Goal: Task Accomplishment & Management: Manage account settings

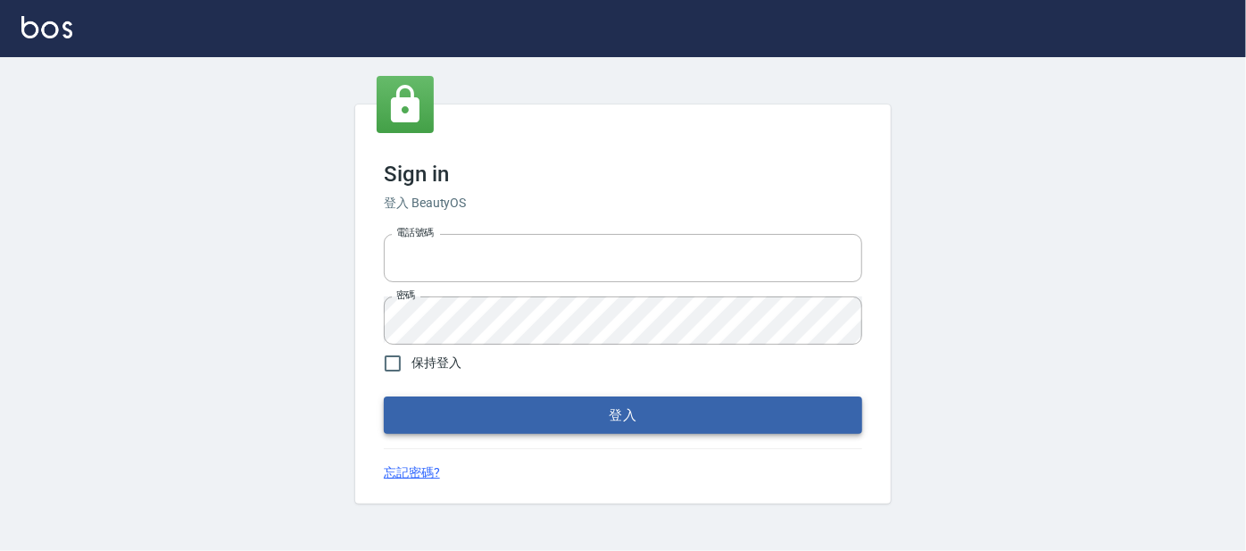
type input "0227605235"
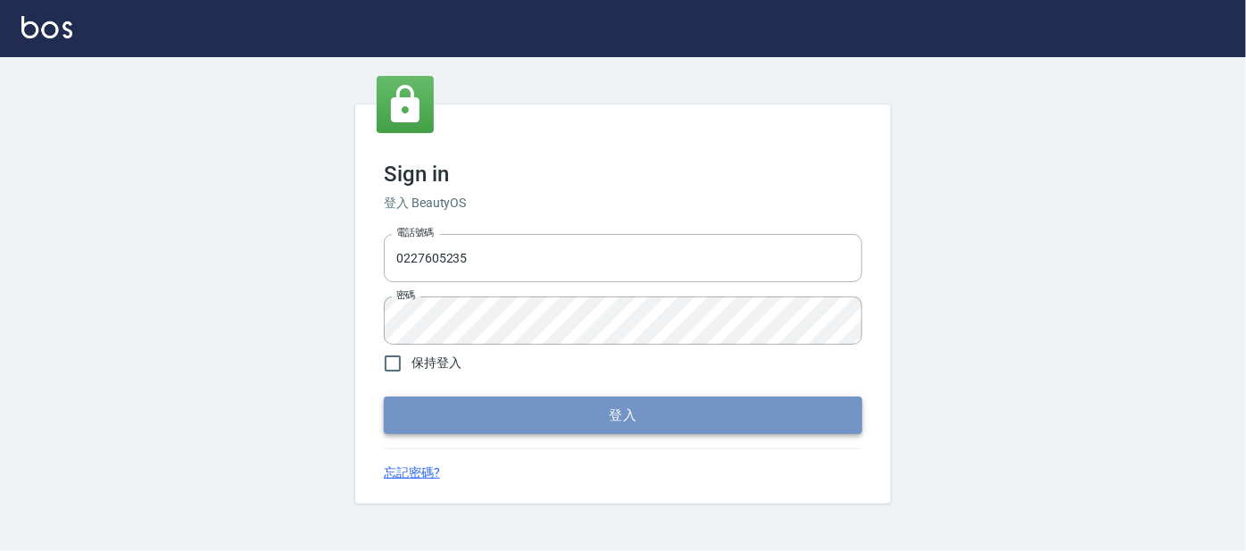
click at [514, 411] on button "登入" at bounding box center [623, 414] width 478 height 37
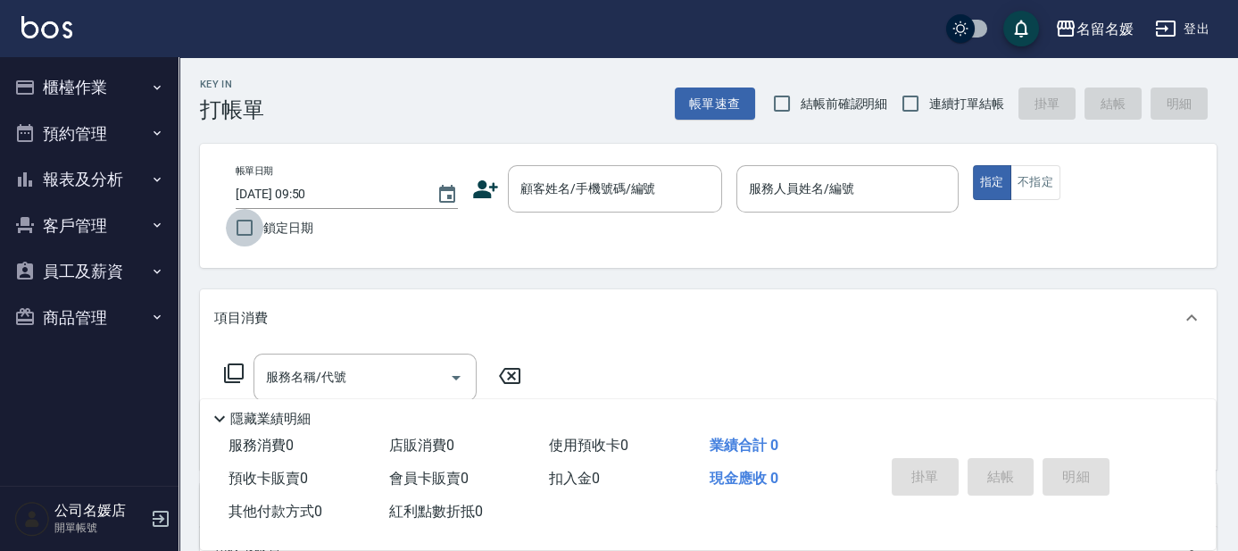
click at [242, 235] on input "鎖定日期" at bounding box center [244, 227] width 37 height 37
checkbox input "true"
click at [778, 107] on input "結帳前確認明細" at bounding box center [781, 103] width 37 height 37
checkbox input "true"
click at [907, 109] on input "連續打單結帳" at bounding box center [909, 103] width 37 height 37
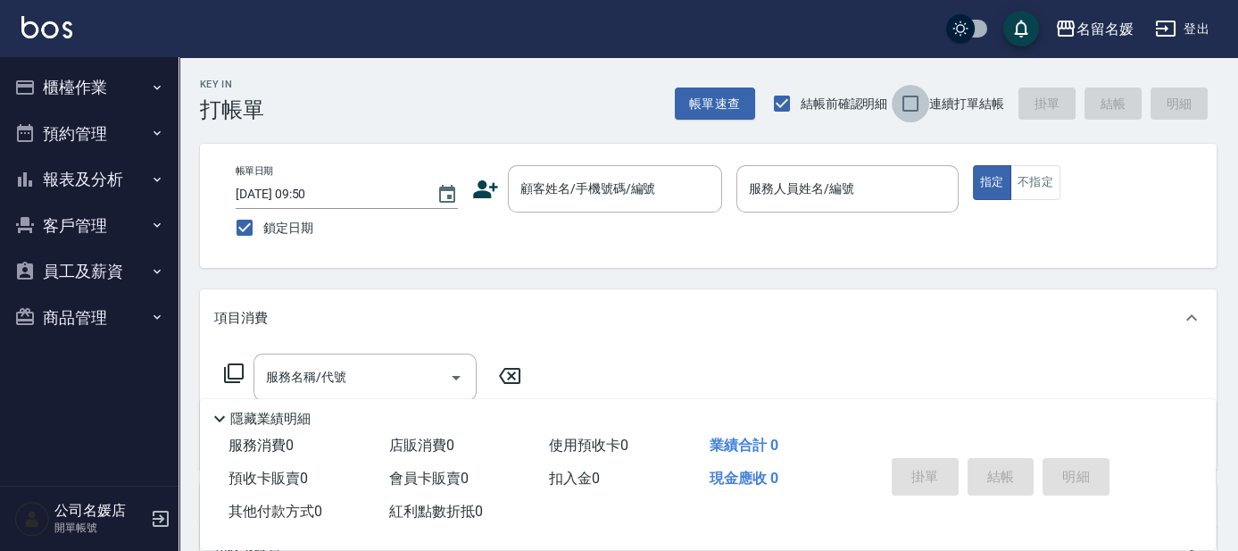
checkbox input "true"
click at [632, 198] on input "顧客姓名/手機號碼/編號" at bounding box center [601, 188] width 171 height 31
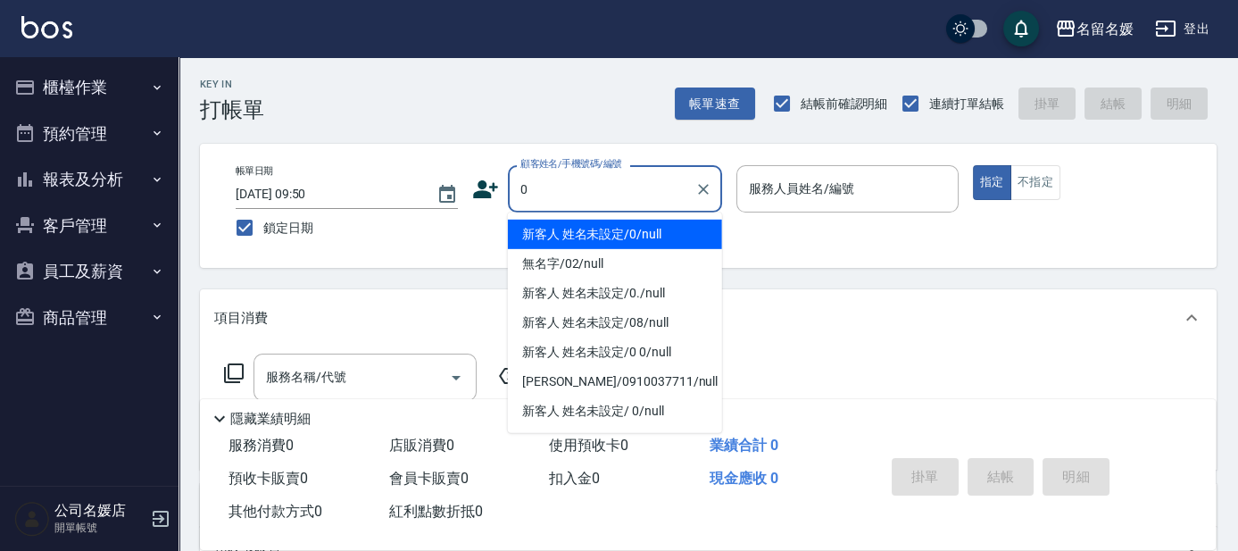
type input "0"
type input "04"
type button "true"
type input "新客人 姓名未設定/0/null"
type input "葉沛琪-04"
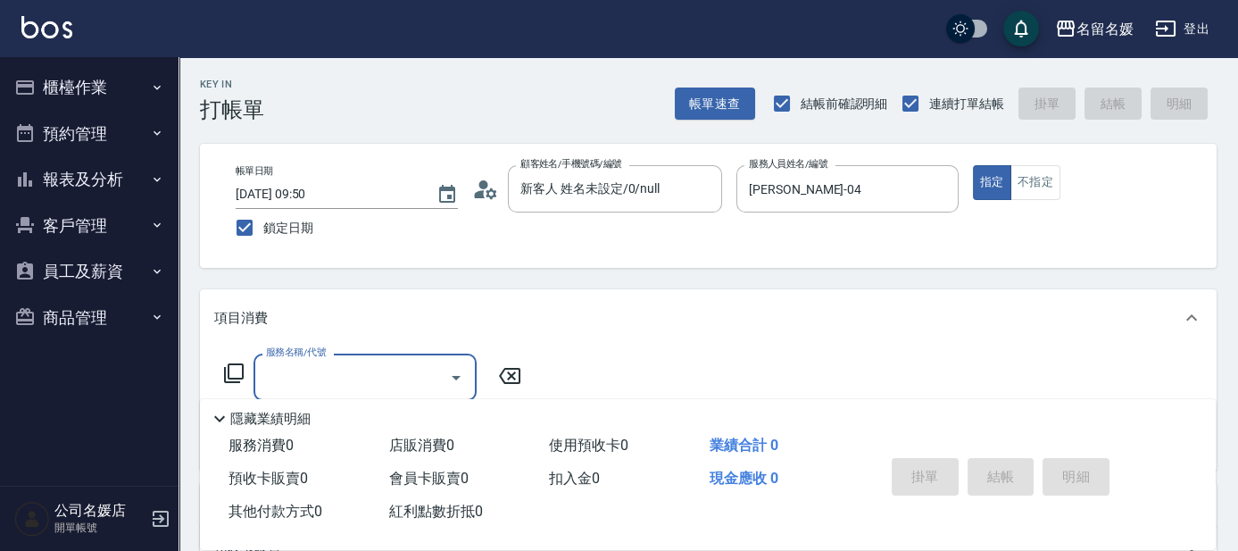
scroll to position [80, 0]
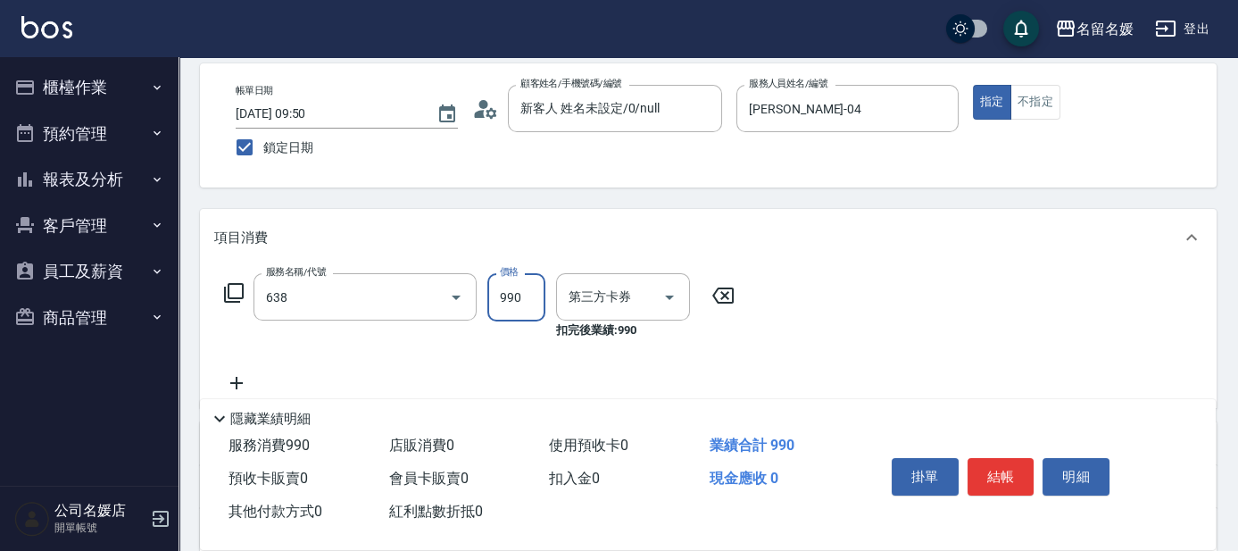
type input "(芙)頭皮養護套卡(638)"
type input "舊有卡券"
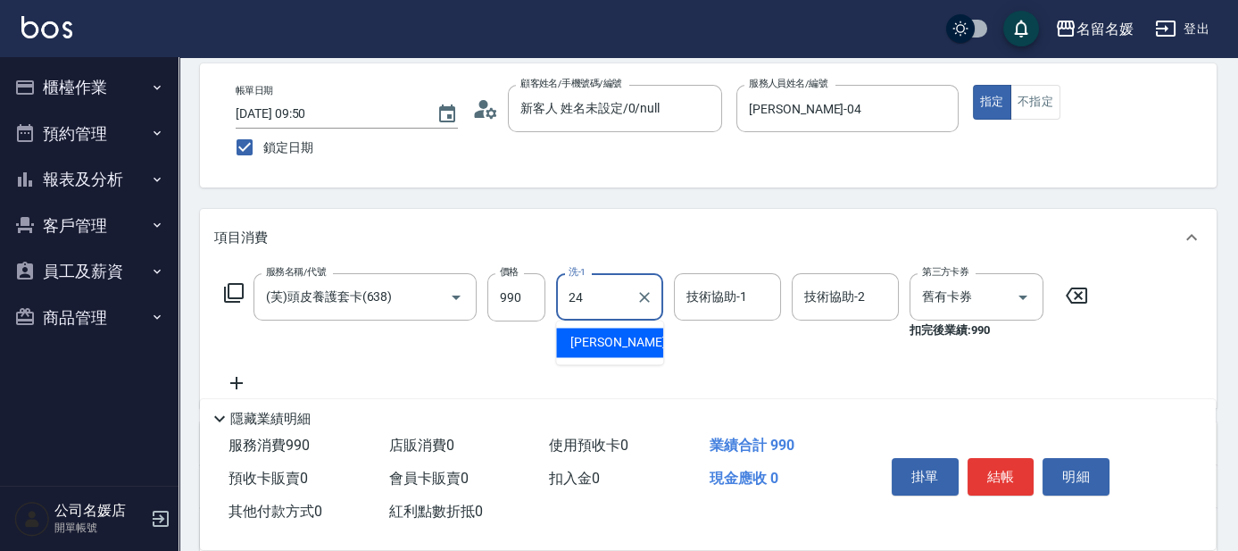
type input "[PERSON_NAME]-24"
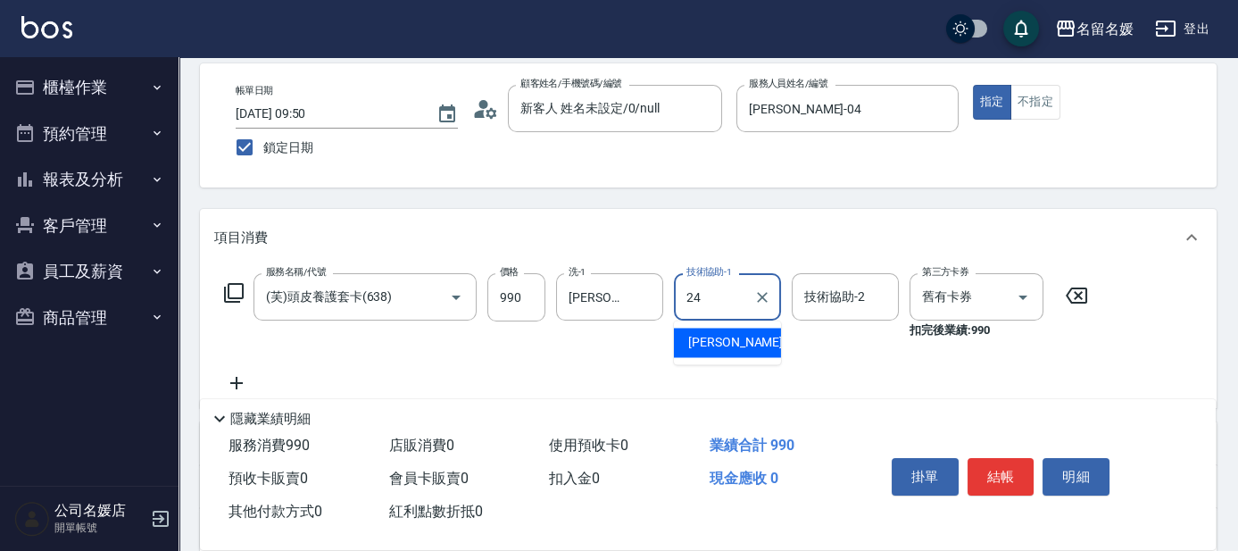
type input "[PERSON_NAME]-24"
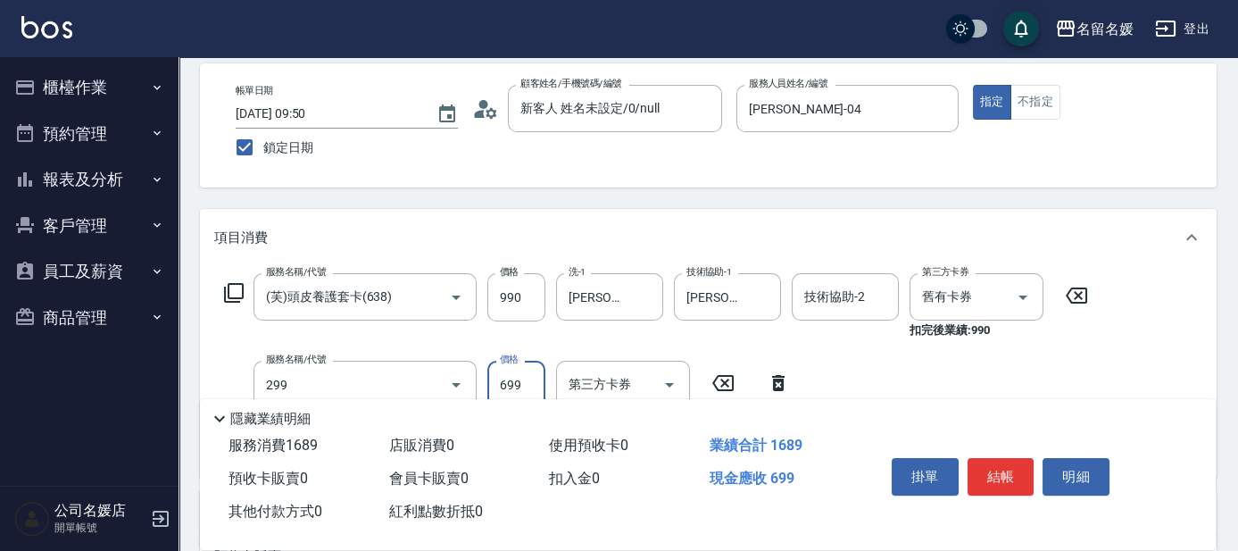
type input "滾珠洗髮699(299)"
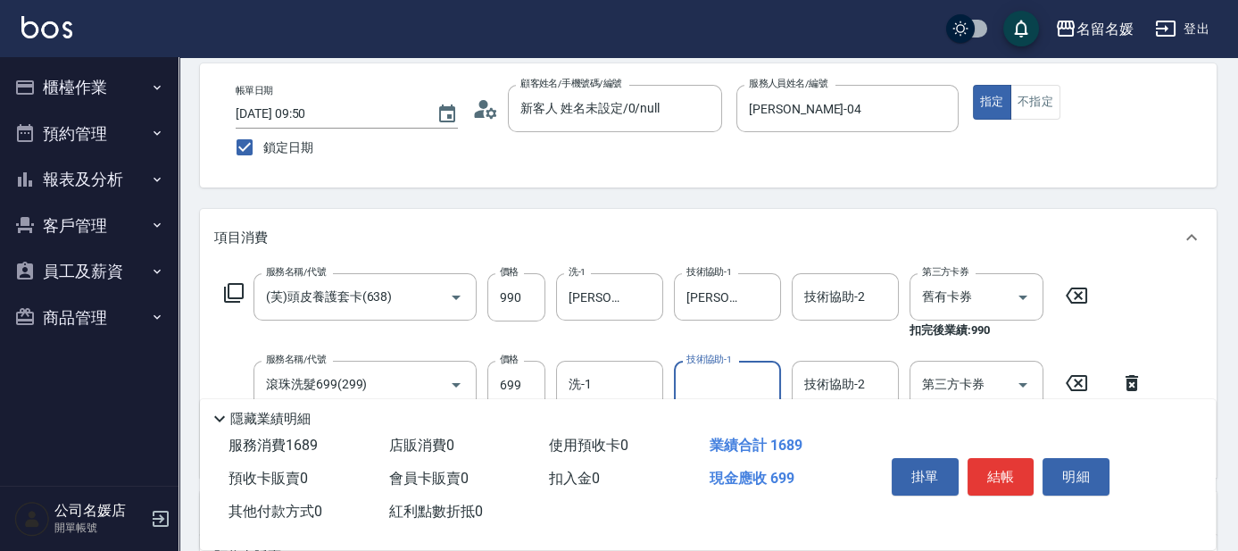
scroll to position [161, 0]
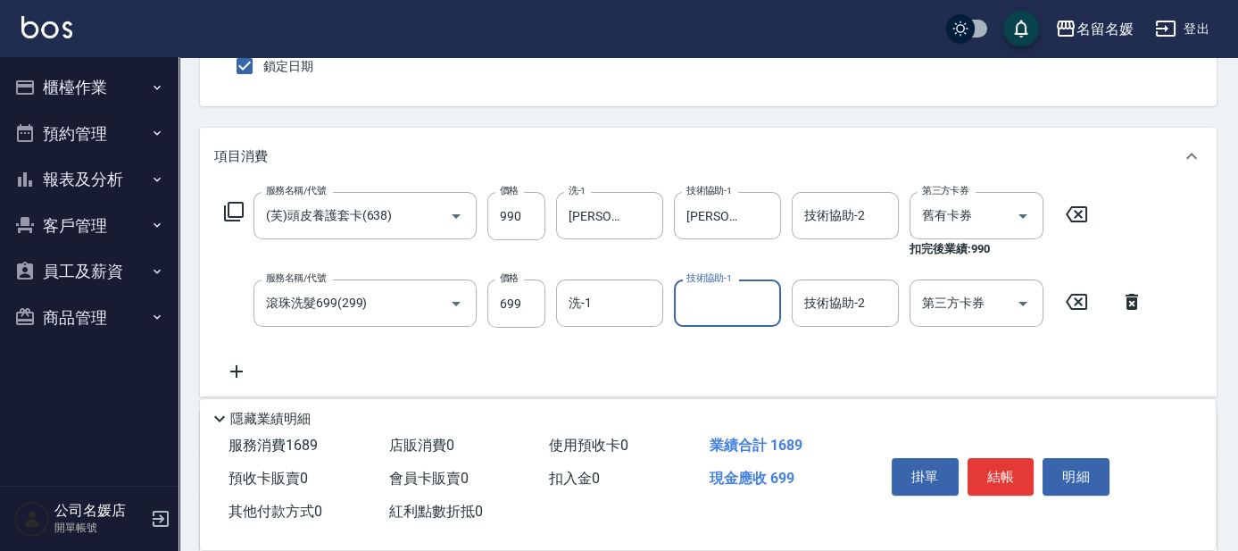
click at [618, 350] on div "服務名稱/代號 (芙)頭皮養護套卡(638) 服務名稱/代號 價格 990 價格 洗-1 張家惠-24 洗-1 技術協助-1 張家惠-24 技術協助-1 技術…" at bounding box center [684, 287] width 940 height 190
click at [612, 315] on input "洗-1" at bounding box center [609, 302] width 91 height 31
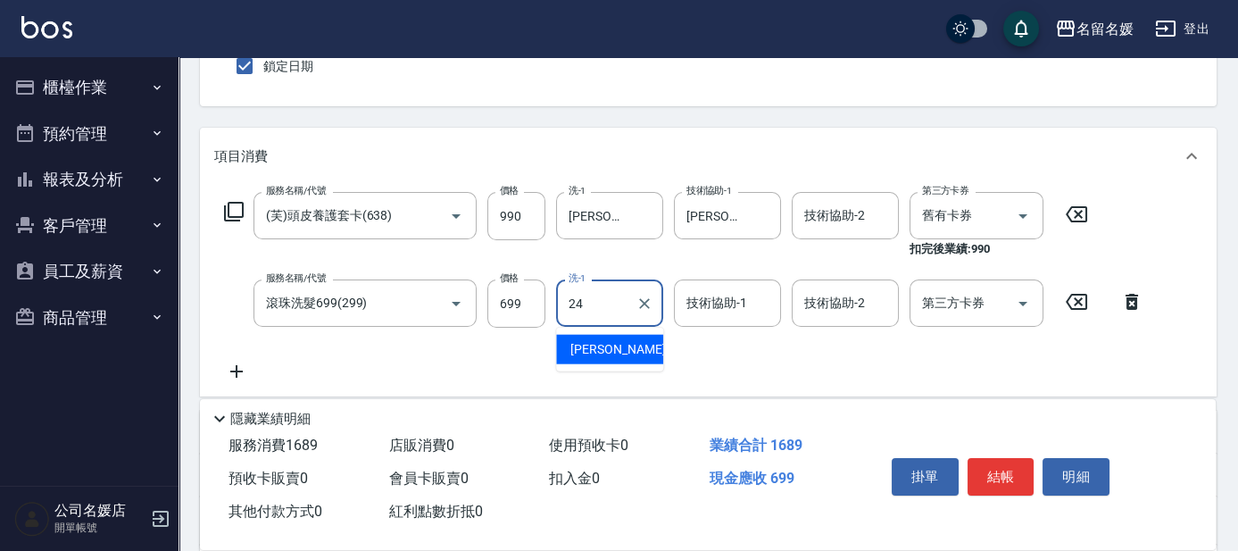
type input "[PERSON_NAME]-24"
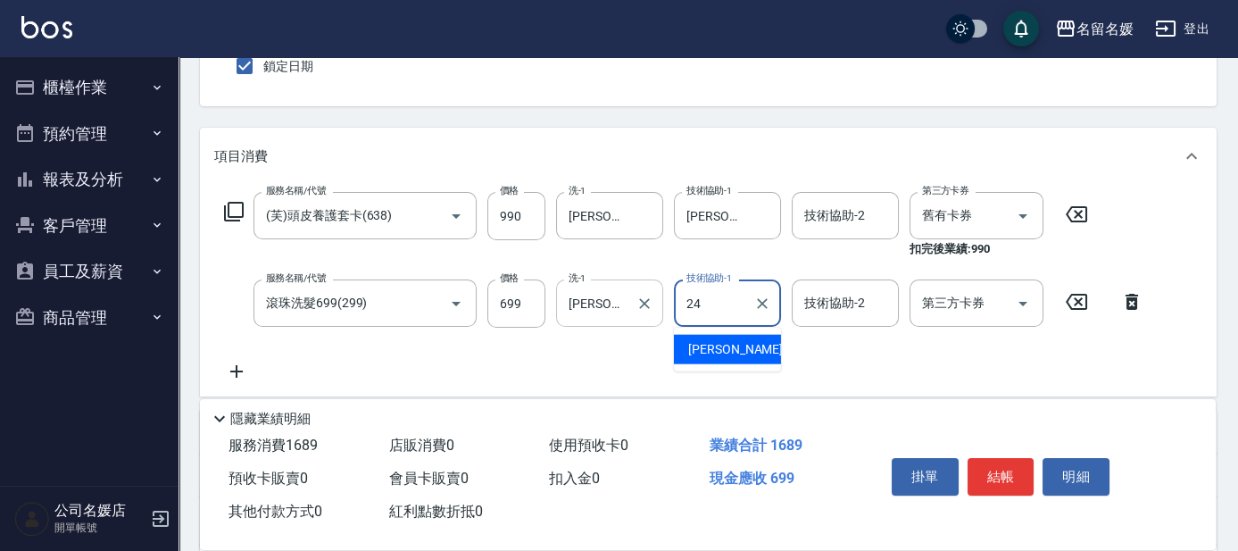
type input "[PERSON_NAME]-24"
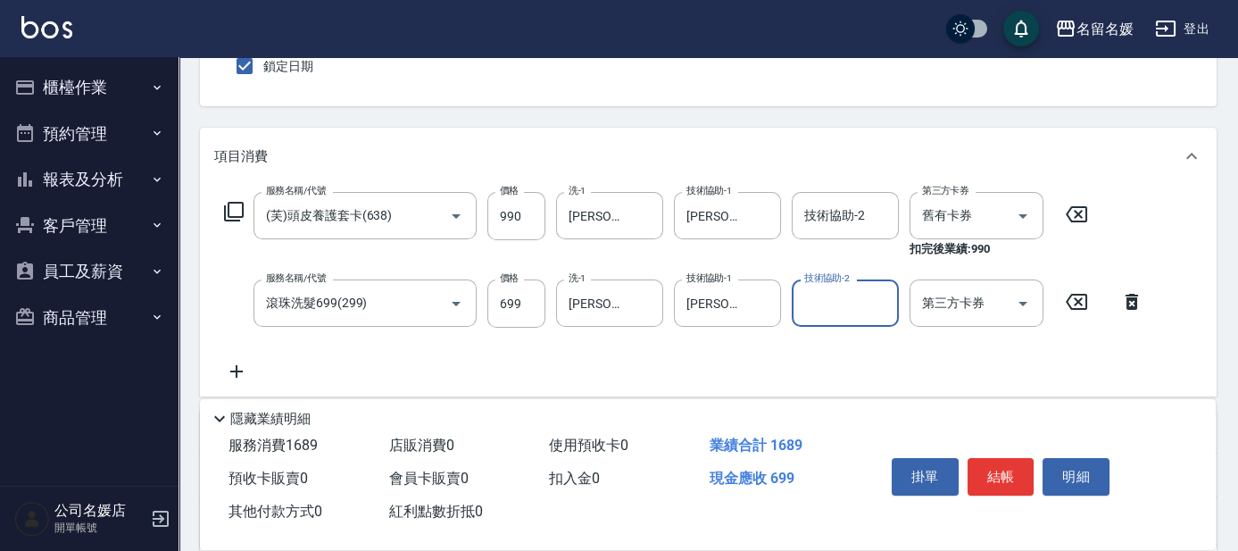
click at [652, 107] on div "Key In 打帳單 帳單速查 結帳前確認明細 連續打單結帳 掛單 結帳 明細 帳單日期 2025/09/08 09:50 鎖定日期 顧客姓名/手機號碼/編號…" at bounding box center [707, 348] width 1059 height 904
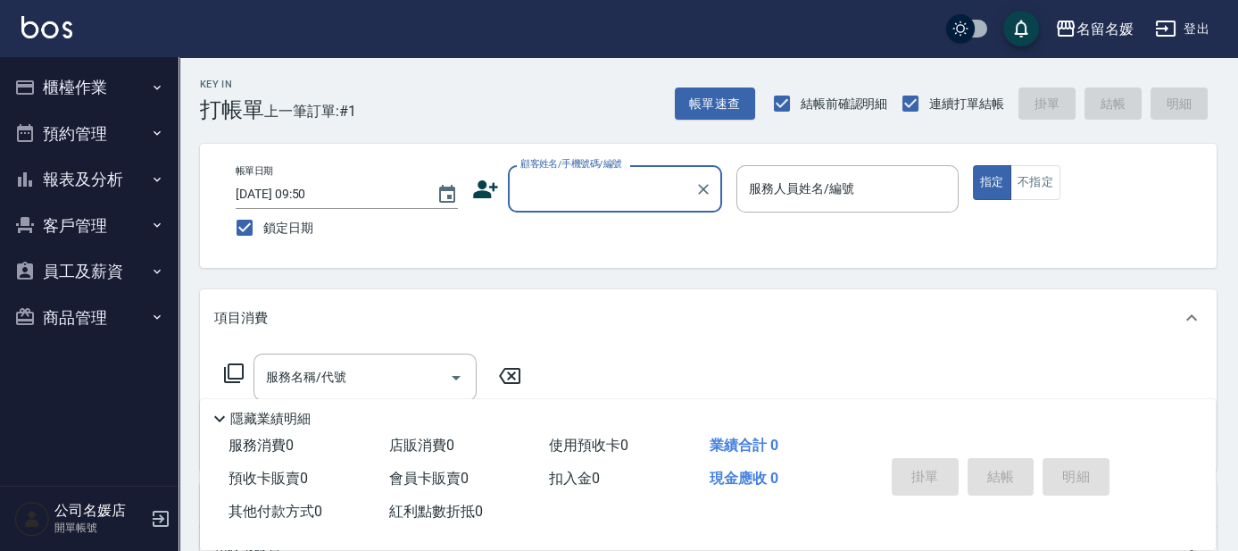
scroll to position [80, 0]
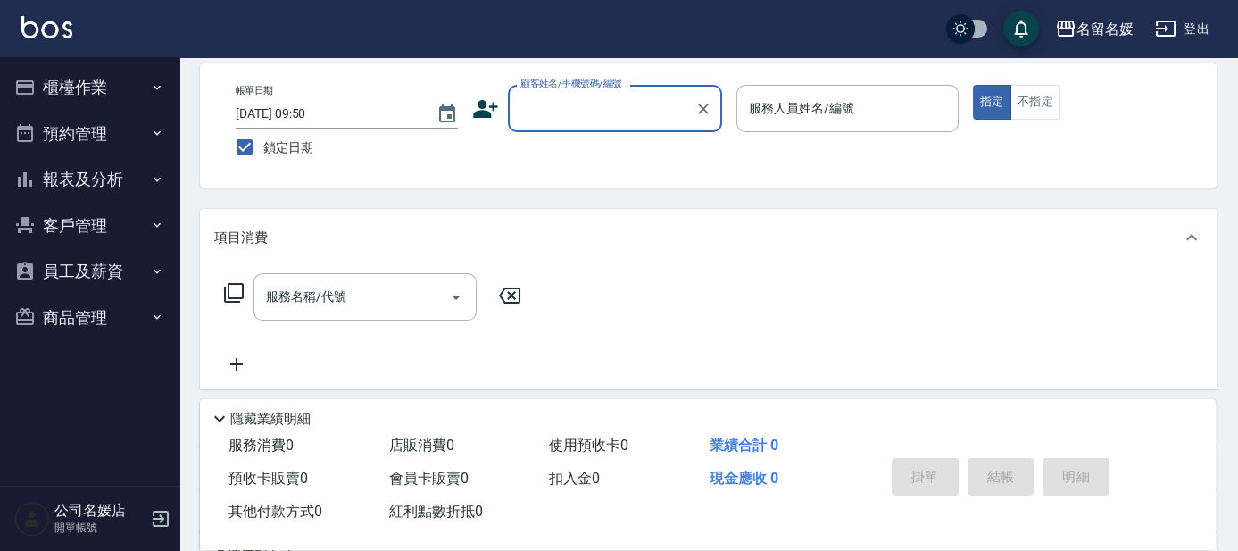
click at [78, 271] on button "員工及薪資" at bounding box center [89, 271] width 164 height 46
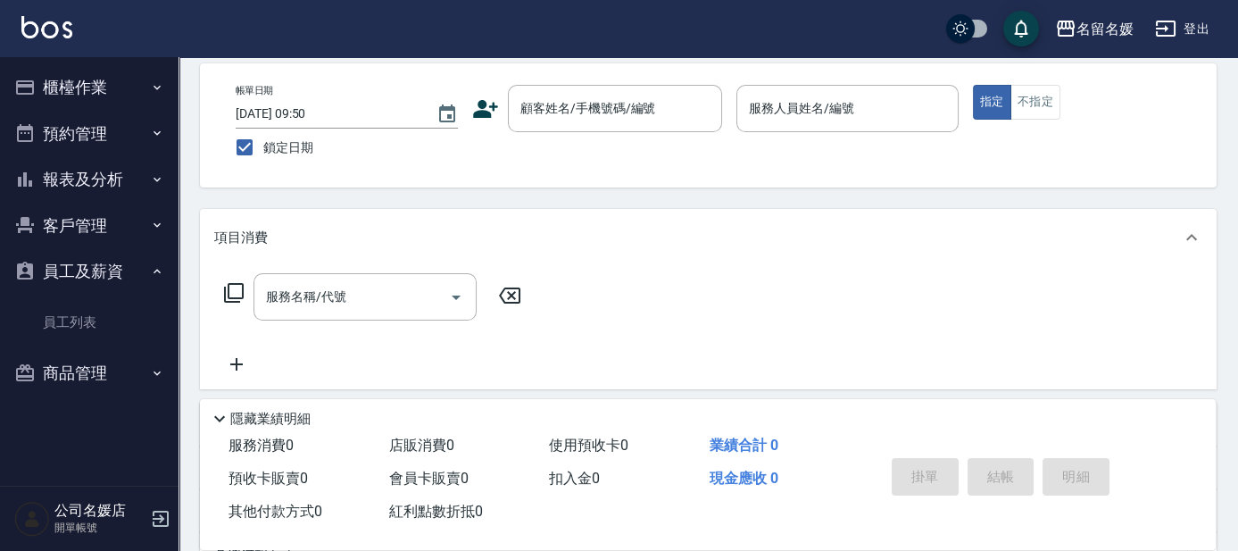
click at [125, 178] on button "報表及分析" at bounding box center [89, 179] width 164 height 46
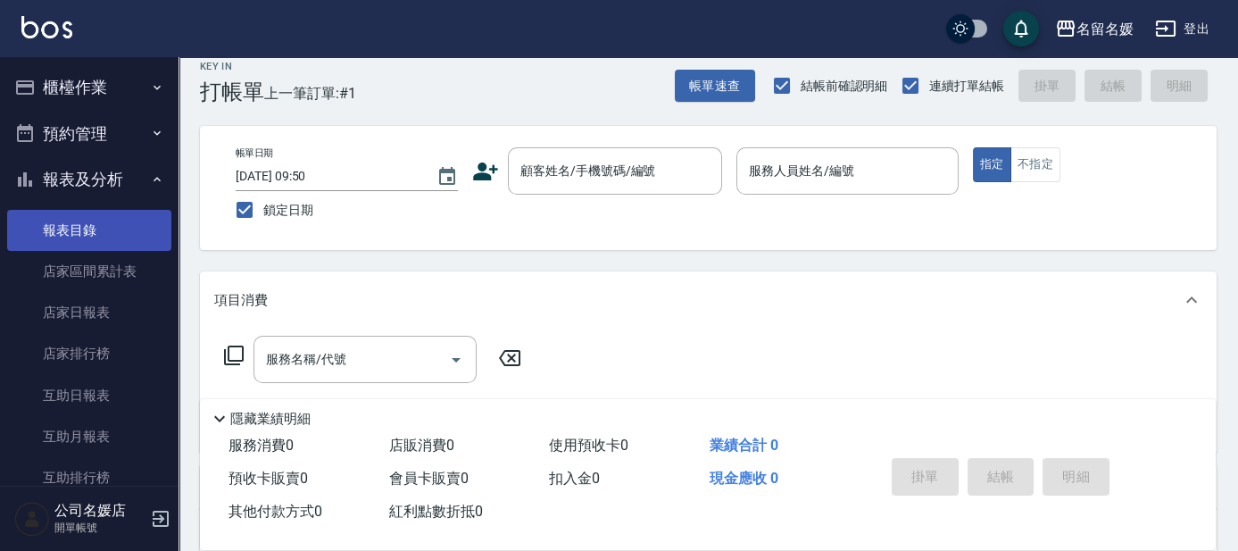
scroll to position [0, 0]
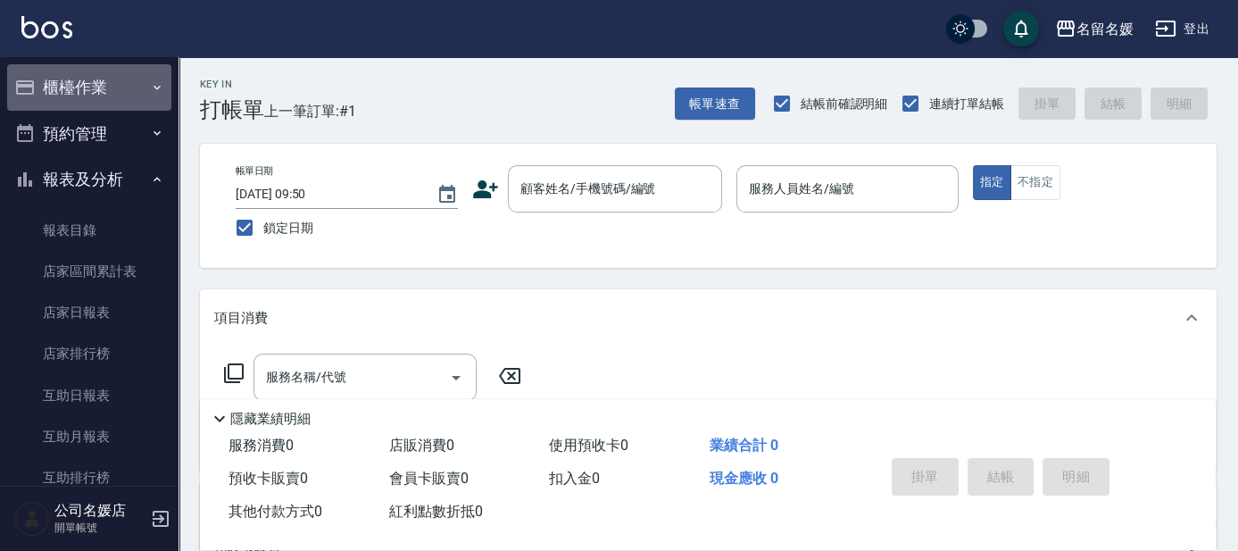
click at [104, 93] on button "櫃檯作業" at bounding box center [89, 87] width 164 height 46
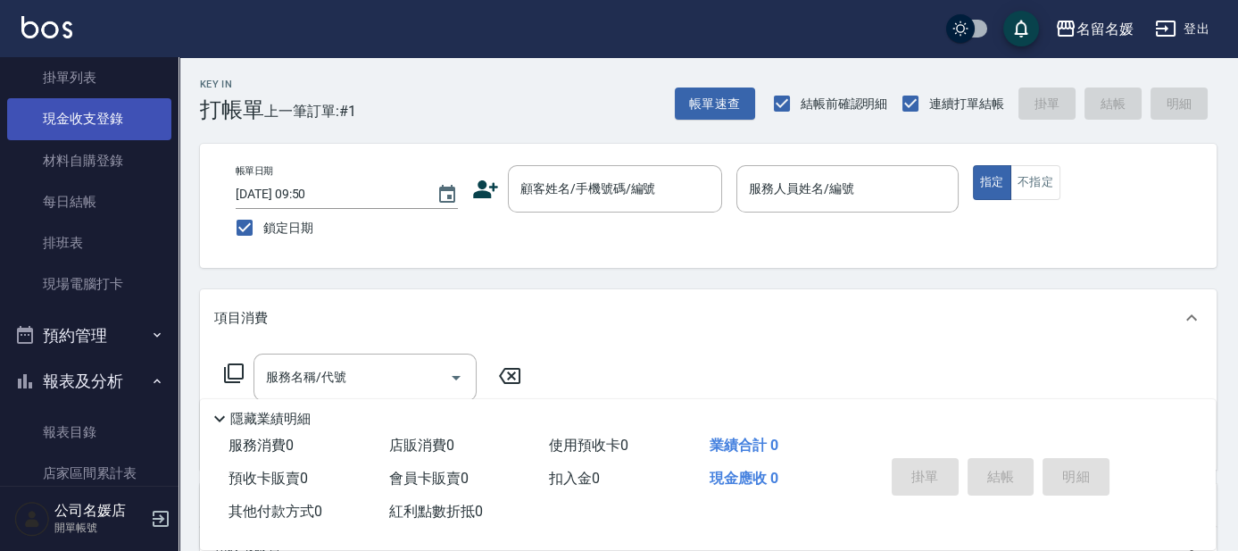
scroll to position [161, 0]
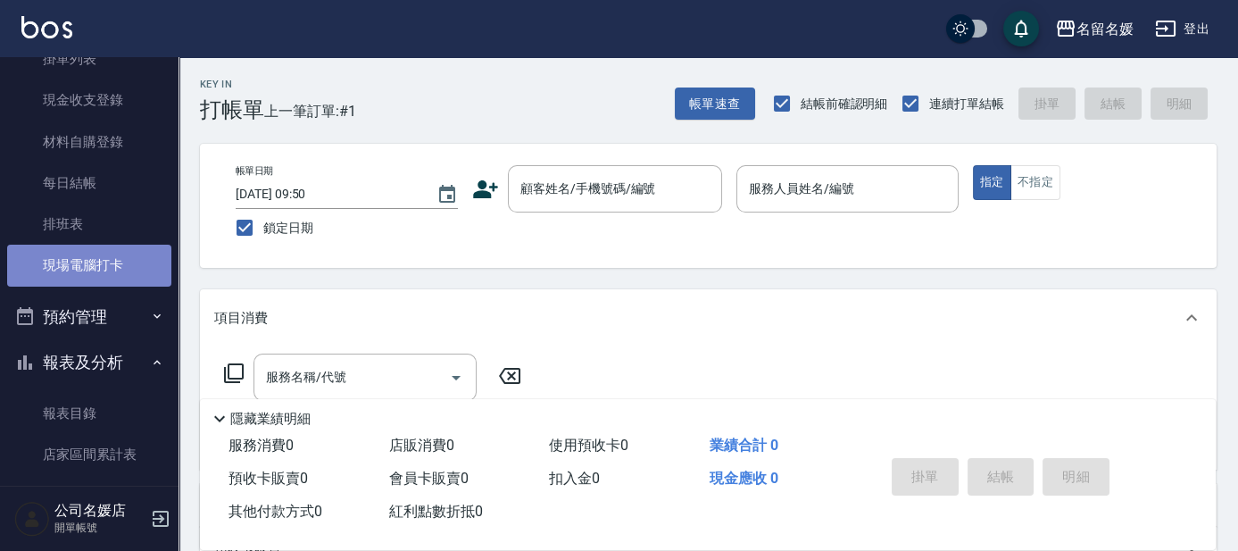
click at [110, 258] on link "現場電腦打卡" at bounding box center [89, 264] width 164 height 41
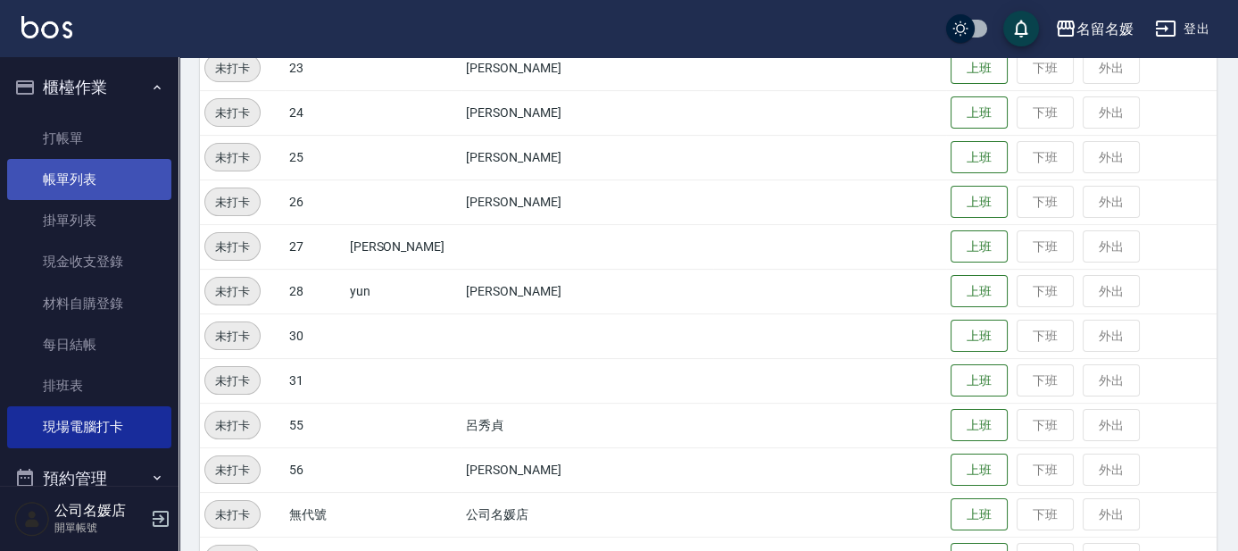
scroll to position [497, 0]
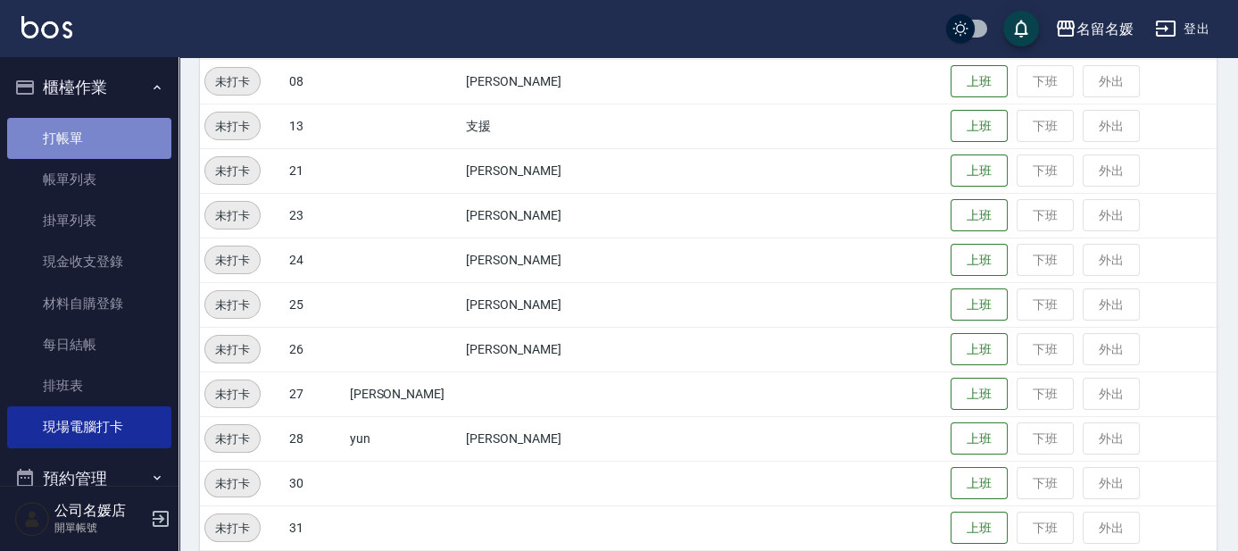
click at [105, 143] on link "打帳單" at bounding box center [89, 138] width 164 height 41
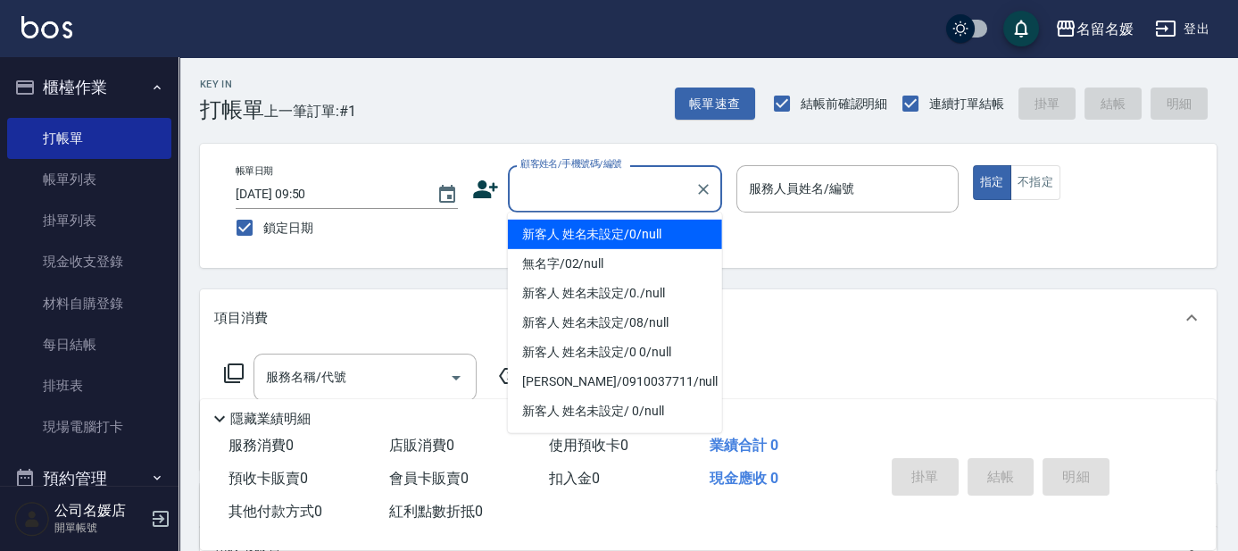
click at [628, 199] on input "顧客姓名/手機號碼/編號" at bounding box center [601, 188] width 171 height 31
click at [1097, 346] on div "服務名稱/代號 服務名稱/代號" at bounding box center [708, 407] width 1016 height 123
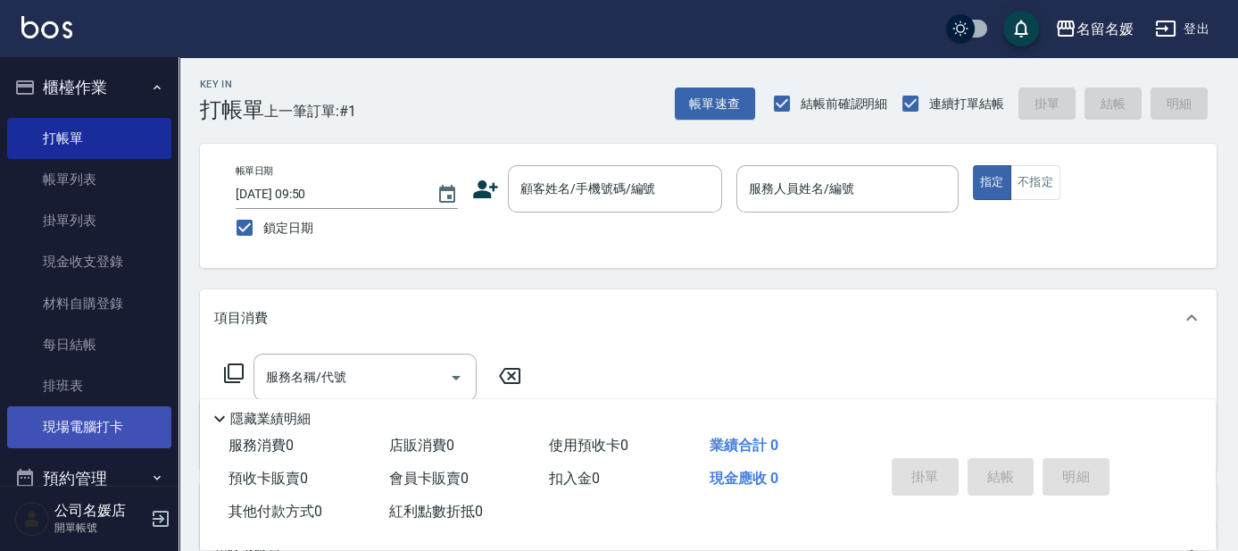
scroll to position [80, 0]
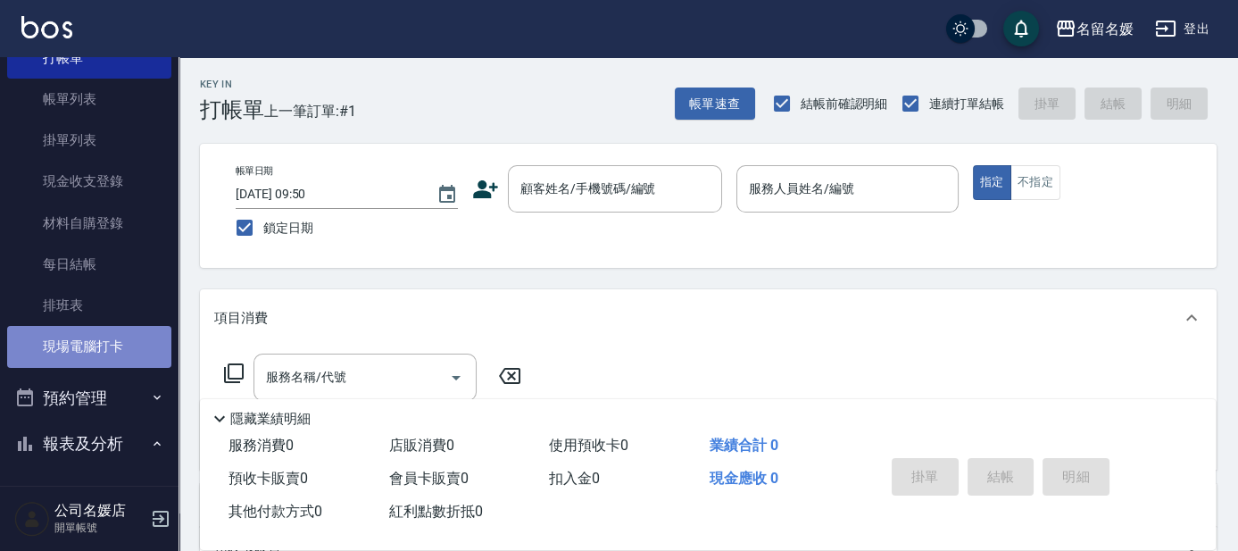
click at [127, 348] on link "現場電腦打卡" at bounding box center [89, 346] width 164 height 41
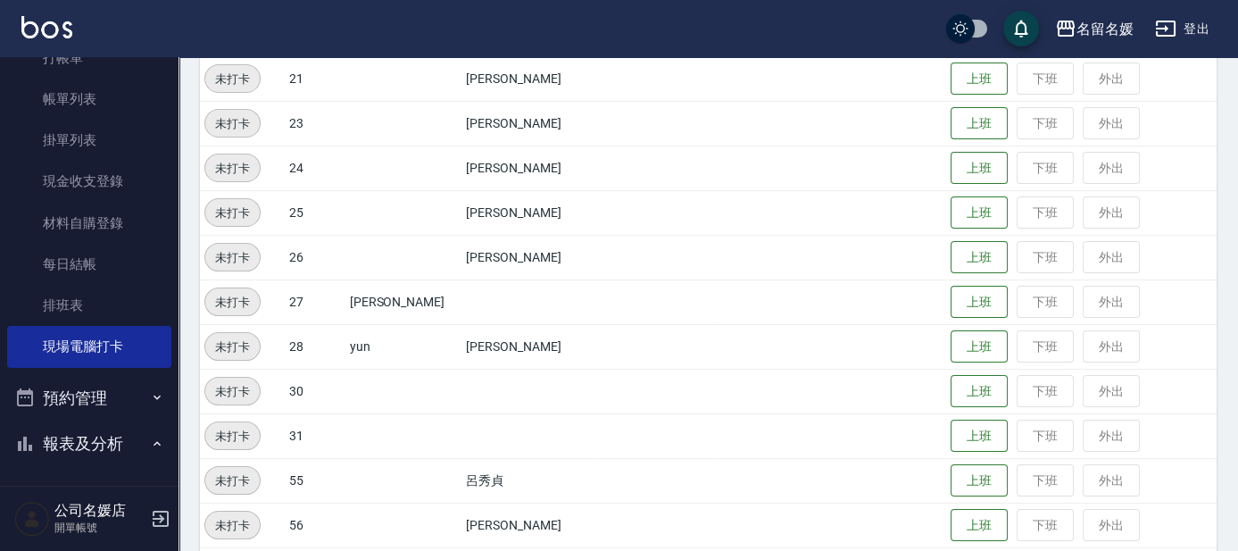
scroll to position [741, 0]
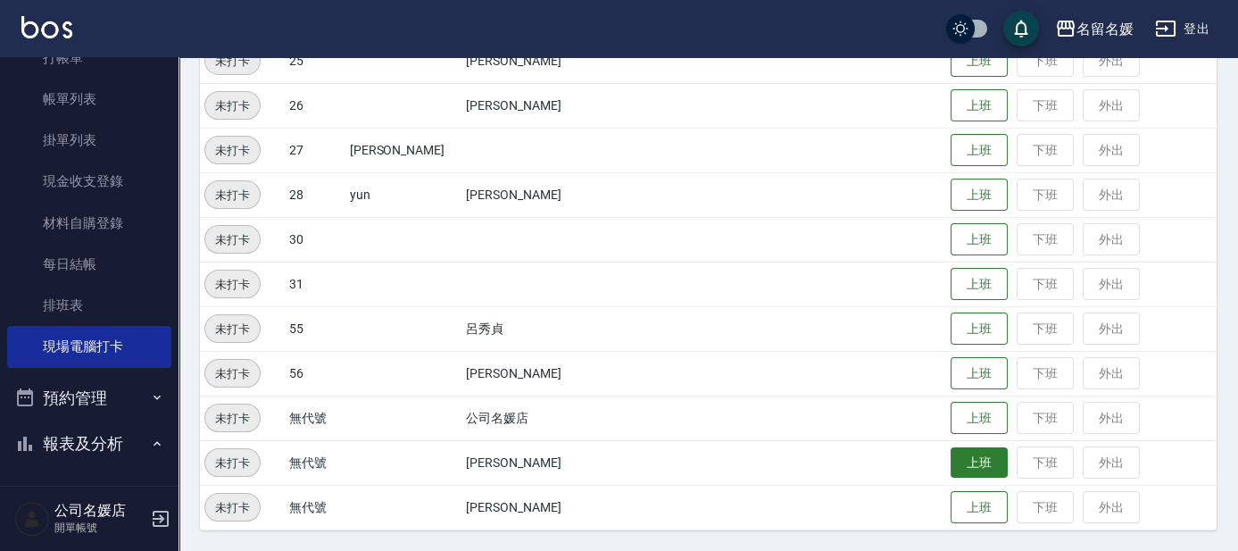
click at [957, 465] on button "上班" at bounding box center [978, 462] width 57 height 31
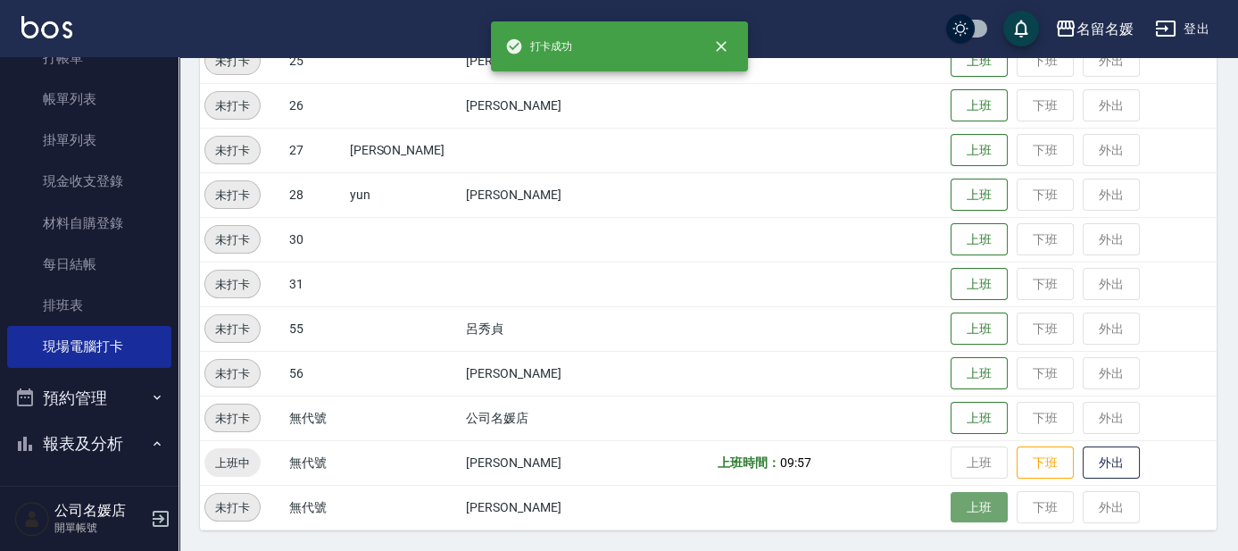
click at [950, 511] on button "上班" at bounding box center [978, 507] width 57 height 31
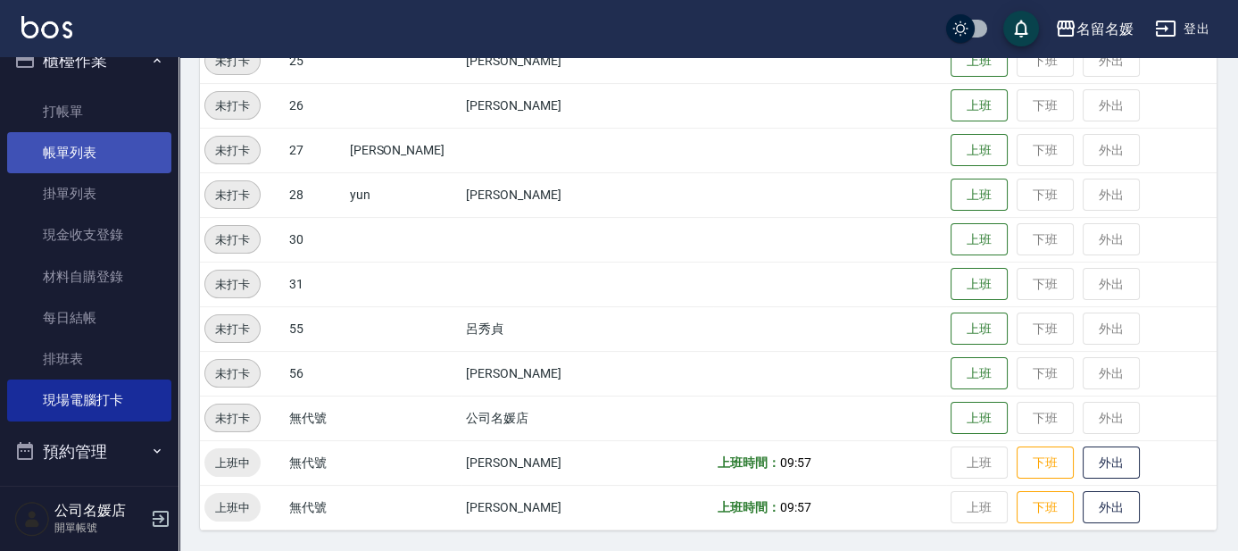
scroll to position [0, 0]
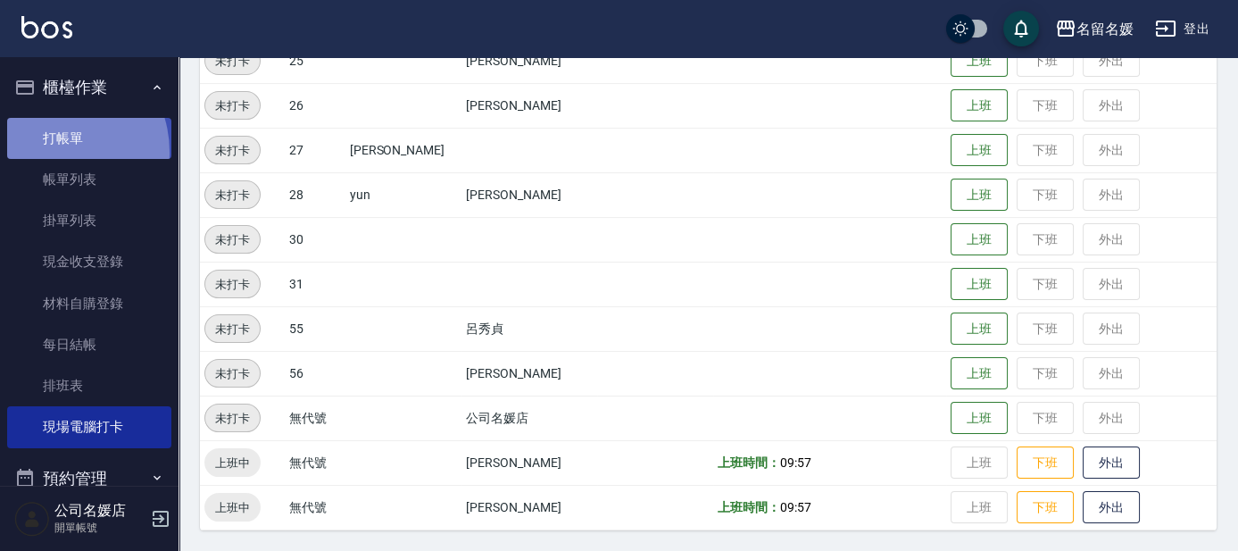
click at [51, 152] on link "打帳單" at bounding box center [89, 138] width 164 height 41
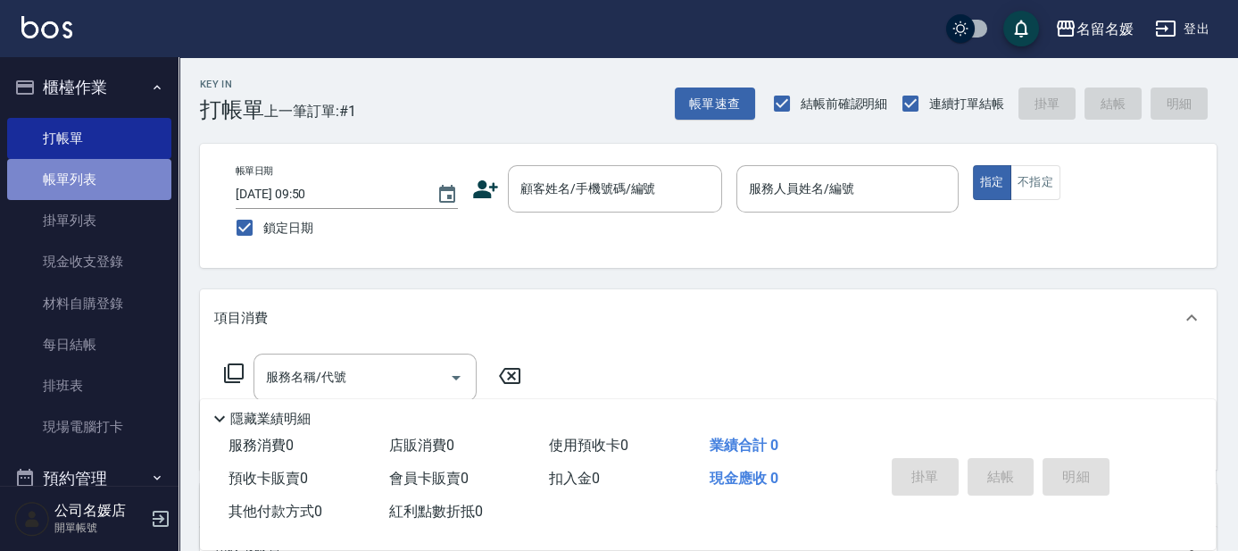
click at [128, 180] on link "帳單列表" at bounding box center [89, 179] width 164 height 41
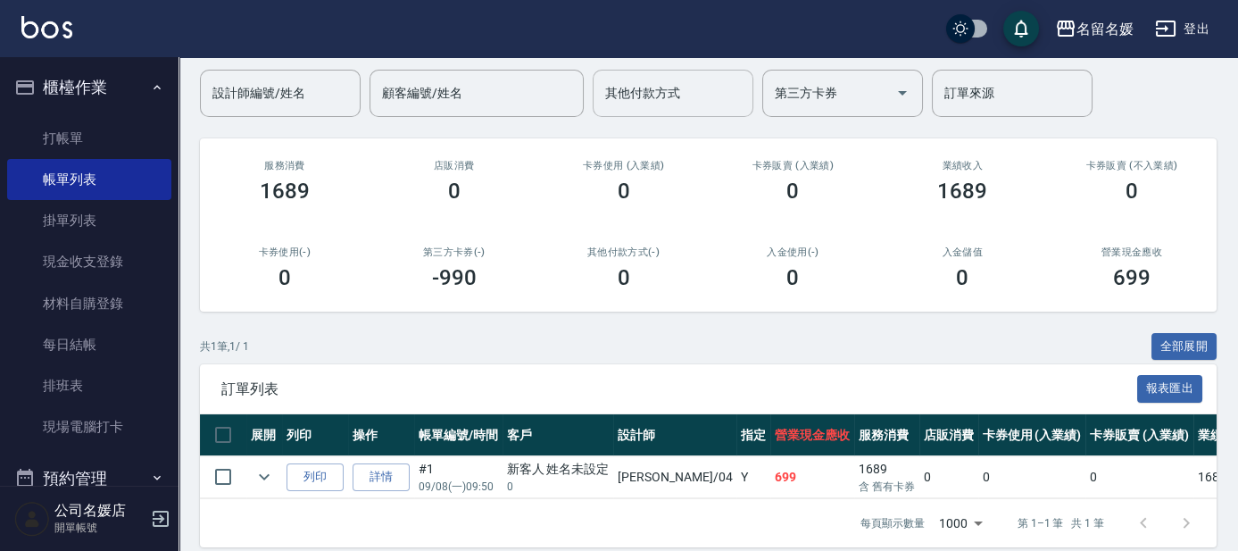
scroll to position [168, 0]
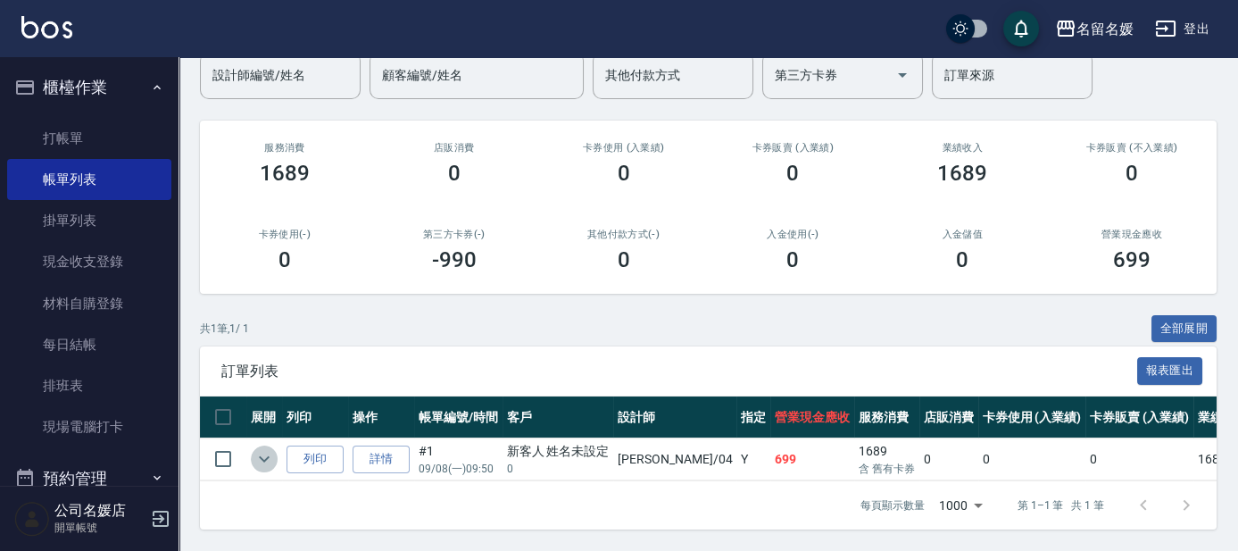
click at [264, 449] on icon "expand row" at bounding box center [263, 458] width 21 height 21
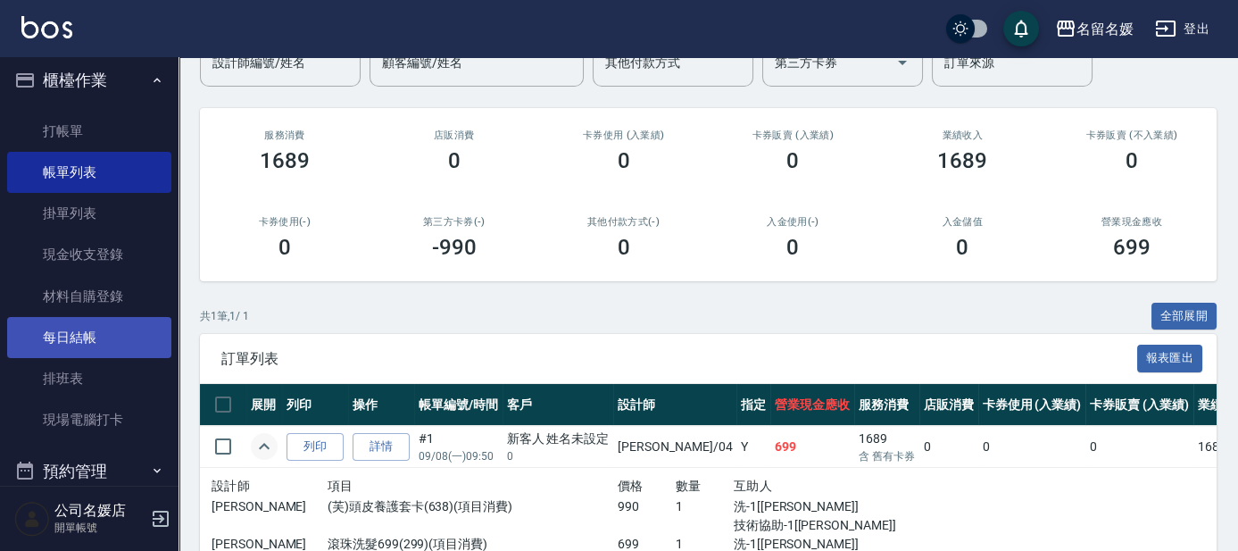
scroll to position [0, 0]
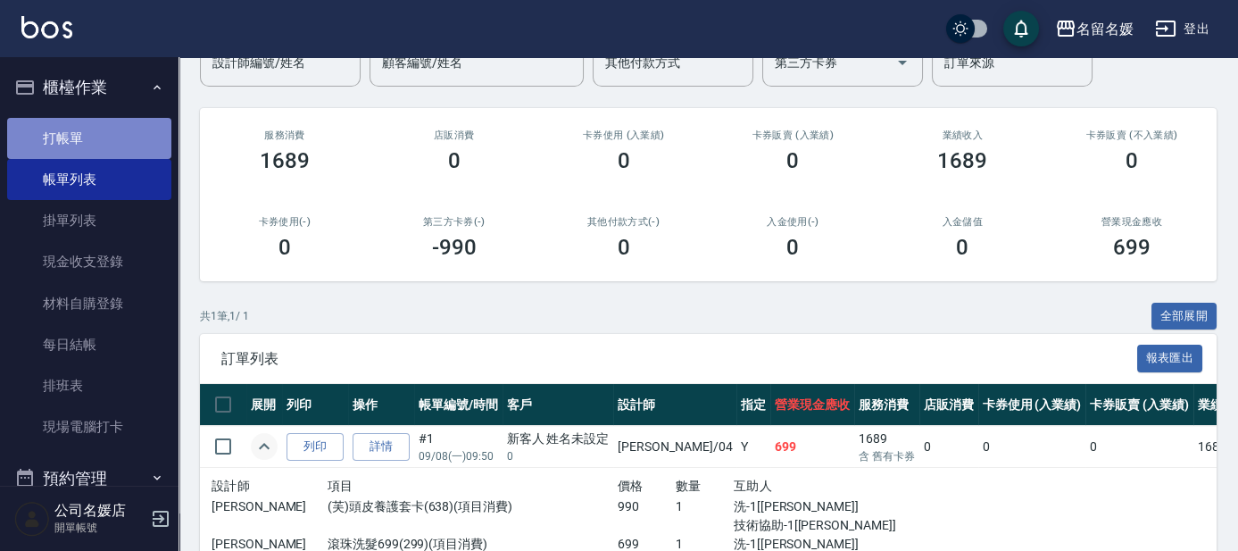
click at [110, 141] on link "打帳單" at bounding box center [89, 138] width 164 height 41
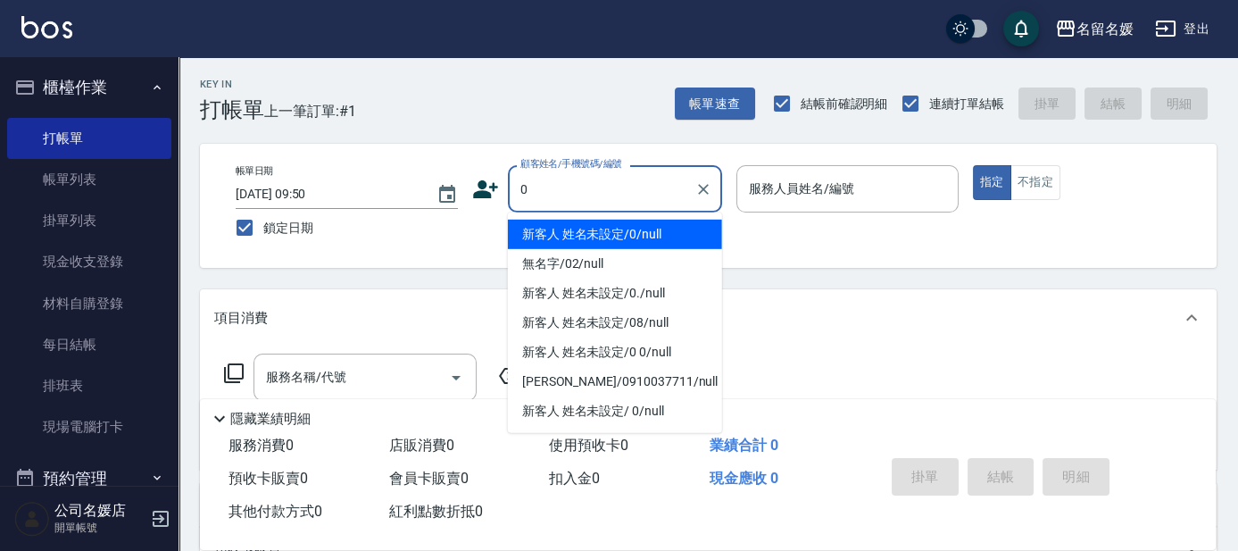
type input "新客人 姓名未設定/0/null"
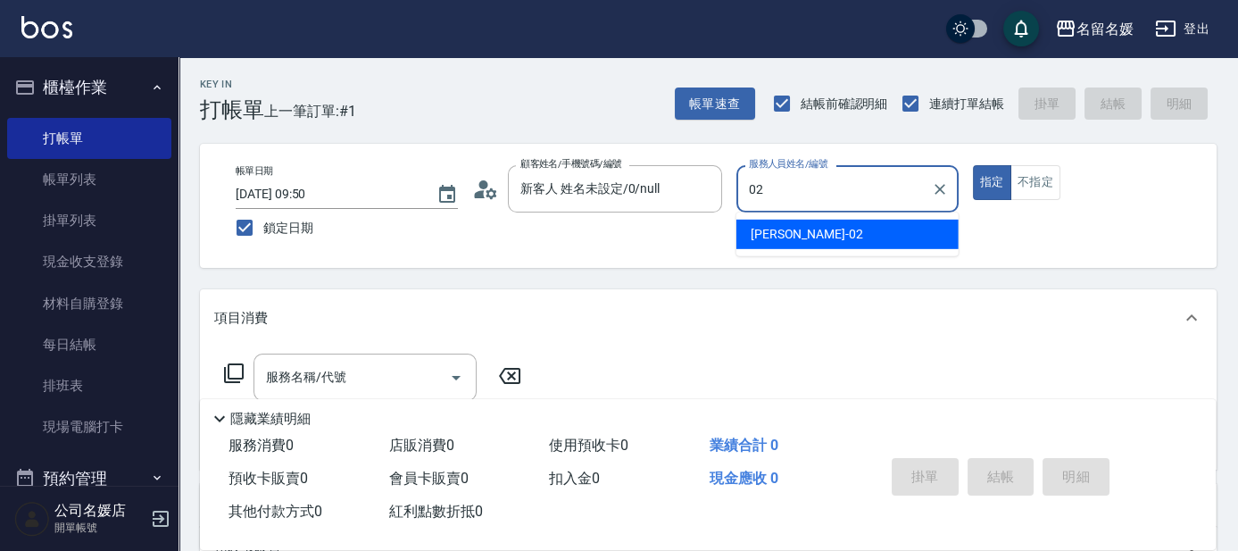
type input "02"
type button "true"
type input "[PERSON_NAME]-02"
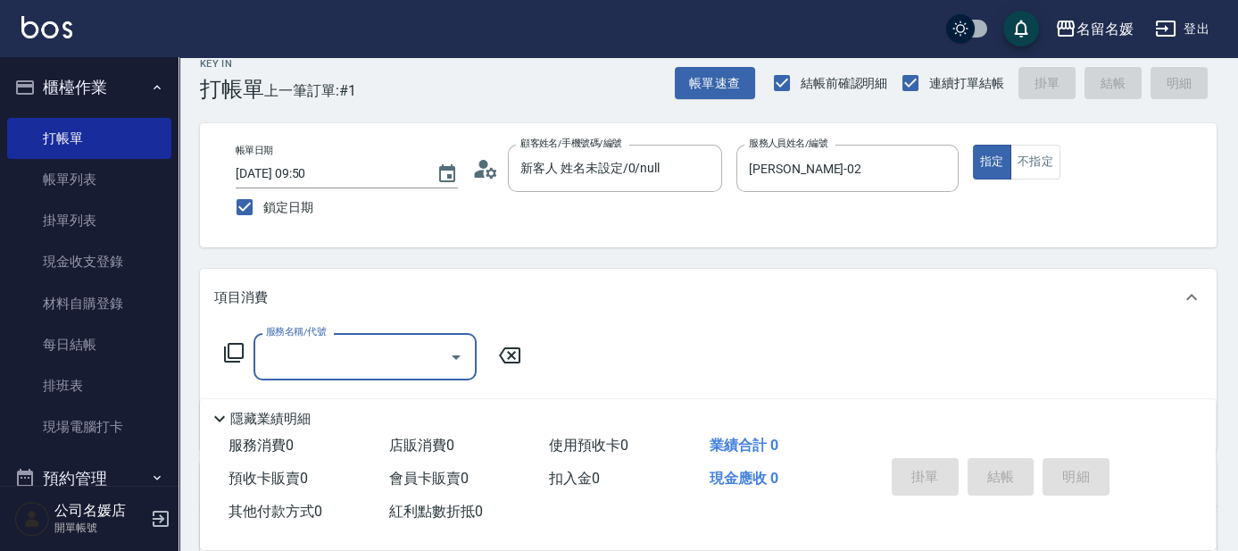
scroll to position [161, 0]
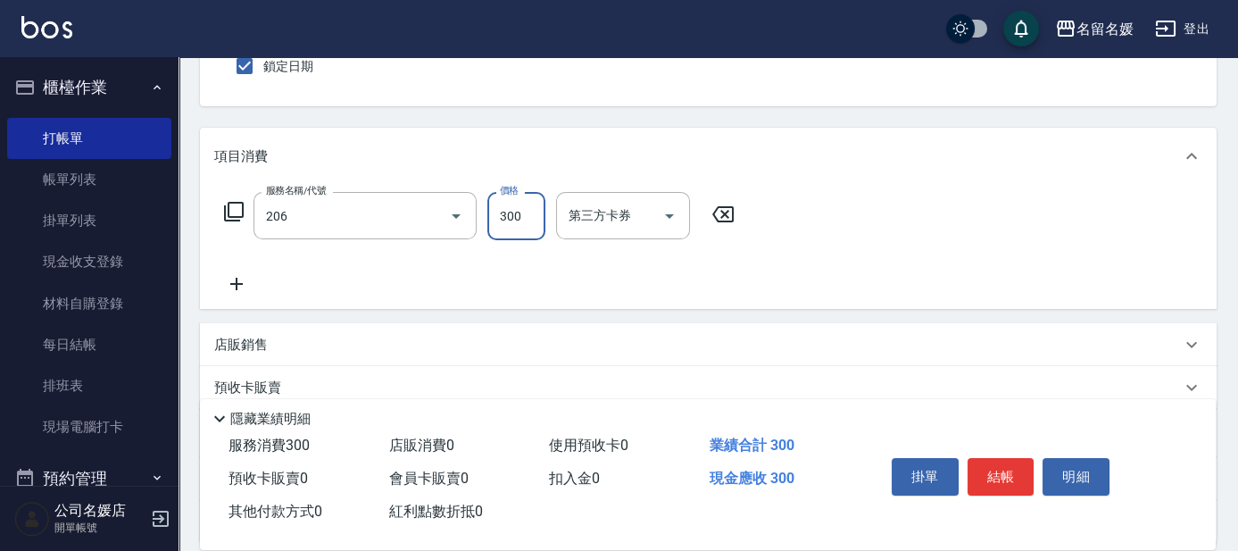
type input "洗髮[300](206)"
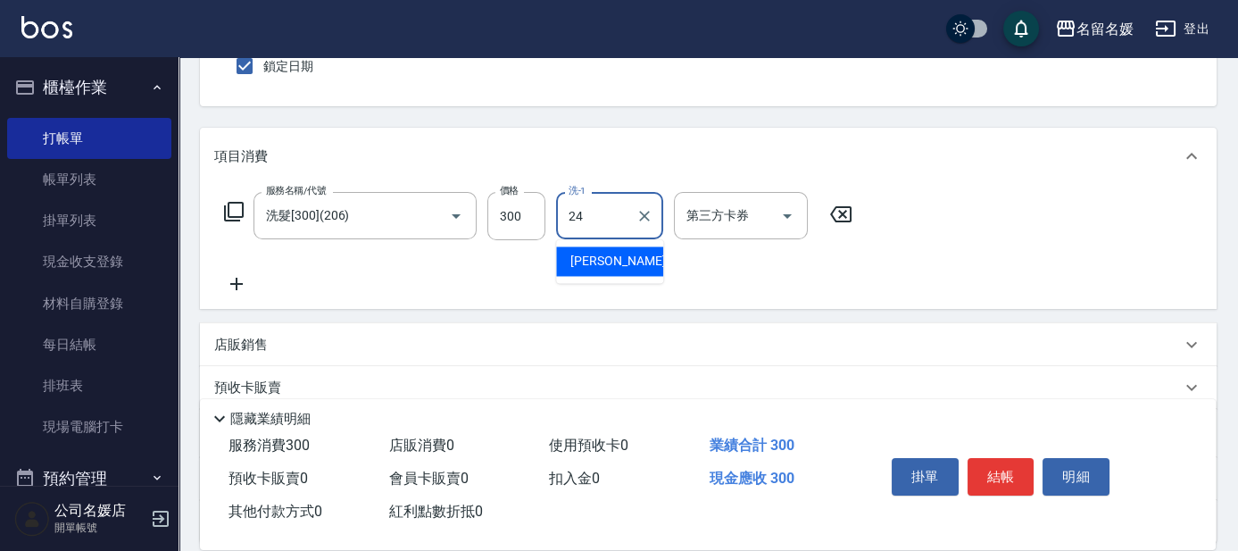
type input "[PERSON_NAME]-24"
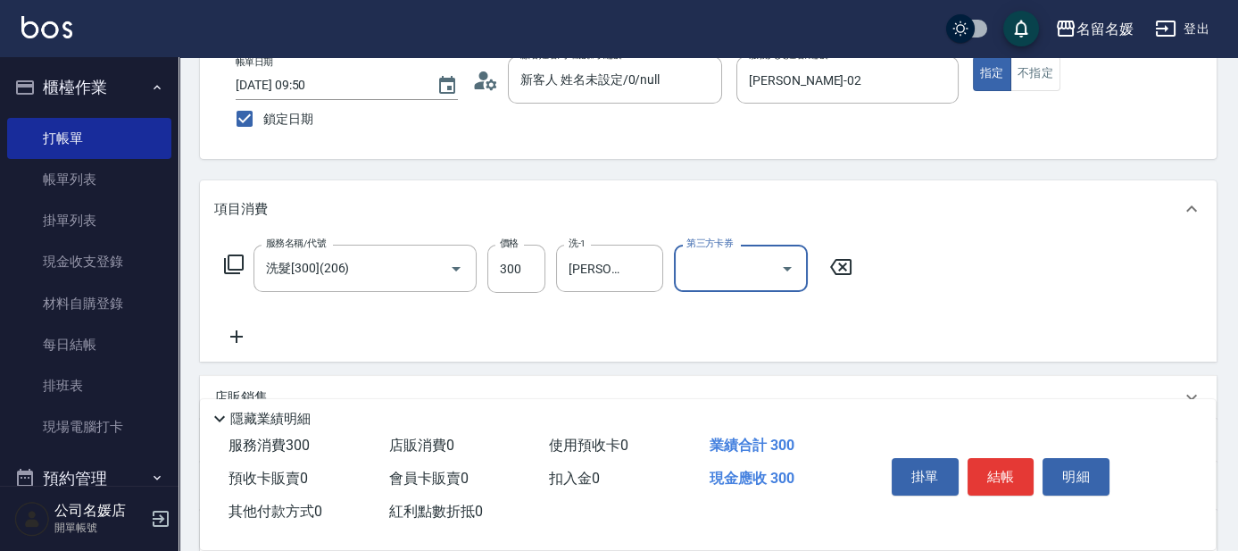
scroll to position [80, 0]
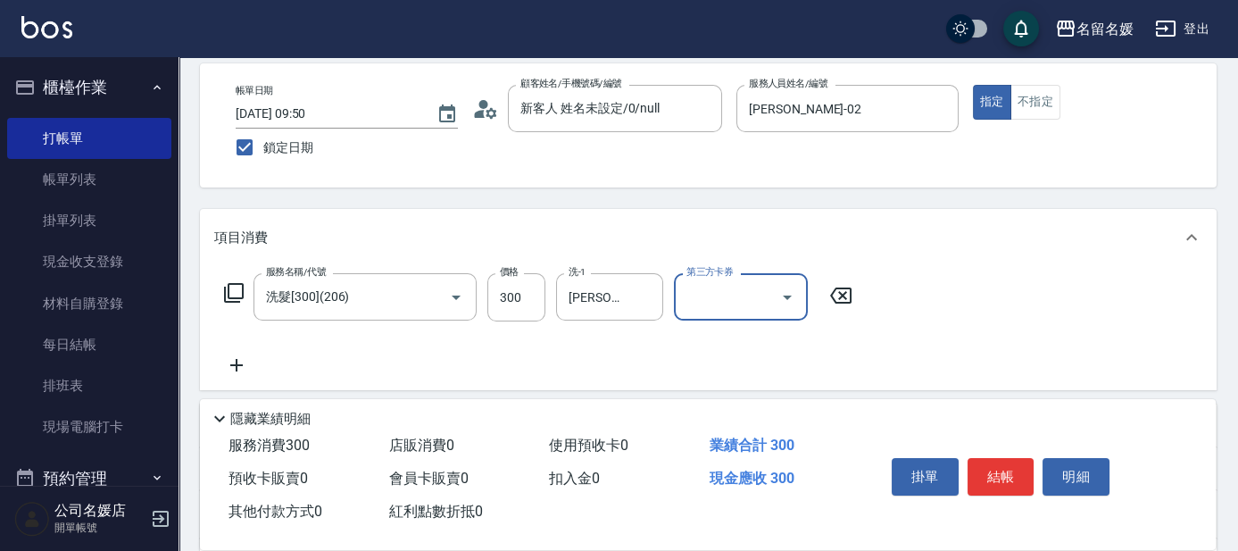
click at [600, 193] on div "Key In 打帳單 上一筆訂單:#1 帳單速查 結帳前確認明細 連續打單結帳 掛單 結帳 明細 帳單日期 2025/09/08 09:50 鎖定日期 顧客姓…" at bounding box center [707, 385] width 1059 height 816
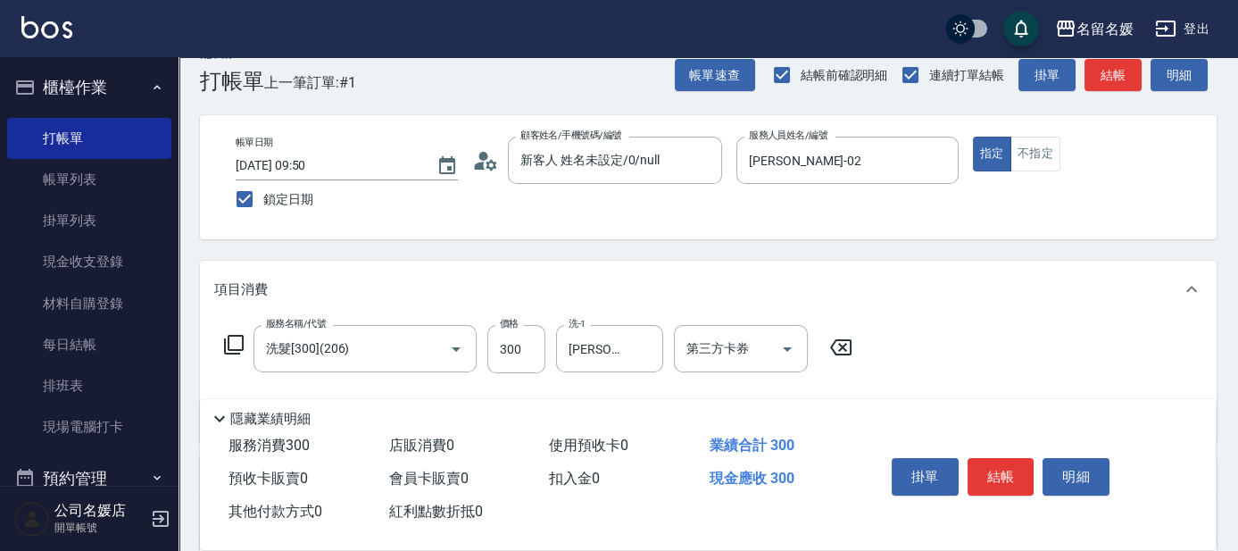
scroll to position [0, 0]
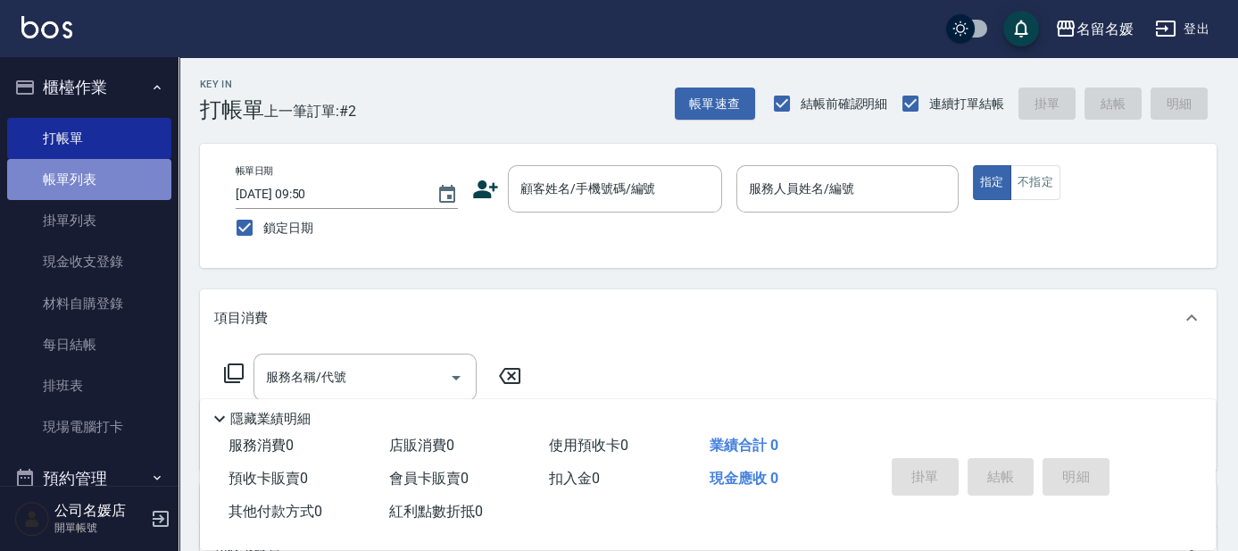
click at [95, 180] on link "帳單列表" at bounding box center [89, 179] width 164 height 41
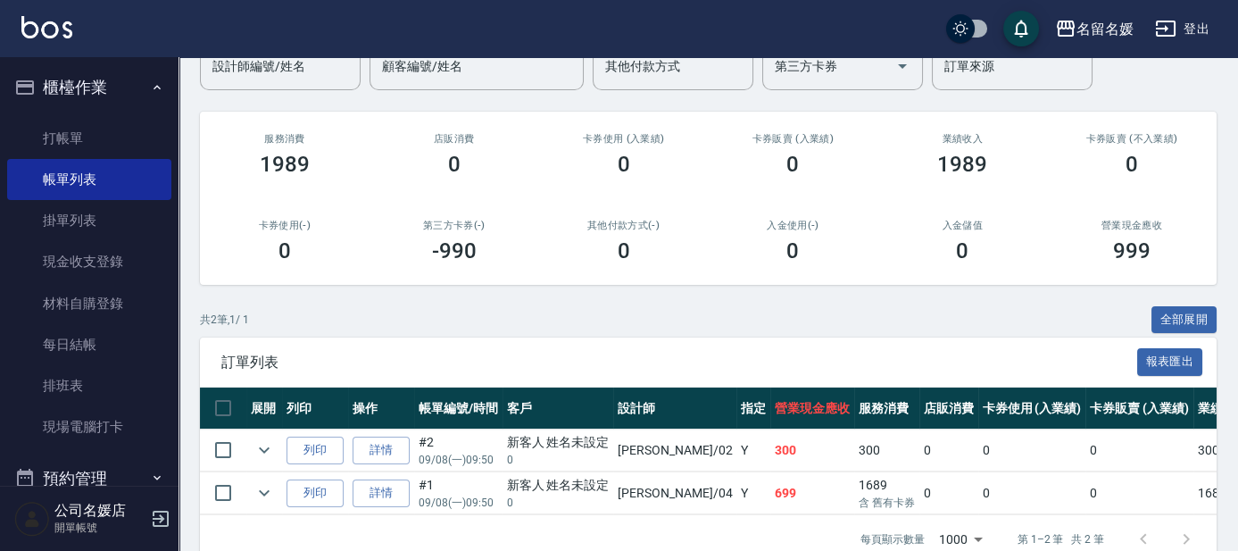
scroll to position [211, 0]
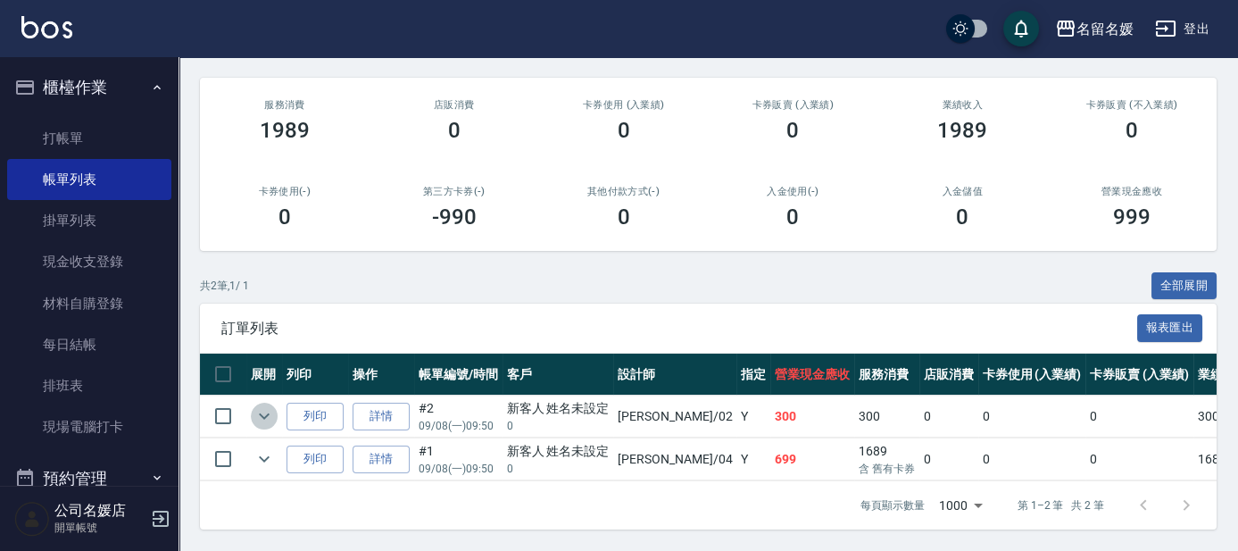
click at [264, 407] on icon "expand row" at bounding box center [263, 415] width 21 height 21
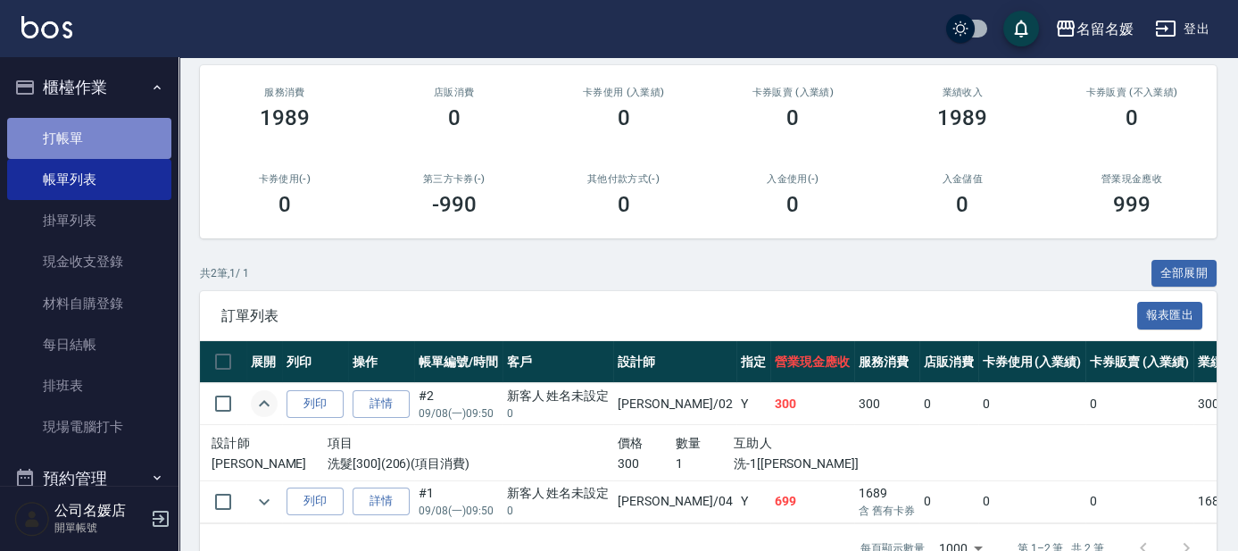
click at [130, 128] on link "打帳單" at bounding box center [89, 138] width 164 height 41
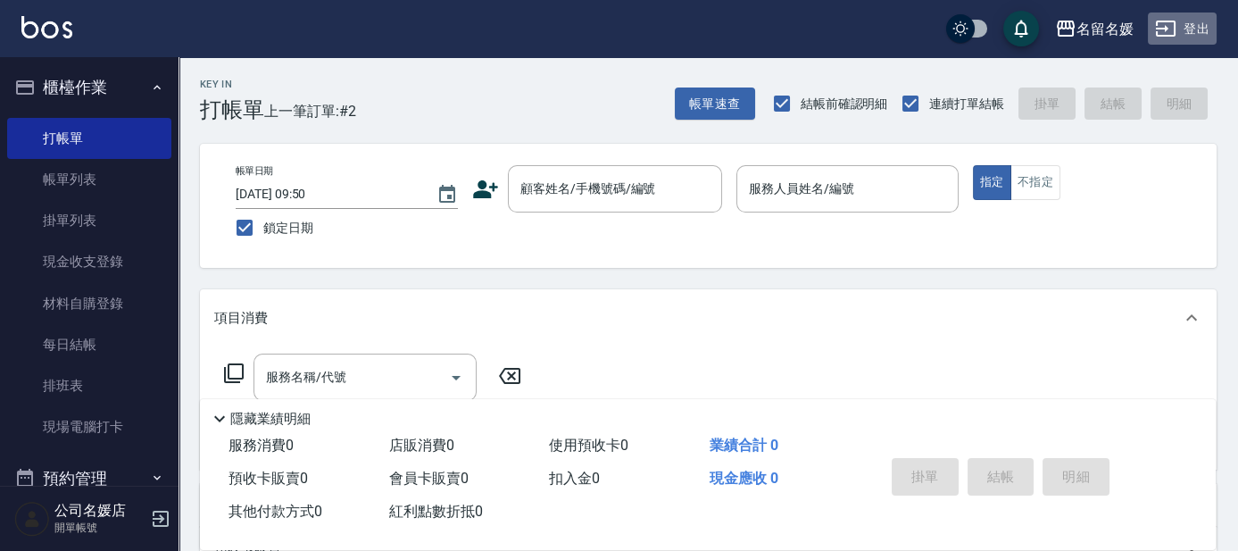
click at [1147, 34] on button "登出" at bounding box center [1181, 28] width 69 height 33
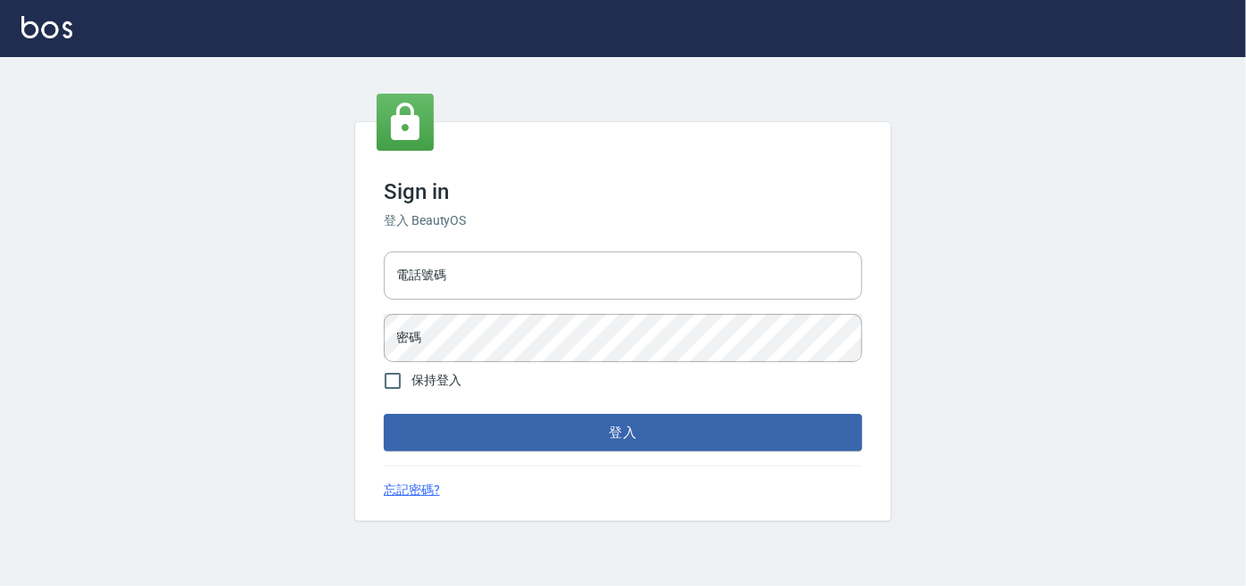
type input "0227605235"
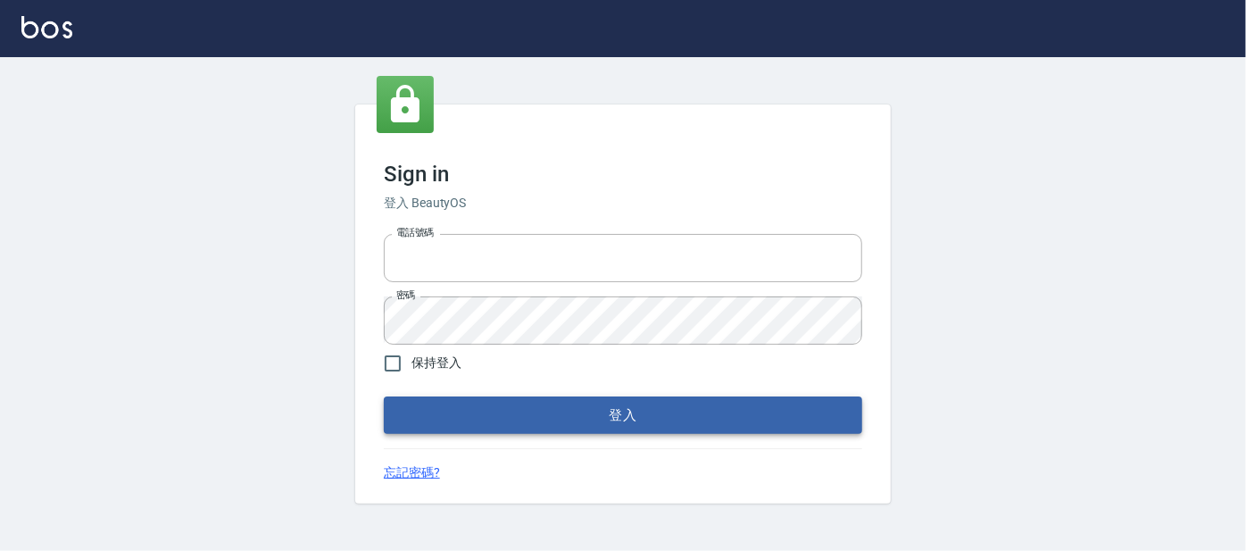
type input "0227605235"
click at [445, 408] on button "登入" at bounding box center [623, 414] width 478 height 37
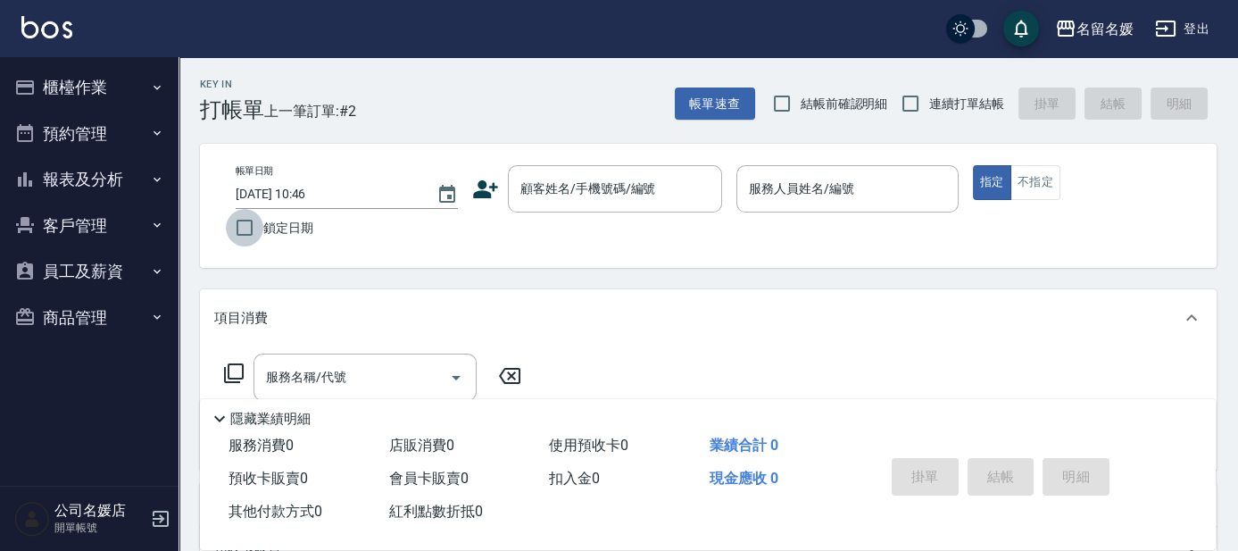
click at [236, 228] on input "鎖定日期" at bounding box center [244, 227] width 37 height 37
checkbox input "true"
click at [794, 100] on input "結帳前確認明細" at bounding box center [781, 103] width 37 height 37
checkbox input "true"
click at [899, 105] on input "連續打單結帳" at bounding box center [909, 103] width 37 height 37
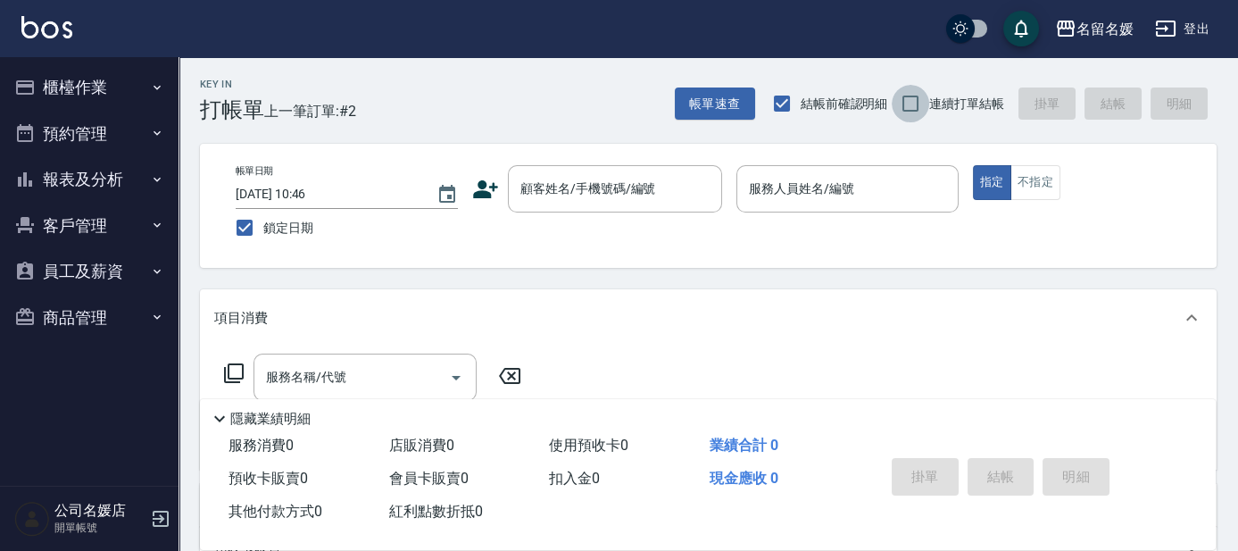
checkbox input "true"
click at [551, 195] on div "顧客姓名/手機號碼/編號 顧客姓名/手機號碼/編號" at bounding box center [615, 188] width 214 height 47
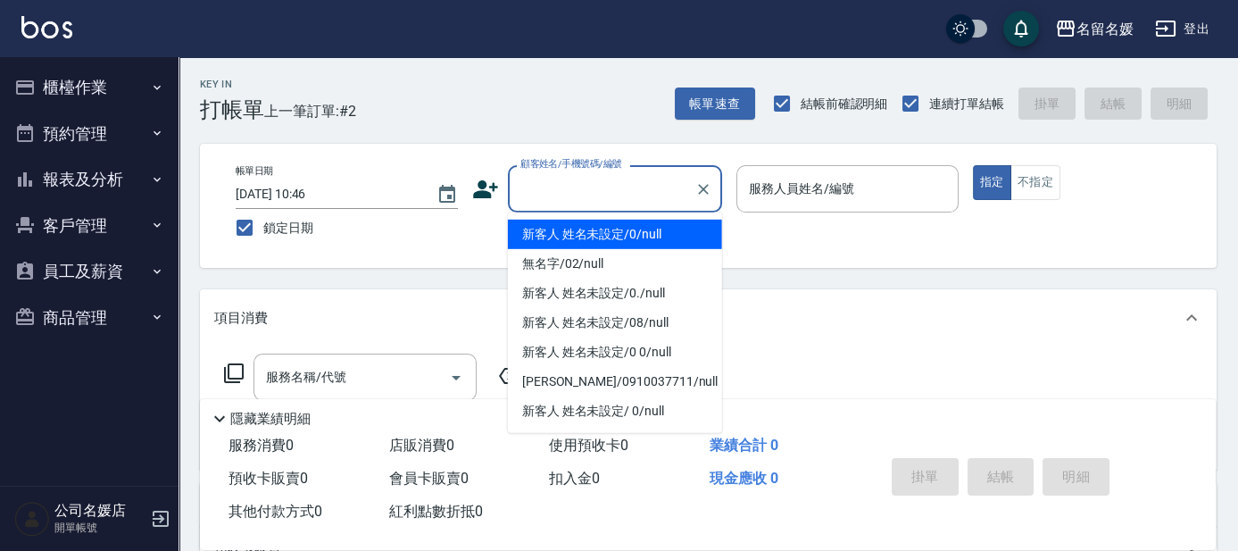
click at [600, 236] on li "新客人 姓名未設定/0/null" at bounding box center [615, 233] width 214 height 29
type input "新客人 姓名未設定/0/null"
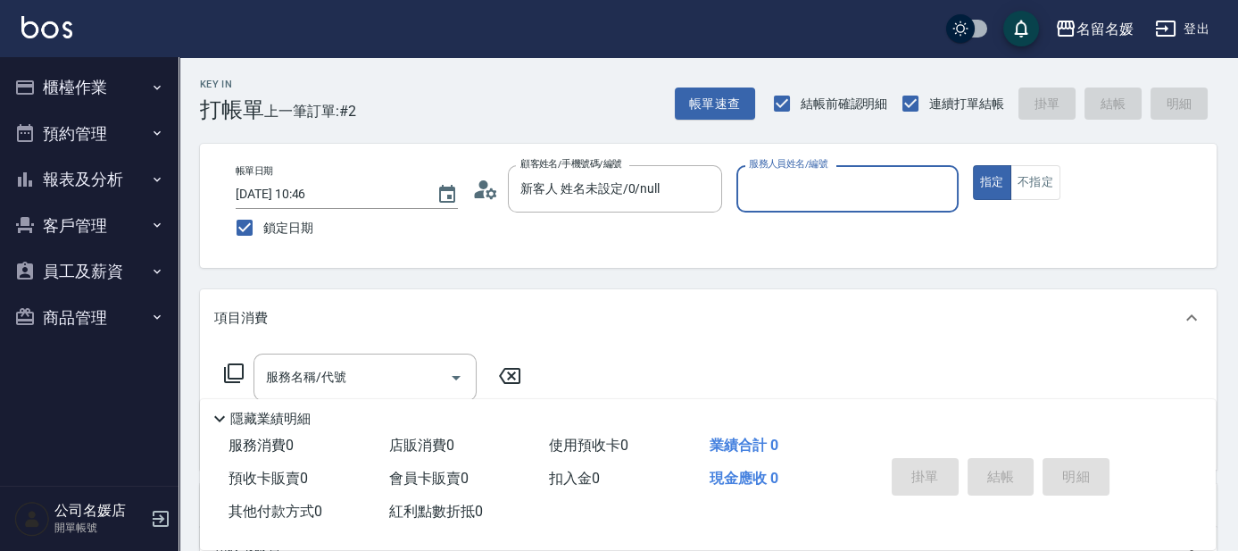
click at [811, 202] on input "服務人員姓名/編號" at bounding box center [847, 188] width 206 height 31
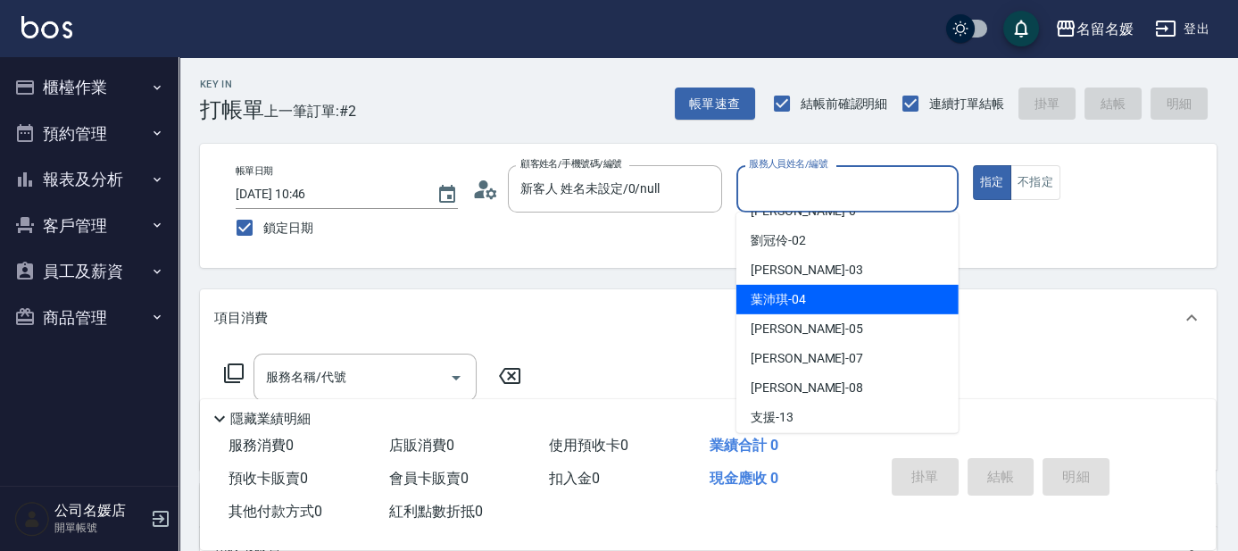
scroll to position [243, 0]
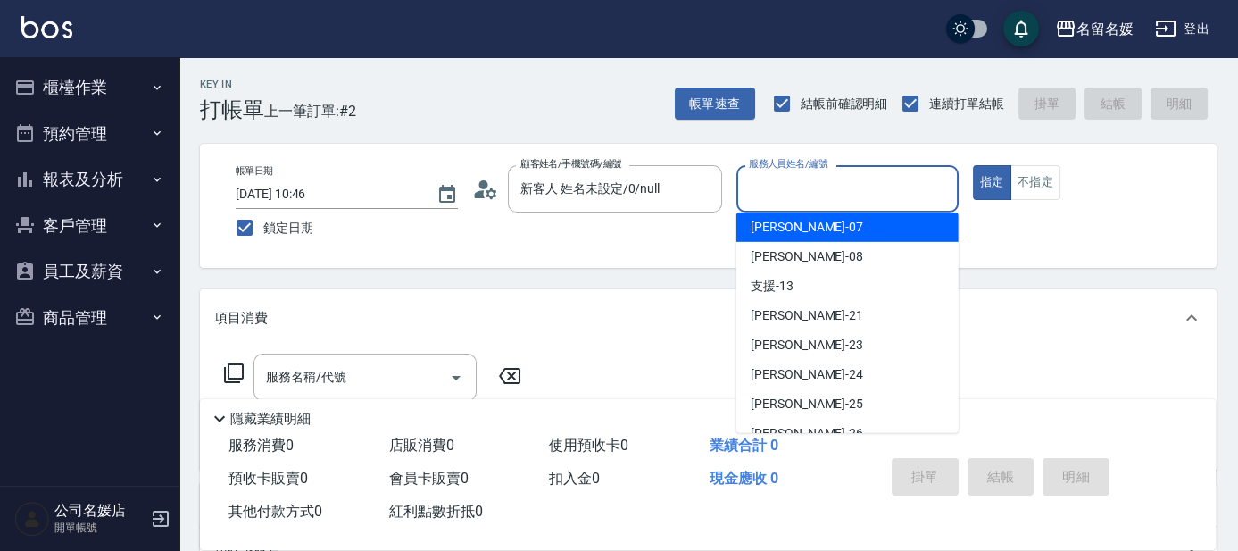
click at [785, 221] on span "[PERSON_NAME] -07" at bounding box center [806, 227] width 112 height 19
type input "[PERSON_NAME]-07"
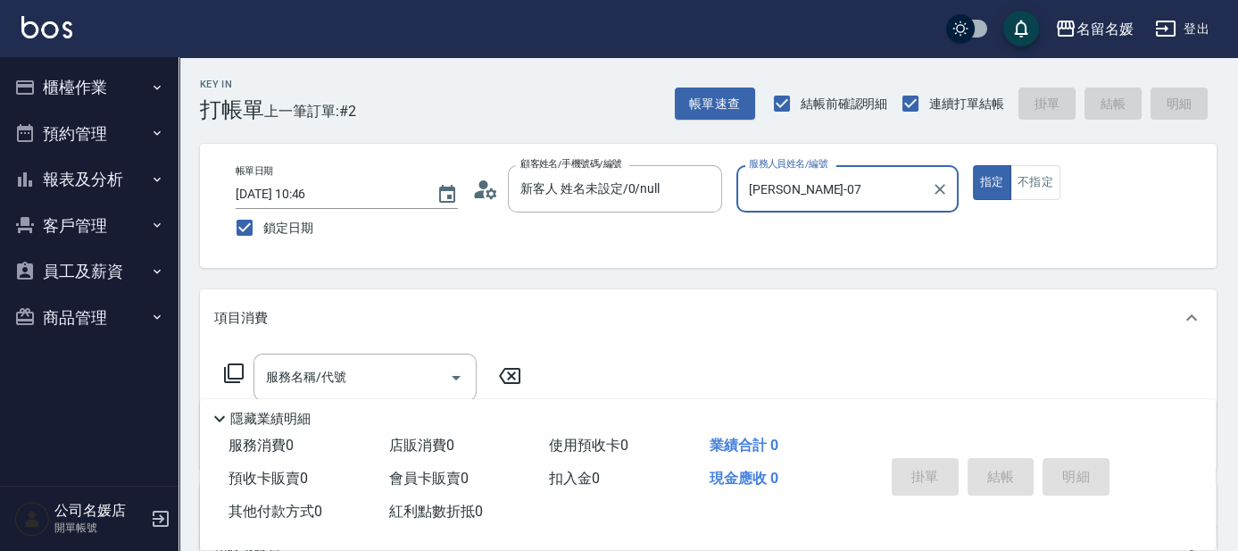
click at [228, 369] on icon at bounding box center [234, 373] width 20 height 20
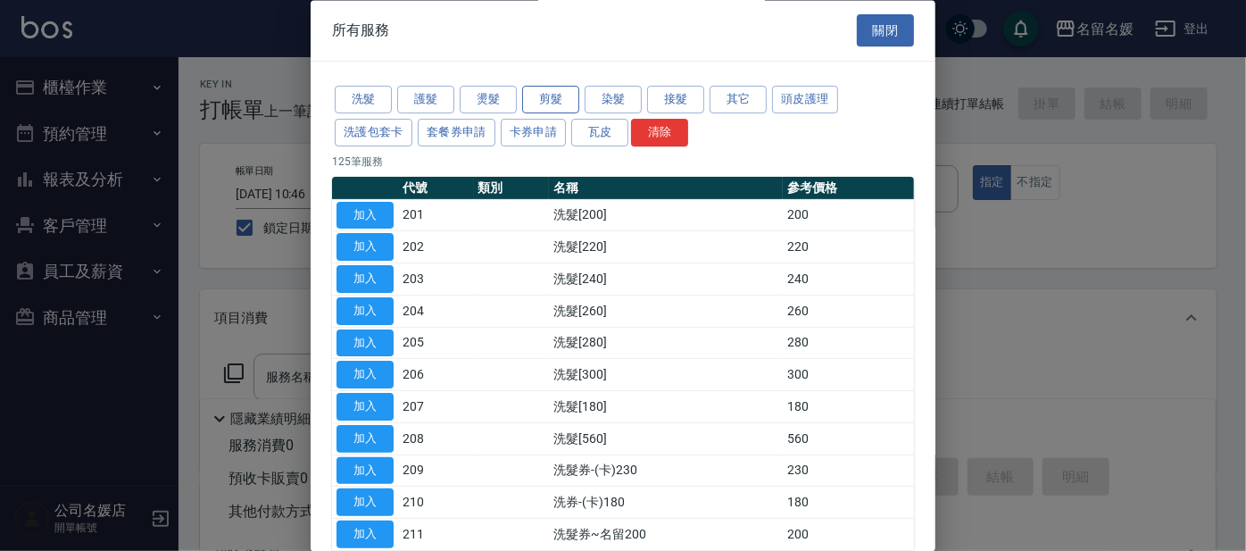
click at [539, 88] on button "剪髮" at bounding box center [550, 101] width 57 height 28
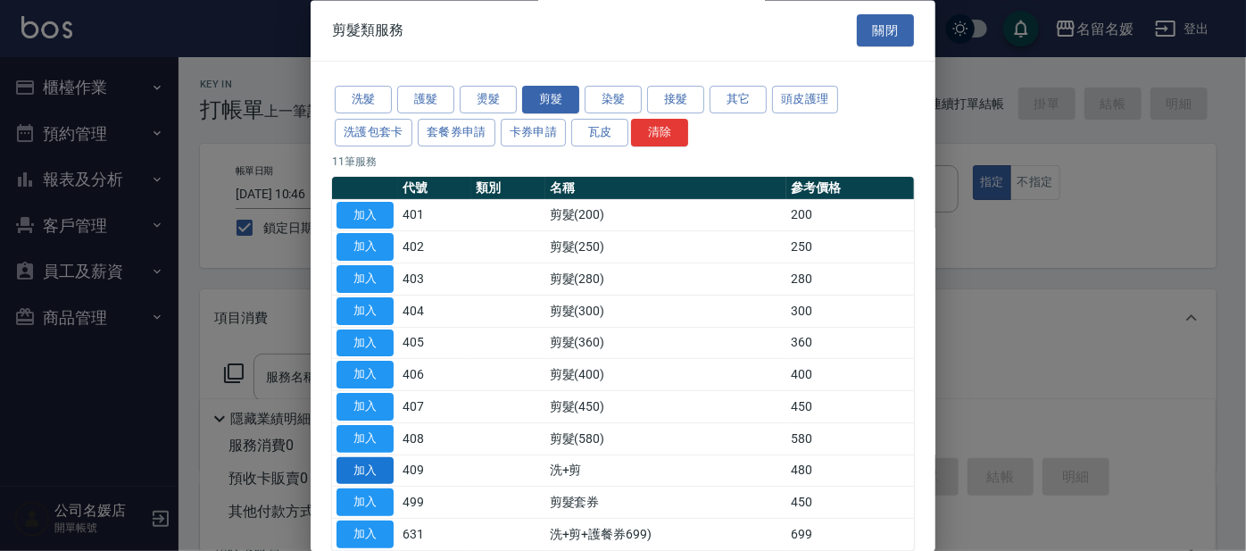
click at [352, 468] on button "加入" at bounding box center [364, 471] width 57 height 28
type input "洗+剪(409)"
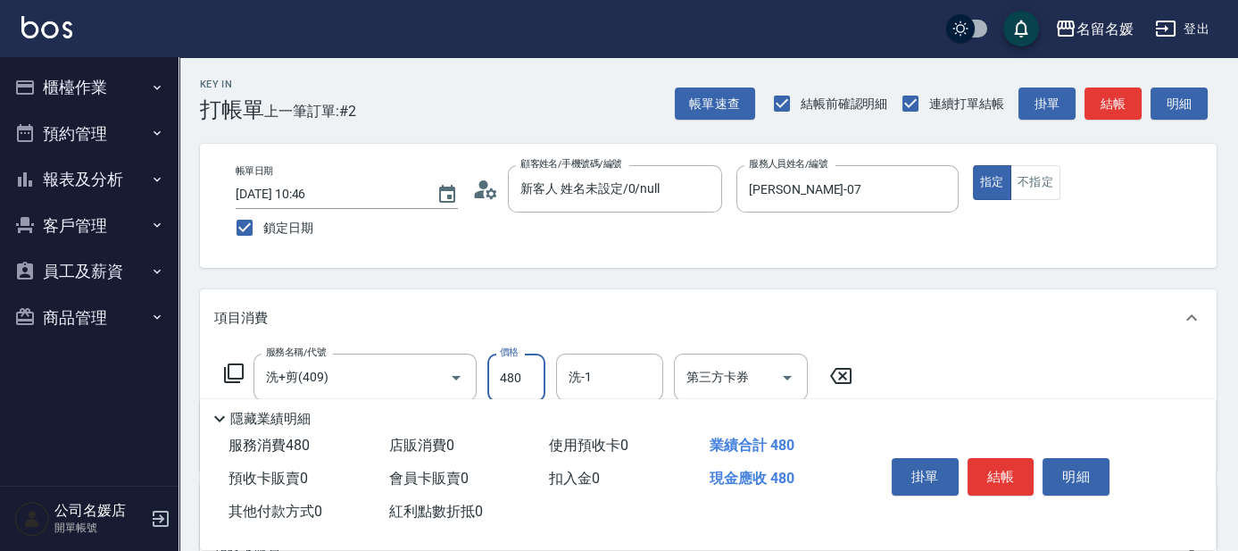
click at [521, 368] on input "480" at bounding box center [516, 377] width 58 height 48
type input "580"
click at [633, 386] on input "洗-1" at bounding box center [609, 376] width 91 height 31
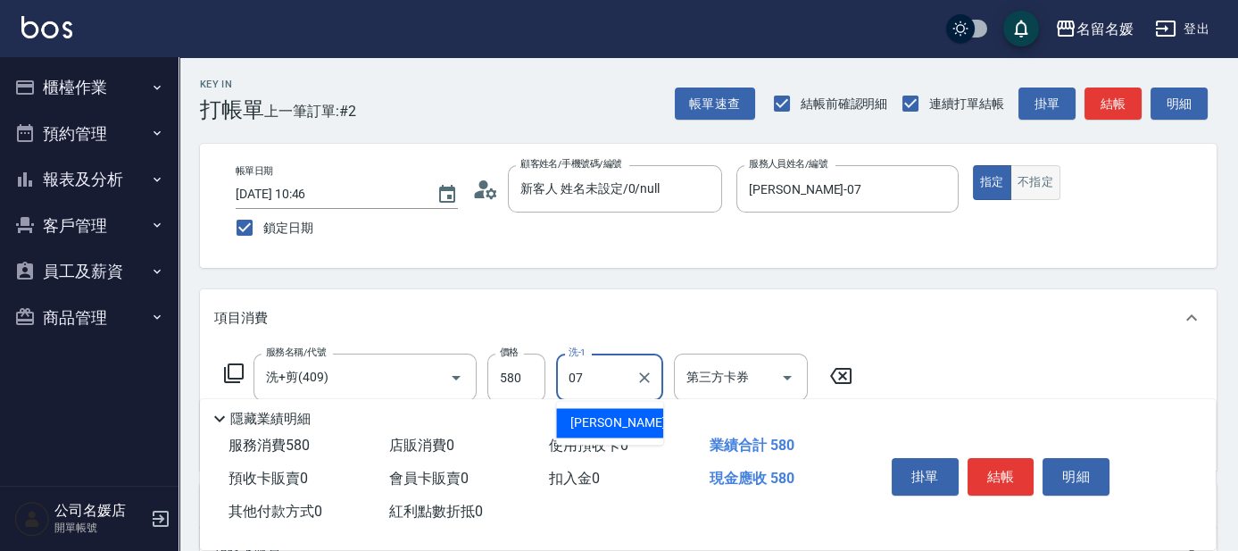
type input "07"
click at [1042, 185] on button "不指定" at bounding box center [1035, 182] width 50 height 35
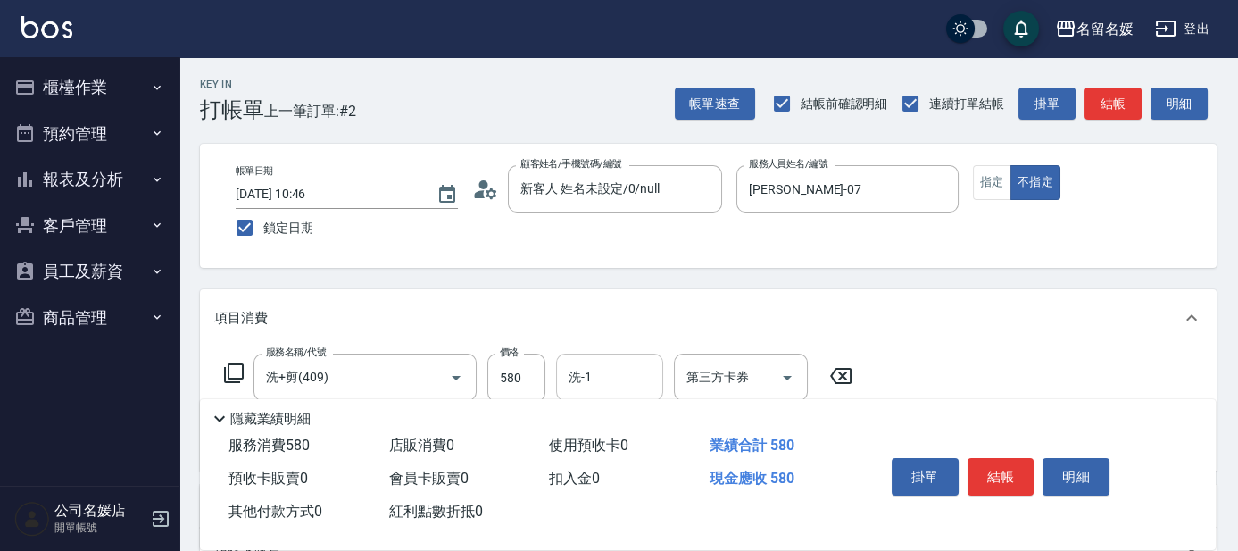
click at [628, 379] on input "洗-1" at bounding box center [609, 376] width 91 height 31
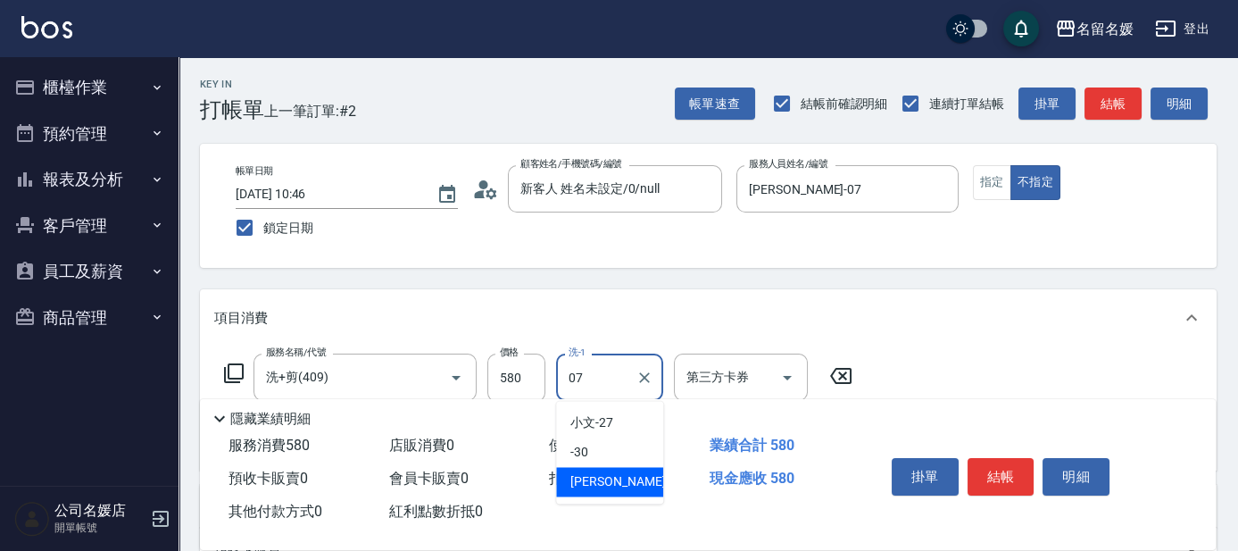
click at [623, 479] on span "[PERSON_NAME] -07" at bounding box center [626, 481] width 112 height 19
type input "[PERSON_NAME]-07"
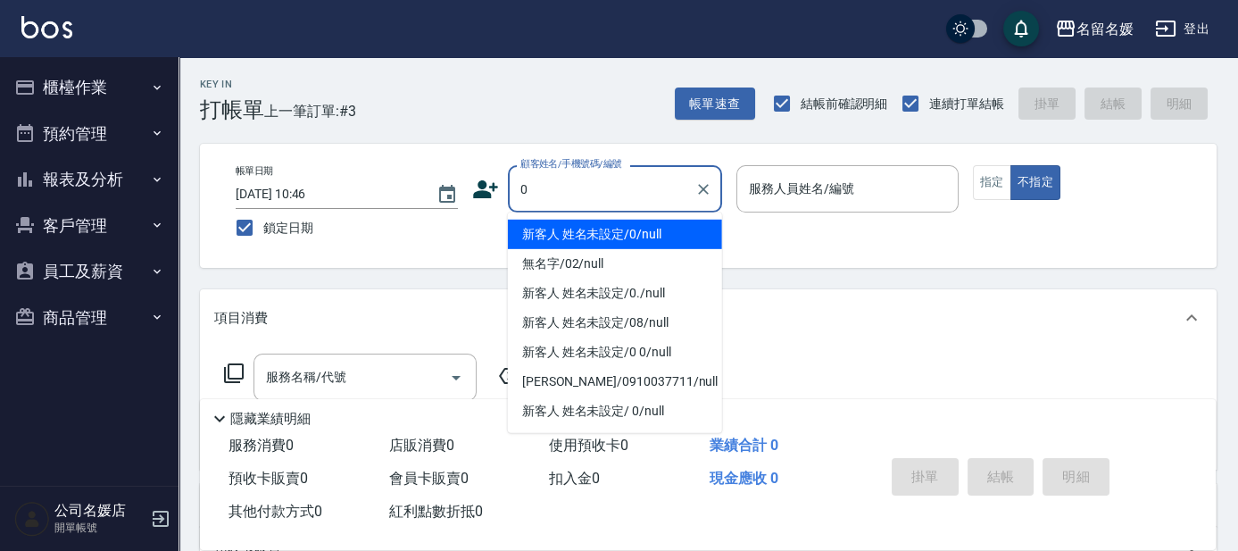
type input "新客人 姓名未設定/0/null"
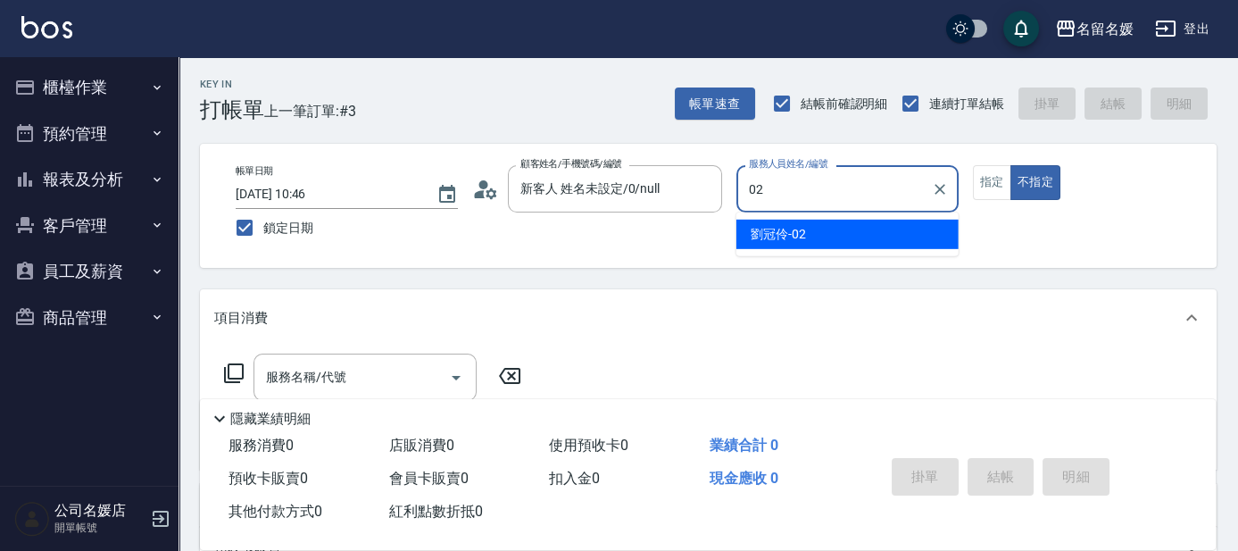
type input "02"
type button "false"
type input "[PERSON_NAME]-02"
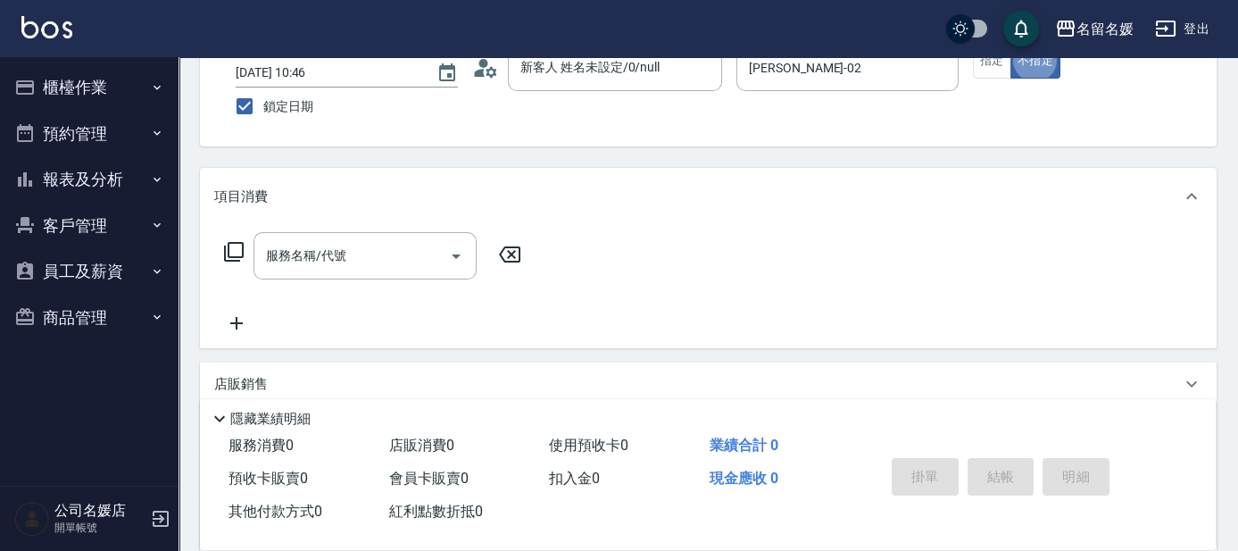
scroll to position [161, 0]
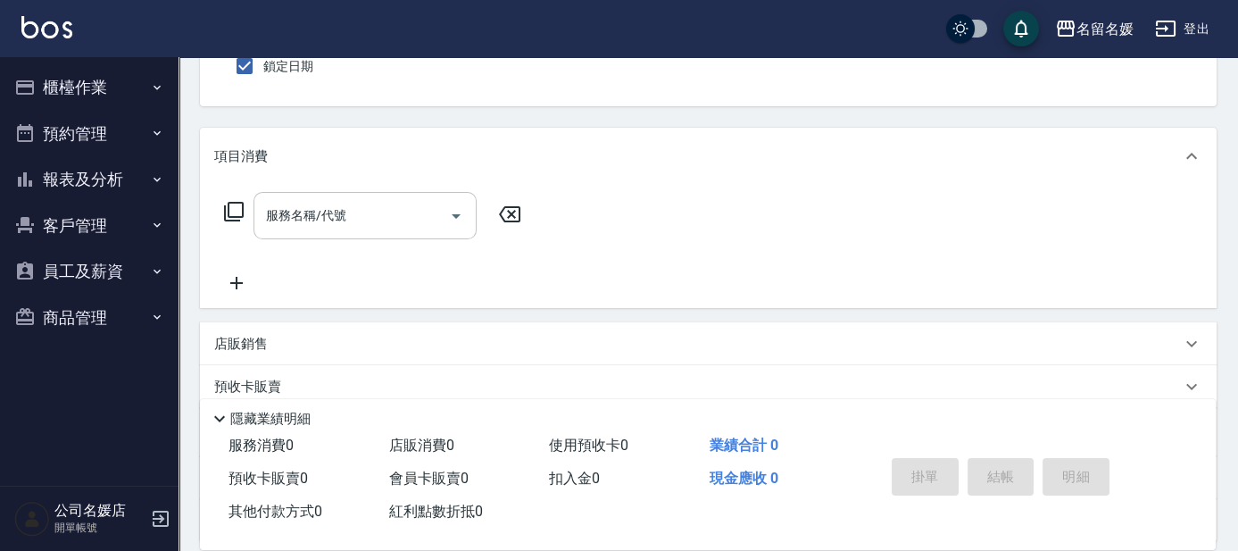
click at [344, 224] on input "服務名稱/代號" at bounding box center [351, 215] width 180 height 31
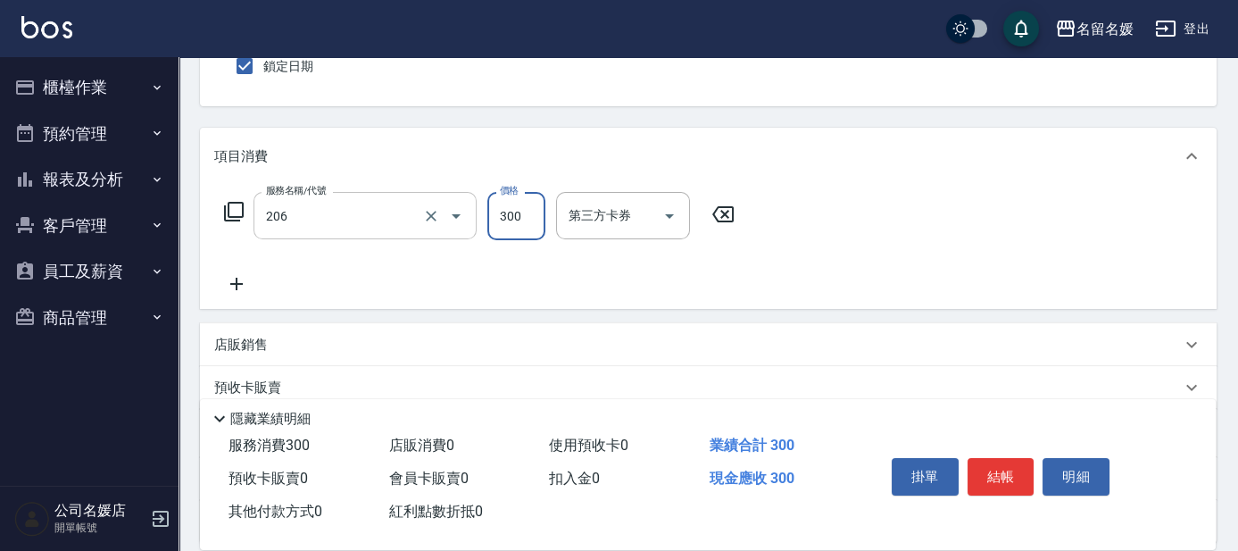
type input "洗髮[300](206)"
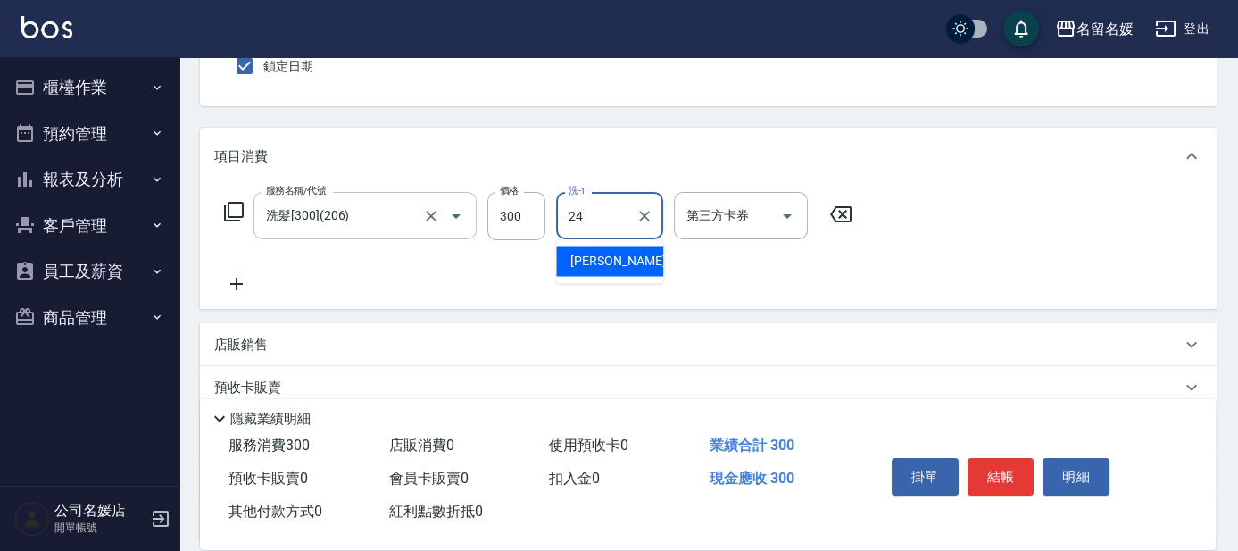
type input "[PERSON_NAME]-24"
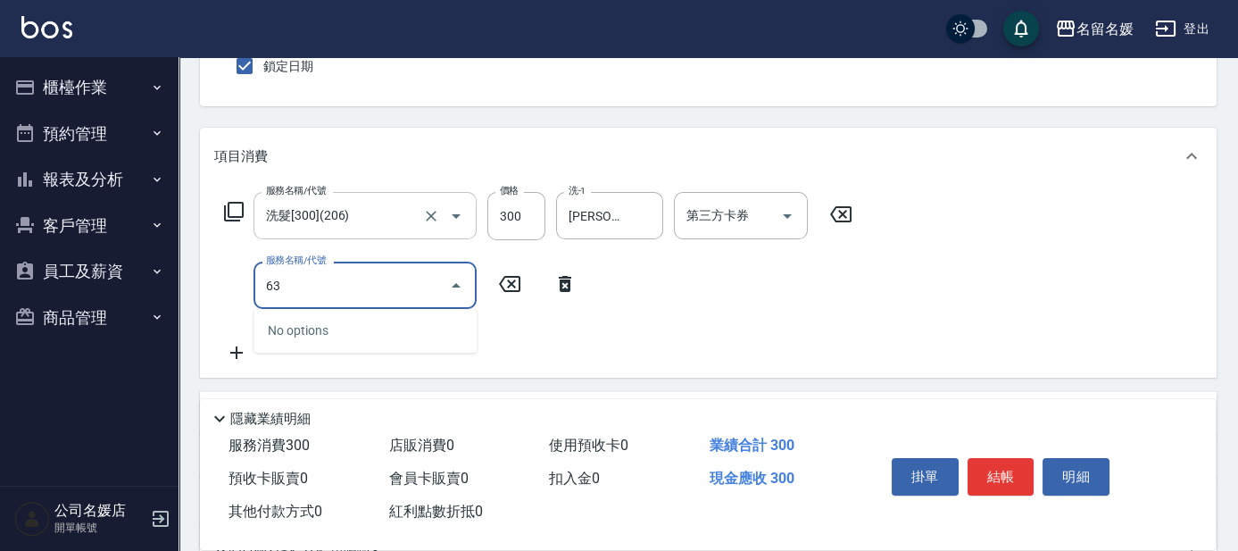
type input "6"
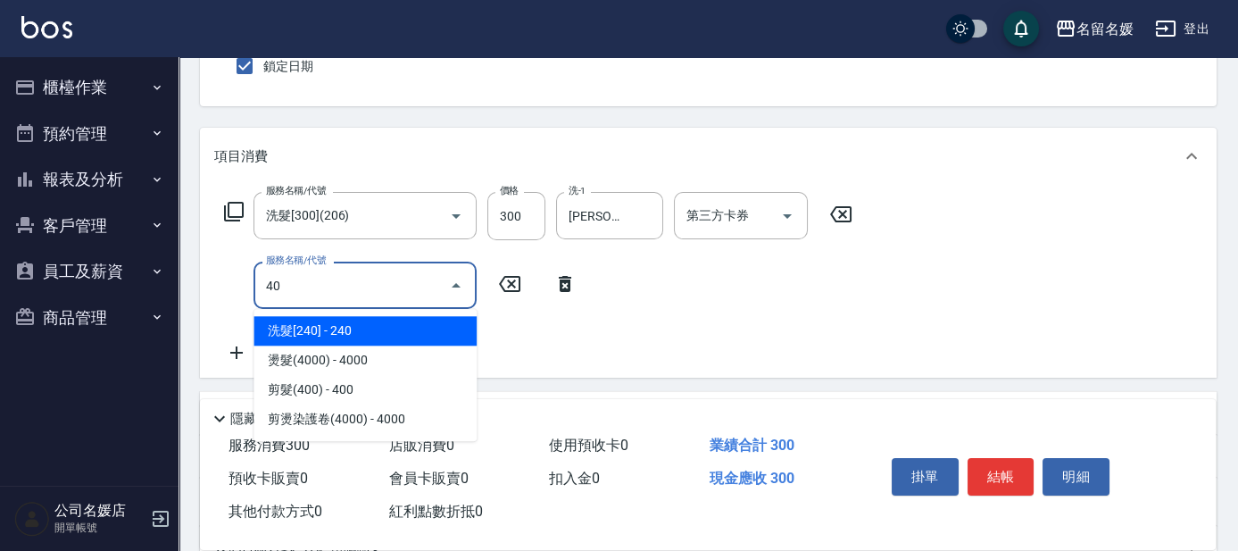
type input "402"
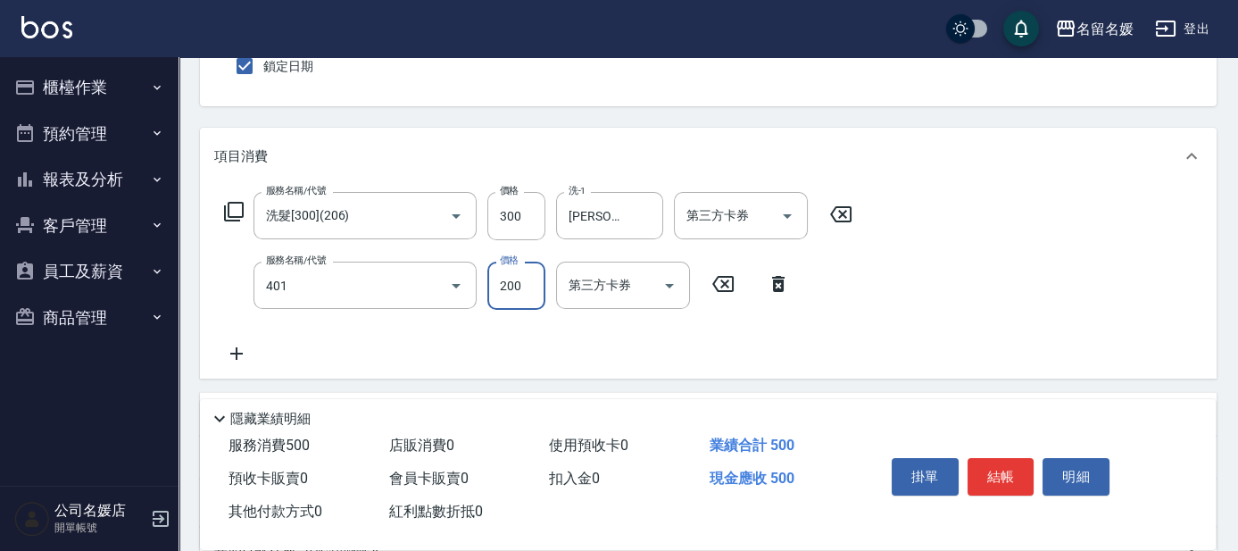
type input "剪髮(200)(401)"
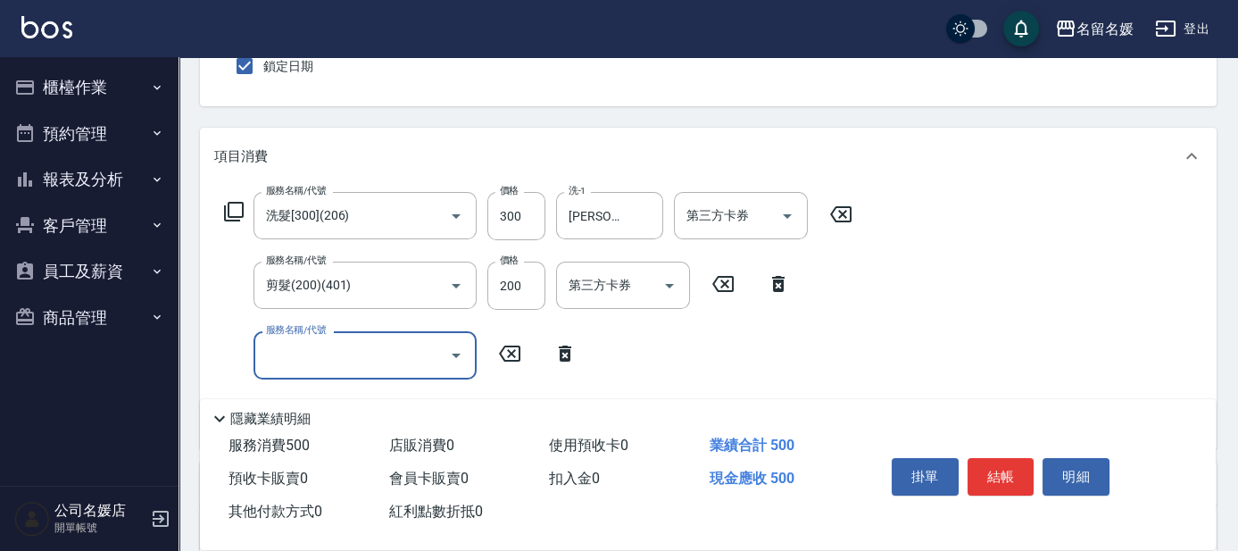
click at [356, 364] on input "服務名稱/代號" at bounding box center [351, 354] width 180 height 31
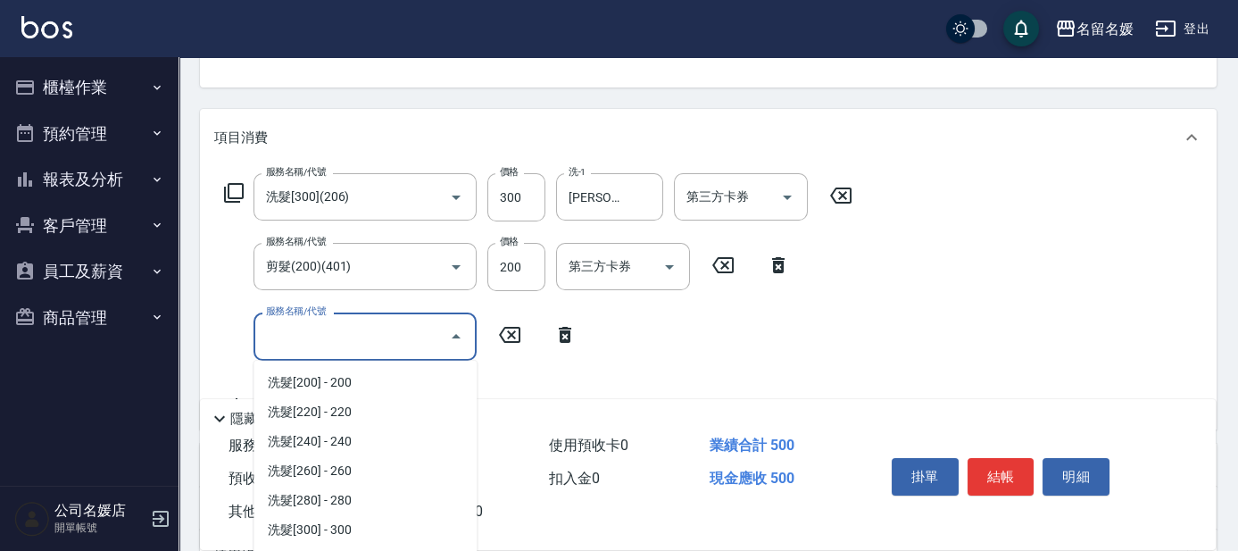
scroll to position [243, 0]
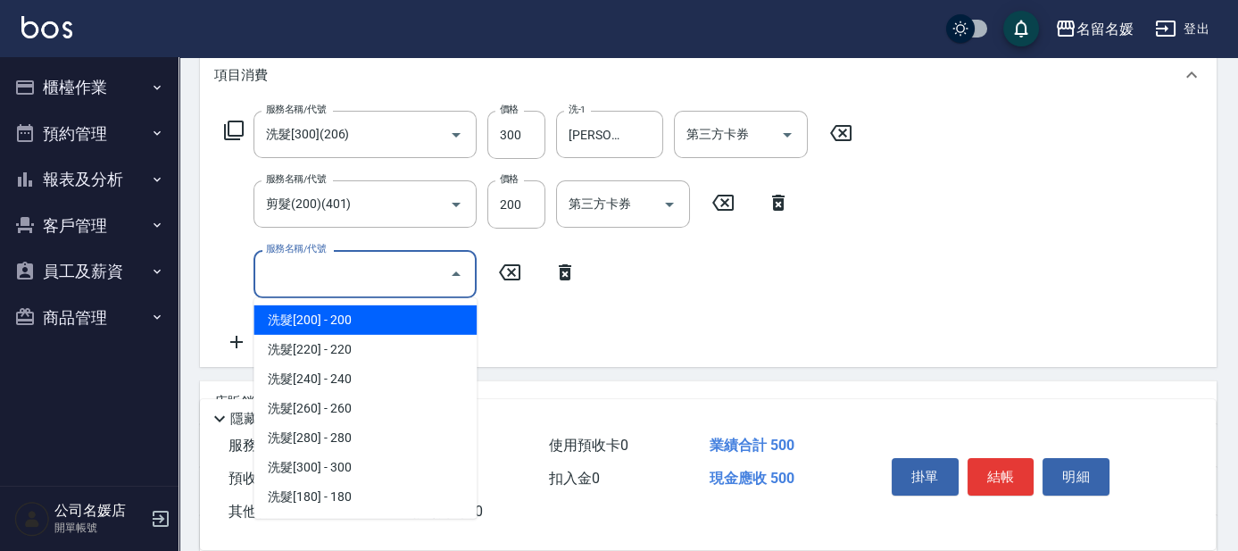
click at [290, 282] on input "服務名稱/代號" at bounding box center [351, 273] width 180 height 31
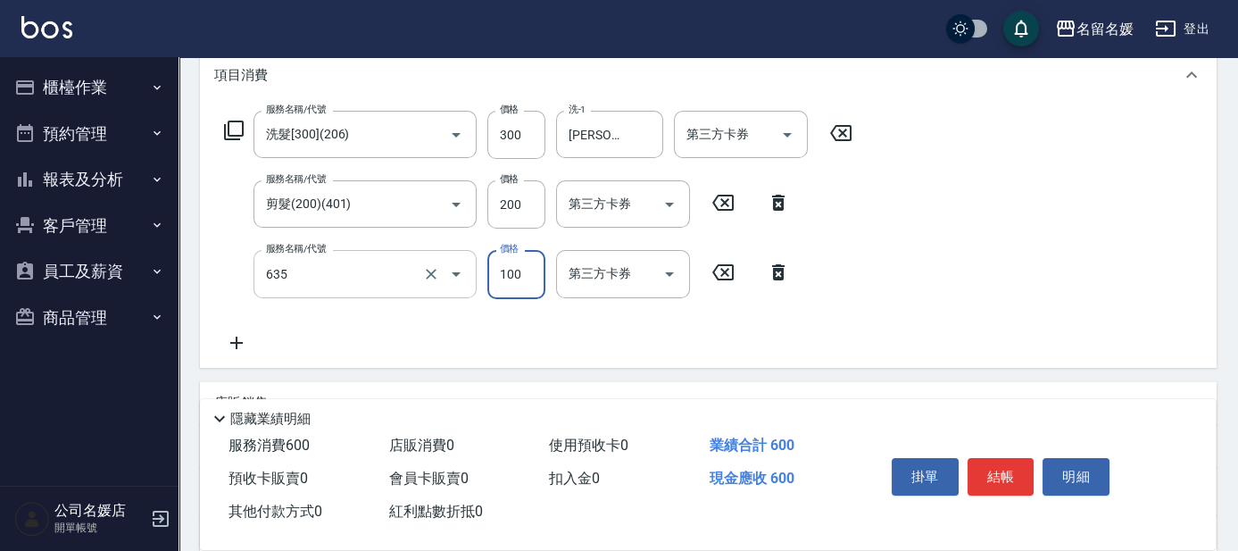
type input "[PERSON_NAME].玻酸.晶膜.水療(635)"
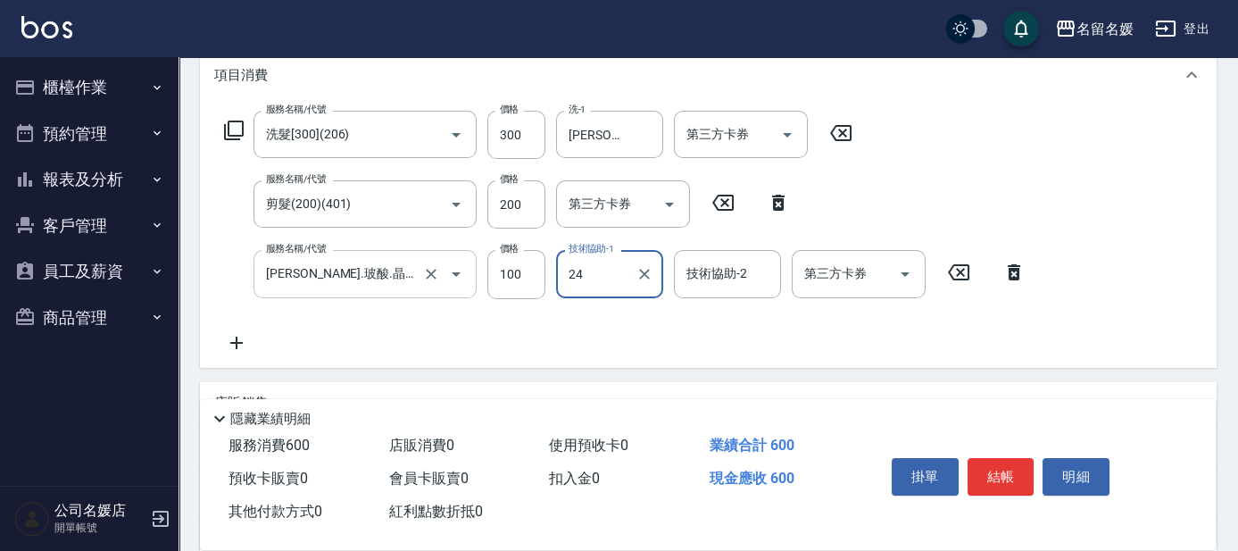
type input "243"
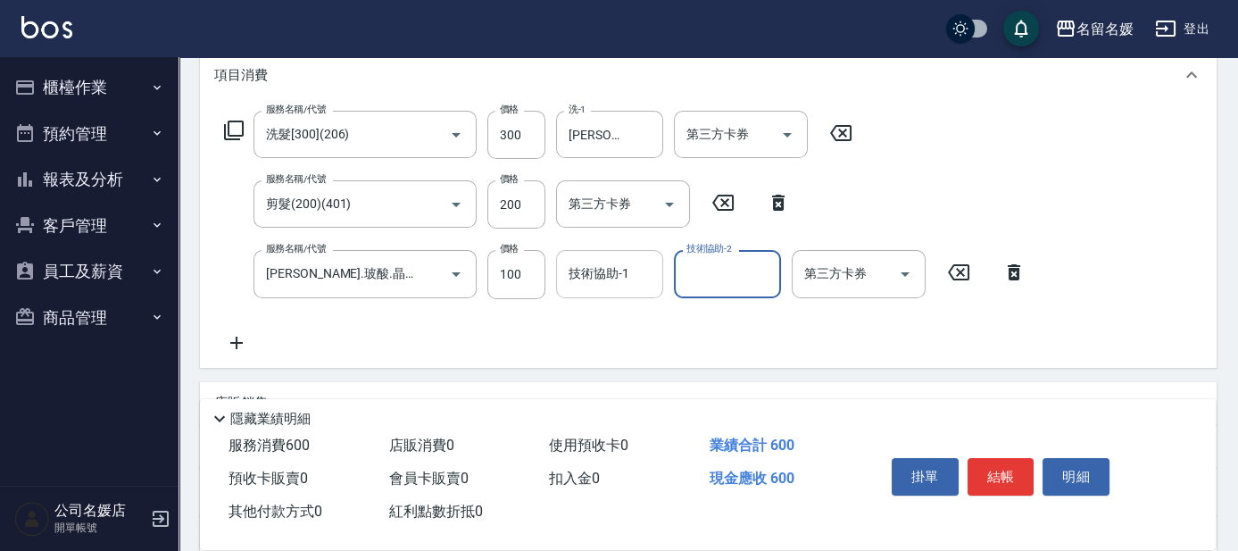
click at [568, 286] on input "技術協助-1" at bounding box center [609, 273] width 91 height 31
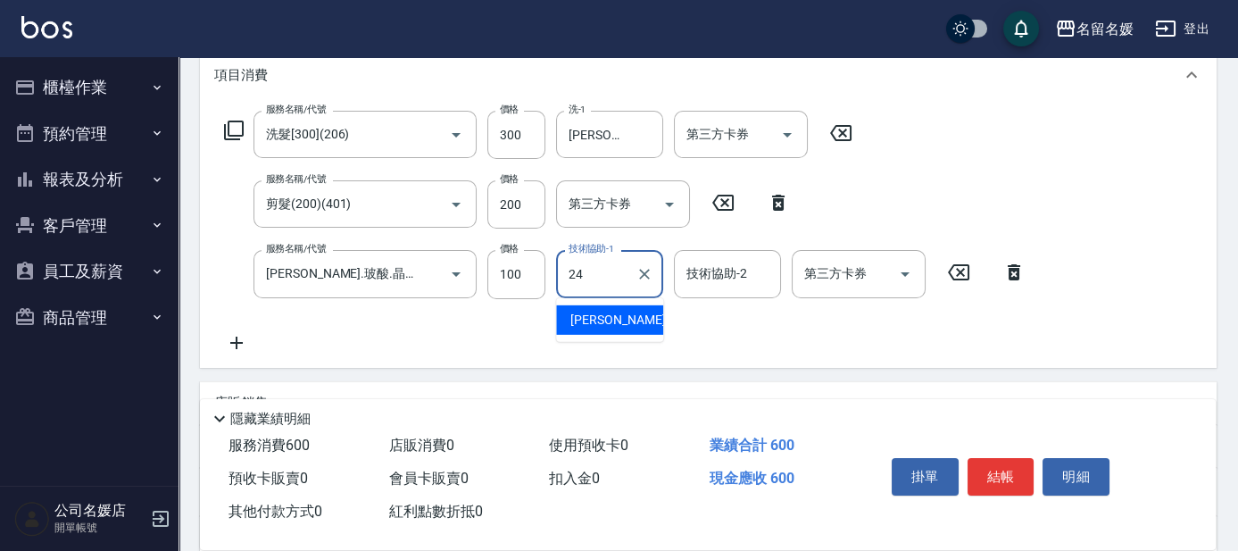
type input "[PERSON_NAME]-24"
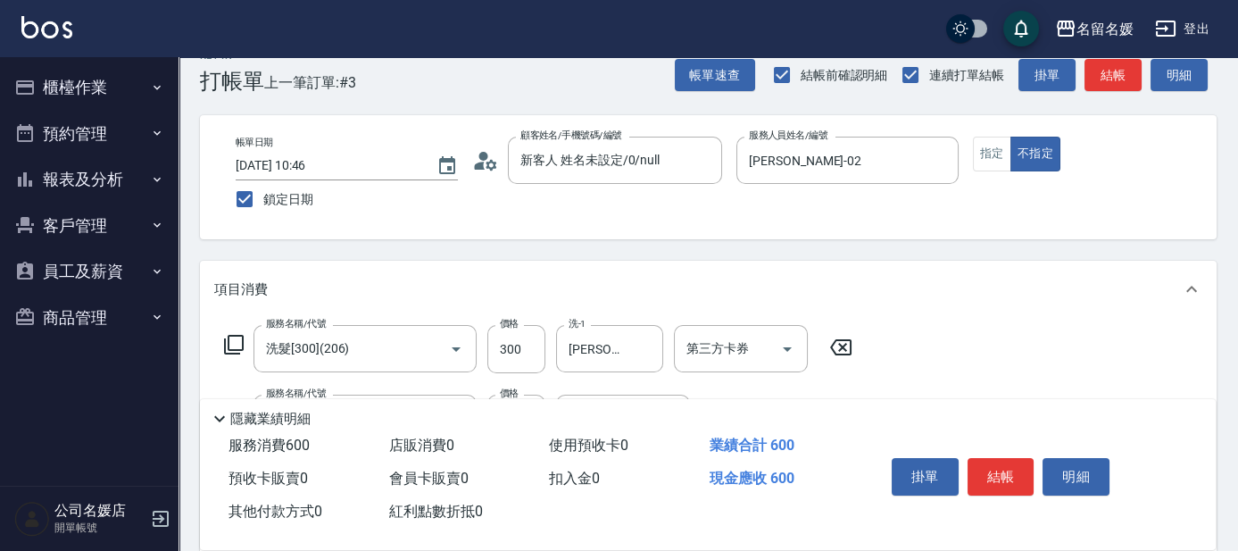
scroll to position [0, 0]
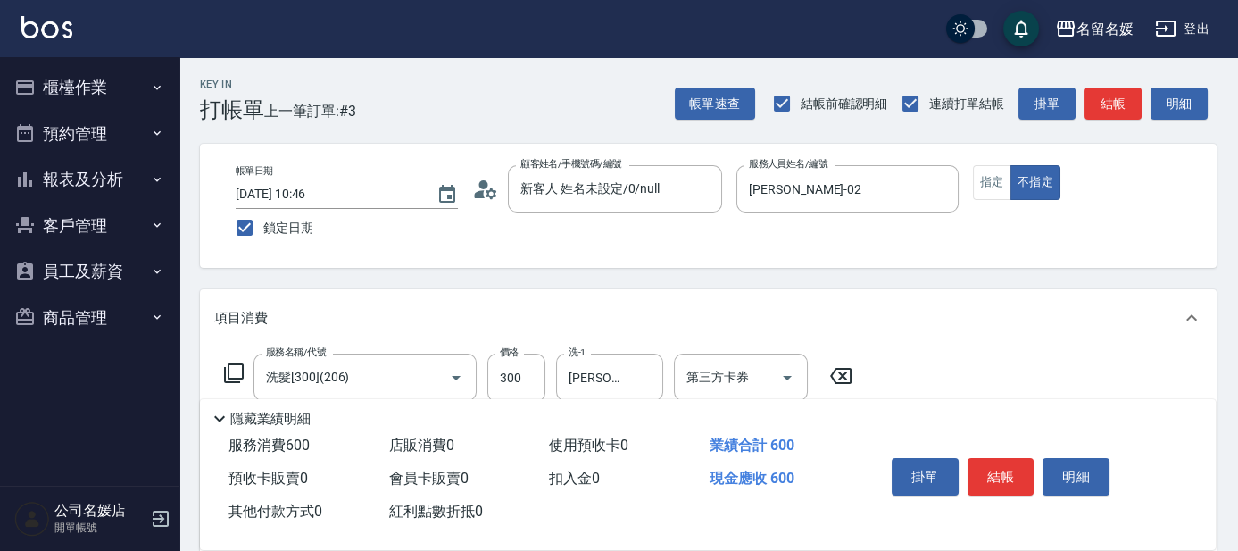
click at [609, 278] on div "Key In 打帳單 上一筆訂單:#3 帳單速查 結帳前確認明細 連續打單結帳 掛單 結帳 明細 帳單日期 [DATE] 10:46 鎖定日期 顧客姓名/手機…" at bounding box center [707, 535] width 1059 height 956
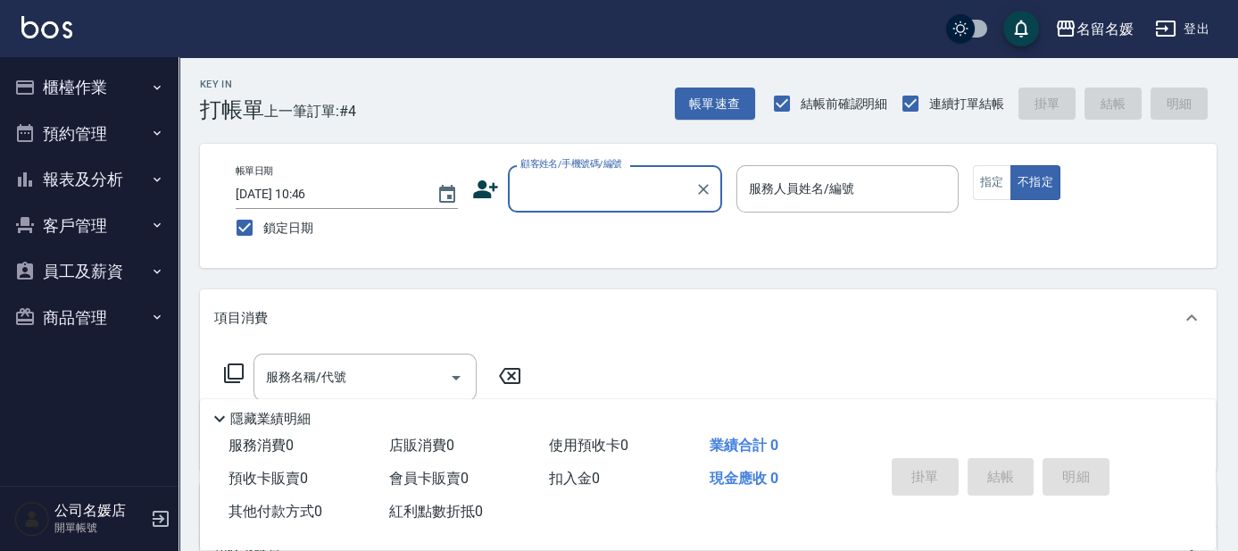
click at [57, 70] on button "櫃檯作業" at bounding box center [89, 87] width 164 height 46
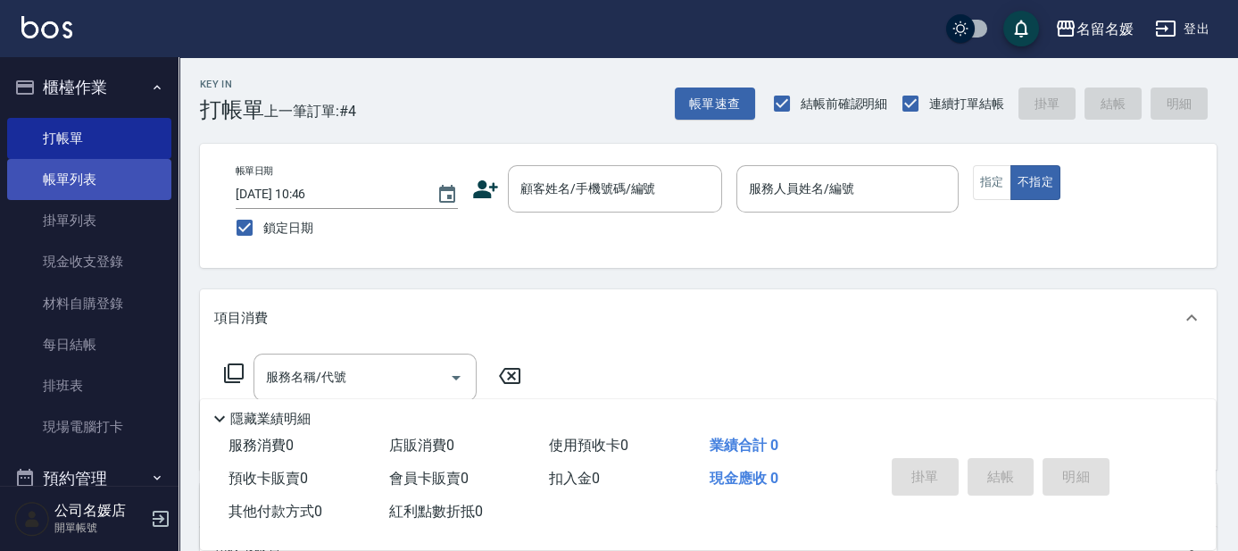
click at [79, 182] on link "帳單列表" at bounding box center [89, 179] width 164 height 41
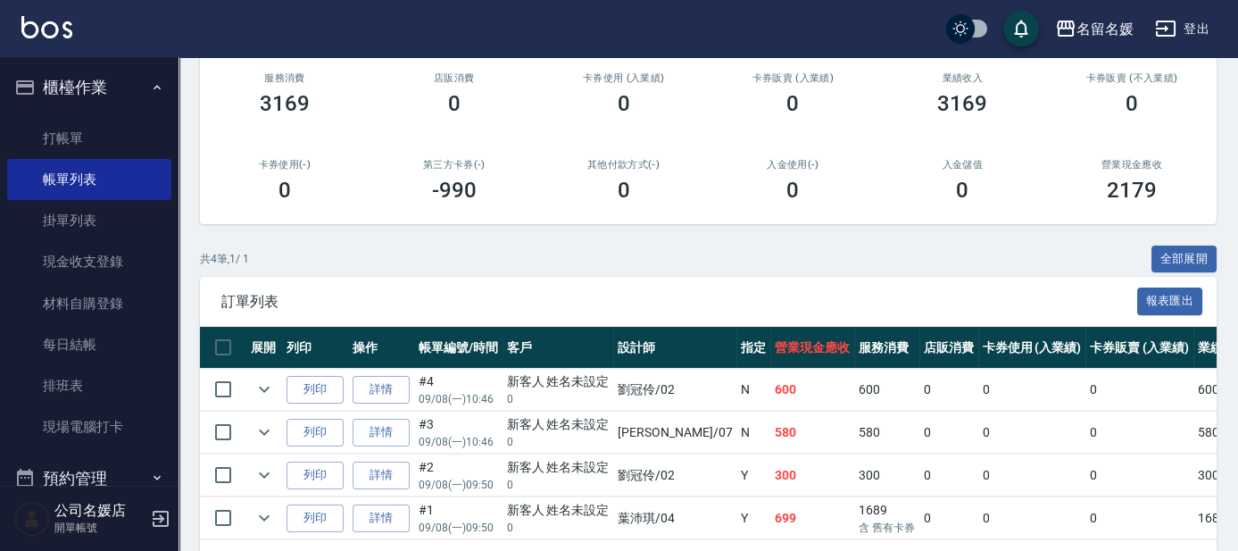
scroll to position [243, 0]
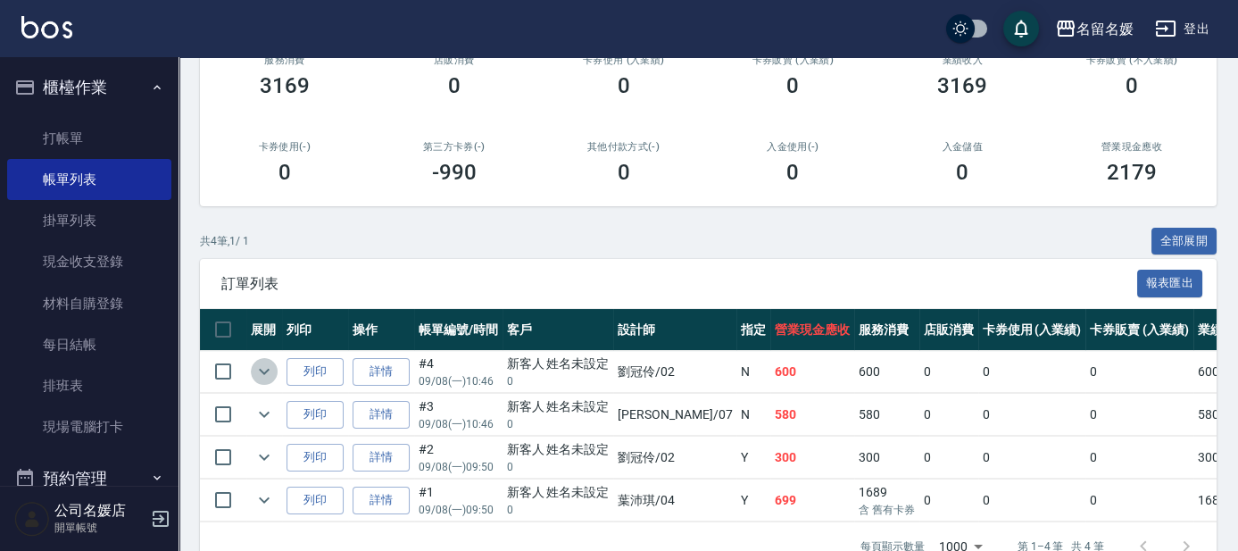
click at [266, 377] on icon "expand row" at bounding box center [263, 370] width 21 height 21
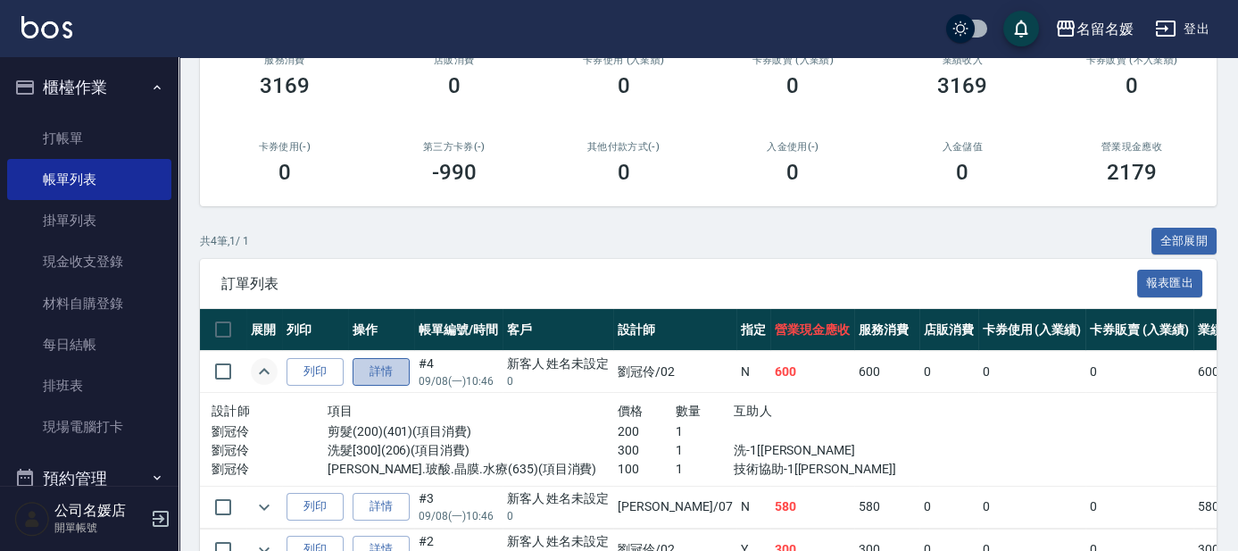
click at [373, 374] on link "詳情" at bounding box center [380, 372] width 57 height 28
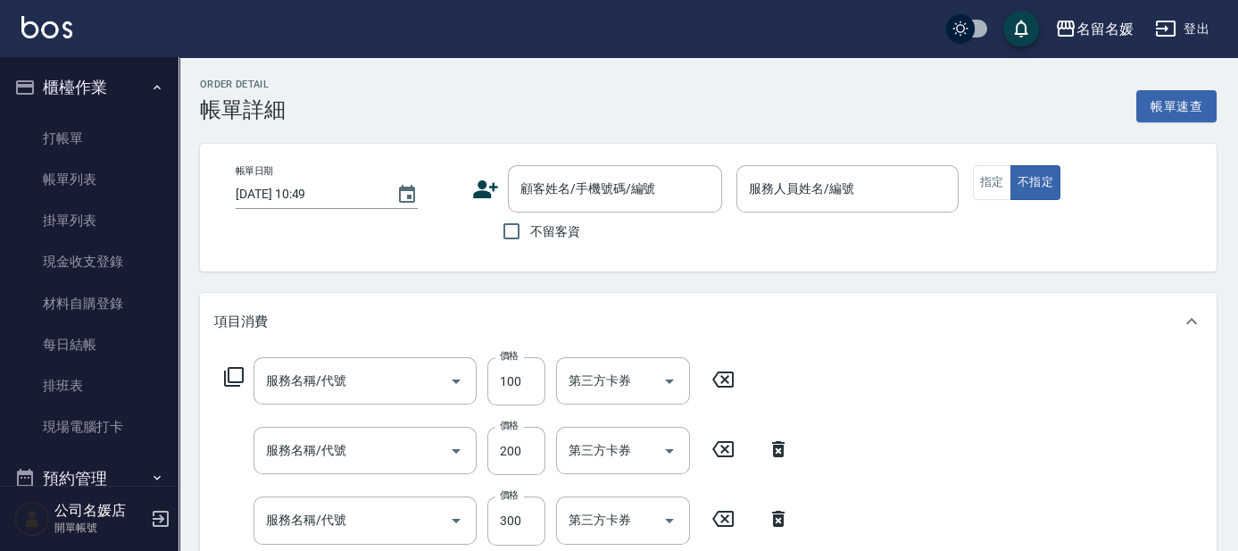
scroll to position [80, 0]
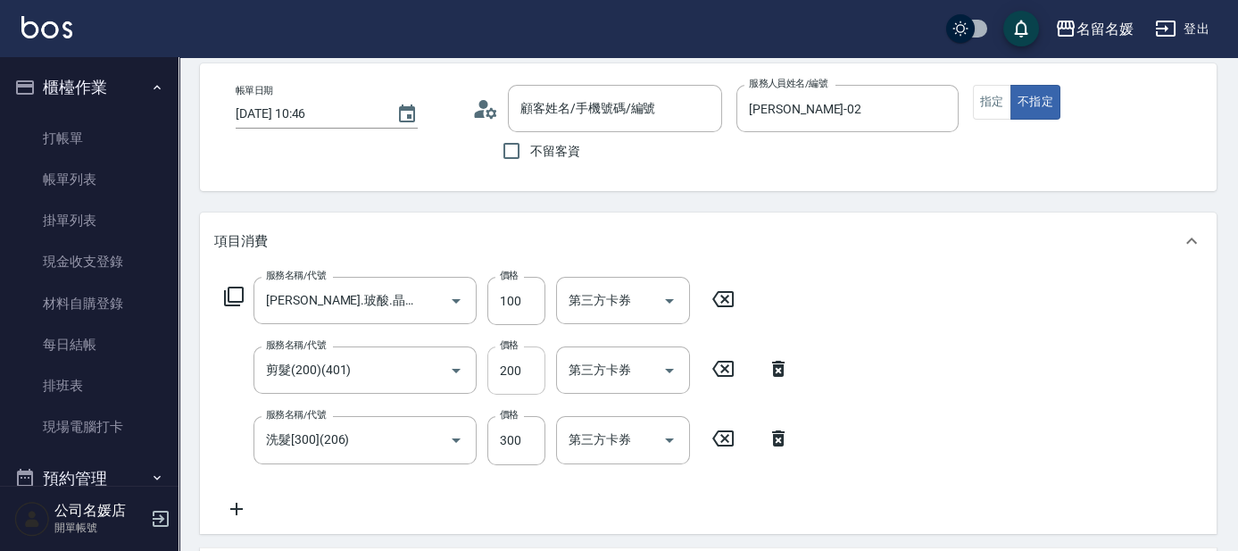
type input "[DATE] 10:46"
type input "[PERSON_NAME]-02"
type input "[PERSON_NAME].玻酸.晶膜.水療(635)"
type input "剪髮(200)(401)"
type input "洗髮[300](206)"
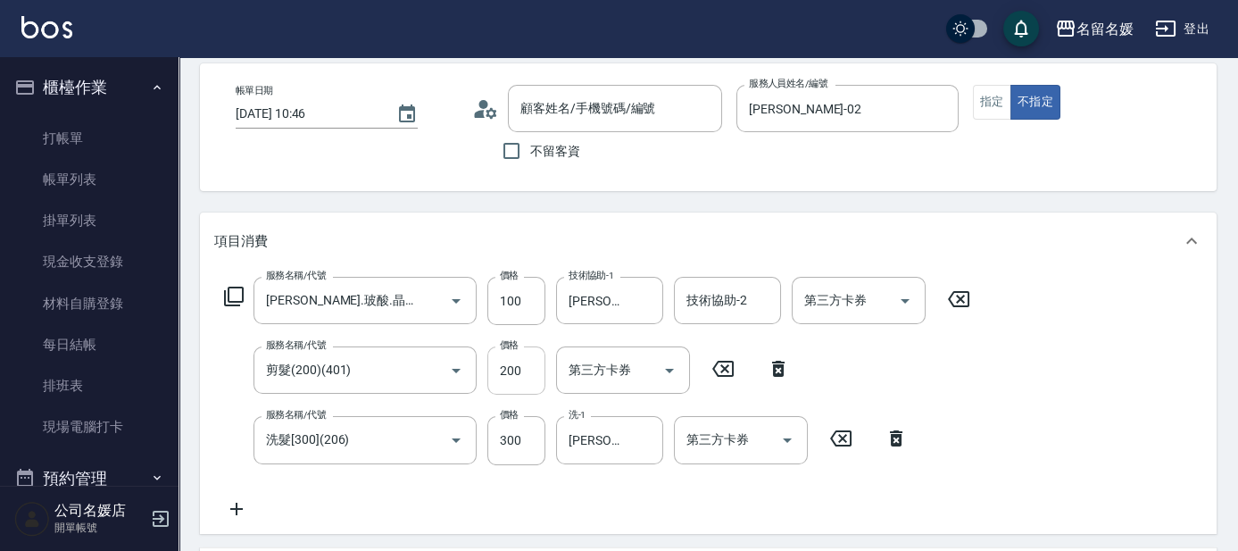
click at [521, 357] on input "200" at bounding box center [516, 370] width 58 height 48
type input "0"
type input "新客人 姓名未設定/0/null"
type input "100"
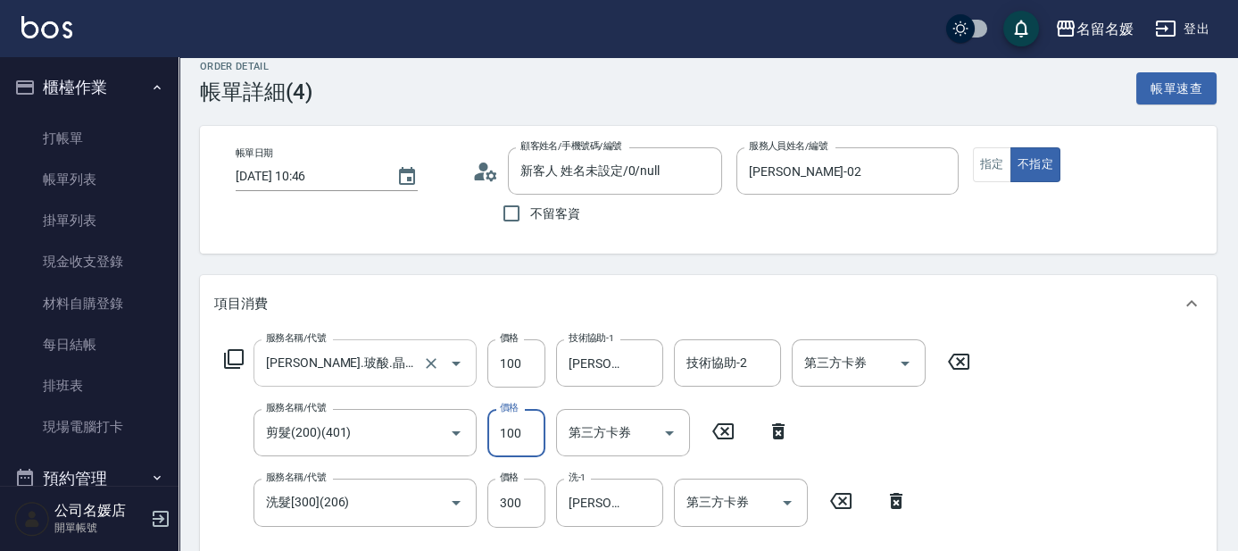
scroll to position [0, 0]
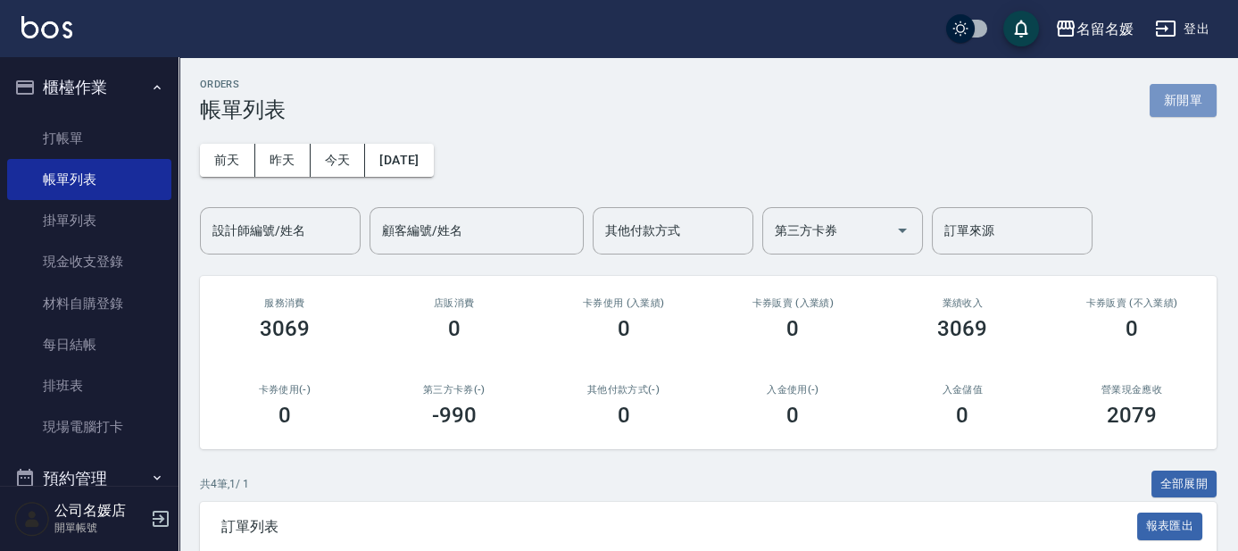
drag, startPoint x: 1198, startPoint y: 102, endPoint x: 244, endPoint y: 195, distance: 959.2
click at [1198, 101] on button "新開單" at bounding box center [1182, 100] width 67 height 33
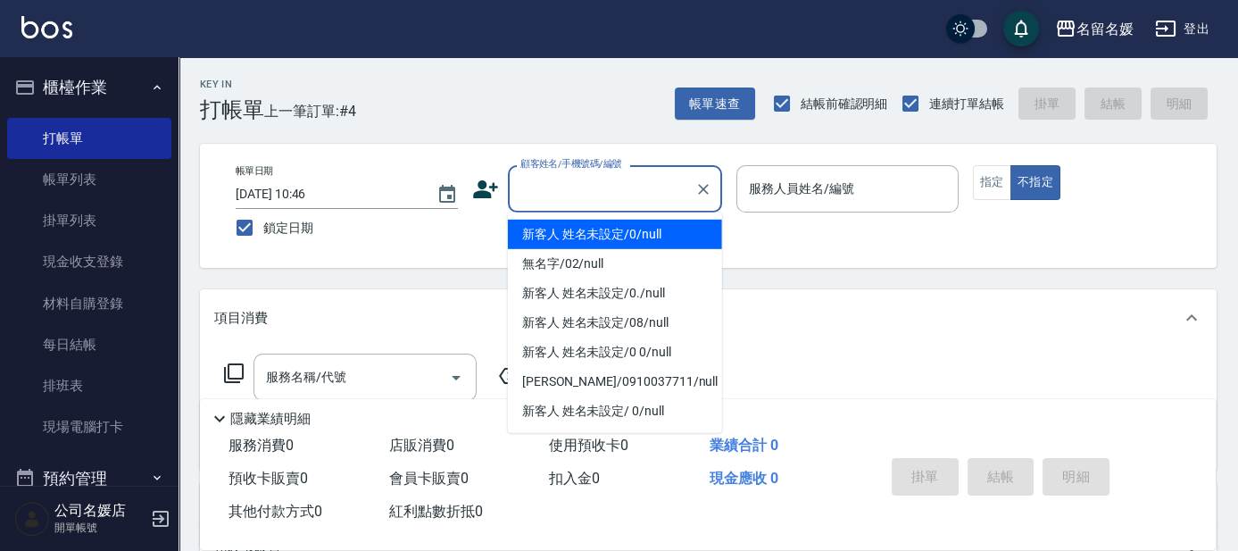
click at [587, 177] on input "顧客姓名/手機號碼/編號" at bounding box center [601, 188] width 171 height 31
click at [629, 228] on li "新客人 姓名未設定/0/null" at bounding box center [615, 233] width 214 height 29
type input "新客人 姓名未設定/0/null"
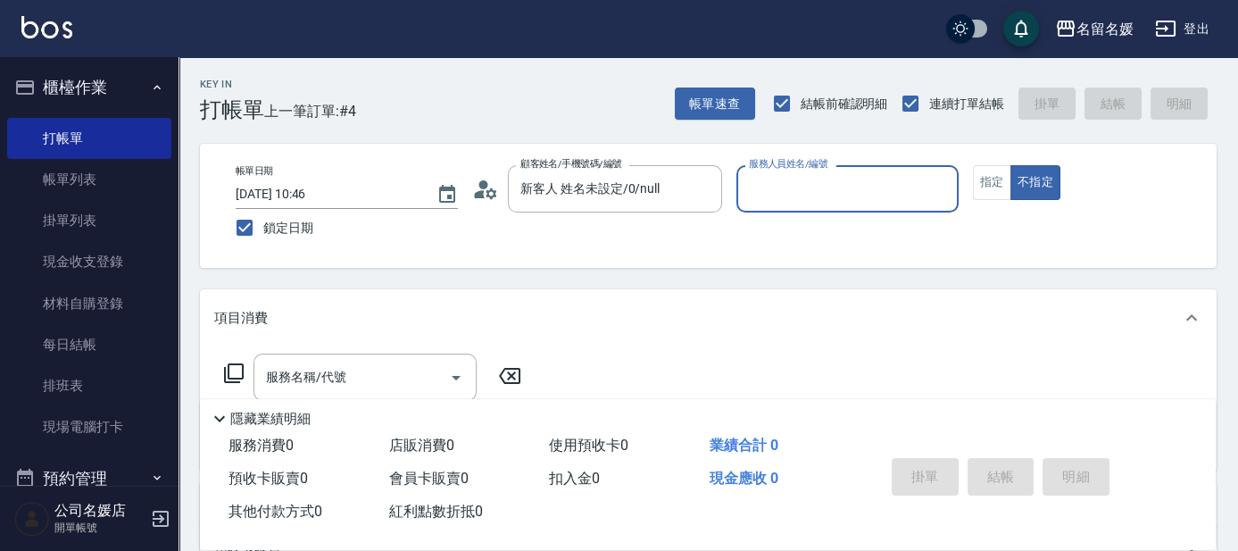
click at [777, 191] on input "服務人員姓名/編號" at bounding box center [847, 188] width 206 height 31
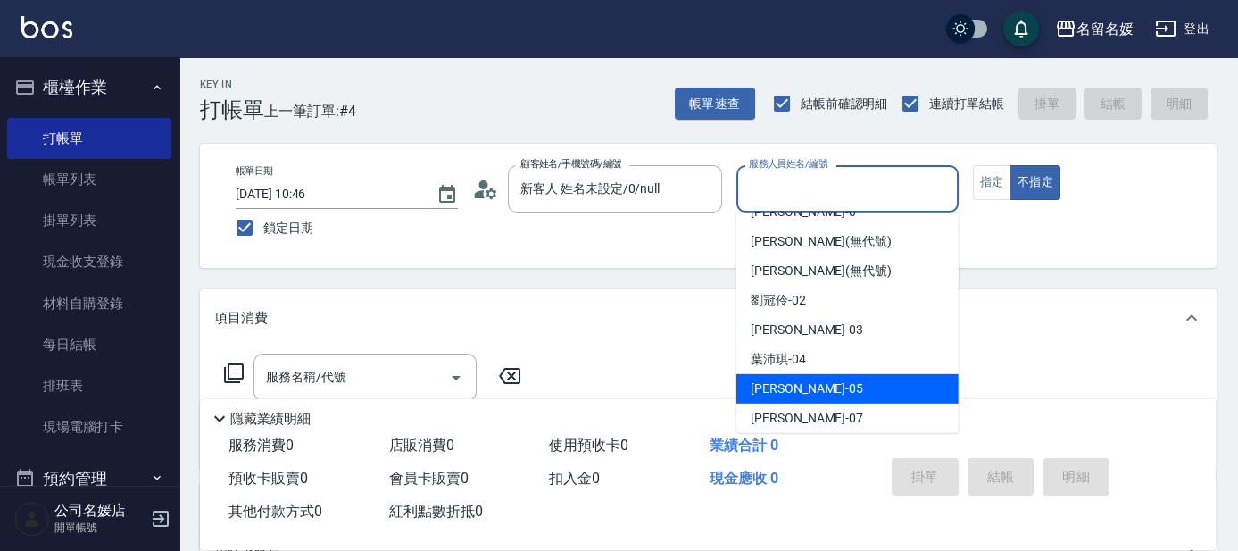
scroll to position [80, 0]
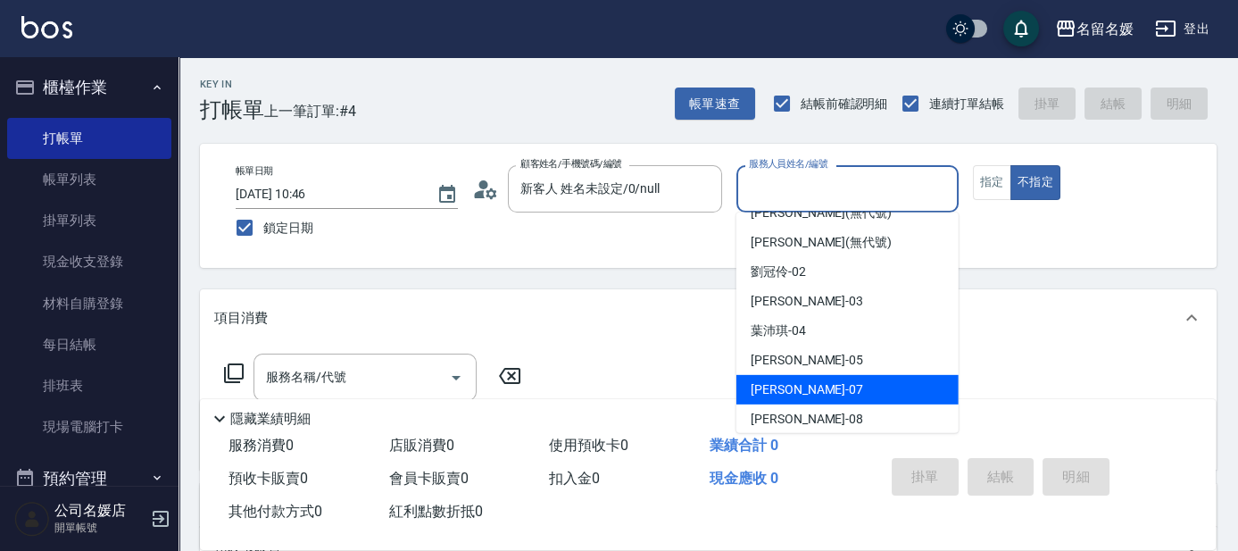
click at [810, 393] on div "[PERSON_NAME] -07" at bounding box center [847, 389] width 222 height 29
type input "[PERSON_NAME]-07"
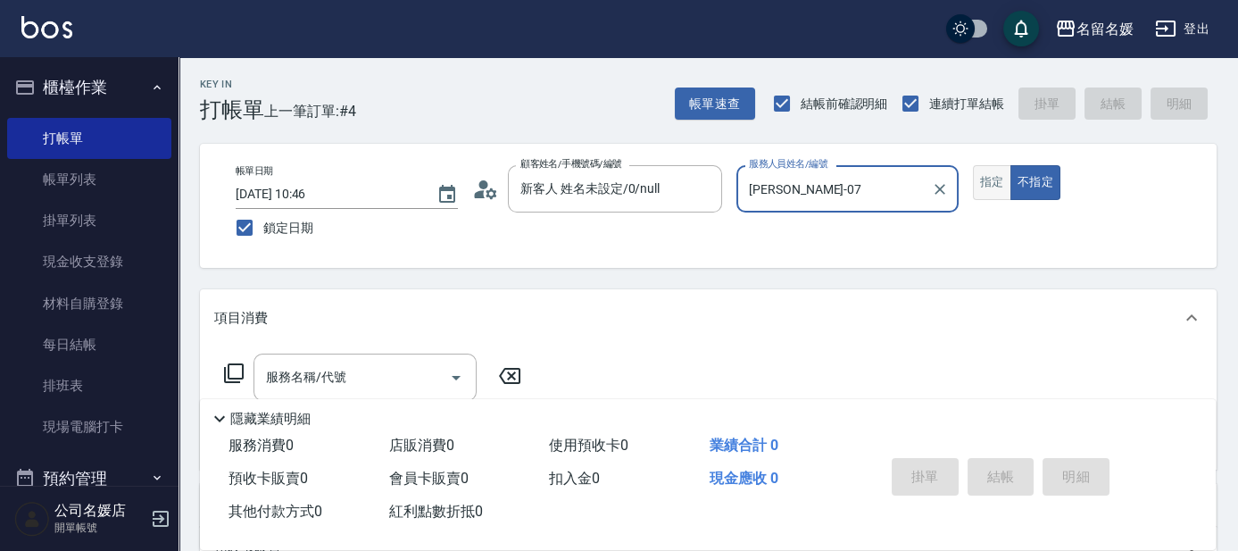
click at [991, 178] on button "指定" at bounding box center [992, 182] width 38 height 35
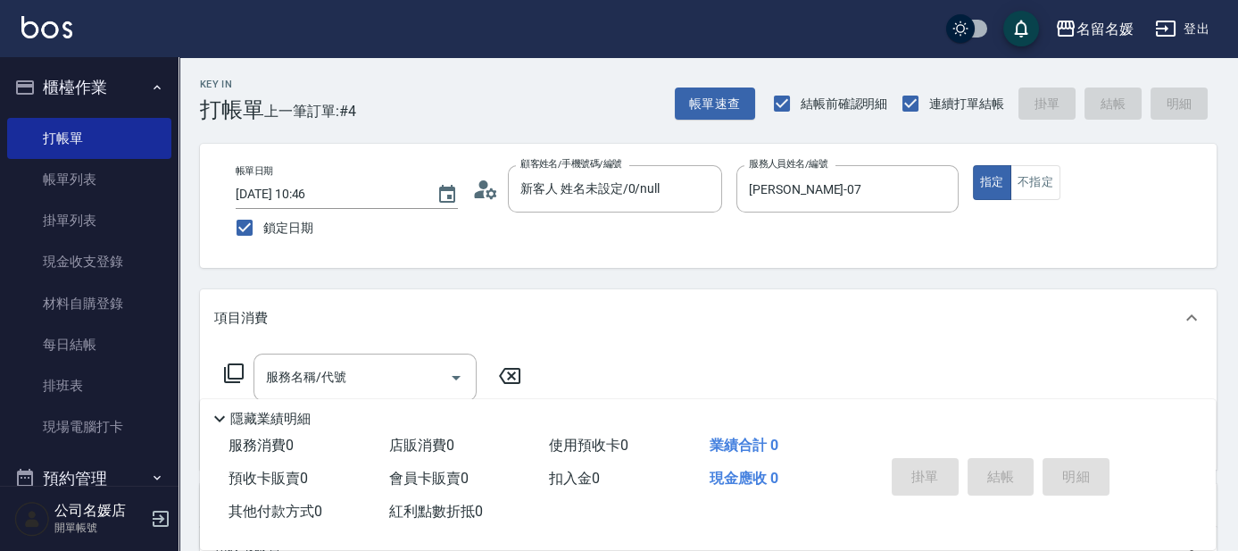
click at [236, 370] on icon at bounding box center [233, 372] width 21 height 21
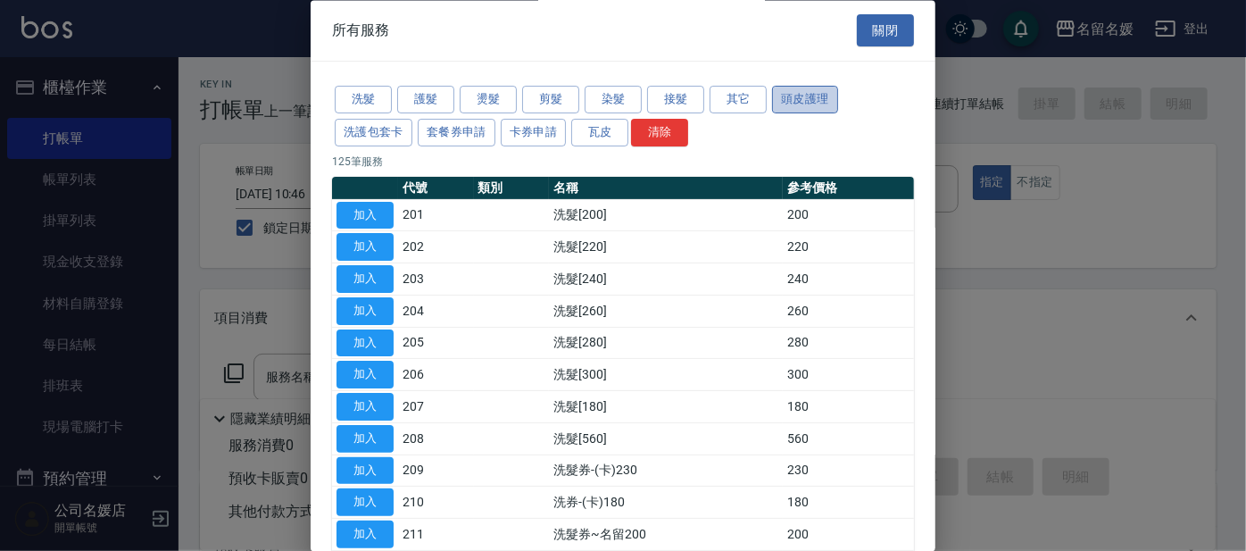
click at [795, 100] on button "頭皮護理" at bounding box center [805, 101] width 66 height 28
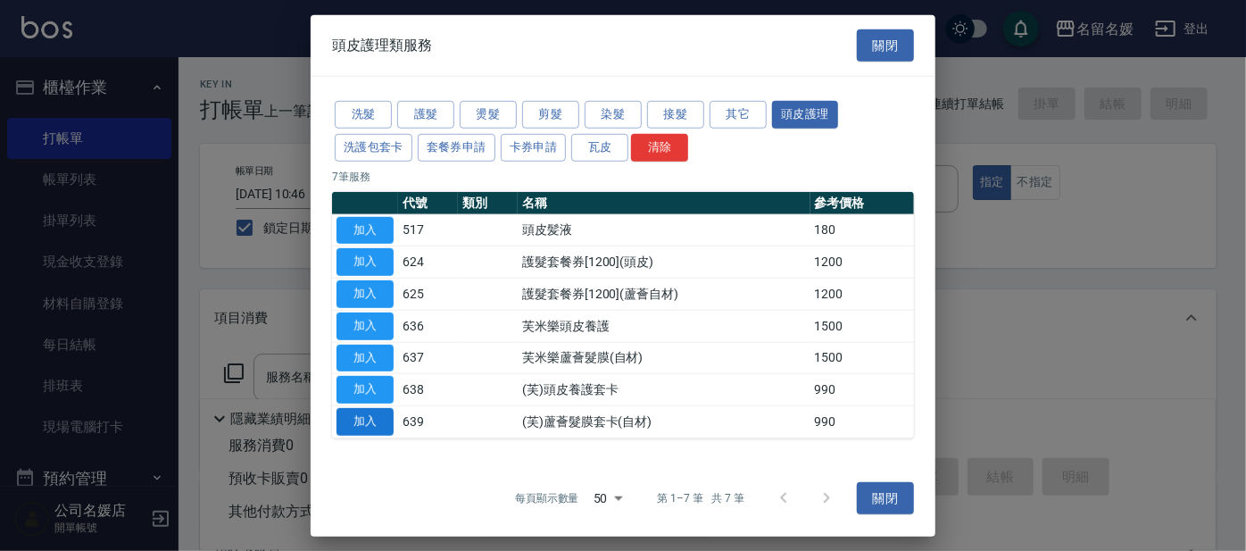
click at [373, 417] on button "加入" at bounding box center [364, 422] width 57 height 28
type input "(芙)蘆薈髮膜套卡(自材)(639)"
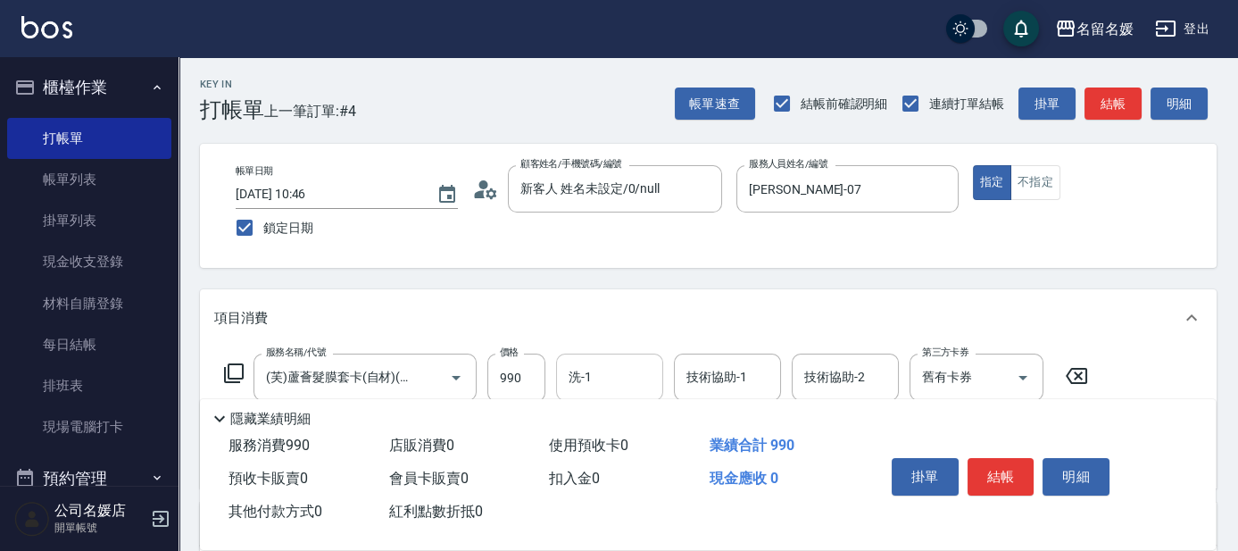
click at [595, 377] on input "洗-1" at bounding box center [609, 376] width 91 height 31
click at [583, 417] on span "[PERSON_NAME]-26" at bounding box center [626, 422] width 112 height 19
type input "[PERSON_NAME]-26"
click at [733, 371] on div "技術協助-1 技術協助-1" at bounding box center [727, 376] width 107 height 47
click at [701, 414] on span "[PERSON_NAME]-26" at bounding box center [744, 422] width 112 height 19
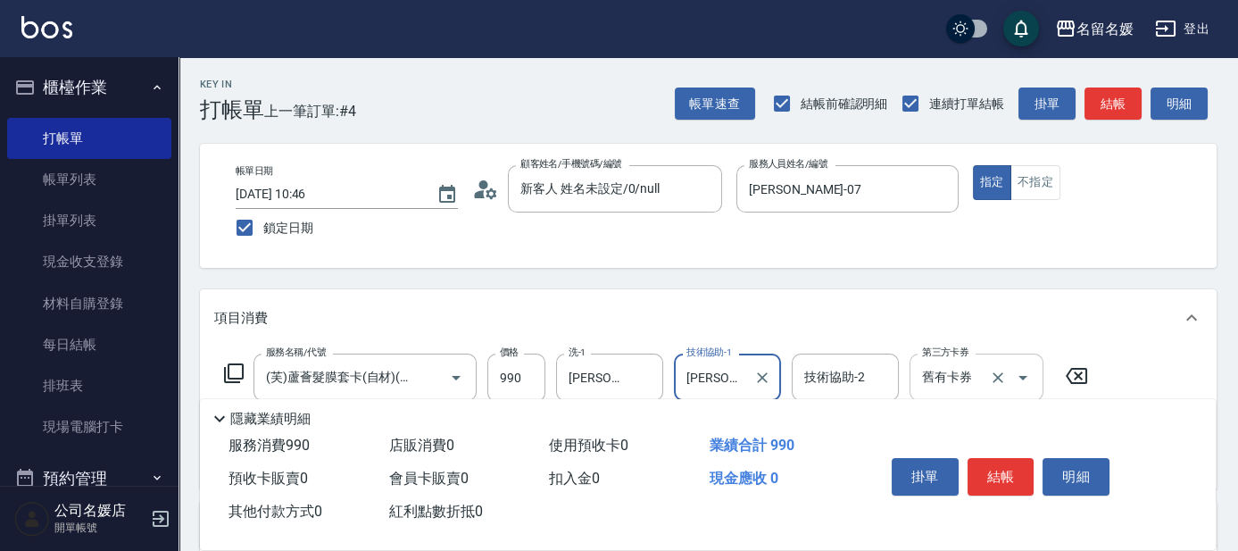
type input "[PERSON_NAME]-26"
click at [937, 374] on input "舊有卡券" at bounding box center [951, 376] width 68 height 31
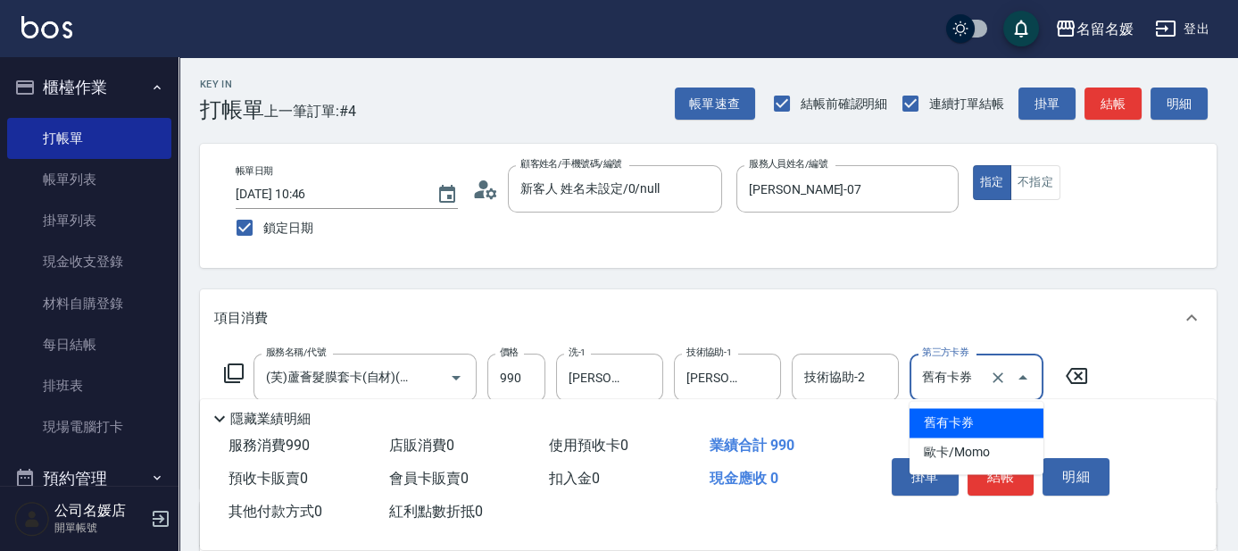
click at [947, 420] on span "舊有卡券" at bounding box center [976, 422] width 134 height 29
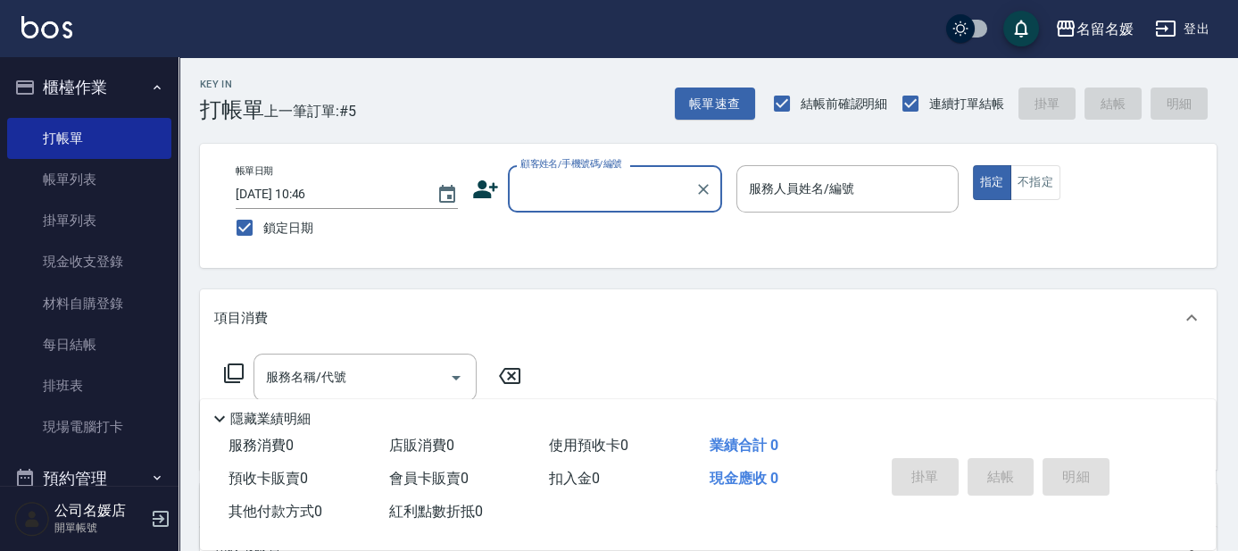
click at [625, 209] on div "顧客姓名/手機號碼/編號" at bounding box center [615, 188] width 214 height 47
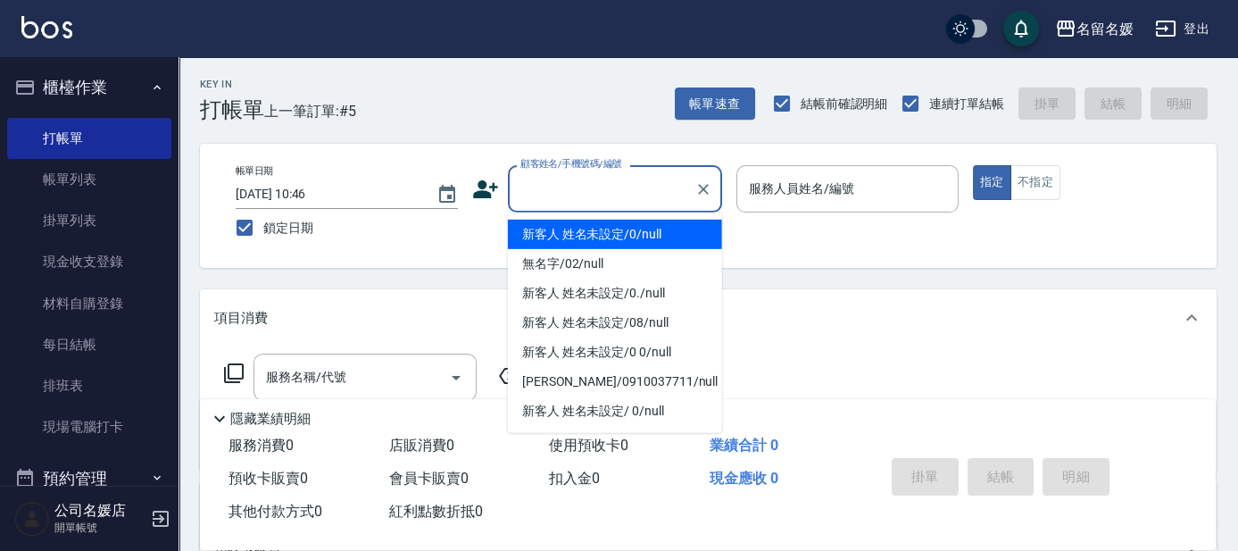
click at [640, 230] on li "新客人 姓名未設定/0/null" at bounding box center [615, 233] width 214 height 29
type input "新客人 姓名未設定/0/null"
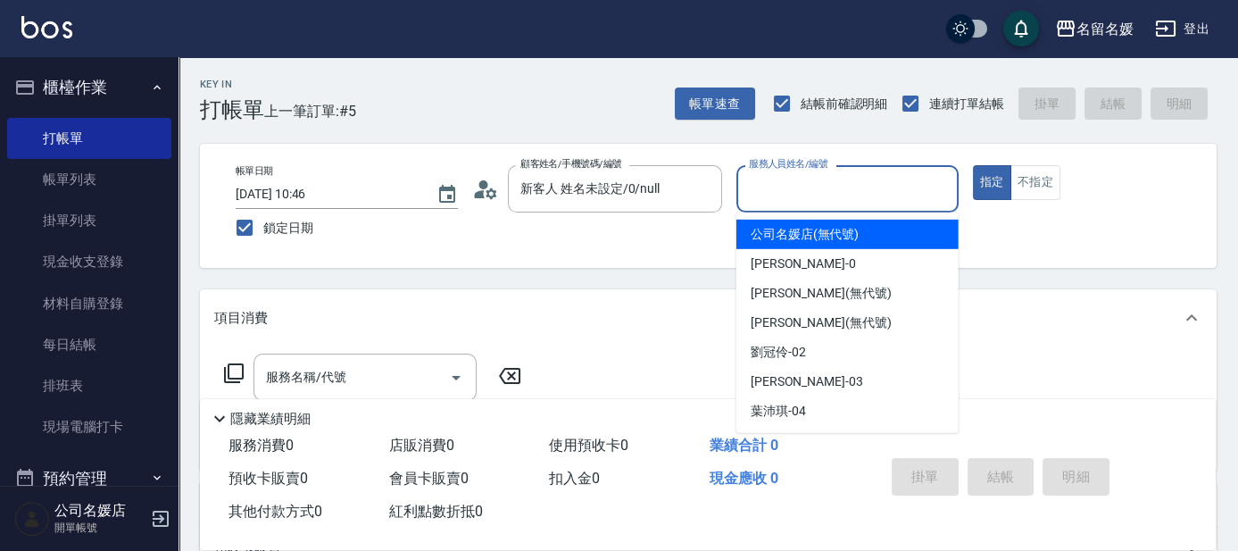
click at [790, 181] on input "服務人員姓名/編號" at bounding box center [847, 188] width 206 height 31
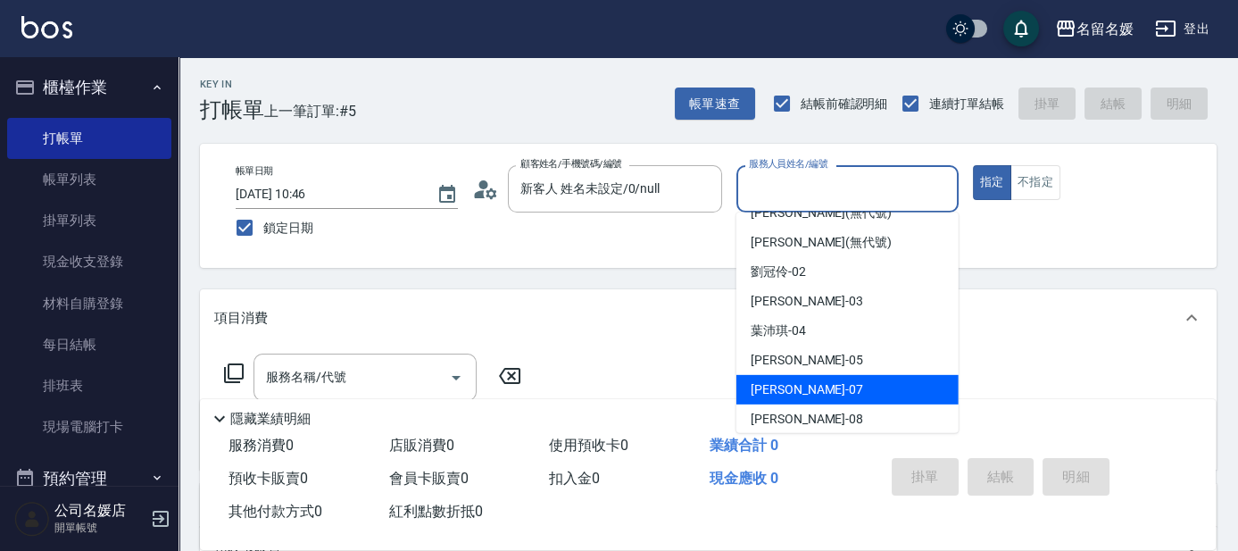
click at [794, 385] on span "[PERSON_NAME] -07" at bounding box center [806, 389] width 112 height 19
type input "[PERSON_NAME]-07"
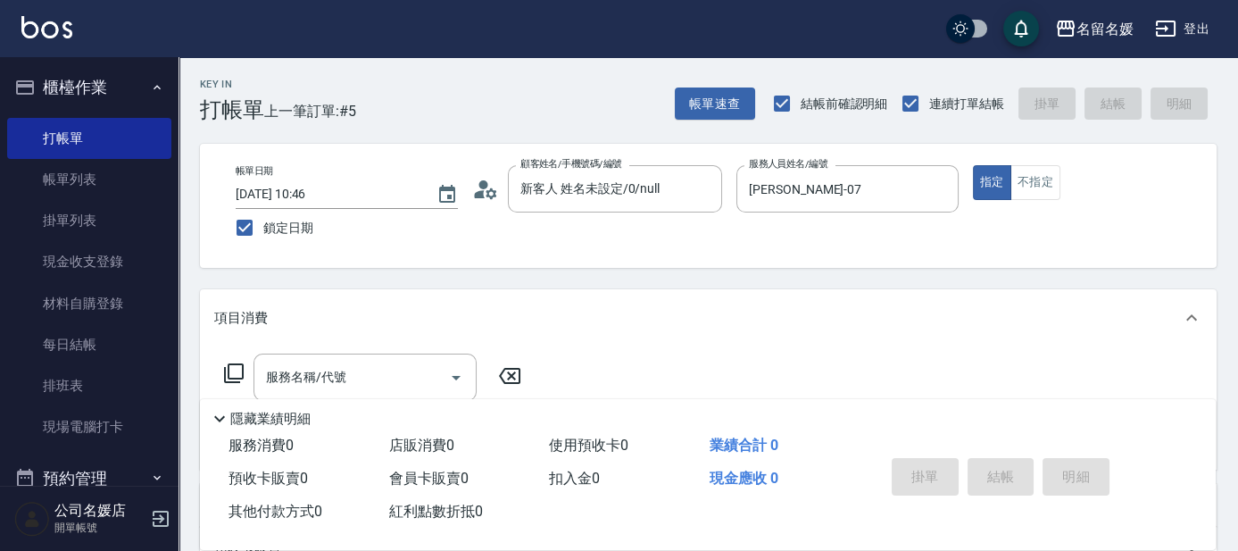
click at [237, 367] on icon at bounding box center [233, 372] width 21 height 21
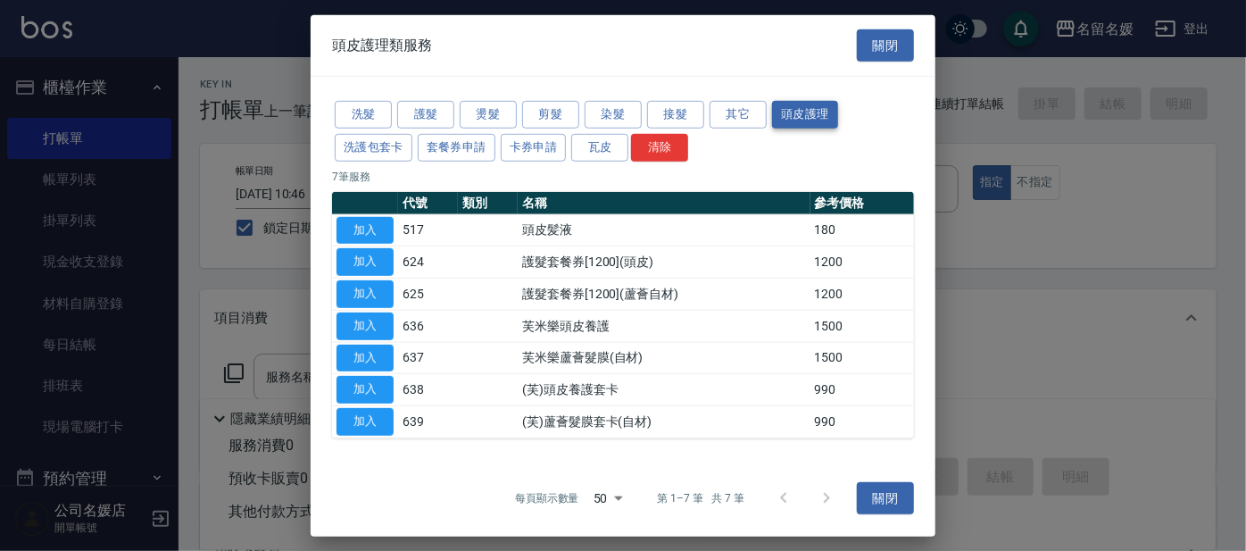
click at [817, 117] on button "頭皮護理" at bounding box center [805, 115] width 66 height 28
click at [371, 416] on button "加入" at bounding box center [364, 422] width 57 height 28
type input "(芙)蘆薈髮膜套卡(自材)(639)"
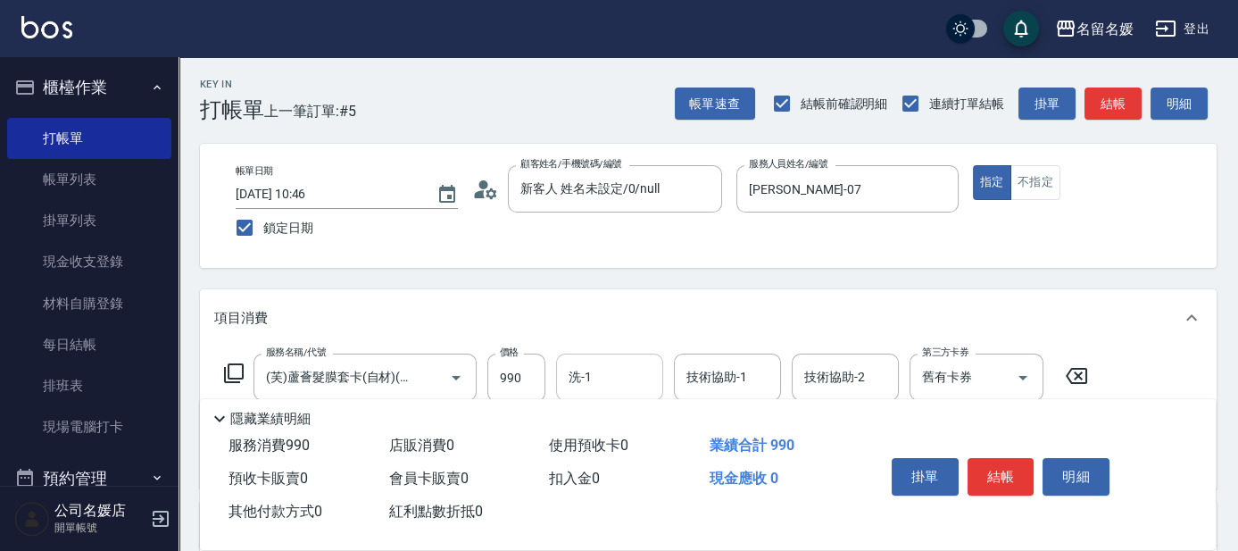
click at [625, 377] on input "洗-1" at bounding box center [609, 376] width 91 height 31
click at [596, 372] on input "077" at bounding box center [596, 376] width 64 height 31
click at [618, 426] on span "[PERSON_NAME] -07" at bounding box center [626, 422] width 112 height 19
type input "[PERSON_NAME]-07"
click at [738, 379] on div "技術協助-1 技術協助-1" at bounding box center [727, 376] width 107 height 47
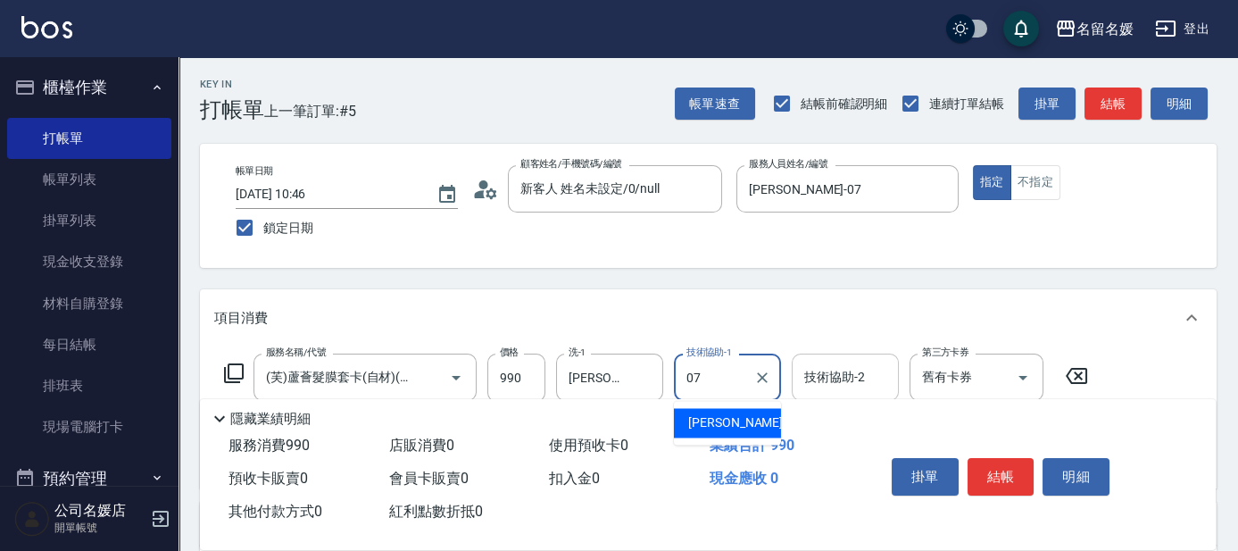
drag, startPoint x: 723, startPoint y: 416, endPoint x: 888, endPoint y: 375, distance: 170.1
click at [727, 414] on span "[PERSON_NAME] -07" at bounding box center [744, 422] width 112 height 19
type input "[PERSON_NAME]-07"
click at [930, 377] on input "舊有卡券" at bounding box center [951, 376] width 68 height 31
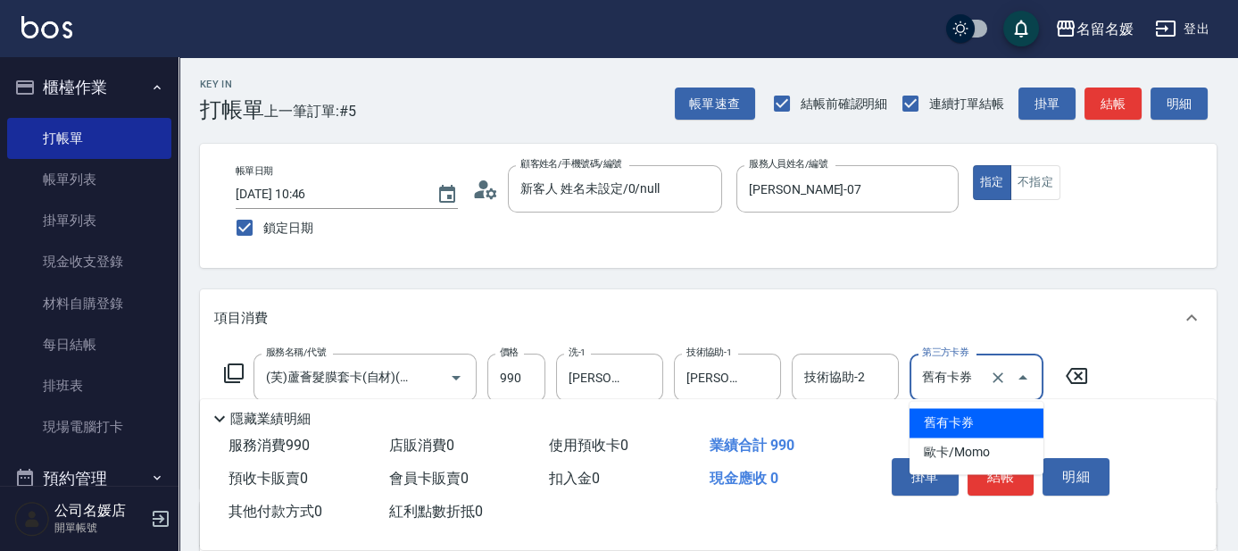
click at [950, 417] on span "舊有卡券" at bounding box center [976, 422] width 134 height 29
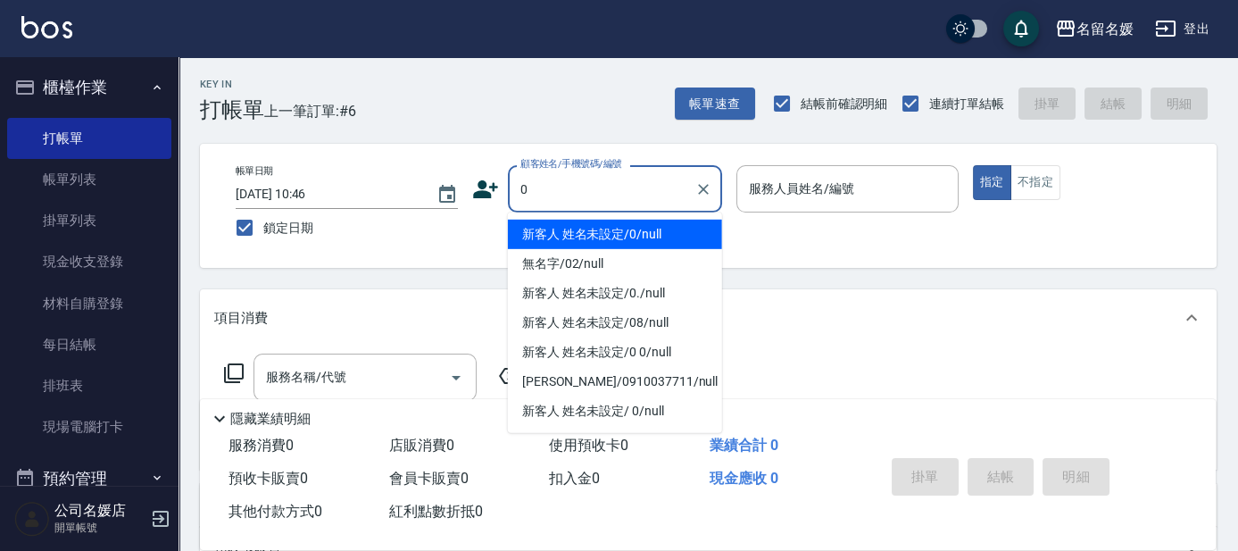
type input "0"
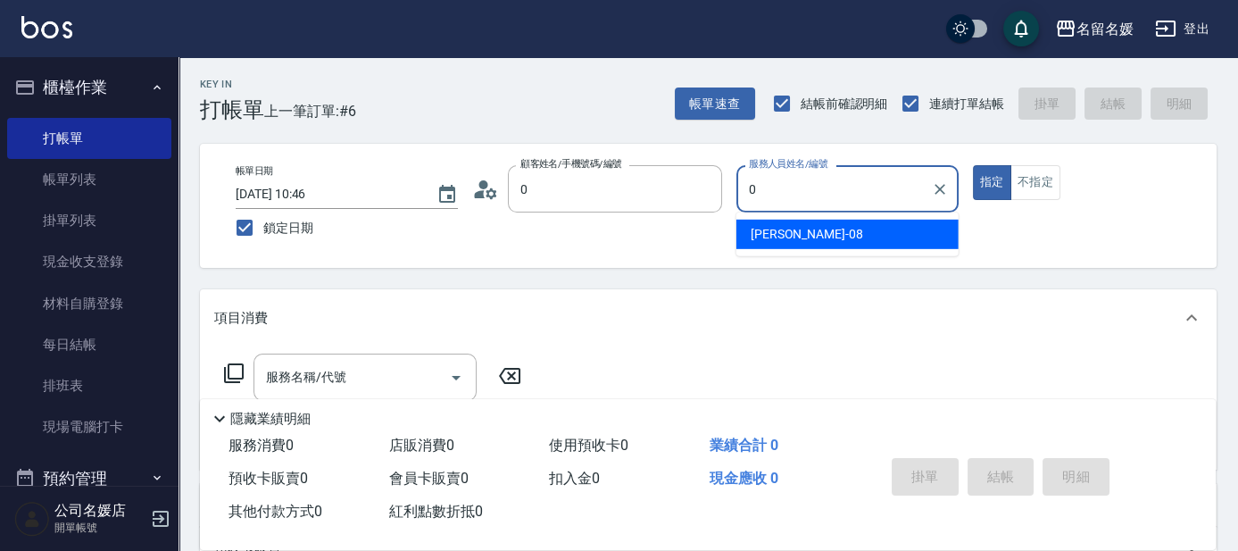
type input "新客人 姓名未設定/0/null"
type input "08"
type button "true"
type input "[PERSON_NAME]-08"
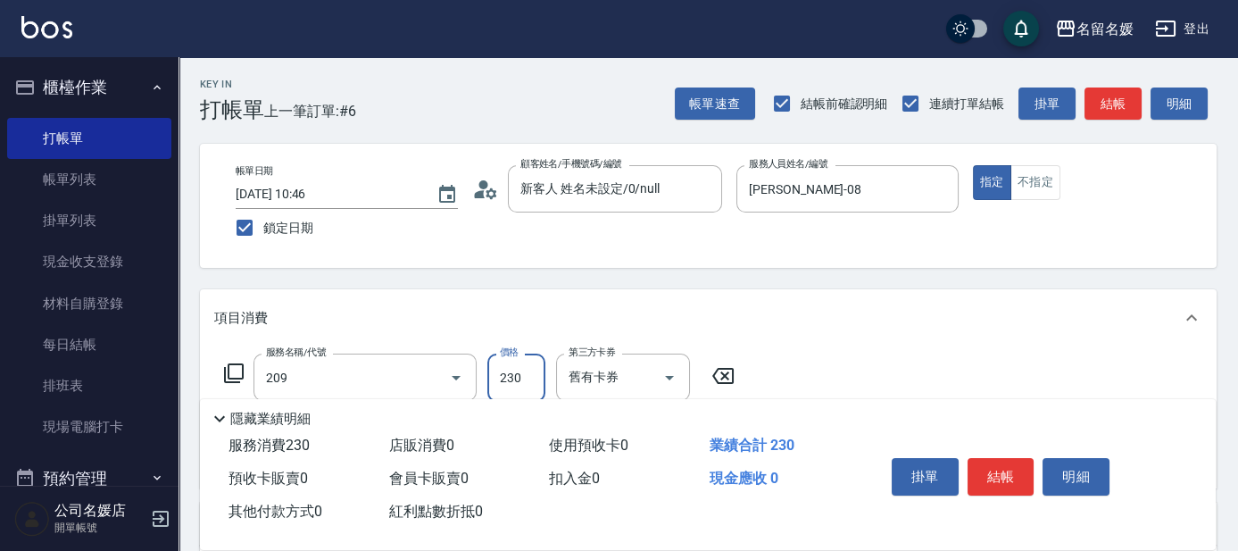
type input "洗髮券-(卡)230(209)"
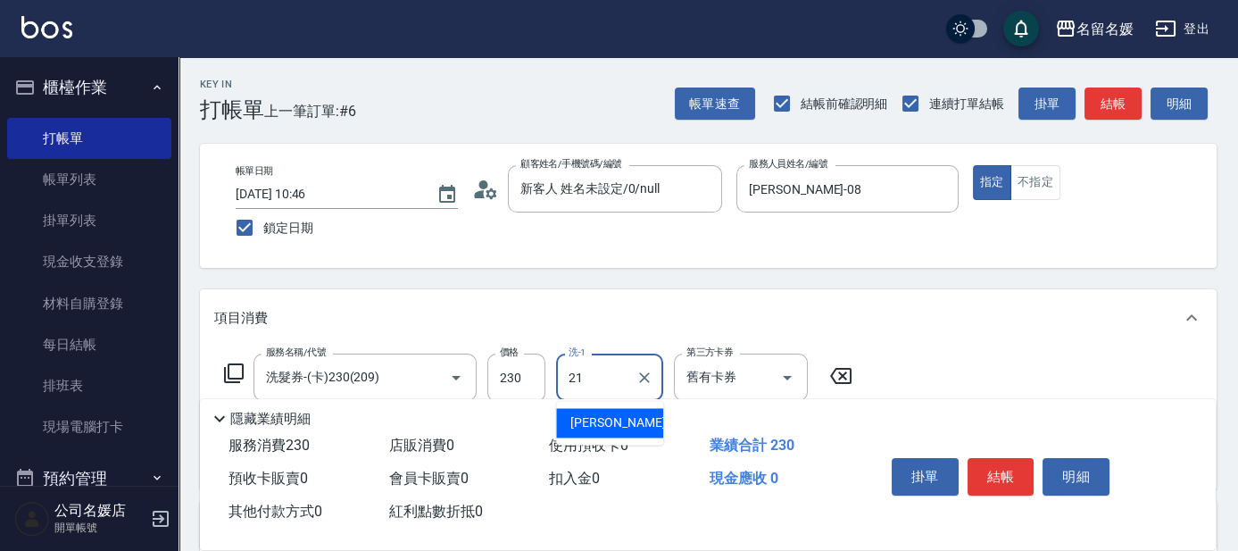
type input "[PERSON_NAME]-21"
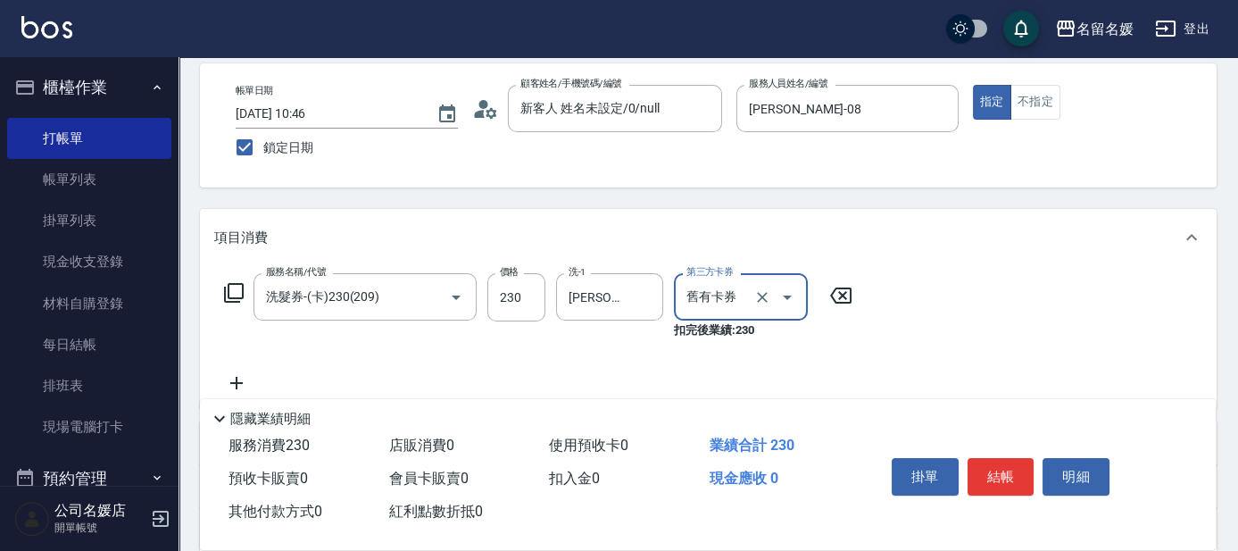
click at [223, 409] on icon at bounding box center [219, 418] width 21 height 21
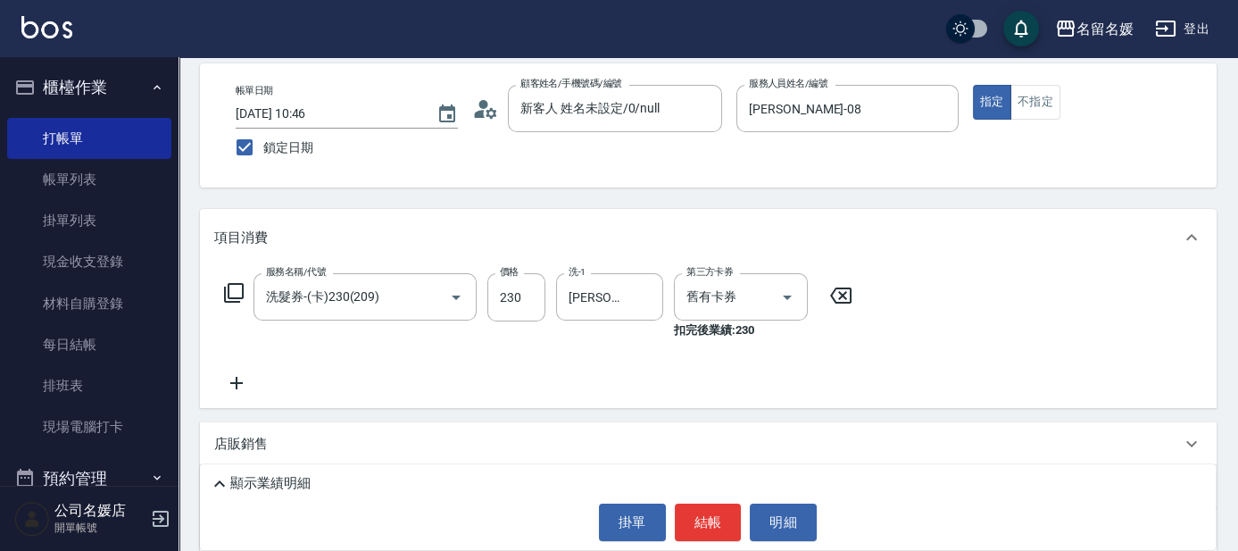
click at [233, 379] on icon at bounding box center [236, 382] width 45 height 21
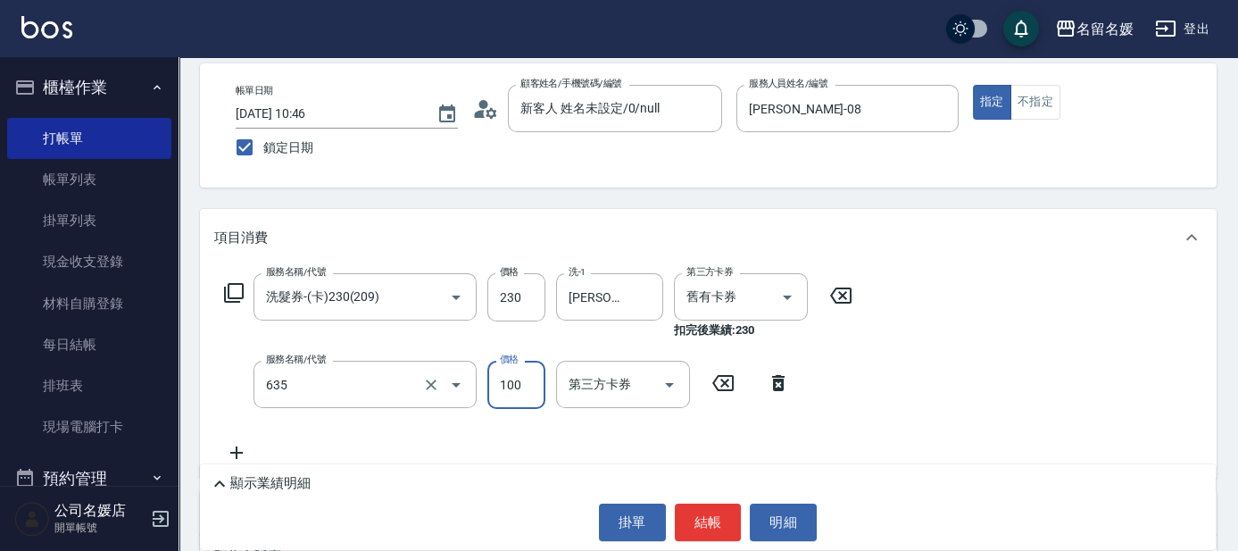
type input "[PERSON_NAME].玻酸.晶膜.水療(635)"
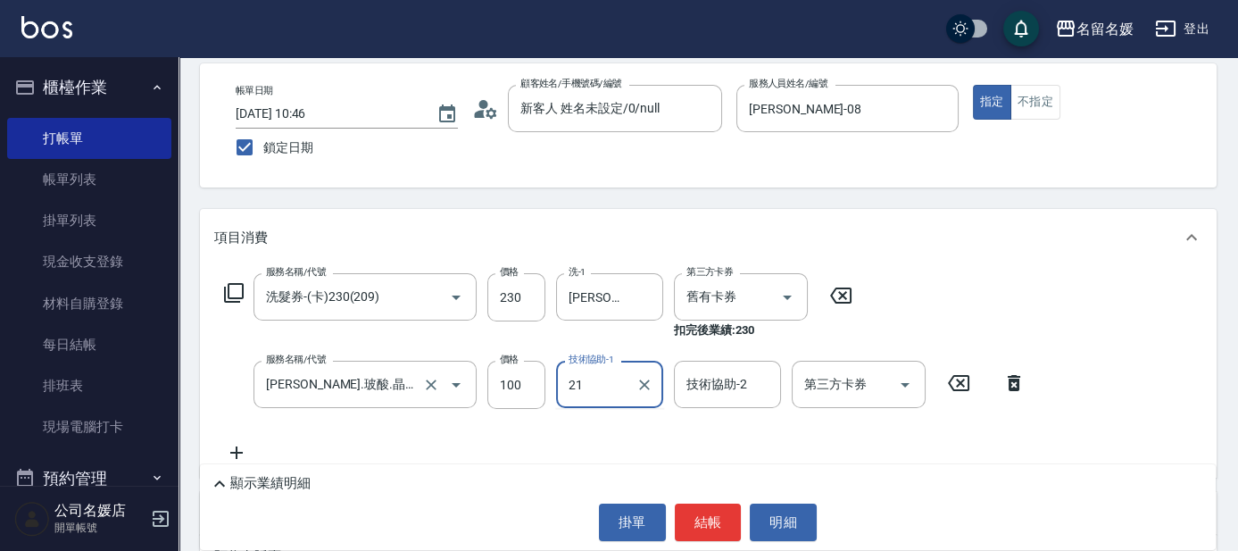
type input "[PERSON_NAME]-21"
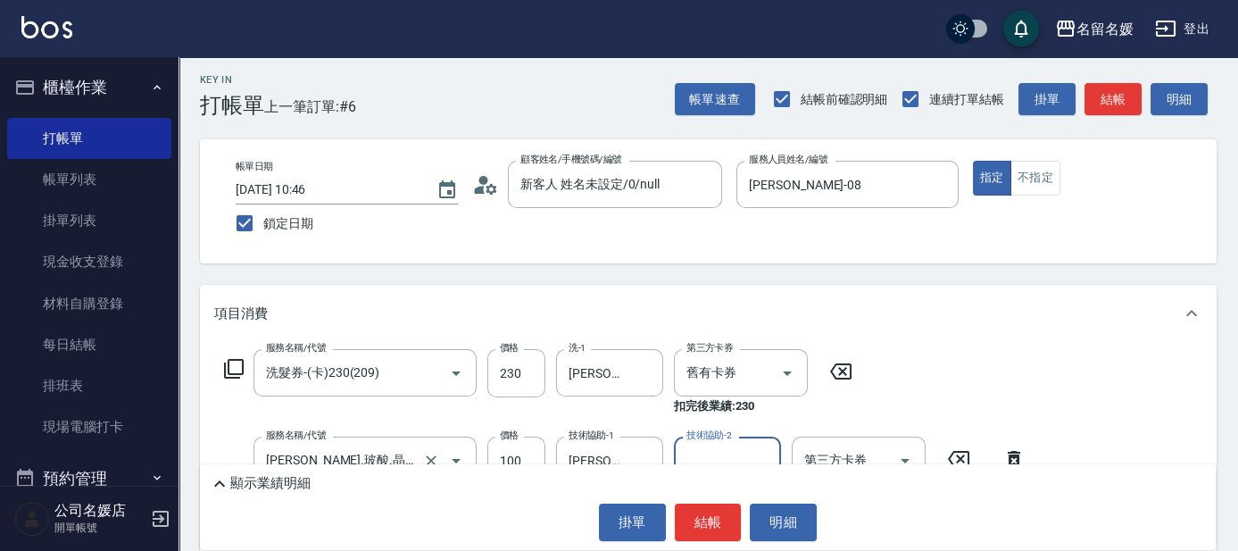
scroll to position [0, 0]
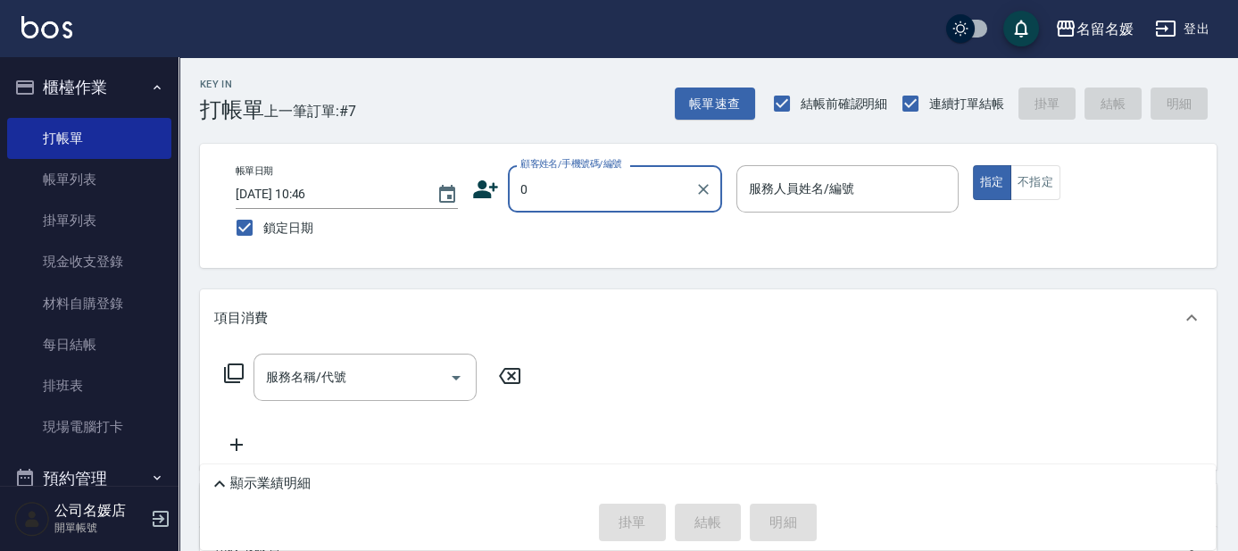
type input "新客人 姓名未設定/0/null"
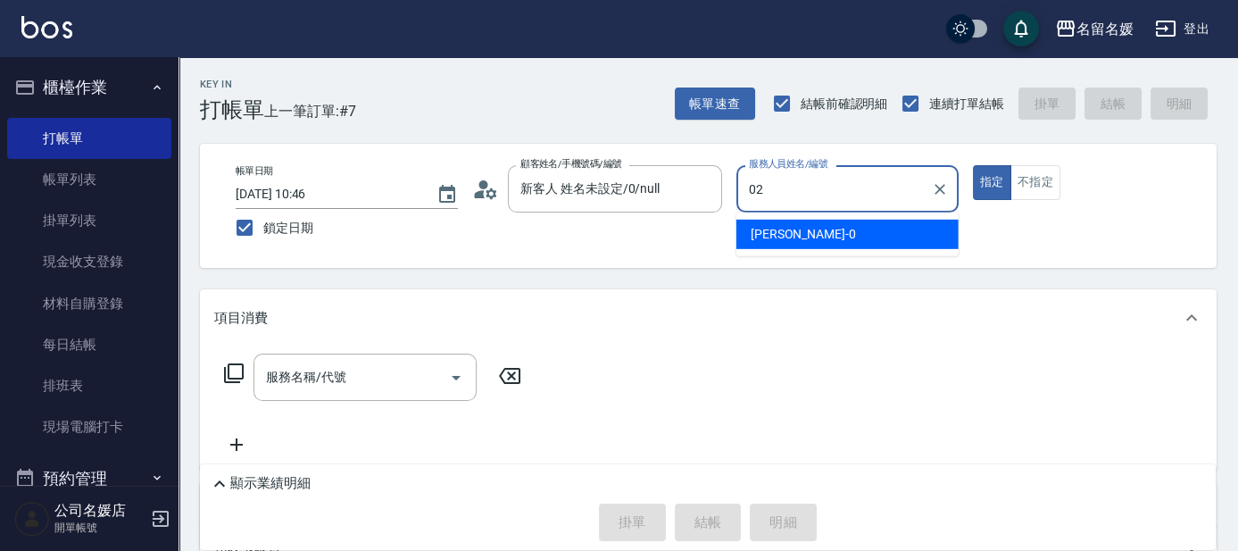
type input "[PERSON_NAME]-02"
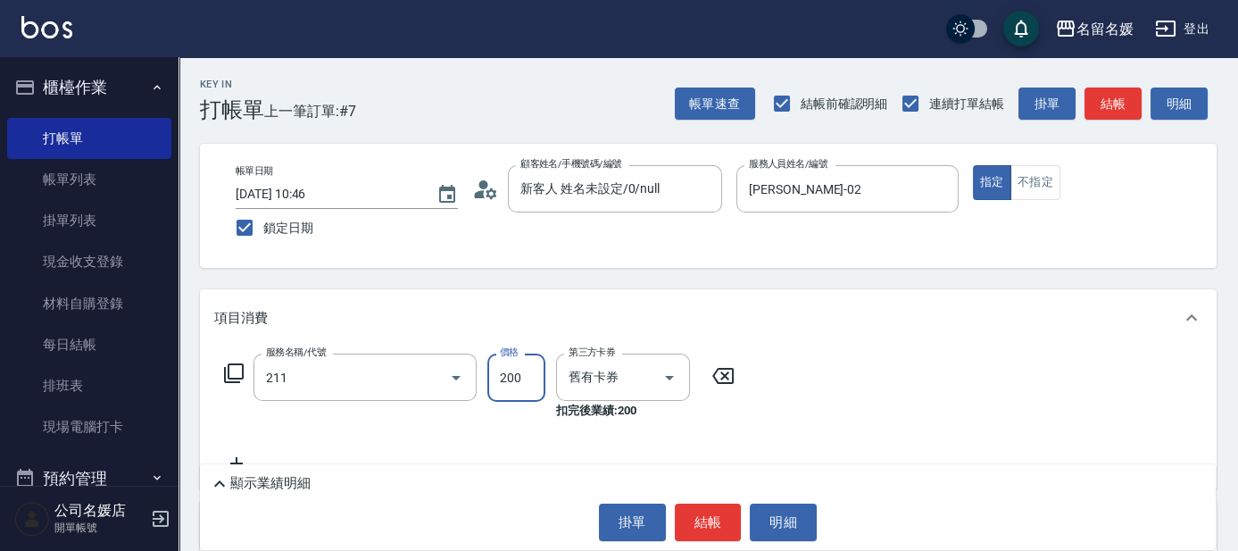
type input "洗髮券~名留200(211)"
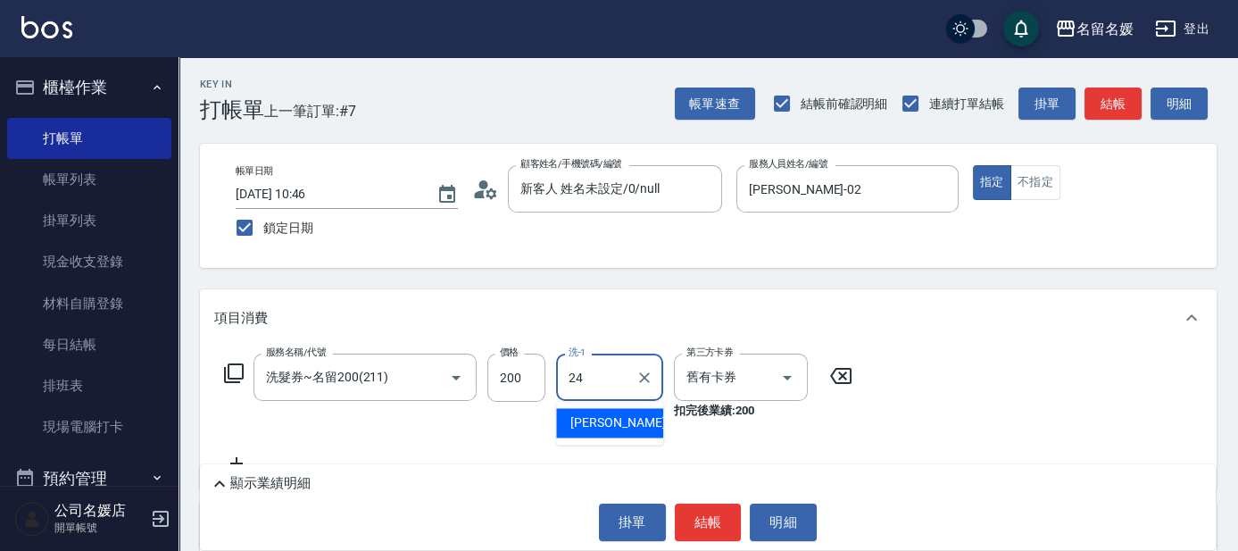
type input "[PERSON_NAME]-24"
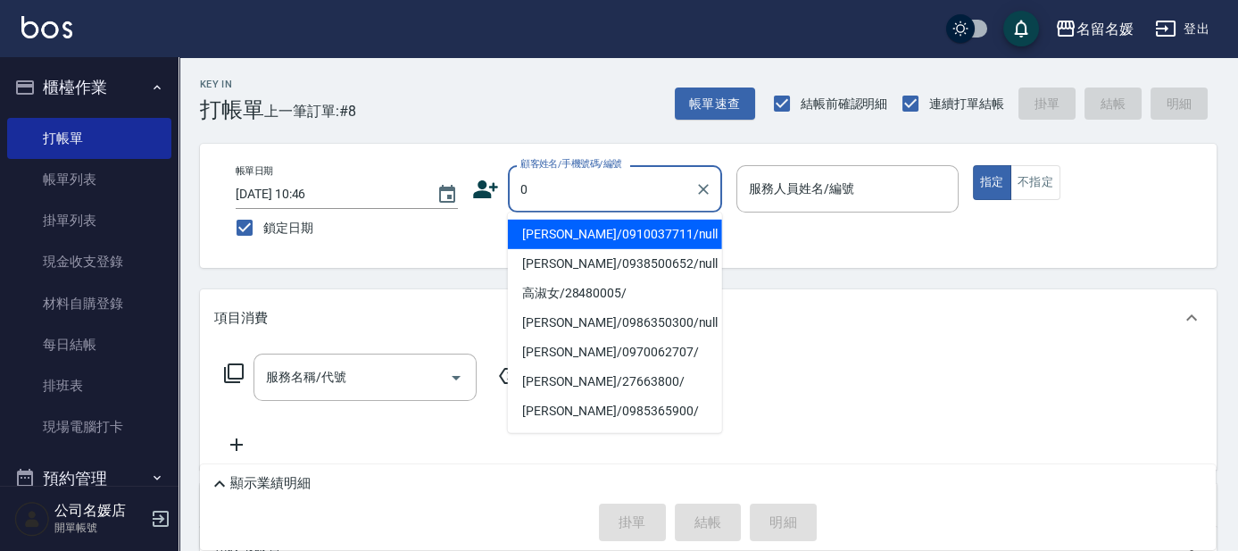
type input "0"
type input "[PERSON_NAME]/0910037711/null"
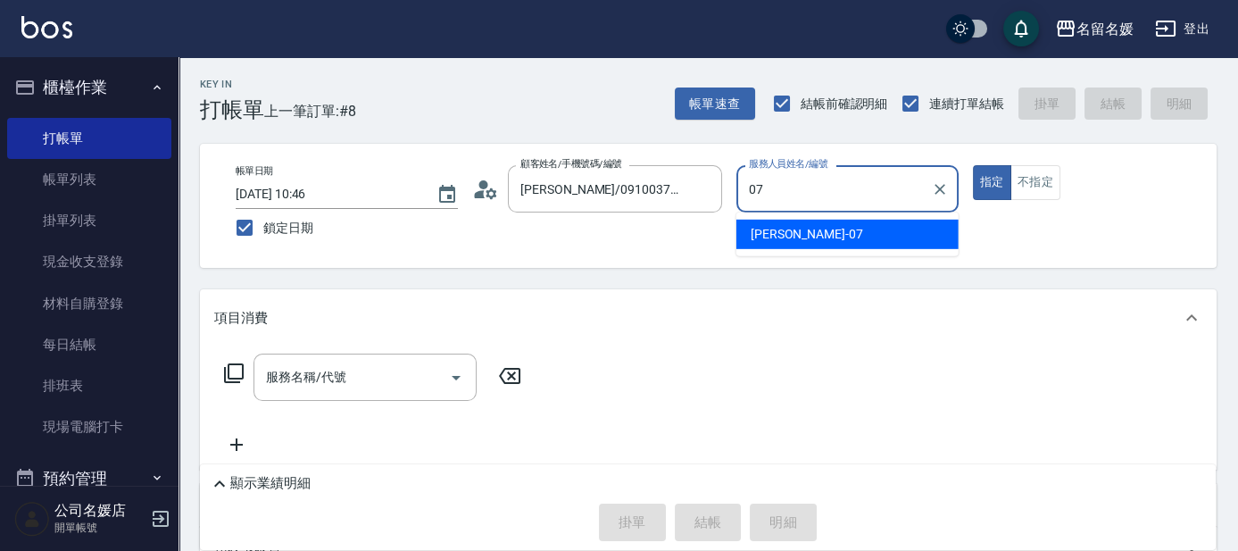
type input "[PERSON_NAME]-07"
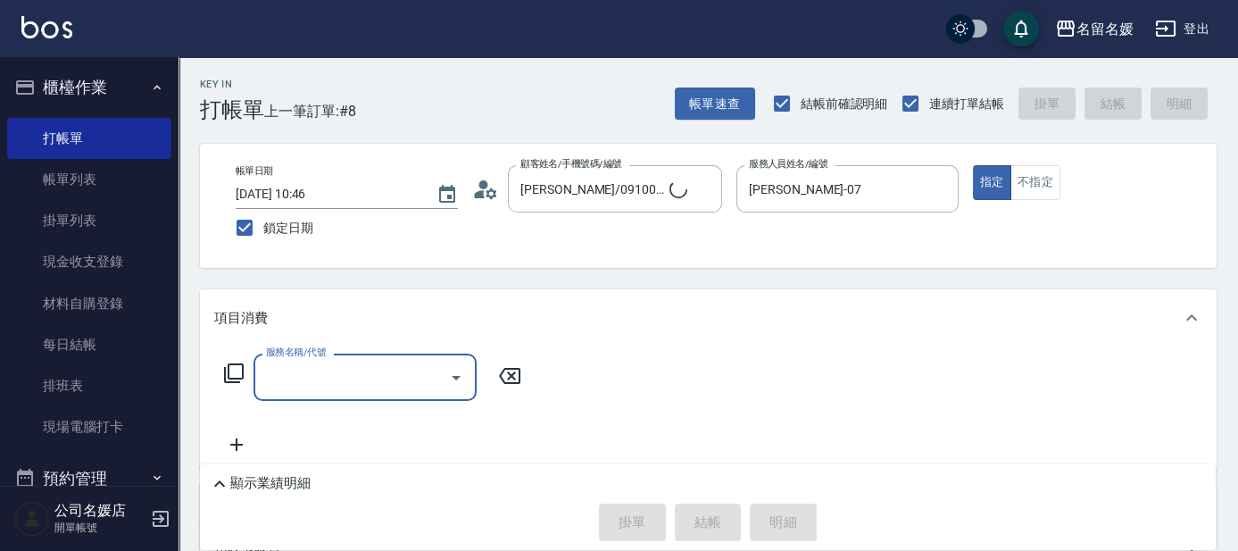
type input "新客人 姓名未設定/0/null"
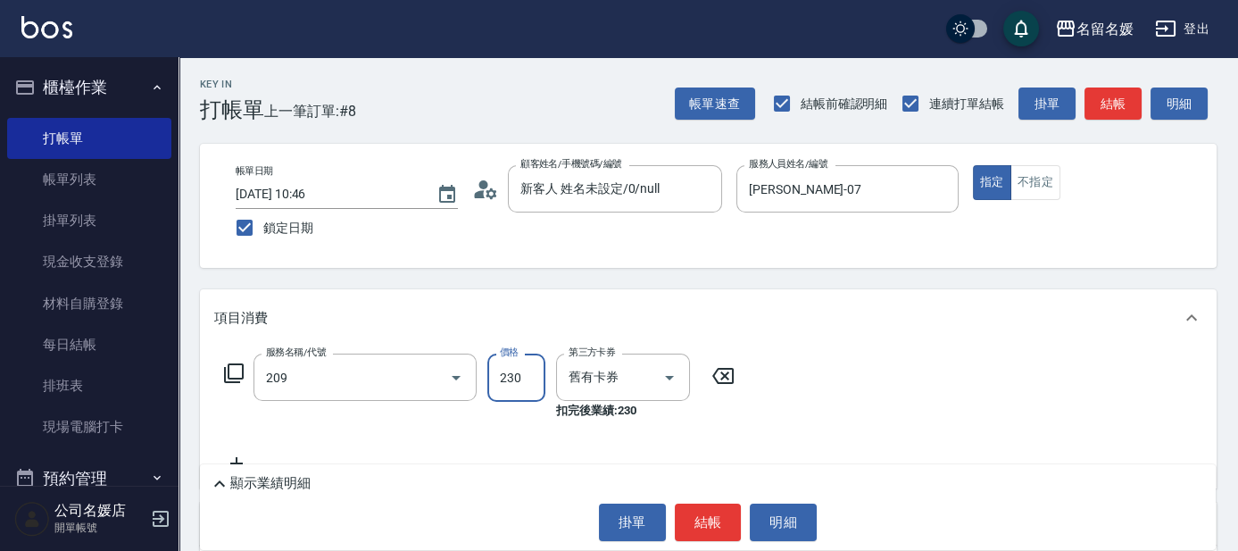
type input "洗髮券-(卡)230(209)"
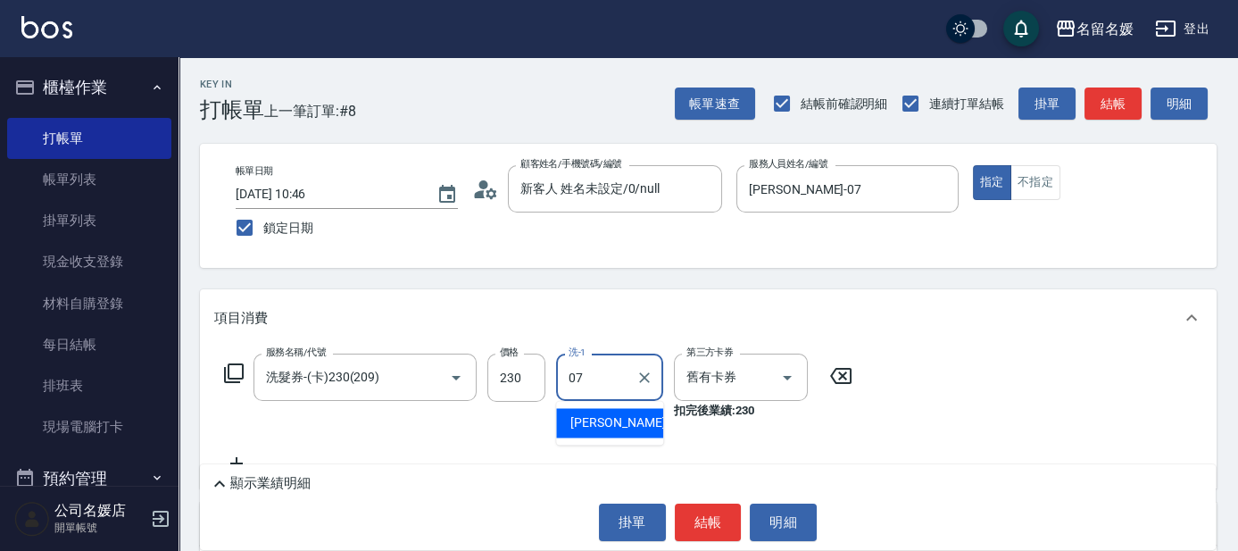
type input "[PERSON_NAME]-07"
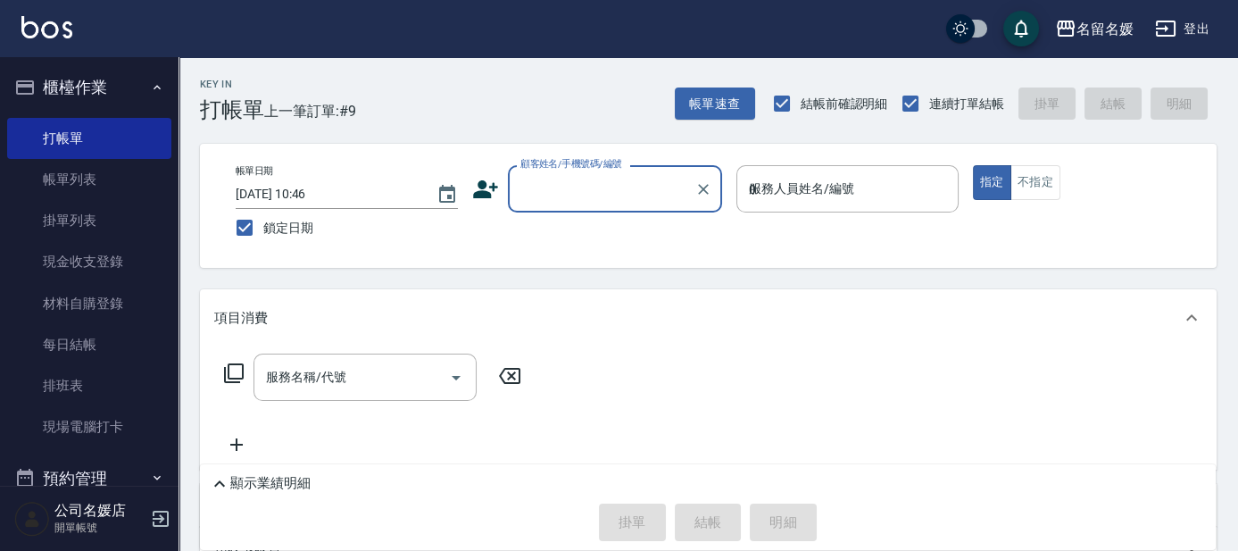
type input "03"
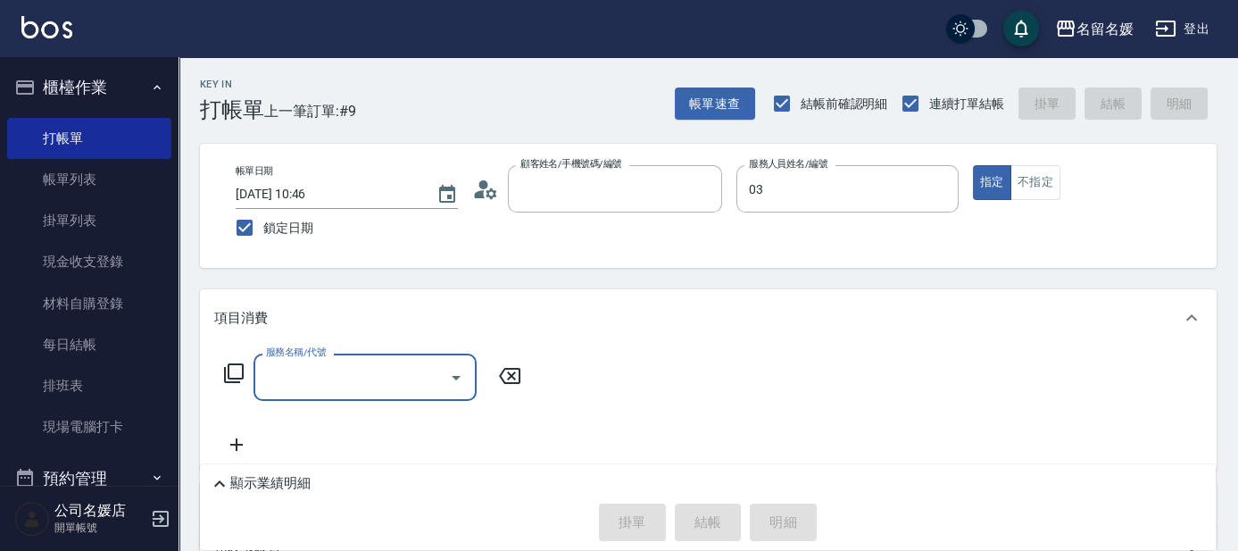
type input "新客人 姓名未設定/0/null"
type input "[PERSON_NAME]-03"
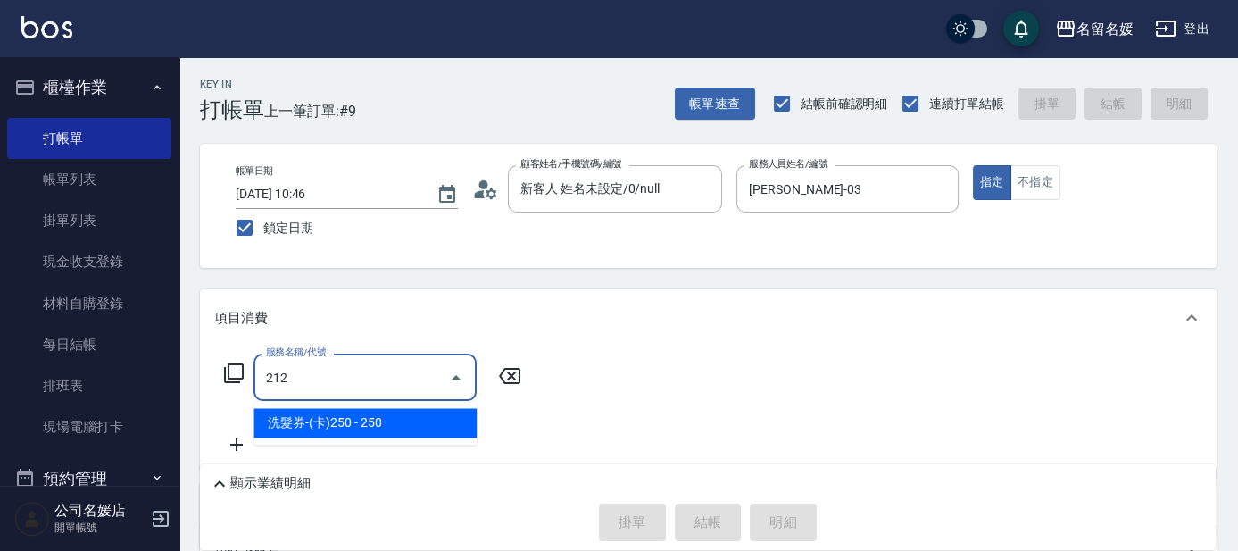
type input "洗髮券-(卡)250(212)"
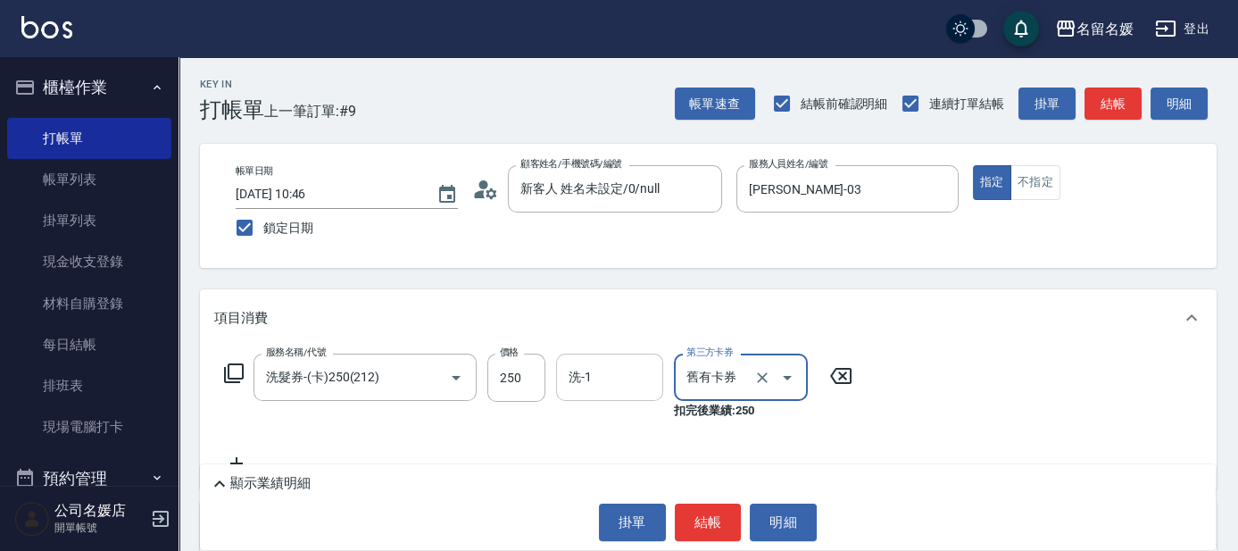
click at [625, 388] on input "洗-1" at bounding box center [609, 376] width 91 height 31
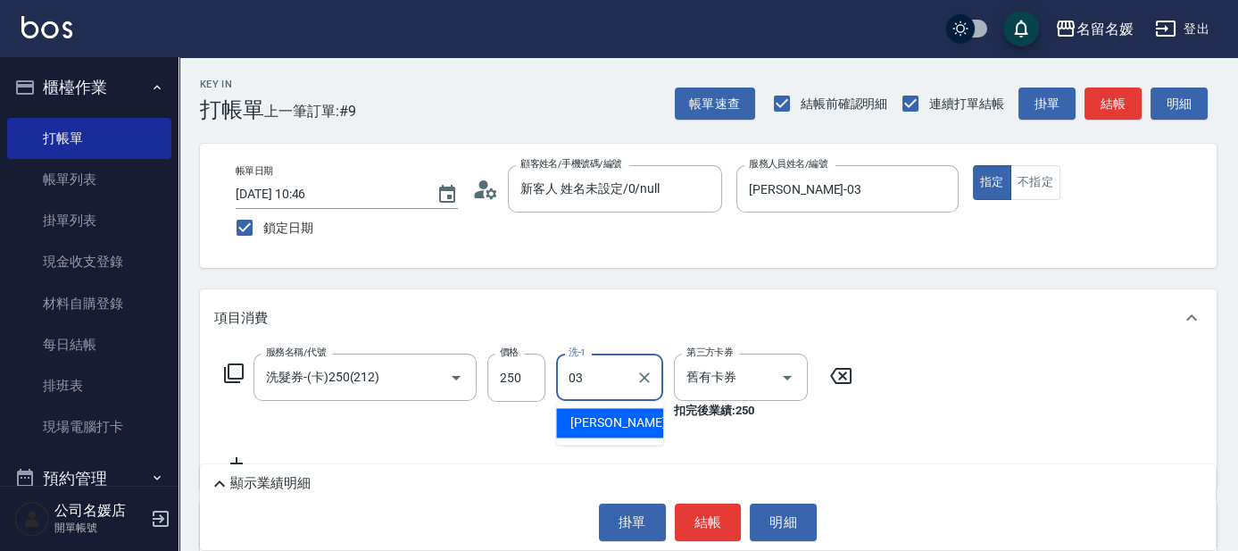
type input "[PERSON_NAME]-03"
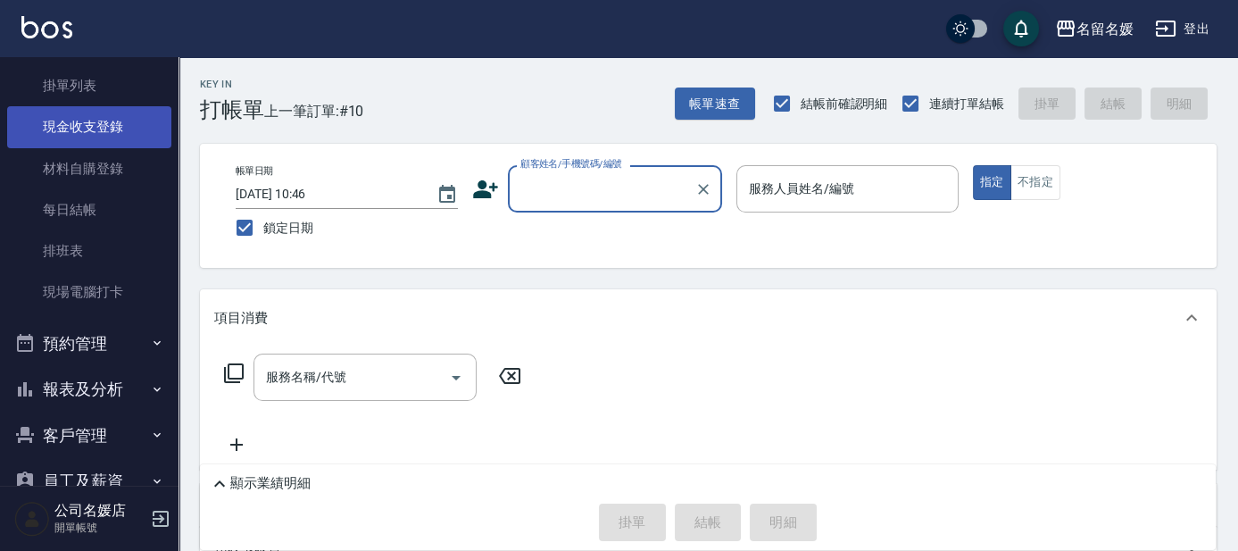
scroll to position [220, 0]
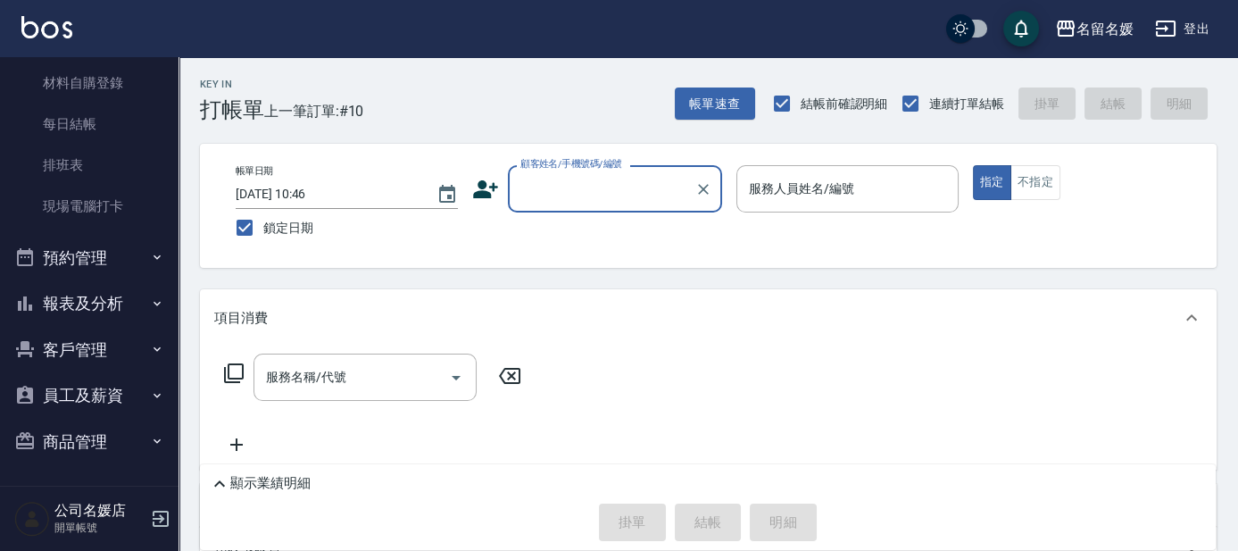
click at [62, 397] on button "員工及薪資" at bounding box center [89, 395] width 164 height 46
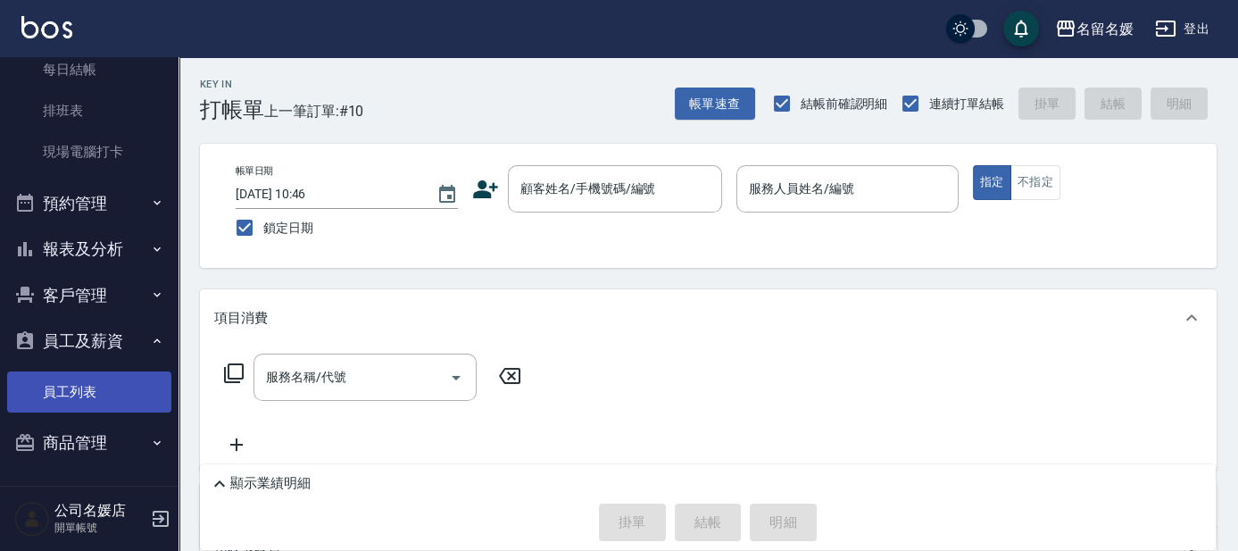
scroll to position [276, 0]
click at [69, 378] on link "員工列表" at bounding box center [89, 390] width 164 height 41
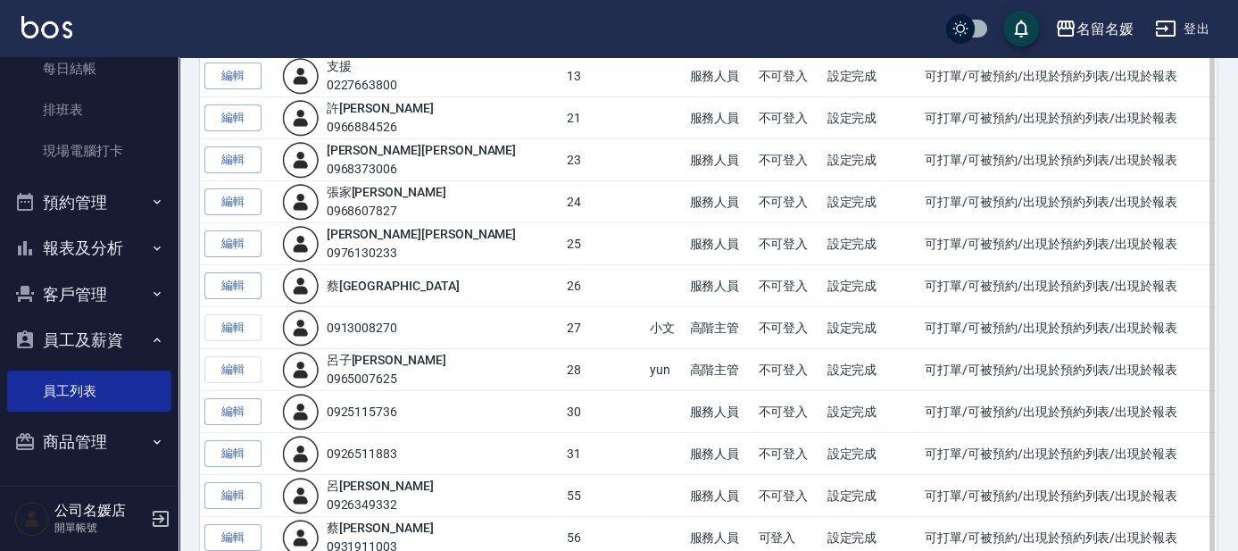
scroll to position [649, 0]
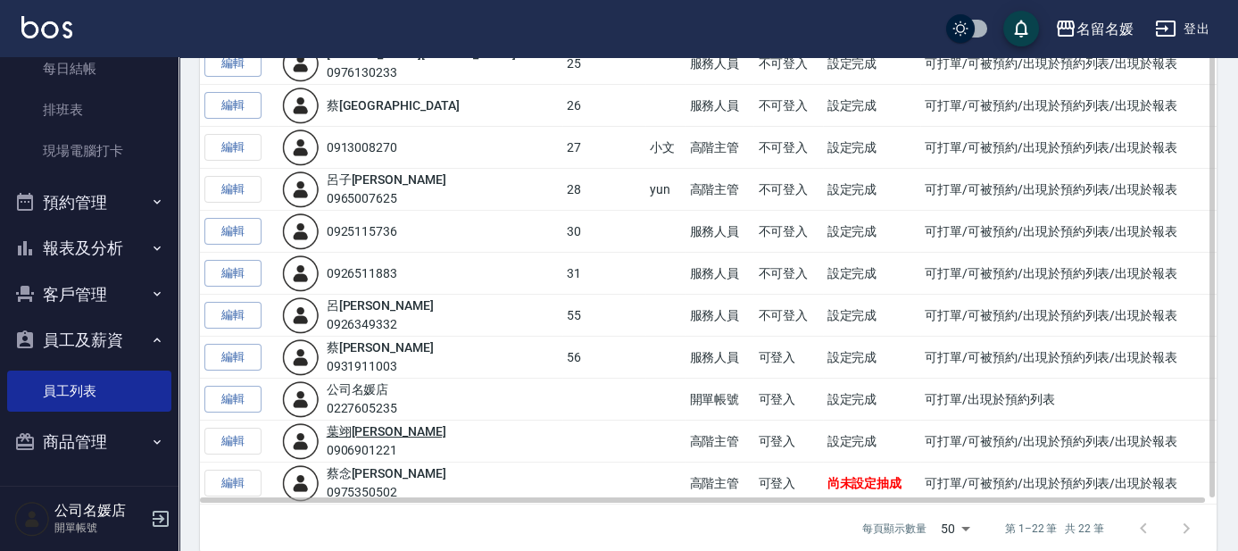
click at [353, 426] on link "[PERSON_NAME]" at bounding box center [387, 431] width 120 height 14
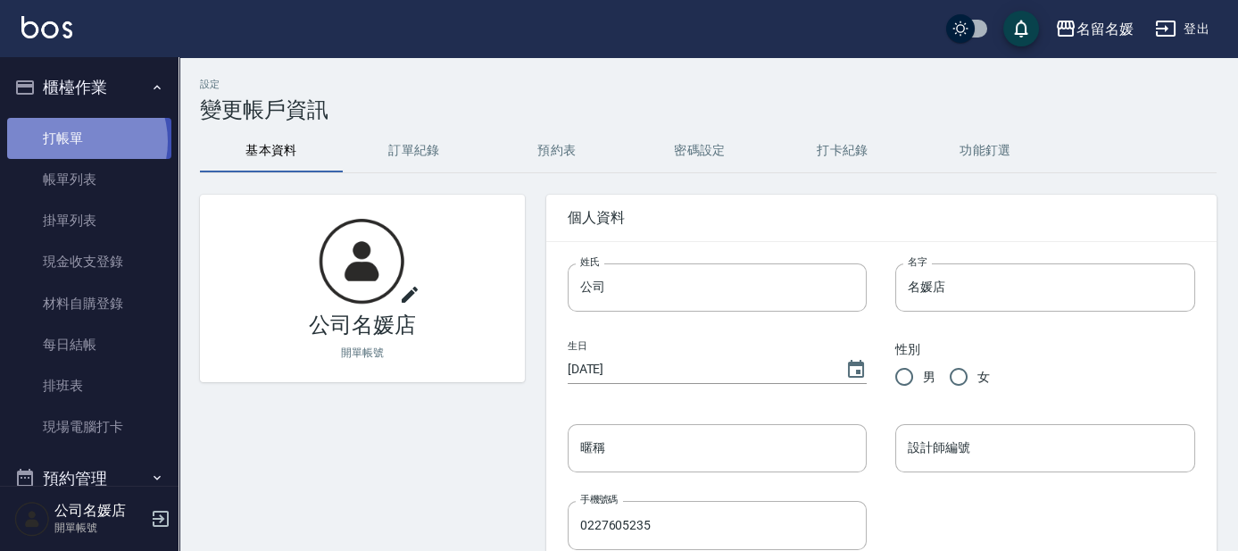
click at [74, 141] on link "打帳單" at bounding box center [89, 138] width 164 height 41
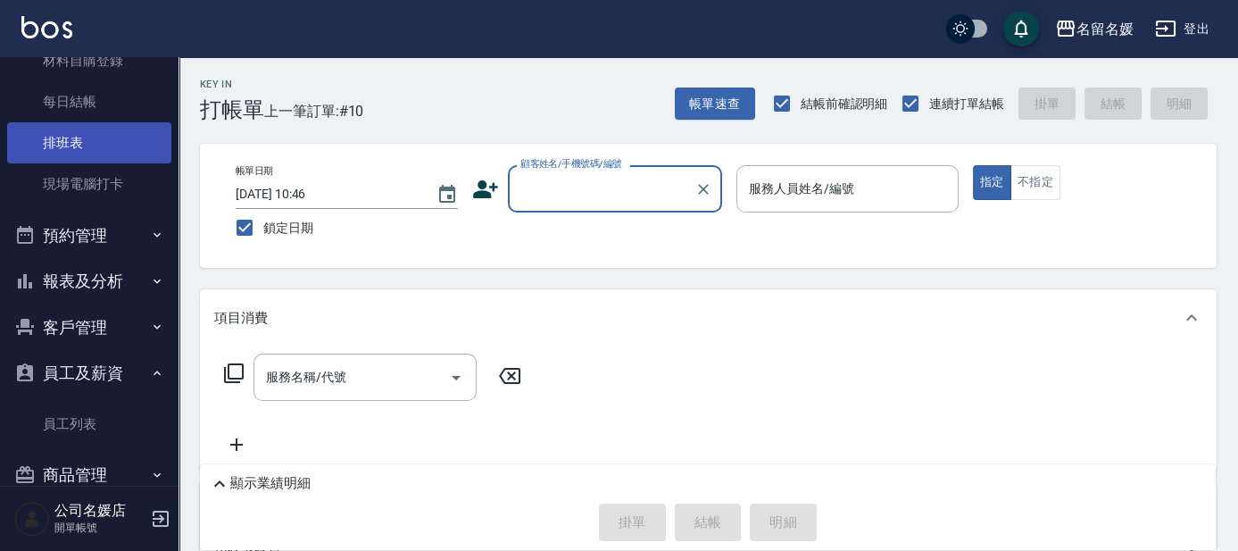
scroll to position [276, 0]
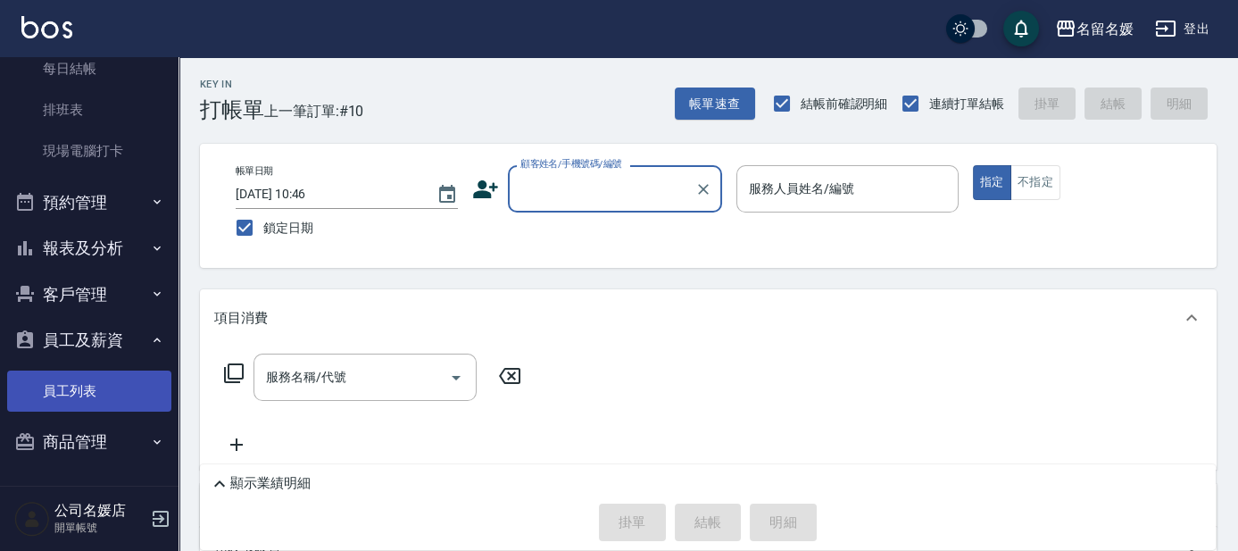
click at [79, 391] on link "員工列表" at bounding box center [89, 390] width 164 height 41
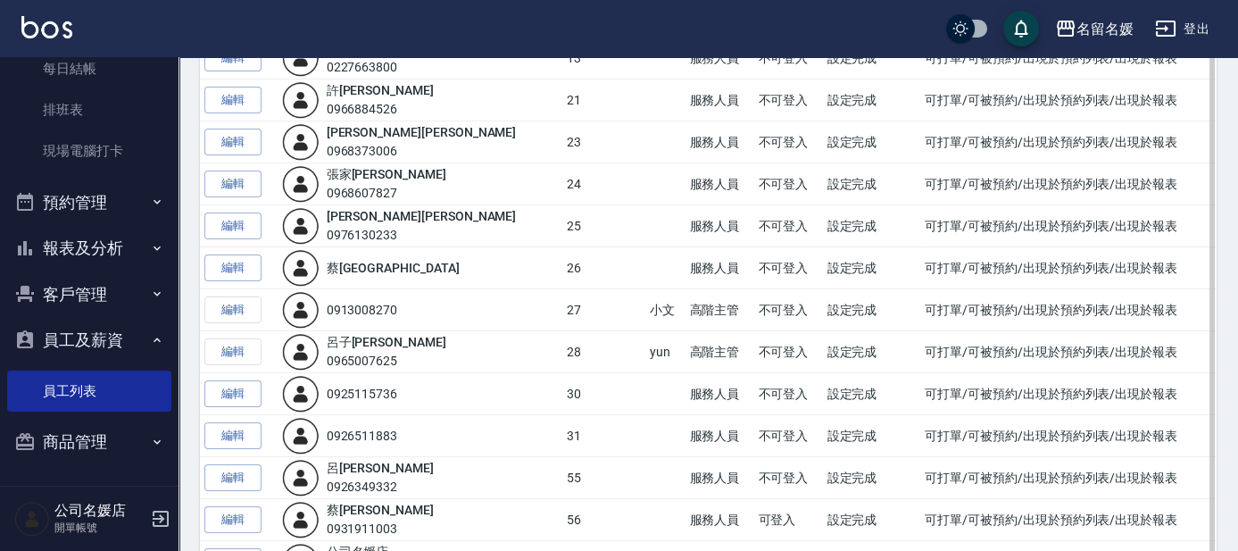
scroll to position [666, 0]
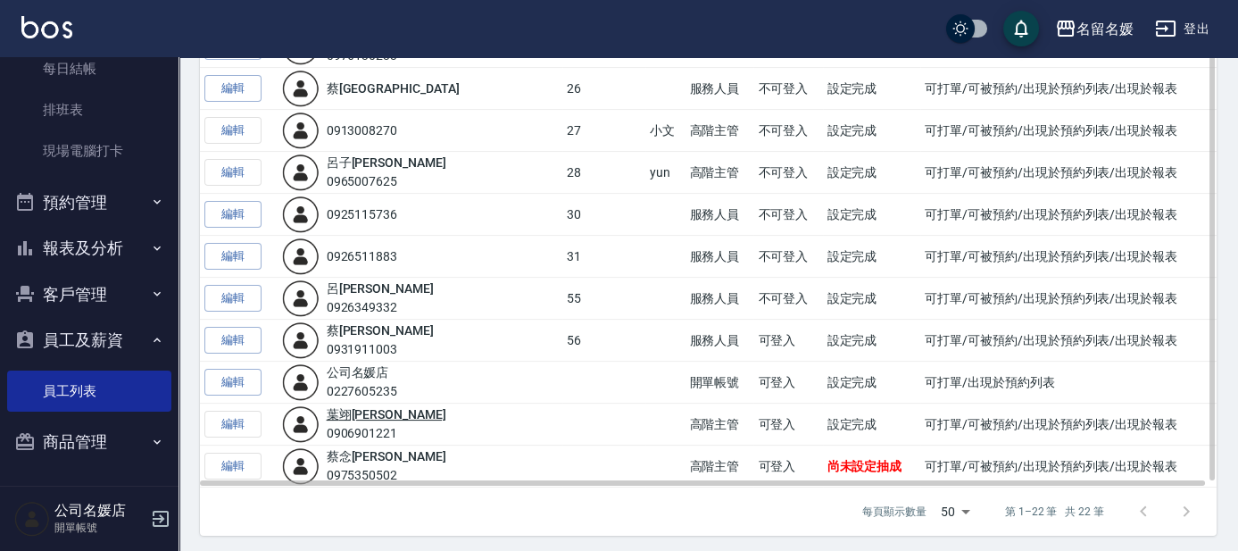
click at [350, 412] on link "[PERSON_NAME]" at bounding box center [387, 414] width 120 height 14
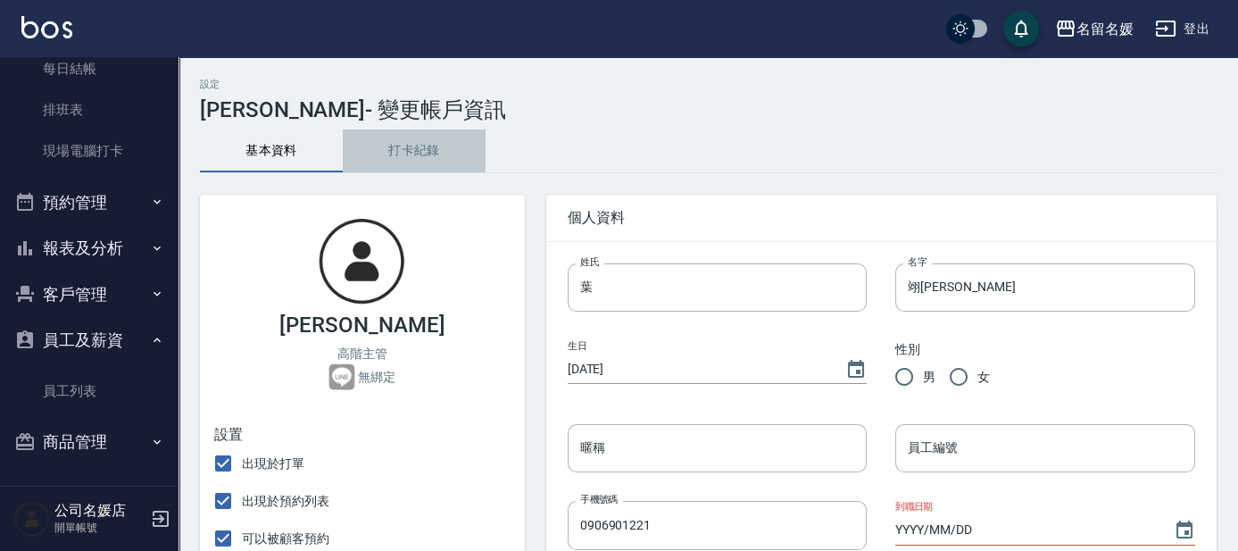
click at [423, 157] on button "打卡紀錄" at bounding box center [414, 150] width 143 height 43
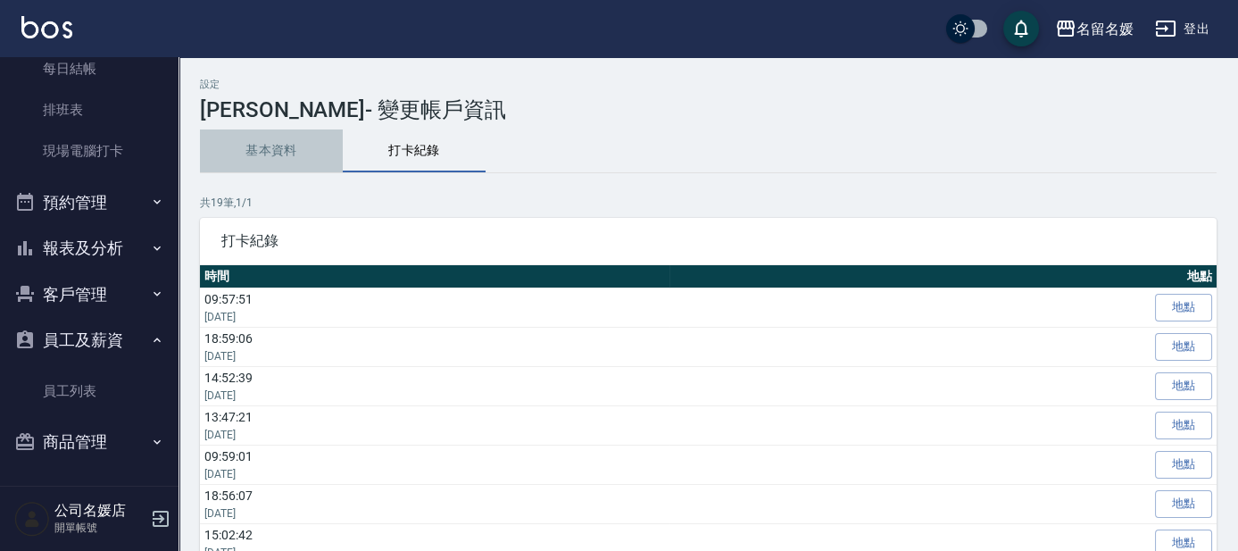
click at [259, 151] on button "基本資料" at bounding box center [271, 150] width 143 height 43
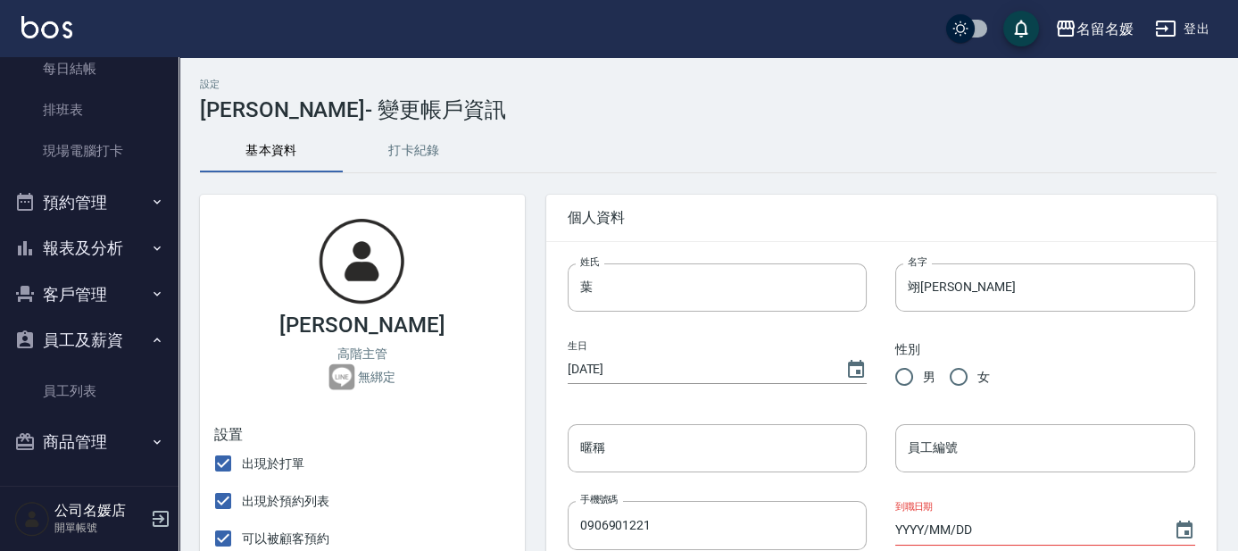
scroll to position [161, 0]
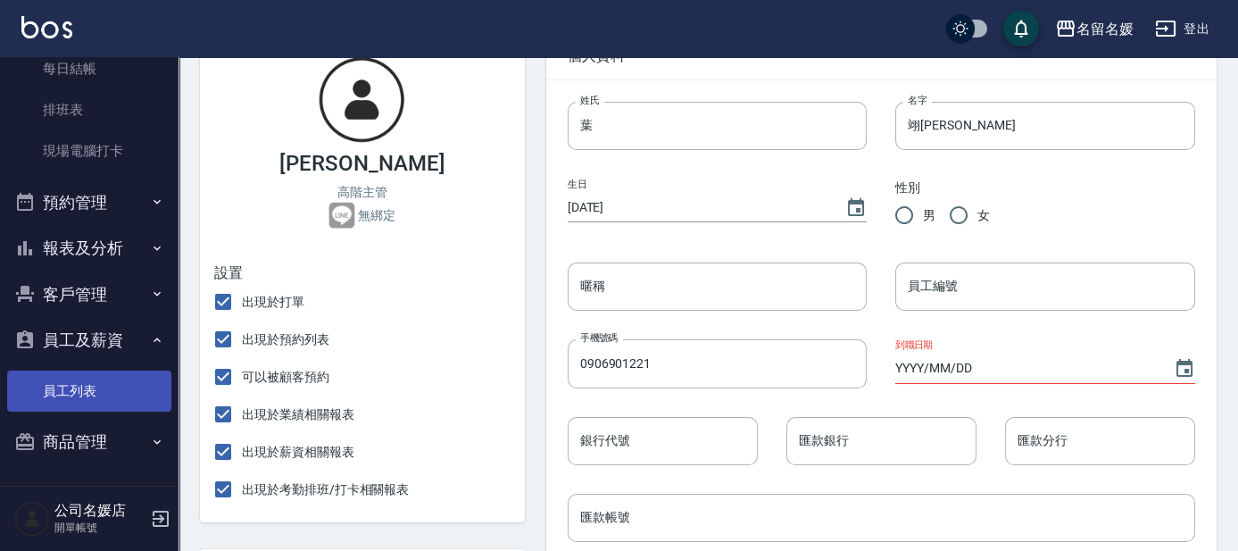
click at [52, 387] on link "員工列表" at bounding box center [89, 390] width 164 height 41
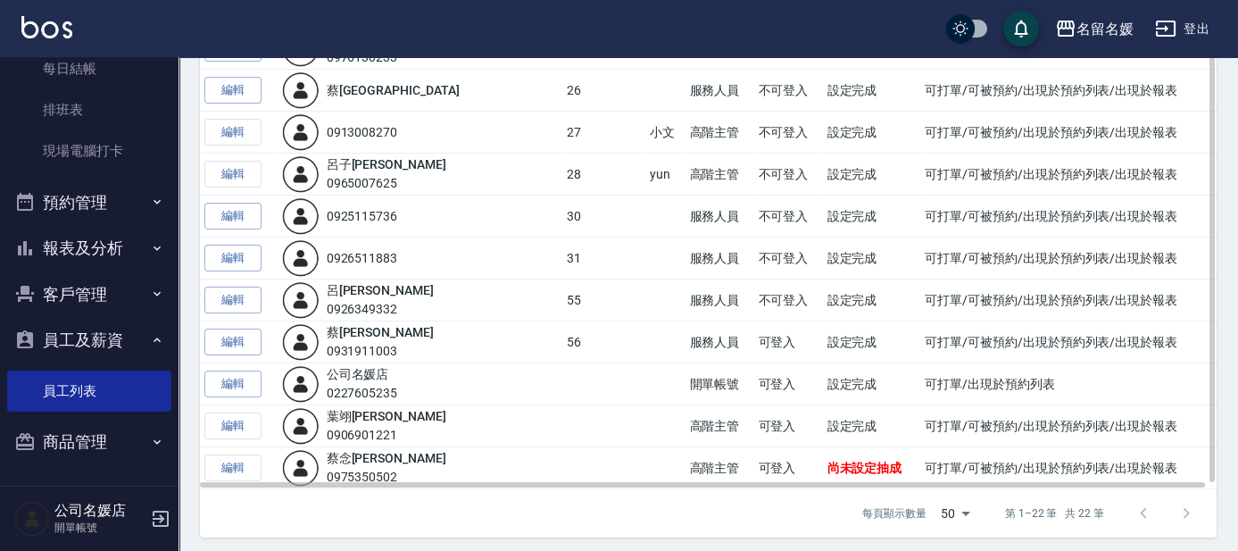
scroll to position [666, 0]
click at [235, 458] on td "編輯" at bounding box center [239, 466] width 78 height 42
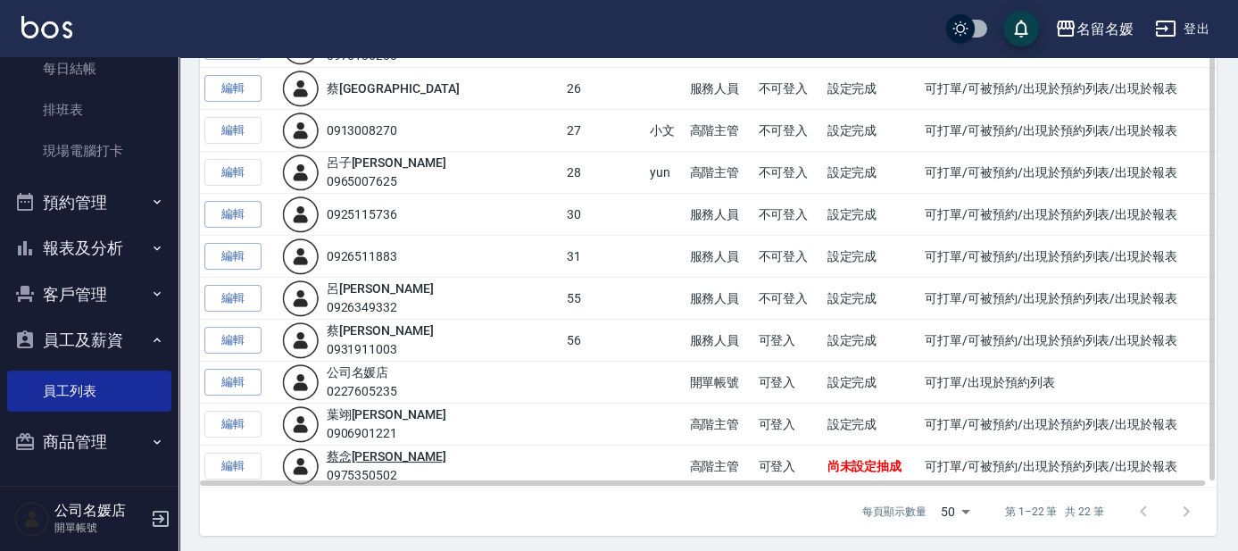
click at [362, 449] on link "[PERSON_NAME]" at bounding box center [387, 456] width 120 height 14
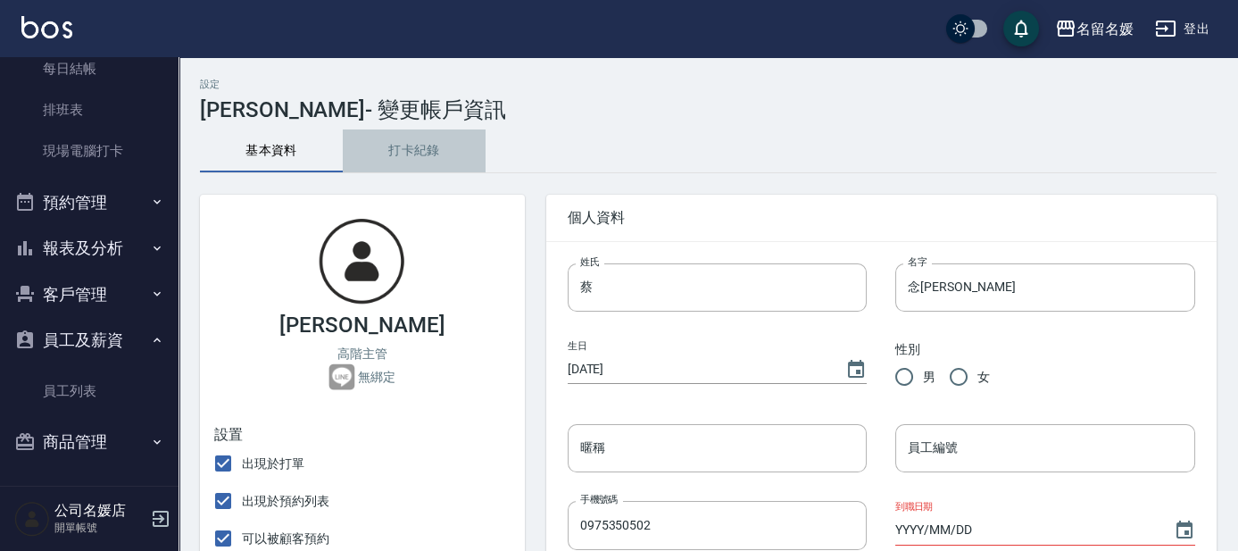
click at [416, 147] on button "打卡紀錄" at bounding box center [414, 150] width 143 height 43
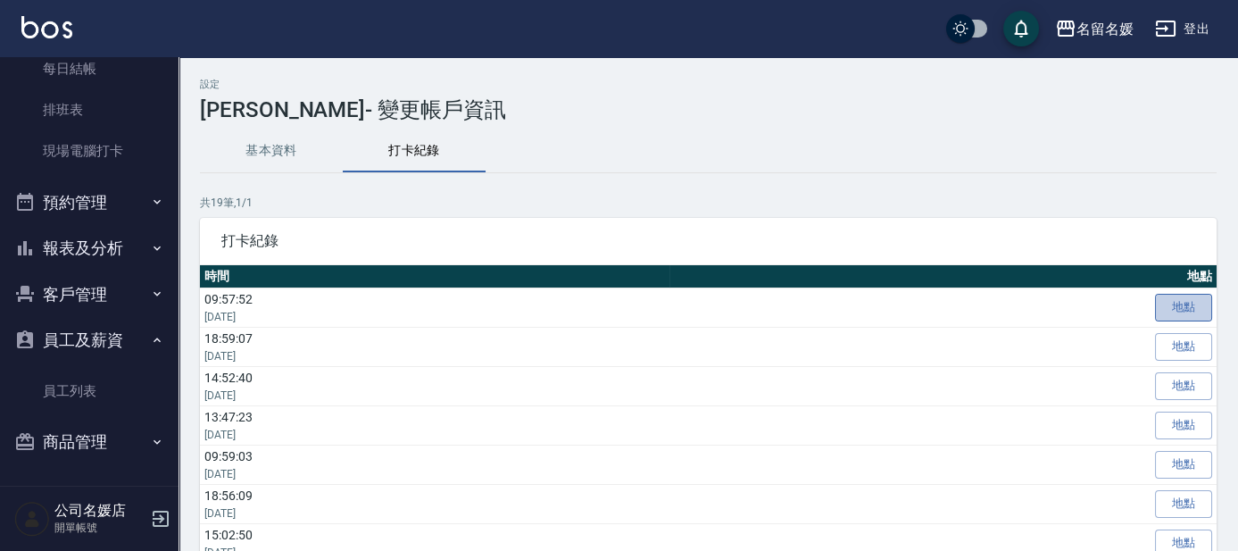
click at [1180, 304] on link "地點" at bounding box center [1183, 308] width 57 height 28
click at [246, 145] on button "基本資料" at bounding box center [271, 150] width 143 height 43
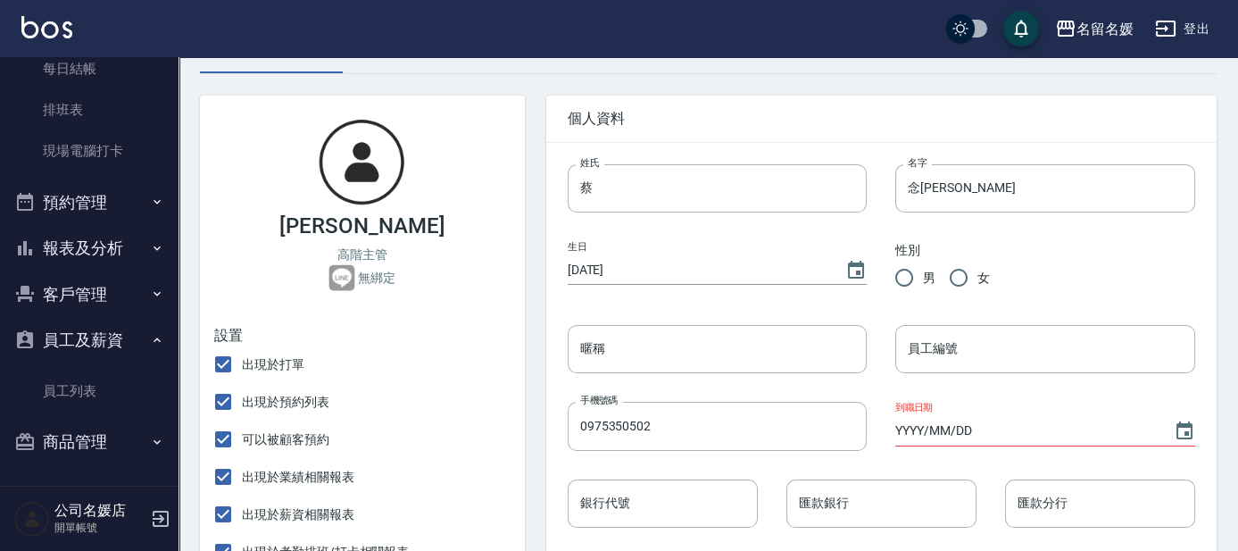
scroll to position [161, 0]
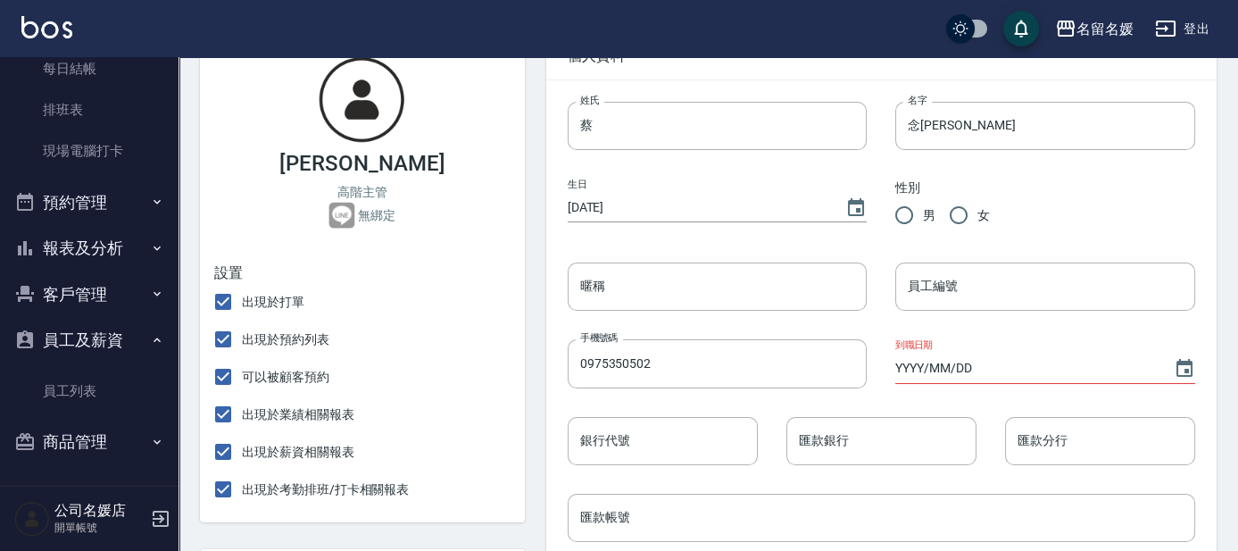
click at [1021, 379] on input "YYYY/MM/DD" at bounding box center [1025, 367] width 261 height 29
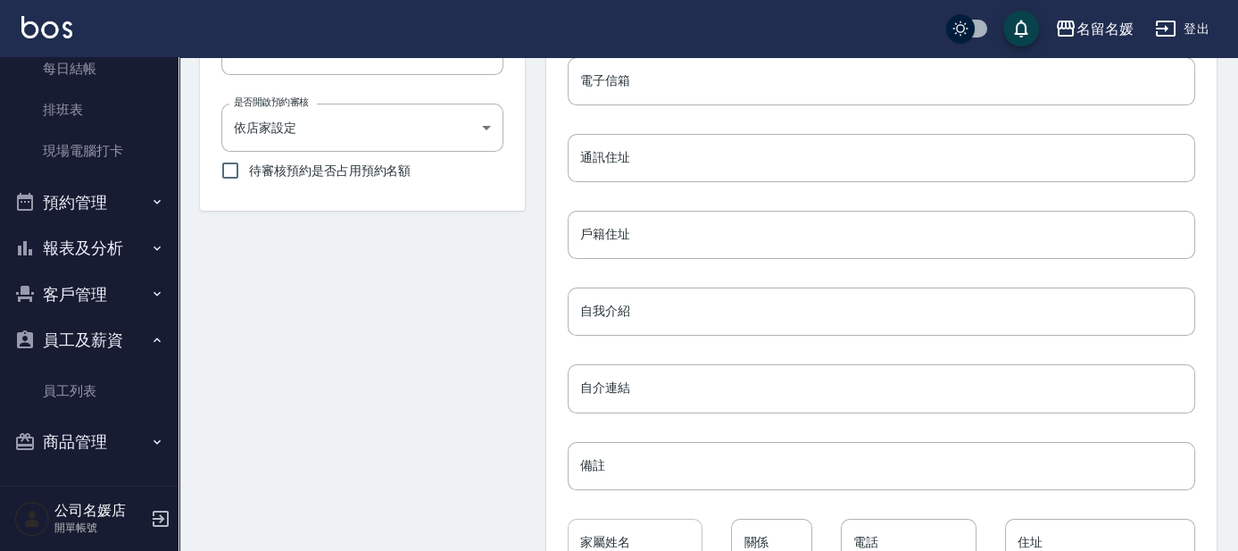
scroll to position [871, 0]
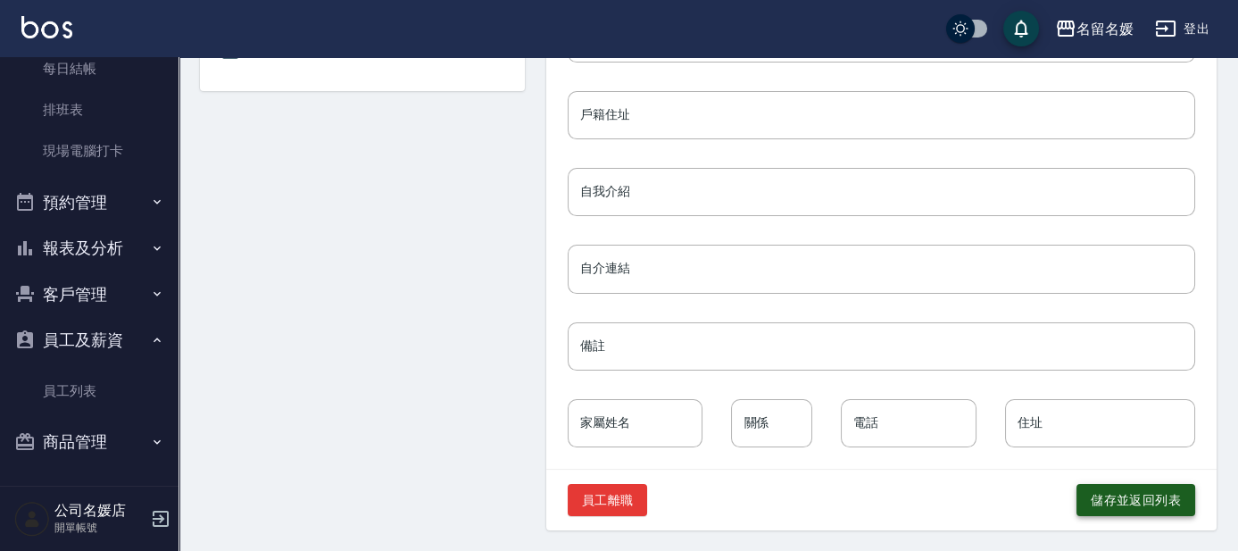
type input "[DATE]"
click at [1134, 494] on button "儲存並返回列表" at bounding box center [1135, 500] width 119 height 33
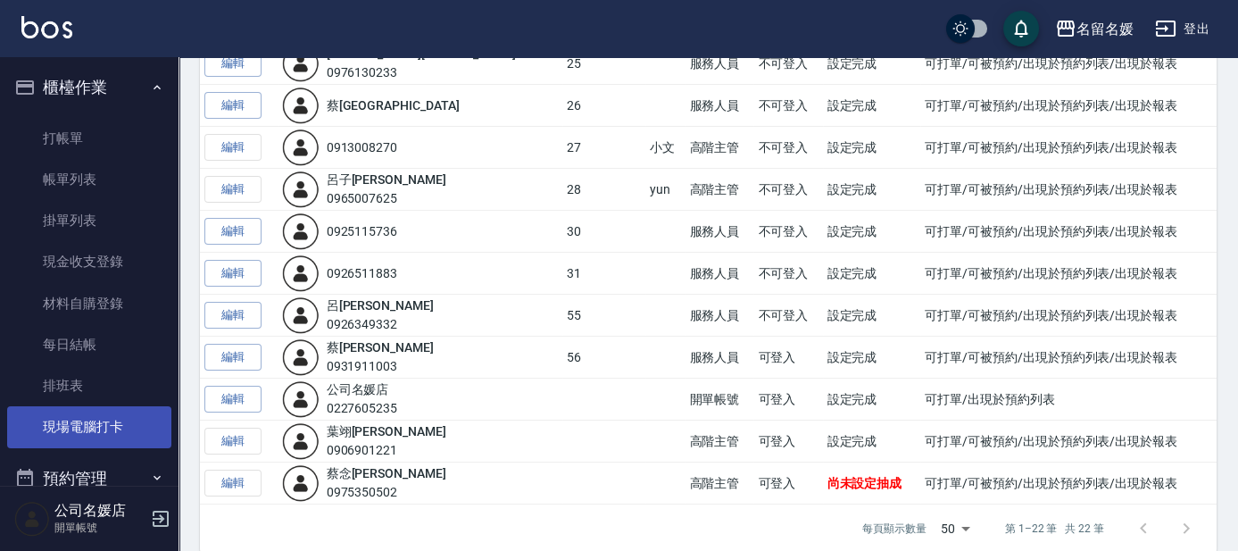
click at [66, 424] on link "現場電腦打卡" at bounding box center [89, 426] width 164 height 41
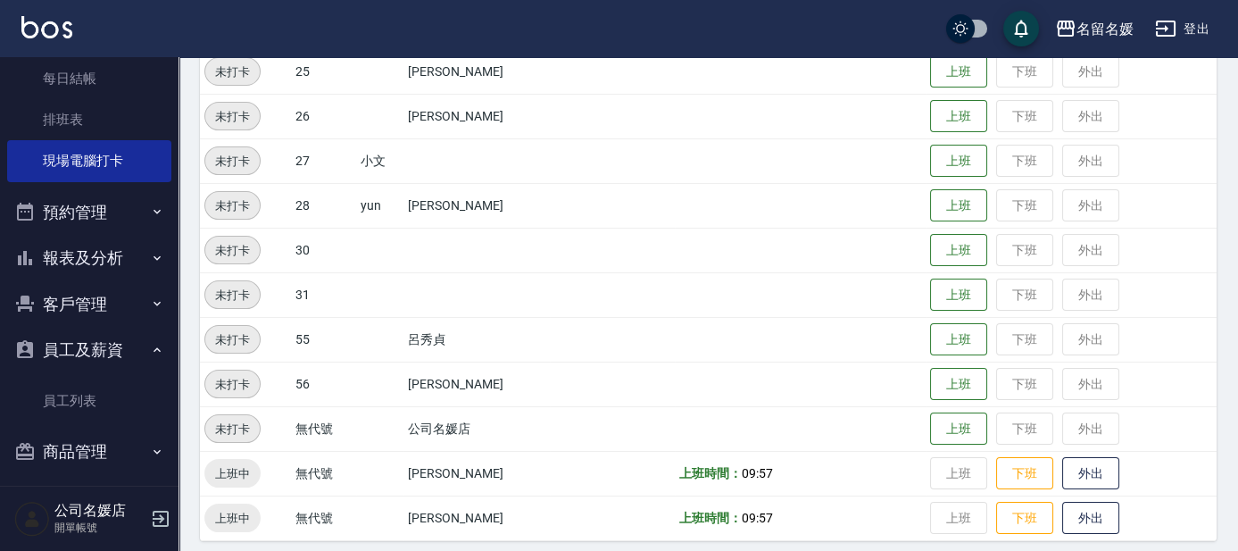
scroll to position [276, 0]
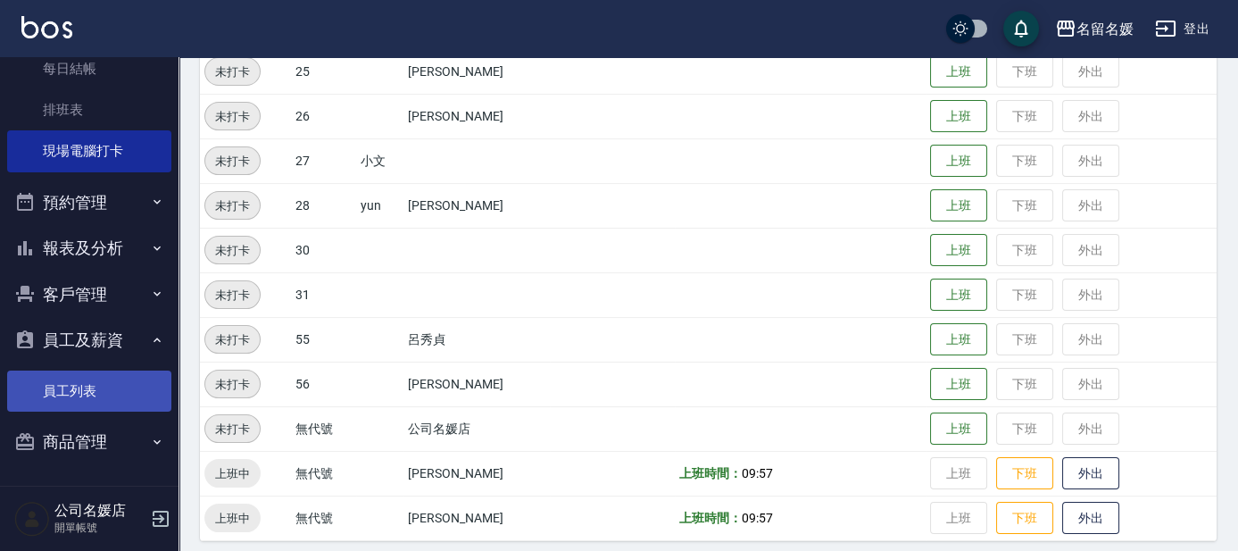
click at [79, 392] on link "員工列表" at bounding box center [89, 390] width 164 height 41
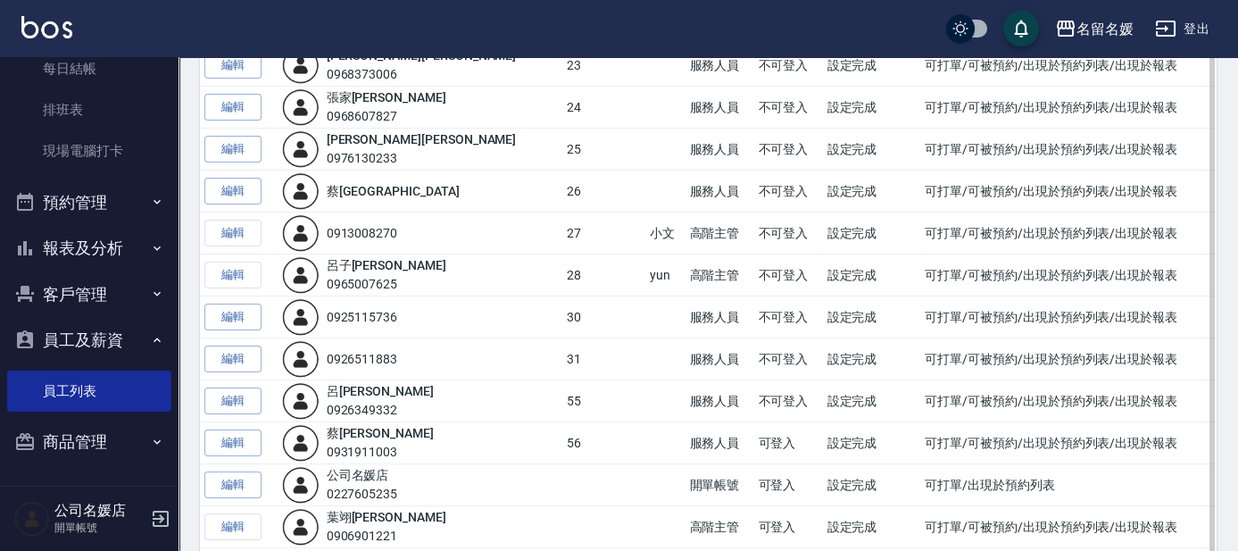
scroll to position [649, 0]
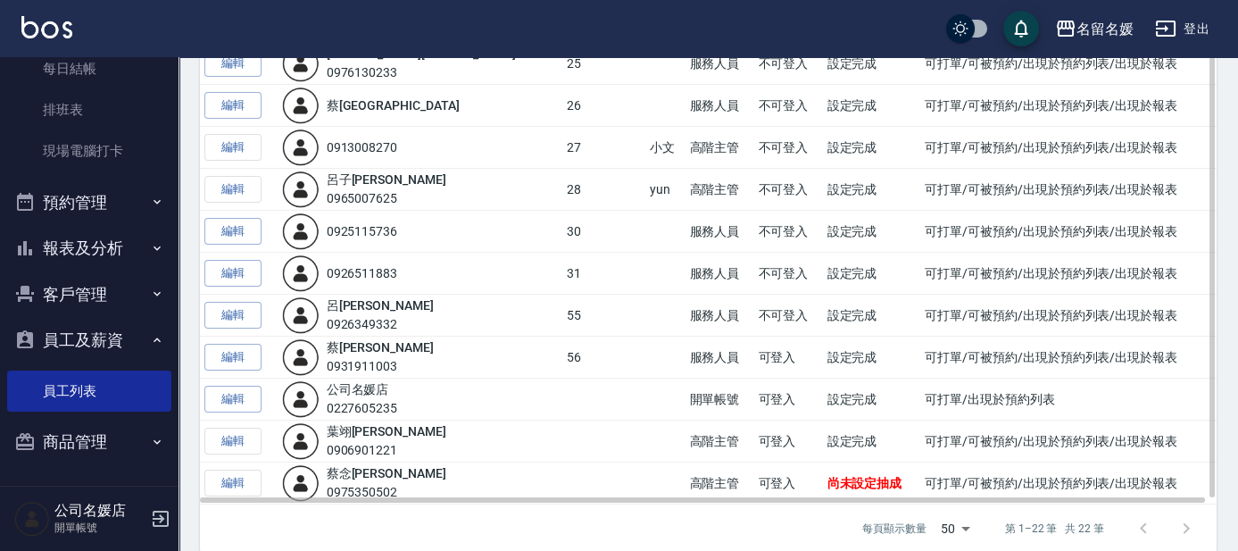
click at [230, 433] on td "編輯" at bounding box center [239, 441] width 78 height 42
click at [239, 397] on link "編輯" at bounding box center [232, 399] width 57 height 28
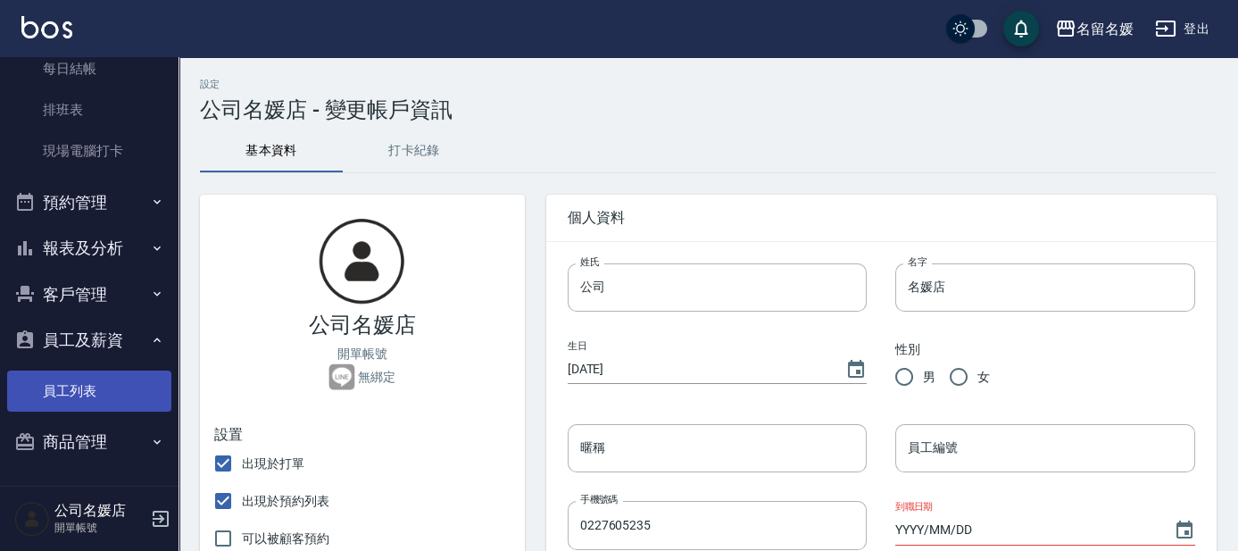
click at [60, 385] on link "員工列表" at bounding box center [89, 390] width 164 height 41
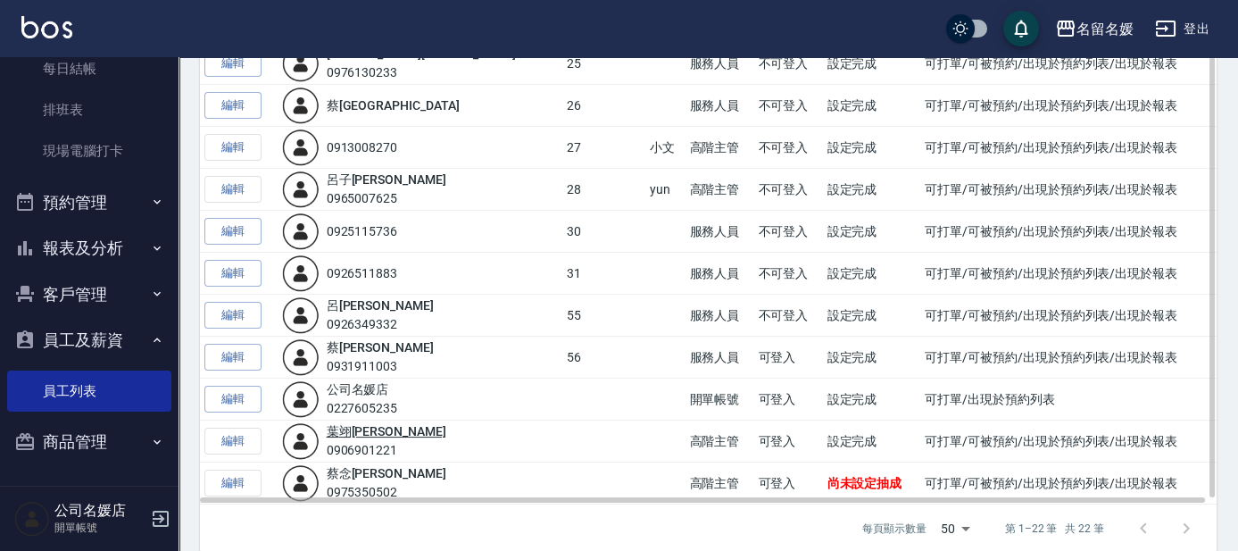
scroll to position [666, 0]
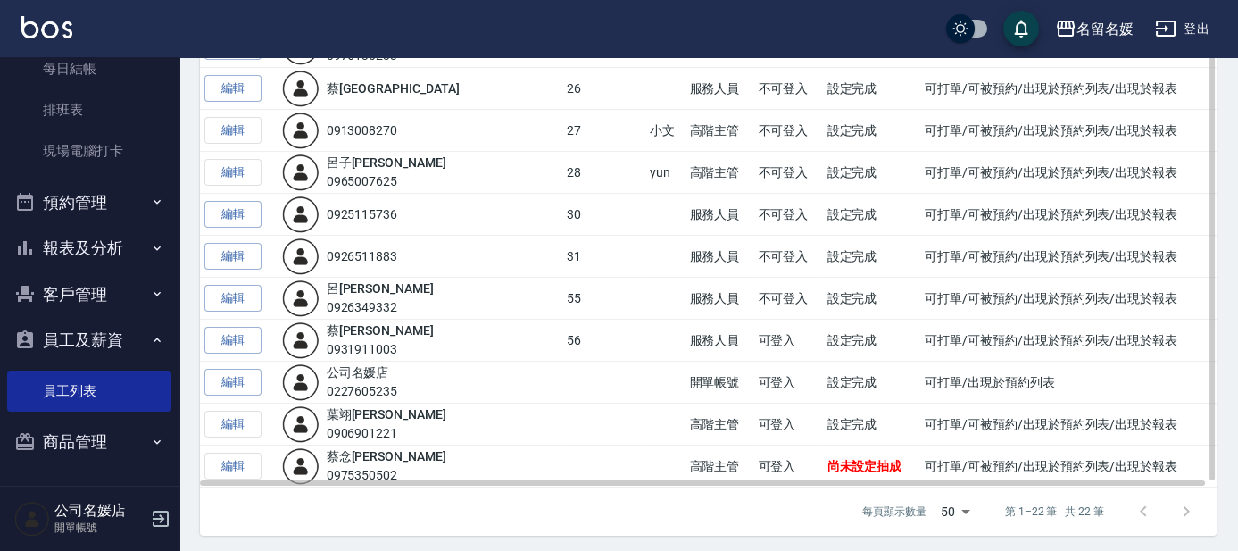
click at [354, 403] on td "[PERSON_NAME]0906901221" at bounding box center [419, 424] width 285 height 42
click at [233, 423] on td "編輯" at bounding box center [239, 424] width 78 height 42
click at [359, 408] on link "[PERSON_NAME]" at bounding box center [387, 414] width 120 height 14
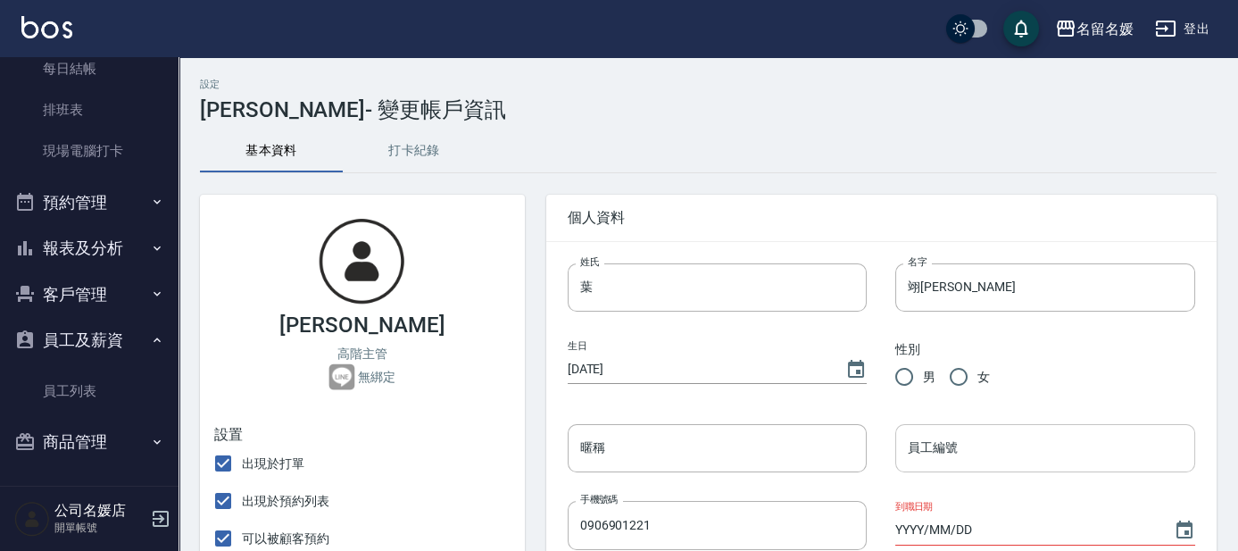
click at [930, 458] on input "員工編號" at bounding box center [1045, 448] width 300 height 48
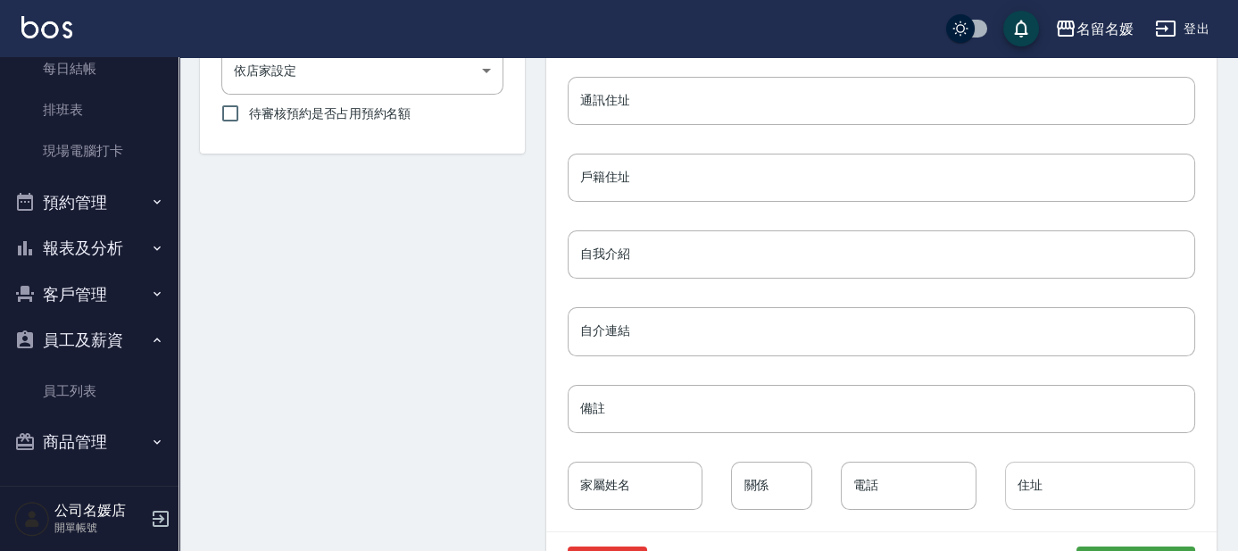
scroll to position [871, 0]
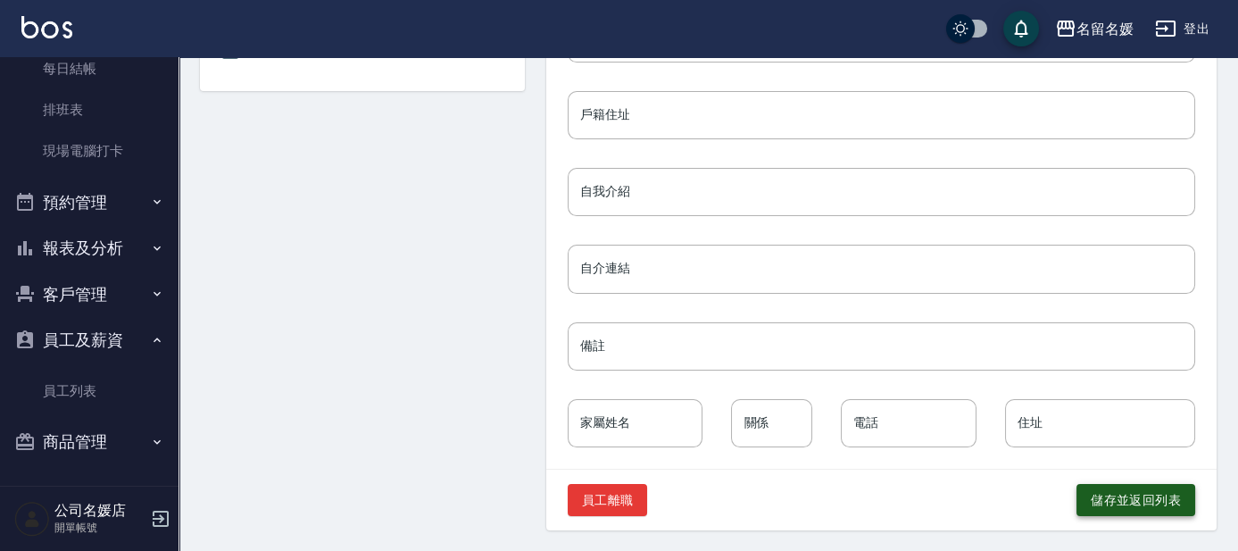
type input "30"
click at [1147, 500] on button "儲存並返回列表" at bounding box center [1135, 500] width 119 height 33
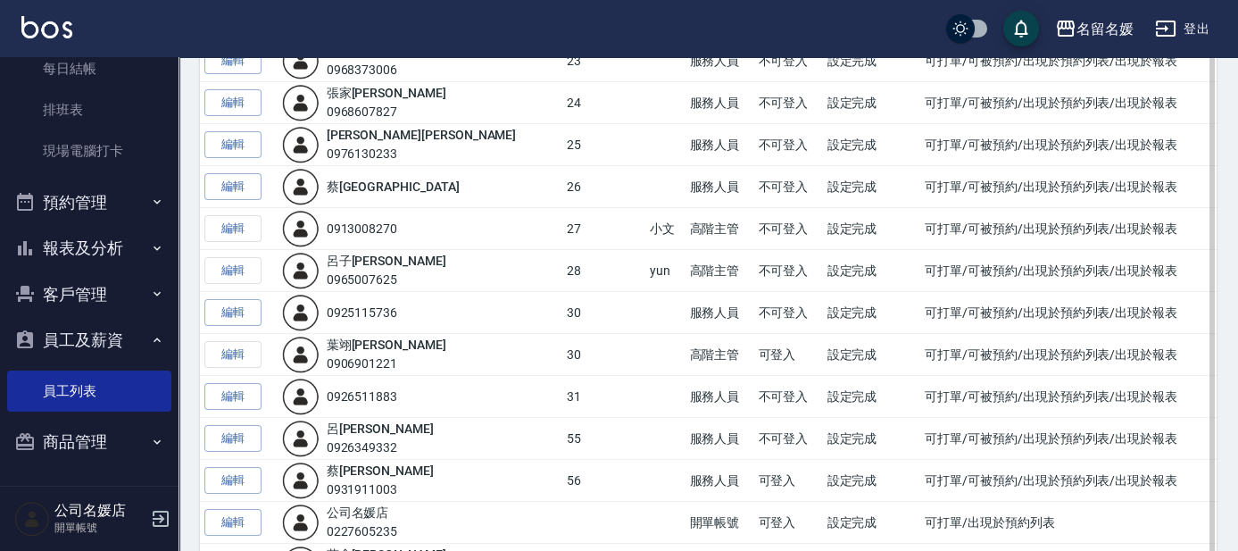
scroll to position [666, 0]
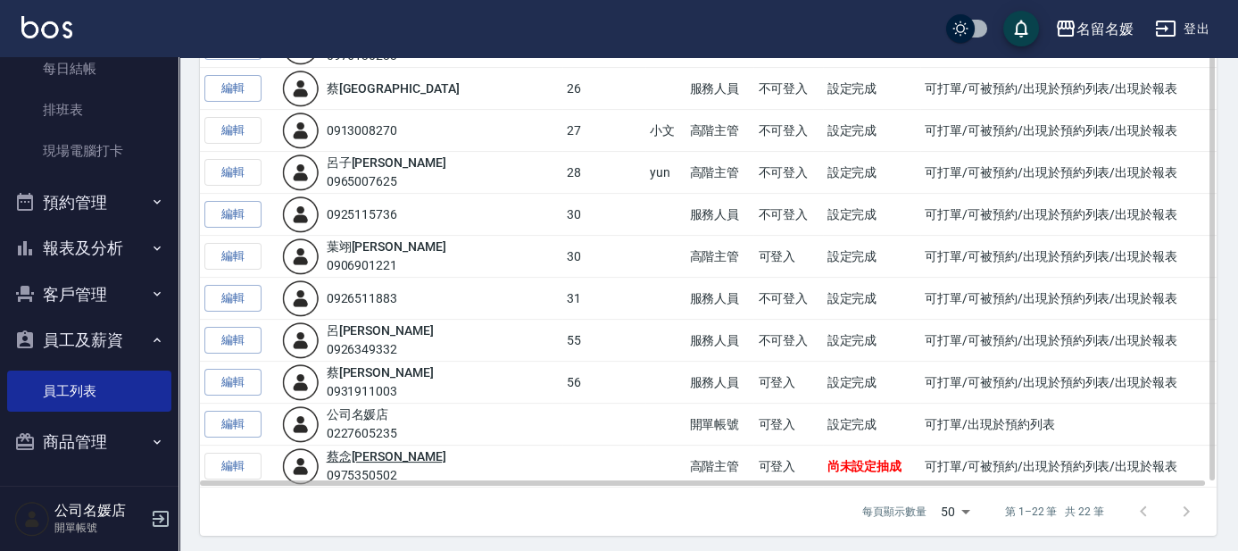
click at [365, 449] on link "[PERSON_NAME]" at bounding box center [387, 456] width 120 height 14
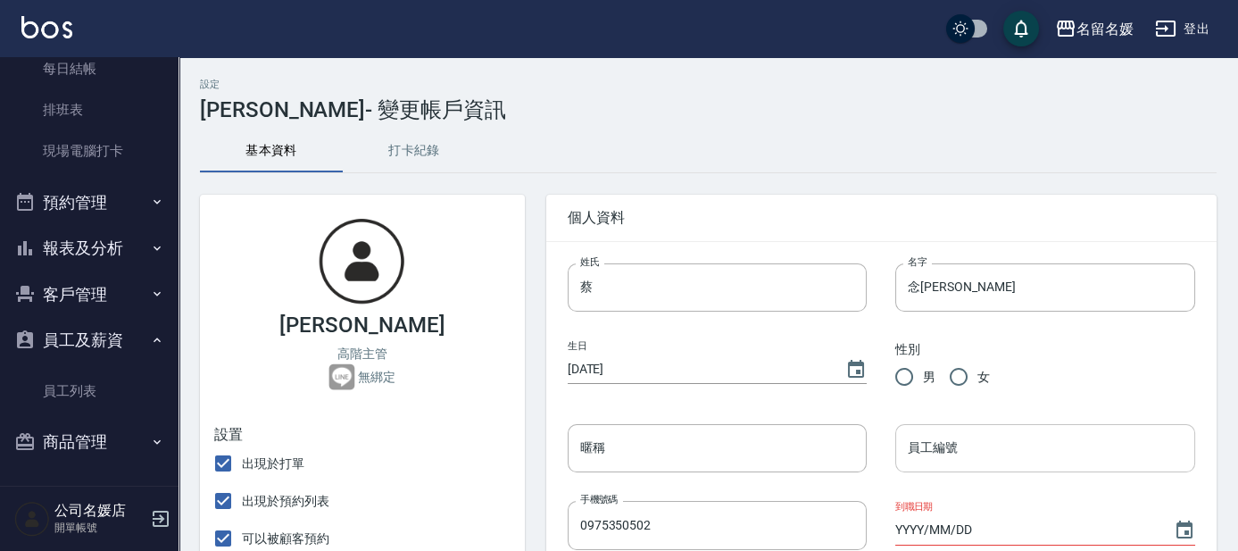
type input "[DATE]"
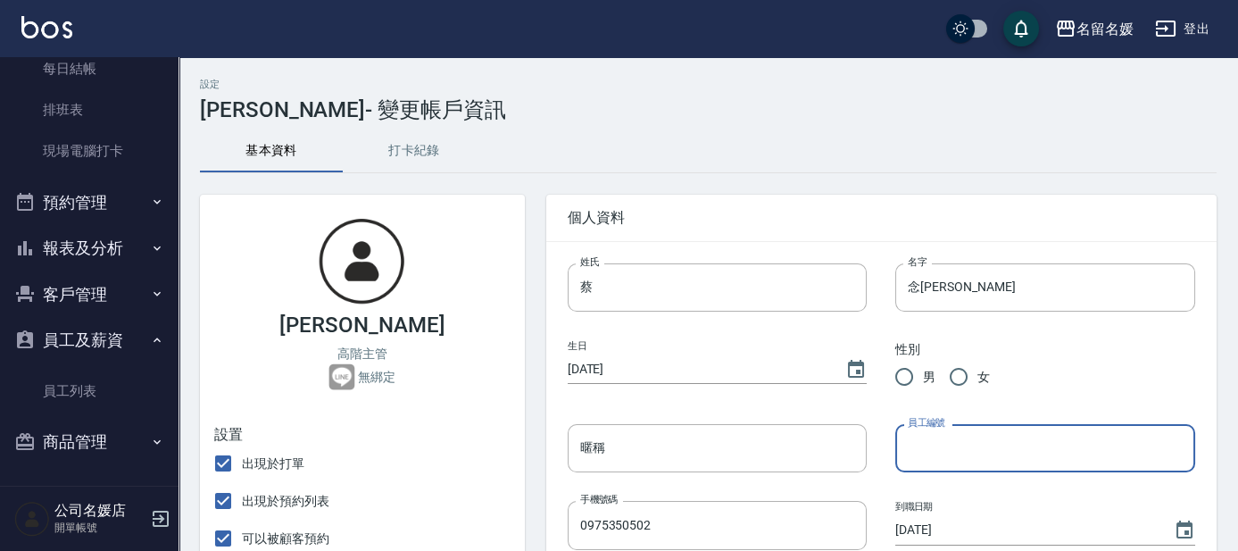
click at [1042, 460] on input "員工編號" at bounding box center [1045, 448] width 300 height 48
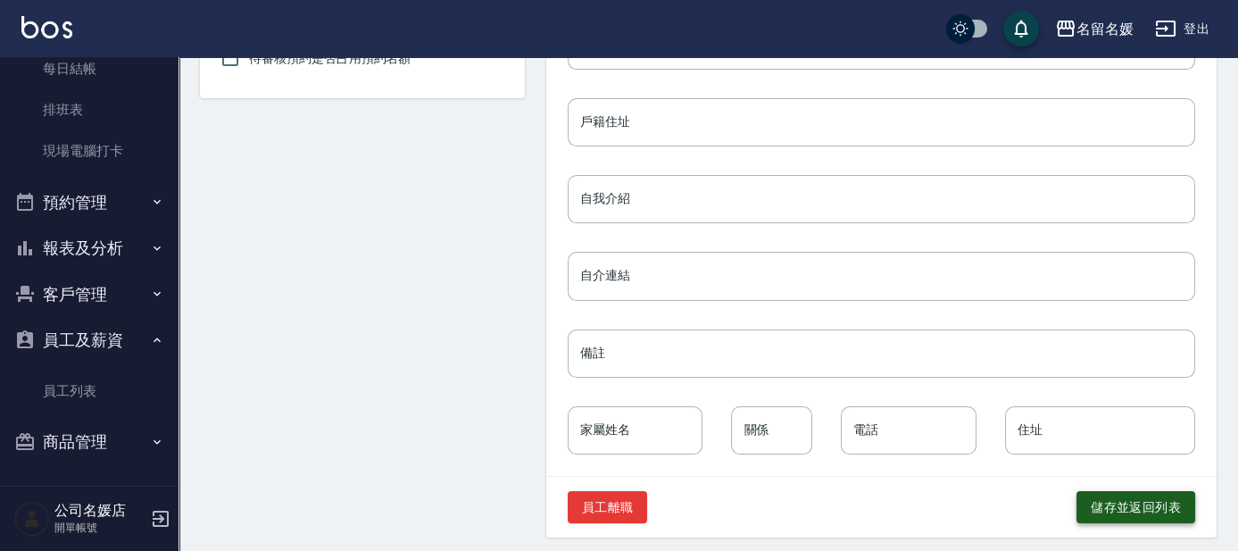
scroll to position [871, 0]
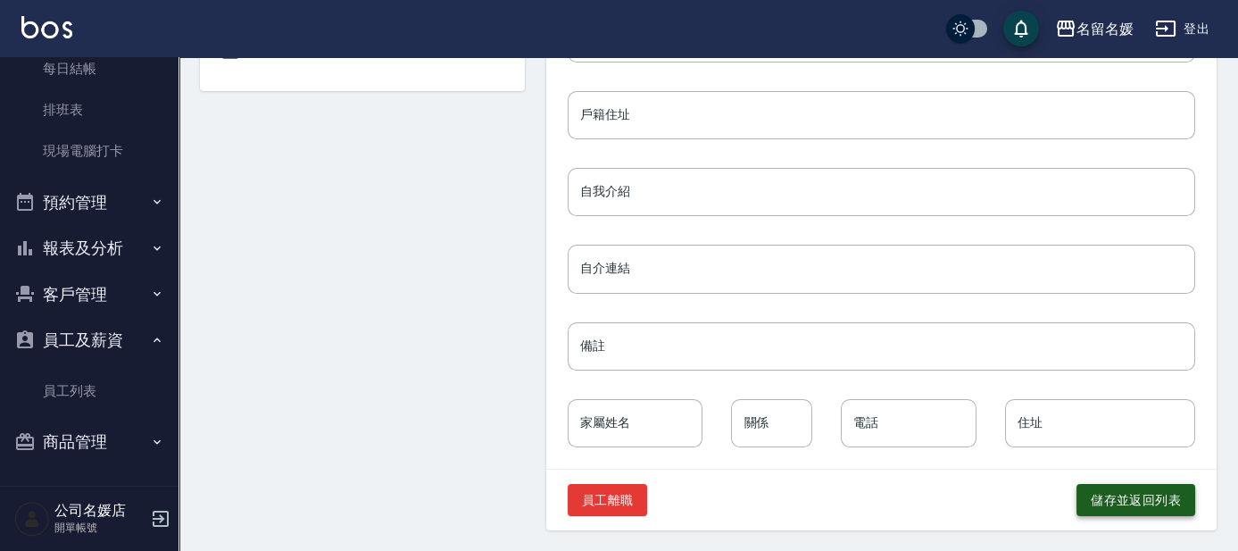
type input "31"
click at [1114, 497] on button "儲存並返回列表" at bounding box center [1135, 500] width 119 height 33
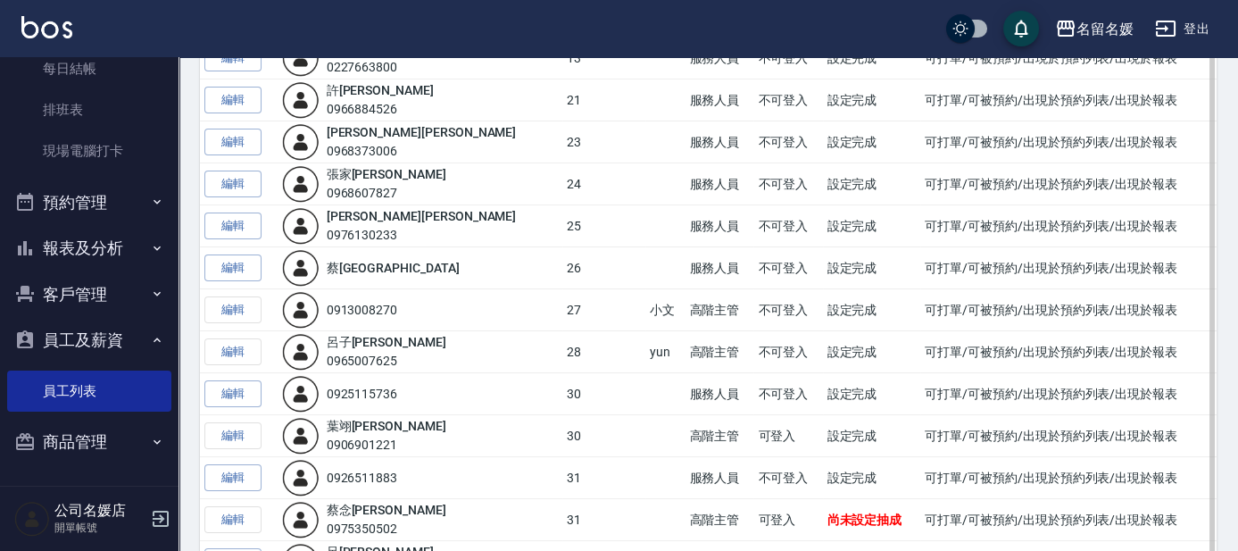
scroll to position [649, 0]
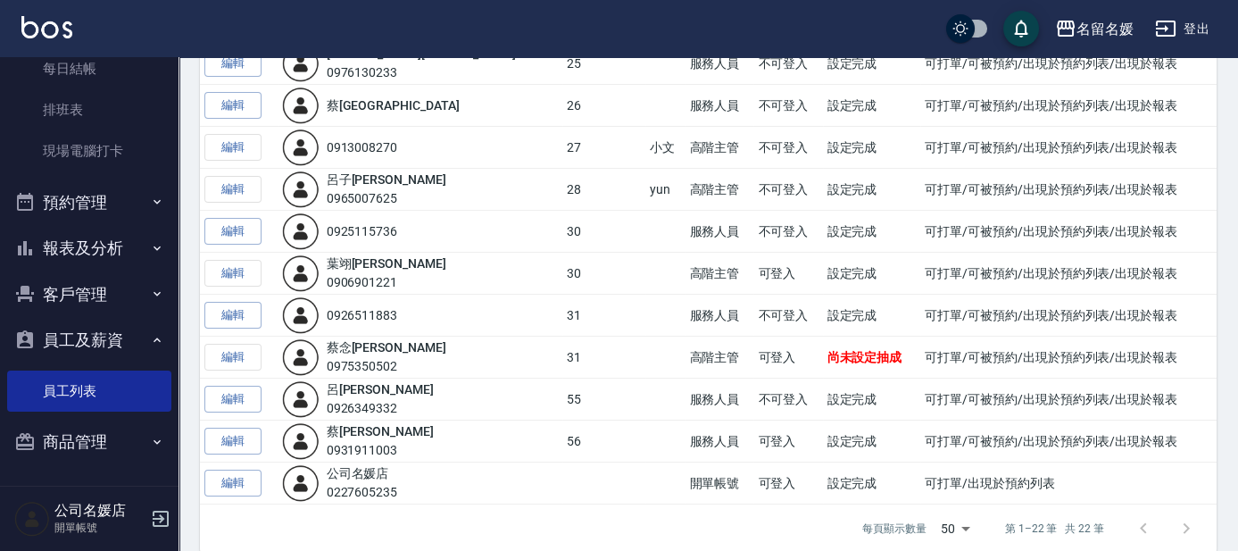
drag, startPoint x: 247, startPoint y: 236, endPoint x: 249, endPoint y: 227, distance: 10.0
click at [249, 227] on link "編輯" at bounding box center [232, 232] width 57 height 28
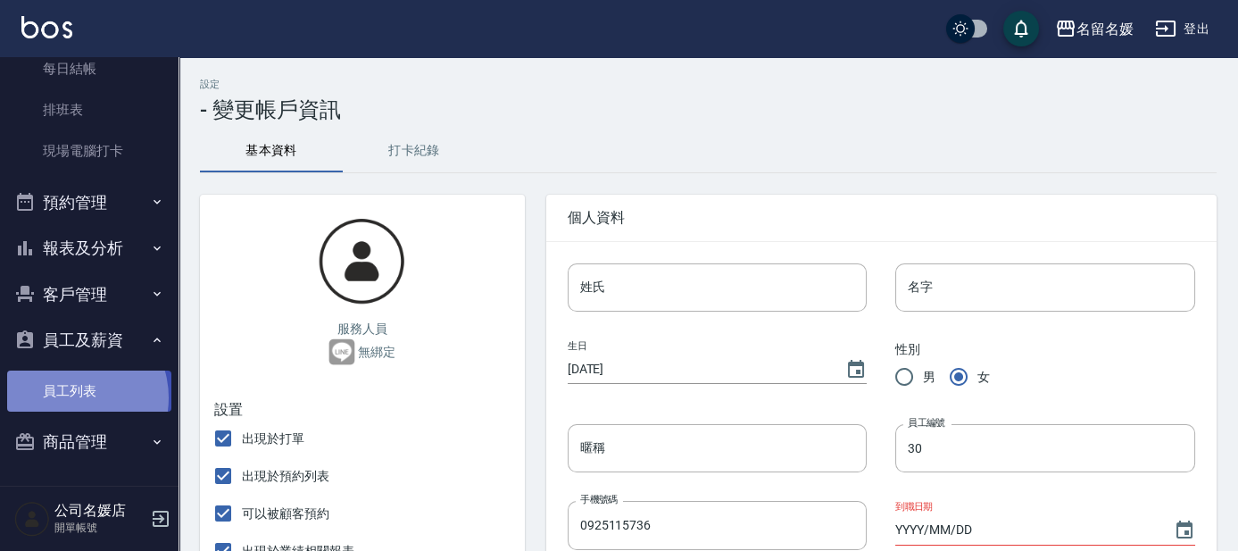
click at [69, 397] on link "員工列表" at bounding box center [89, 390] width 164 height 41
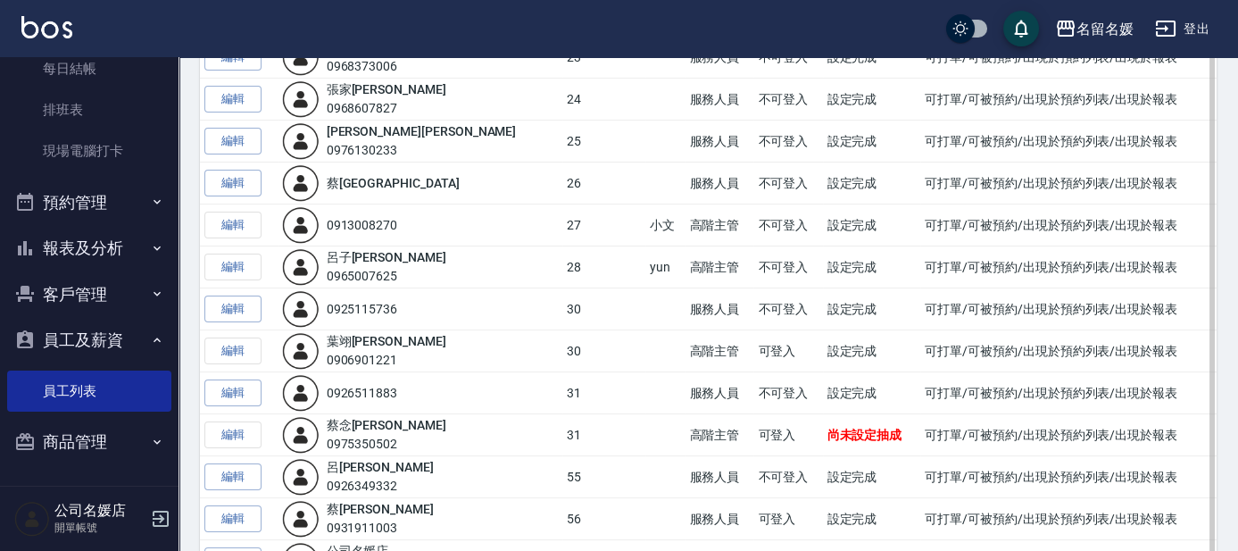
scroll to position [666, 0]
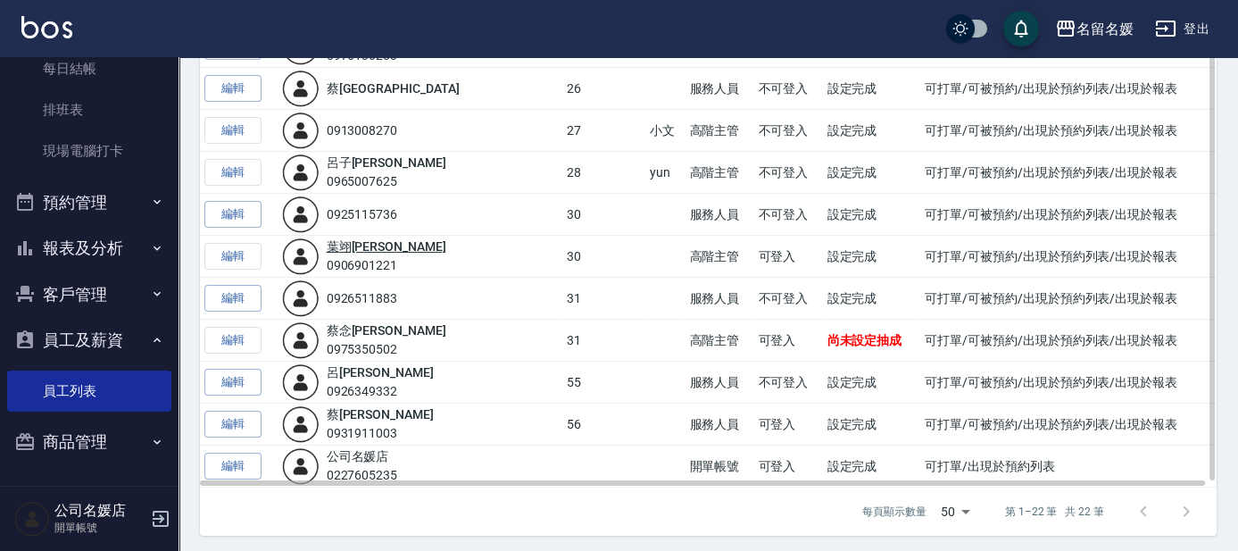
click at [356, 241] on link "[PERSON_NAME]" at bounding box center [387, 246] width 120 height 14
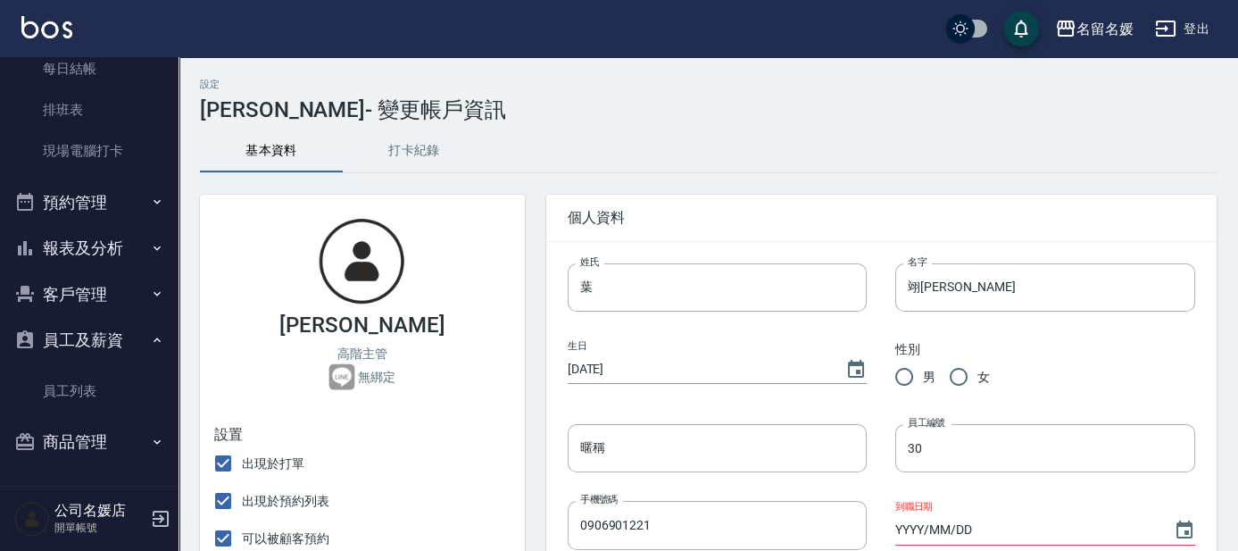
type input "30"
click at [408, 143] on button "打卡紀錄" at bounding box center [414, 150] width 143 height 43
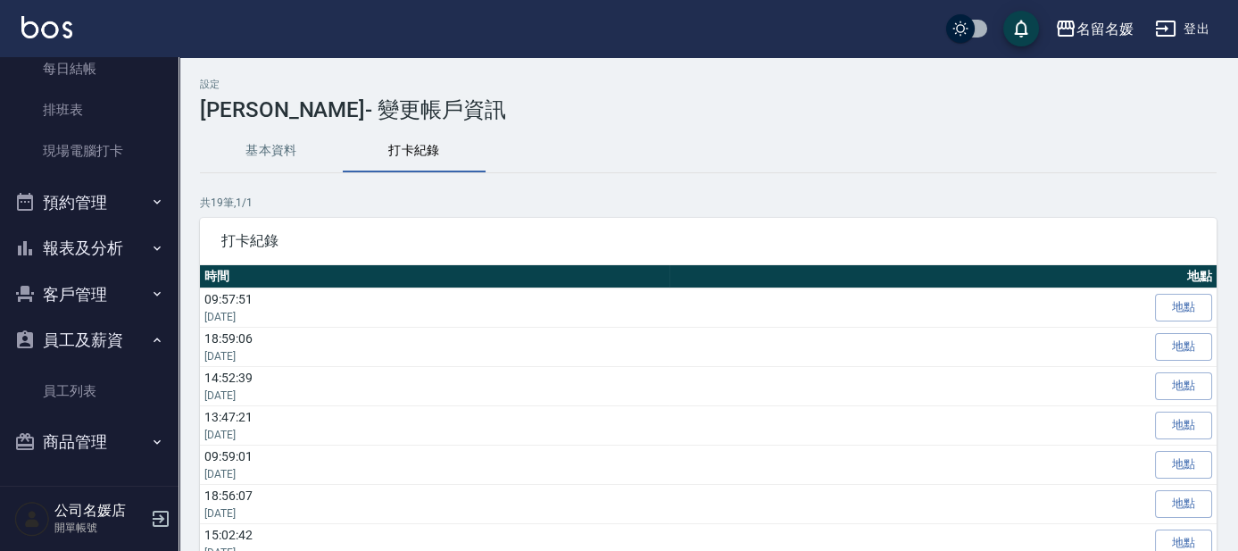
click at [259, 145] on button "基本資料" at bounding box center [271, 150] width 143 height 43
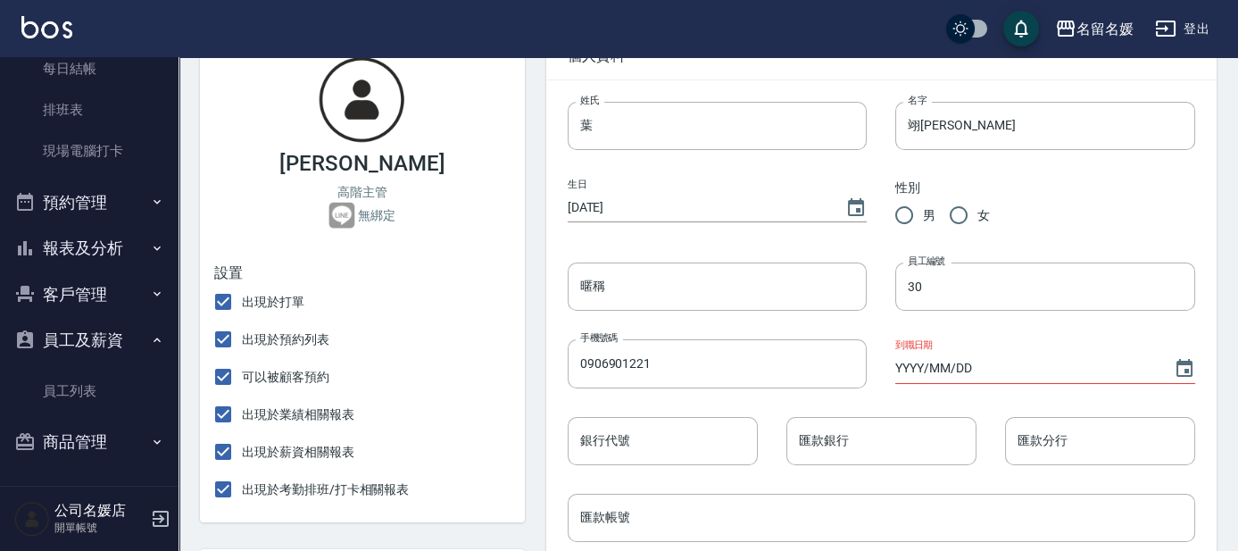
scroll to position [243, 0]
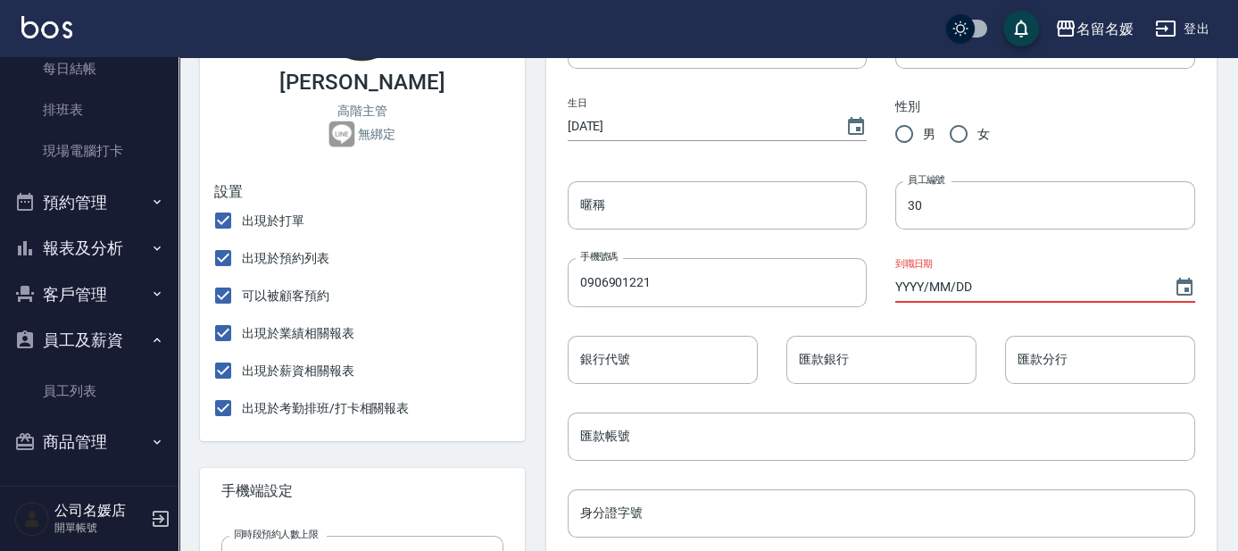
click at [968, 284] on input "YYYY/MM/DD" at bounding box center [1025, 286] width 261 height 29
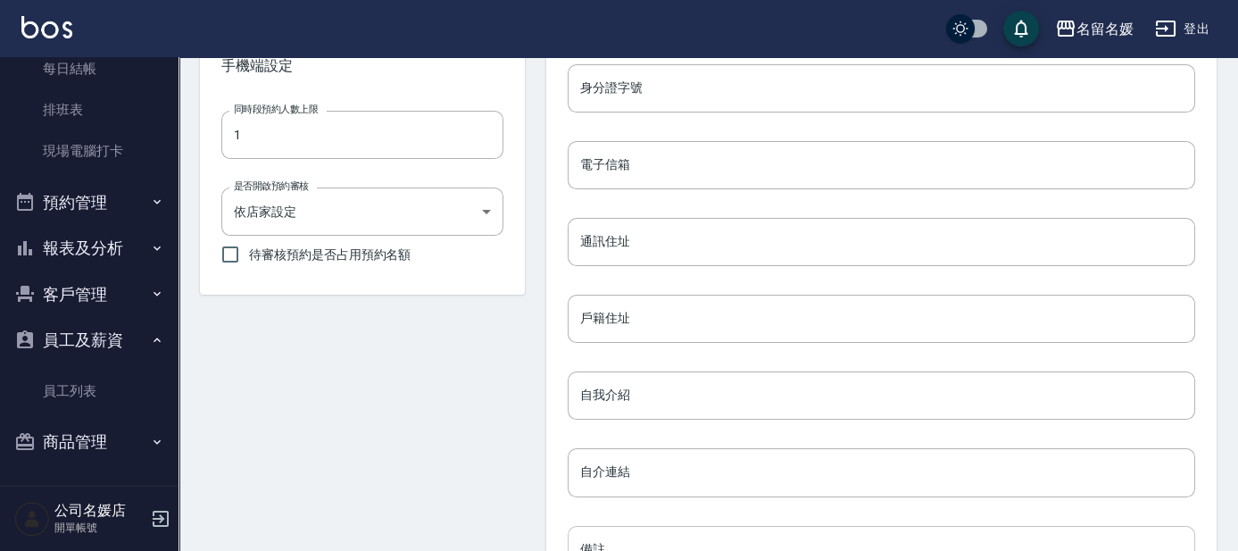
scroll to position [871, 0]
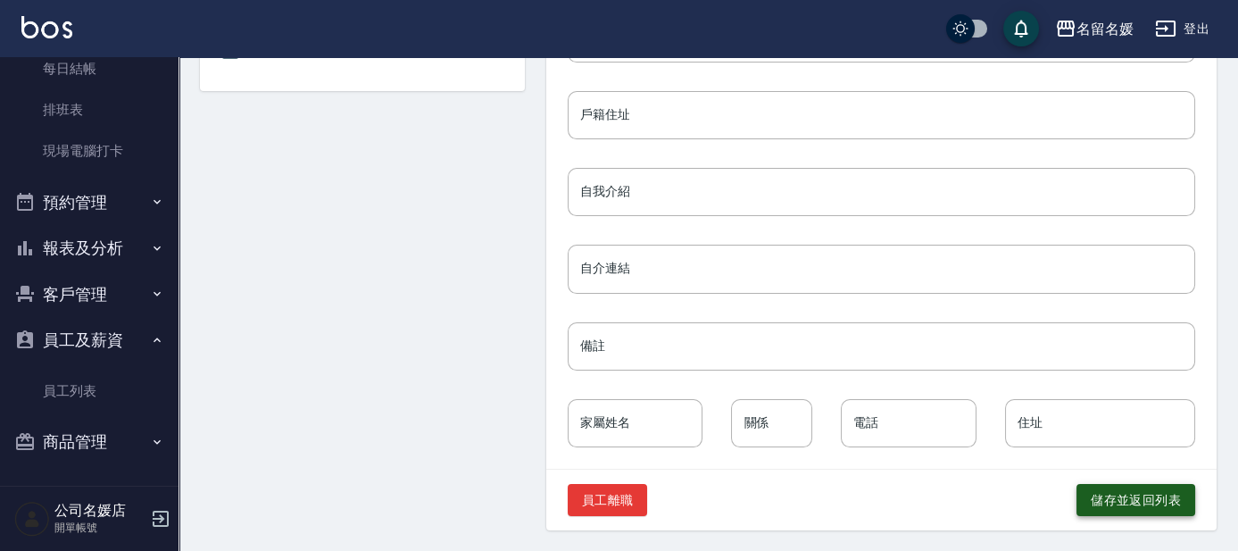
type input "[DATE]"
click at [1104, 502] on button "儲存並返回列表" at bounding box center [1135, 500] width 119 height 33
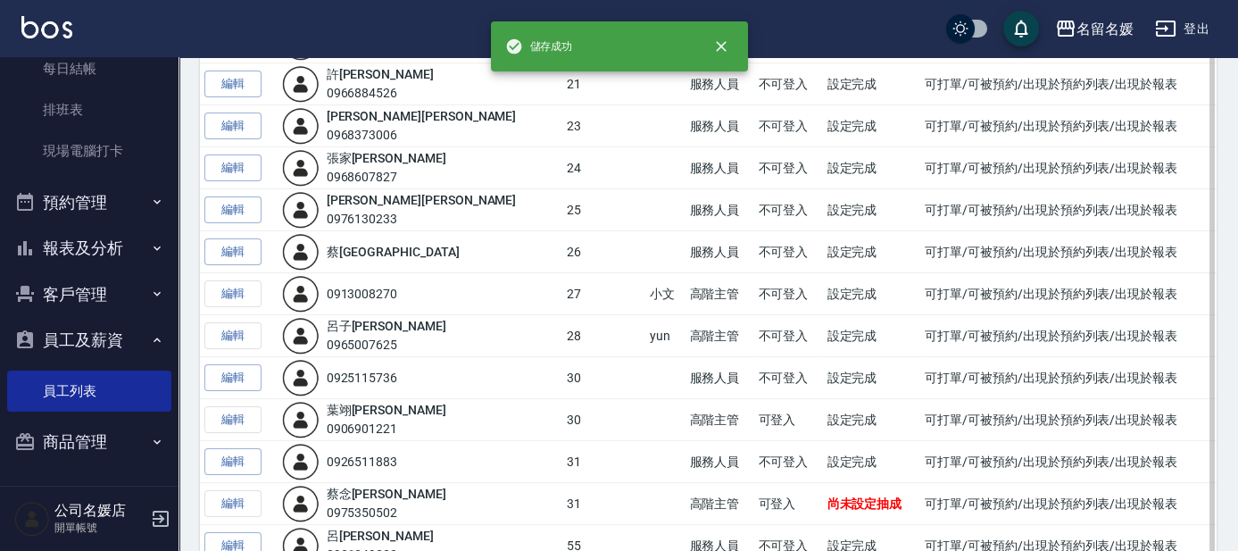
scroll to position [666, 0]
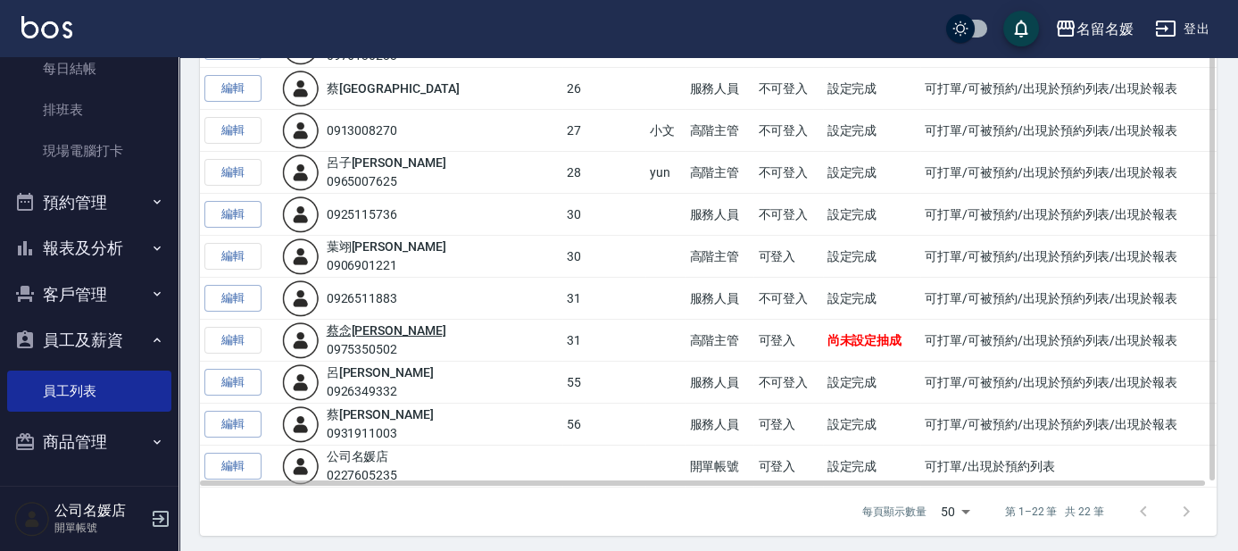
click at [342, 326] on link "[PERSON_NAME]" at bounding box center [387, 330] width 120 height 14
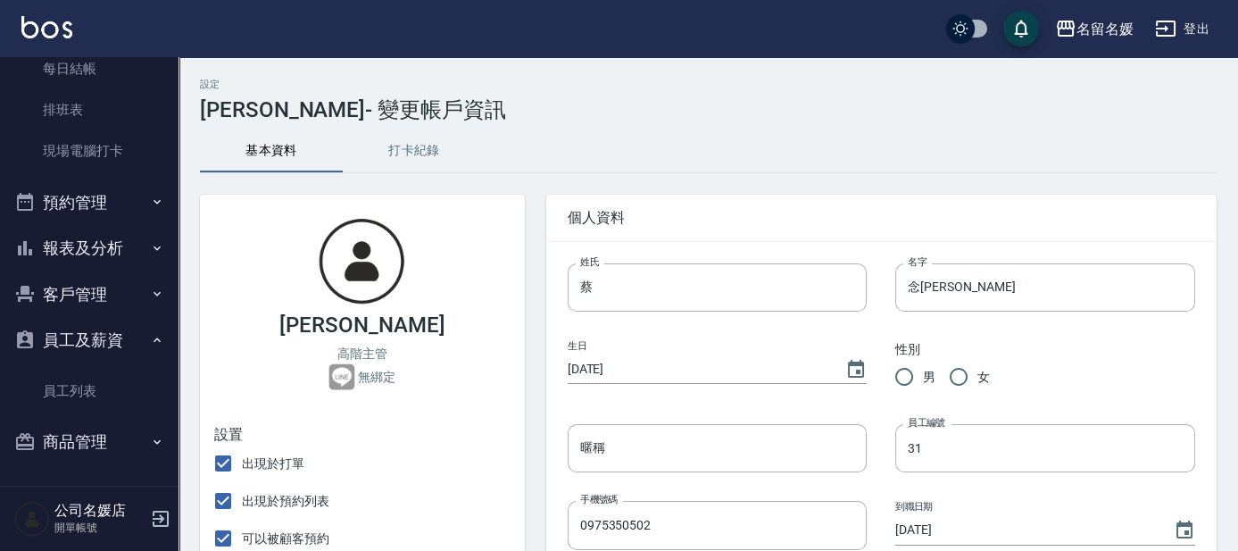
type input "31"
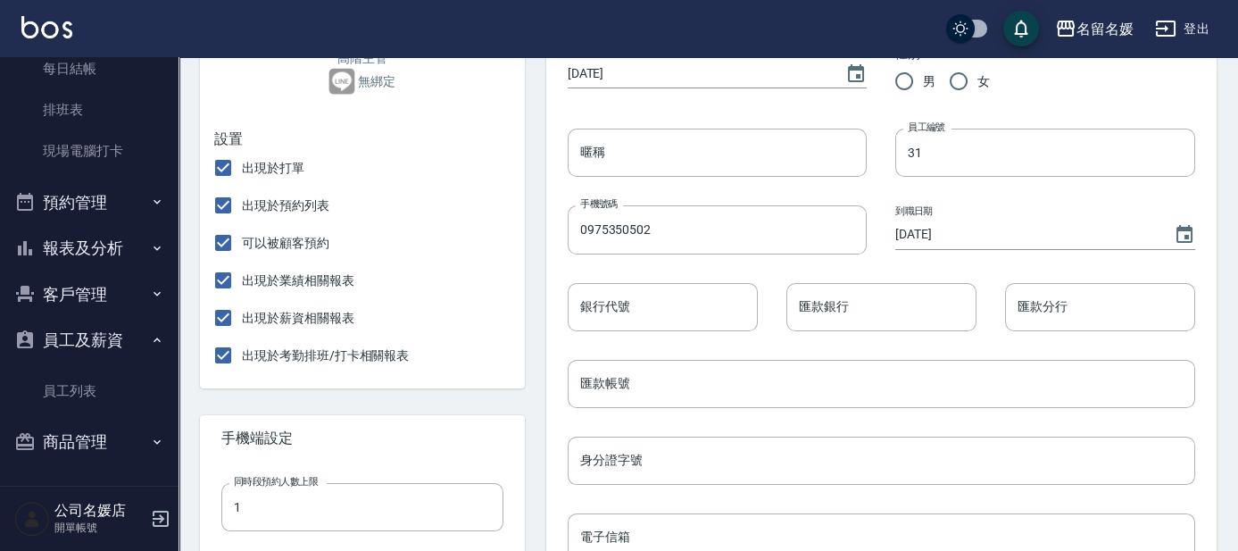
scroll to position [324, 0]
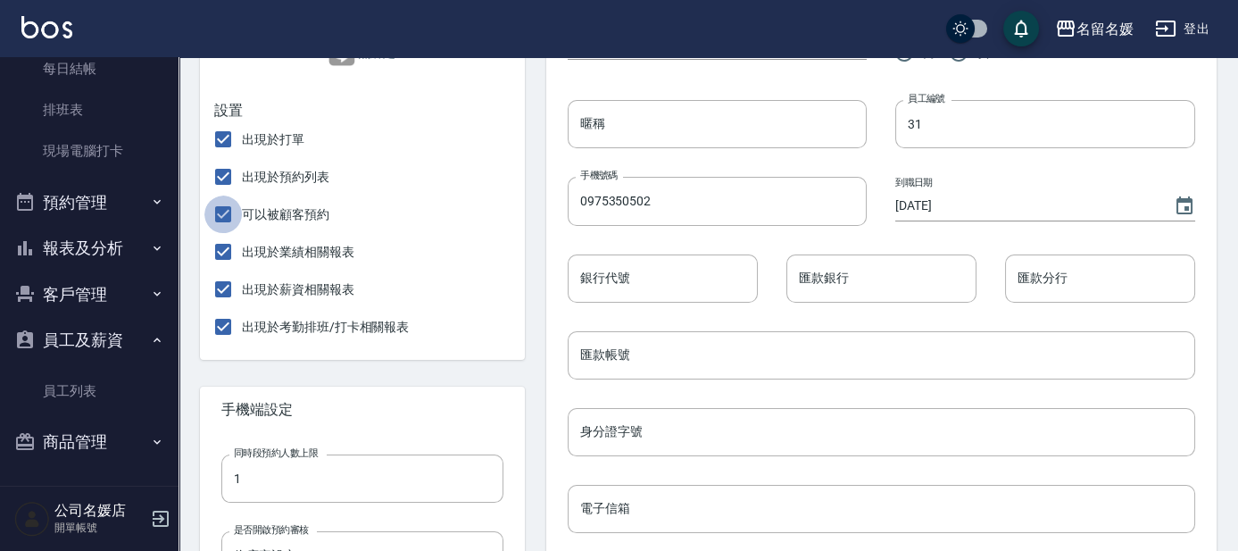
click at [230, 217] on input "可以被顧客預約" at bounding box center [222, 213] width 37 height 37
checkbox input "false"
click at [221, 171] on input "出現於預約列表" at bounding box center [222, 176] width 37 height 37
checkbox input "false"
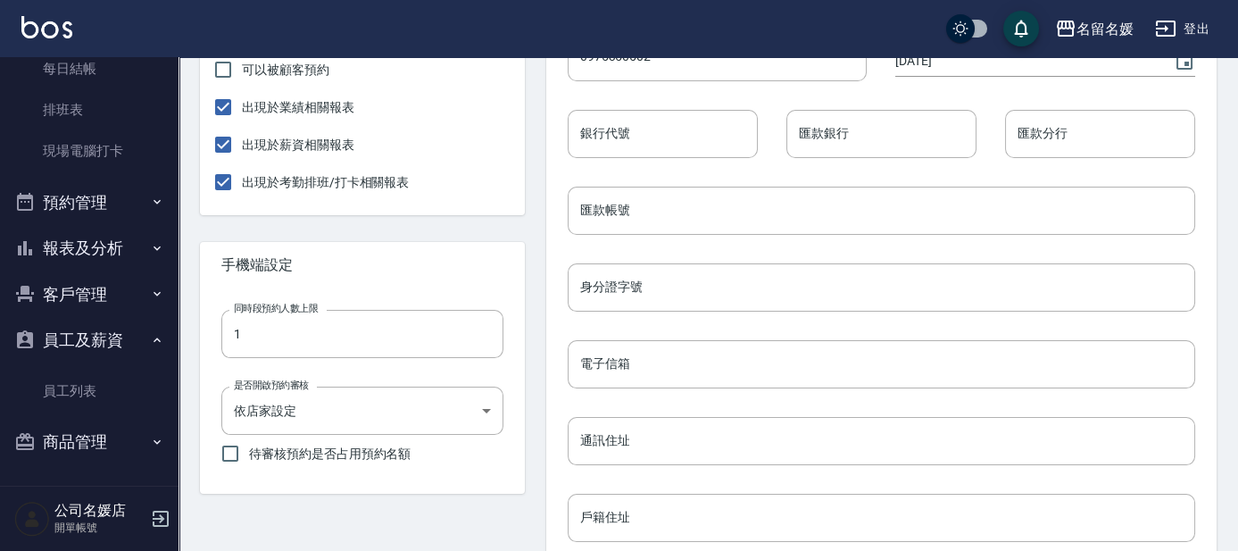
scroll to position [486, 0]
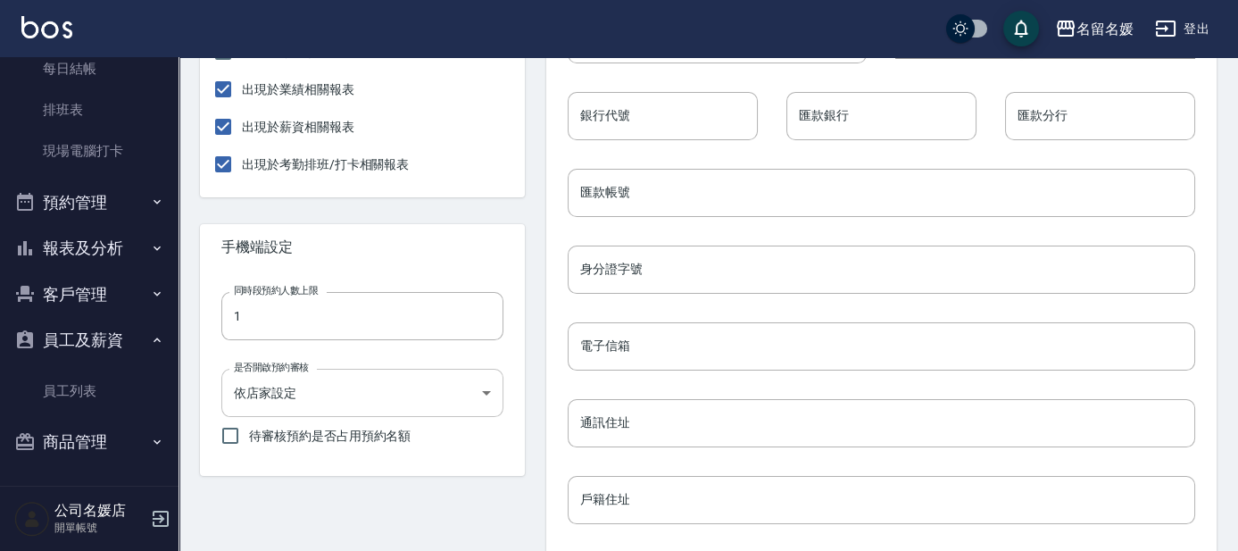
click at [477, 395] on body "名留名媛 登出 櫃檯作業 打帳單 帳單列表 掛單列表 現金收支登錄 材料自購登錄 每日結帳 排班表 現場電腦打卡 預約管理 預約管理 單日預約紀錄 單週預約紀…" at bounding box center [619, 225] width 1238 height 1422
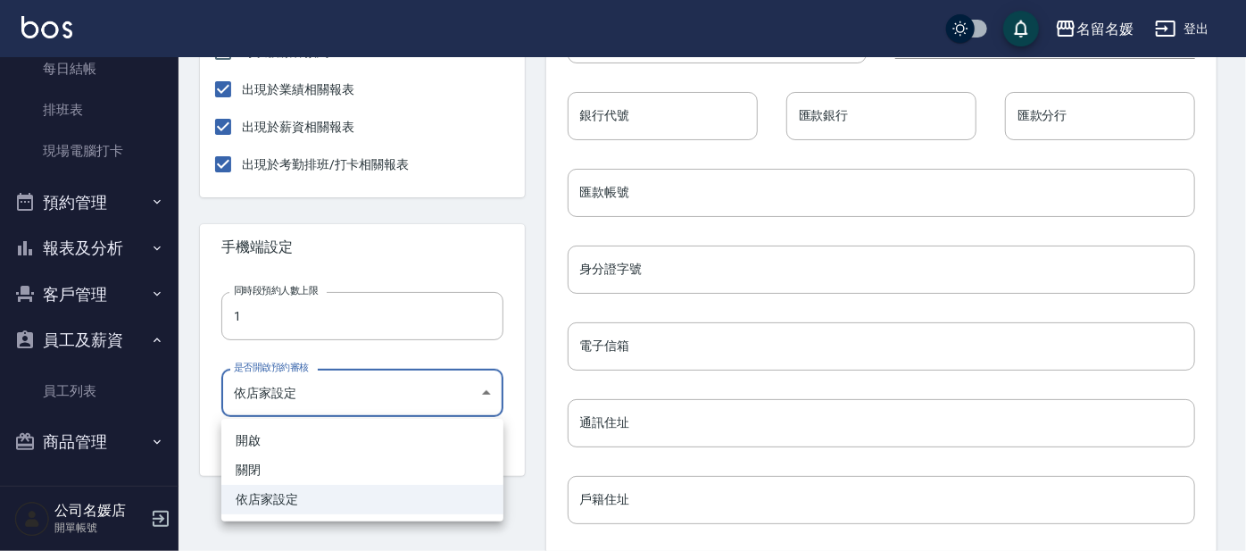
click at [477, 395] on div at bounding box center [623, 275] width 1246 height 551
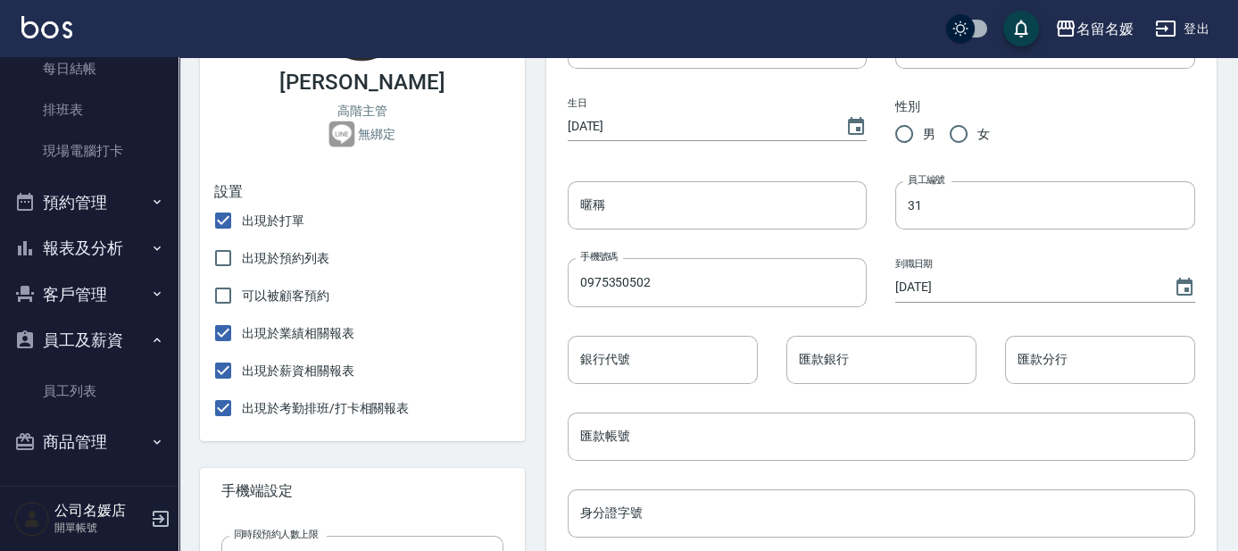
scroll to position [0, 0]
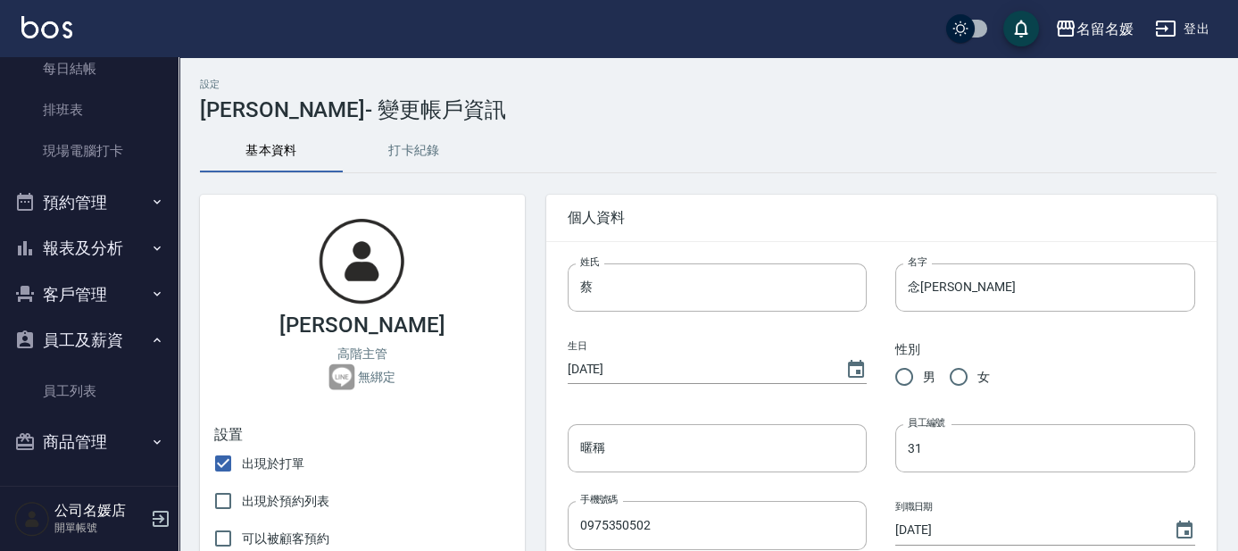
click at [978, 378] on span "女" at bounding box center [983, 377] width 12 height 19
click at [977, 378] on input "女" at bounding box center [958, 376] width 37 height 37
radio input "true"
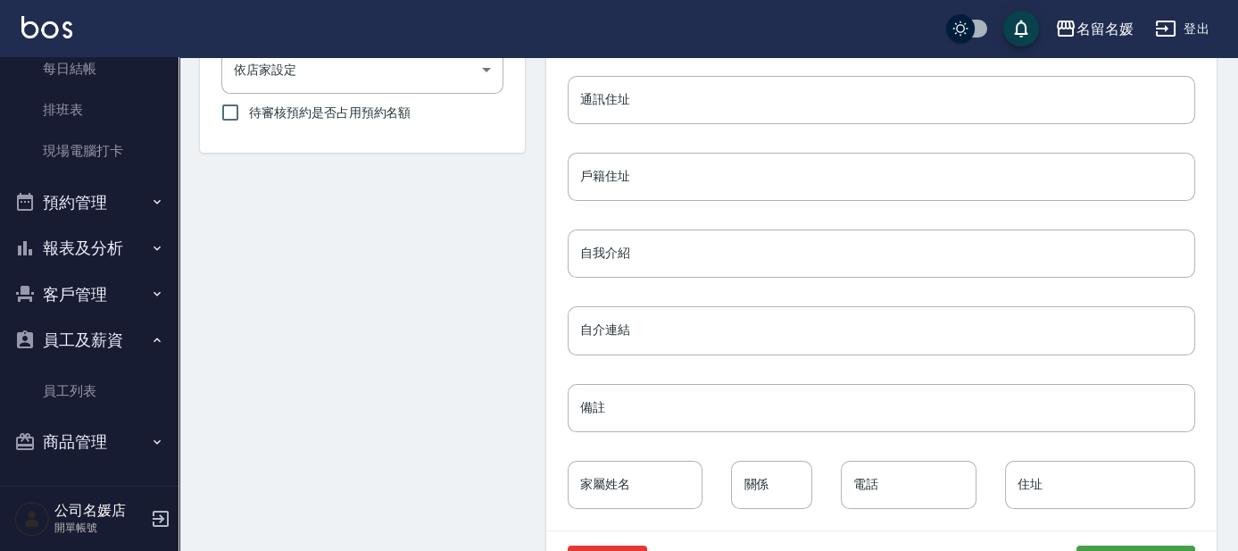
scroll to position [871, 0]
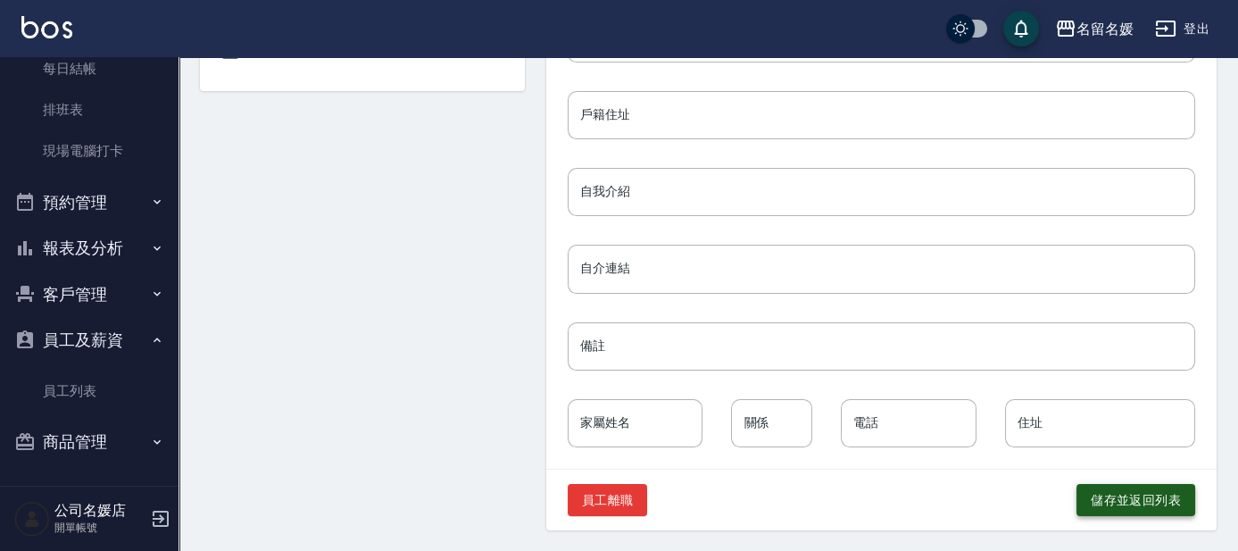
click at [1107, 495] on button "儲存並返回列表" at bounding box center [1135, 500] width 119 height 33
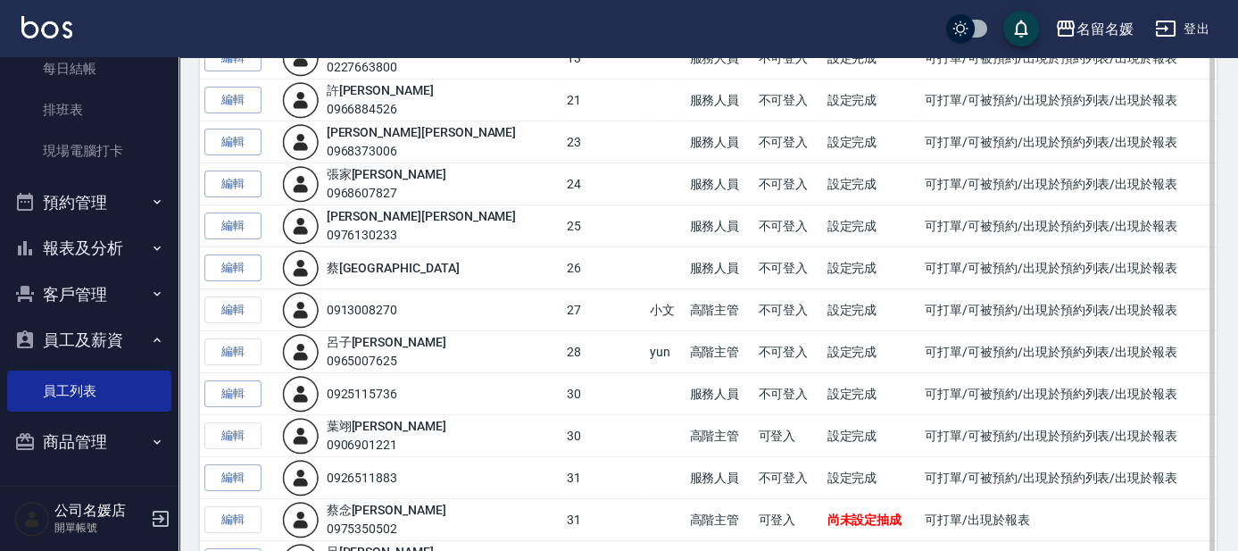
scroll to position [567, 0]
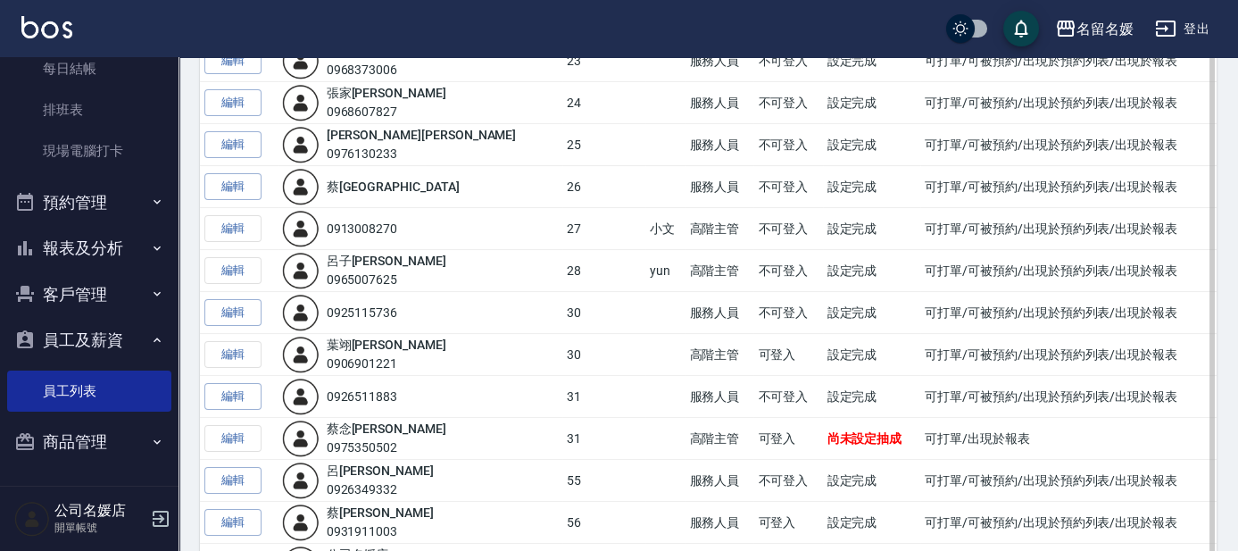
click at [379, 388] on div "0926511883" at bounding box center [362, 396] width 71 height 19
click at [230, 396] on link "編輯" at bounding box center [232, 397] width 57 height 28
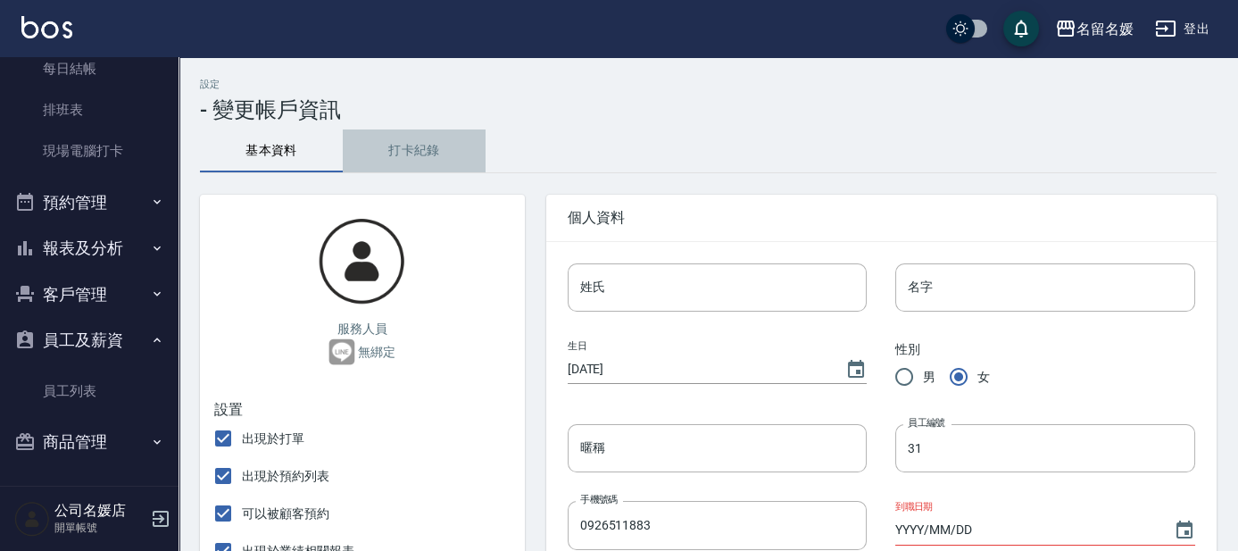
click at [426, 153] on button "打卡紀錄" at bounding box center [414, 150] width 143 height 43
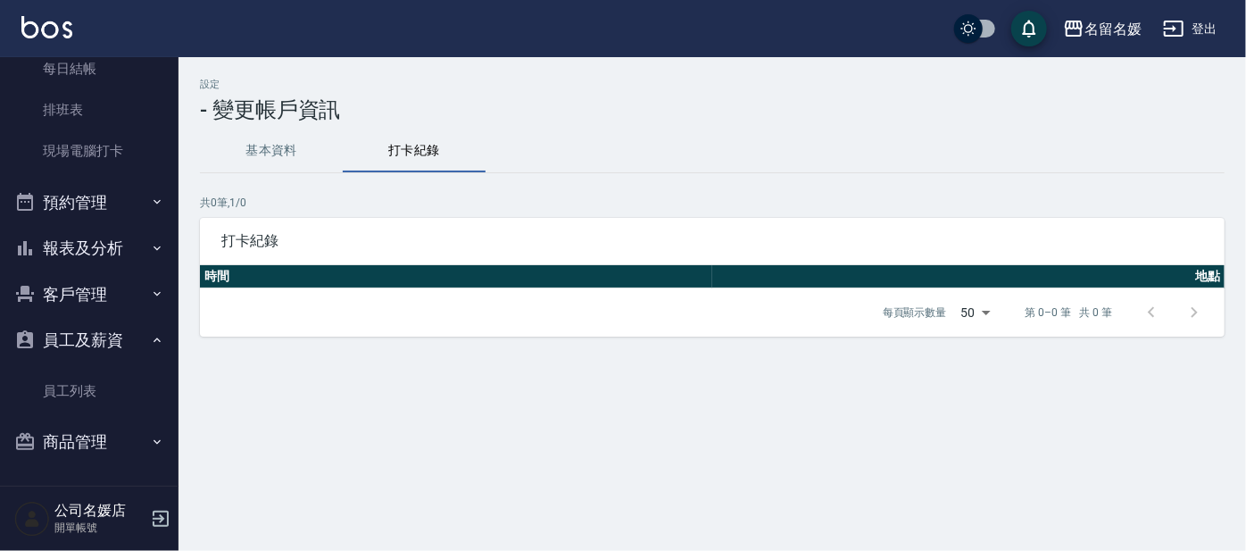
click at [294, 148] on button "基本資料" at bounding box center [271, 150] width 143 height 43
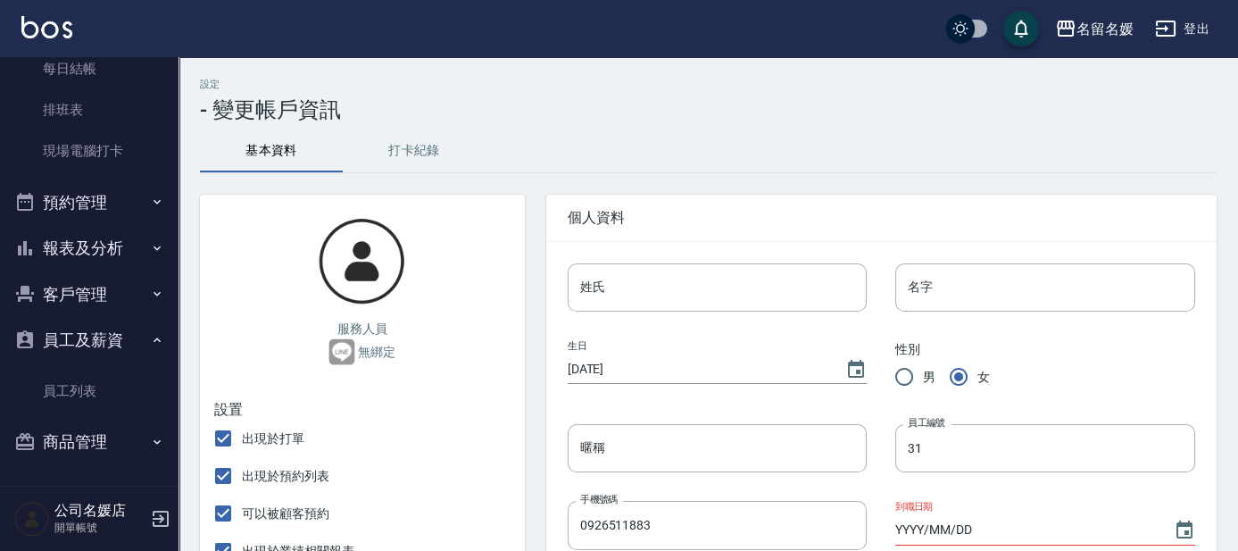
click at [344, 355] on img at bounding box center [341, 351] width 27 height 27
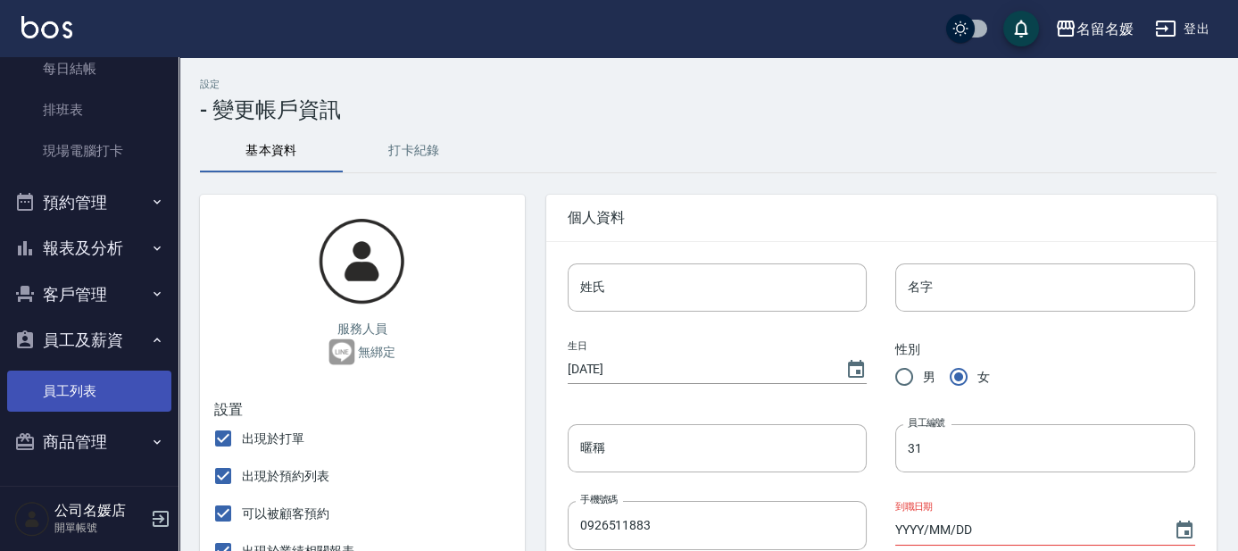
click at [99, 397] on link "員工列表" at bounding box center [89, 390] width 164 height 41
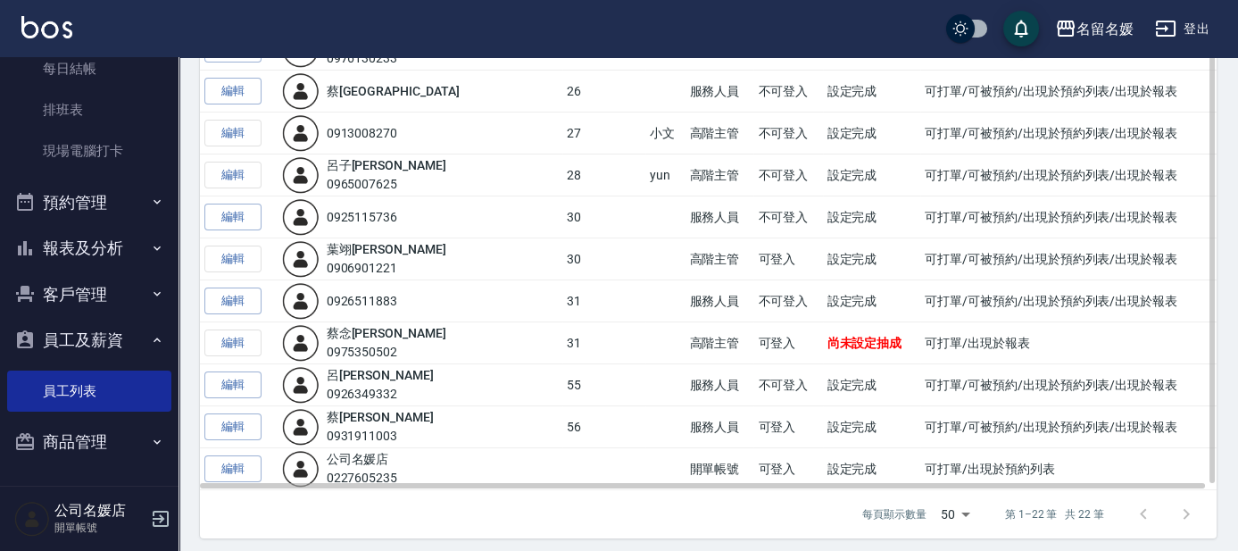
scroll to position [666, 0]
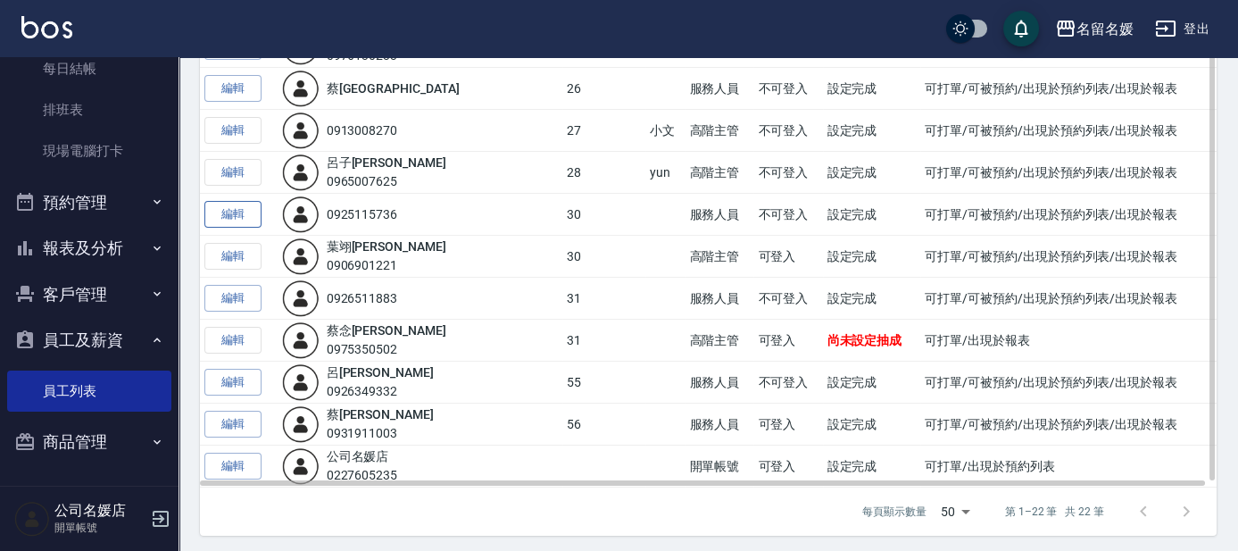
click at [250, 201] on link "編輯" at bounding box center [232, 215] width 57 height 28
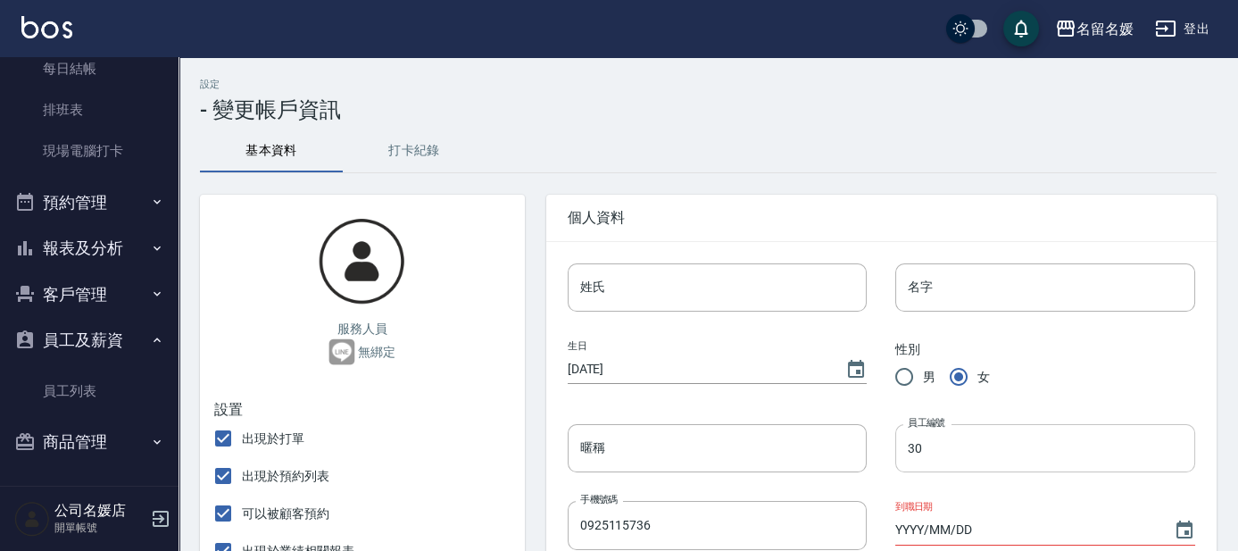
click at [1047, 474] on div "到職日期 YYYY/MM/DD" at bounding box center [1030, 510] width 328 height 77
click at [1047, 462] on input "30" at bounding box center [1045, 448] width 300 height 48
type input "3"
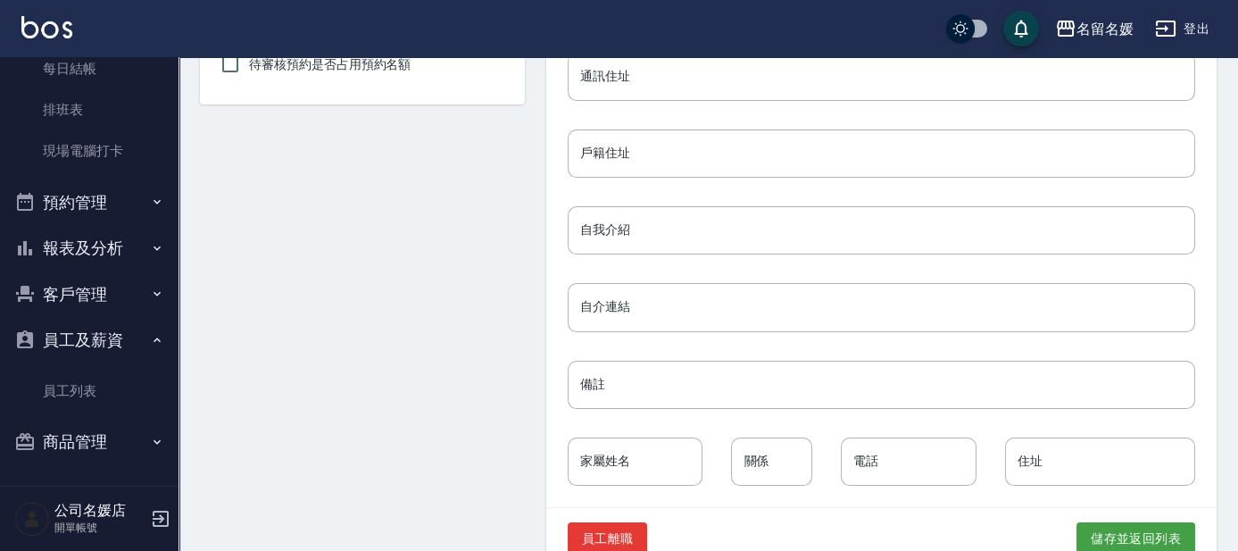
scroll to position [871, 0]
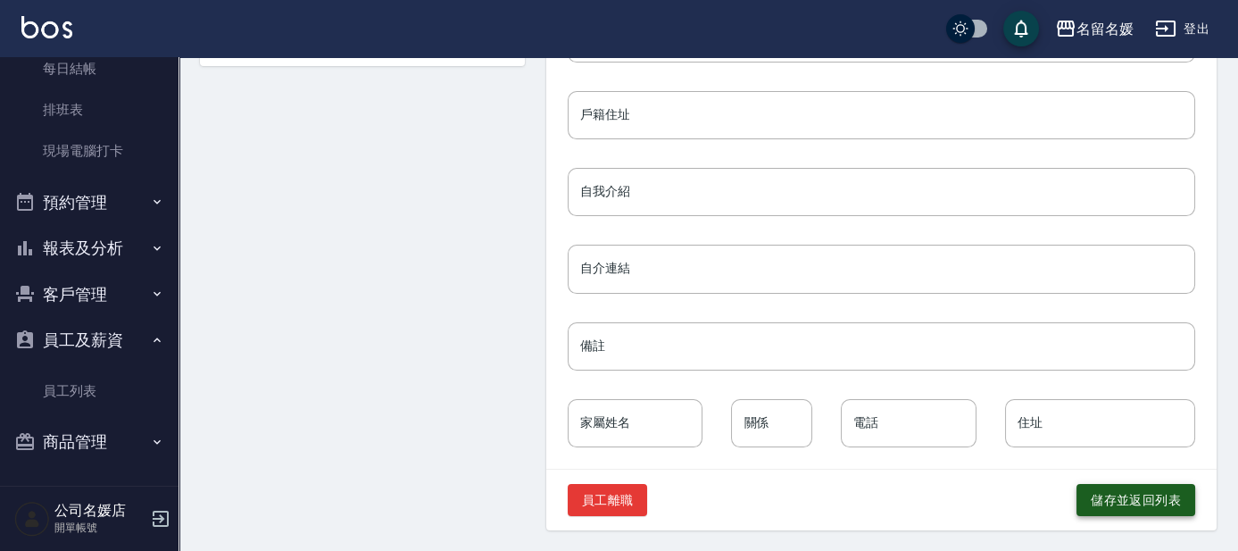
type input "32"
click at [1097, 498] on button "儲存並返回列表" at bounding box center [1135, 500] width 119 height 33
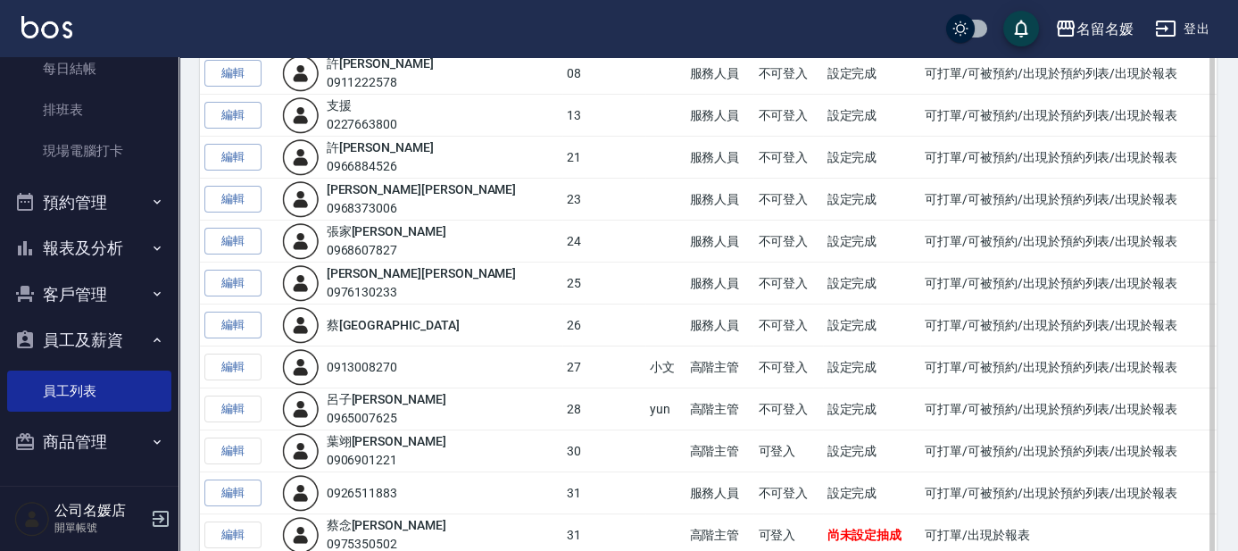
scroll to position [486, 0]
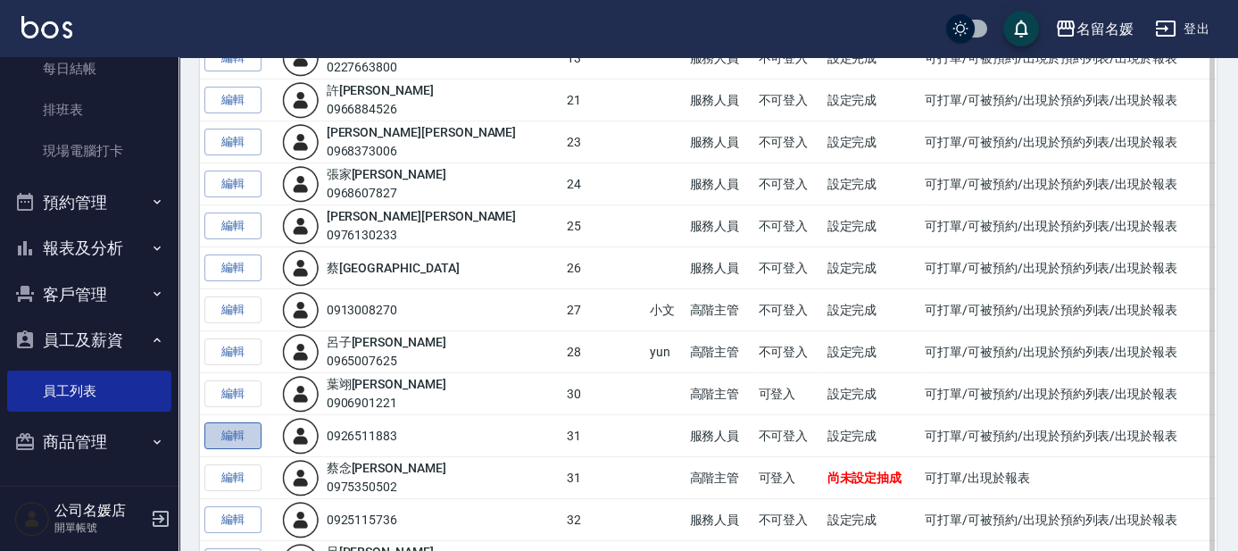
click at [237, 431] on link "編輯" at bounding box center [232, 436] width 57 height 28
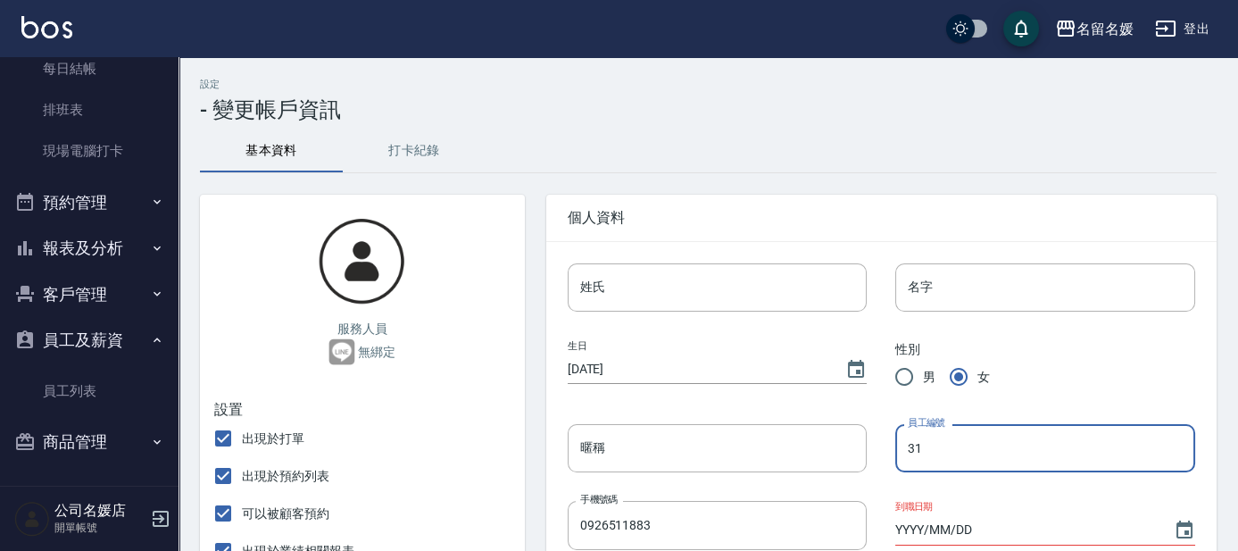
click at [934, 436] on input "31" at bounding box center [1045, 448] width 300 height 48
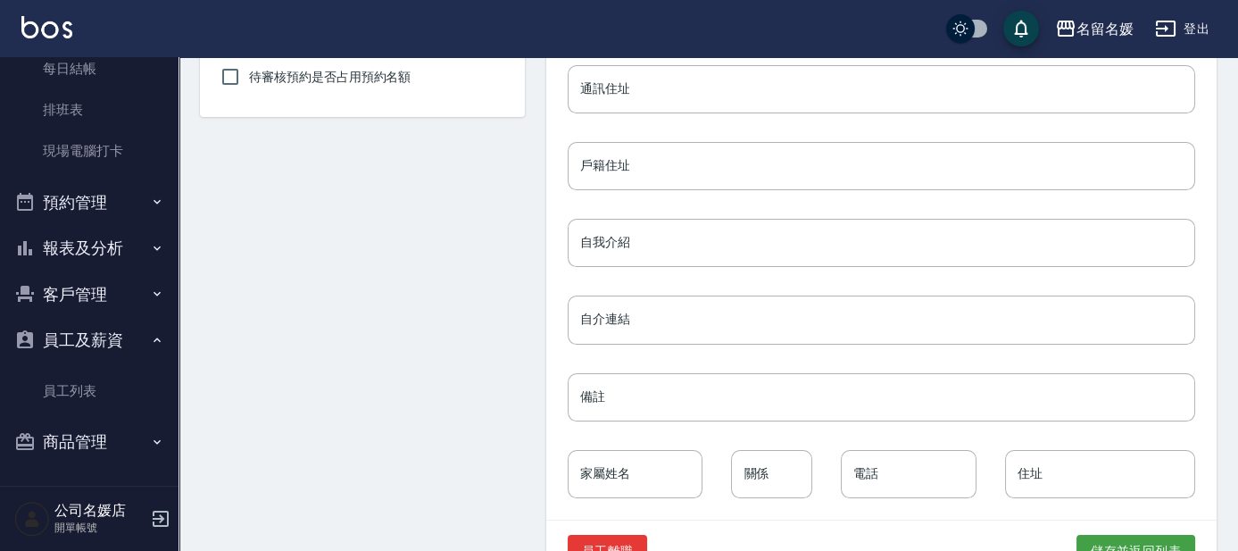
scroll to position [871, 0]
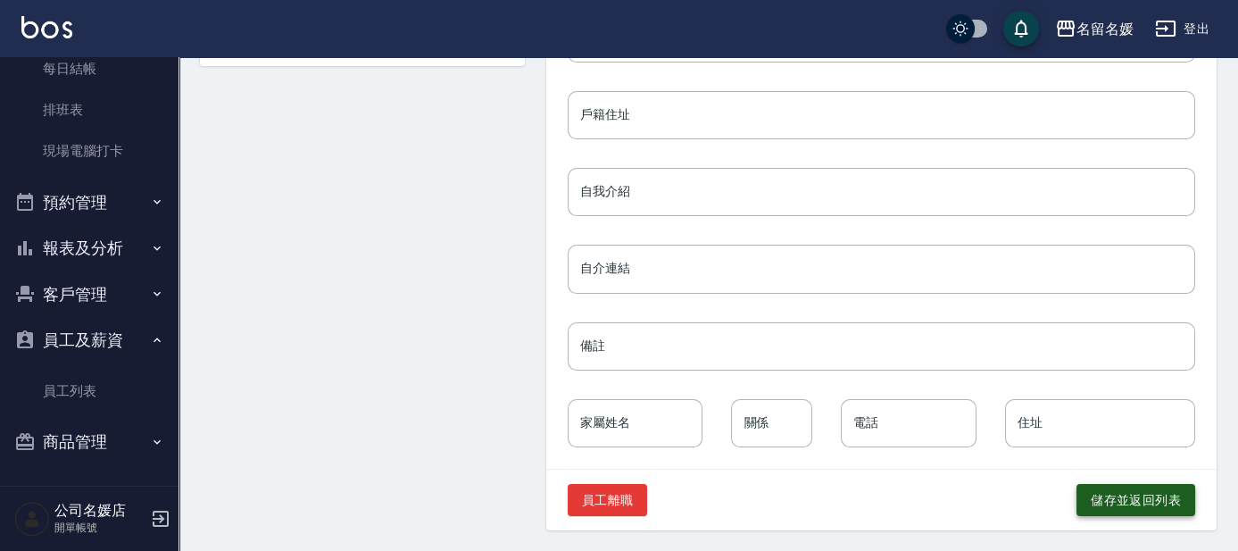
type input "33"
click at [1161, 510] on button "儲存並返回列表" at bounding box center [1135, 500] width 119 height 33
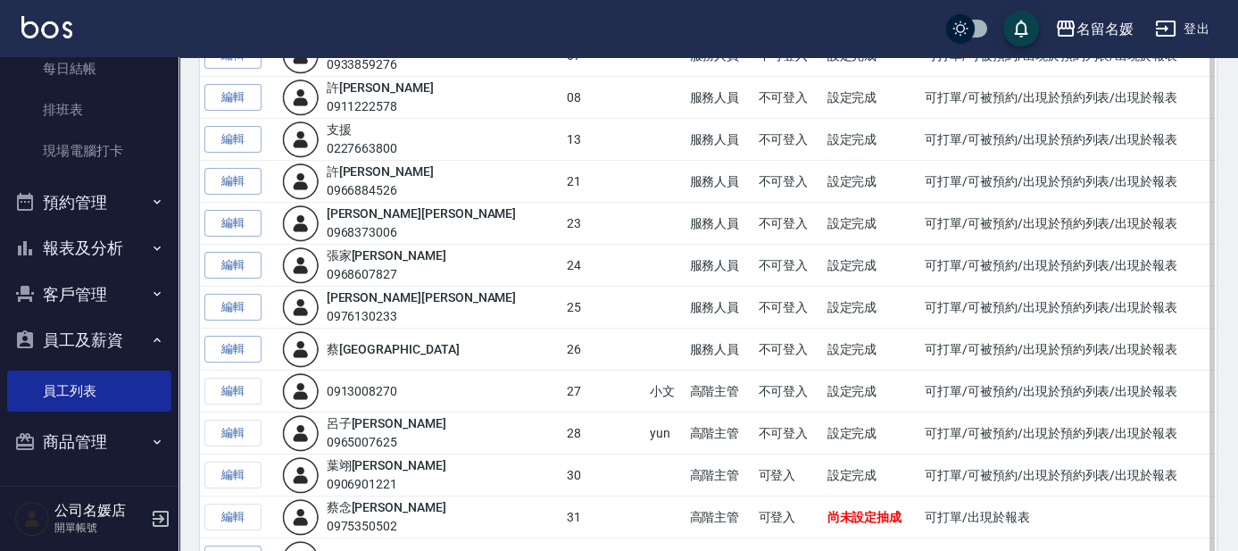
scroll to position [486, 0]
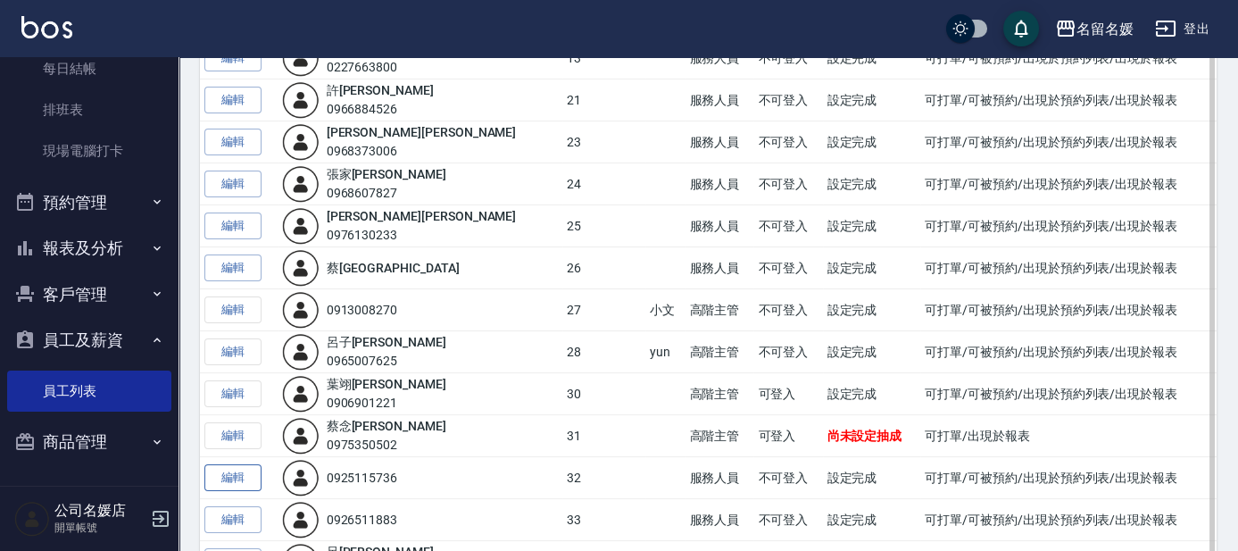
click at [238, 469] on link "編輯" at bounding box center [232, 478] width 57 height 28
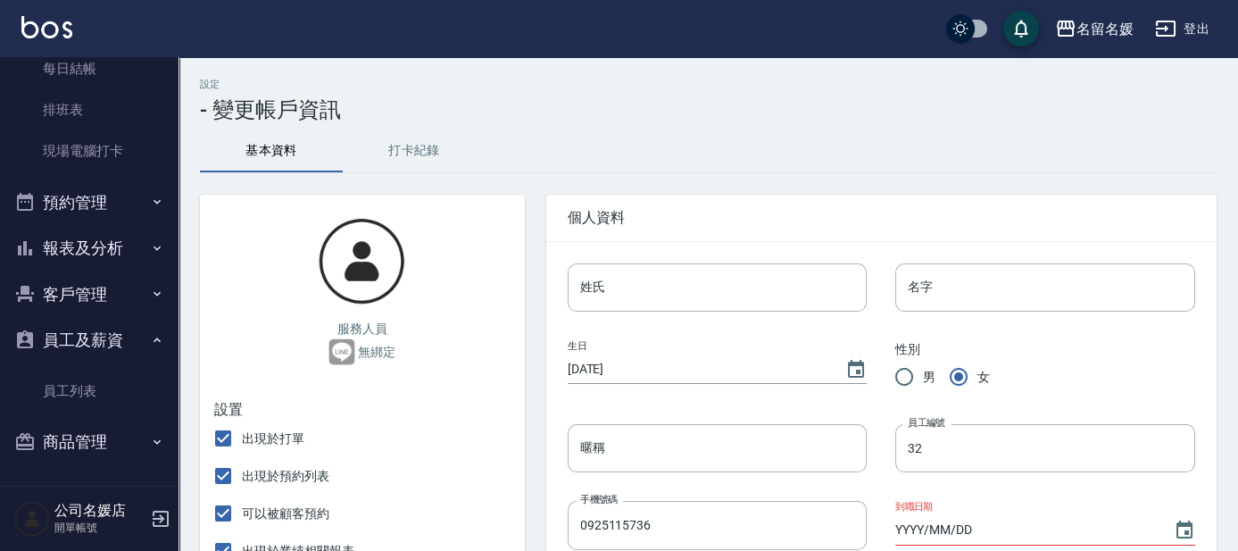
type input "32"
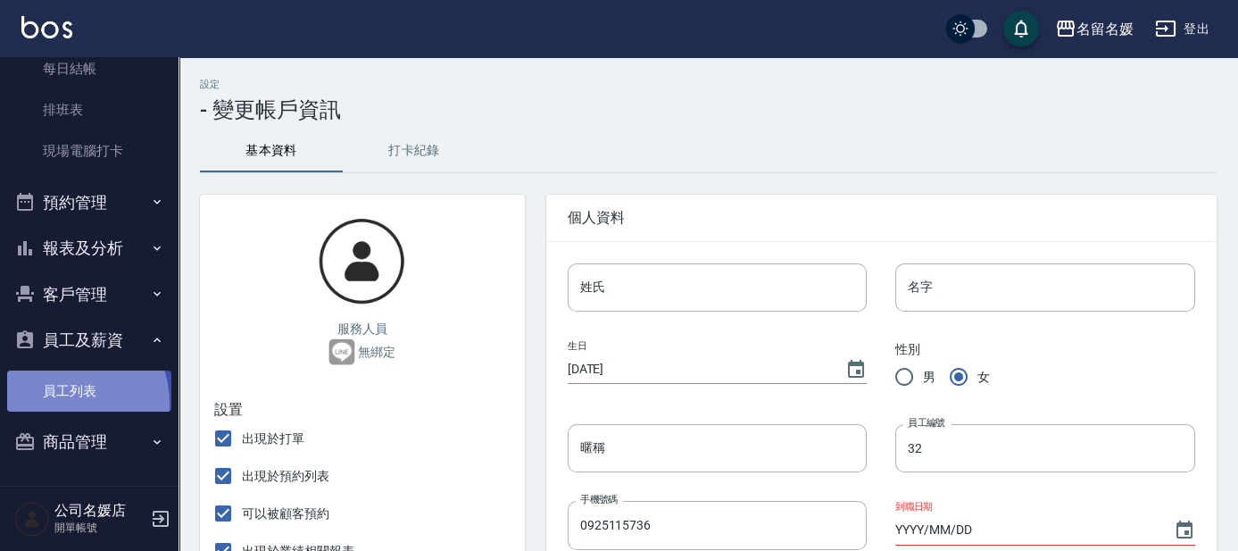
click at [57, 403] on link "員工列表" at bounding box center [89, 390] width 164 height 41
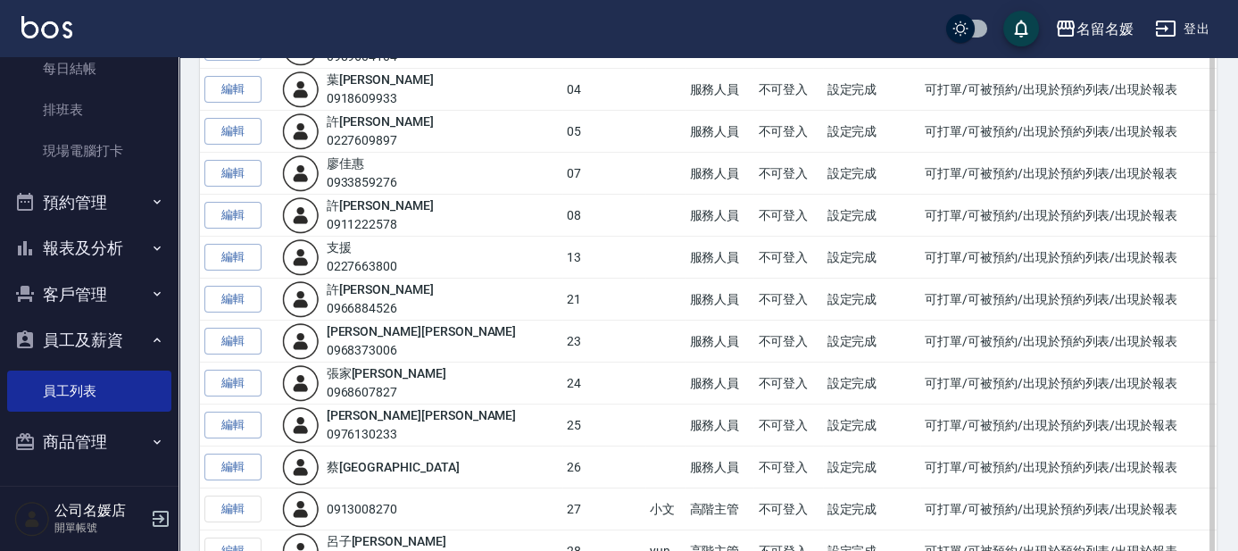
scroll to position [486, 0]
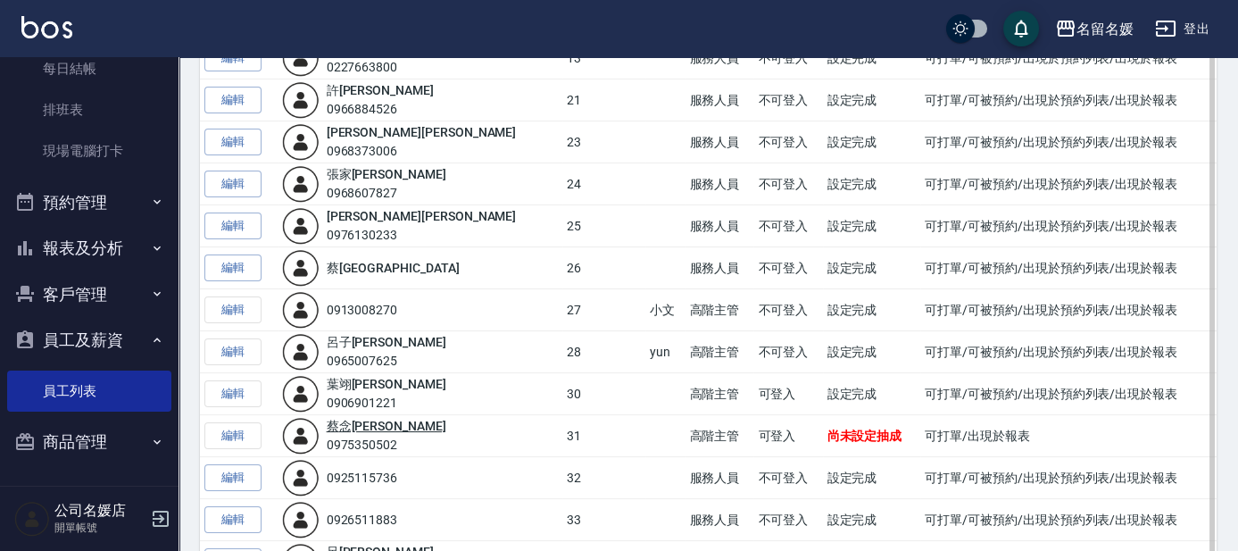
click at [360, 424] on link "[PERSON_NAME]" at bounding box center [387, 425] width 120 height 14
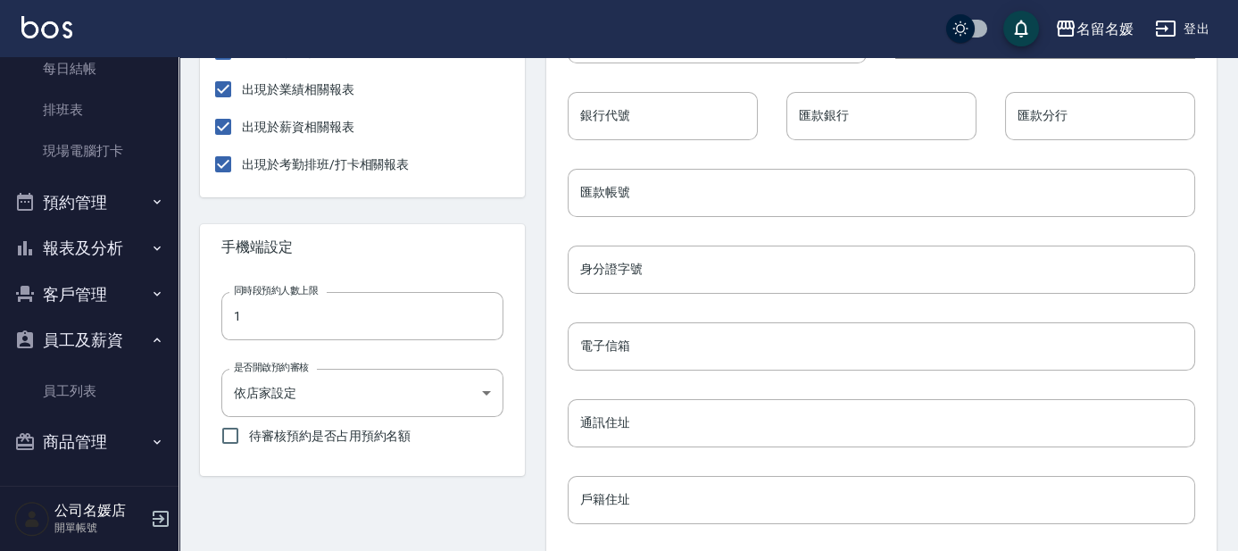
click at [362, 197] on div "設置 出現於打單 出現於預約列表 可以被顧客預約 出現於業績相關報表 出現於薪資相關報表 出現於考勤排班/打卡相關報表" at bounding box center [362, 61] width 325 height 272
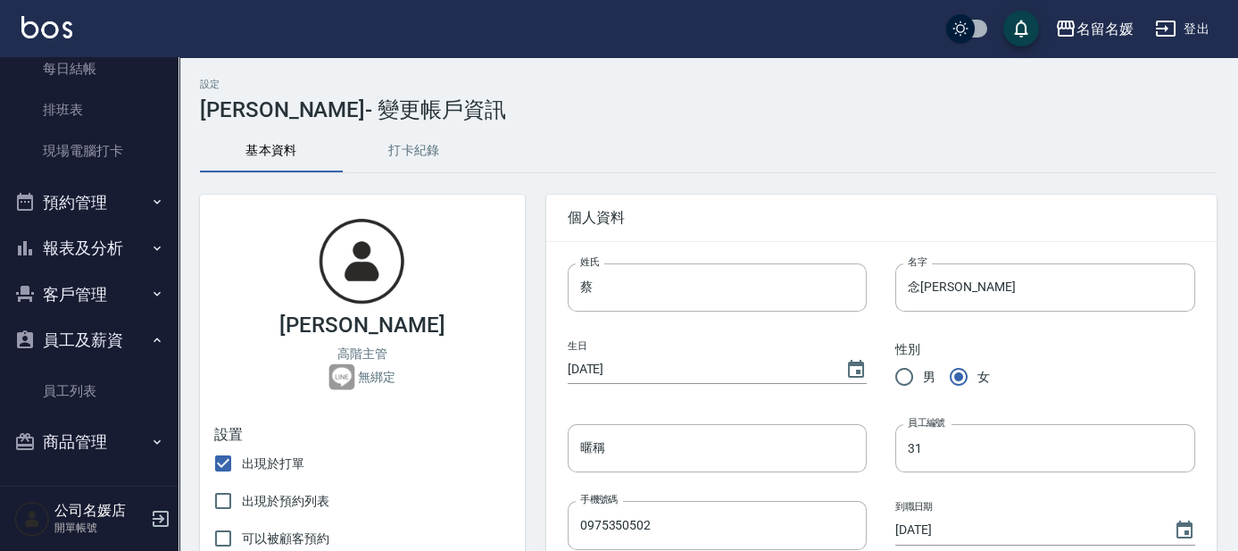
checkbox input "false"
radio input "true"
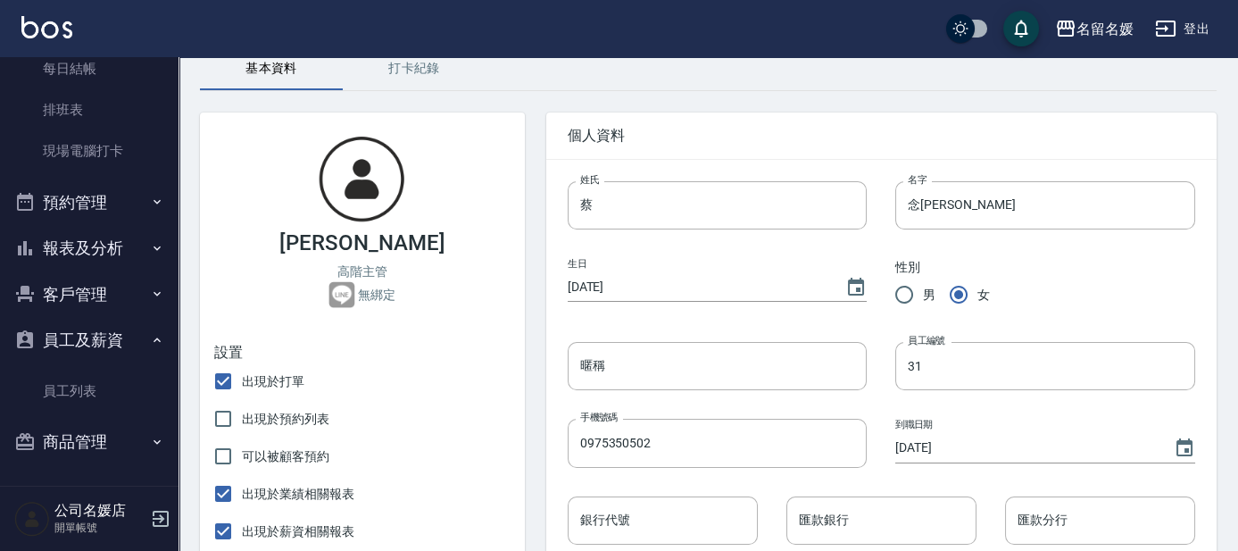
scroll to position [161, 0]
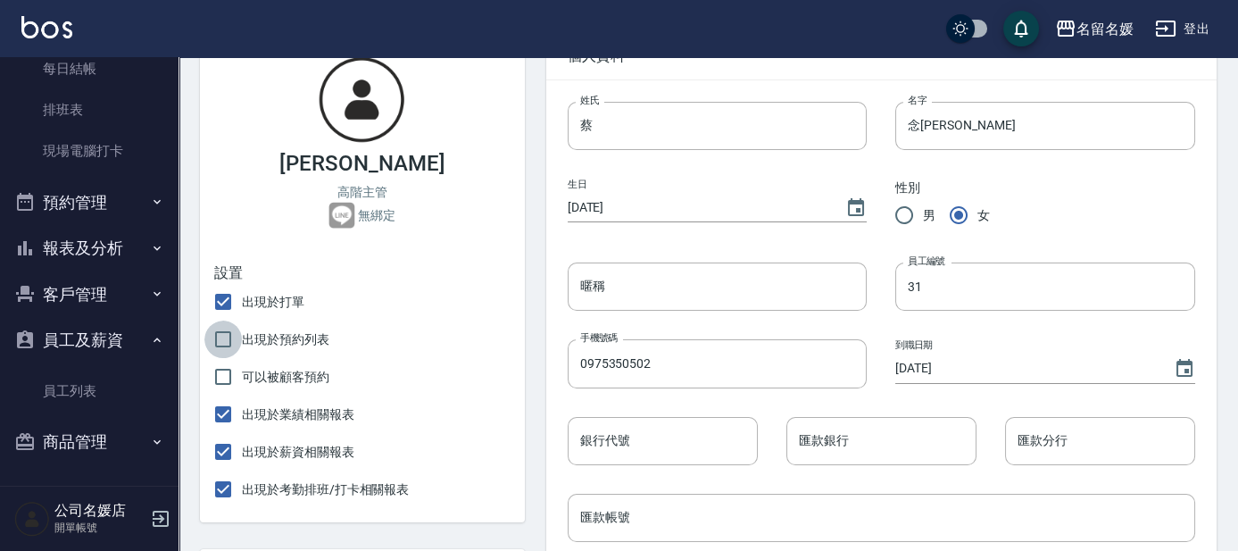
click at [225, 334] on input "出現於預約列表" at bounding box center [222, 338] width 37 height 37
checkbox input "true"
click at [226, 375] on input "可以被顧客預約" at bounding box center [222, 376] width 37 height 37
checkbox input "true"
click at [237, 278] on div "設置" at bounding box center [318, 273] width 209 height 19
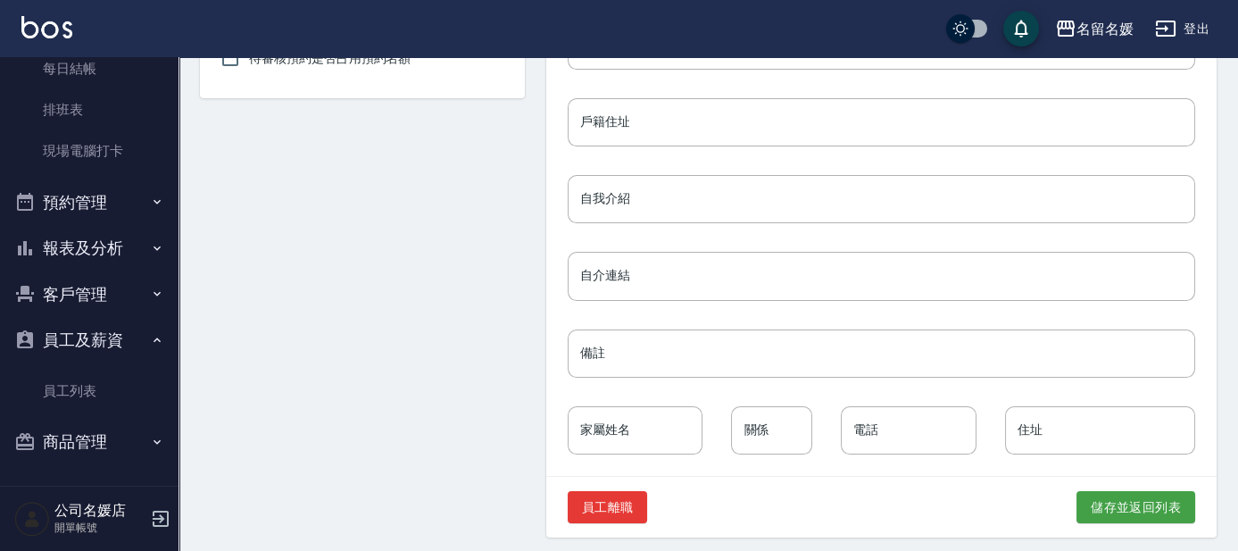
scroll to position [871, 0]
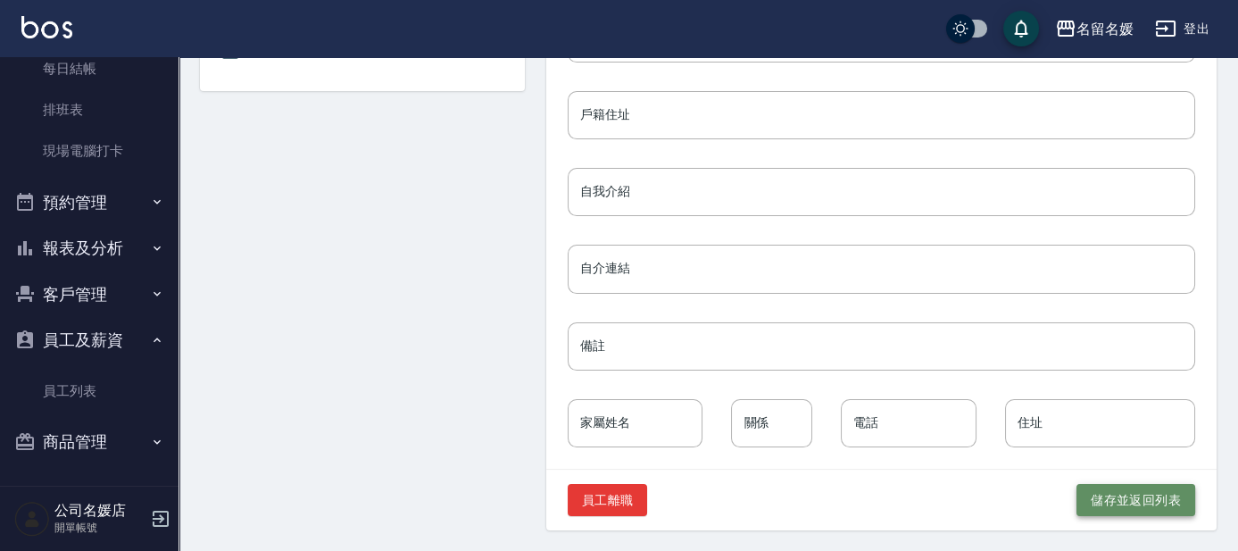
click at [1117, 504] on button "儲存並返回列表" at bounding box center [1135, 500] width 119 height 33
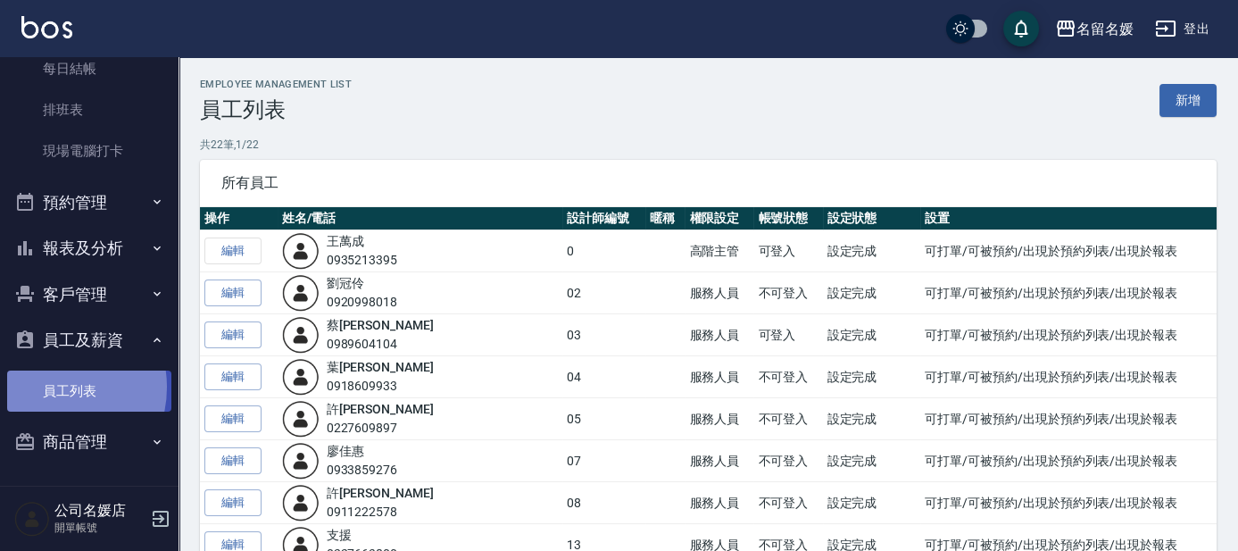
click at [51, 386] on link "員工列表" at bounding box center [89, 390] width 164 height 41
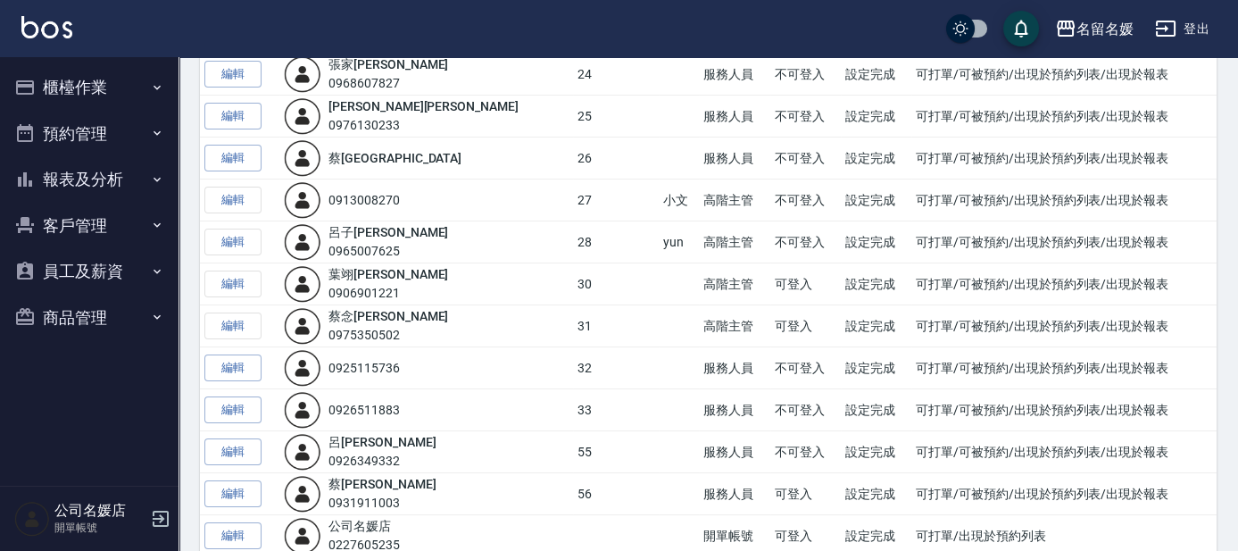
scroll to position [567, 0]
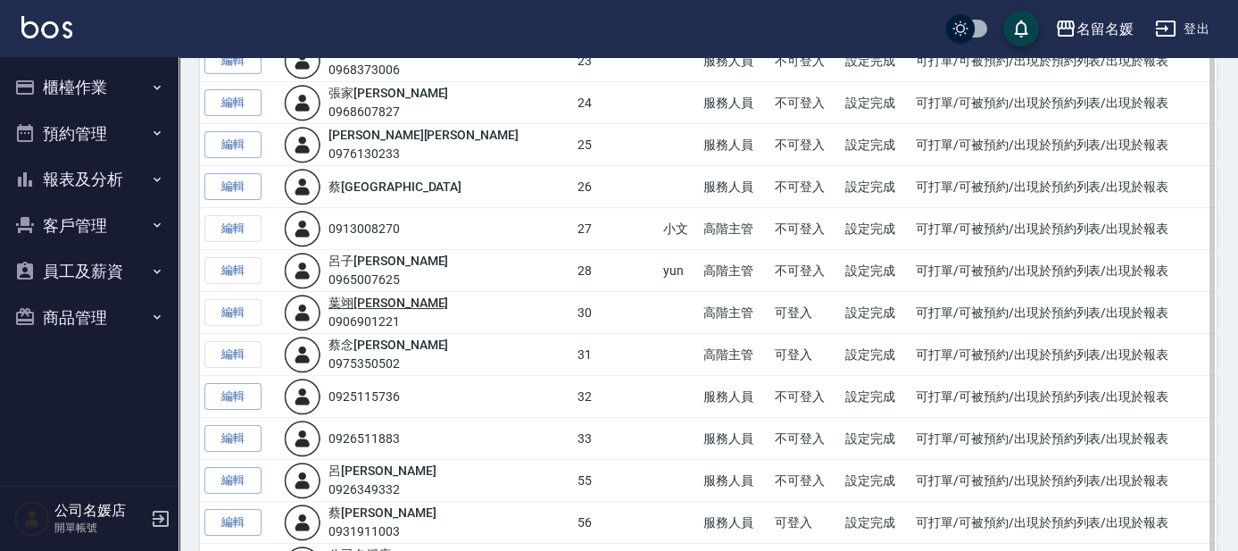
click at [354, 298] on link "[PERSON_NAME]" at bounding box center [388, 302] width 120 height 14
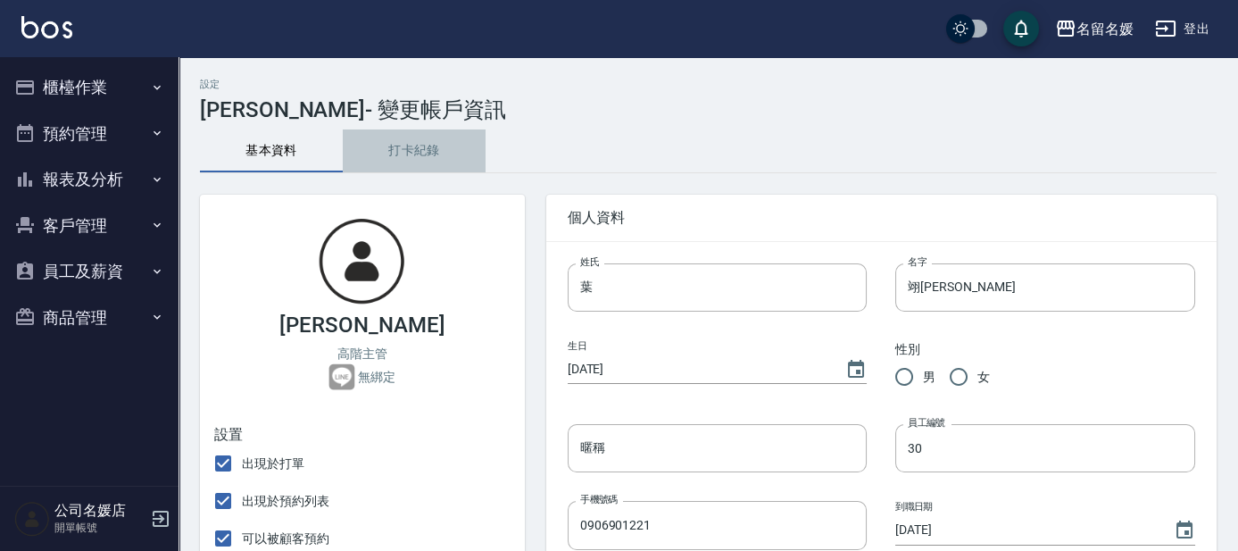
click at [412, 153] on button "打卡紀錄" at bounding box center [414, 150] width 143 height 43
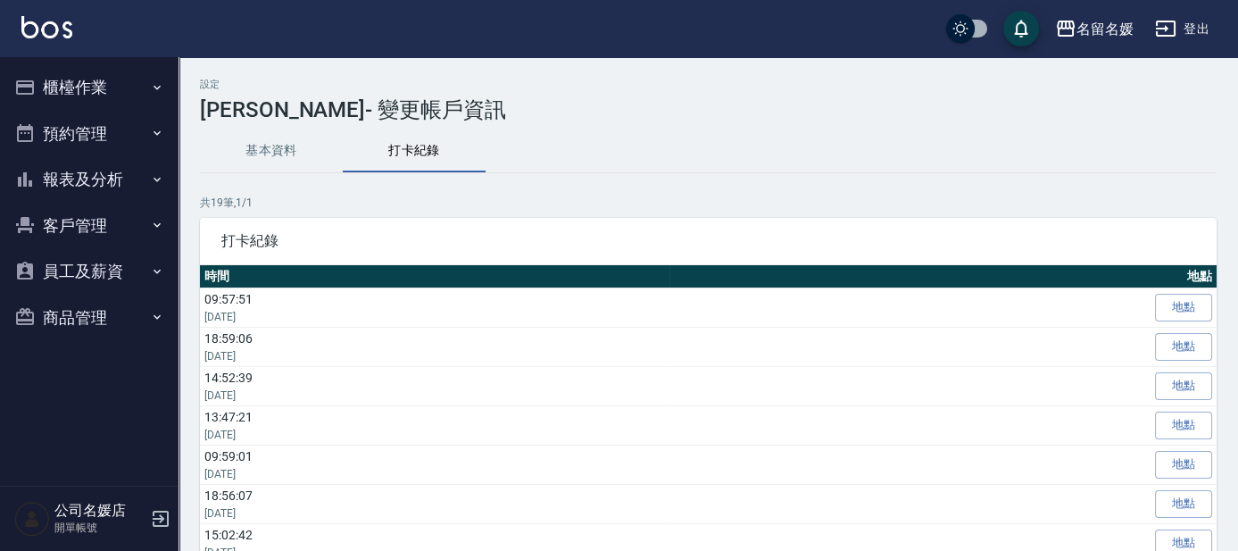
drag, startPoint x: 594, startPoint y: 342, endPoint x: 861, endPoint y: 111, distance: 353.0
click at [861, 111] on div "設定 葉翊琳 - 變更帳戶資訊" at bounding box center [708, 101] width 1016 height 44
click at [55, 258] on button "員工及薪資" at bounding box center [89, 271] width 164 height 46
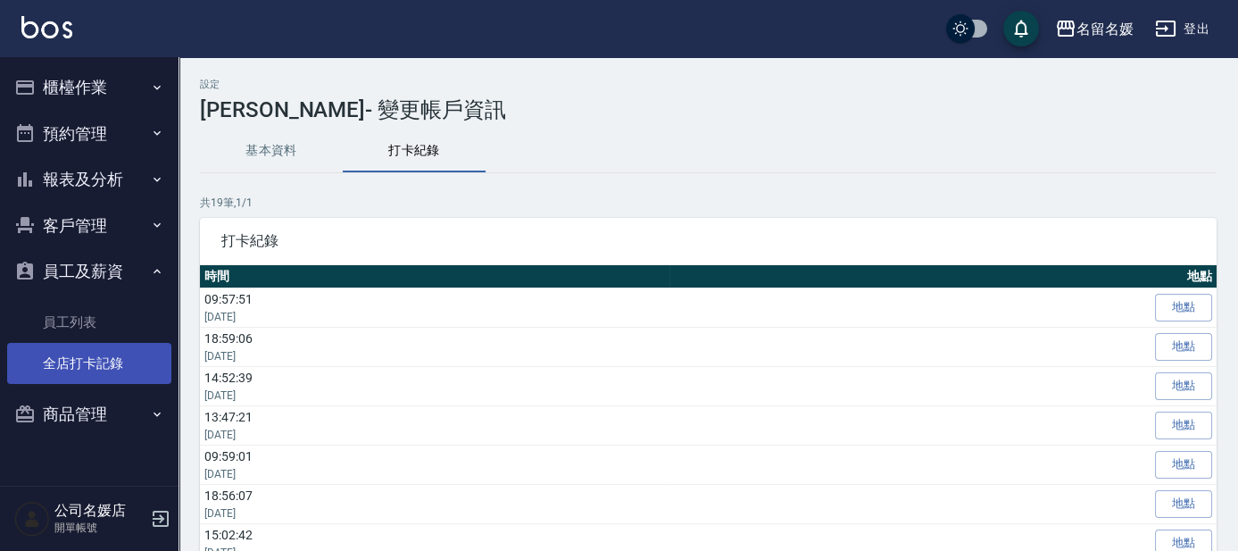
click at [73, 369] on link "全店打卡記錄" at bounding box center [89, 363] width 164 height 41
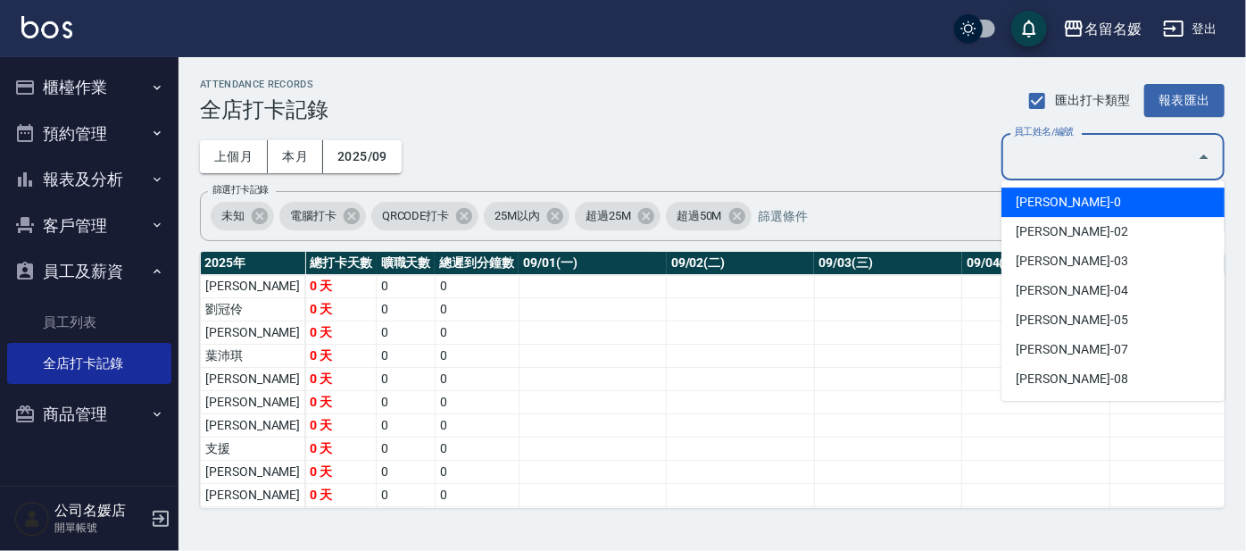
click at [1116, 168] on input "員工姓名/編號" at bounding box center [1099, 156] width 180 height 31
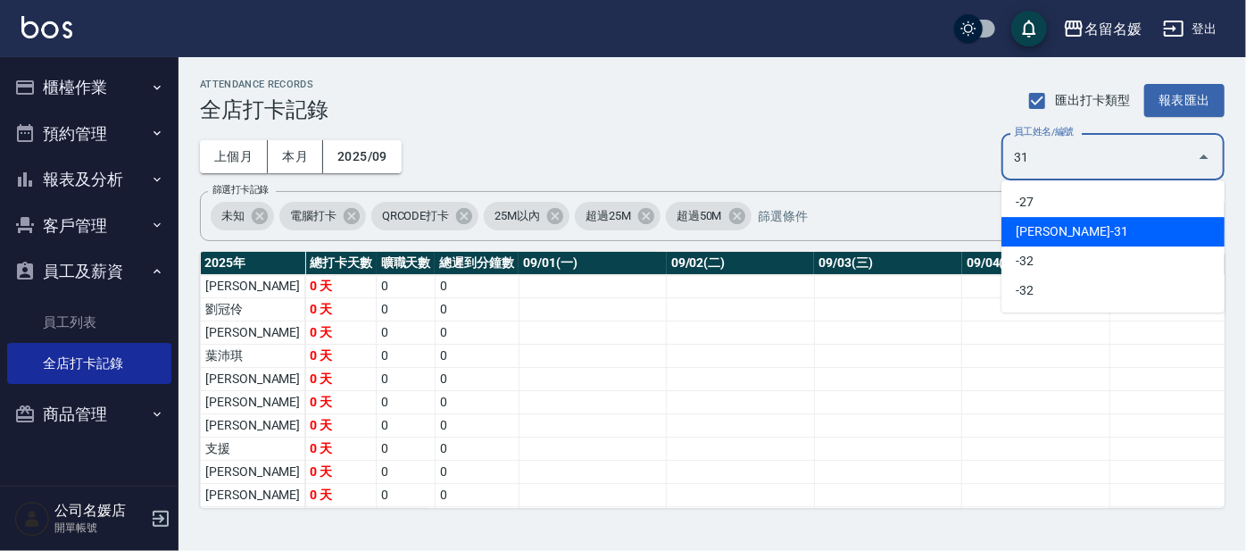
click at [1148, 245] on li "蔡念珊-31" at bounding box center [1112, 231] width 223 height 29
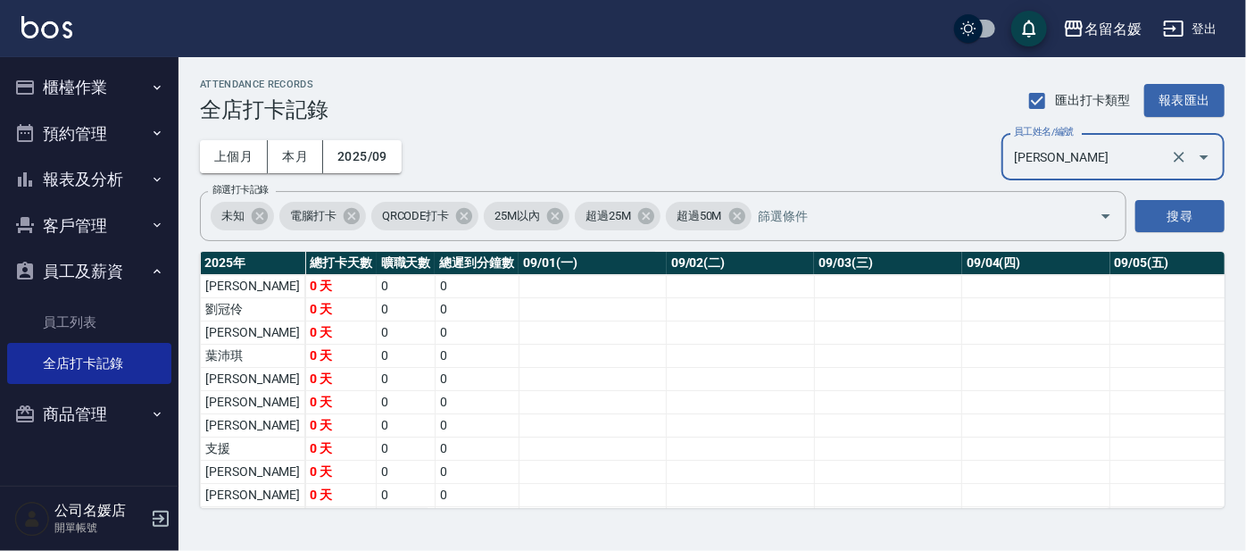
type input "[PERSON_NAME]"
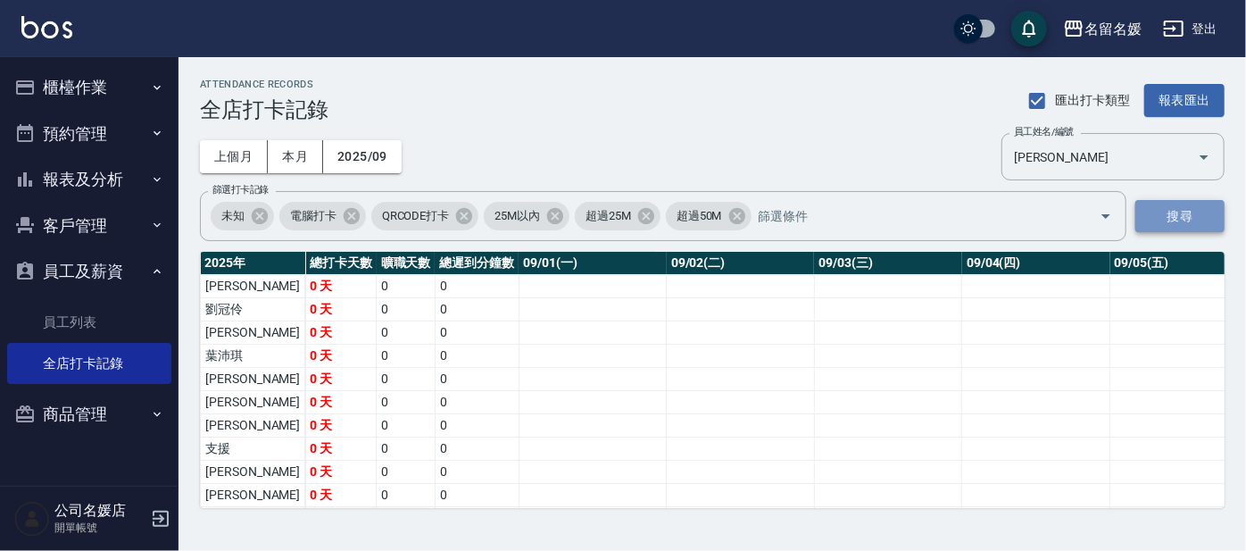
click at [1139, 212] on button "搜尋" at bounding box center [1179, 216] width 89 height 33
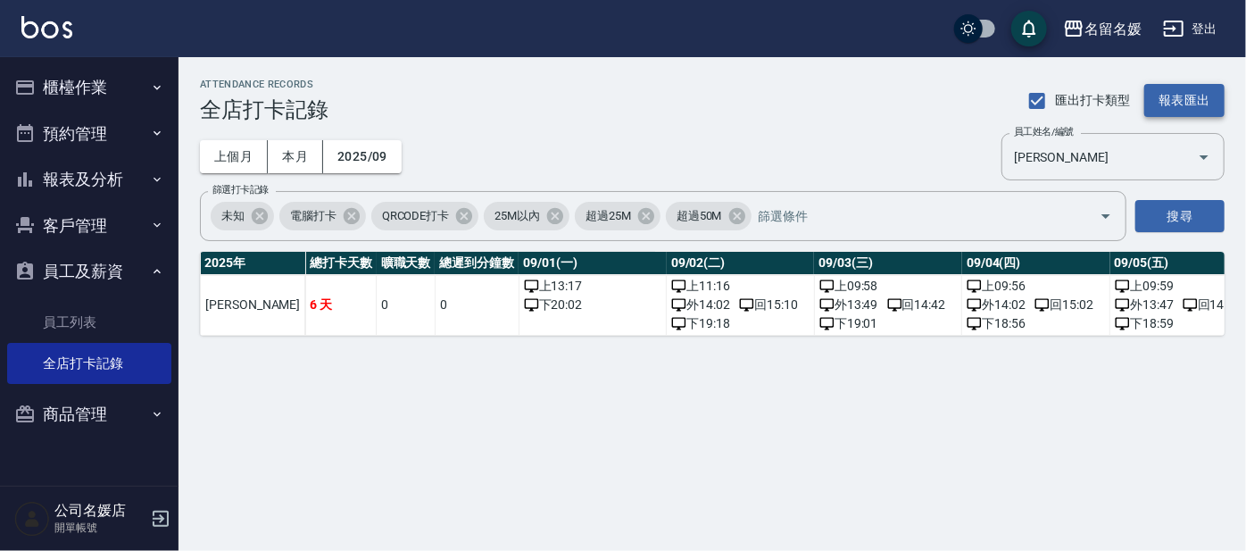
click at [1213, 104] on button "報表匯出" at bounding box center [1184, 100] width 80 height 33
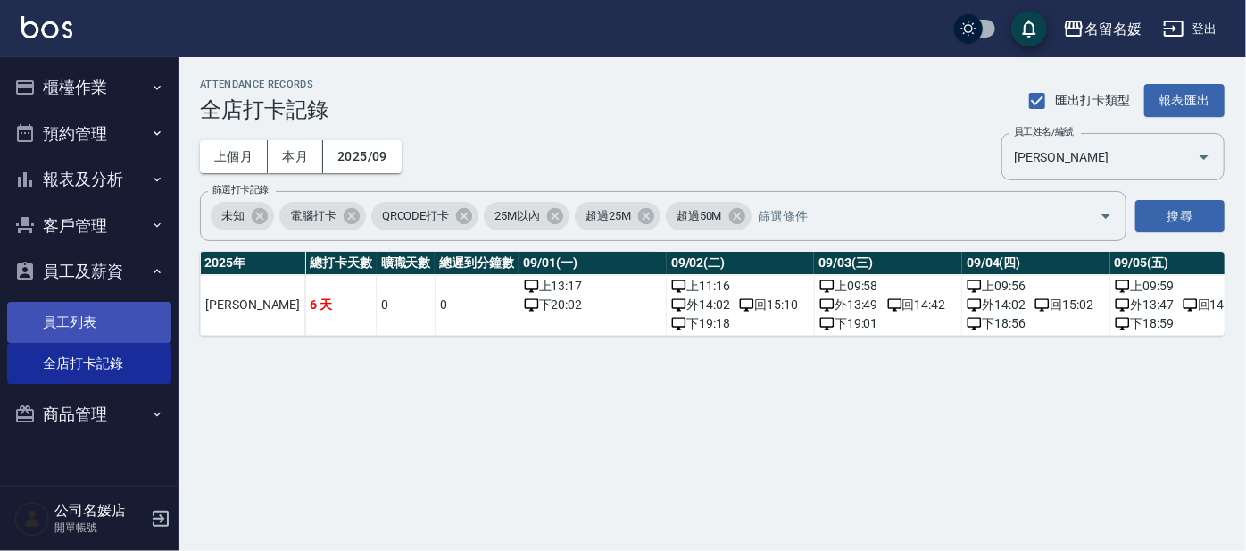
click at [87, 321] on link "員工列表" at bounding box center [89, 322] width 164 height 41
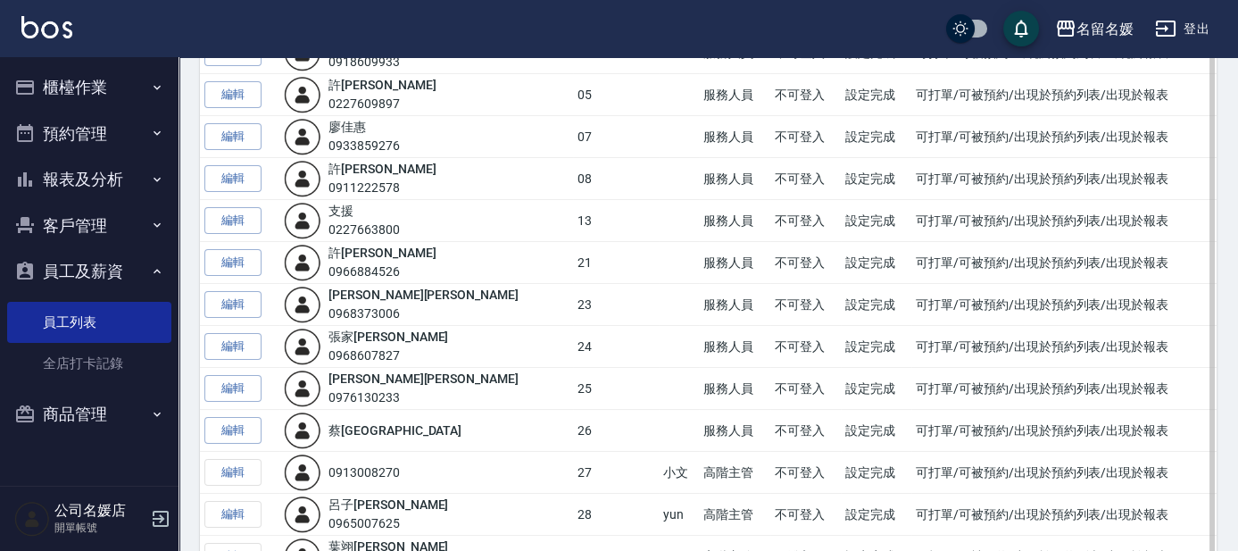
scroll to position [649, 0]
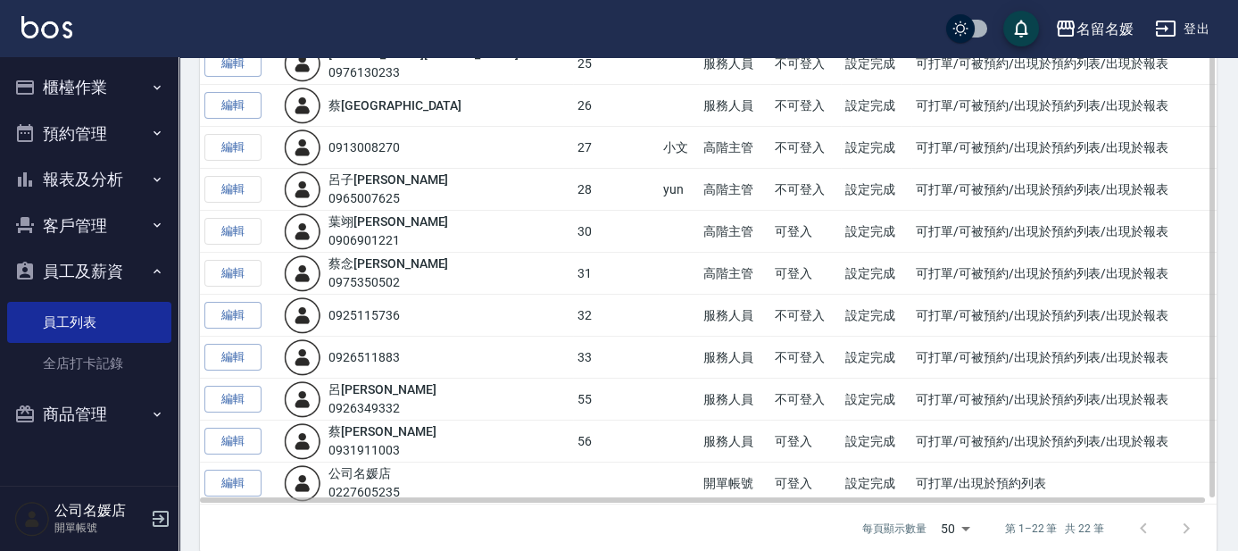
click at [234, 229] on td "編輯" at bounding box center [239, 232] width 79 height 42
click at [344, 217] on link "[PERSON_NAME]" at bounding box center [388, 221] width 120 height 14
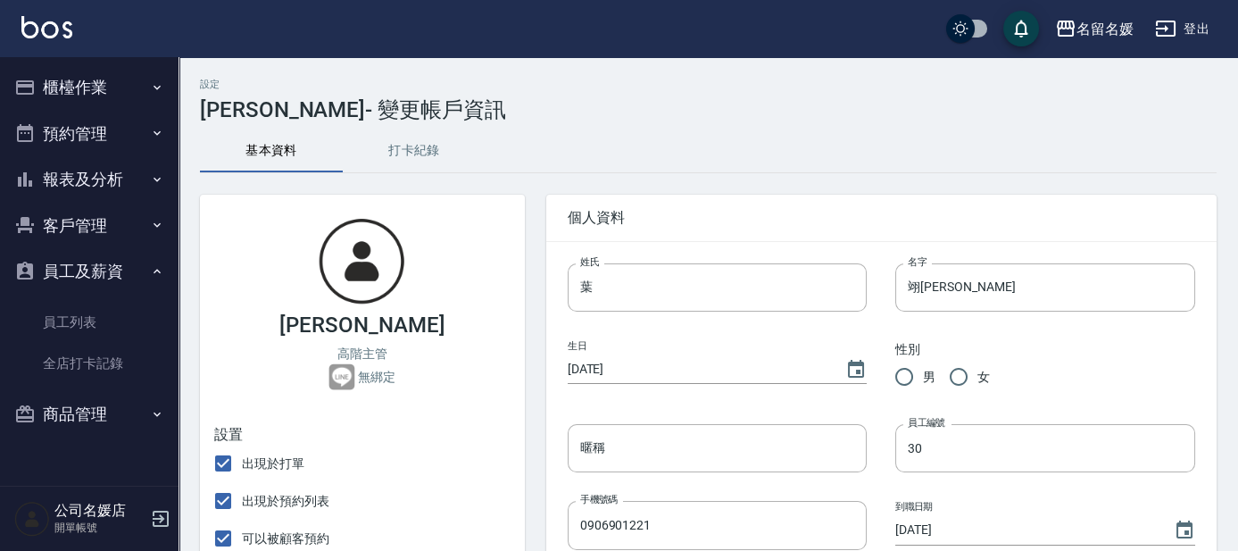
click at [401, 153] on button "打卡紀錄" at bounding box center [414, 150] width 143 height 43
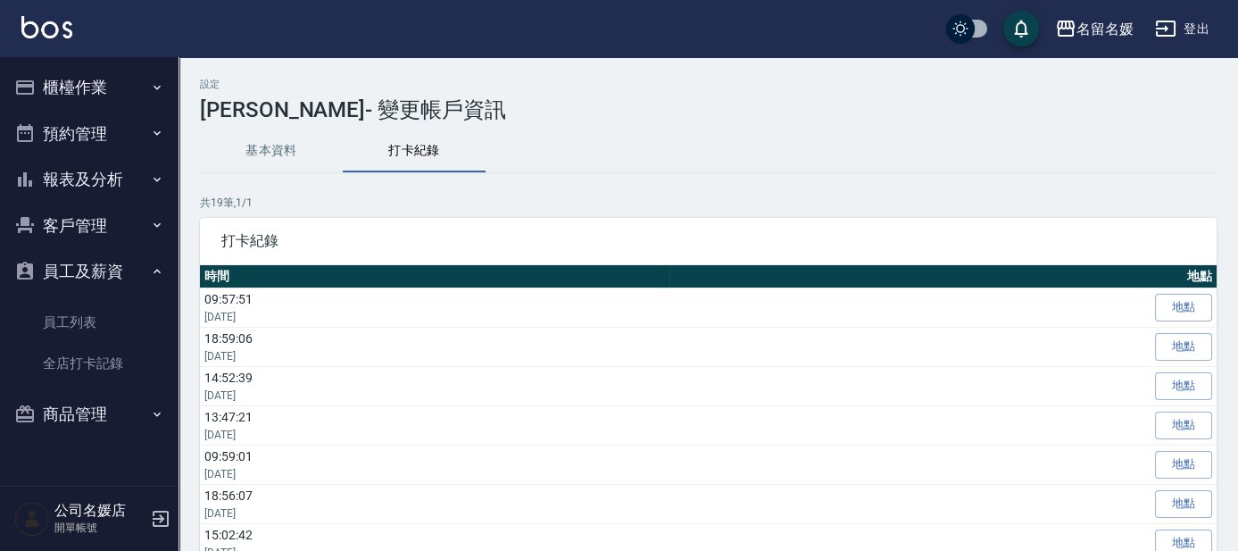
click at [54, 88] on button "櫃檯作業" at bounding box center [89, 87] width 164 height 46
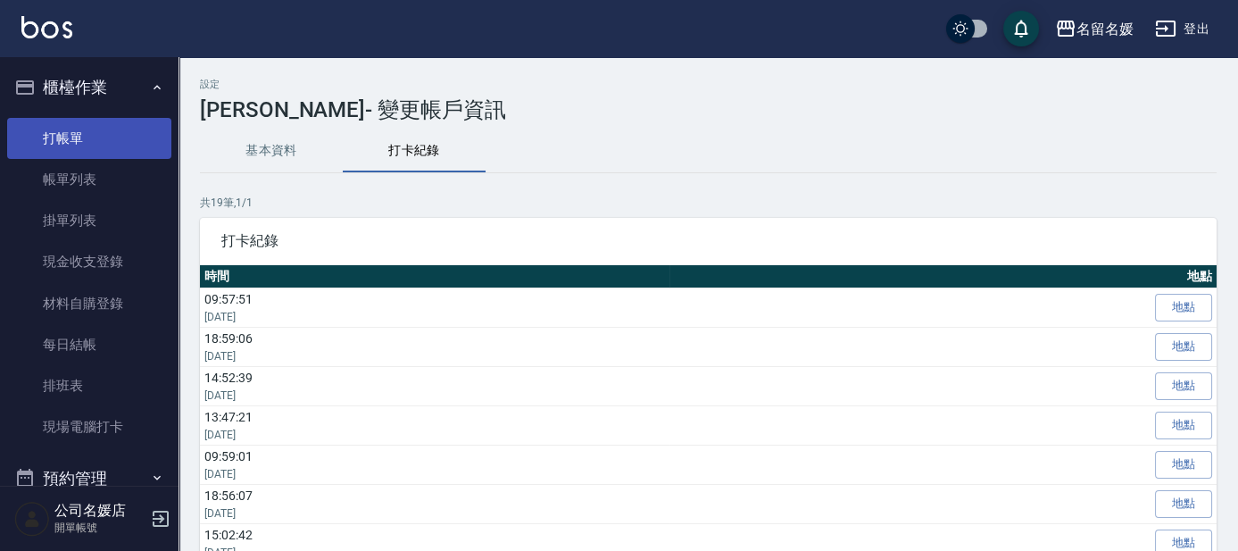
click at [116, 136] on link "打帳單" at bounding box center [89, 138] width 164 height 41
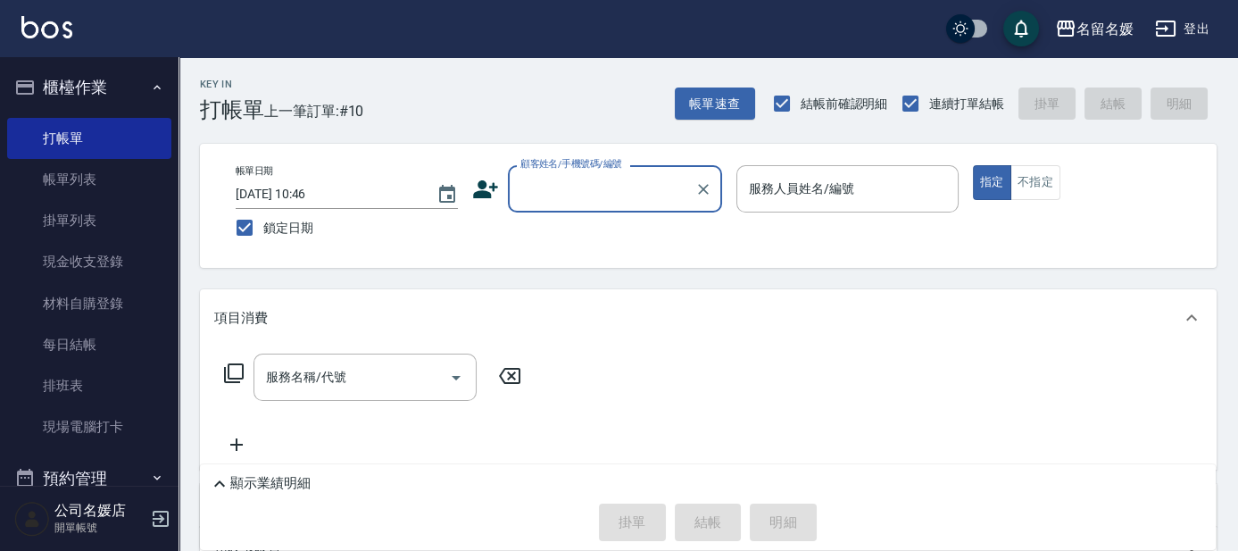
click at [602, 185] on input "顧客姓名/手機號碼/編號" at bounding box center [601, 188] width 171 height 31
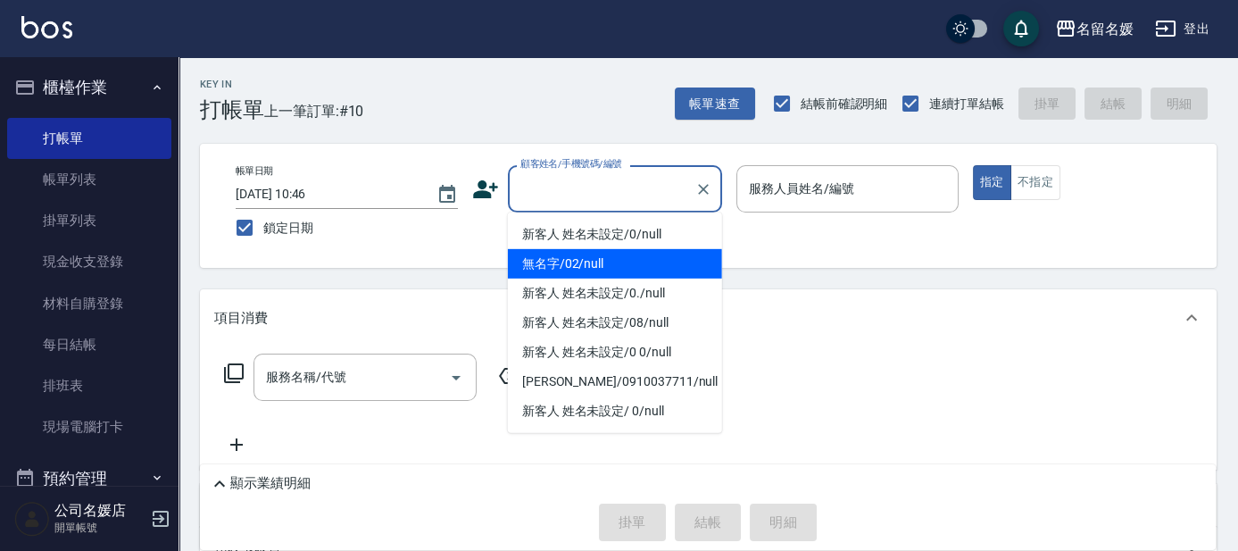
click at [619, 261] on li "無名字/02/null" at bounding box center [615, 263] width 214 height 29
type input "無名字/02/null"
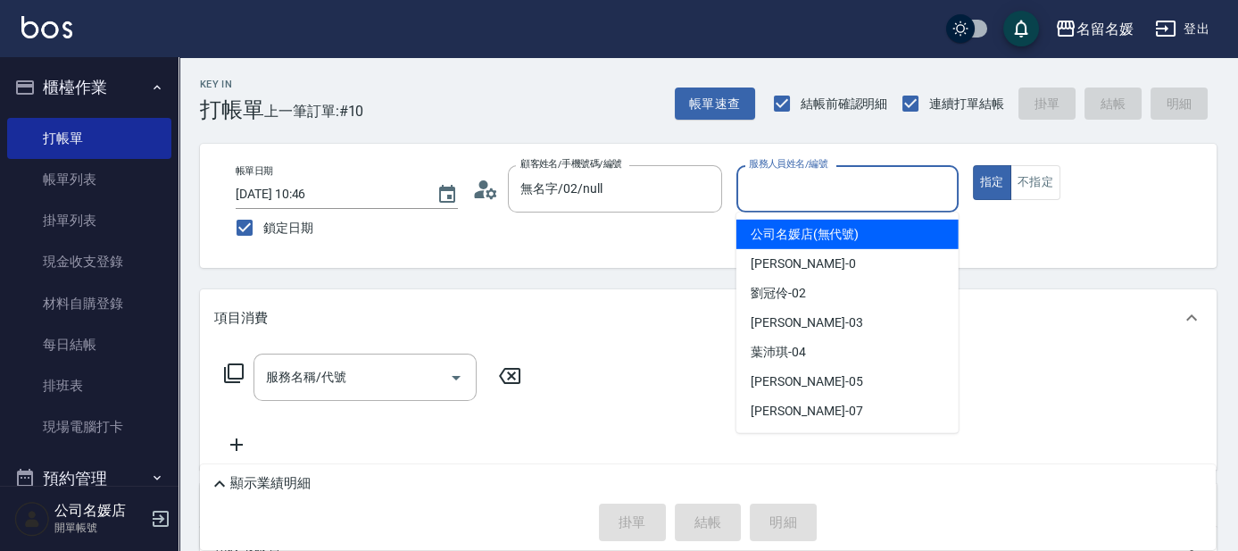
click at [864, 190] on input "服務人員姓名/編號" at bounding box center [847, 188] width 206 height 31
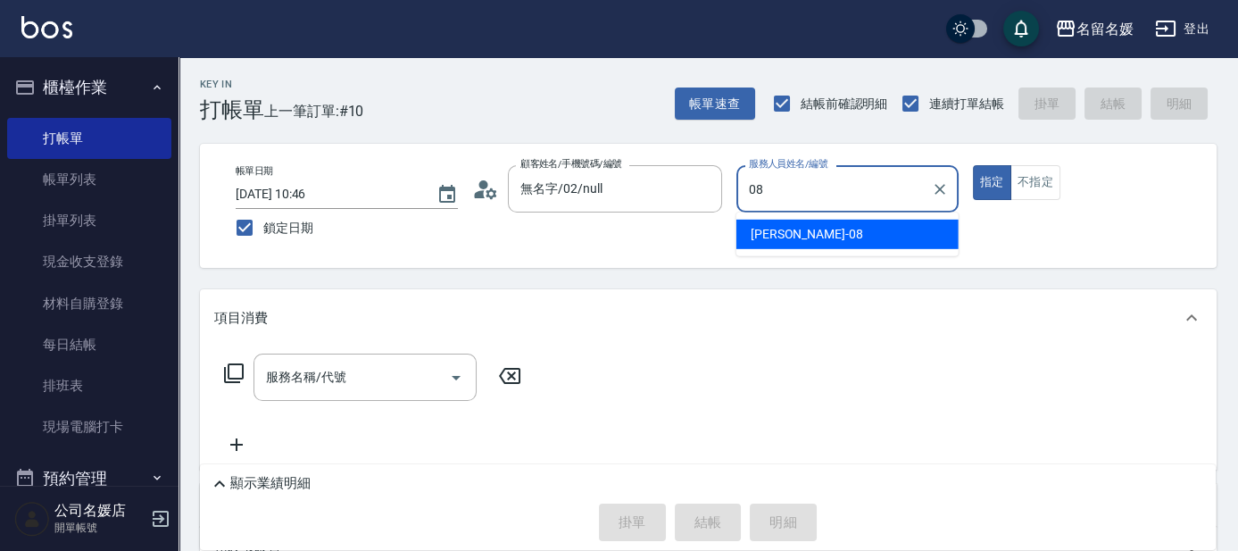
type input "08"
type button "true"
type input "[PERSON_NAME]-08"
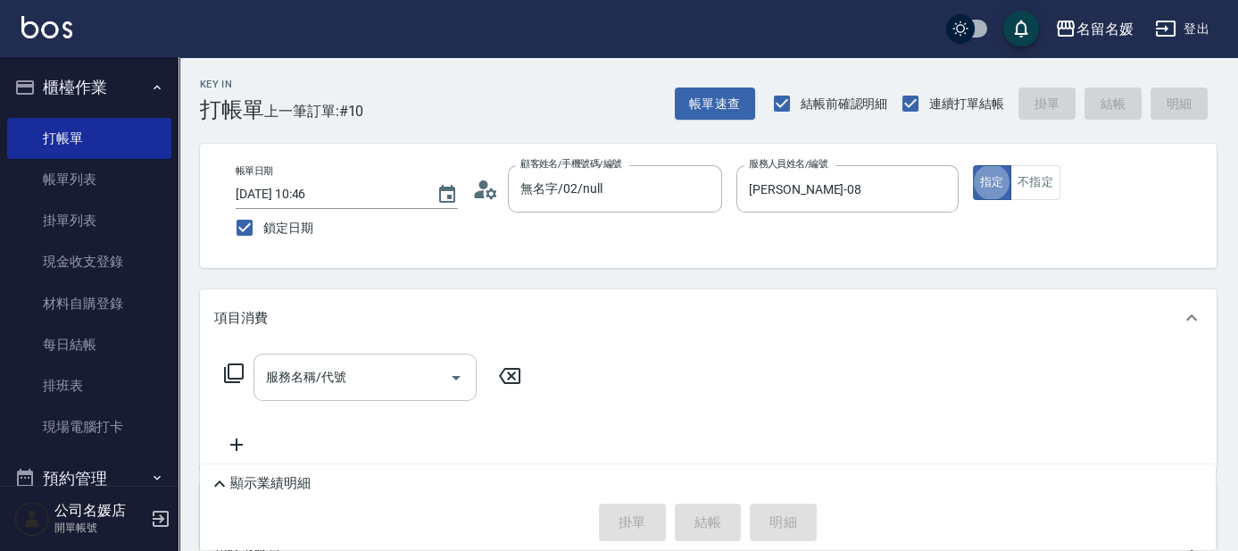
click at [376, 377] on input "服務名稱/代號" at bounding box center [351, 376] width 180 height 31
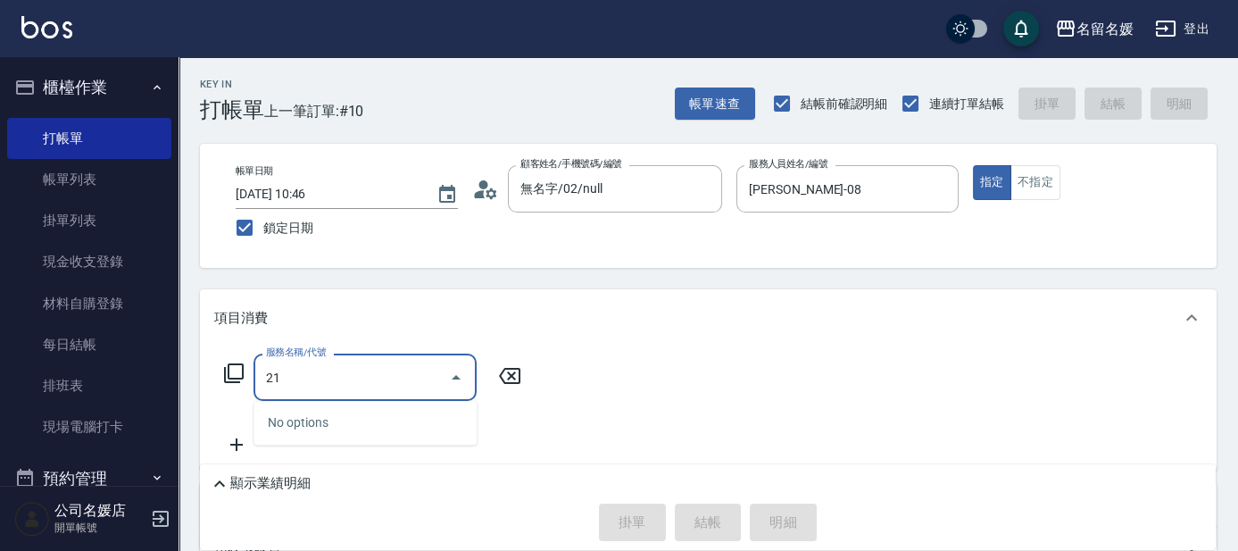
type input "210"
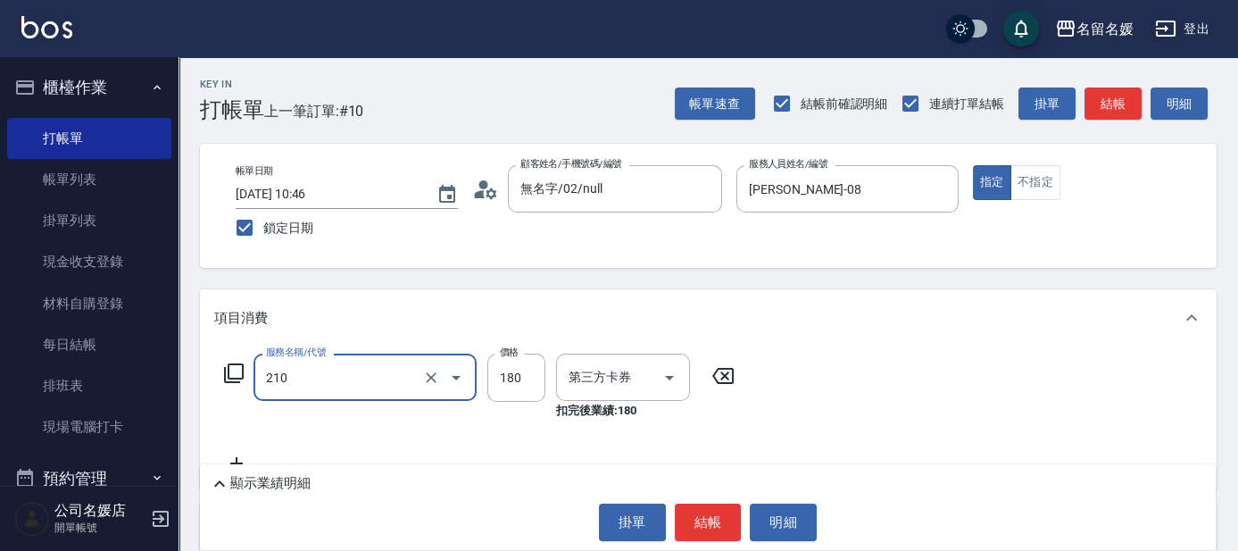
type input "舊有卡券"
click at [617, 377] on input "洗-1" at bounding box center [609, 376] width 91 height 31
type input "洗券-(卡)180(210)"
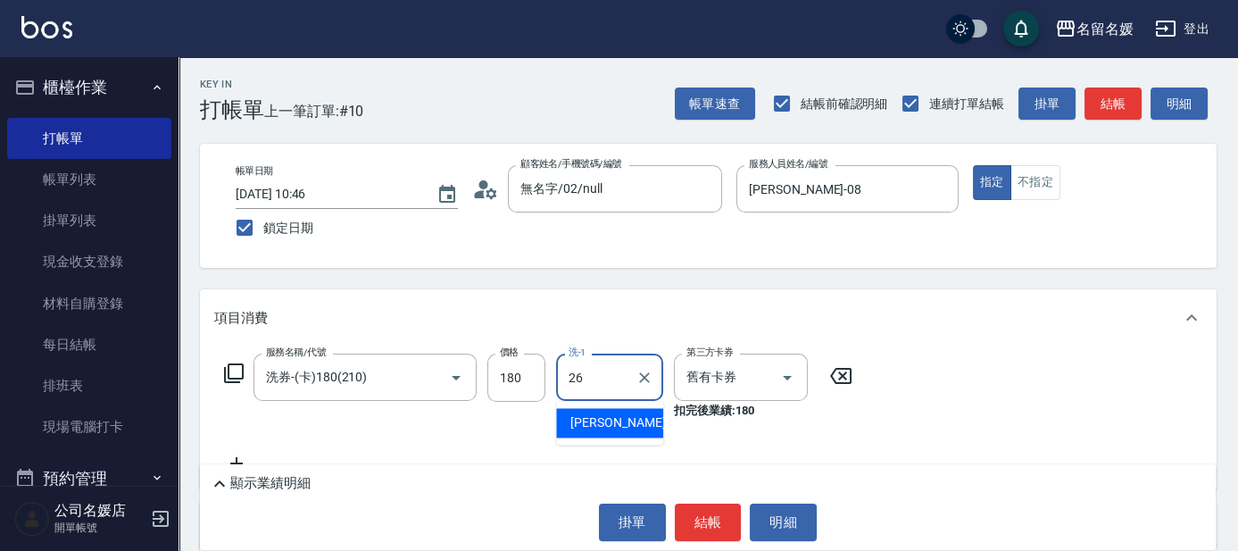
type input "[PERSON_NAME]-26"
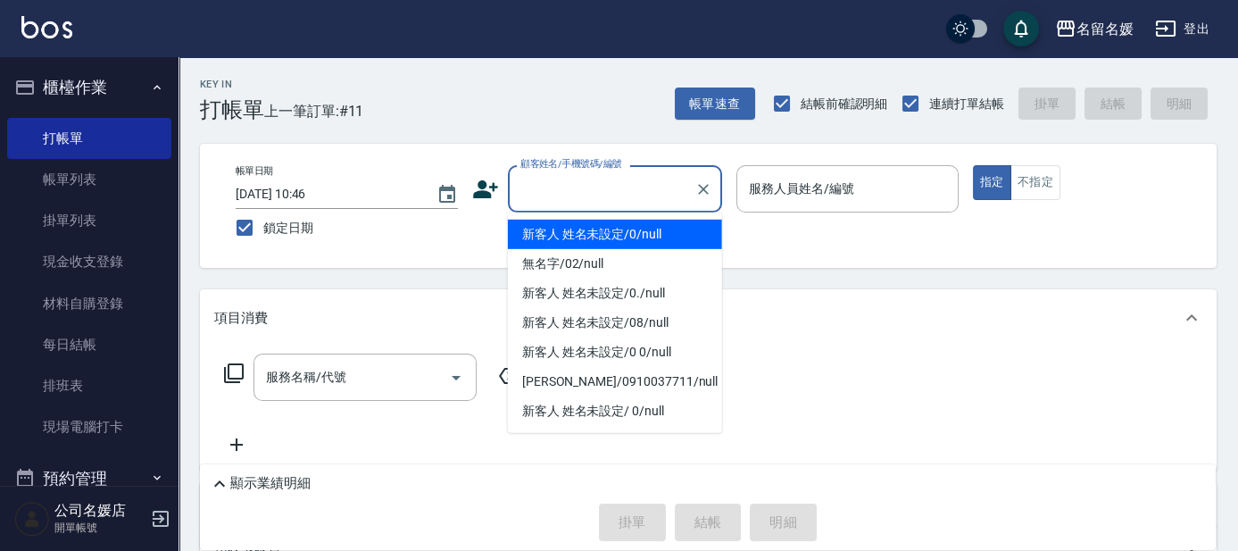
click at [630, 184] on input "顧客姓名/手機號碼/編號" at bounding box center [601, 188] width 171 height 31
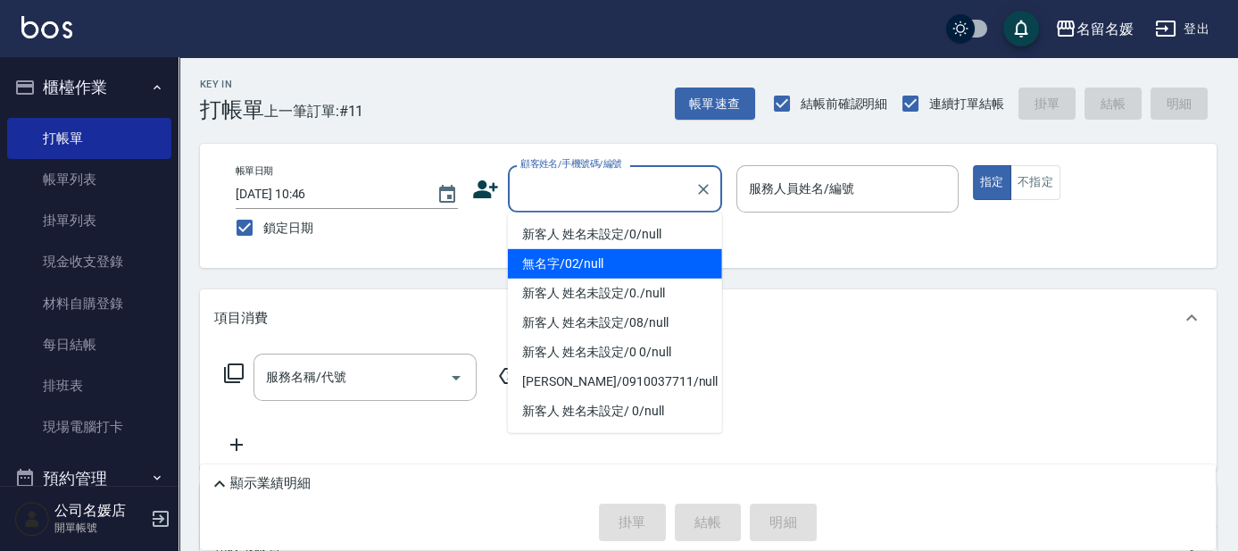
click at [625, 269] on li "無名字/02/null" at bounding box center [615, 263] width 214 height 29
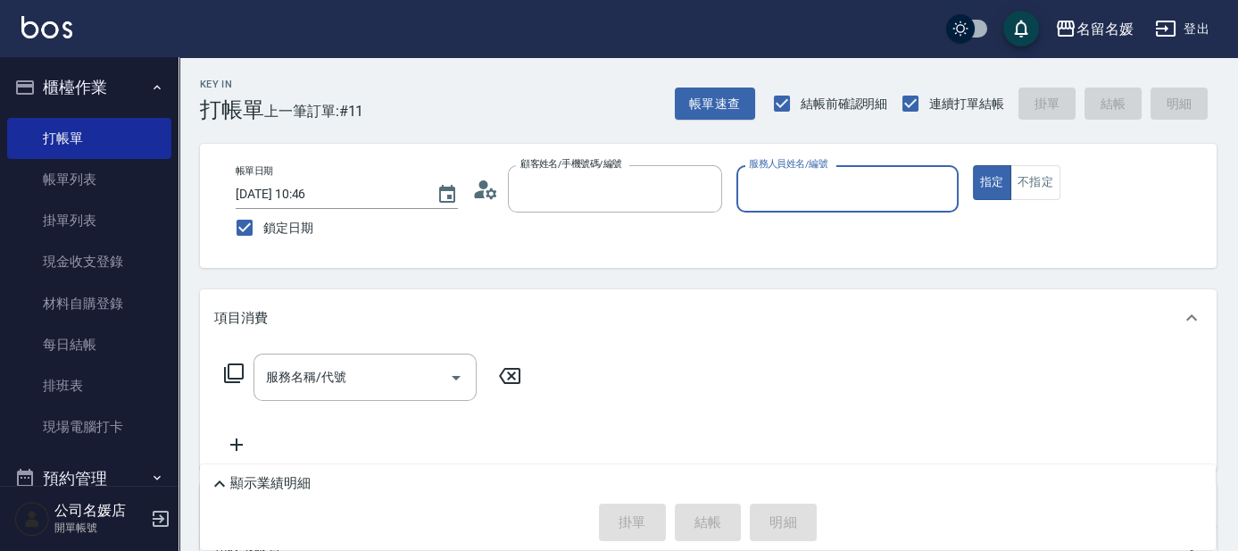
type input "無名字/02/null"
click at [854, 201] on input "服務人員姓名/編號" at bounding box center [847, 188] width 206 height 31
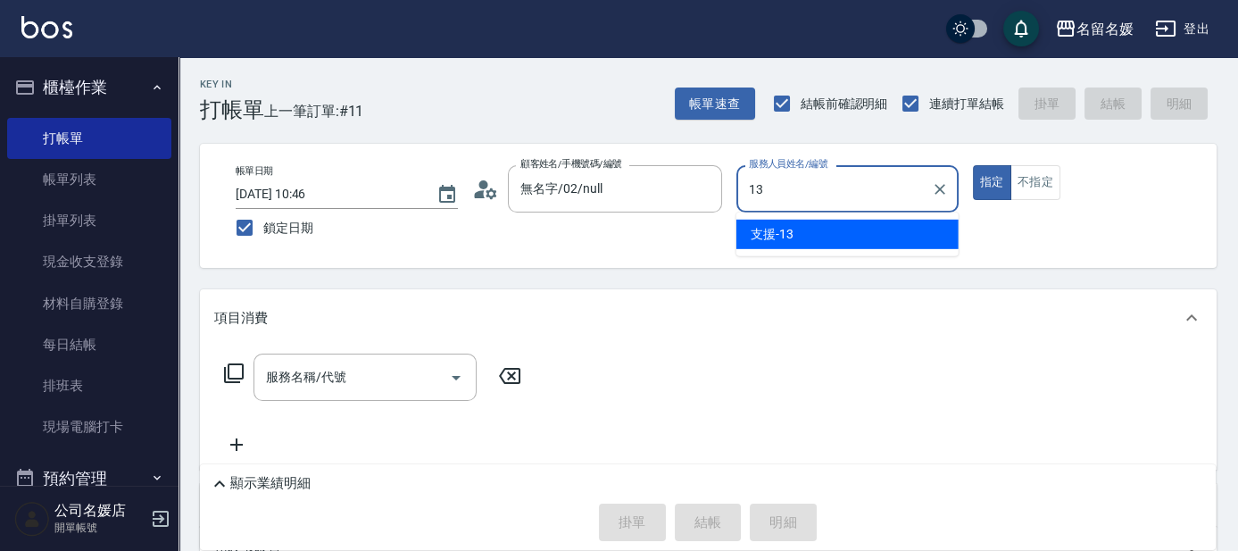
type input "支援-13"
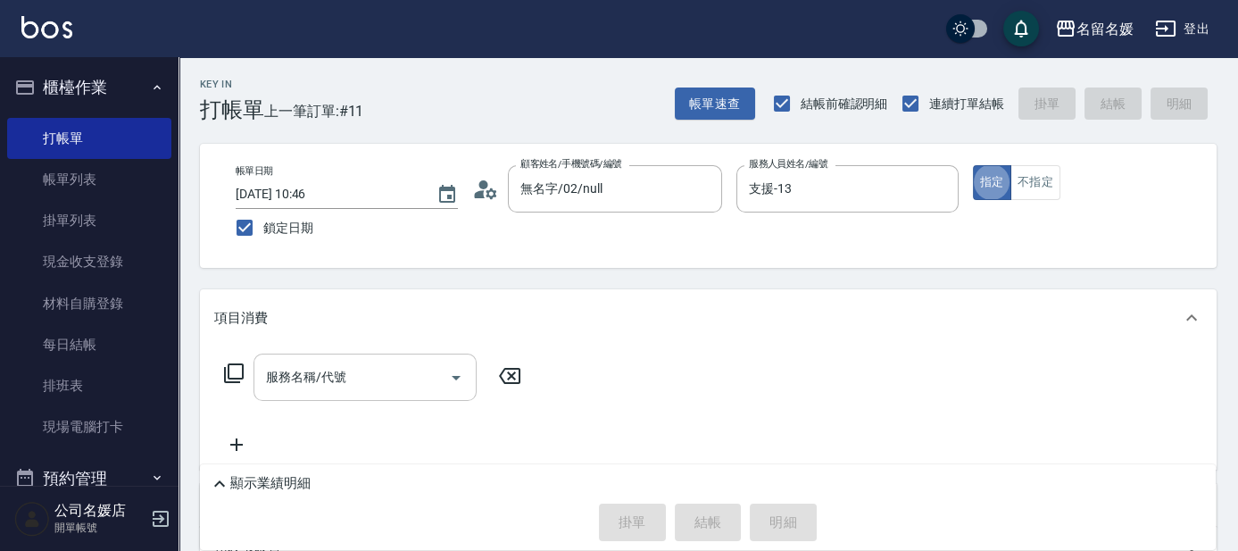
click at [356, 369] on input "服務名稱/代號" at bounding box center [351, 376] width 180 height 31
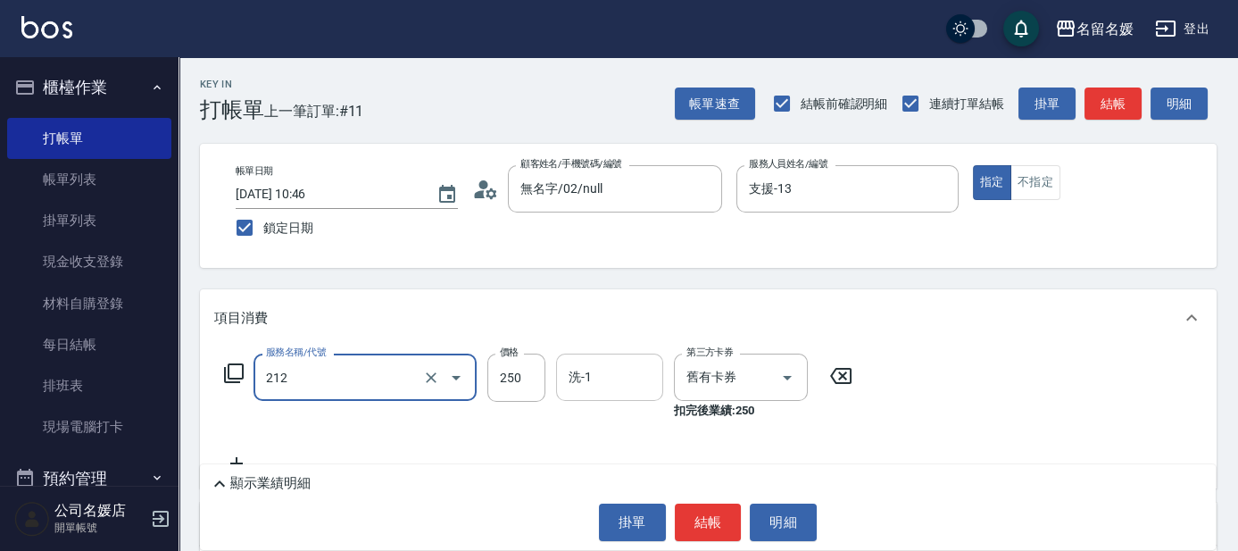
click at [630, 370] on input "洗-1" at bounding box center [609, 376] width 91 height 31
type input "洗髮券-(卡)250(212)"
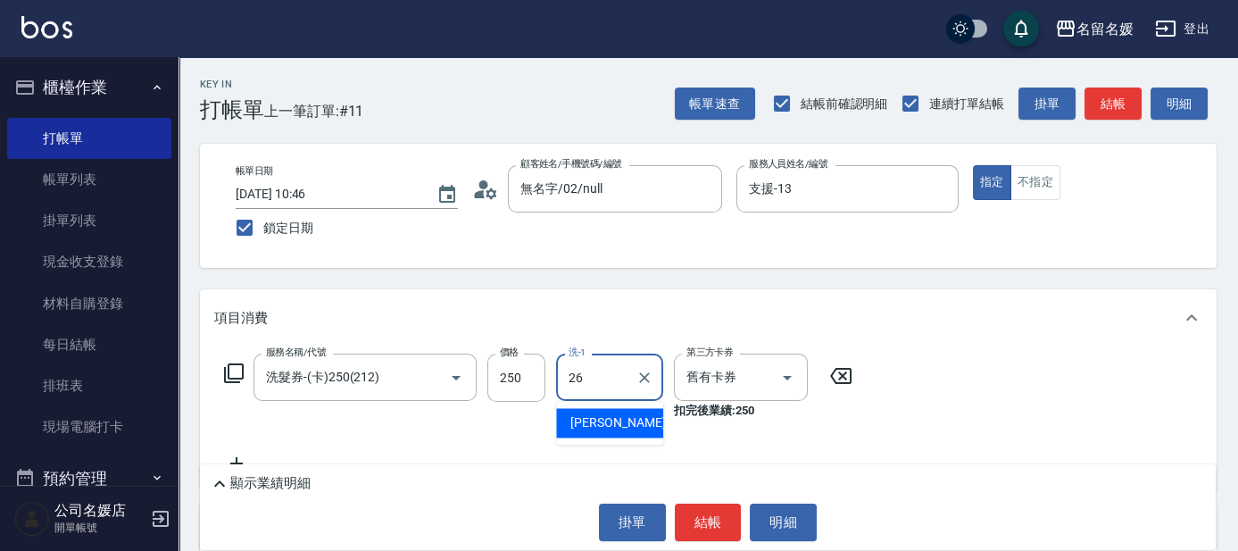
type input "[PERSON_NAME]-26"
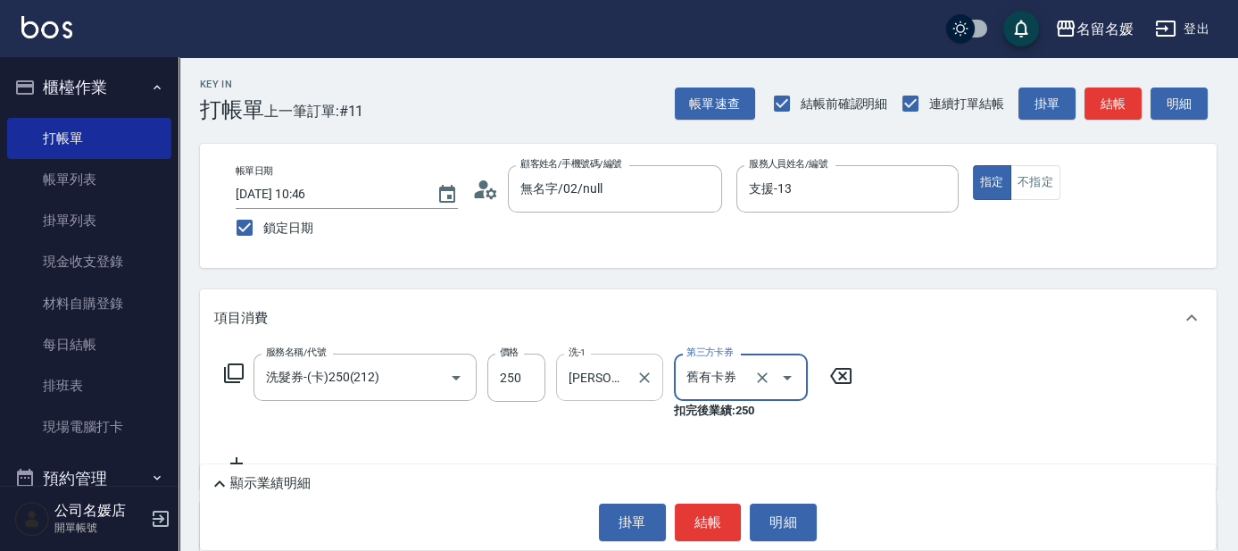
scroll to position [80, 0]
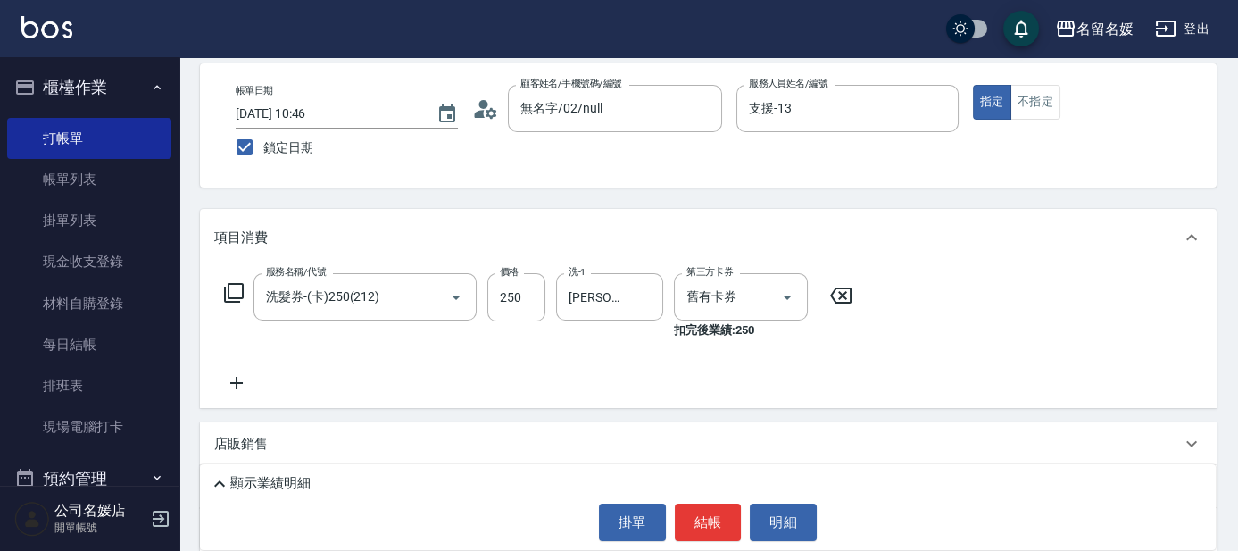
click at [243, 385] on icon at bounding box center [236, 382] width 45 height 21
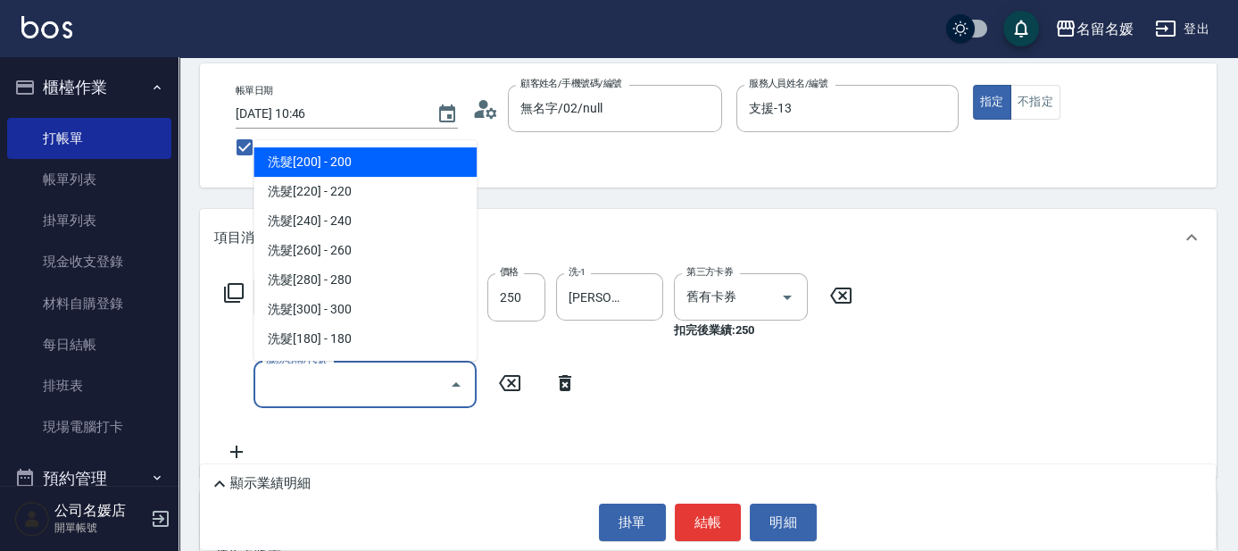
click at [300, 374] on input "服務名稱/代號" at bounding box center [351, 383] width 180 height 31
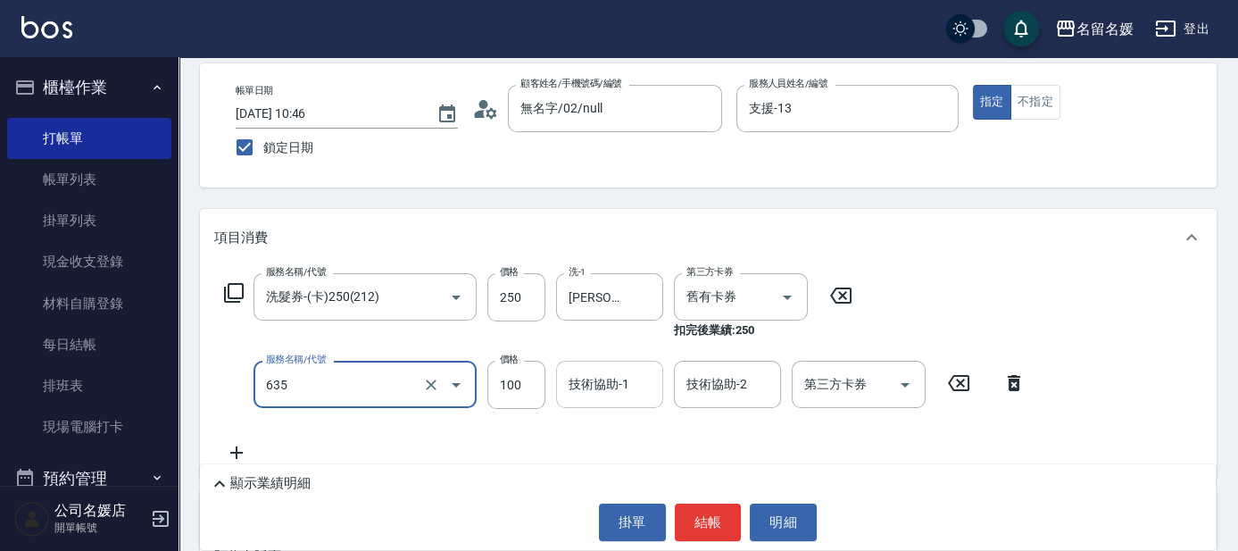
click at [624, 374] on div "技術協助-1 技術協助-1" at bounding box center [609, 383] width 107 height 47
type input "[PERSON_NAME].玻酸.晶膜.水療(635)"
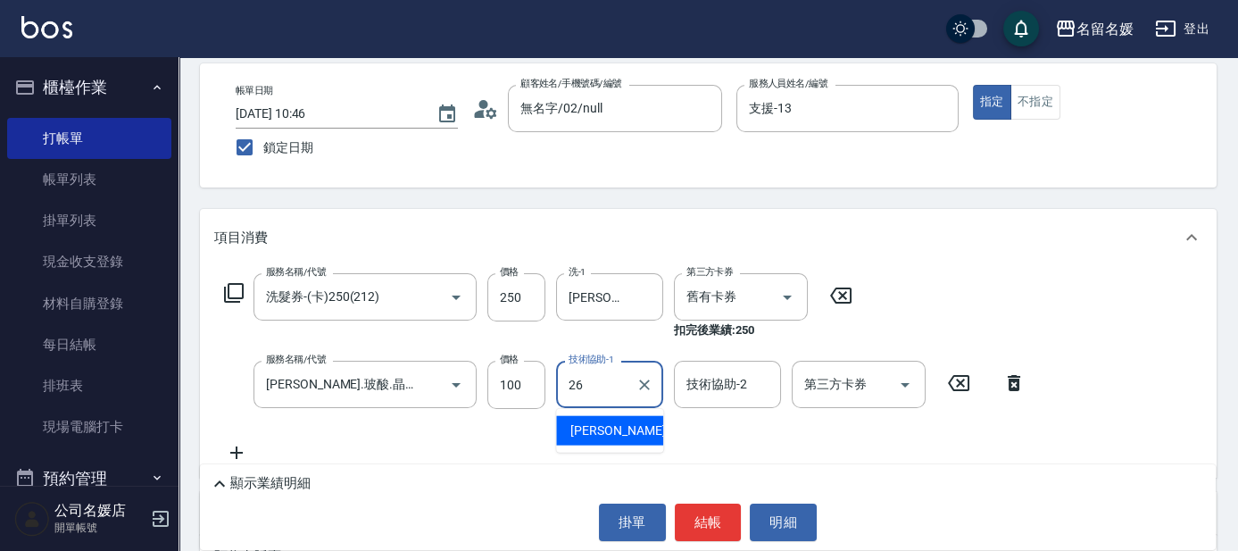
type input "[PERSON_NAME]-26"
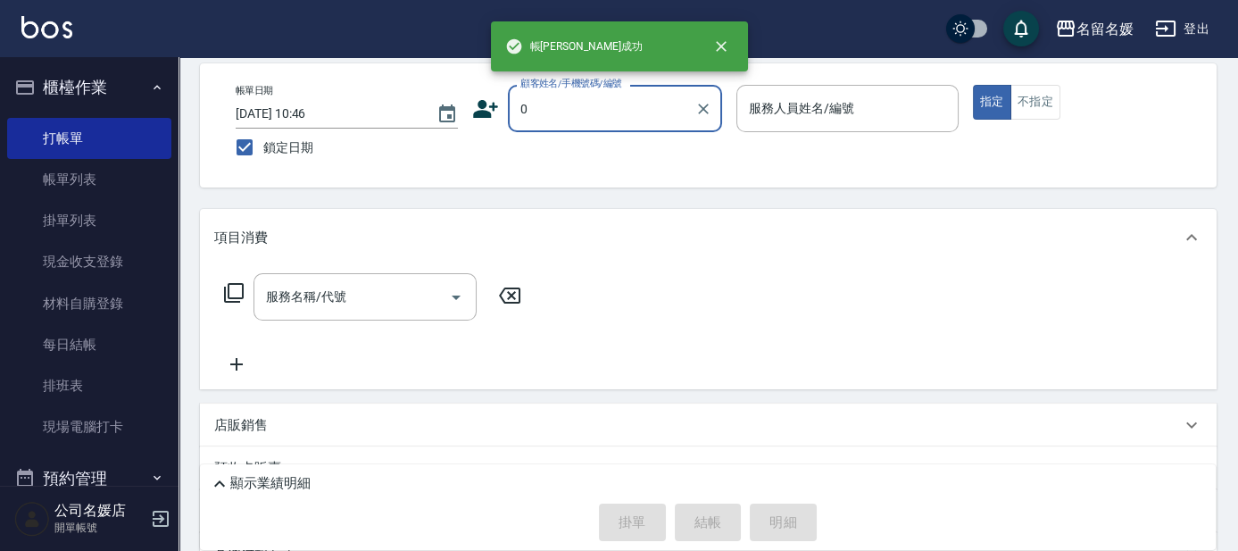
type input "新客人 姓名未設定/0/null"
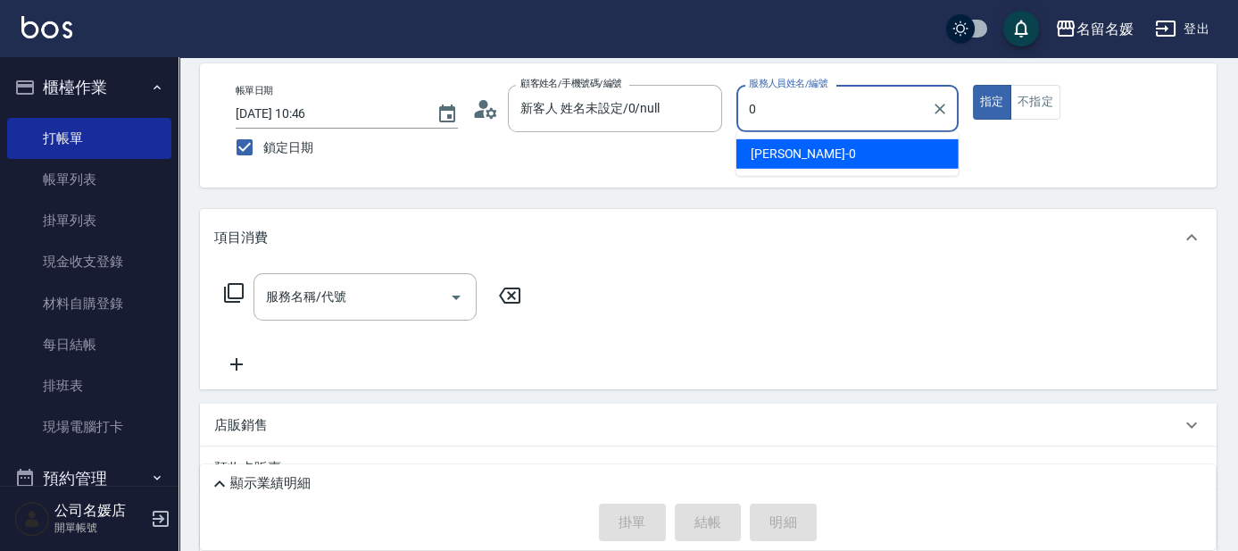
scroll to position [0, 0]
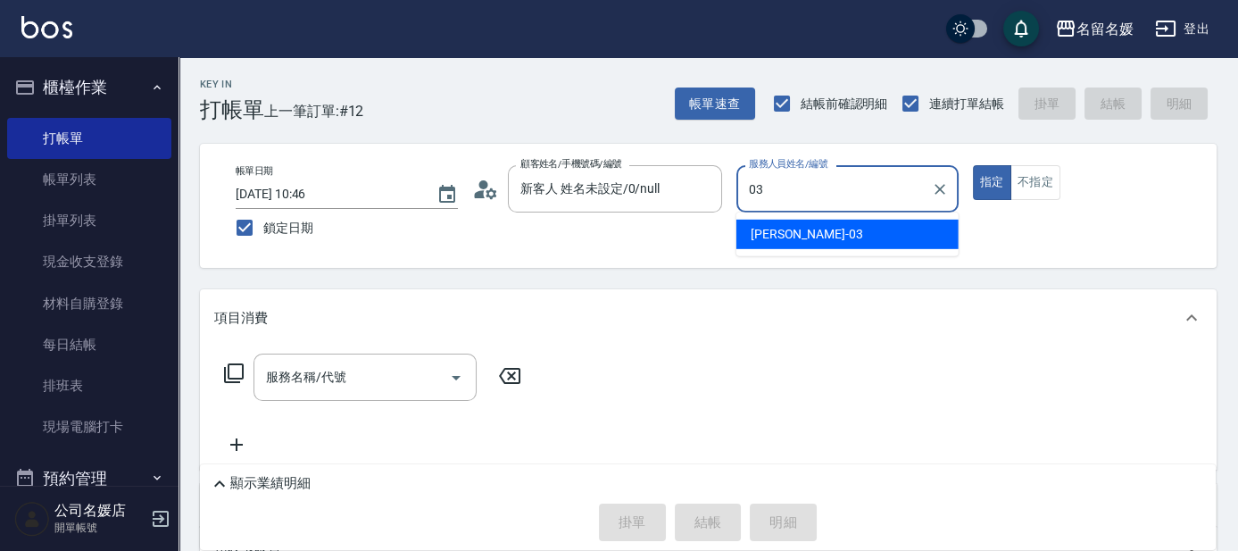
type input "[PERSON_NAME]-03"
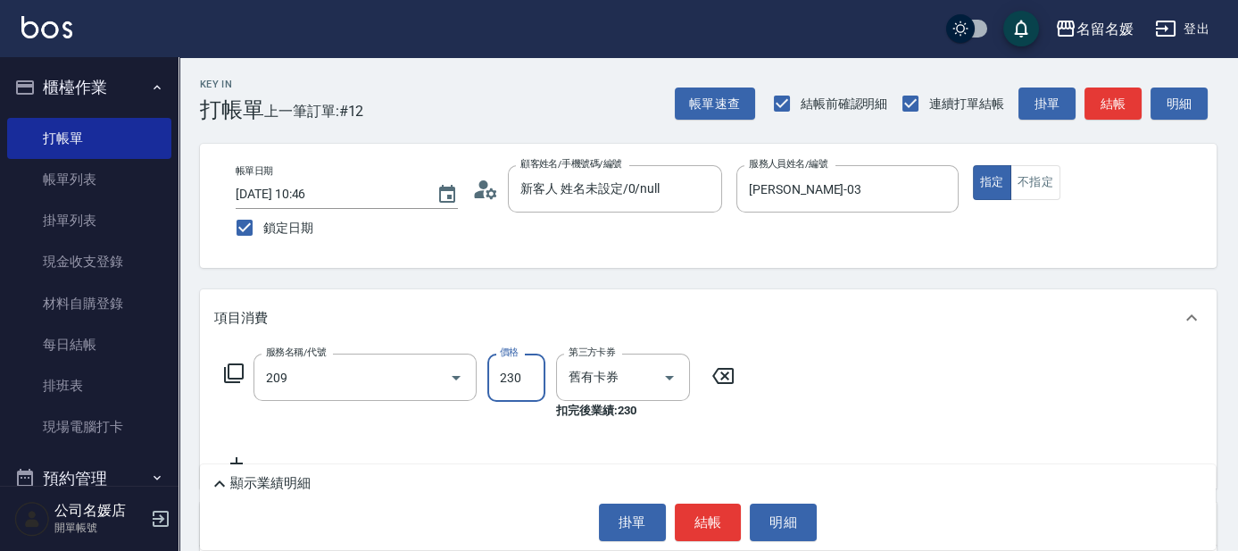
type input "洗髮券-(卡)230(209)"
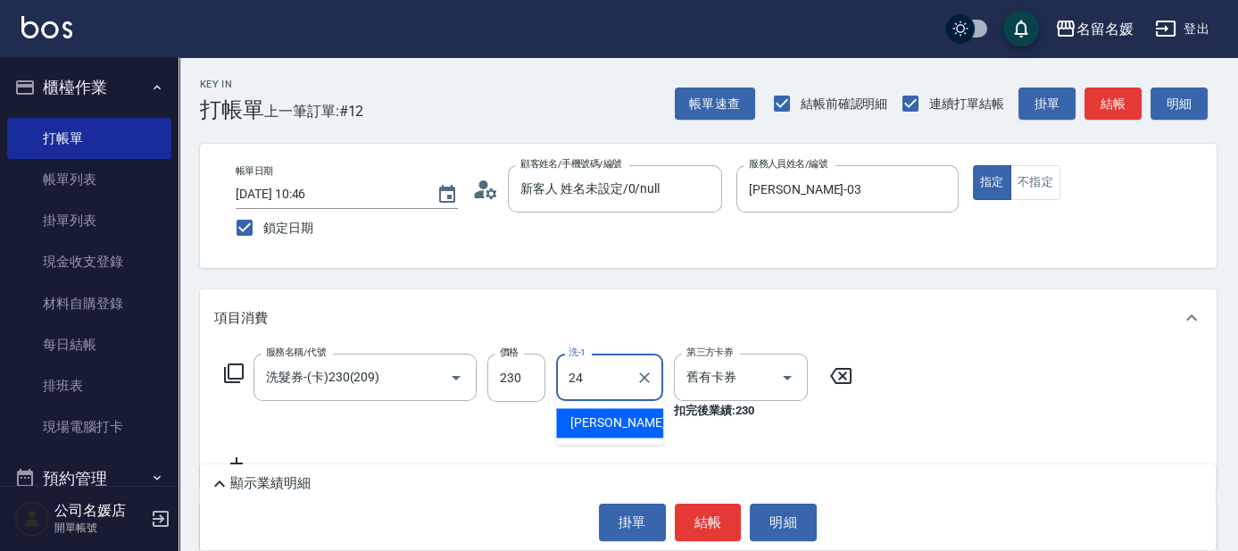
type input "[PERSON_NAME]-24"
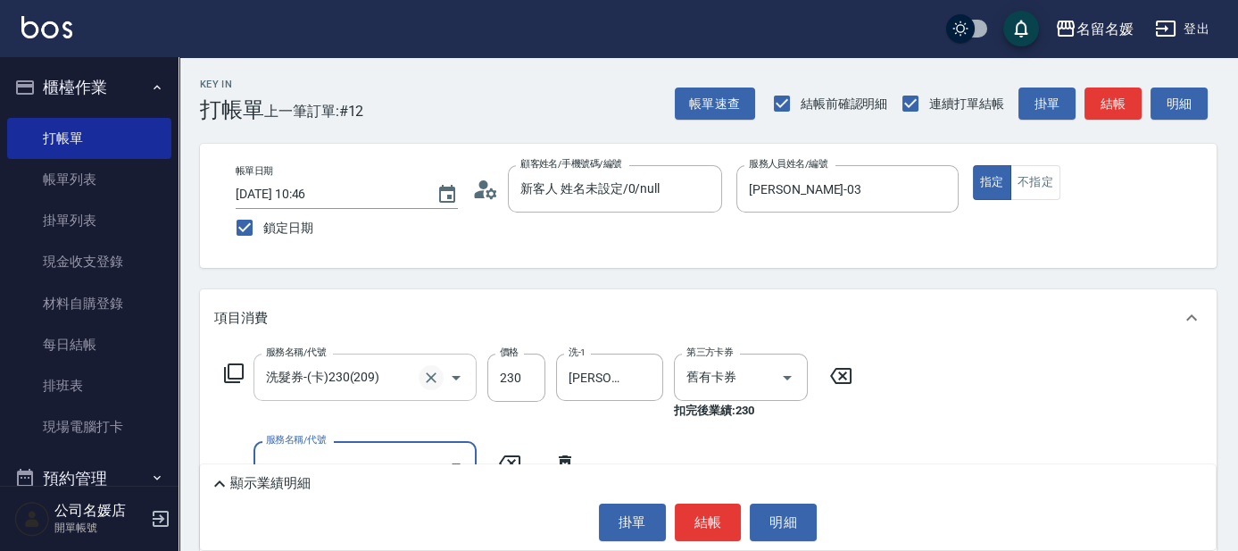
click at [430, 367] on button "Clear" at bounding box center [430, 377] width 25 height 25
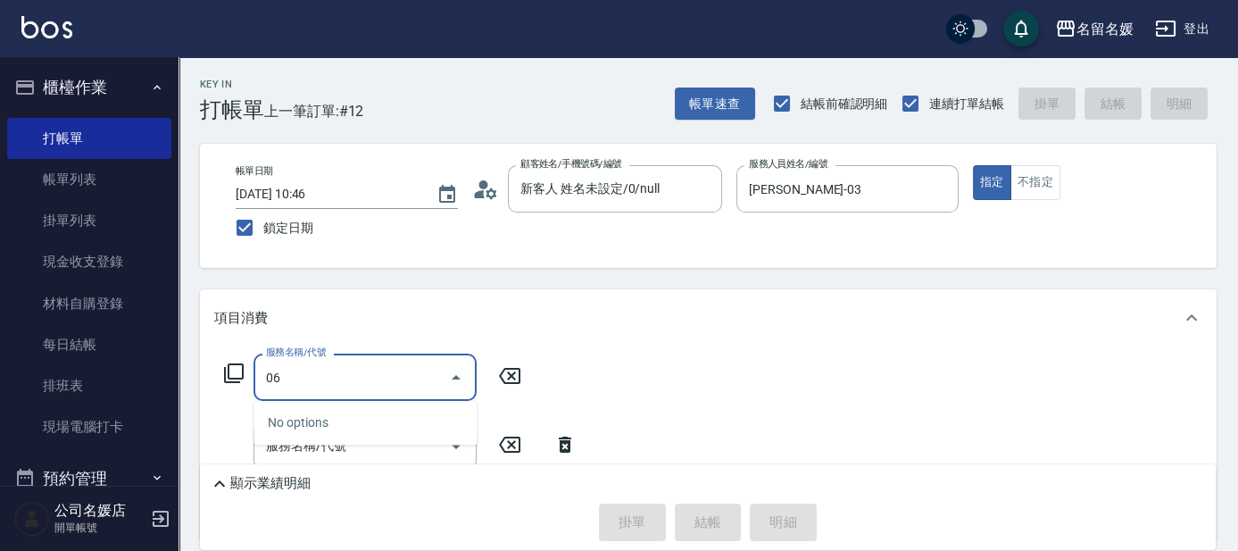
type input "0"
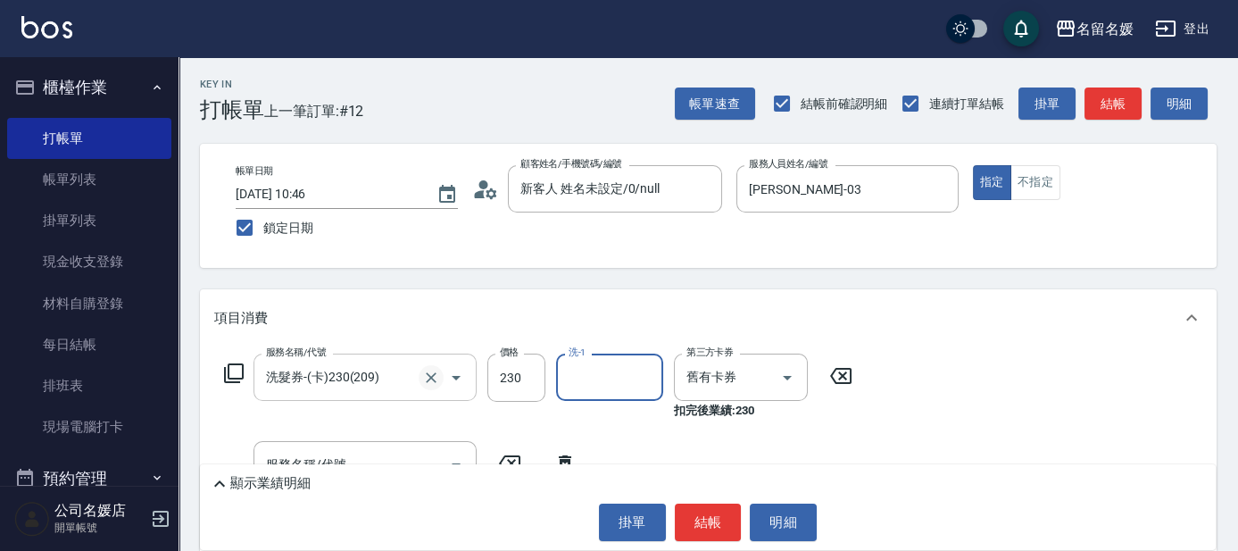
click at [435, 369] on icon "Clear" at bounding box center [431, 377] width 18 height 18
type input "洗髮券-(卡)230(209)"
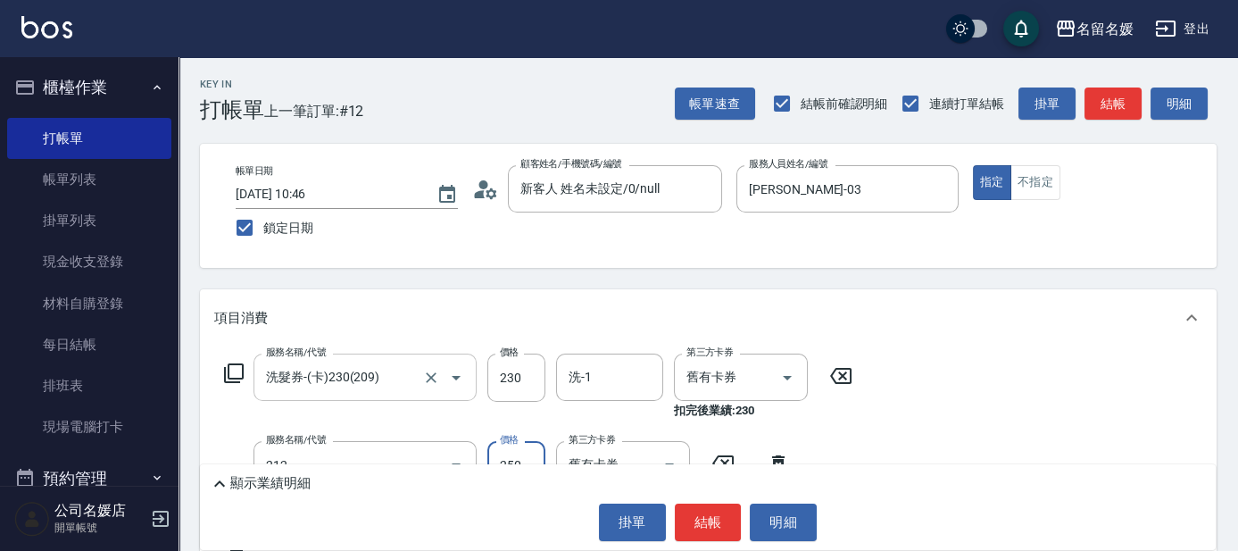
type input "洗髮券-(卡)250(212)"
click at [424, 371] on icon "Clear" at bounding box center [431, 377] width 18 height 18
type input "洗髮券-(卡)230(209)"
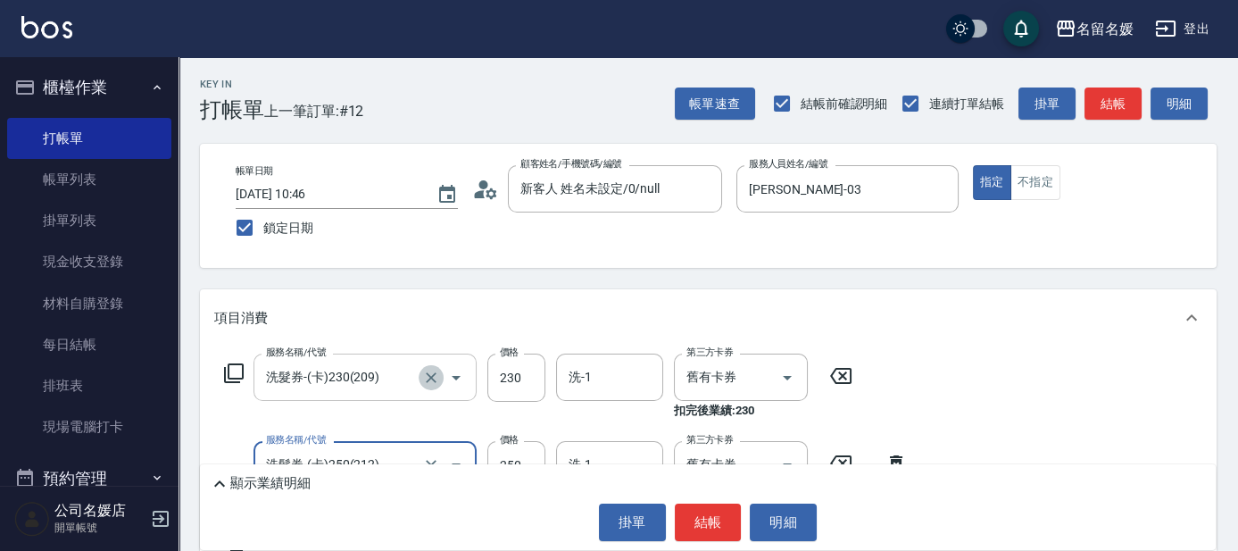
click at [425, 371] on icon "Clear" at bounding box center [431, 377] width 18 height 18
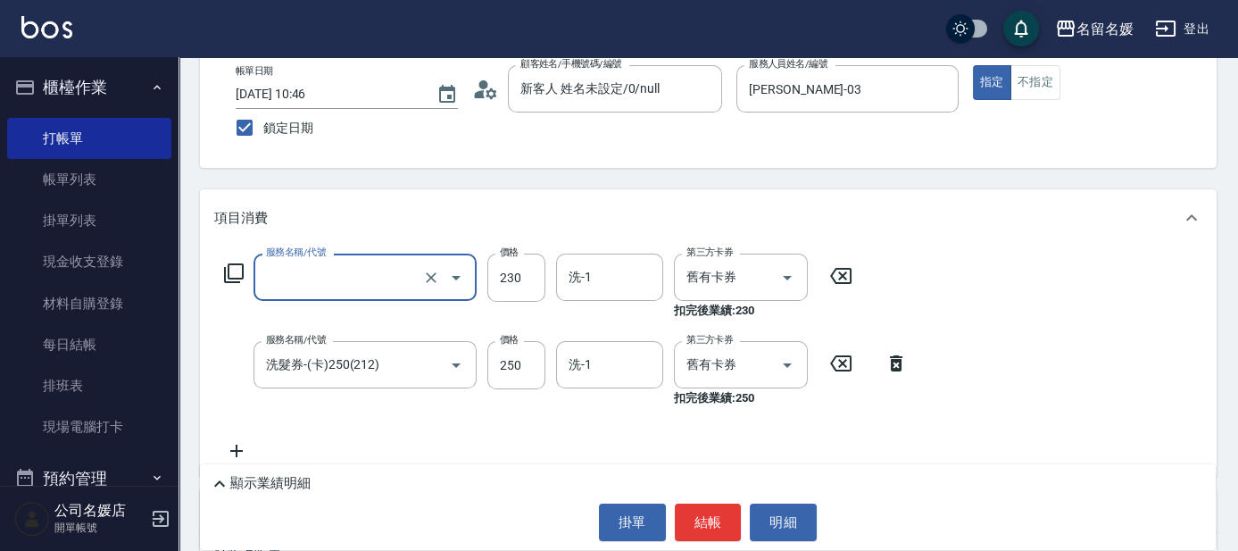
scroll to position [80, 0]
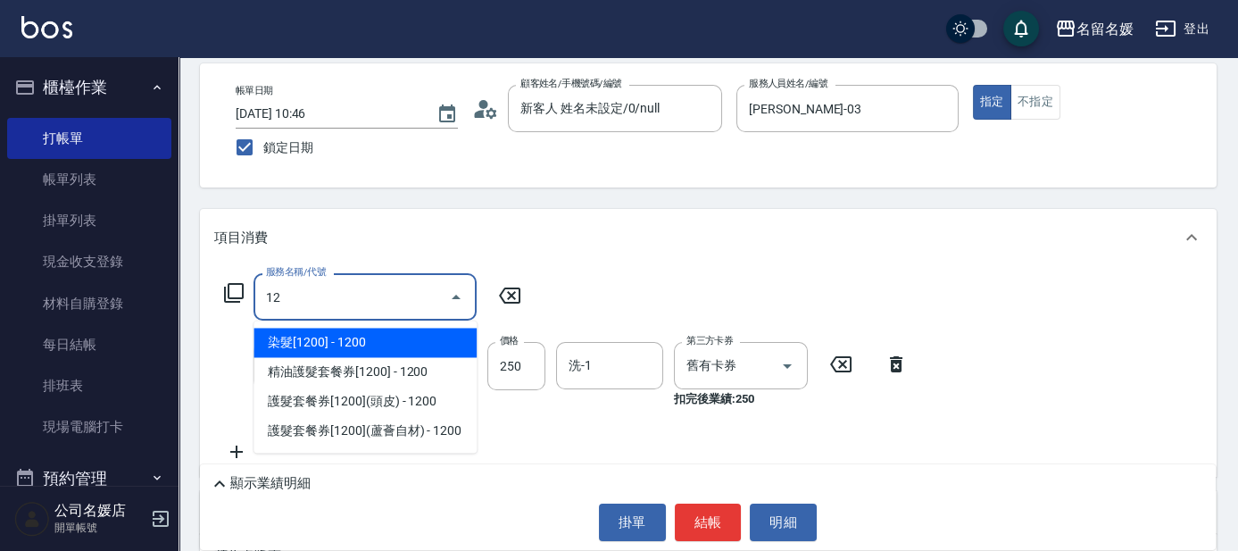
type input "1"
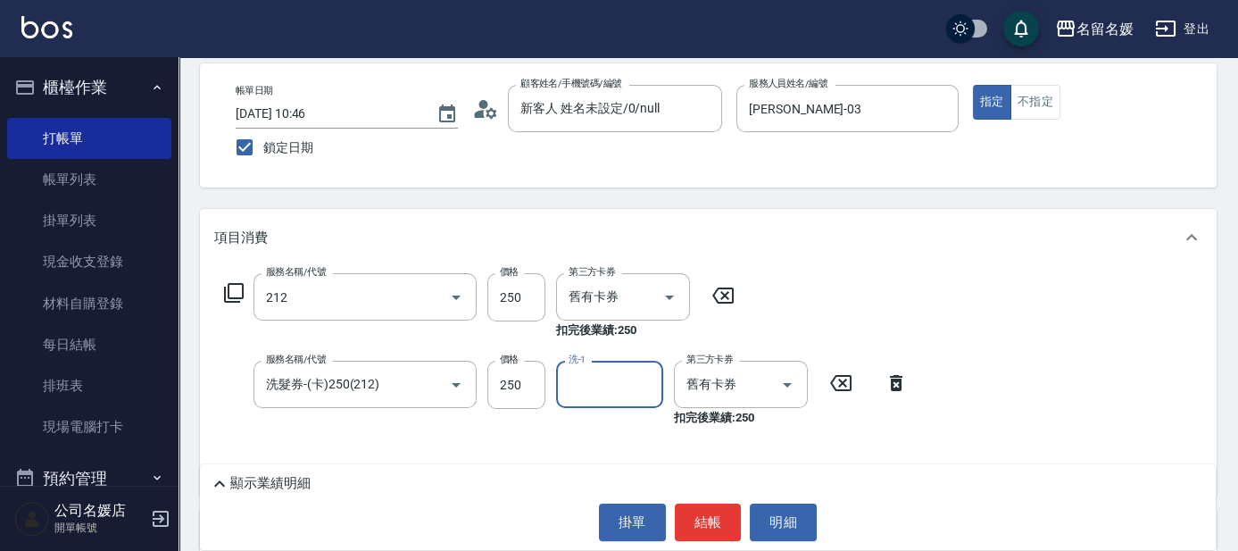
type input "洗髮券-(卡)250(212)"
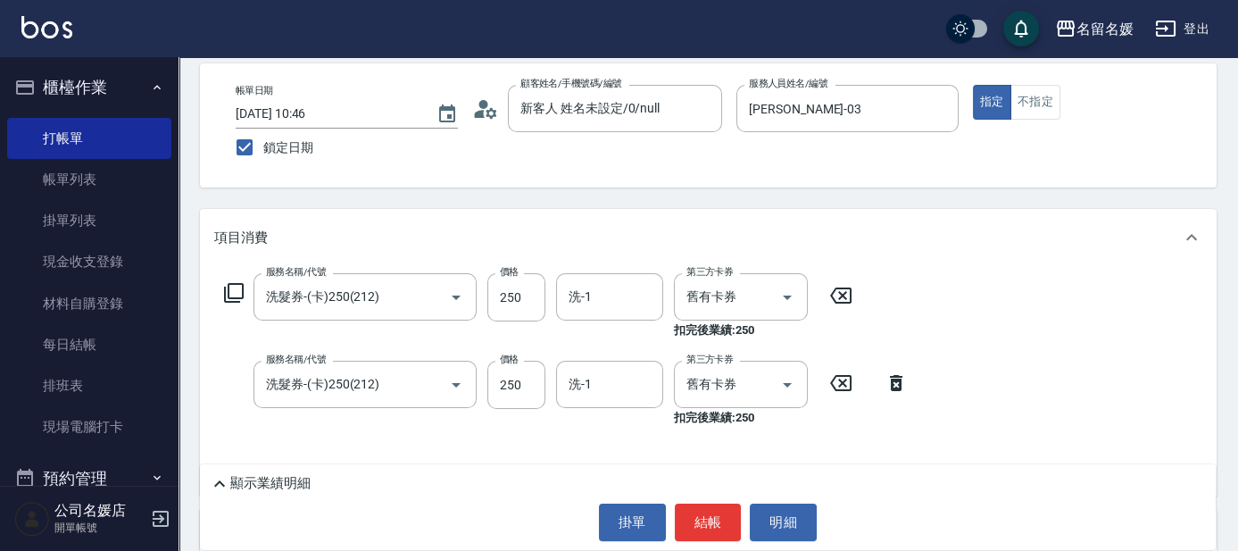
click at [551, 286] on div "服務名稱/代號 洗髮券-(卡)250(212) 服務名稱/代號 價格 250 價格 洗-1 洗-1 第三方卡券 舊有卡券 第三方卡券 扣完後業績: 250" at bounding box center [538, 306] width 649 height 66
click at [573, 293] on div "洗-1 洗-1" at bounding box center [609, 296] width 107 height 47
type input "[PERSON_NAME]-24"
click at [427, 381] on icon "Clear" at bounding box center [431, 385] width 18 height 18
type input "洗髮券-(卡)250(212)"
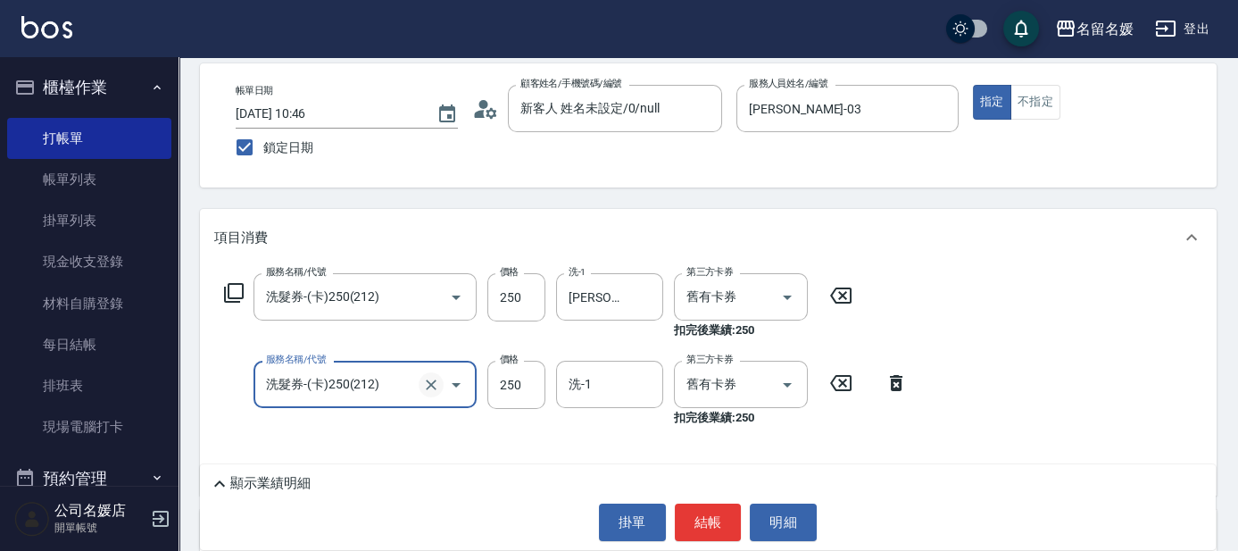
click at [430, 393] on button "Clear" at bounding box center [430, 384] width 25 height 25
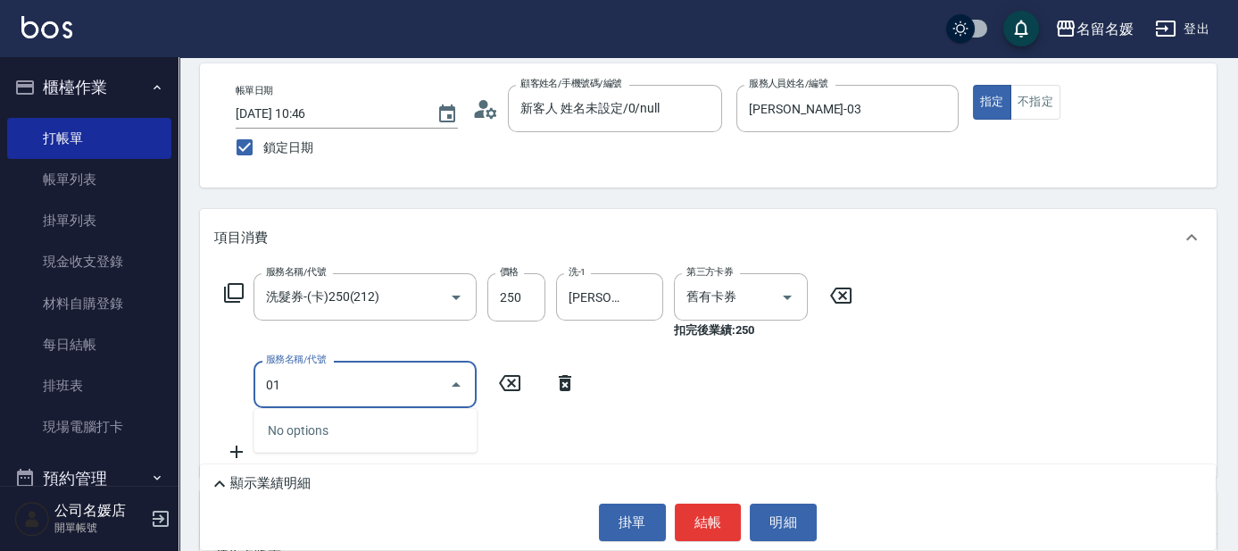
type input "0"
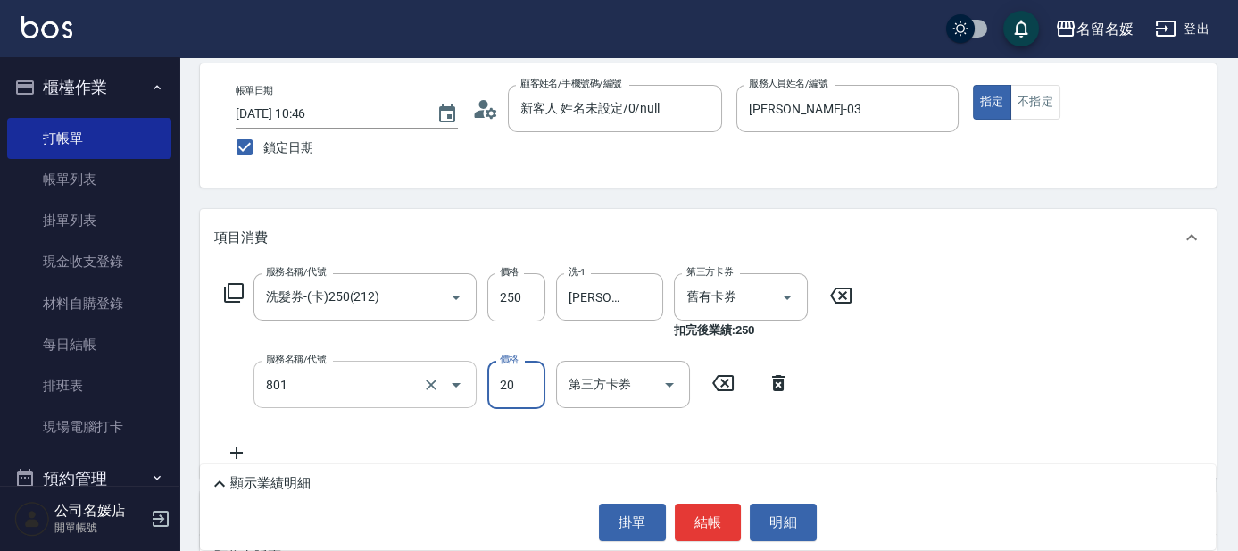
type input "潤絲(801)"
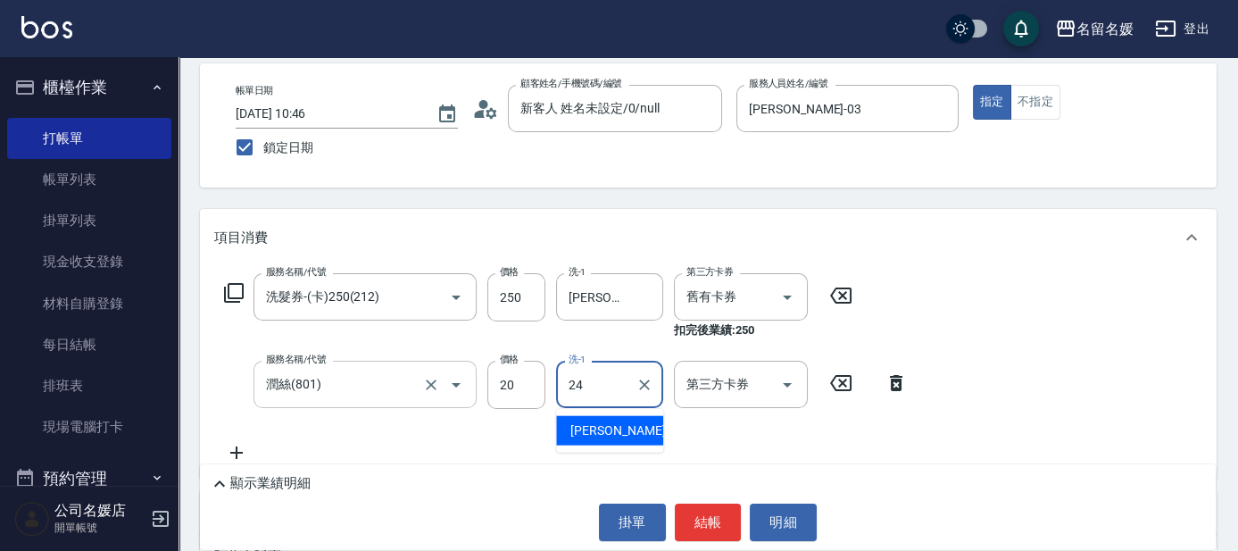
type input "[PERSON_NAME]-24"
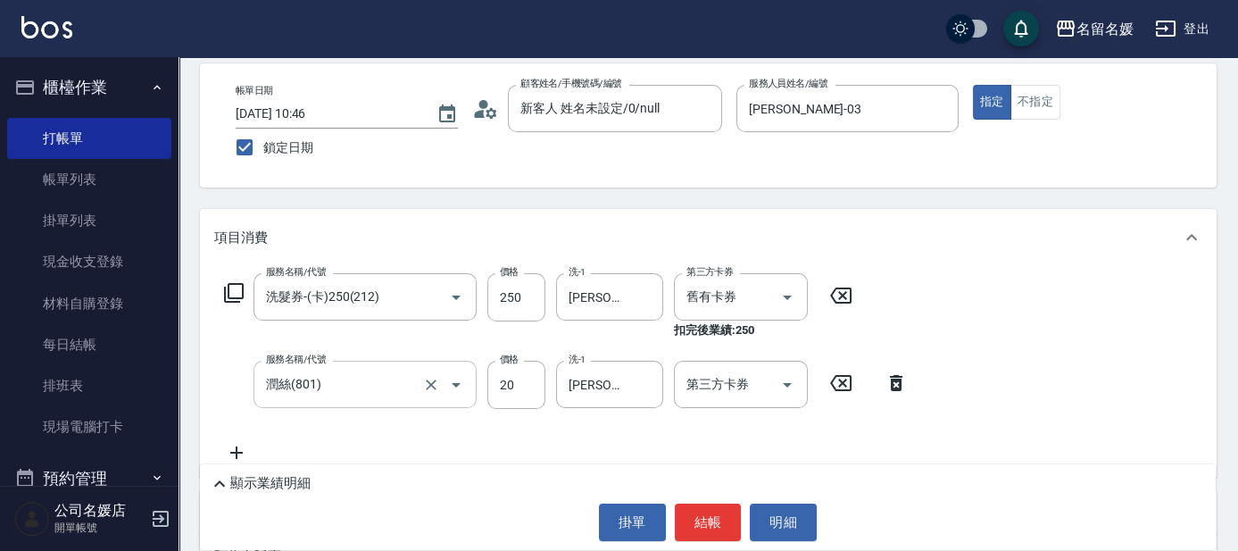
click at [700, 182] on div "帳單日期 2025/09/08 10:46 鎖定日期 顧客姓名/手機號碼/編號 新客人 姓名未設定/0/null 顧客姓名/手機號碼/編號 服務人員姓名/編號…" at bounding box center [708, 125] width 1016 height 124
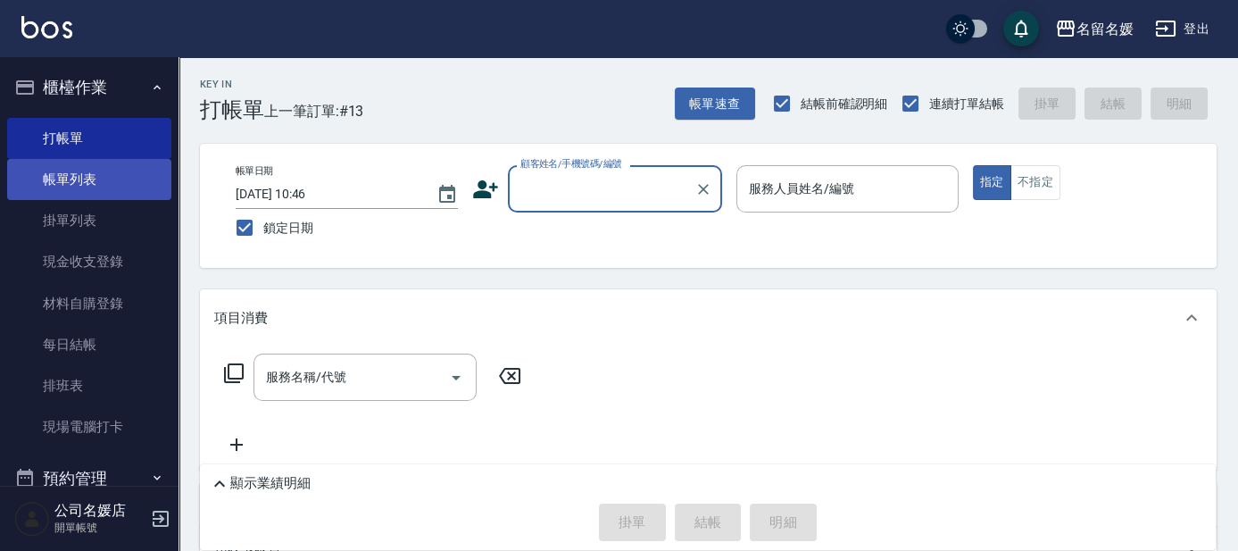
click at [60, 180] on link "帳單列表" at bounding box center [89, 179] width 164 height 41
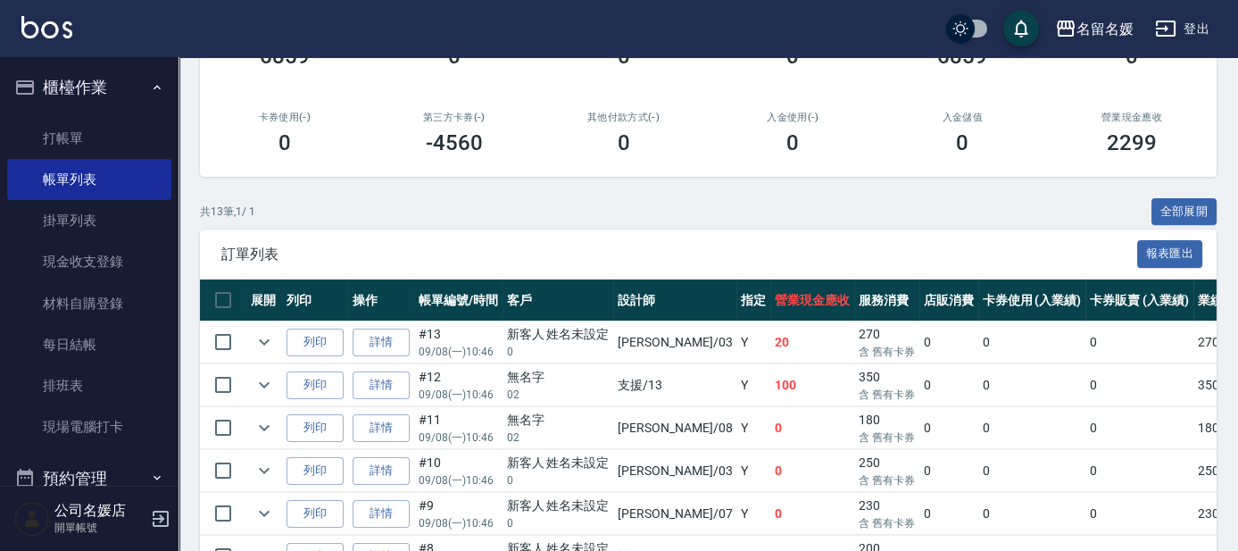
scroll to position [324, 0]
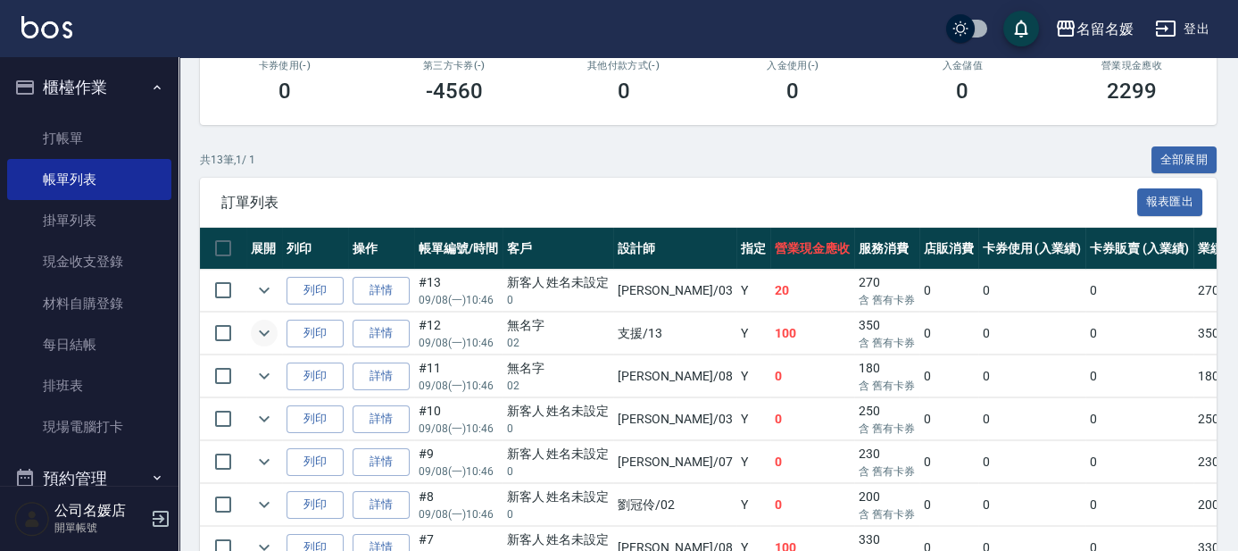
click at [264, 327] on icon "expand row" at bounding box center [263, 332] width 21 height 21
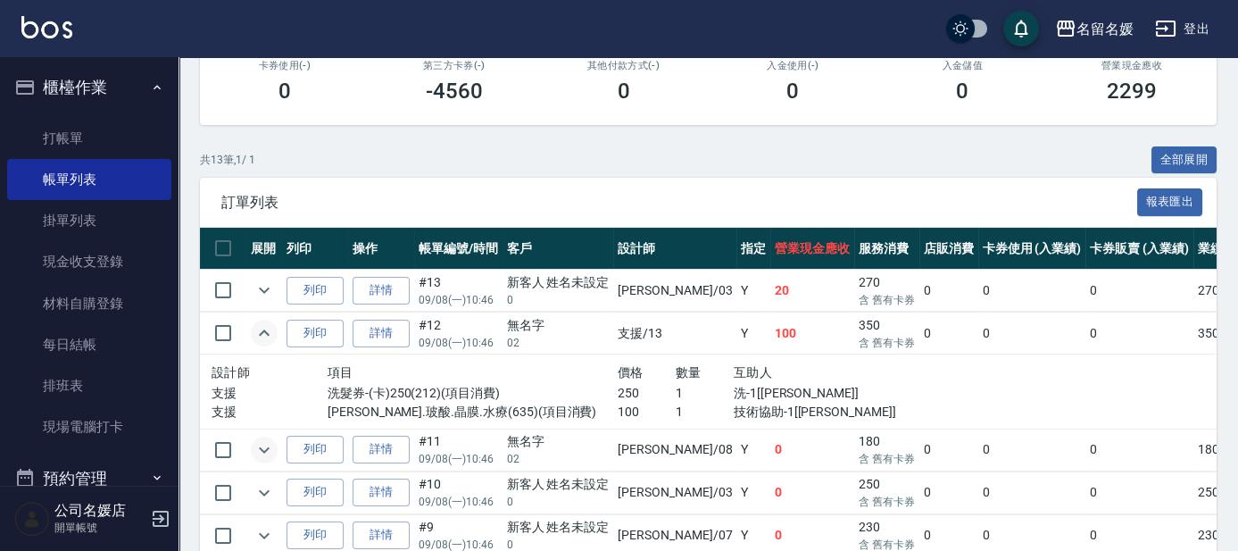
click at [252, 445] on button "expand row" at bounding box center [264, 449] width 27 height 27
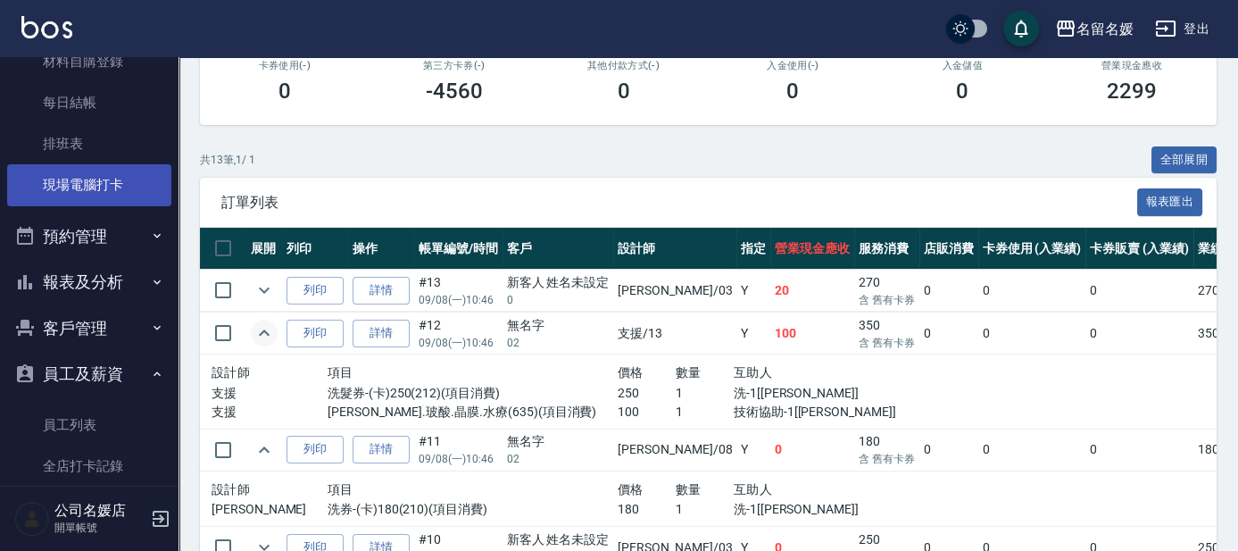
scroll to position [243, 0]
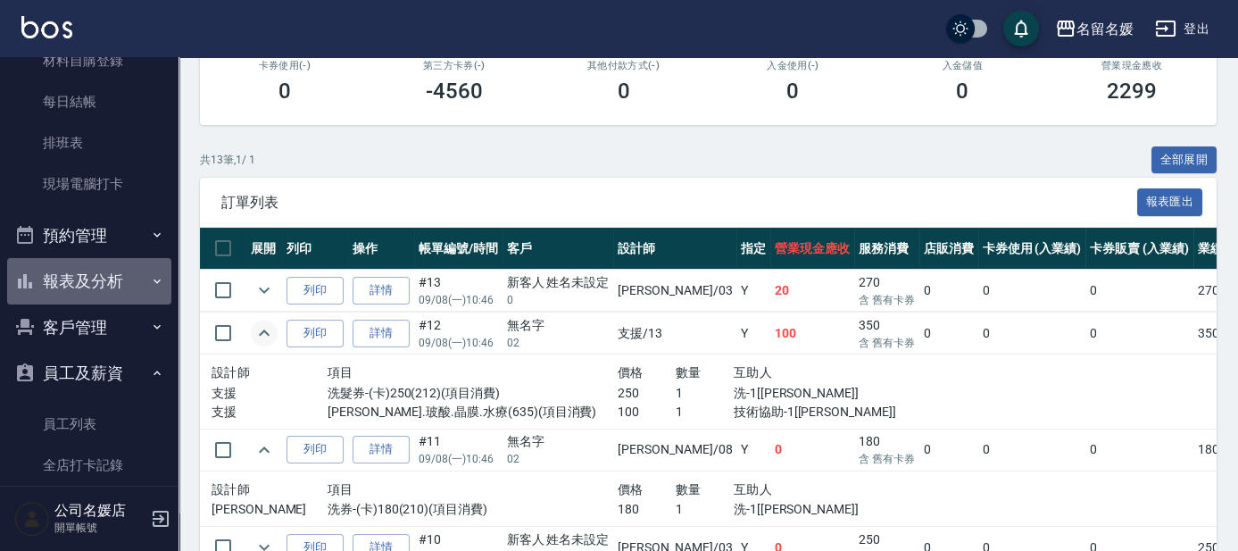
click at [121, 280] on button "報表及分析" at bounding box center [89, 281] width 164 height 46
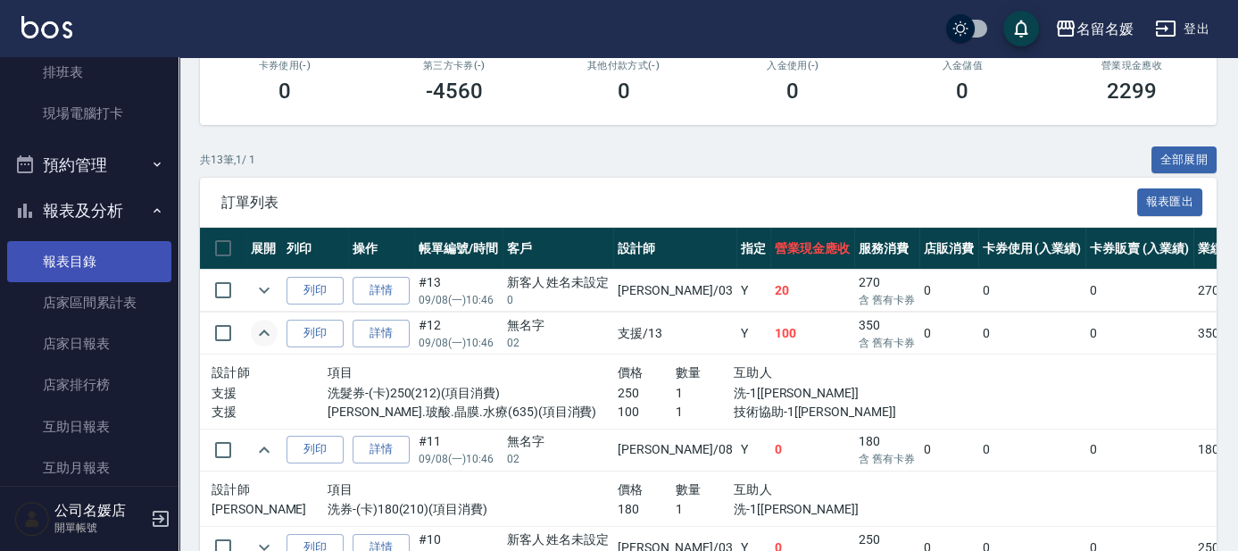
scroll to position [405, 0]
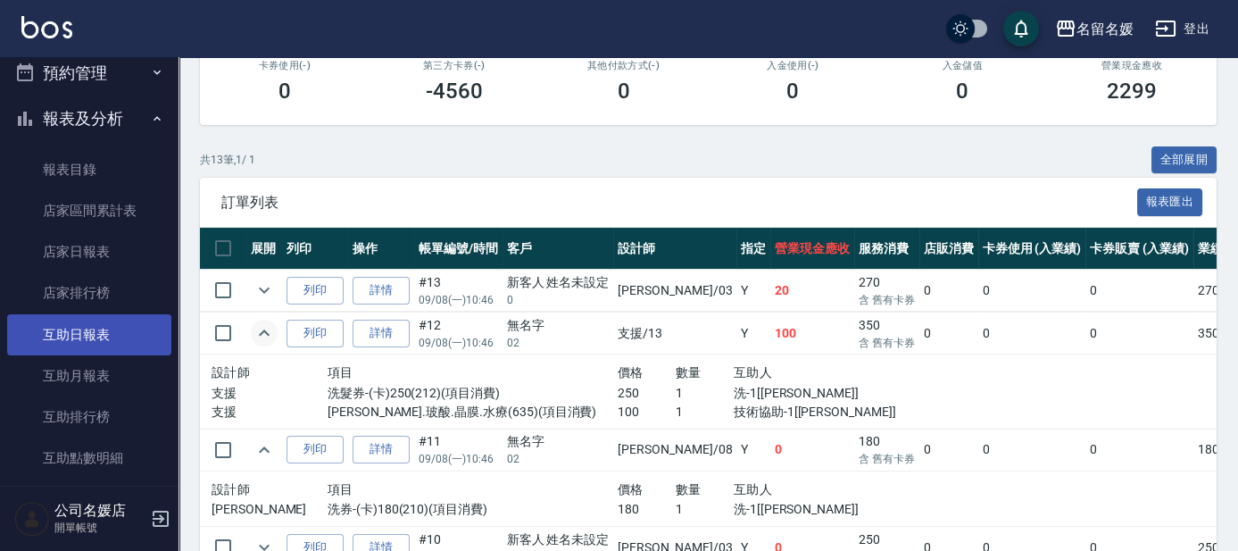
click at [112, 334] on link "互助日報表" at bounding box center [89, 334] width 164 height 41
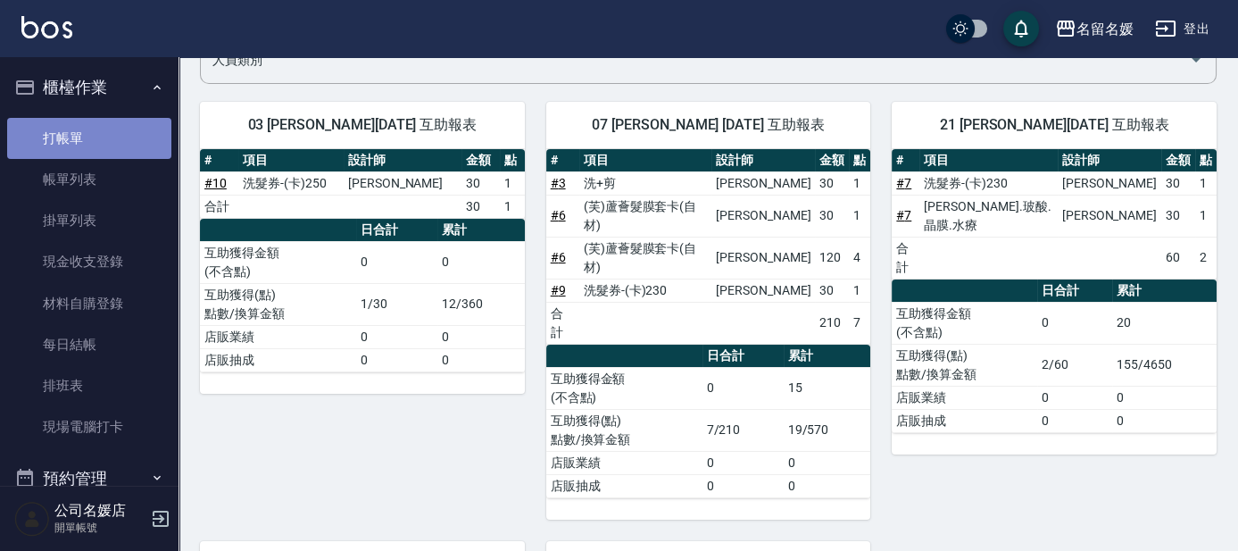
click at [132, 137] on link "打帳單" at bounding box center [89, 138] width 164 height 41
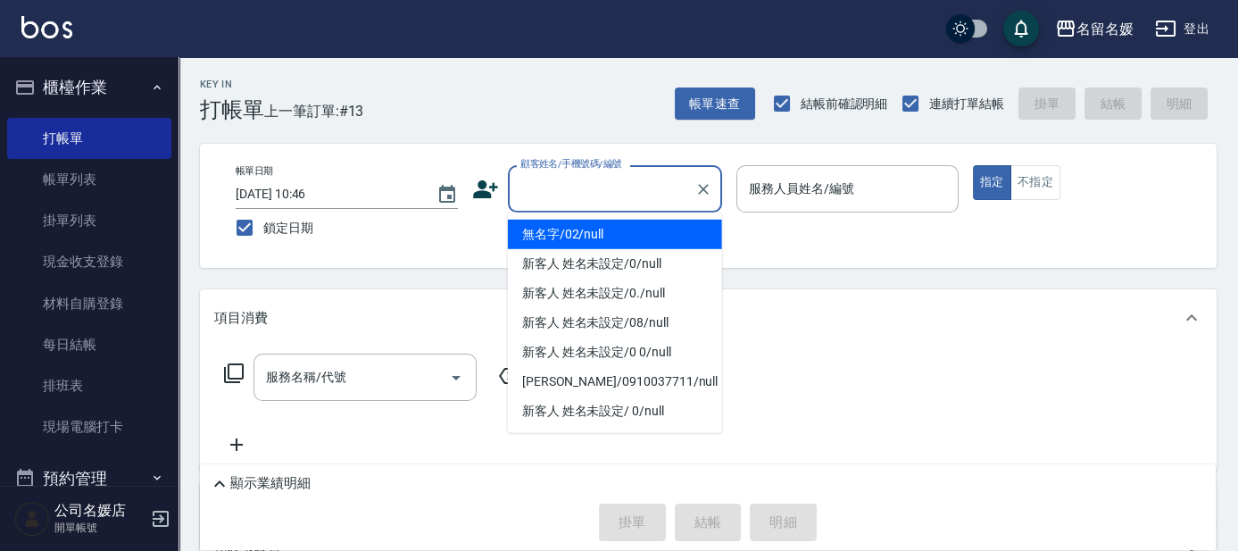
drag, startPoint x: 592, startPoint y: 181, endPoint x: 593, endPoint y: 214, distance: 33.0
click at [592, 184] on input "顧客姓名/手機號碼/編號" at bounding box center [601, 188] width 171 height 31
click at [586, 236] on li "無名字/02/null" at bounding box center [615, 233] width 214 height 29
type input "無名字/02/null"
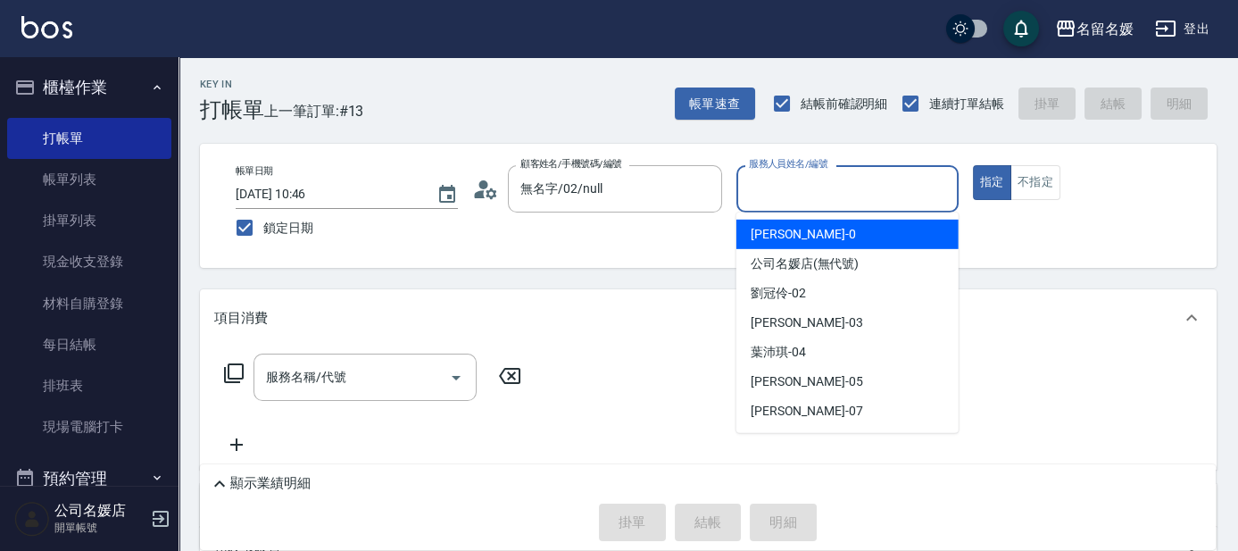
click at [804, 184] on input "服務人員姓名/編號" at bounding box center [847, 188] width 206 height 31
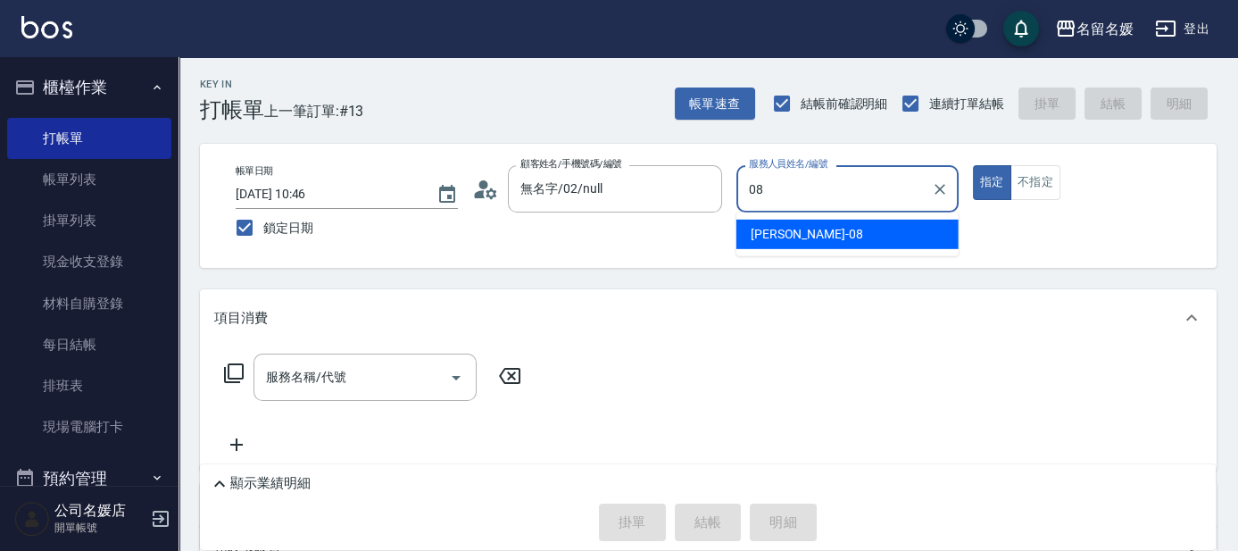
click at [797, 228] on span "許明雅 -08" at bounding box center [806, 234] width 112 height 19
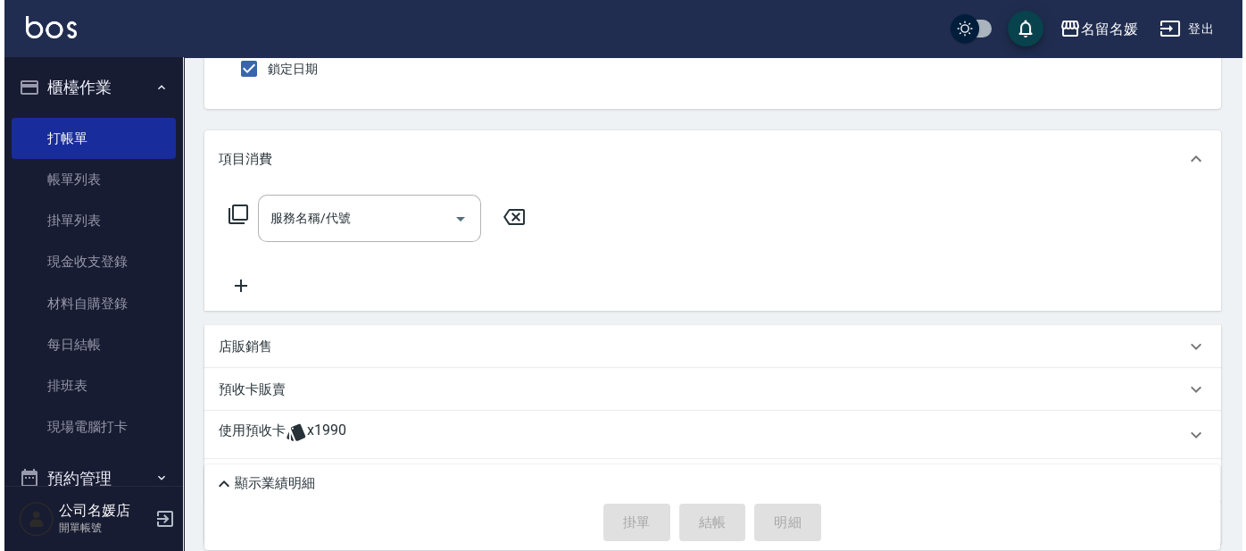
scroll to position [80, 0]
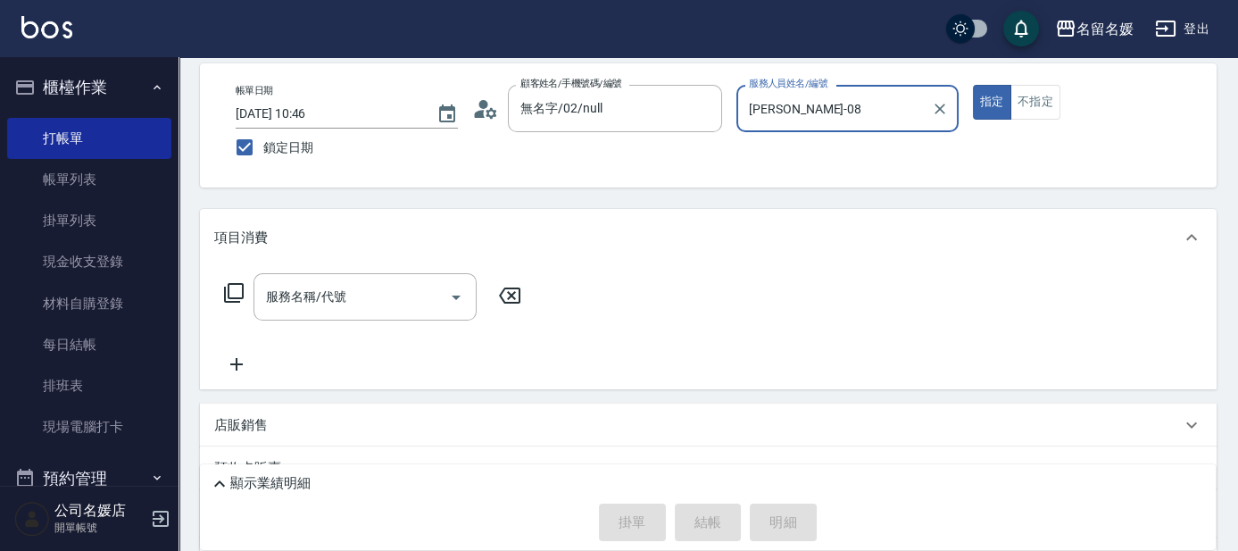
type input "[PERSON_NAME]-08"
click at [236, 292] on icon at bounding box center [233, 292] width 21 height 21
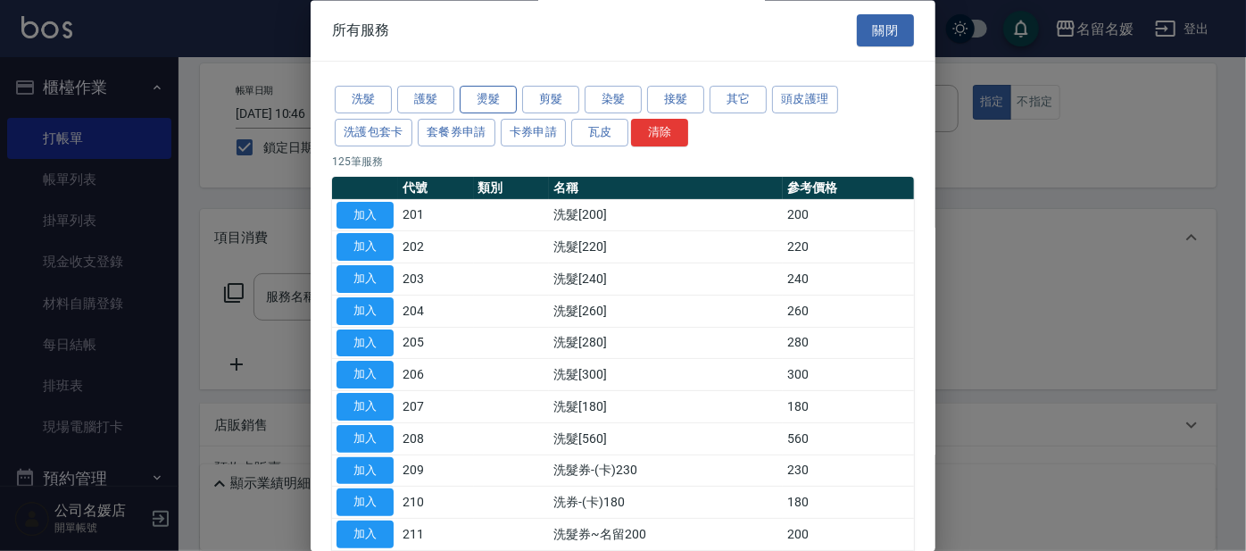
click at [505, 102] on button "燙髮" at bounding box center [488, 101] width 57 height 28
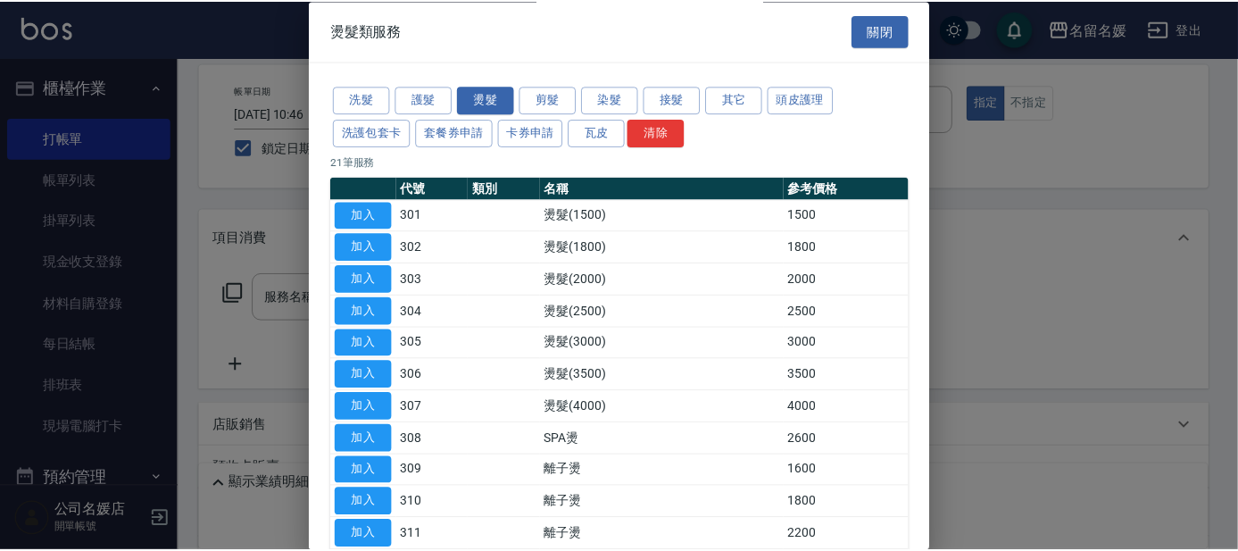
scroll to position [405, 0]
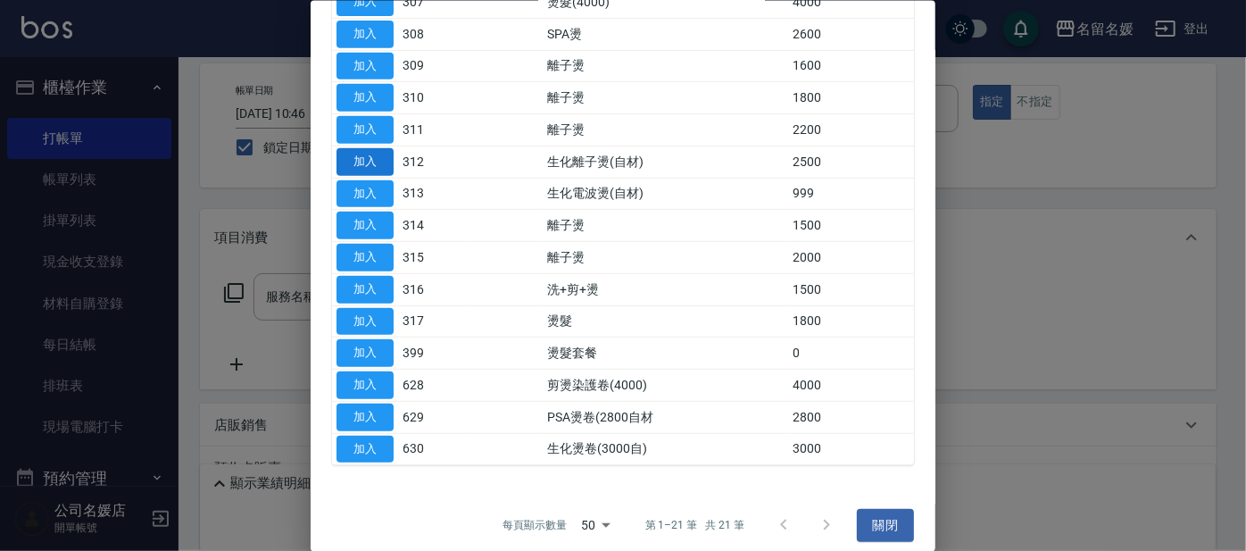
click at [390, 158] on button "加入" at bounding box center [364, 161] width 57 height 28
type input "生化離子燙(自材)(312)"
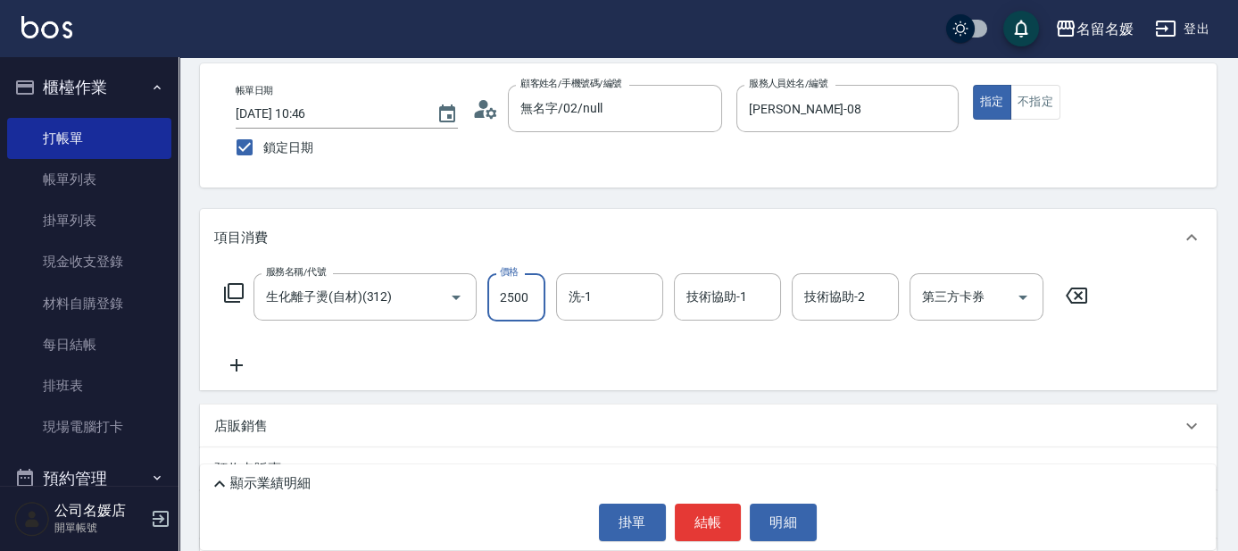
click at [534, 295] on input "2500" at bounding box center [516, 297] width 58 height 48
type input "2400"
click at [595, 298] on input "洗-1" at bounding box center [609, 296] width 91 height 31
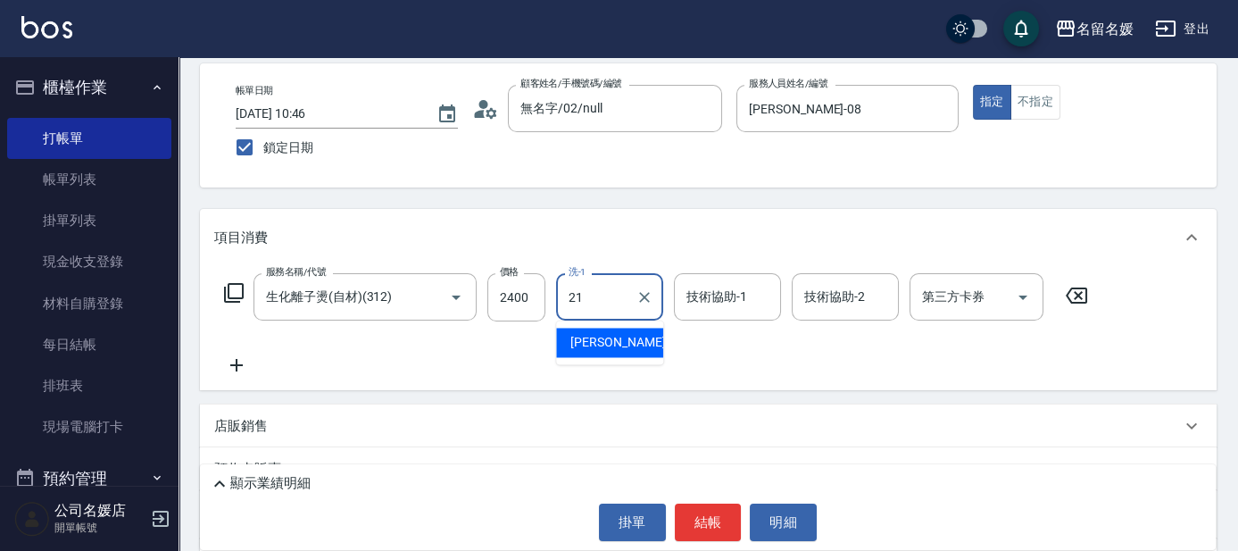
click at [581, 343] on span "許庭瑀 -21" at bounding box center [626, 342] width 112 height 19
type input "[PERSON_NAME]-21"
click at [721, 291] on div "技術協助-1 技術協助-1" at bounding box center [727, 296] width 107 height 47
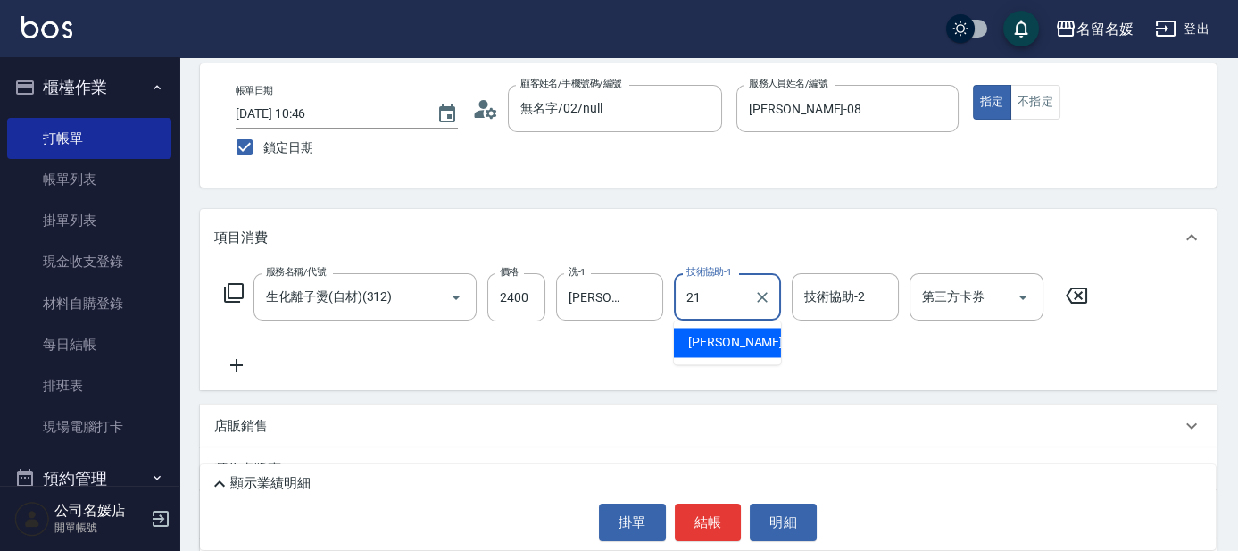
click at [747, 341] on div "許庭瑀 -21" at bounding box center [727, 341] width 107 height 29
type input "[PERSON_NAME]-21"
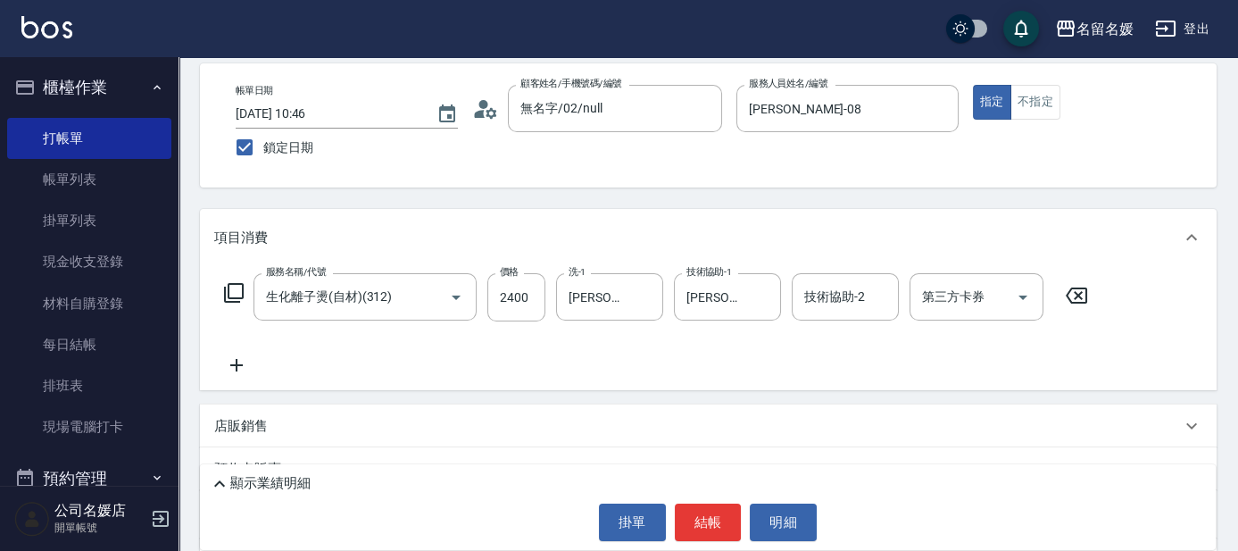
click at [237, 293] on icon at bounding box center [233, 292] width 21 height 21
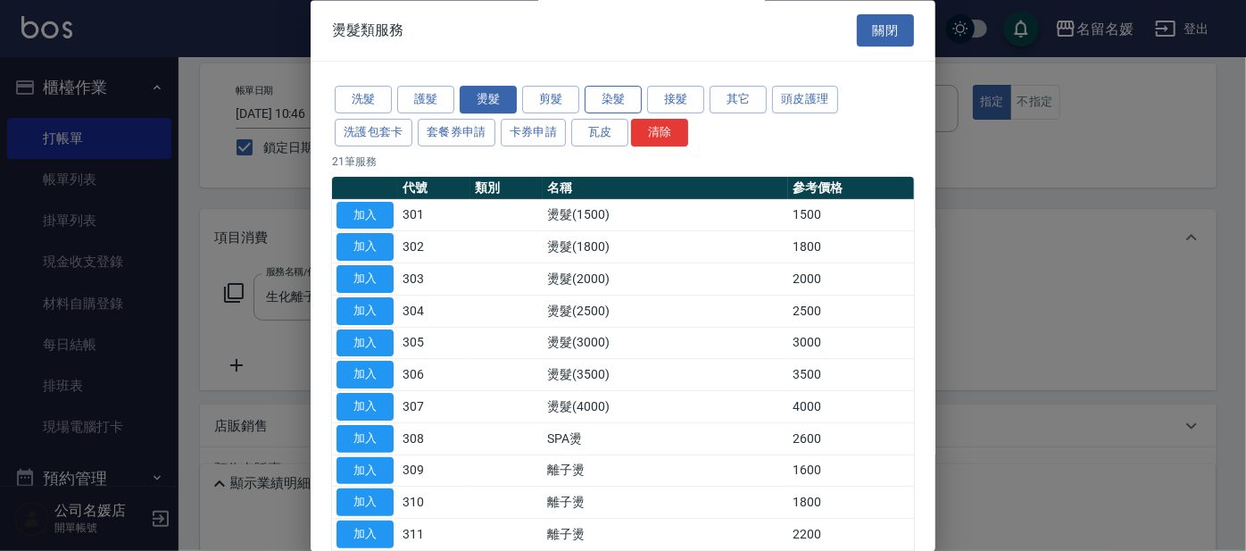
click at [612, 98] on button "染髮" at bounding box center [612, 101] width 57 height 28
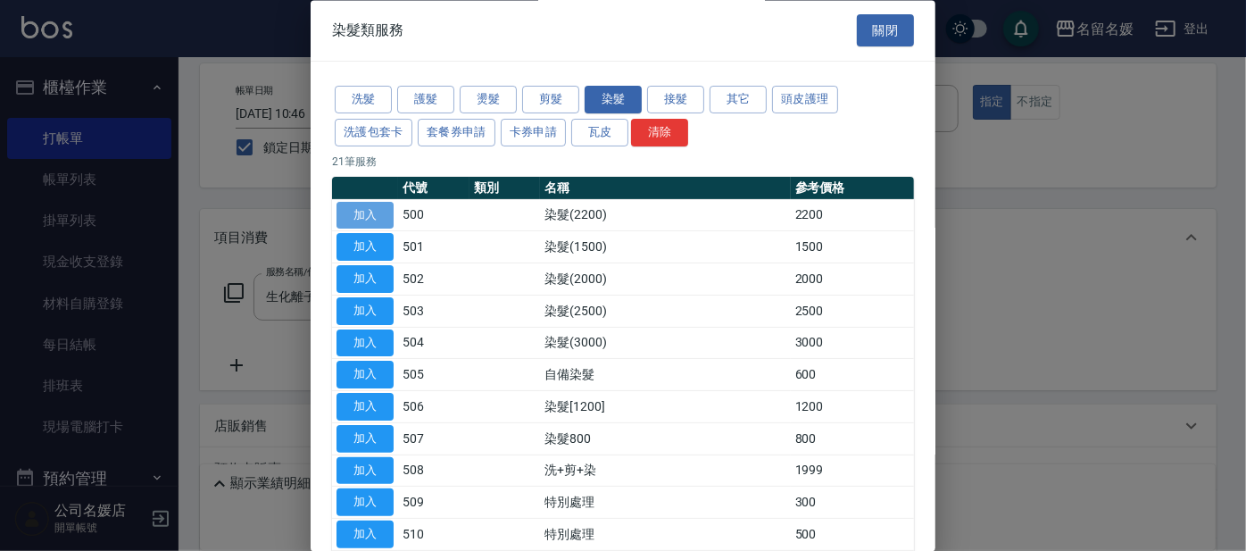
click at [358, 212] on button "加入" at bounding box center [364, 216] width 57 height 28
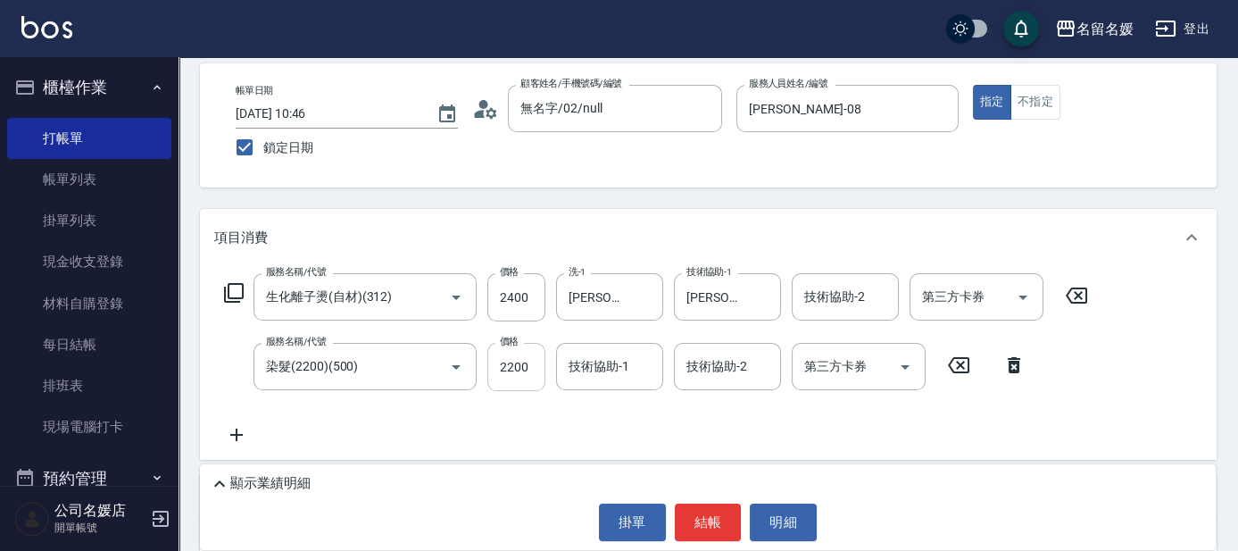
click at [534, 364] on input "2200" at bounding box center [516, 367] width 58 height 48
type input "2400"
click at [605, 360] on div "技術協助-1 技術協助-1" at bounding box center [609, 366] width 107 height 47
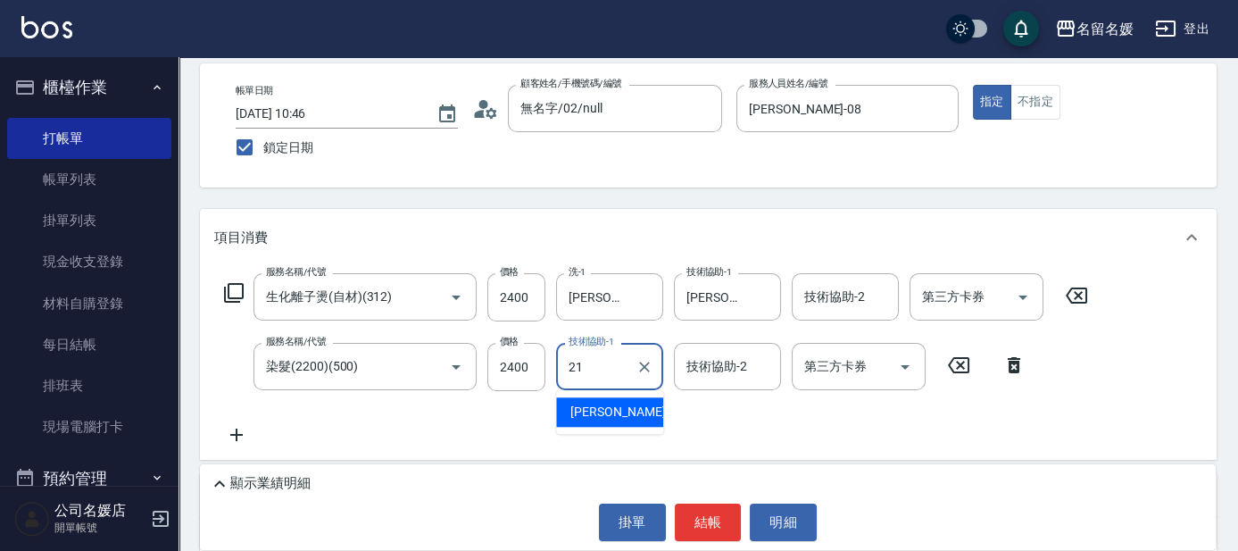
click at [594, 401] on div "許庭瑀 -21" at bounding box center [609, 411] width 107 height 29
type input "[PERSON_NAME]-21"
click at [231, 435] on icon at bounding box center [236, 434] width 12 height 12
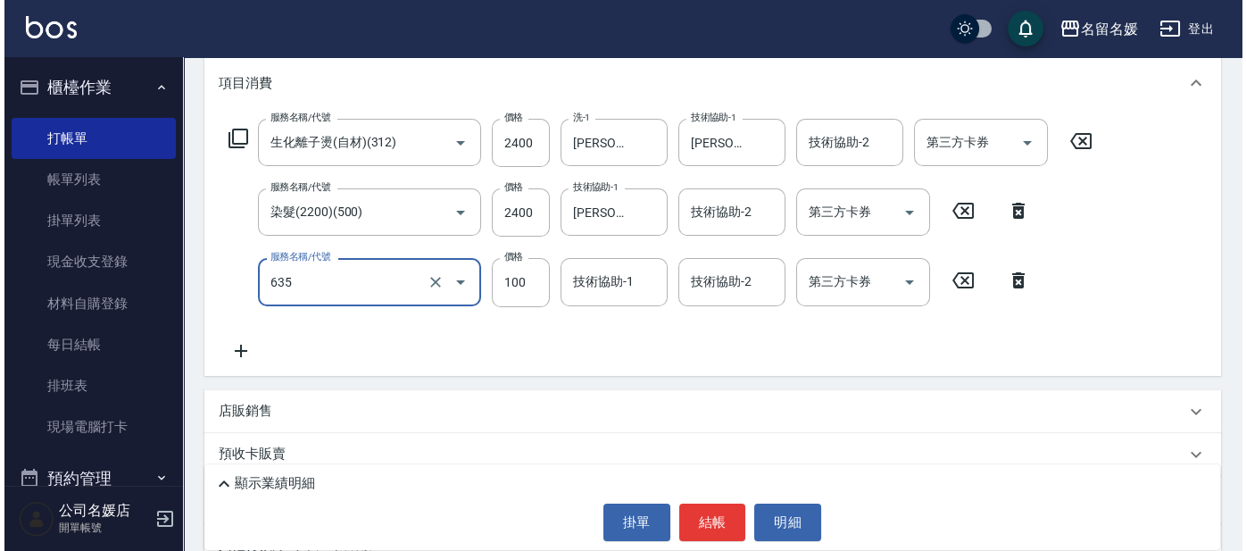
scroll to position [243, 0]
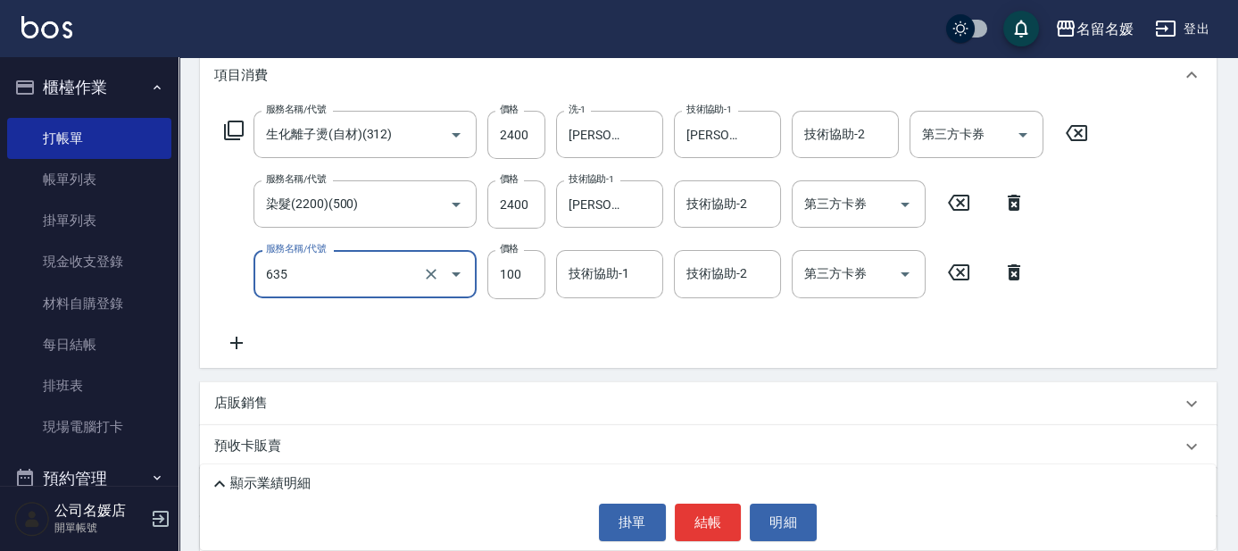
click at [363, 278] on input "635" at bounding box center [339, 273] width 157 height 31
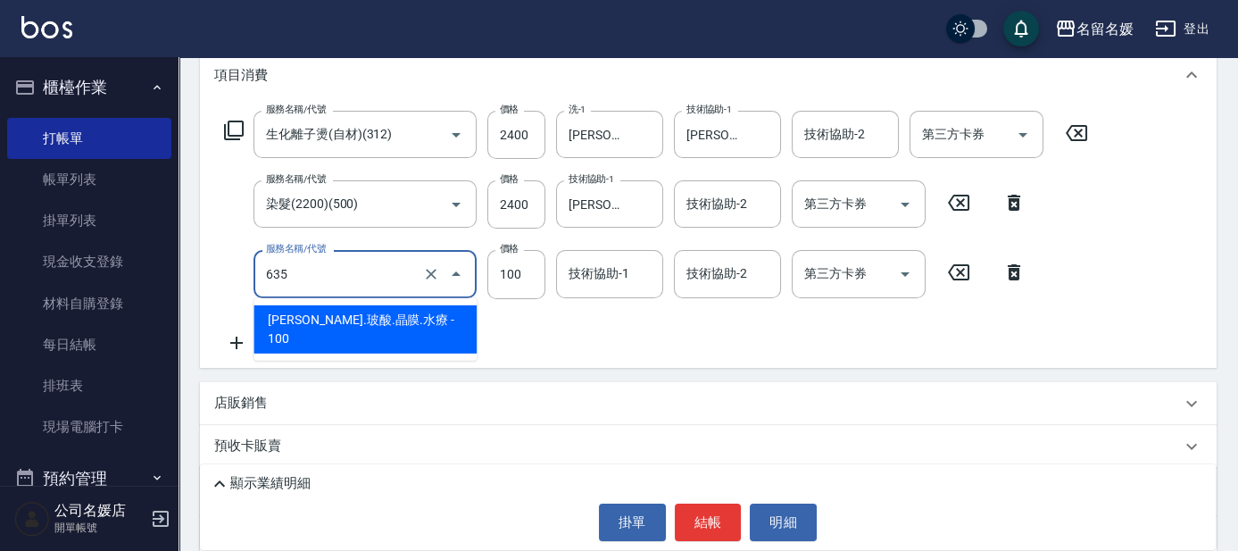
click at [368, 315] on span "[PERSON_NAME].玻酸.晶膜.水療 - 100" at bounding box center [364, 329] width 223 height 48
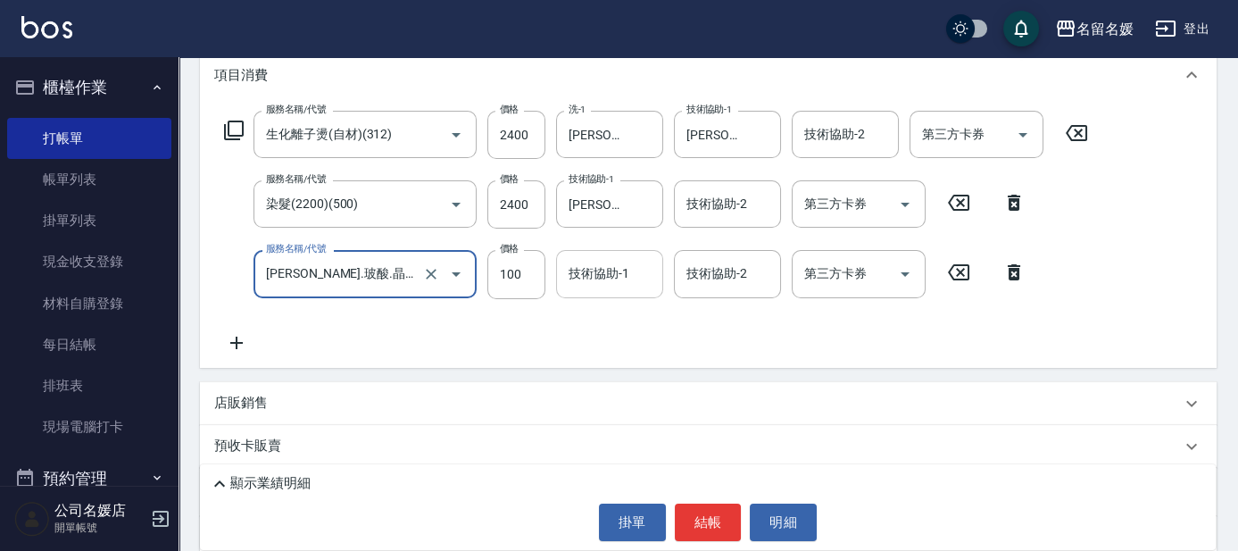
type input "[PERSON_NAME].玻酸.晶膜.水療(635)"
click at [584, 277] on div "技術協助-1 技術協助-1" at bounding box center [609, 273] width 107 height 47
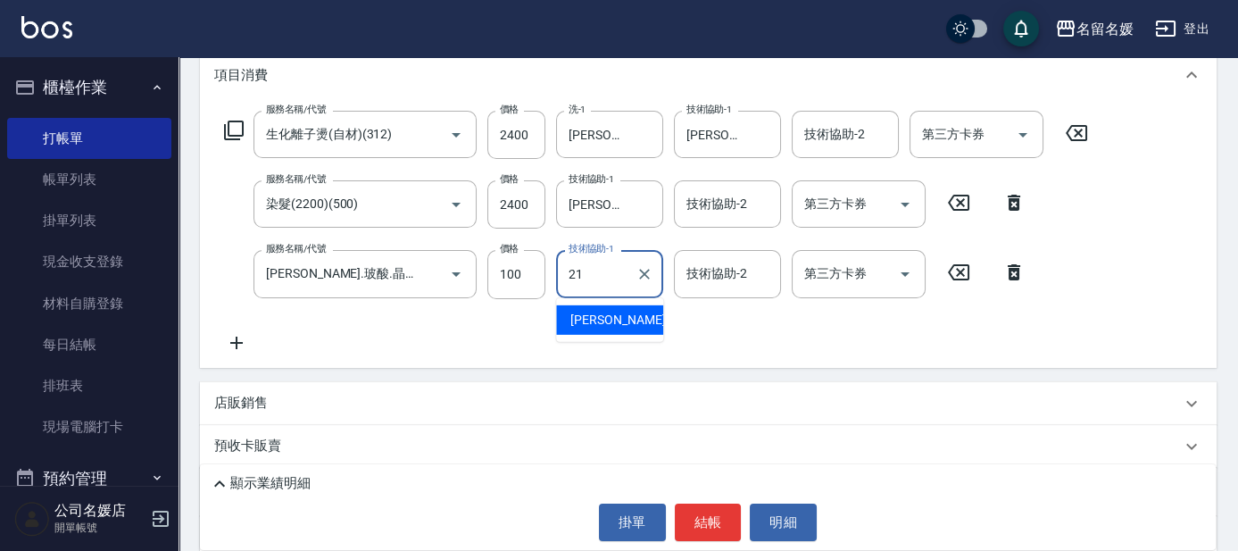
click at [615, 319] on span "許庭瑀 -21" at bounding box center [626, 320] width 112 height 19
type input "[PERSON_NAME]-21"
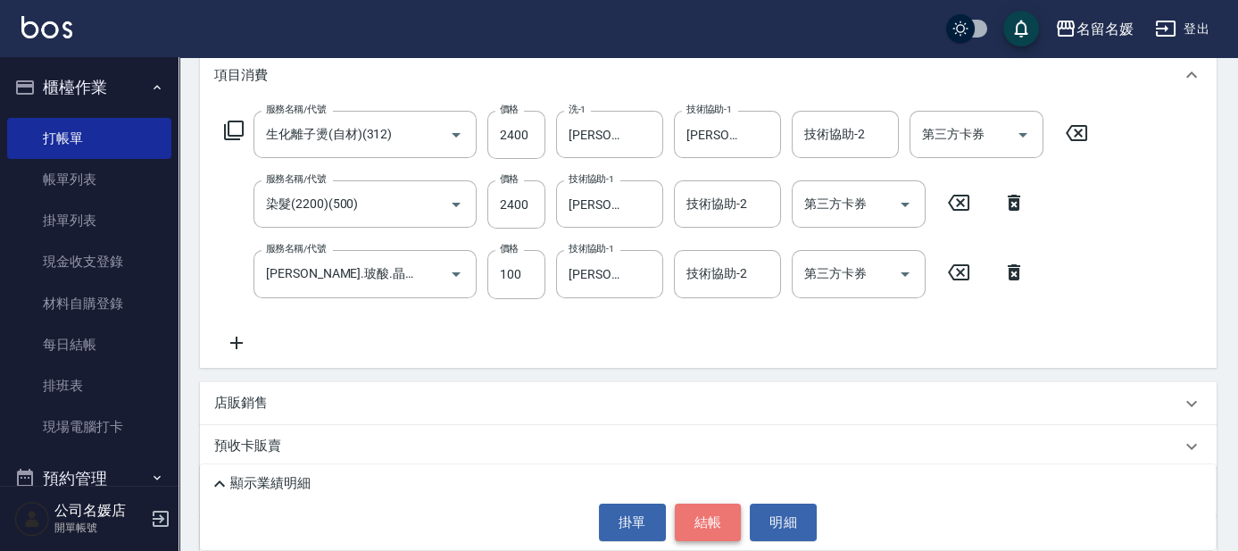
click at [696, 519] on button "結帳" at bounding box center [708, 521] width 67 height 37
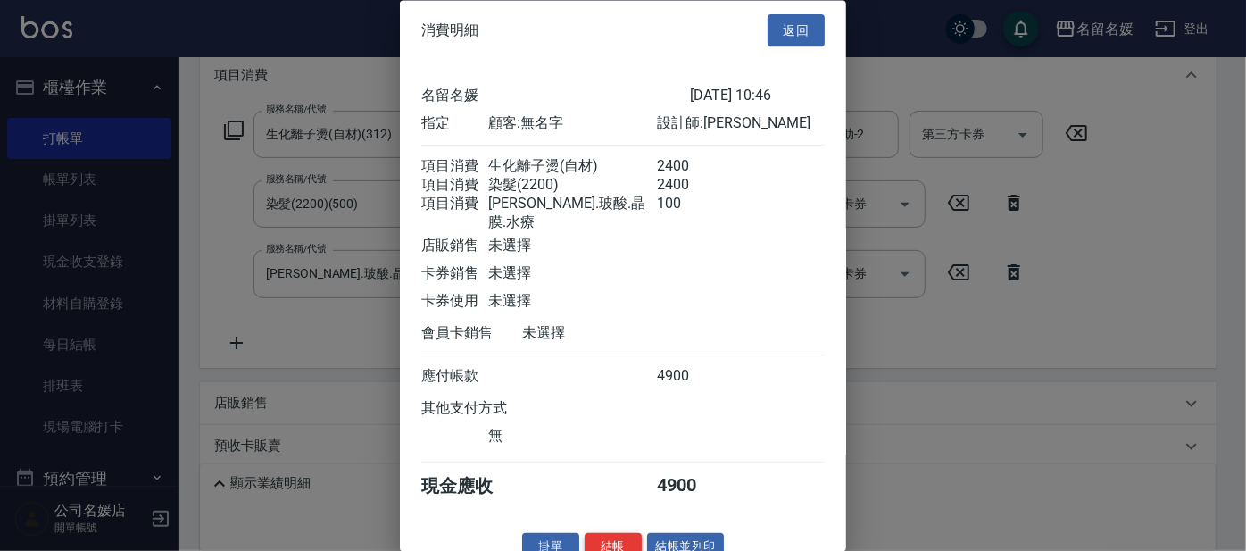
click at [609, 542] on button "結帳" at bounding box center [612, 548] width 57 height 28
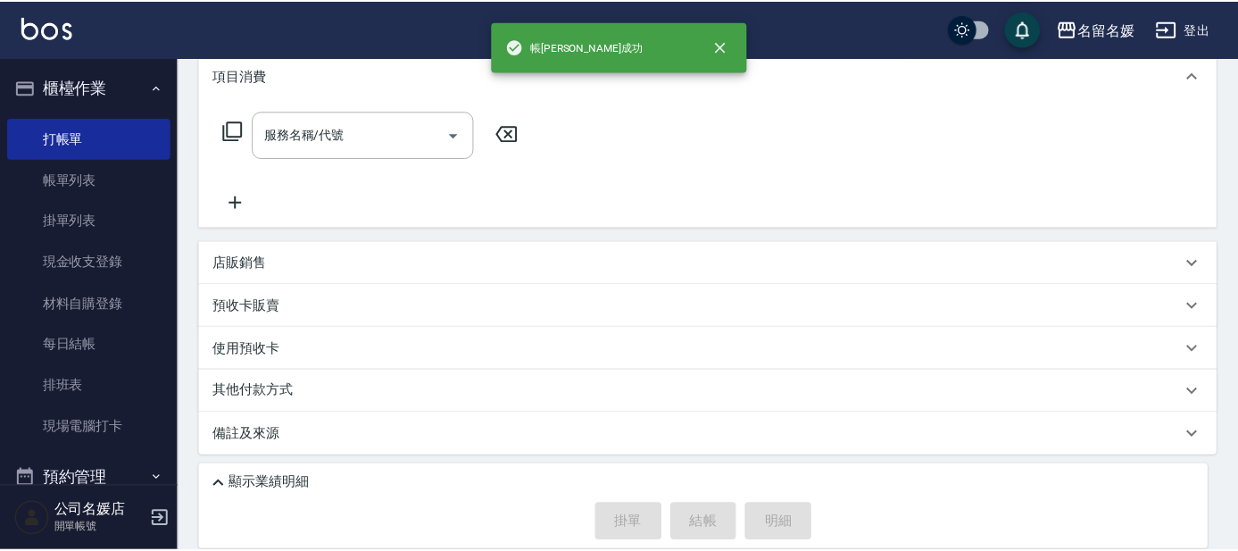
scroll to position [0, 0]
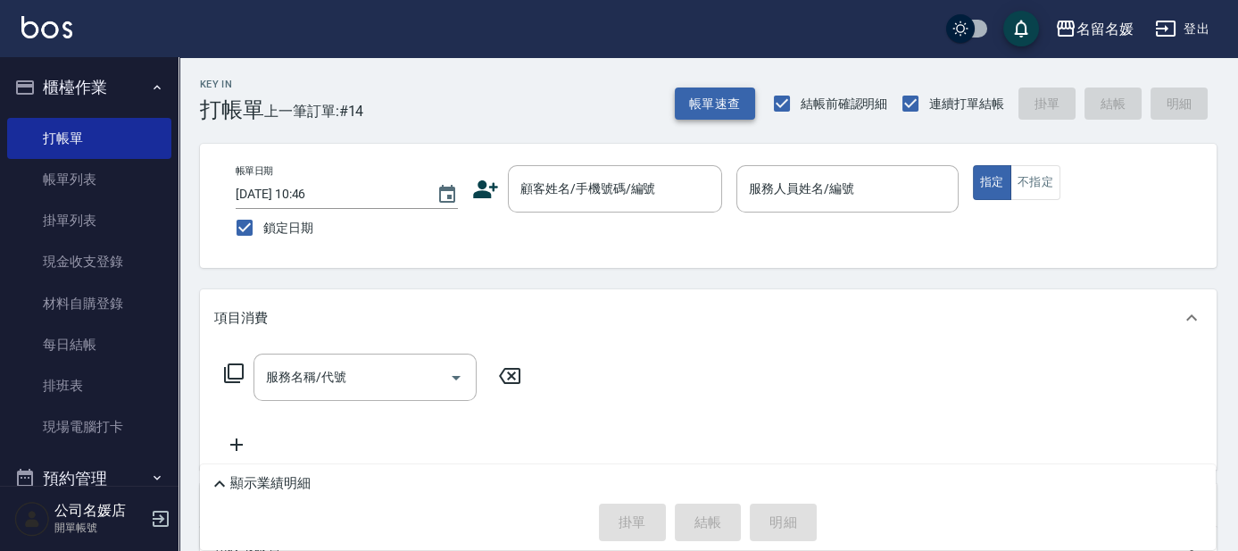
click at [705, 101] on button "帳單速查" at bounding box center [715, 103] width 80 height 33
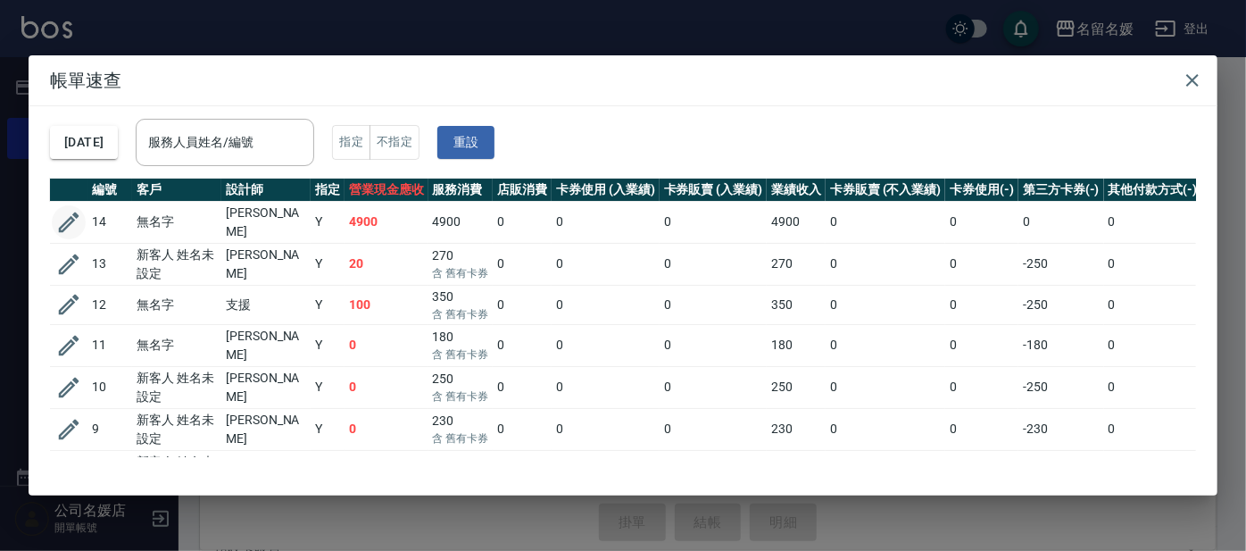
click at [65, 221] on icon "button" at bounding box center [68, 222] width 27 height 27
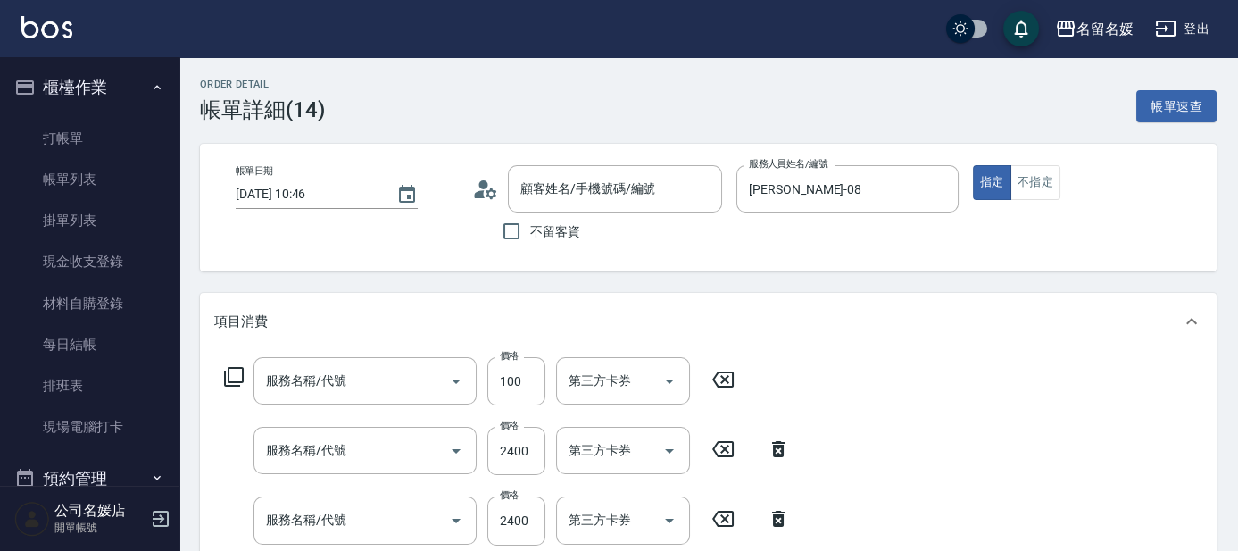
type input "[DATE] 10:46"
type input "[PERSON_NAME]-08"
type input "無名字/02/null"
type input "[PERSON_NAME].玻酸.晶膜.水療(635)"
type input "染髮(2200)(500)"
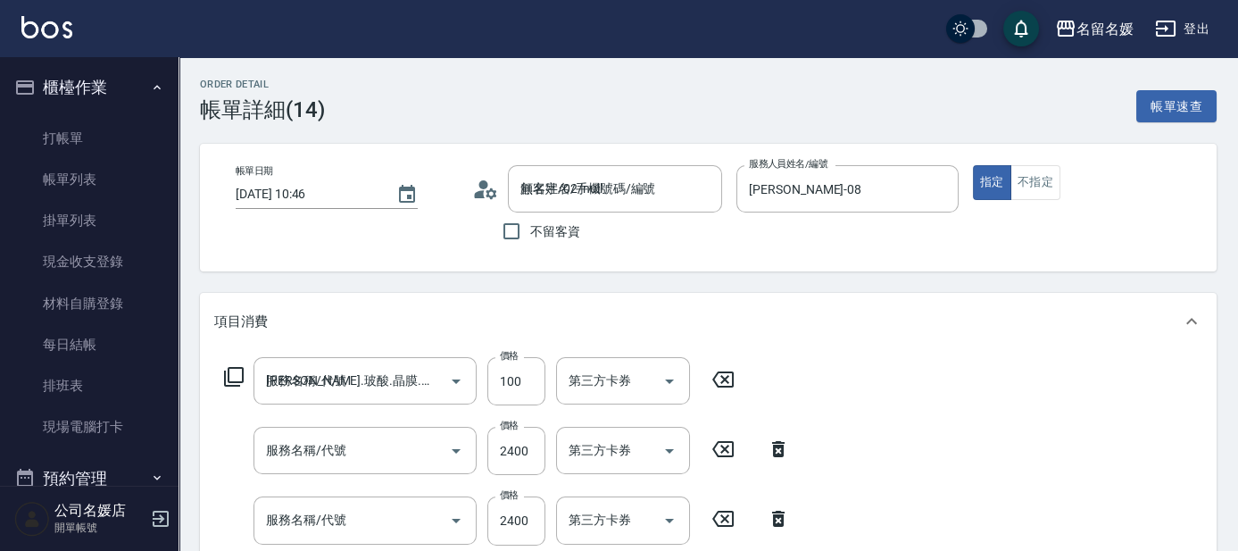
type input "生化離子燙(自材)(312)"
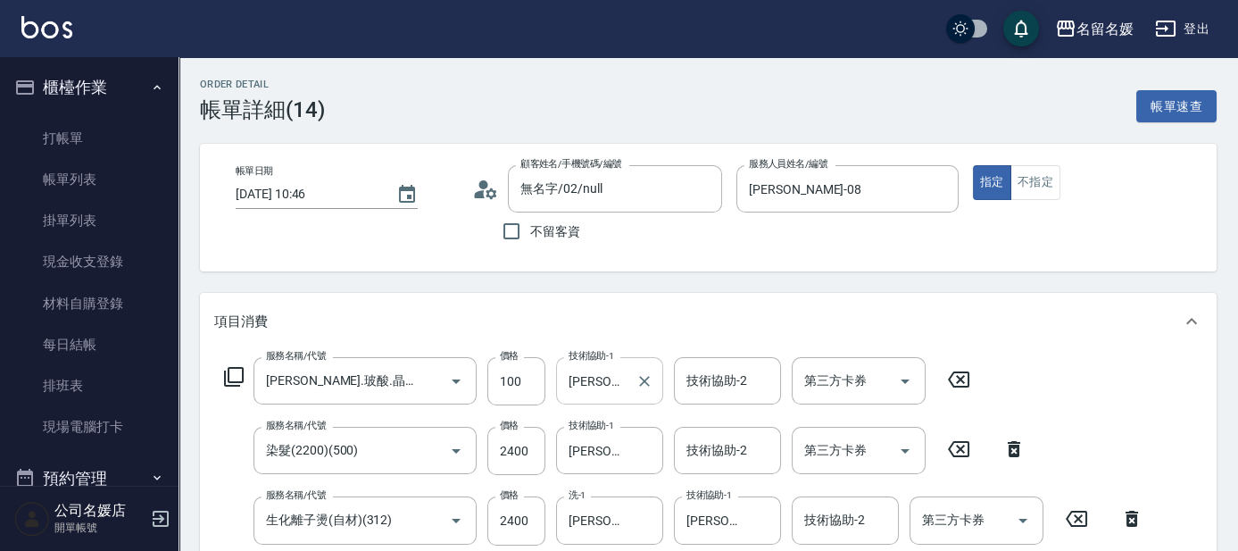
click at [625, 387] on input "[PERSON_NAME]-21" at bounding box center [596, 380] width 64 height 31
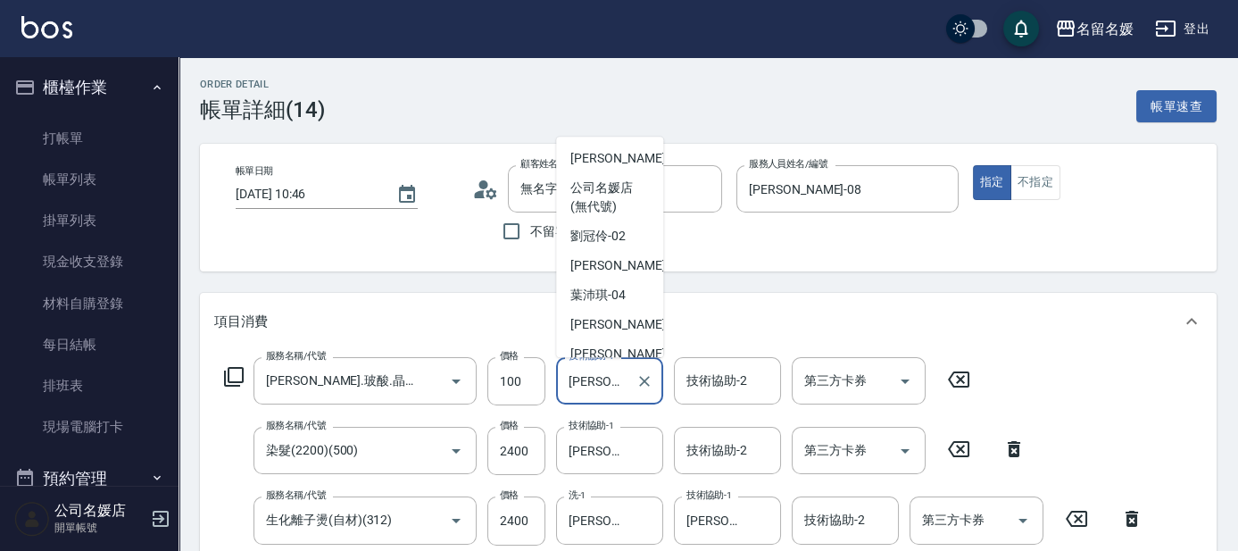
scroll to position [100, 0]
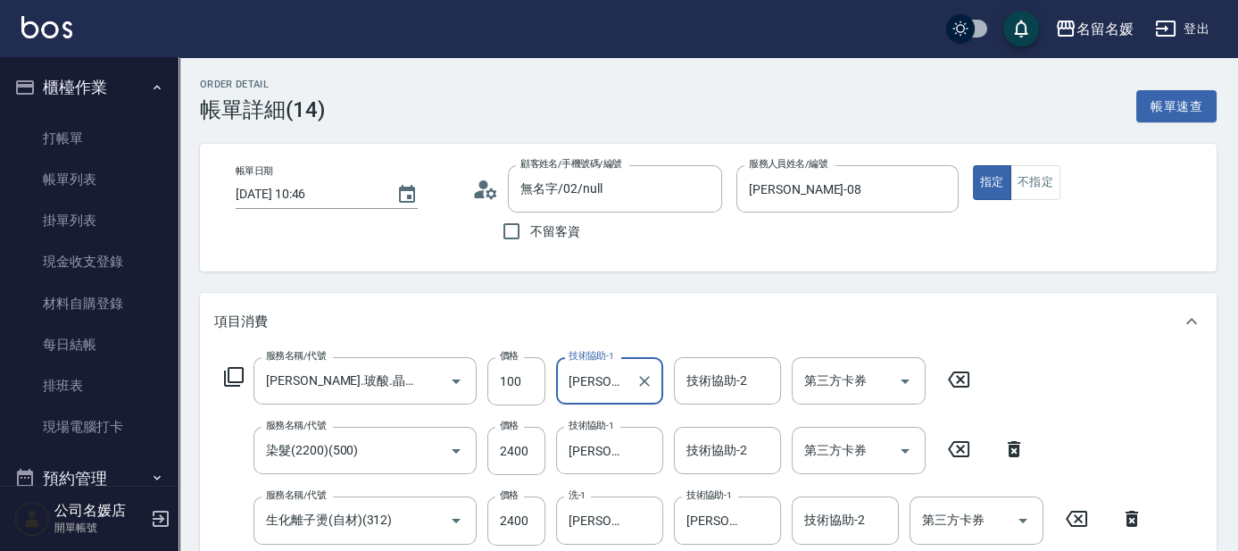
type input "許"
click at [628, 426] on div "楊瑋萱 -25" at bounding box center [609, 425] width 107 height 29
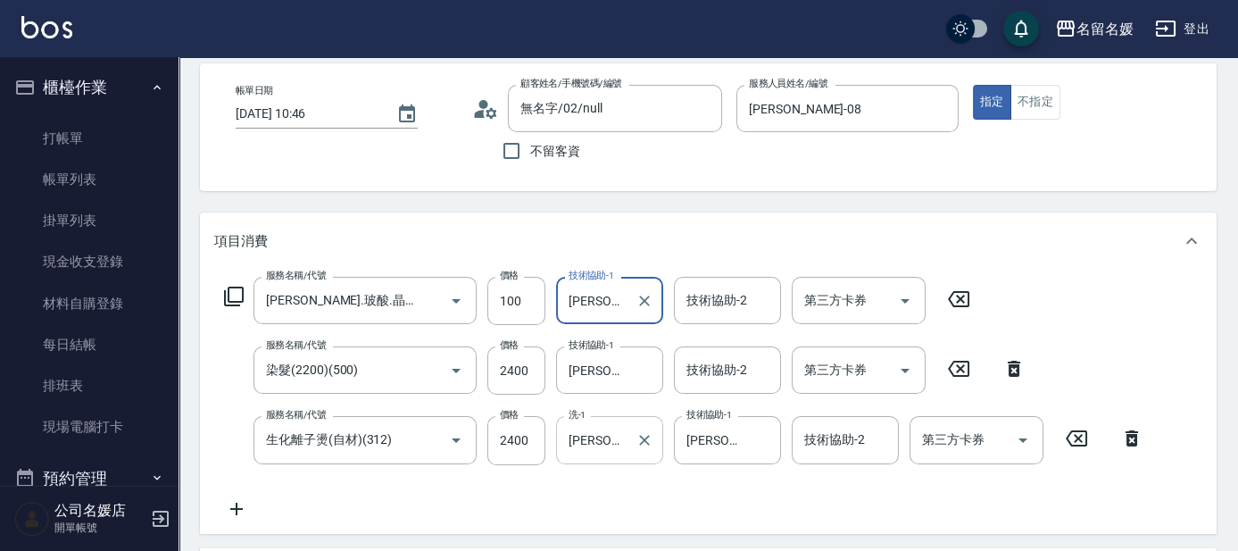
click at [629, 436] on div "許庭瑀-21 洗-1" at bounding box center [609, 439] width 107 height 47
type input "楊瑋萱-25"
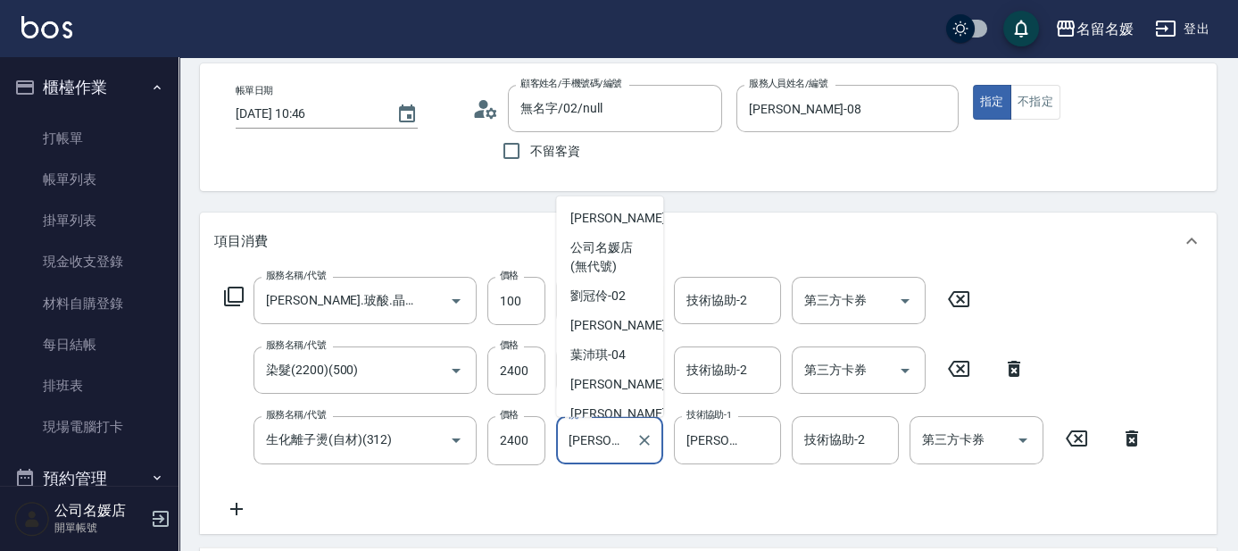
scroll to position [100, 0]
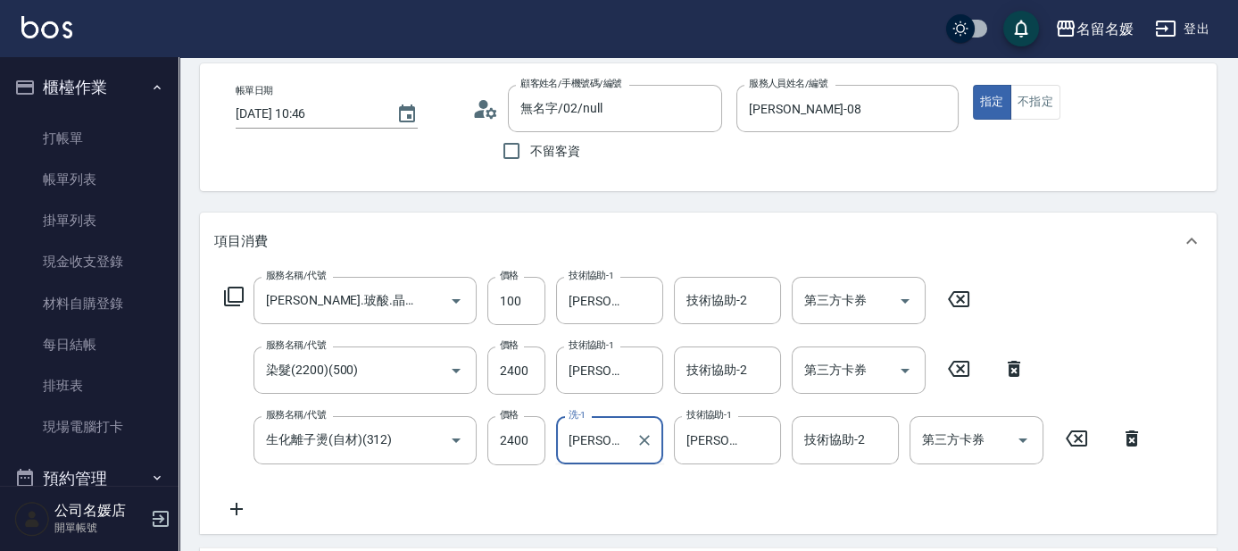
type input "許"
click at [641, 484] on div "楊瑋萱 -25" at bounding box center [609, 484] width 107 height 29
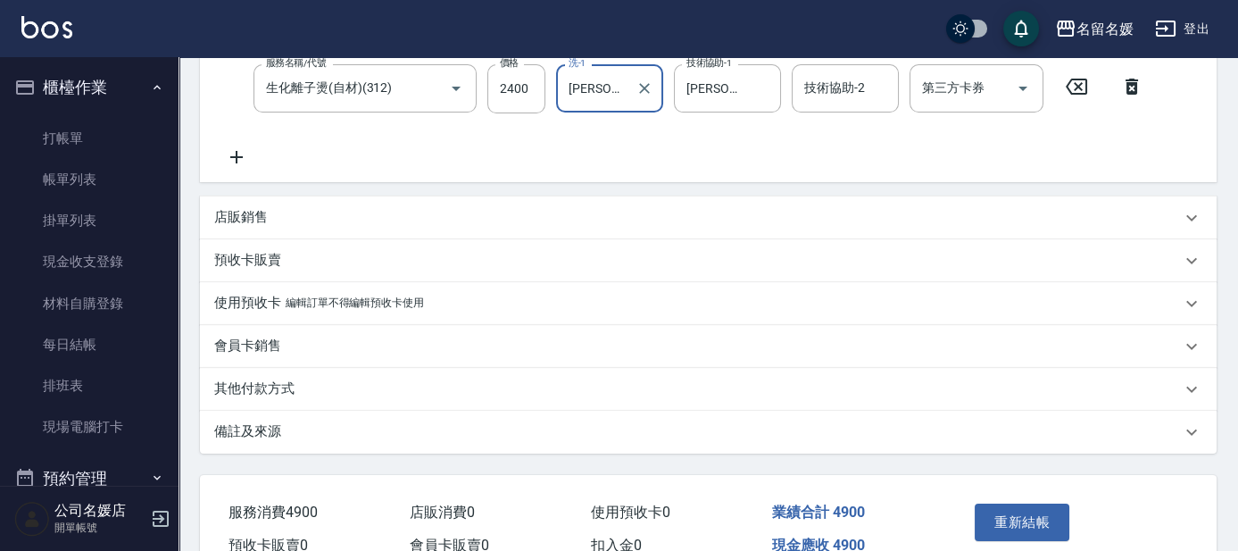
scroll to position [486, 0]
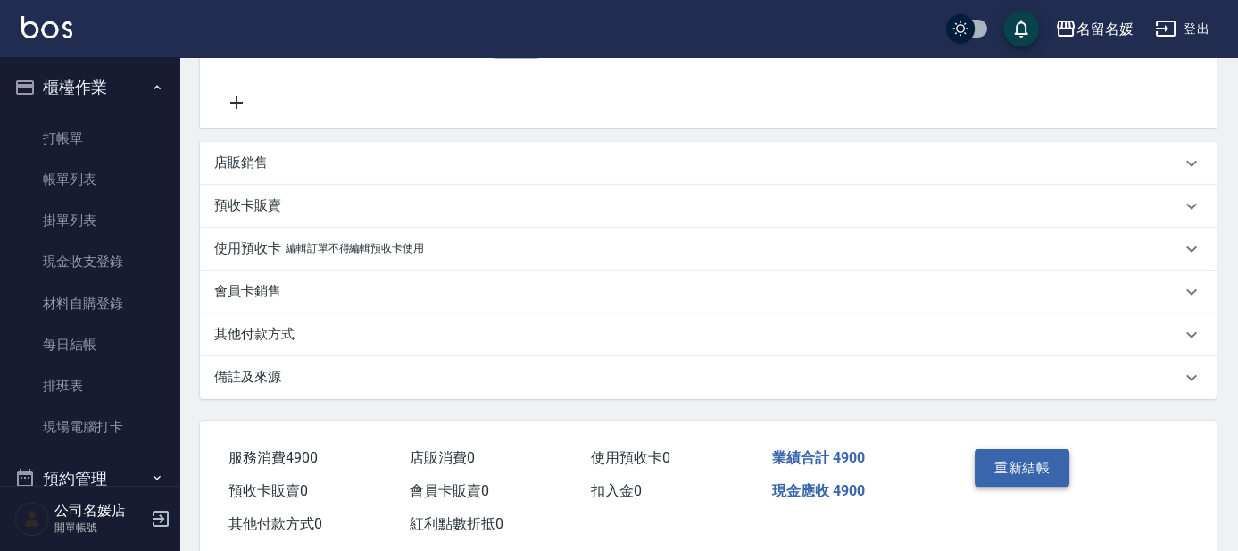
type input "楊瑋萱-25"
click at [1027, 461] on button "重新結帳" at bounding box center [1021, 467] width 95 height 37
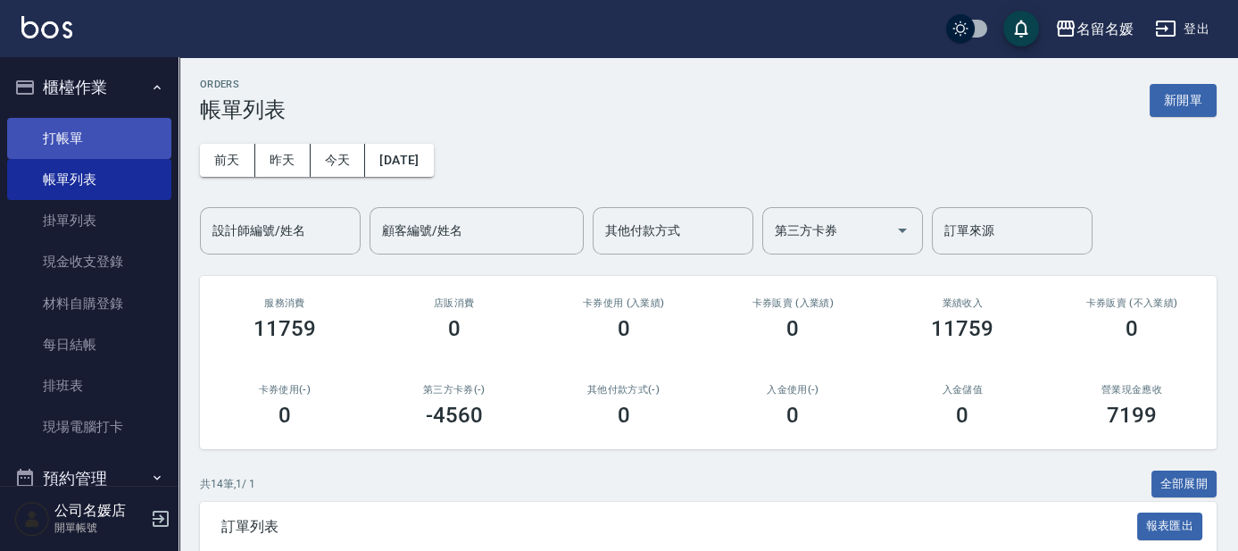
click at [125, 137] on link "打帳單" at bounding box center [89, 138] width 164 height 41
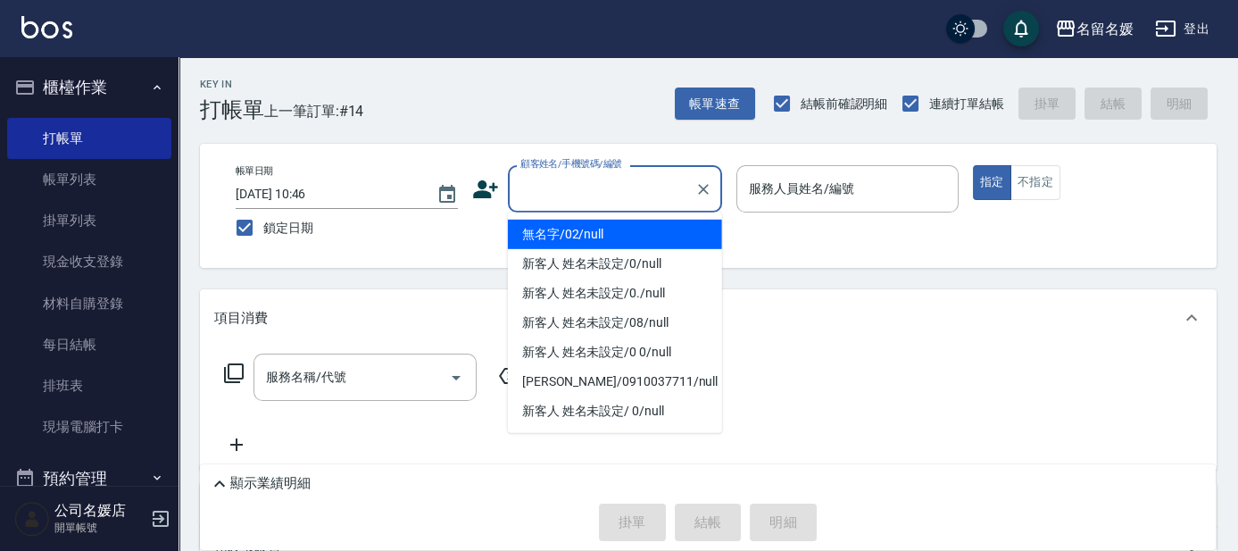
click at [602, 182] on input "顧客姓名/手機號碼/編號" at bounding box center [601, 188] width 171 height 31
click at [655, 228] on li "無名字/02/null" at bounding box center [615, 233] width 214 height 29
type input "無名字/02/null"
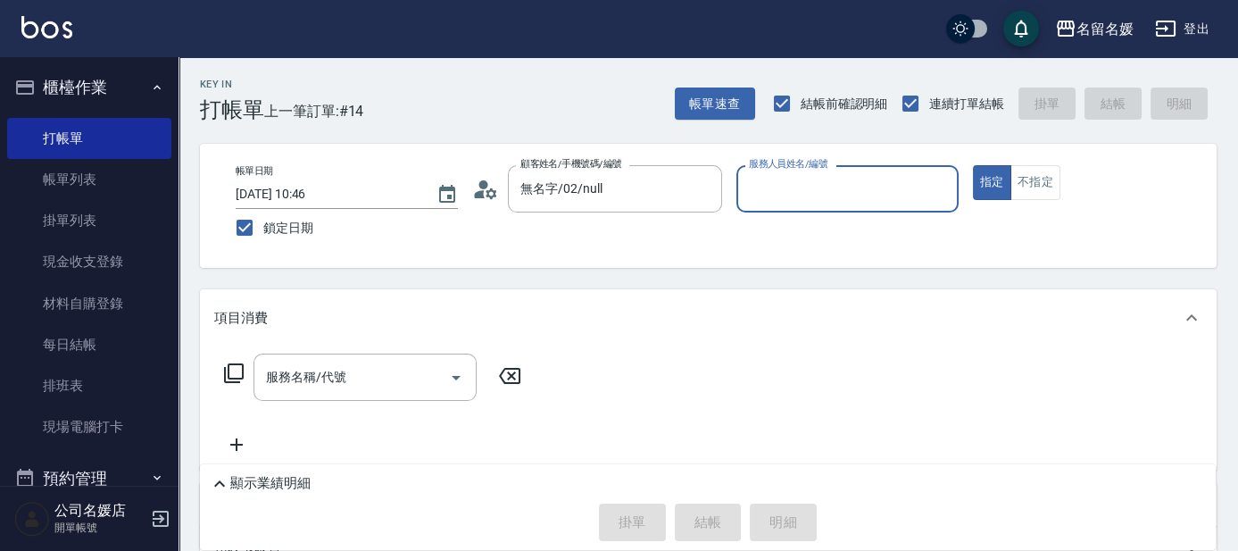
click at [800, 182] on input "服務人員姓名/編號" at bounding box center [847, 188] width 206 height 31
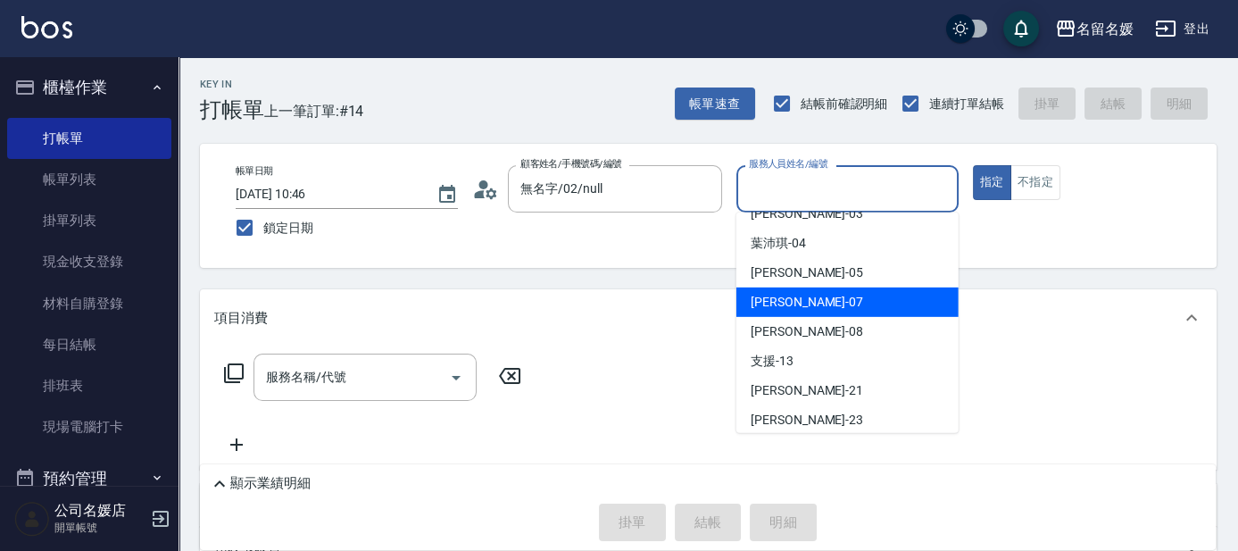
scroll to position [80, 0]
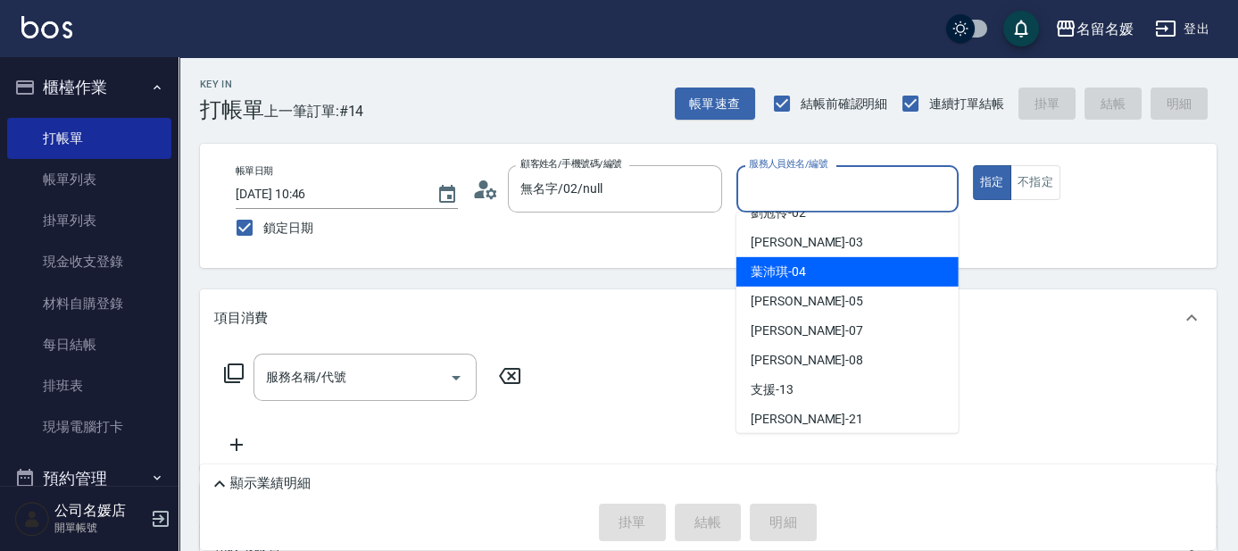
click at [832, 269] on div "葉沛琪 -04" at bounding box center [847, 271] width 222 height 29
type input "葉沛琪-04"
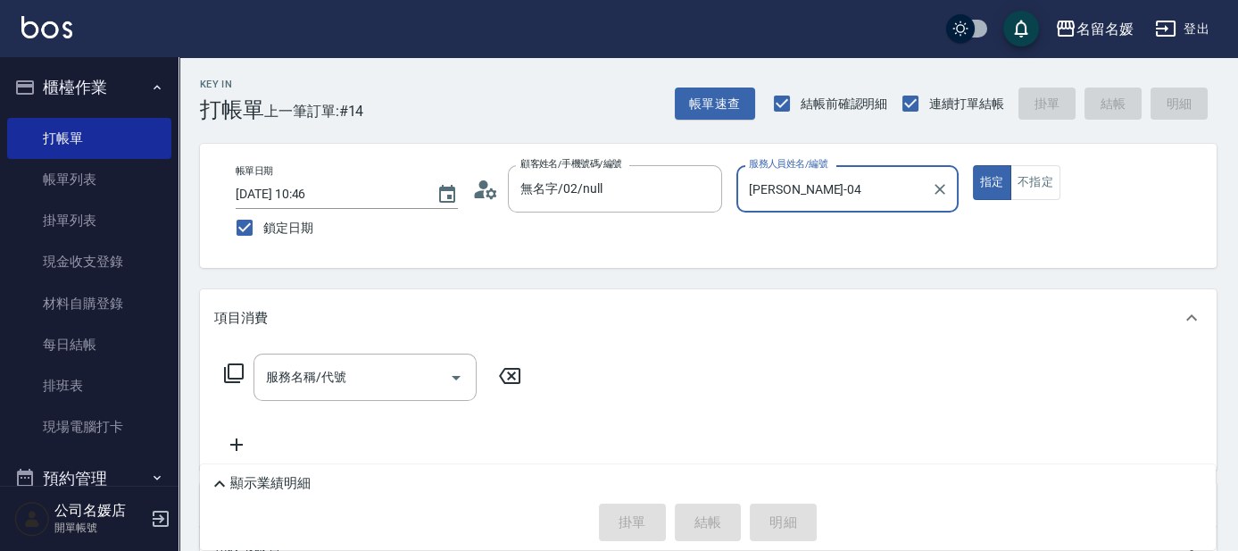
click at [344, 377] on div "服務名稱/代號 服務名稱/代號" at bounding box center [364, 376] width 223 height 47
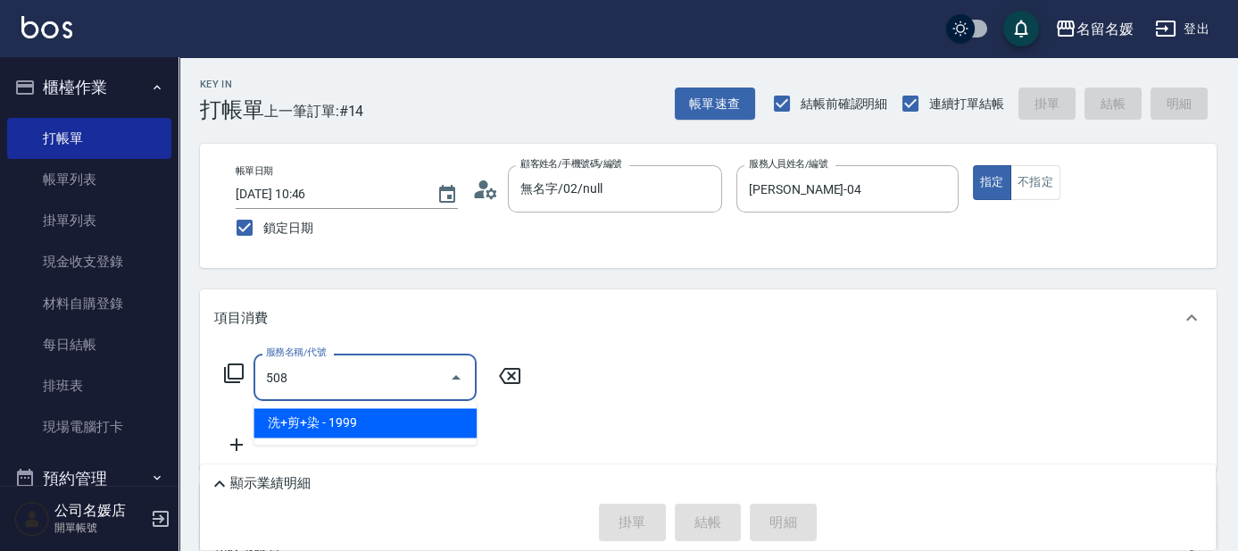
click at [351, 426] on span "洗+剪+染 - 1999" at bounding box center [364, 422] width 223 height 29
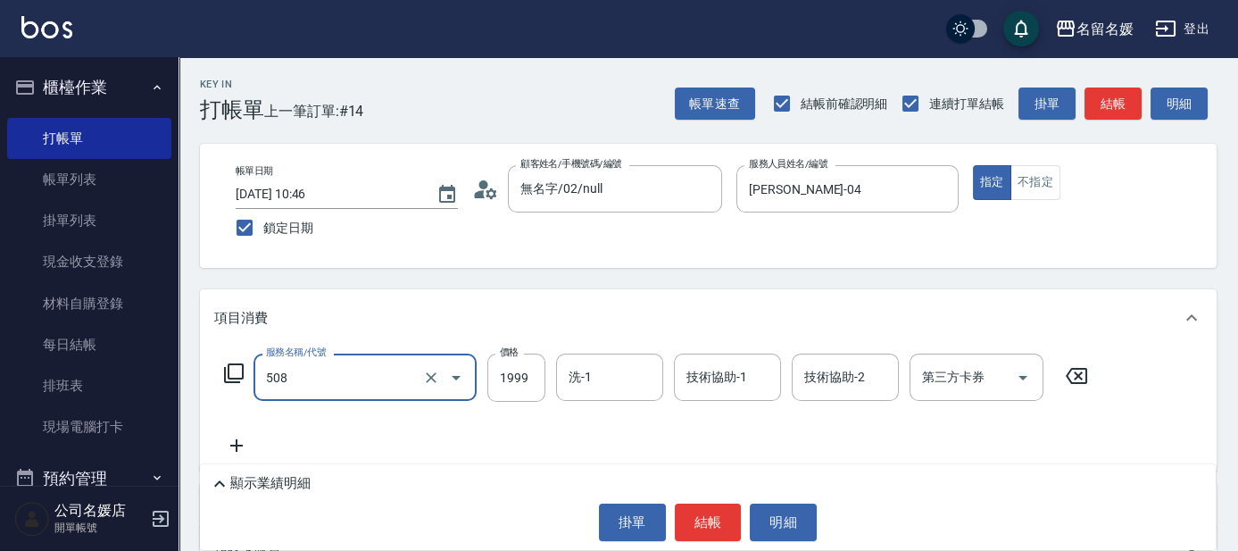
click at [361, 373] on input "508" at bounding box center [339, 376] width 157 height 31
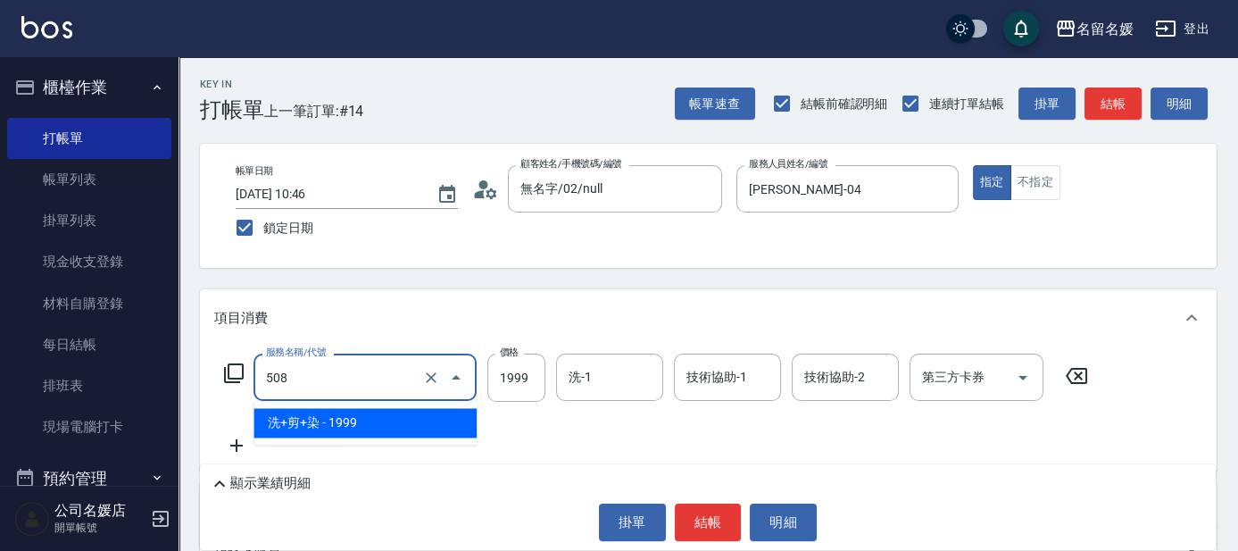
click at [379, 426] on span "洗+剪+染 - 1999" at bounding box center [364, 422] width 223 height 29
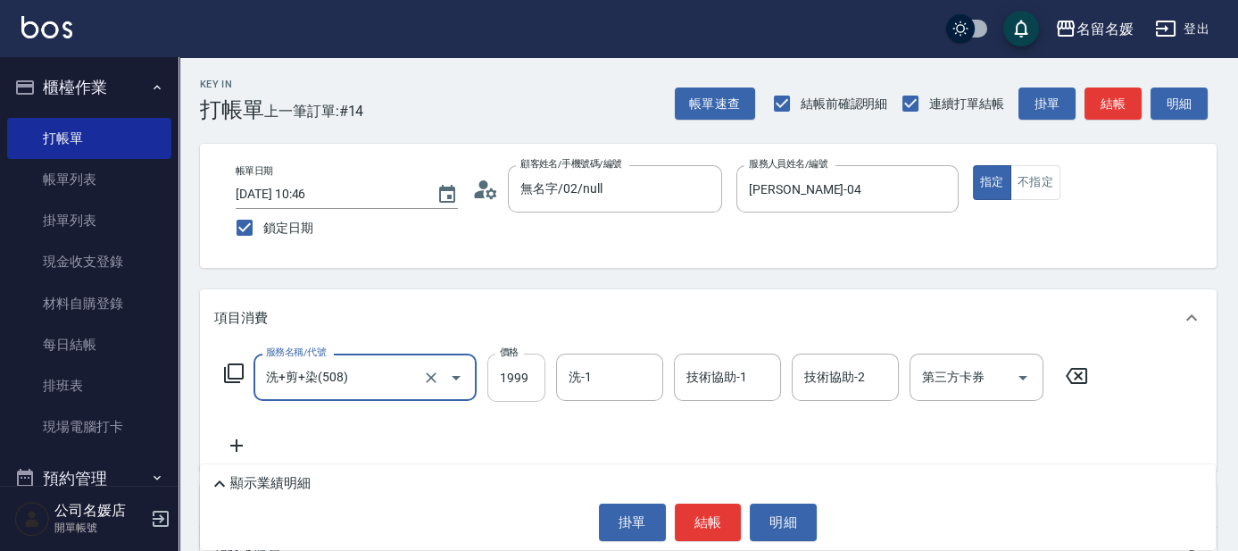
type input "洗+剪+染(508)"
click at [494, 381] on input "1999" at bounding box center [516, 377] width 58 height 48
click at [591, 388] on input "洗-1" at bounding box center [609, 376] width 91 height 31
click at [530, 370] on input "2400" at bounding box center [516, 377] width 58 height 48
type input "2499"
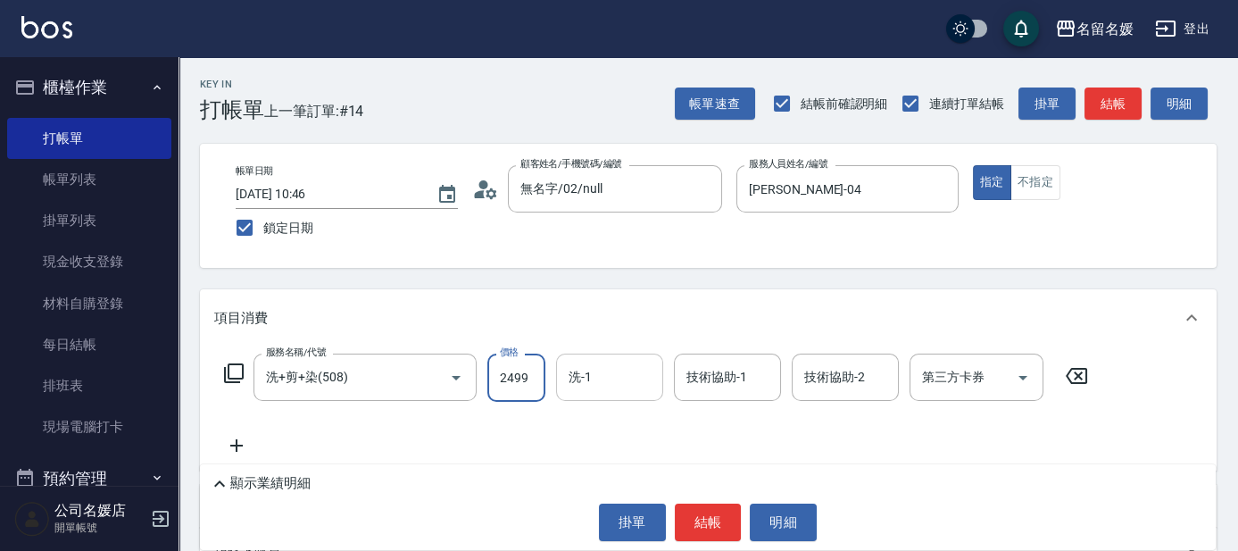
click at [587, 381] on div "洗-1 洗-1" at bounding box center [609, 376] width 107 height 47
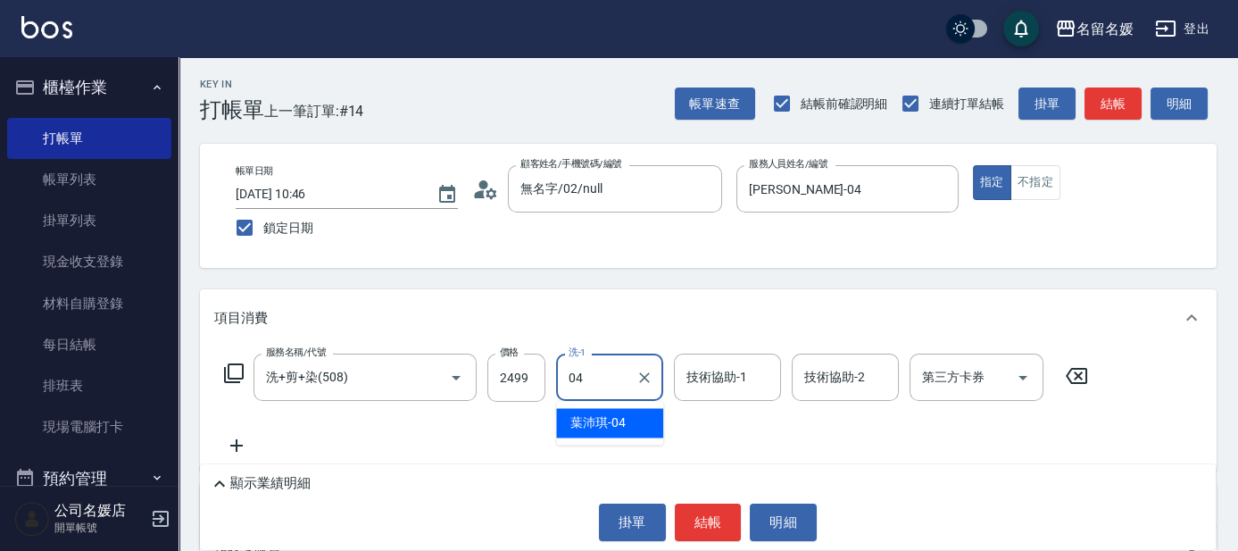
drag, startPoint x: 622, startPoint y: 426, endPoint x: 678, endPoint y: 393, distance: 65.6
click at [622, 426] on span "葉沛琪 -04" at bounding box center [597, 422] width 55 height 19
type input "葉沛琪-04"
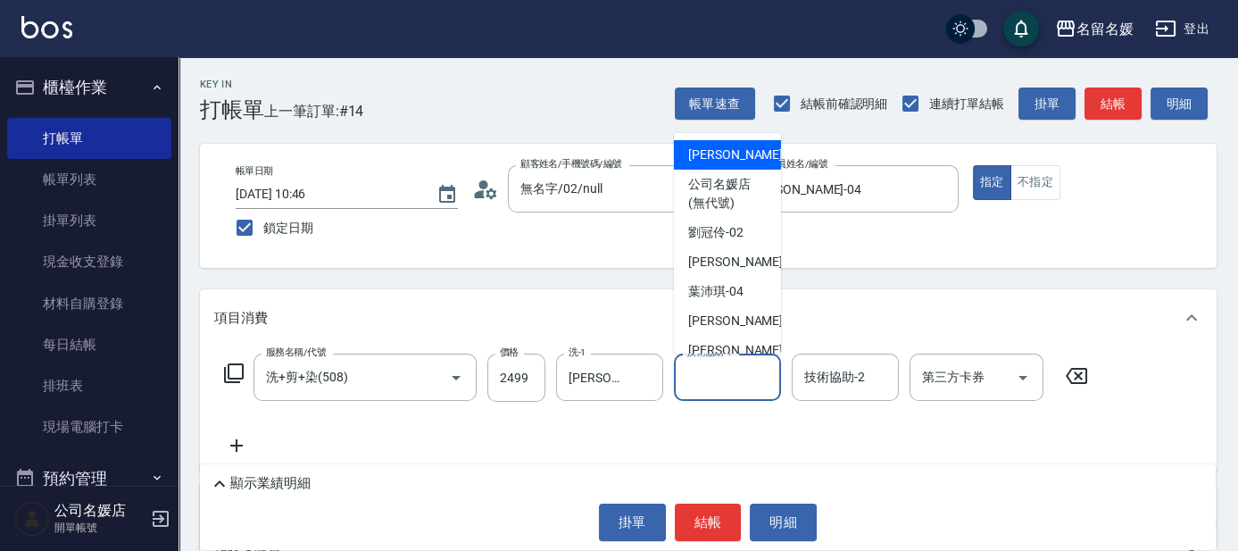
click at [724, 382] on div "技術協助-1 技術協助-1" at bounding box center [727, 376] width 107 height 47
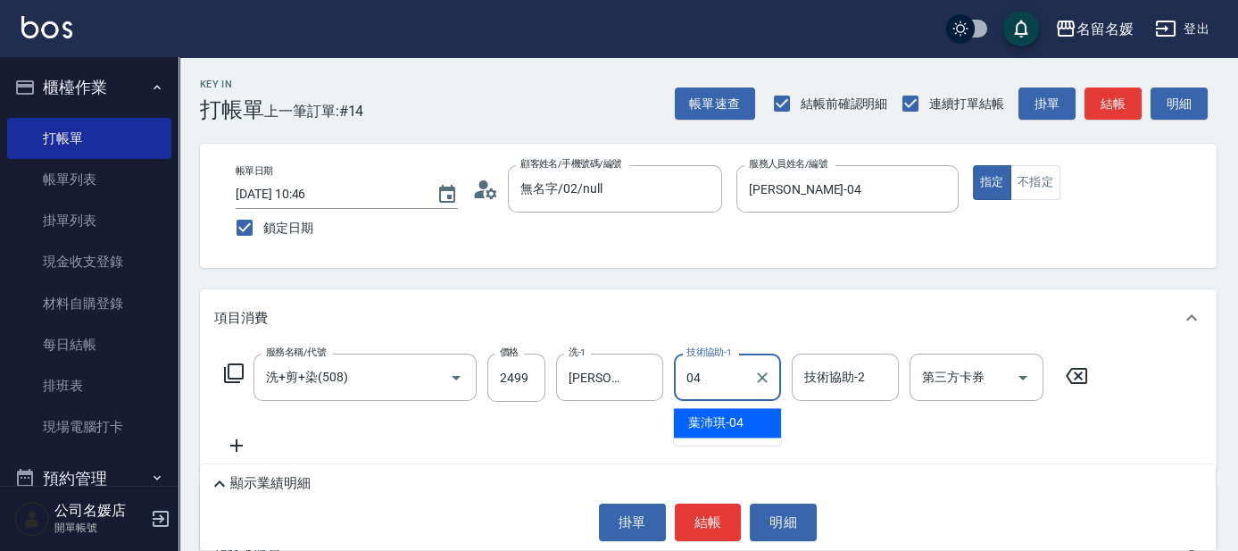
click at [723, 432] on div "葉沛琪 -04" at bounding box center [727, 422] width 107 height 29
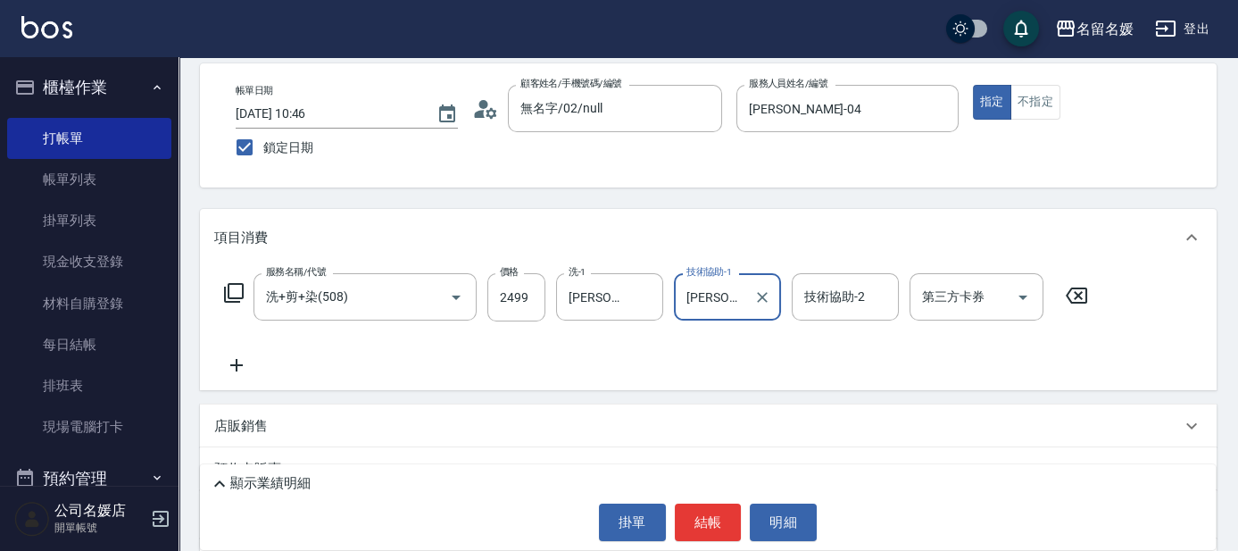
type input "葉沛琪-04"
click at [237, 366] on icon at bounding box center [236, 364] width 45 height 21
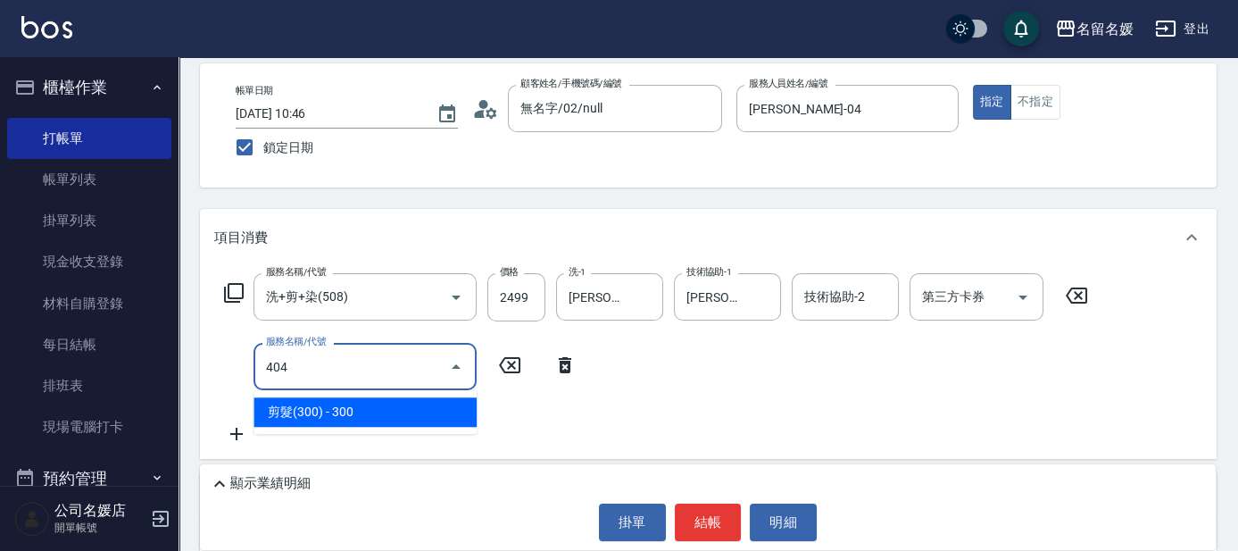
drag, startPoint x: 435, startPoint y: 416, endPoint x: 382, endPoint y: 352, distance: 82.9
click at [433, 417] on span "剪髮(300) - 300" at bounding box center [364, 411] width 223 height 29
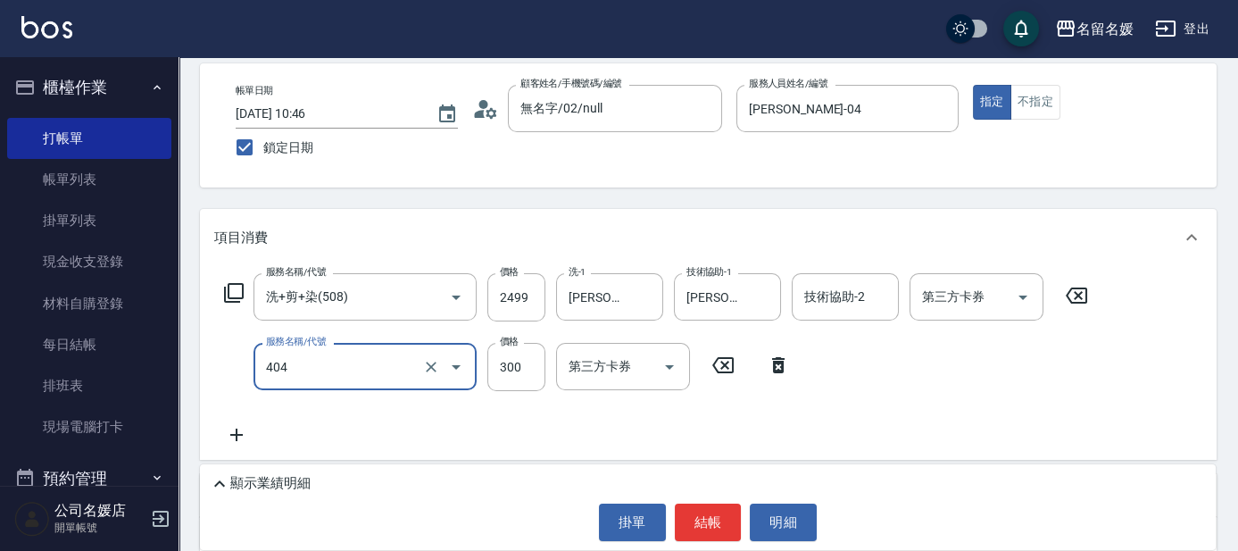
click at [382, 352] on input "404" at bounding box center [339, 366] width 157 height 31
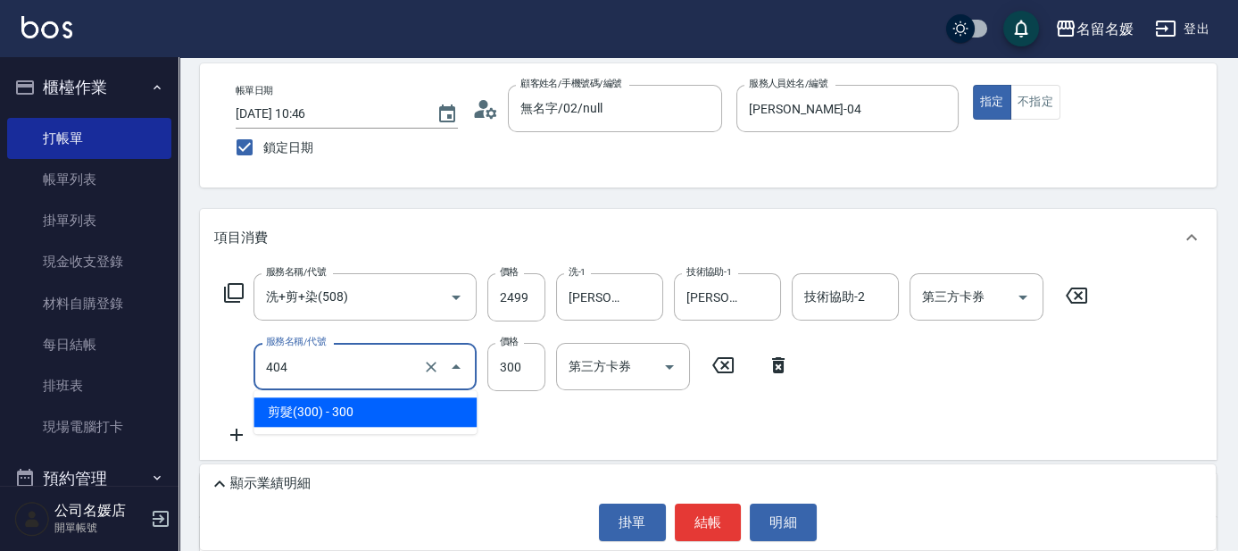
click at [396, 416] on span "剪髮(300) - 300" at bounding box center [364, 411] width 223 height 29
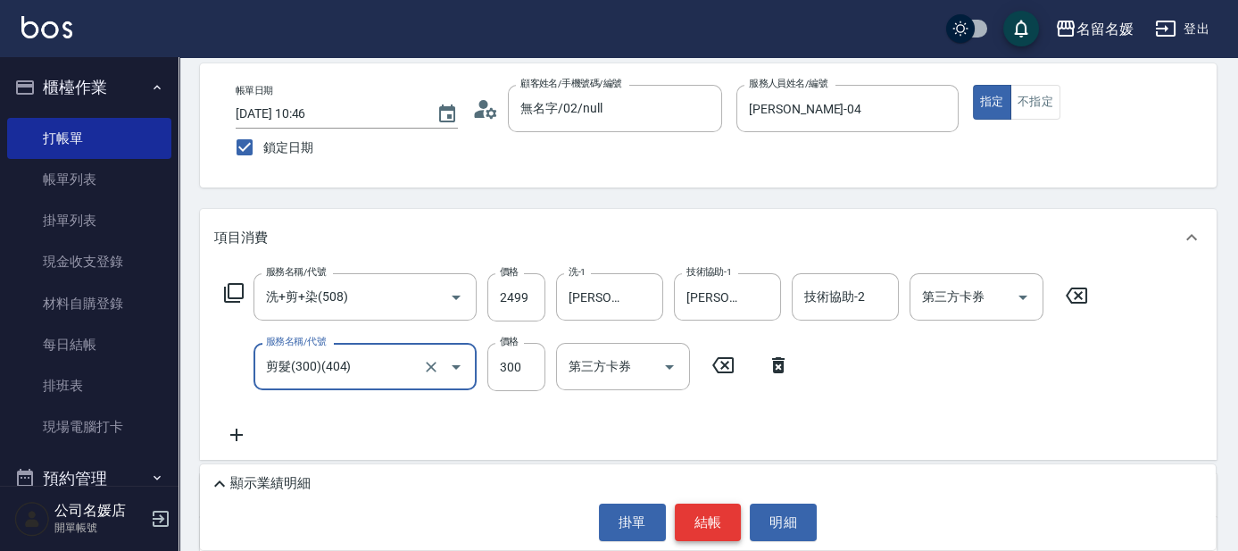
type input "剪髮(300)(404)"
click at [711, 515] on button "結帳" at bounding box center [708, 521] width 67 height 37
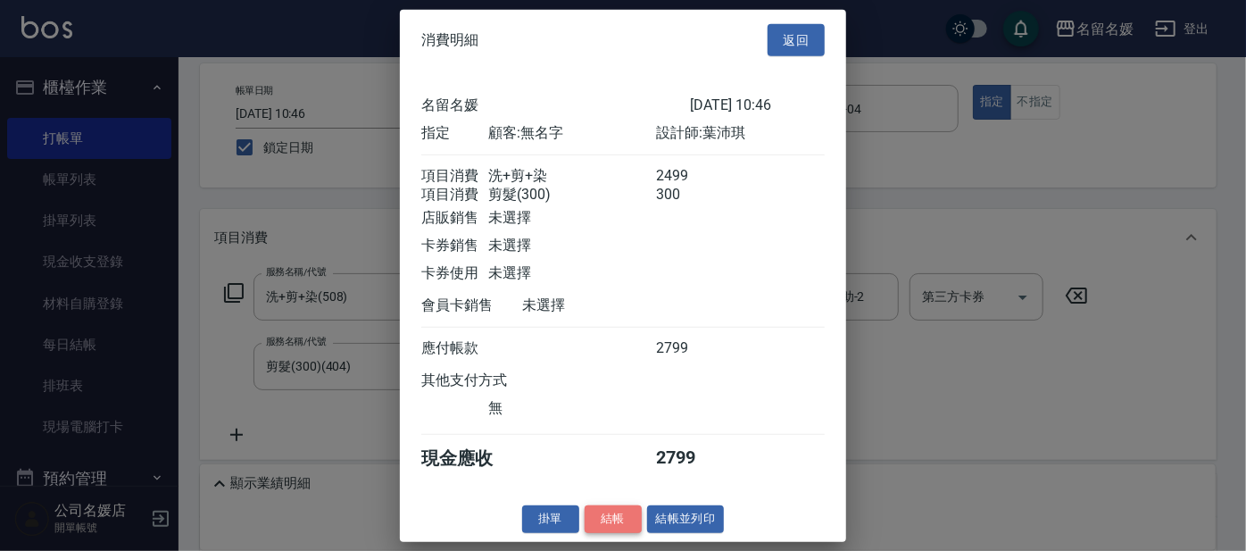
click at [617, 533] on button "結帳" at bounding box center [612, 519] width 57 height 28
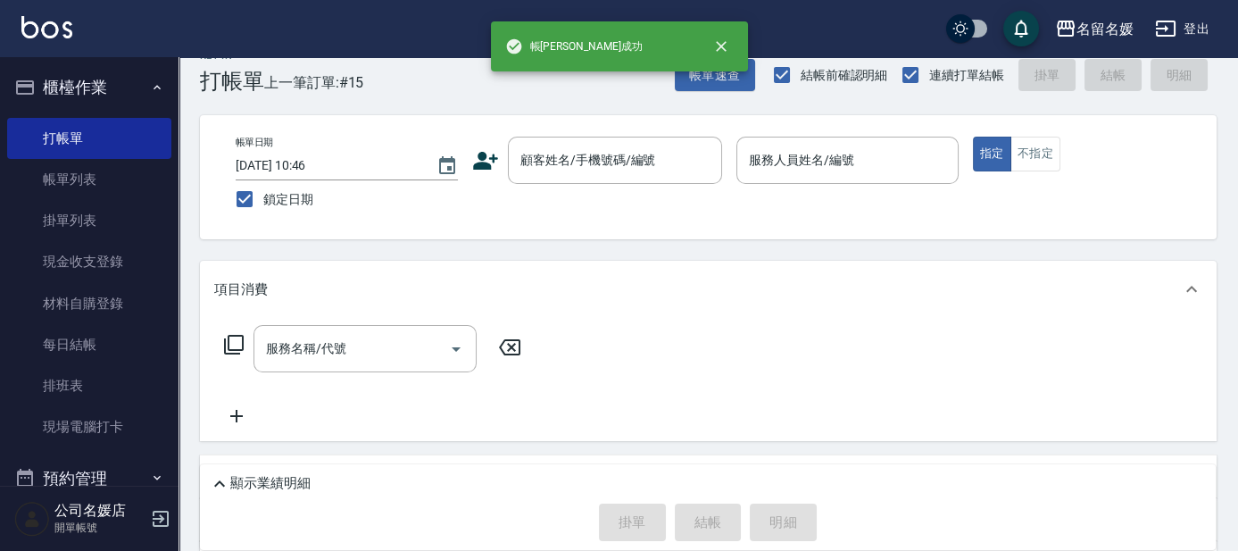
scroll to position [0, 0]
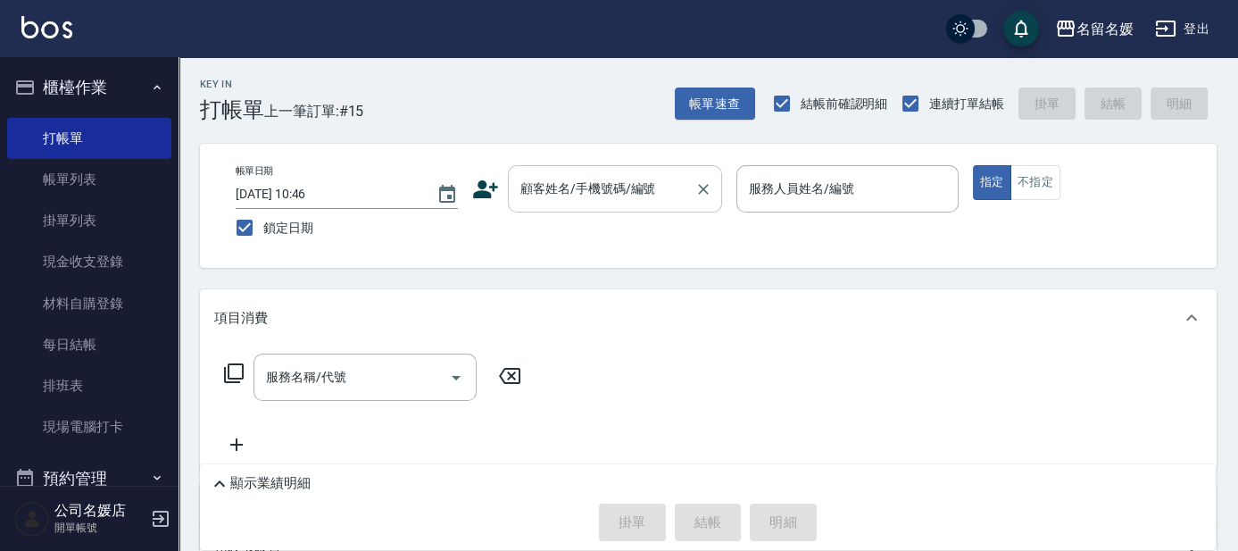
click at [642, 186] on input "顧客姓名/手機號碼/編號" at bounding box center [601, 188] width 171 height 31
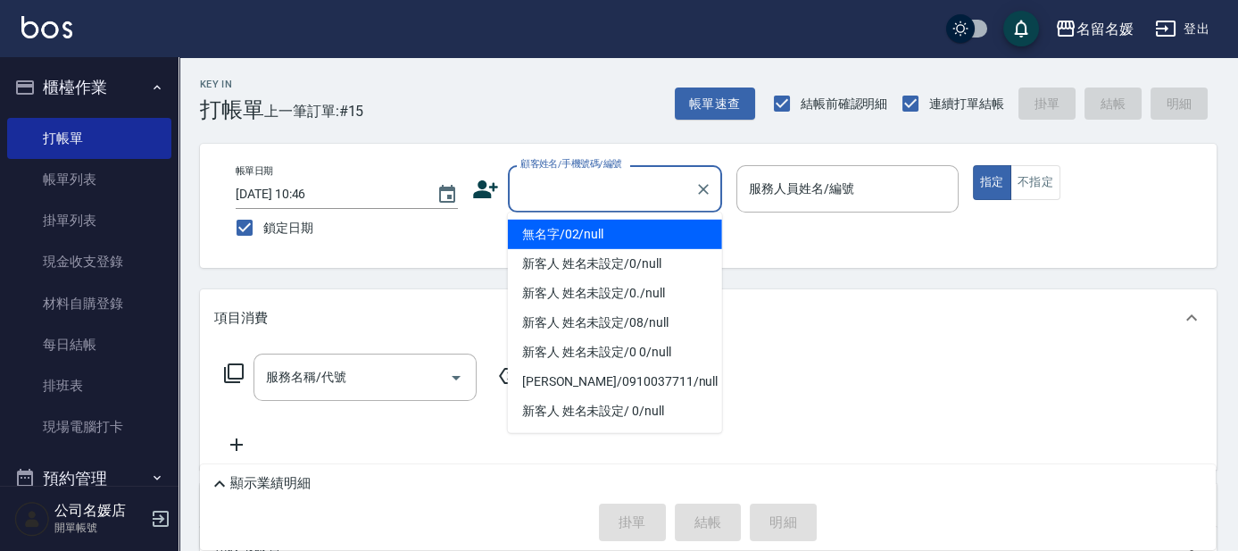
drag, startPoint x: 618, startPoint y: 236, endPoint x: 792, endPoint y: 185, distance: 181.3
click at [642, 227] on li "無名字/02/null" at bounding box center [615, 233] width 214 height 29
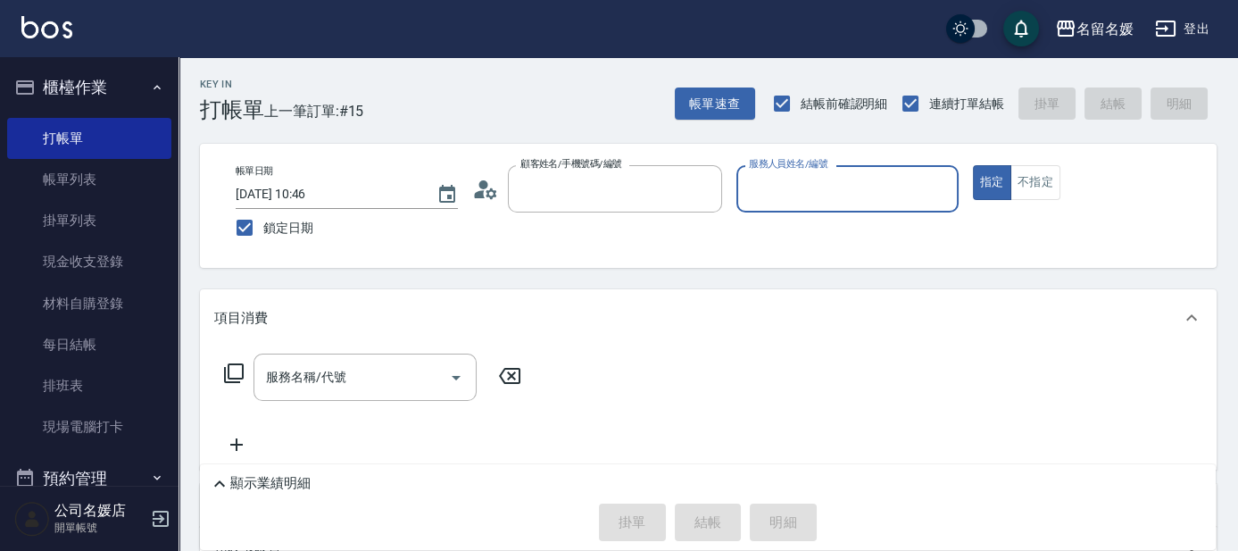
type input "無名字/02/null"
click at [792, 170] on label "服務人員姓名/編號" at bounding box center [788, 163] width 79 height 13
click at [792, 185] on input "服務人員姓名/編號" at bounding box center [847, 188] width 206 height 31
type input "支援-13"
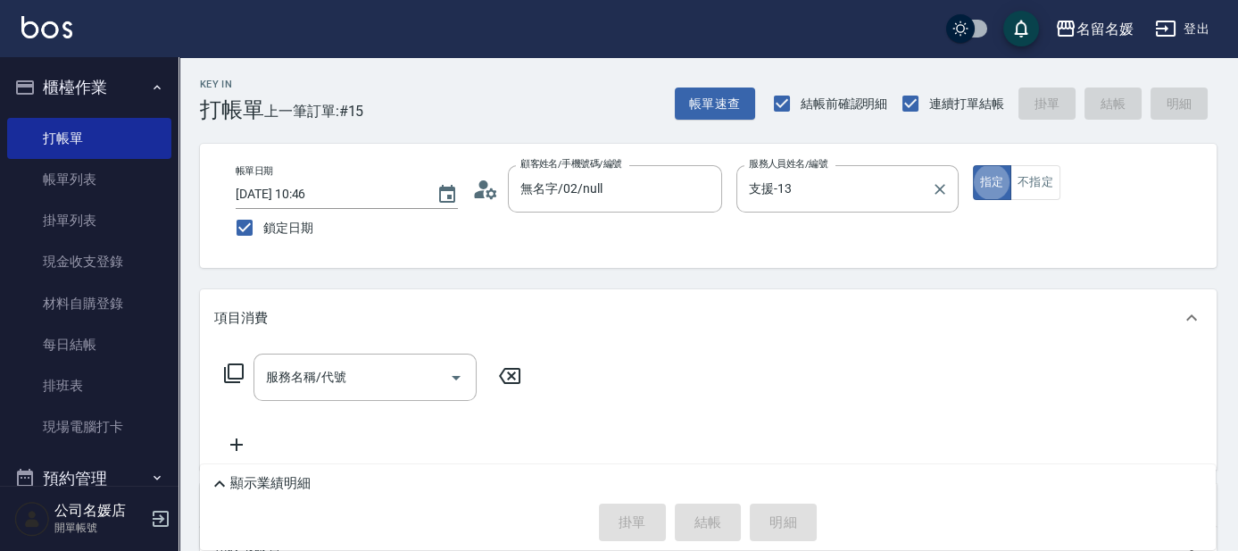
type button "true"
click at [376, 386] on input "服務名稱/代號" at bounding box center [351, 376] width 180 height 31
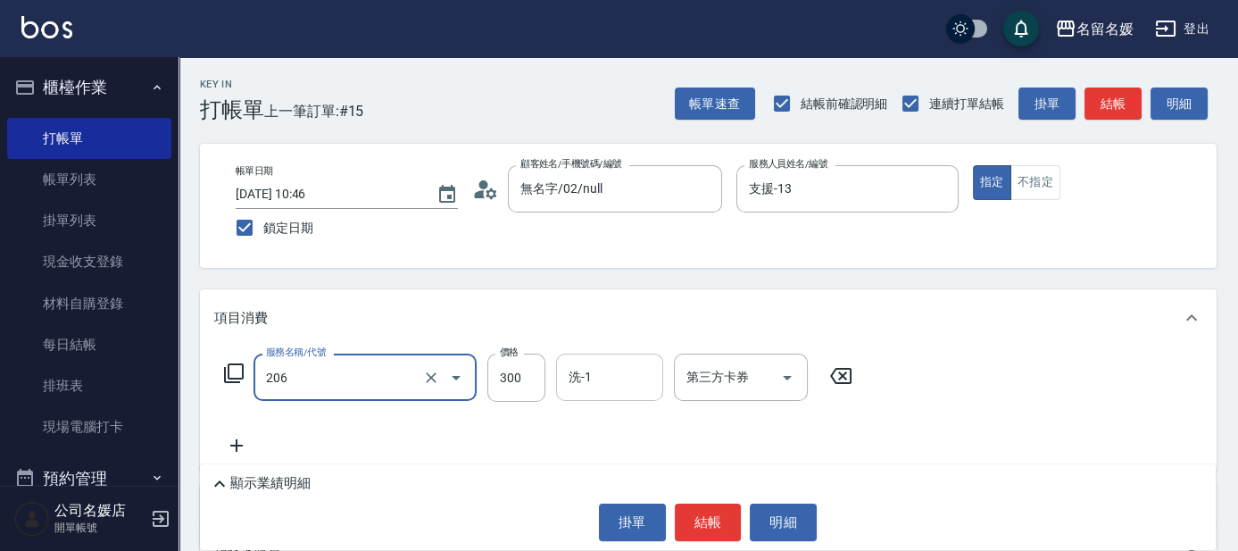
click at [633, 388] on input "洗-1" at bounding box center [609, 376] width 91 height 31
type input "洗髮[300](206)"
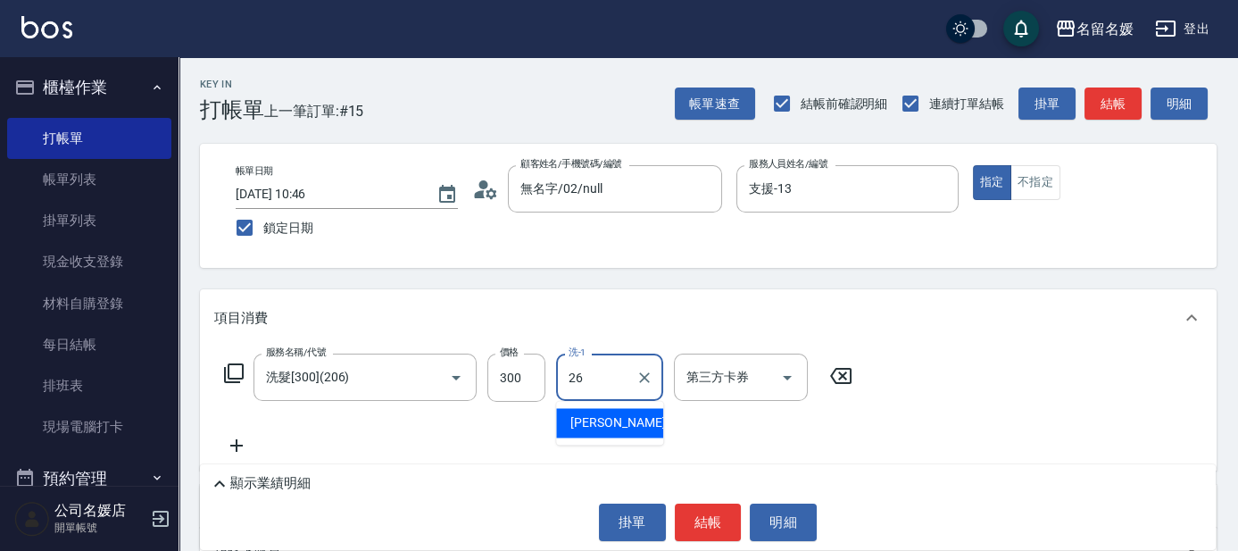
type input "[PERSON_NAME]-26"
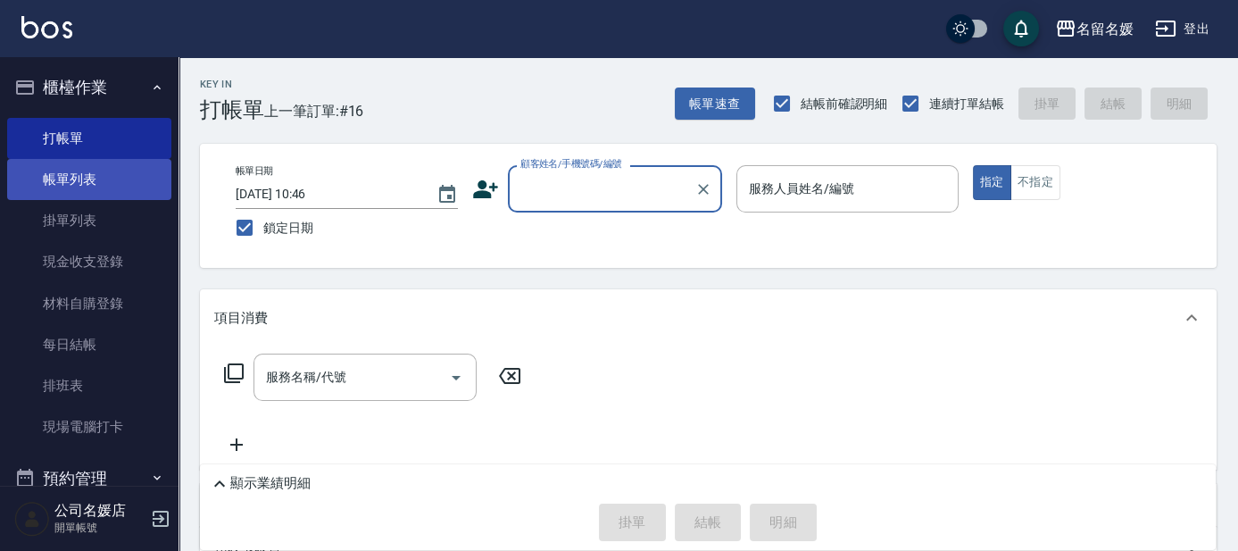
click at [114, 181] on link "帳單列表" at bounding box center [89, 179] width 164 height 41
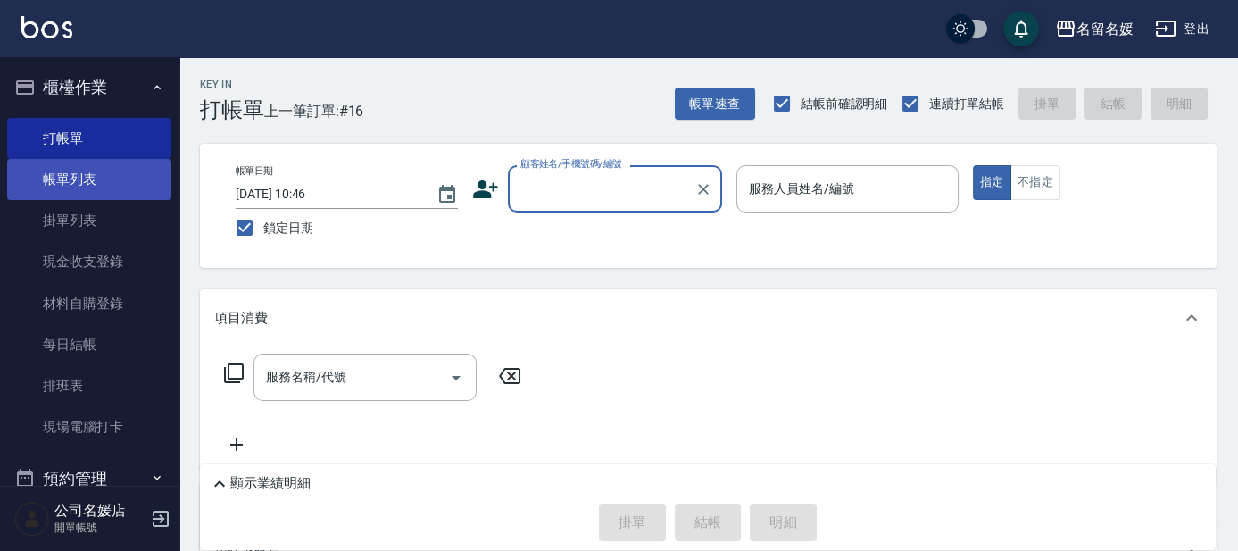
click at [114, 181] on link "帳單列表" at bounding box center [89, 179] width 164 height 41
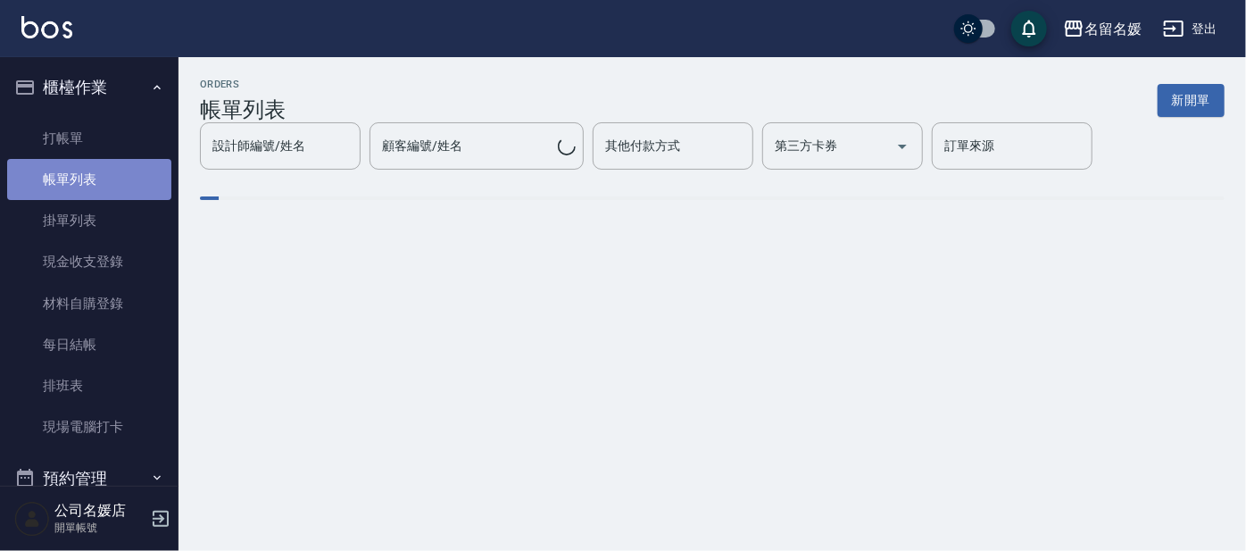
click at [114, 181] on link "帳單列表" at bounding box center [89, 179] width 164 height 41
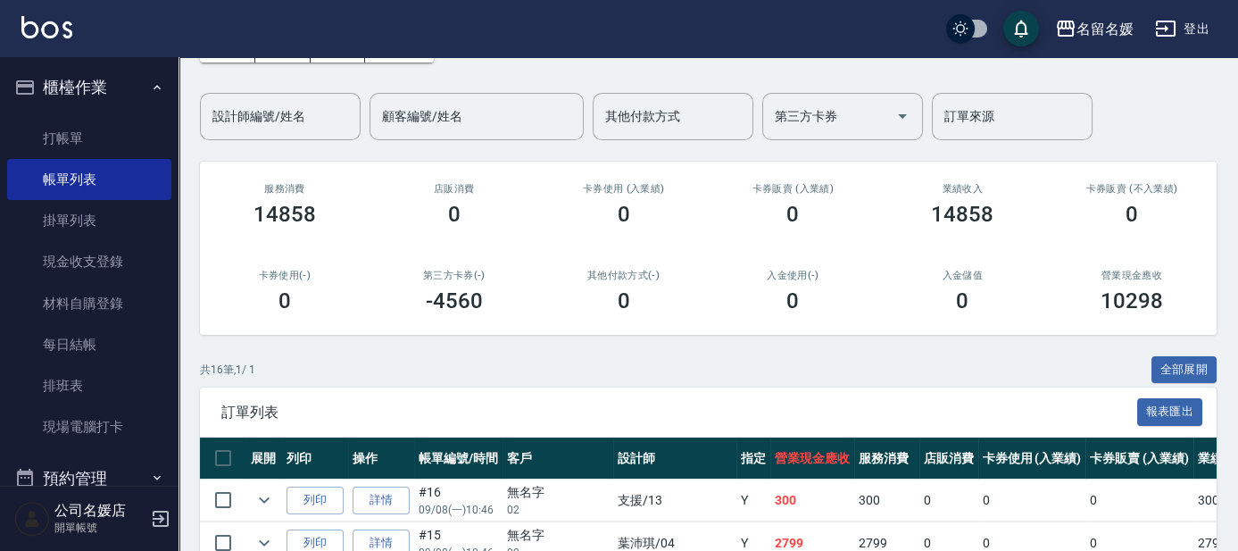
scroll to position [324, 0]
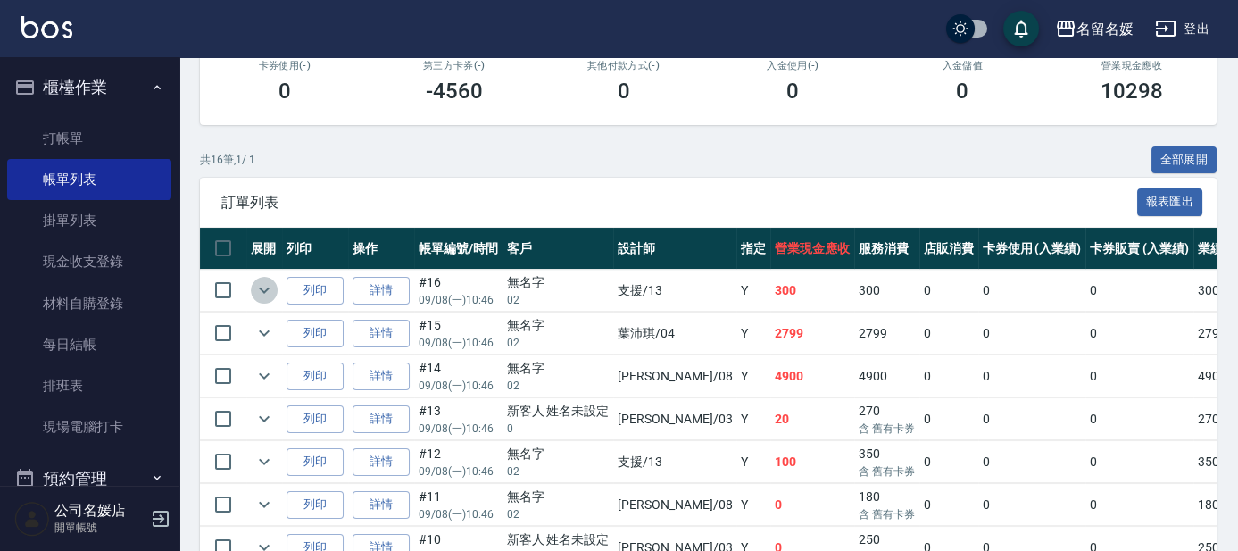
click at [268, 293] on icon "expand row" at bounding box center [263, 289] width 21 height 21
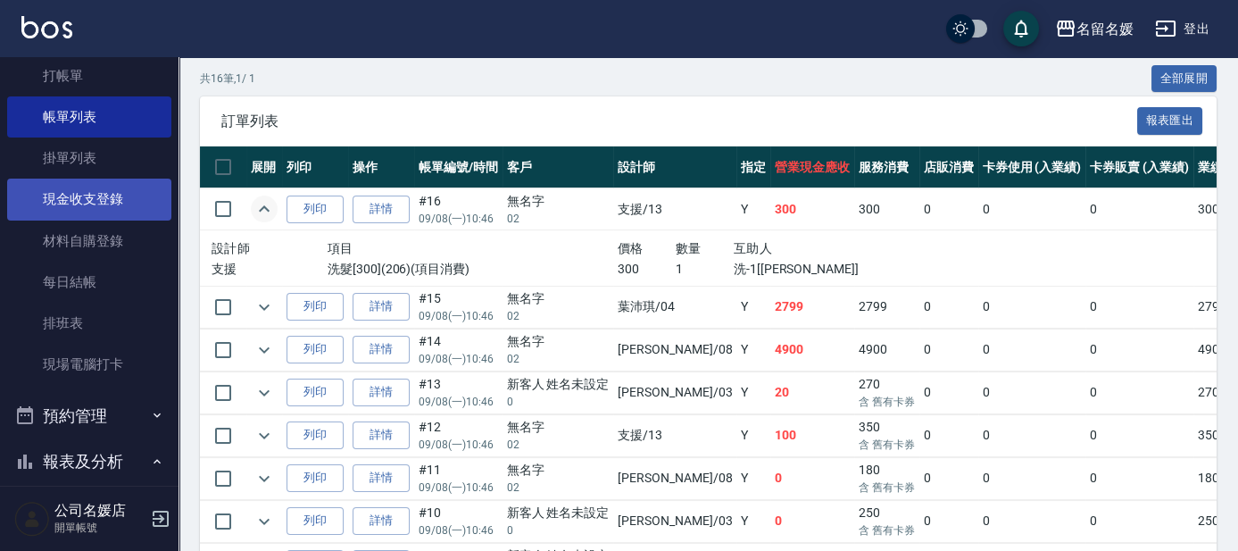
scroll to position [80, 0]
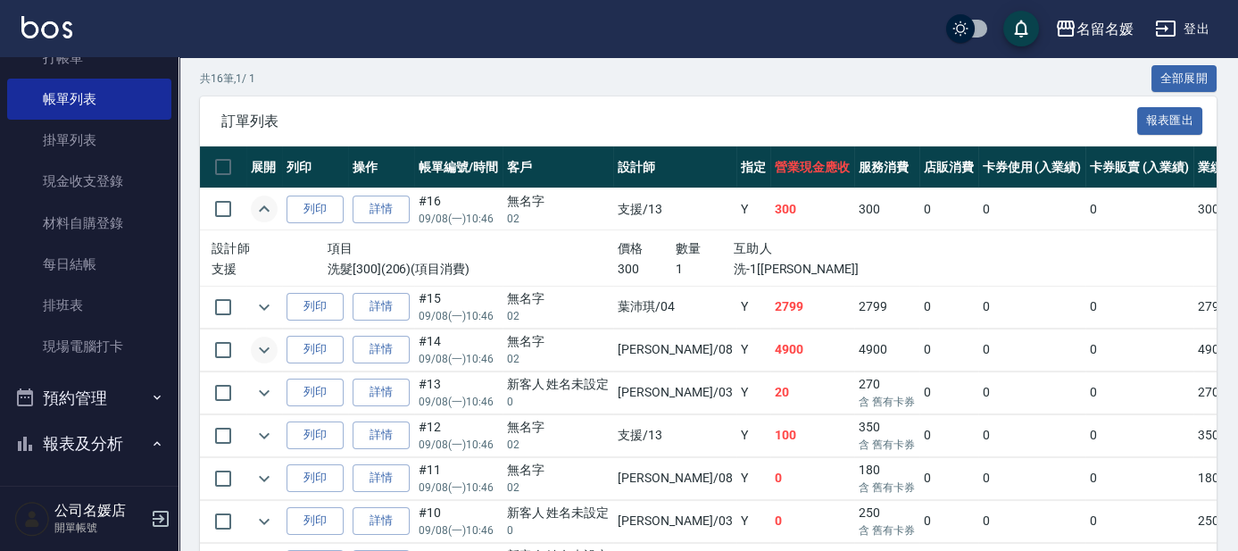
click at [261, 349] on icon "expand row" at bounding box center [263, 349] width 21 height 21
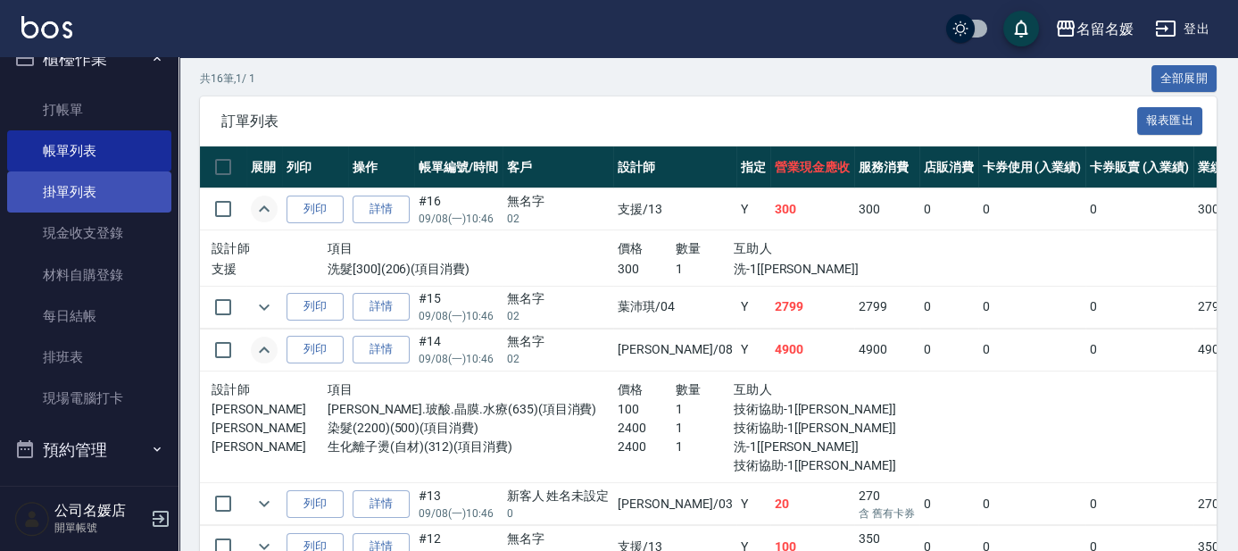
scroll to position [0, 0]
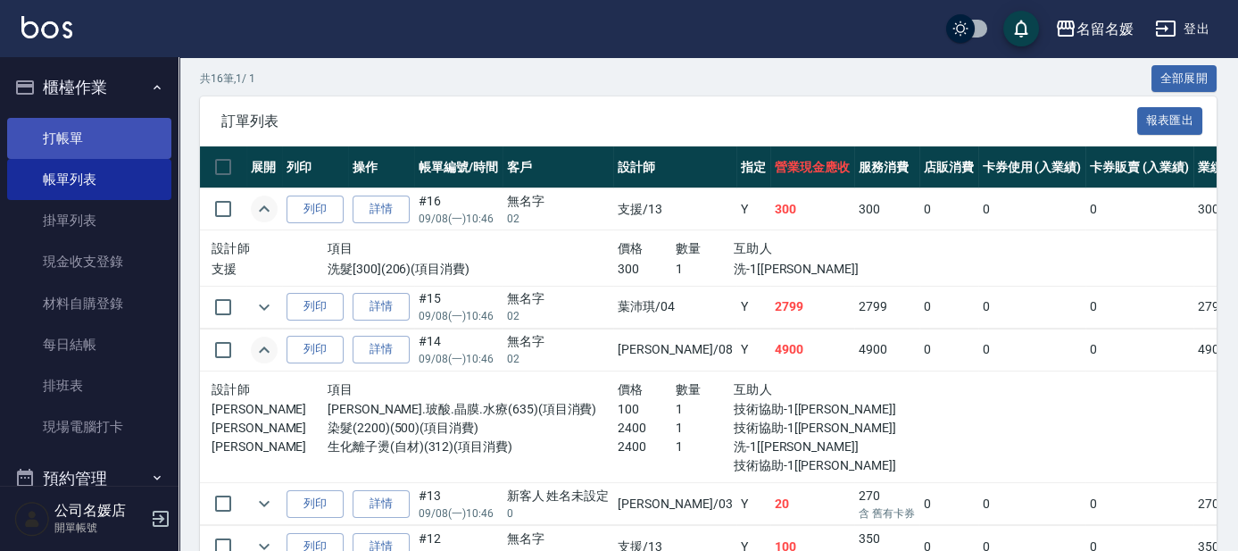
click at [109, 134] on link "打帳單" at bounding box center [89, 138] width 164 height 41
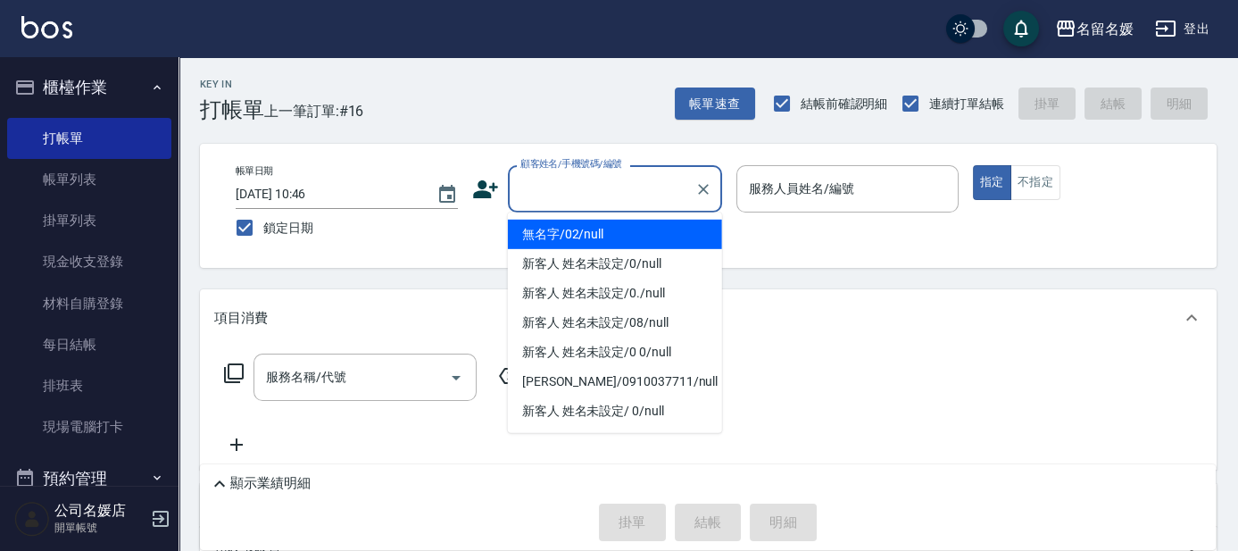
click at [594, 193] on input "顧客姓名/手機號碼/編號" at bounding box center [601, 188] width 171 height 31
drag, startPoint x: 592, startPoint y: 235, endPoint x: 728, endPoint y: 185, distance: 144.5
click at [592, 235] on li "無名字/02/null" at bounding box center [615, 233] width 214 height 29
type input "無名字/02/null"
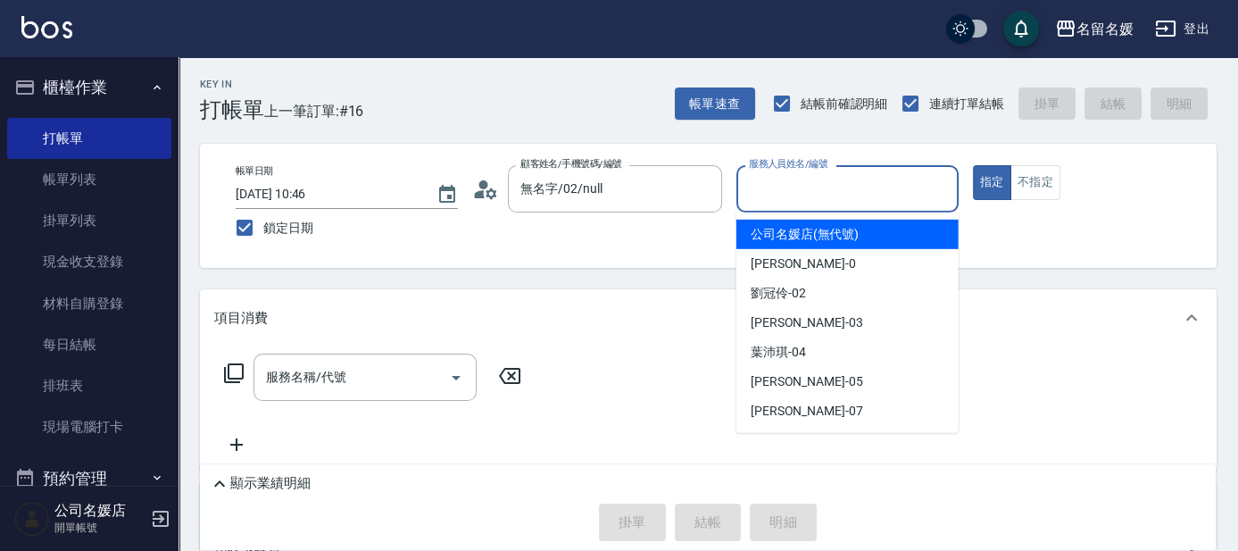
click at [770, 185] on input "服務人員姓名/編號" at bounding box center [847, 188] width 206 height 31
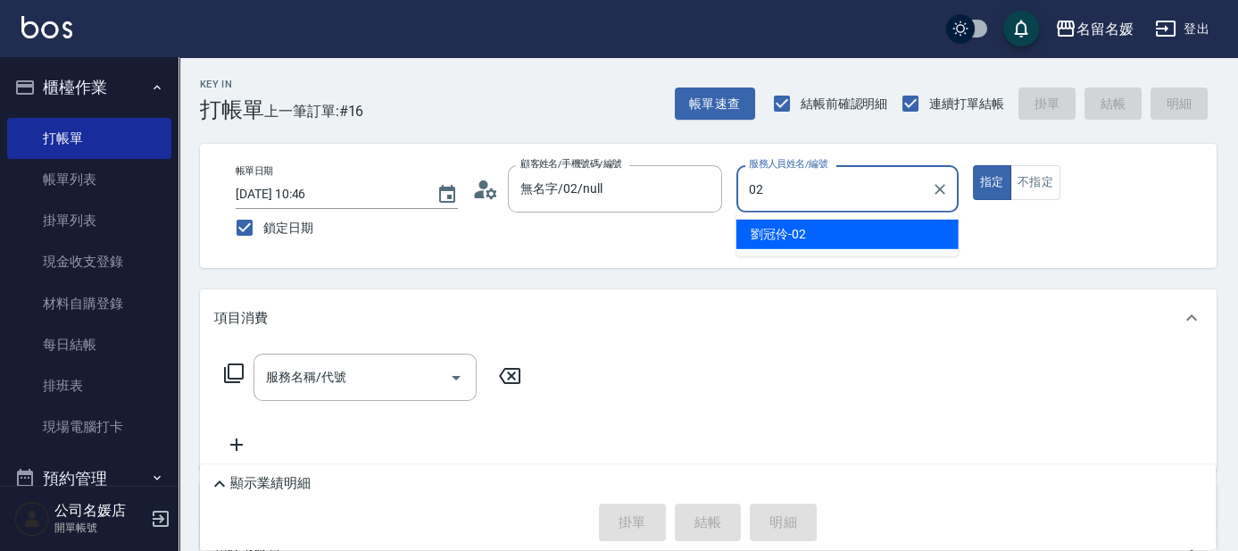
type input "[PERSON_NAME]-02"
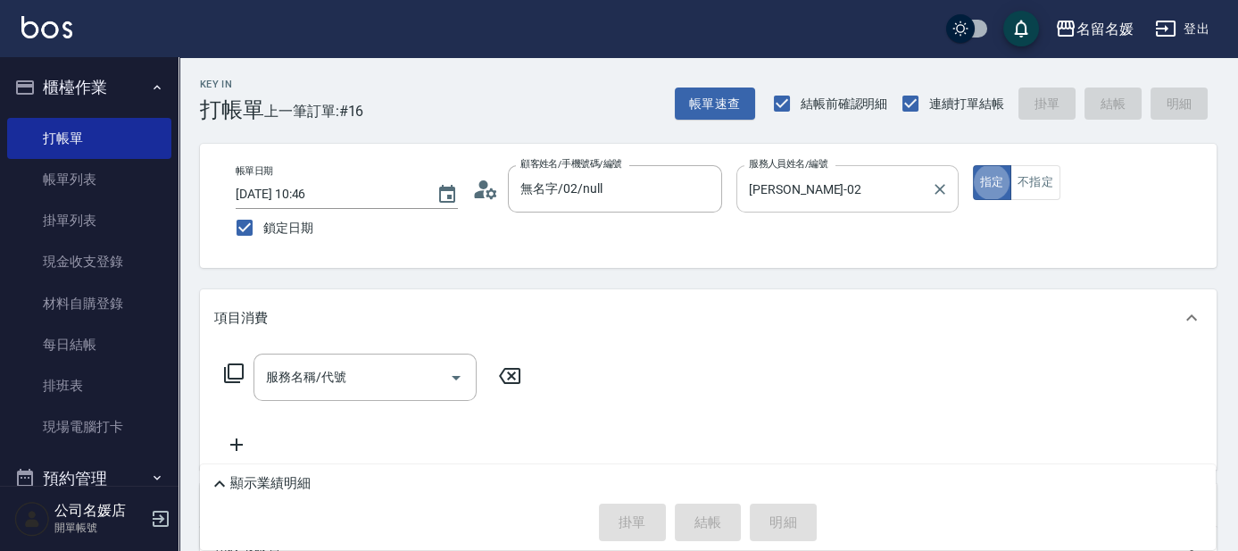
type button "true"
click at [407, 395] on div "服務名稱/代號" at bounding box center [364, 376] width 223 height 47
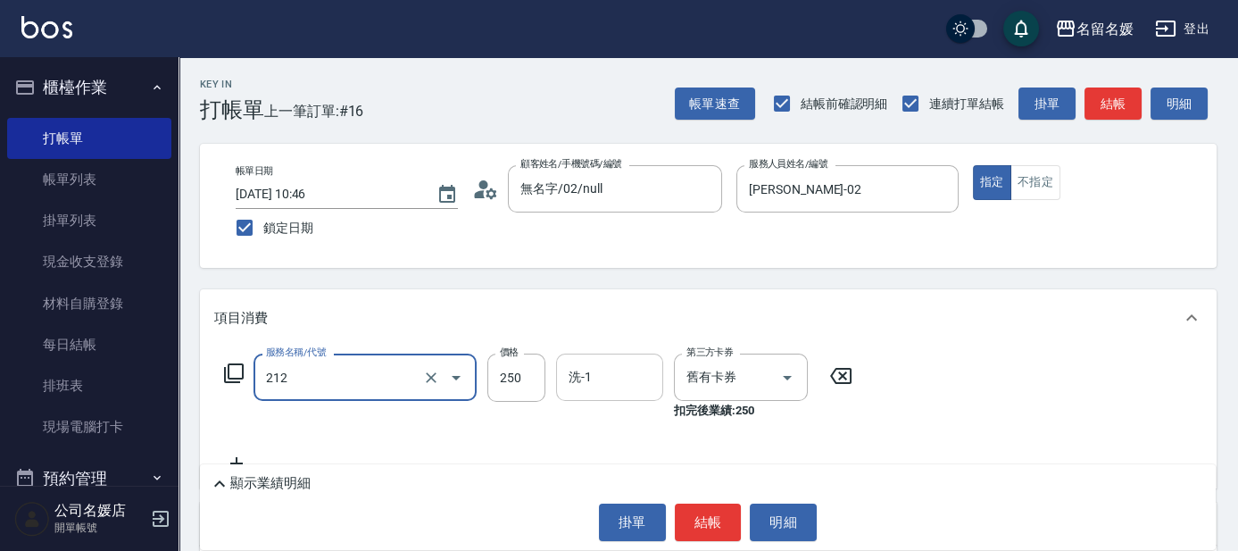
type input "洗髮券-(卡)250(212)"
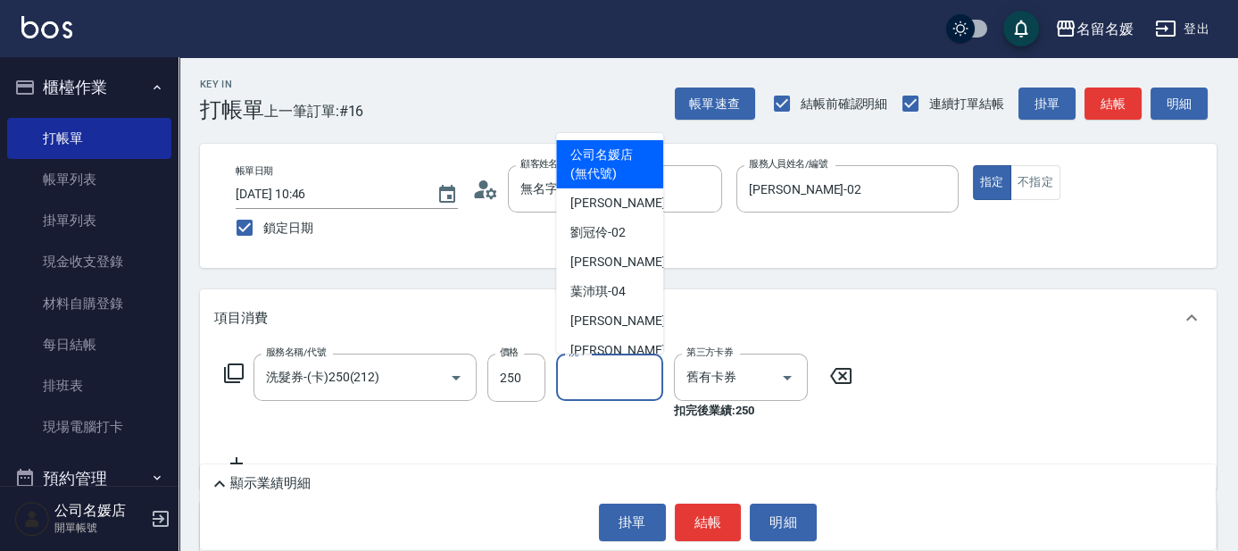
click at [577, 381] on div "洗-1 洗-1" at bounding box center [609, 376] width 107 height 47
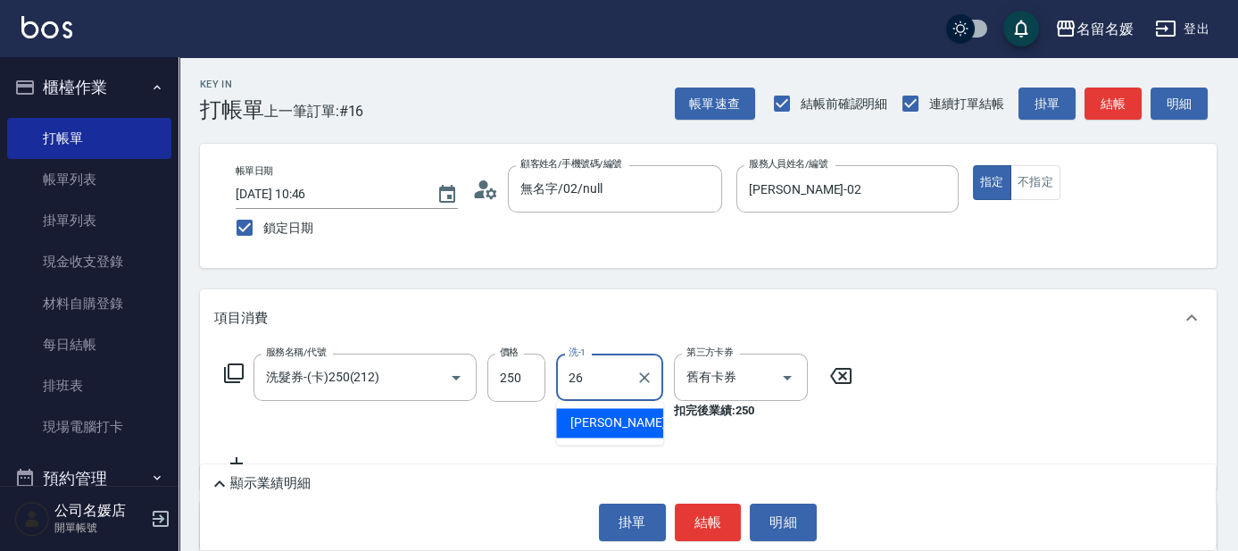
type input "[PERSON_NAME]-26"
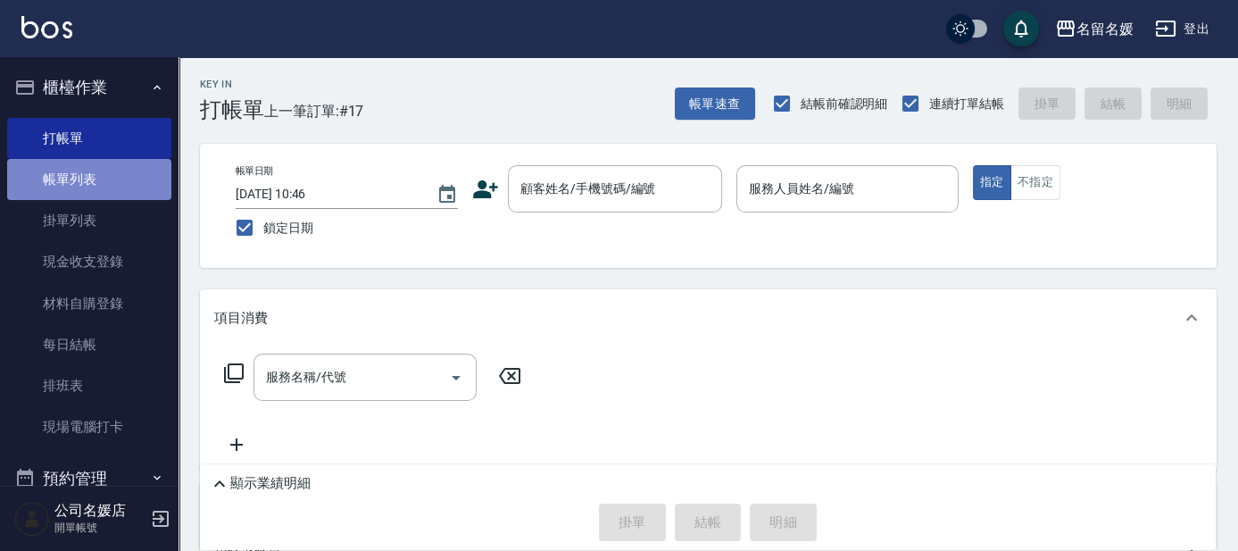
click at [115, 174] on link "帳單列表" at bounding box center [89, 179] width 164 height 41
click at [122, 175] on link "帳單列表" at bounding box center [89, 179] width 164 height 41
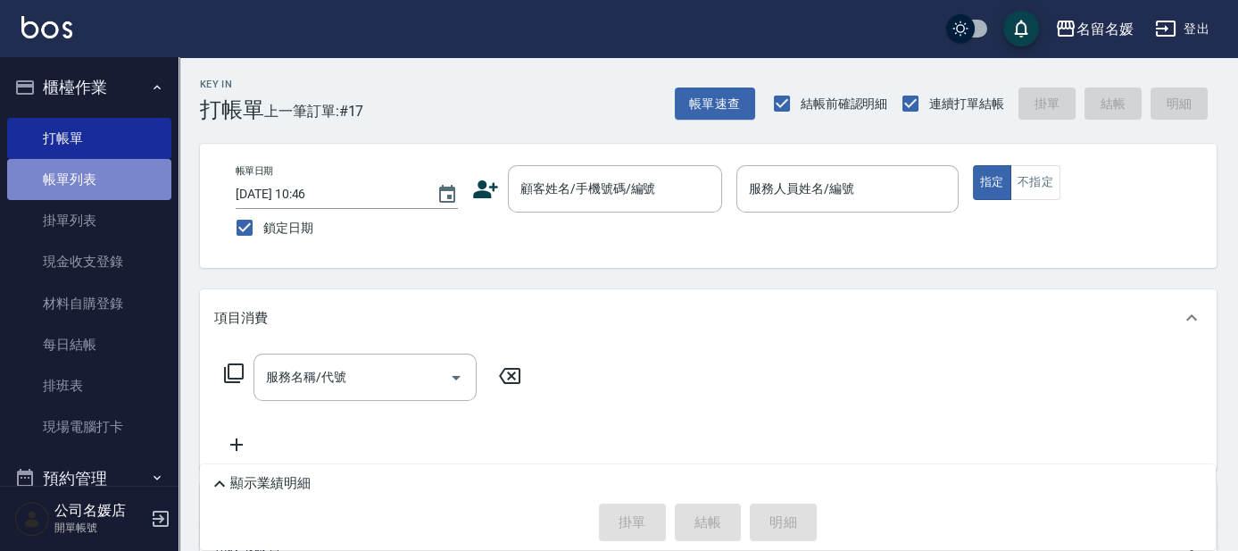
click at [122, 175] on link "帳單列表" at bounding box center [89, 179] width 164 height 41
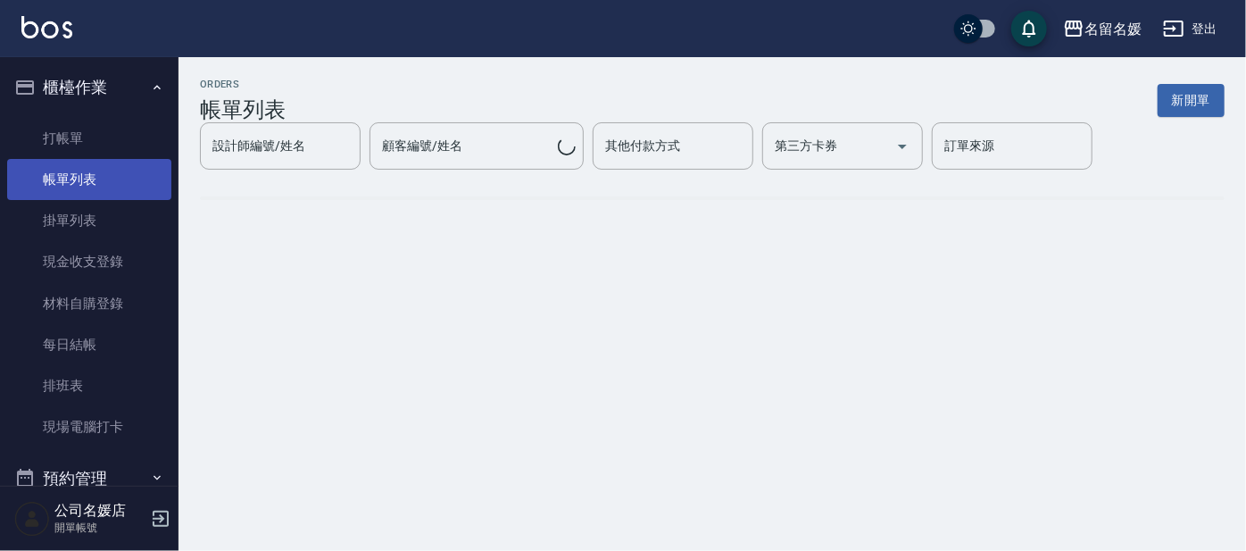
click at [122, 175] on link "帳單列表" at bounding box center [89, 179] width 164 height 41
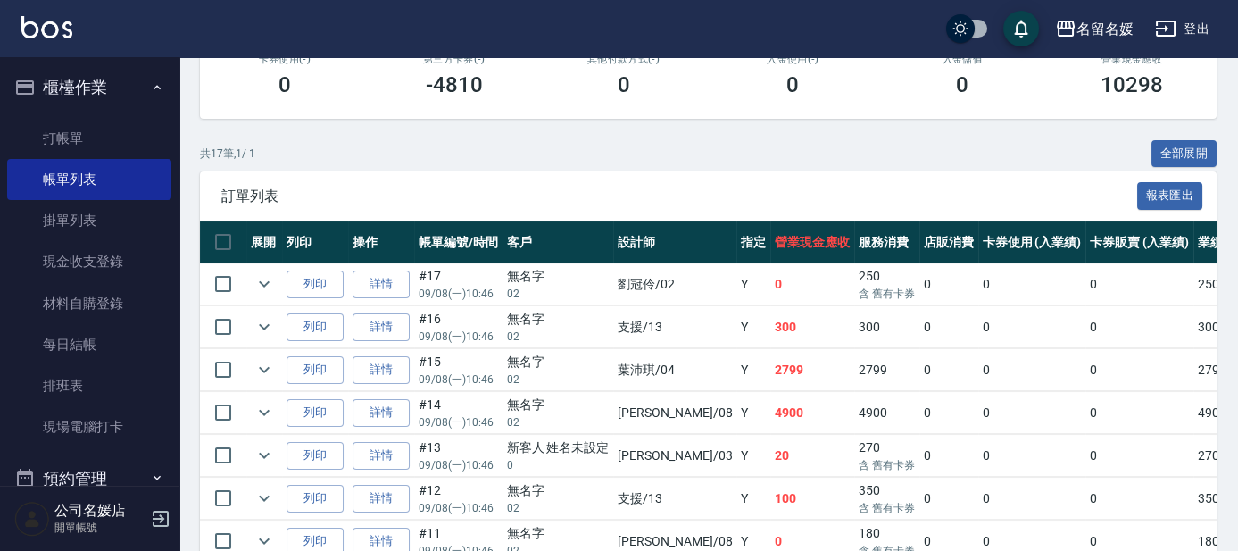
scroll to position [405, 0]
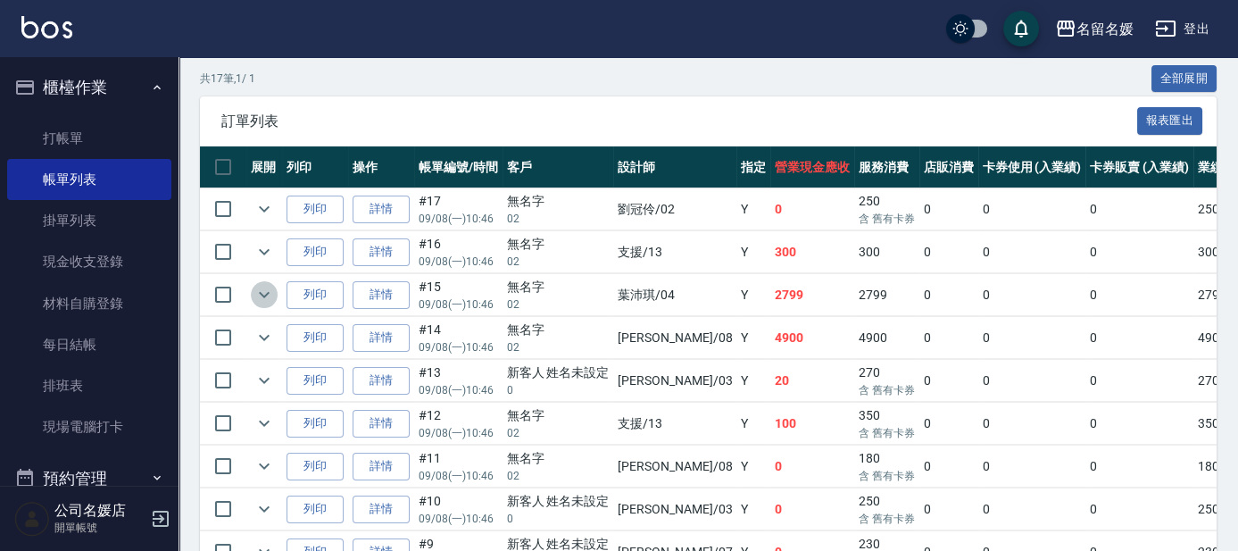
click at [264, 295] on icon "expand row" at bounding box center [264, 295] width 11 height 6
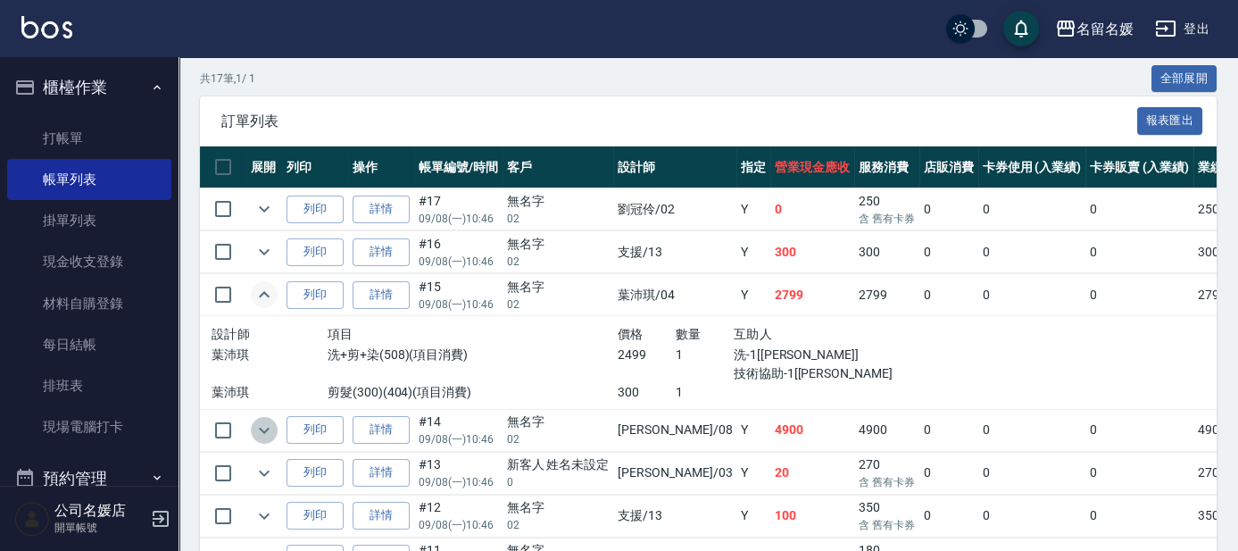
click at [256, 428] on icon "expand row" at bounding box center [263, 429] width 21 height 21
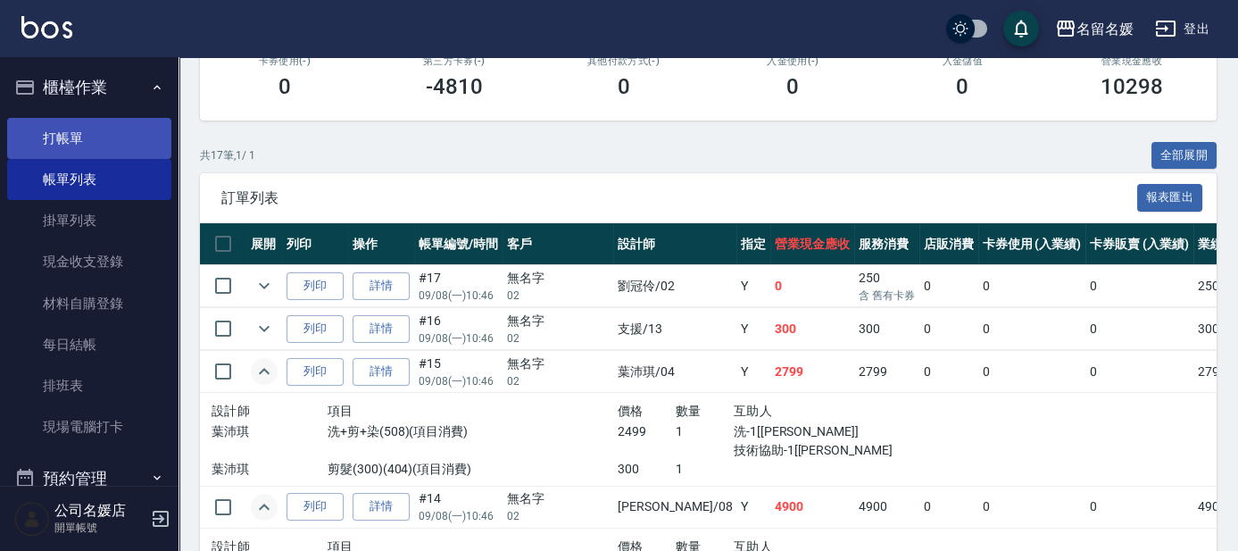
scroll to position [324, 0]
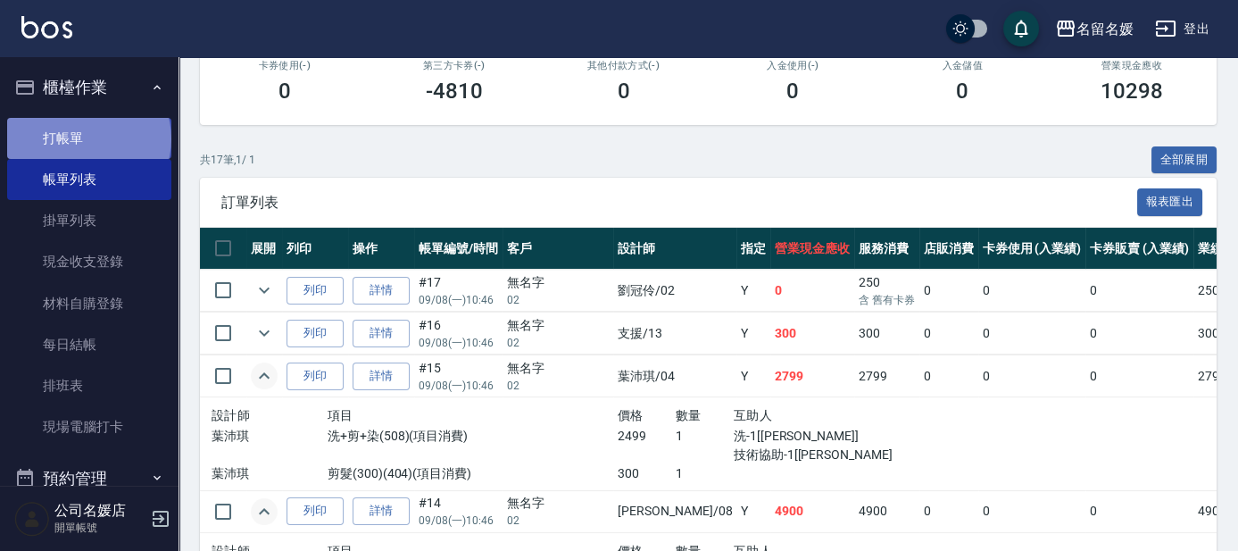
click at [87, 138] on link "打帳單" at bounding box center [89, 138] width 164 height 41
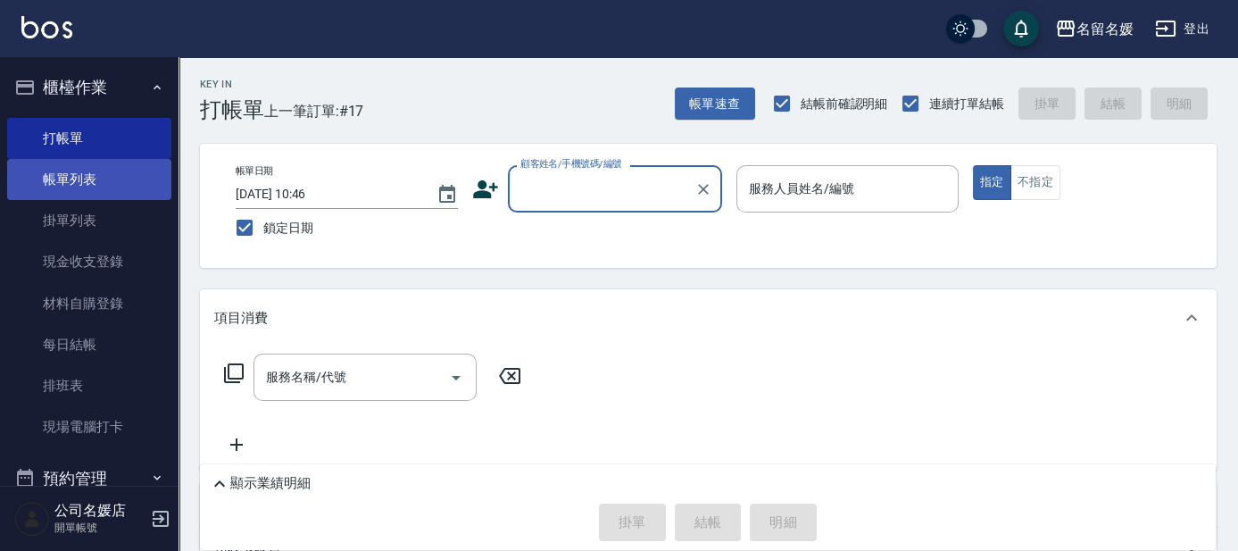
click at [121, 174] on link "帳單列表" at bounding box center [89, 179] width 164 height 41
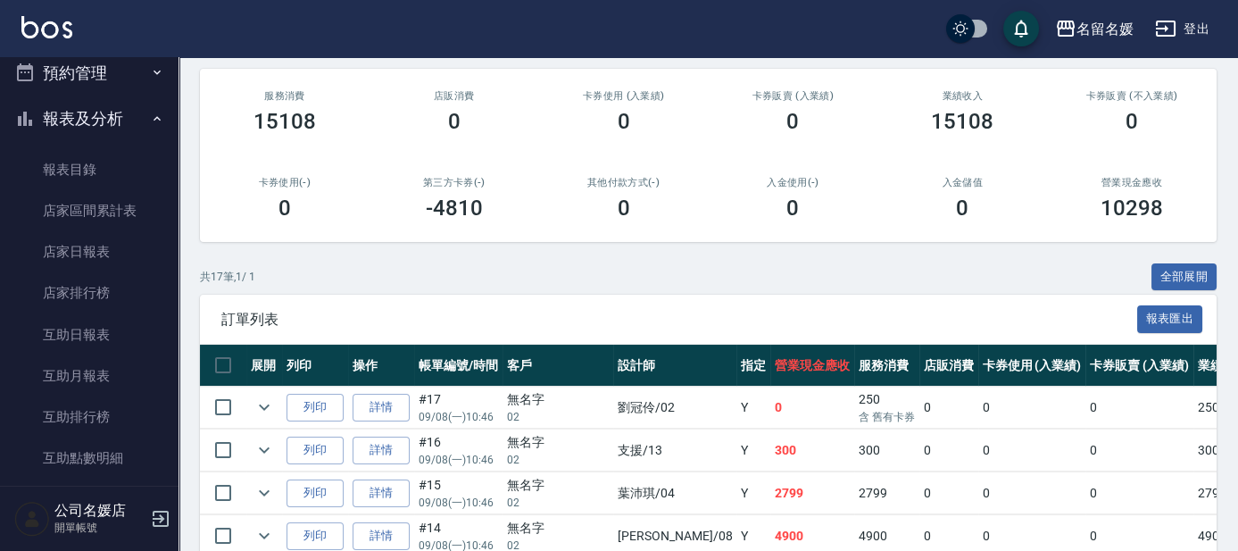
scroll to position [324, 0]
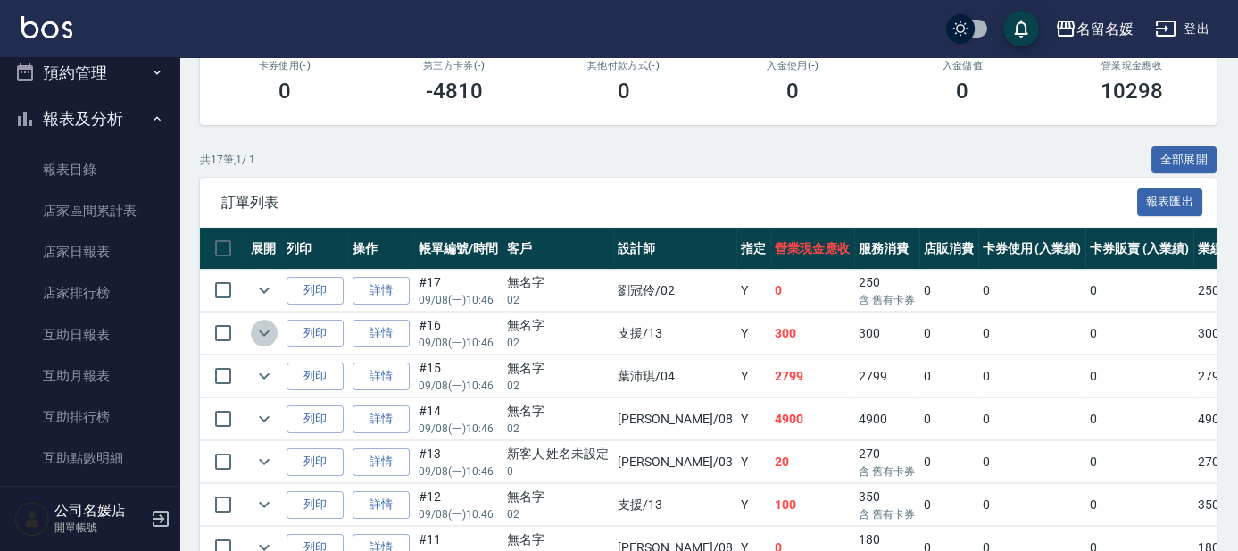
click at [260, 331] on icon "expand row" at bounding box center [263, 332] width 21 height 21
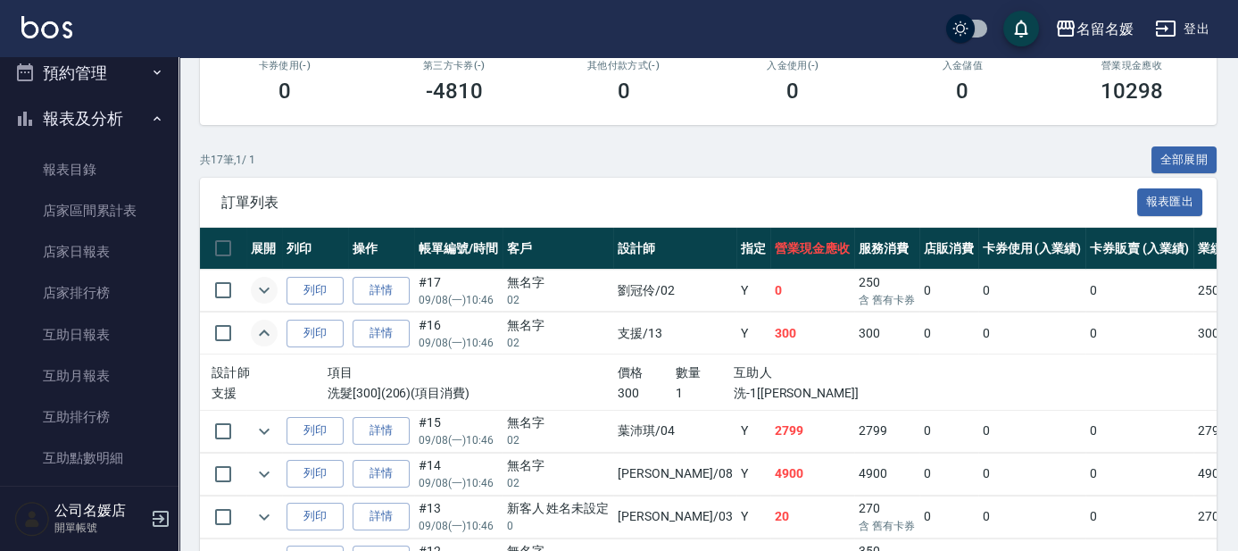
click at [259, 286] on icon "expand row" at bounding box center [263, 289] width 21 height 21
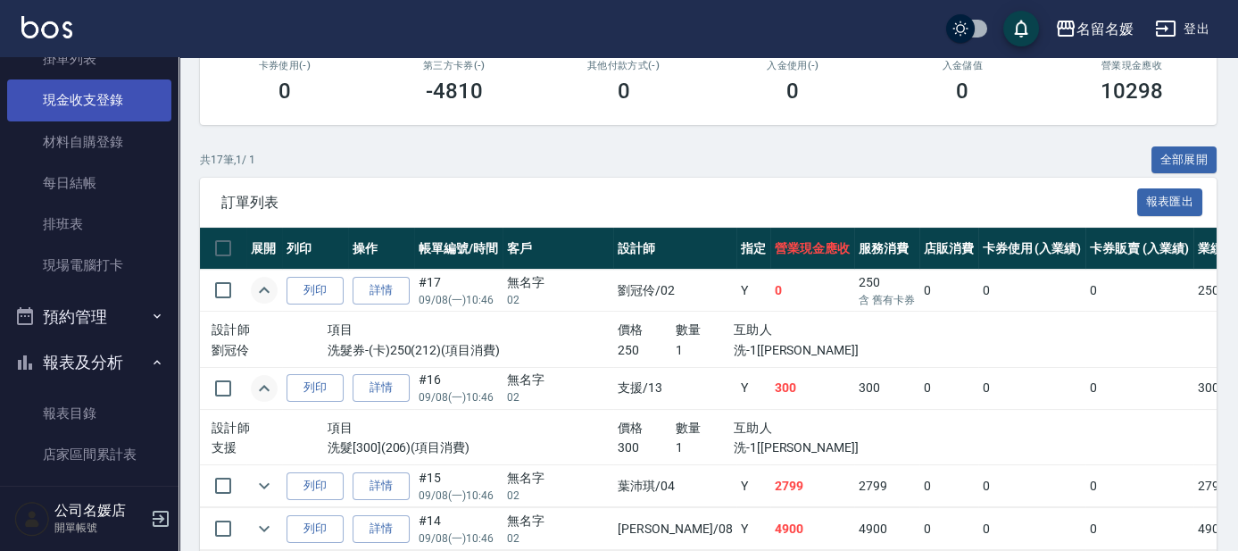
scroll to position [0, 0]
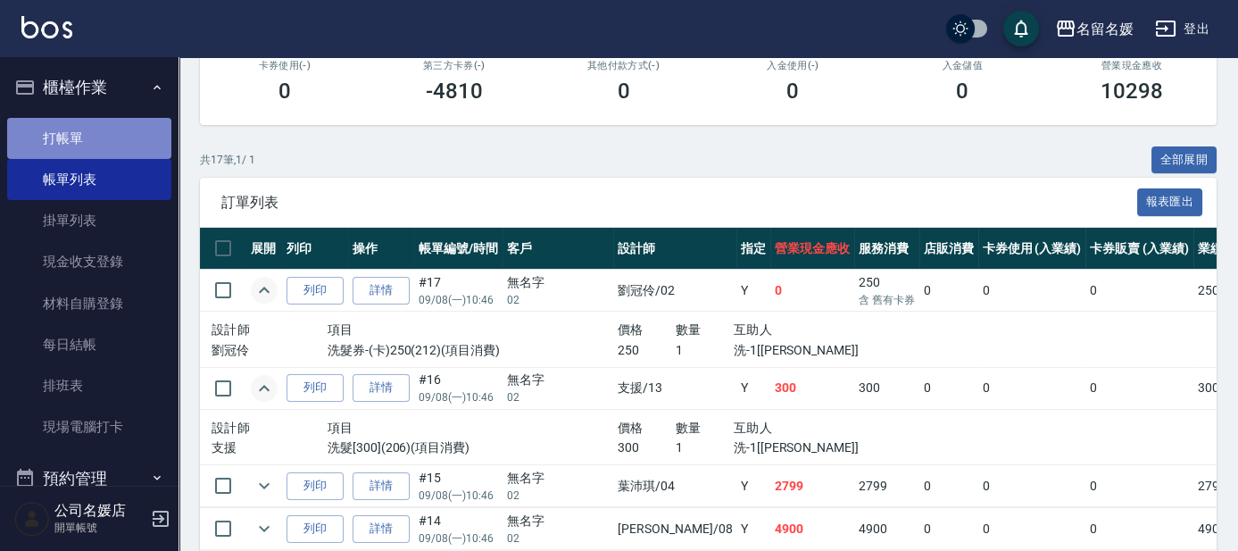
drag, startPoint x: 114, startPoint y: 141, endPoint x: 113, endPoint y: 120, distance: 21.4
click at [113, 141] on link "打帳單" at bounding box center [89, 138] width 164 height 41
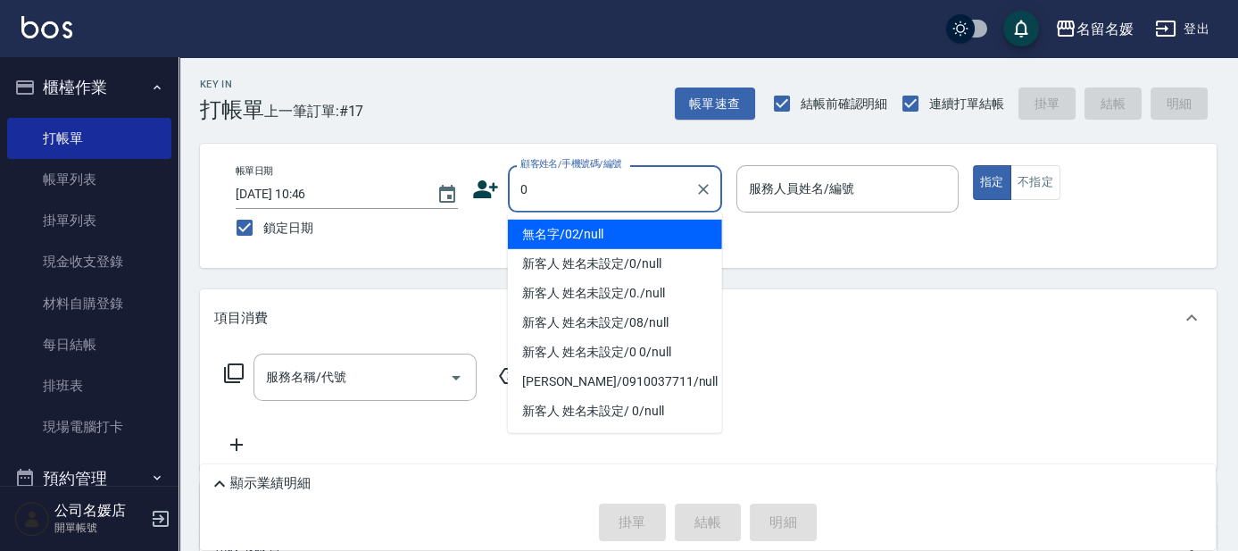
type input "無名字/02/null"
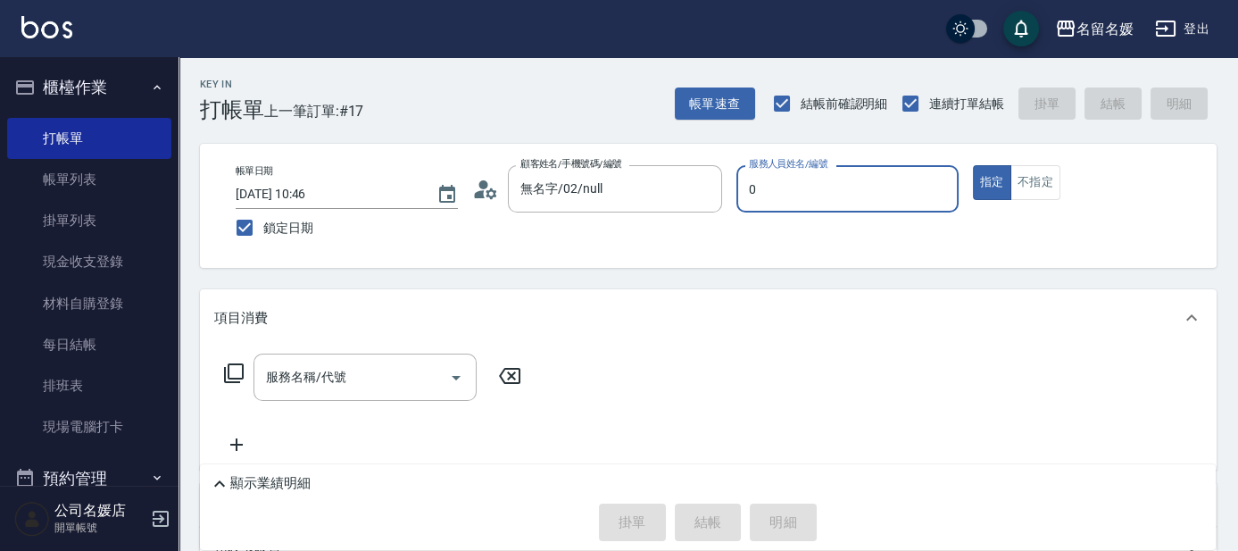
type input "03"
type button "true"
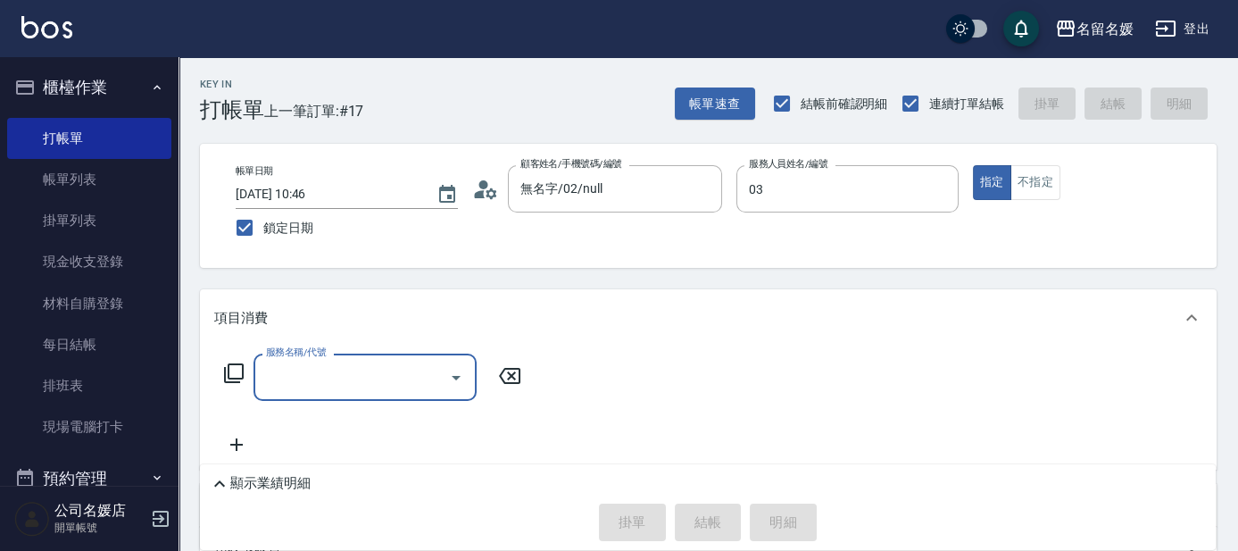
type input "[PERSON_NAME]-03"
type input "2"
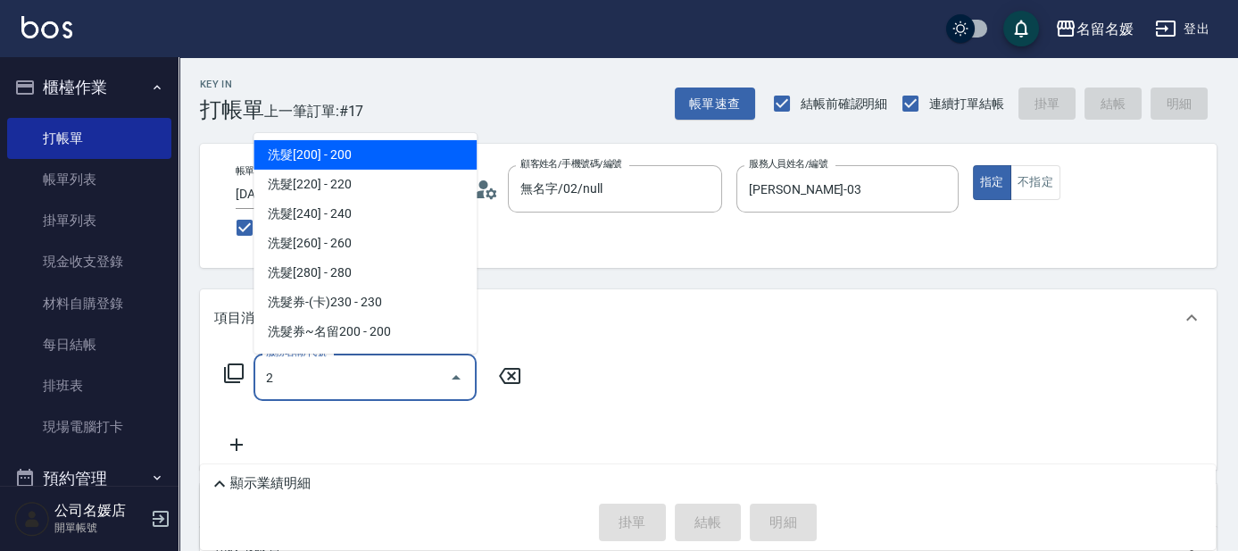
type input "新客人 姓名未設定/0/null"
type input "滾珠洗髮699(299)"
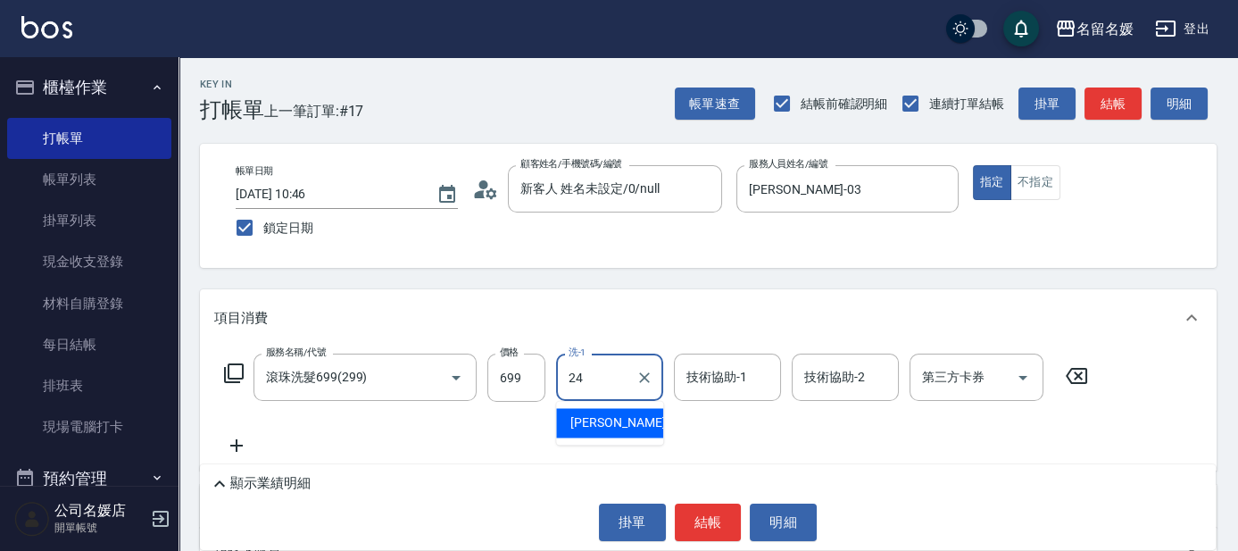
type input "[PERSON_NAME]-24"
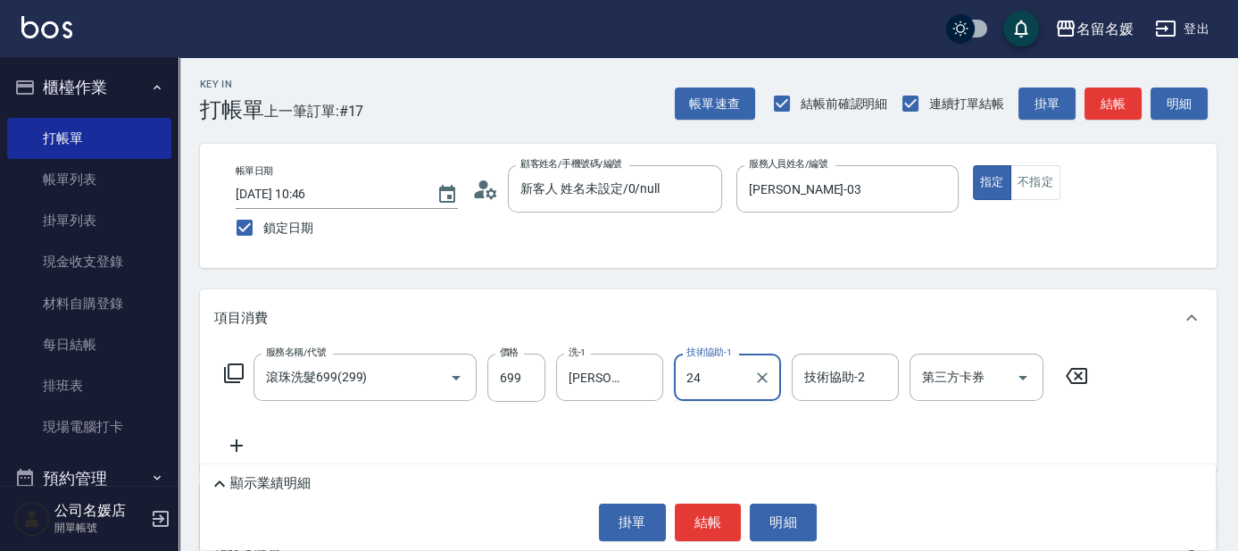
type input "[PERSON_NAME]-24"
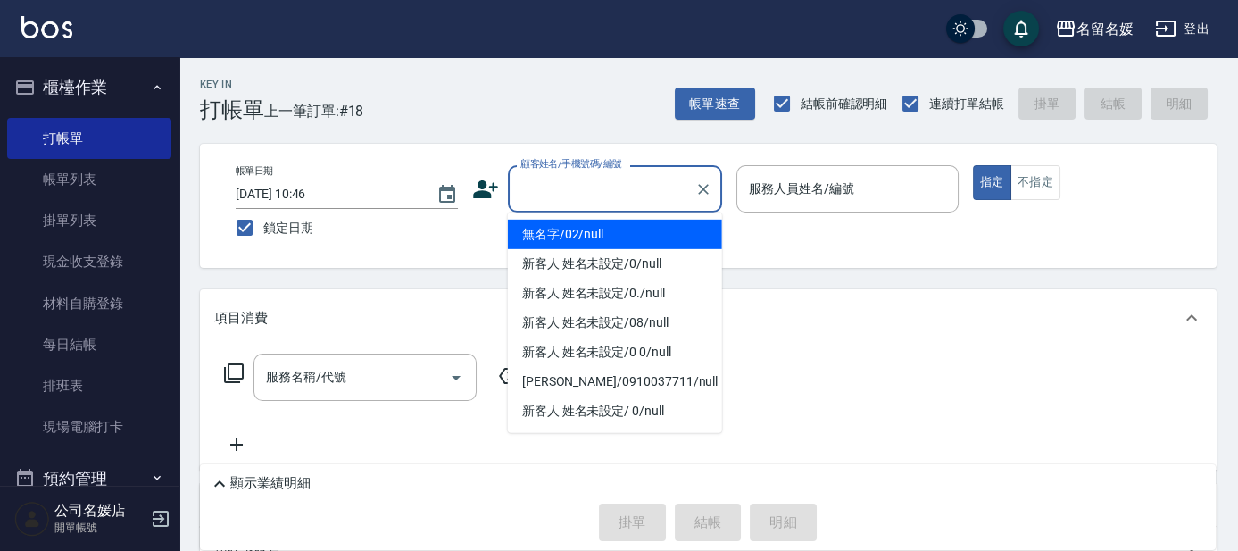
click at [582, 191] on input "顧客姓名/手機號碼/編號" at bounding box center [601, 188] width 171 height 31
click at [611, 231] on li "無名字/02/null" at bounding box center [615, 233] width 214 height 29
click at [821, 193] on label "服務人員姓名/編號" at bounding box center [801, 188] width 105 height 18
click at [821, 193] on input "服務人員姓名/編號" at bounding box center [847, 188] width 206 height 31
type input "無名字/02/null"
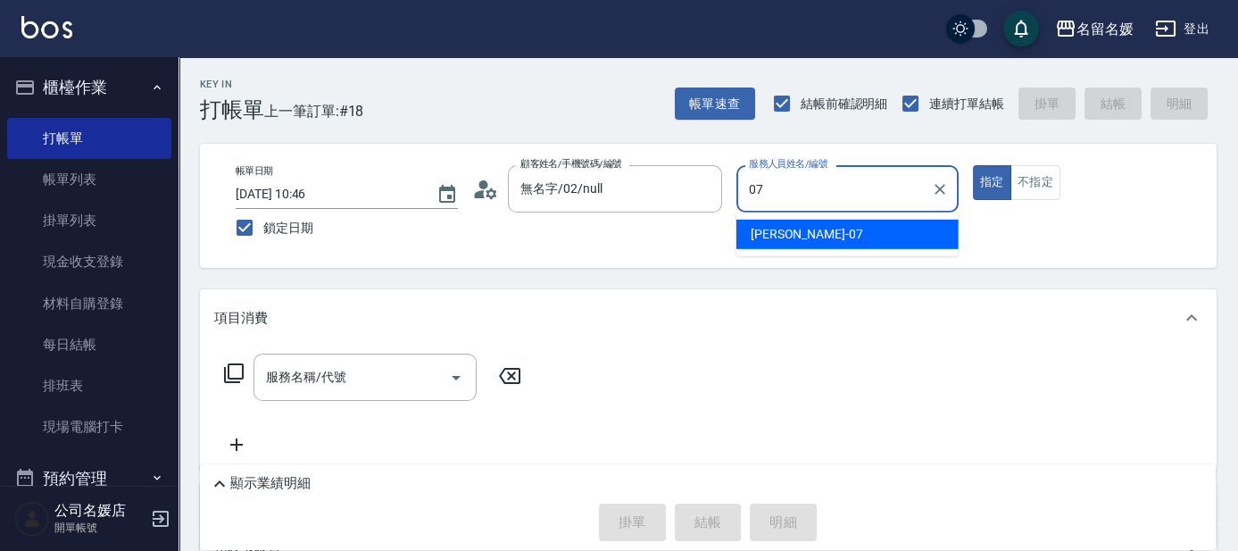
type input "[PERSON_NAME]-07"
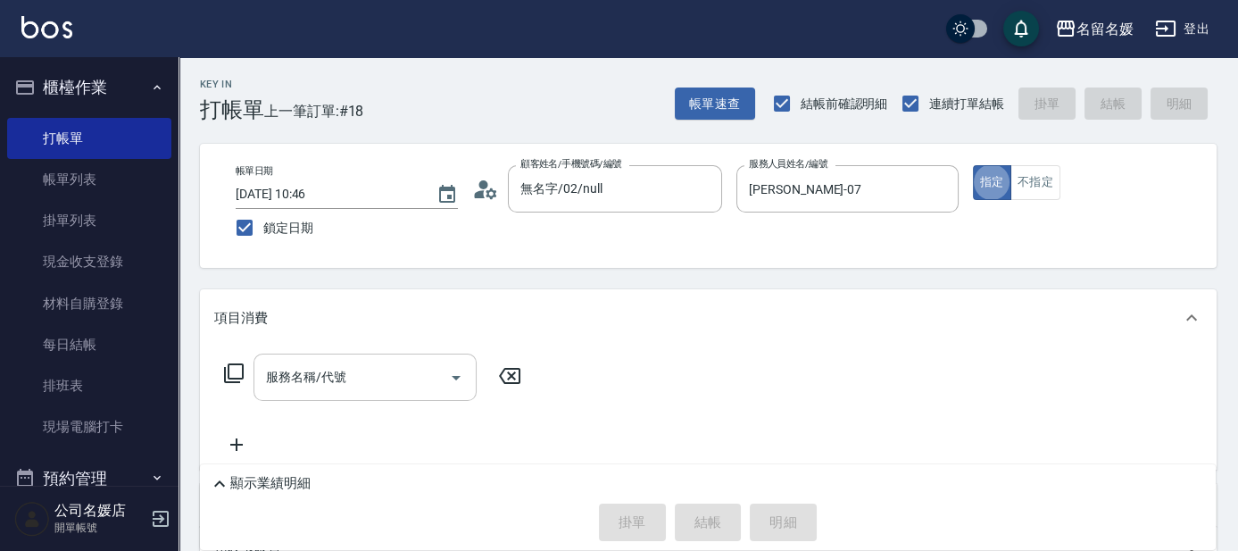
click at [328, 392] on input "服務名稱/代號" at bounding box center [351, 376] width 180 height 31
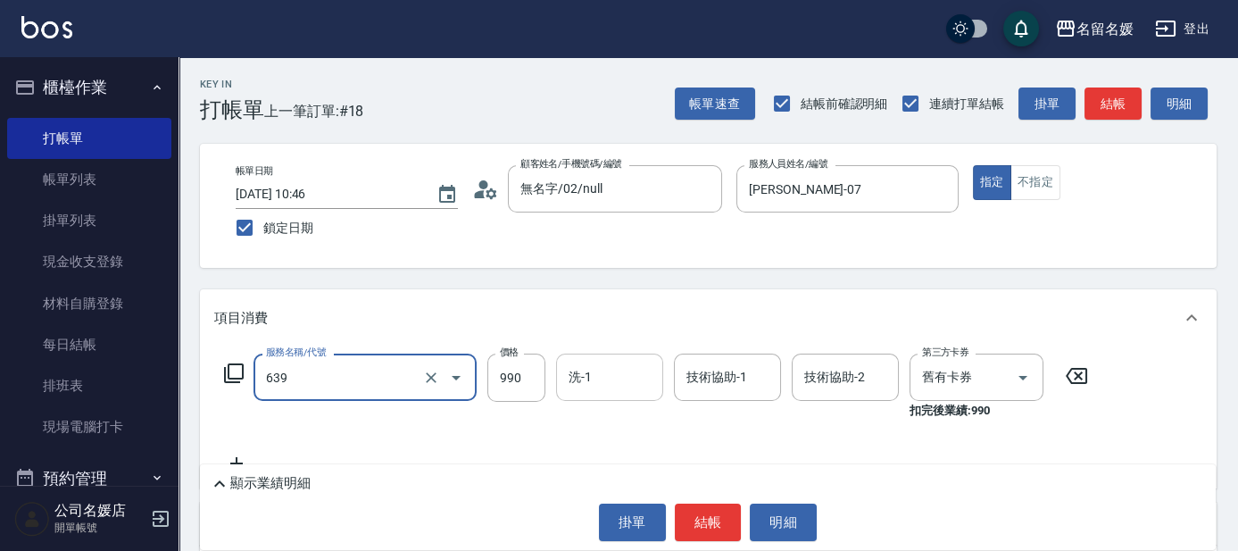
type input "(芙)蘆薈髮膜套卡(自材)(639)"
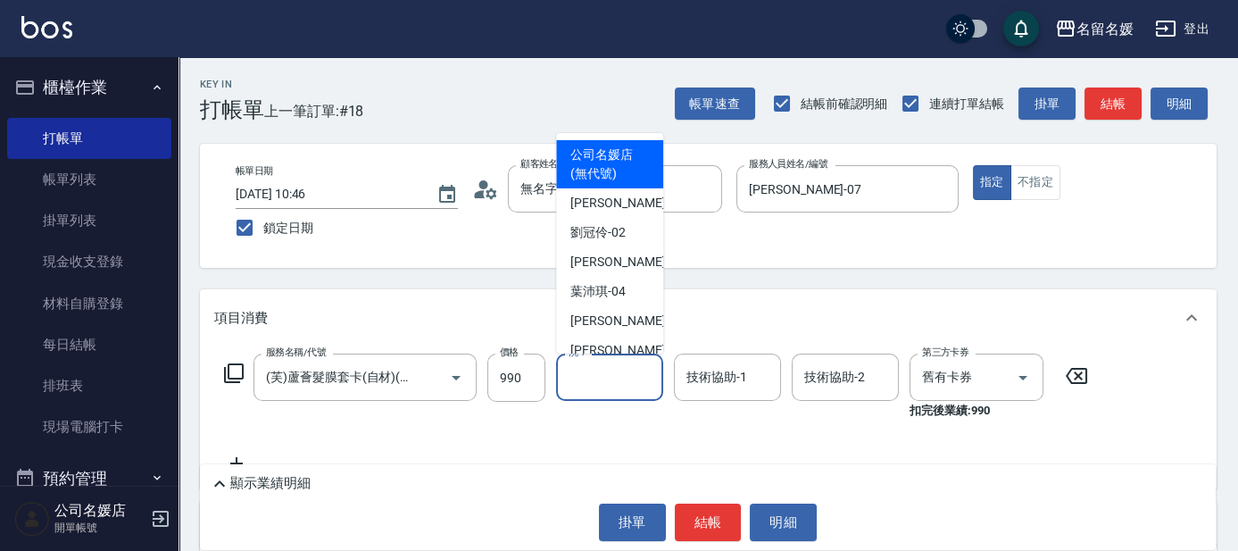
click at [631, 381] on input "洗-1" at bounding box center [609, 376] width 91 height 31
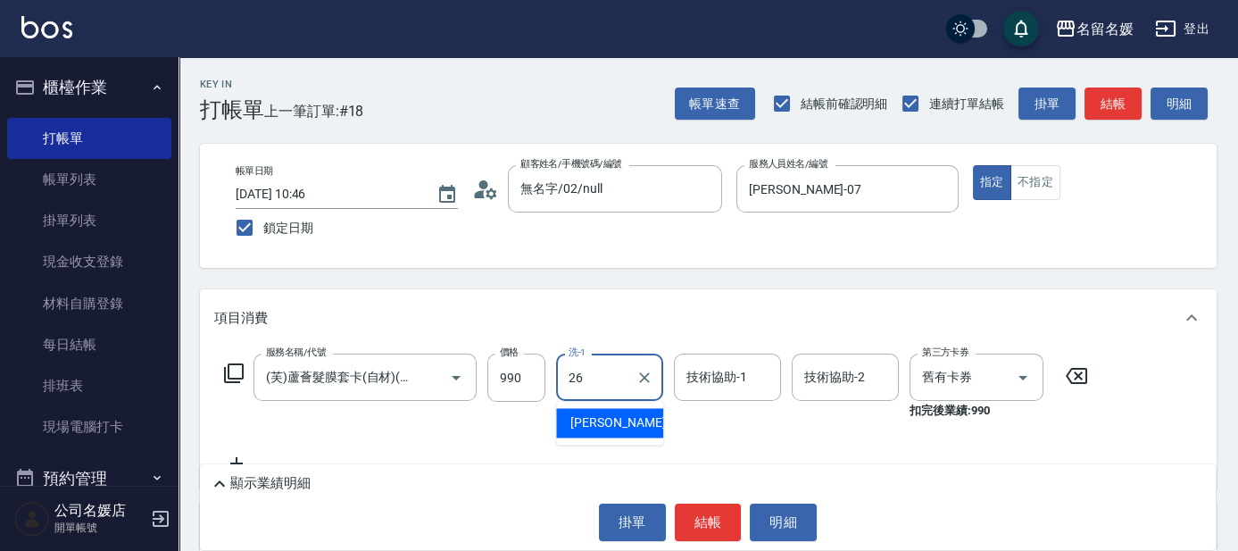
type input "[PERSON_NAME]-26"
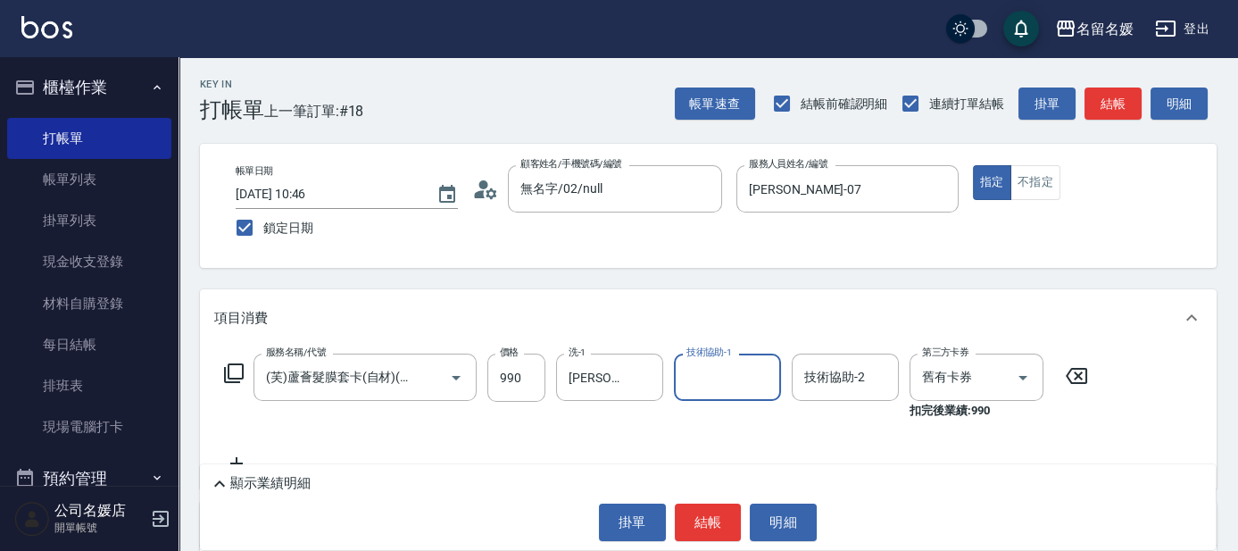
click at [704, 377] on input "技術協助-1" at bounding box center [727, 376] width 91 height 31
type input "[PERSON_NAME]-26"
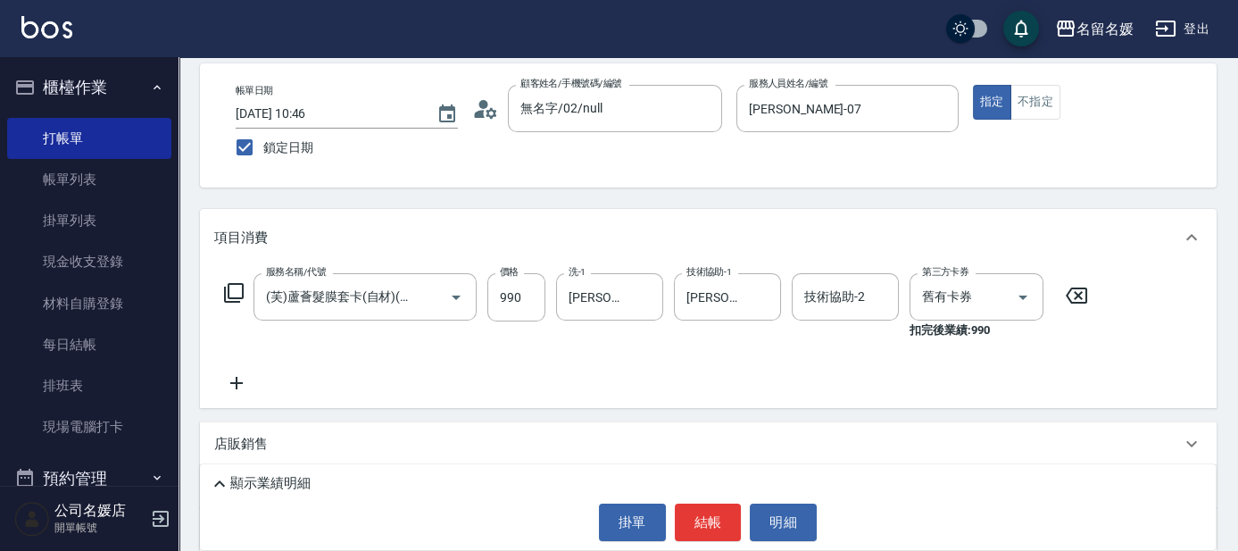
click at [239, 373] on icon at bounding box center [236, 382] width 45 height 21
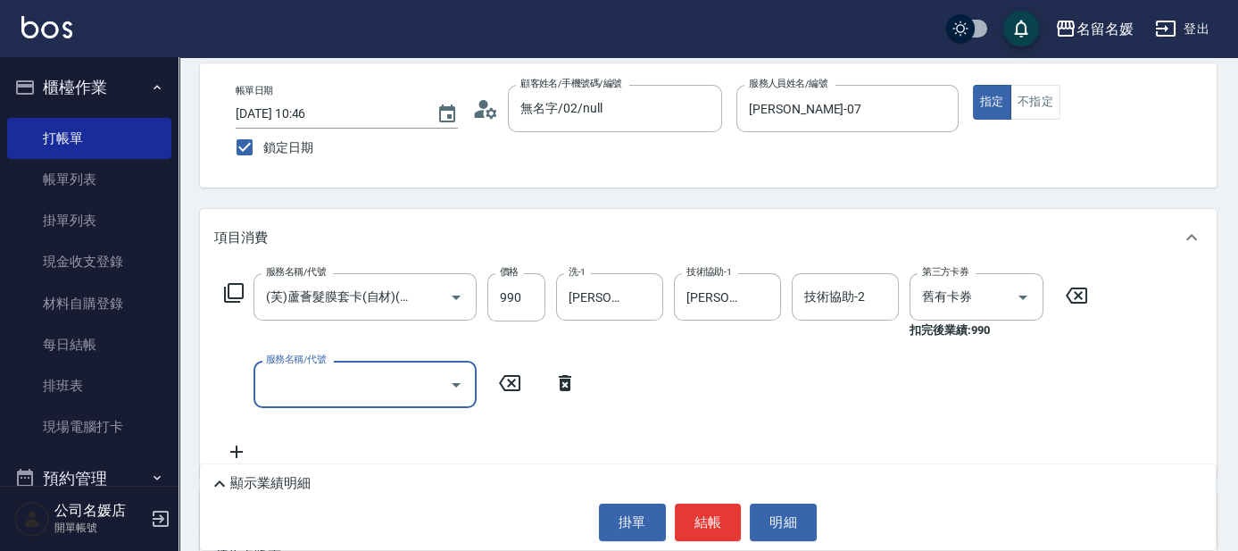
scroll to position [0, 0]
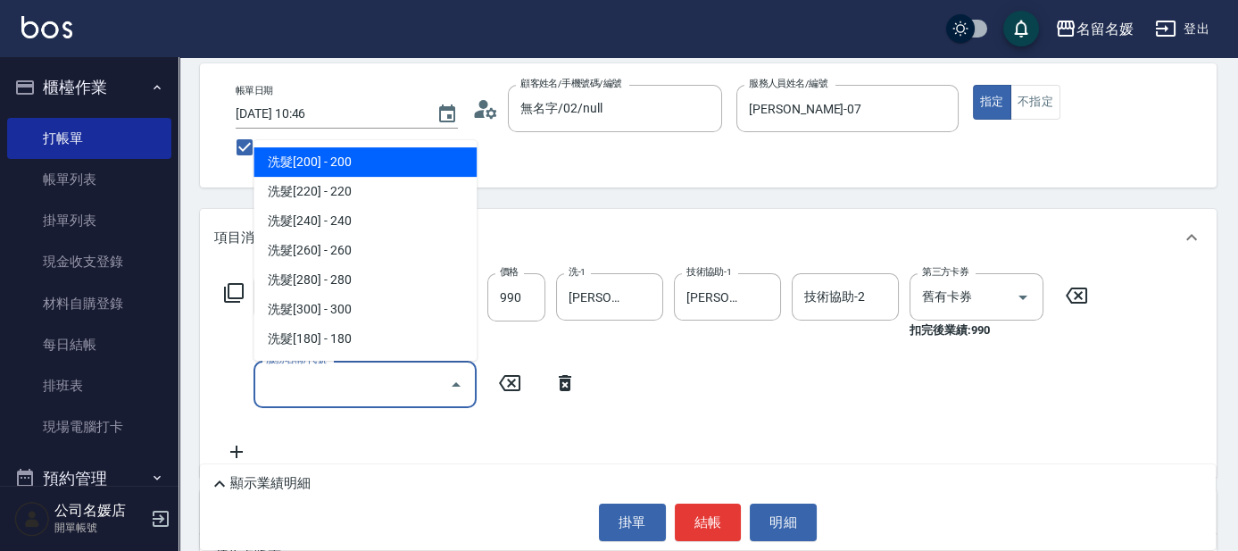
click at [312, 391] on input "服務名稱/代號" at bounding box center [351, 383] width 180 height 31
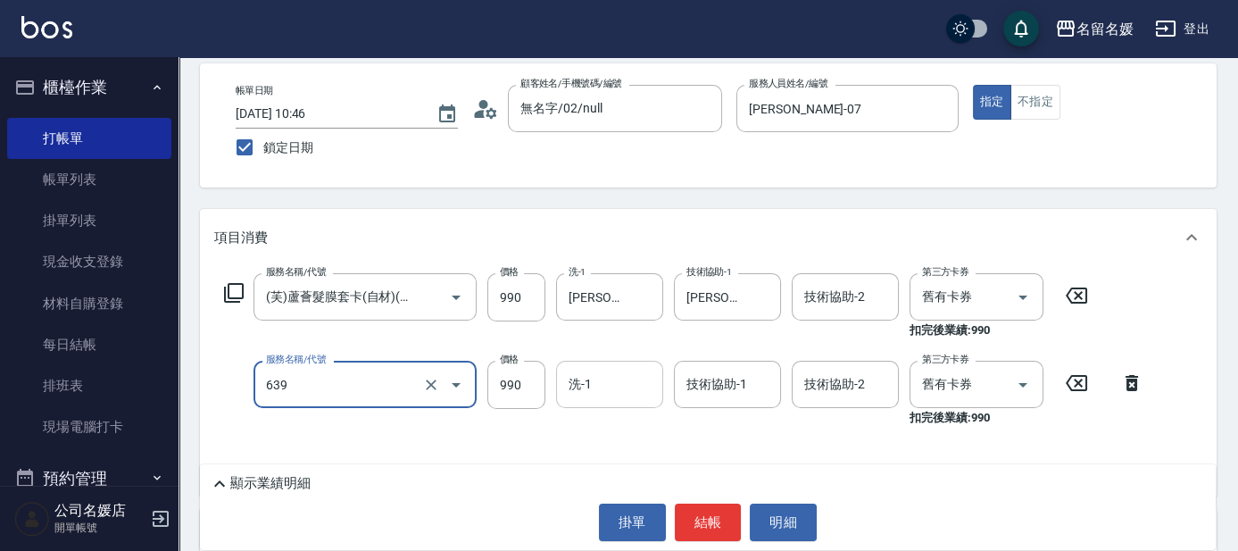
click at [580, 393] on input "洗-1" at bounding box center [609, 383] width 91 height 31
type input "(芙)蘆薈髮膜套卡(自材)(639)"
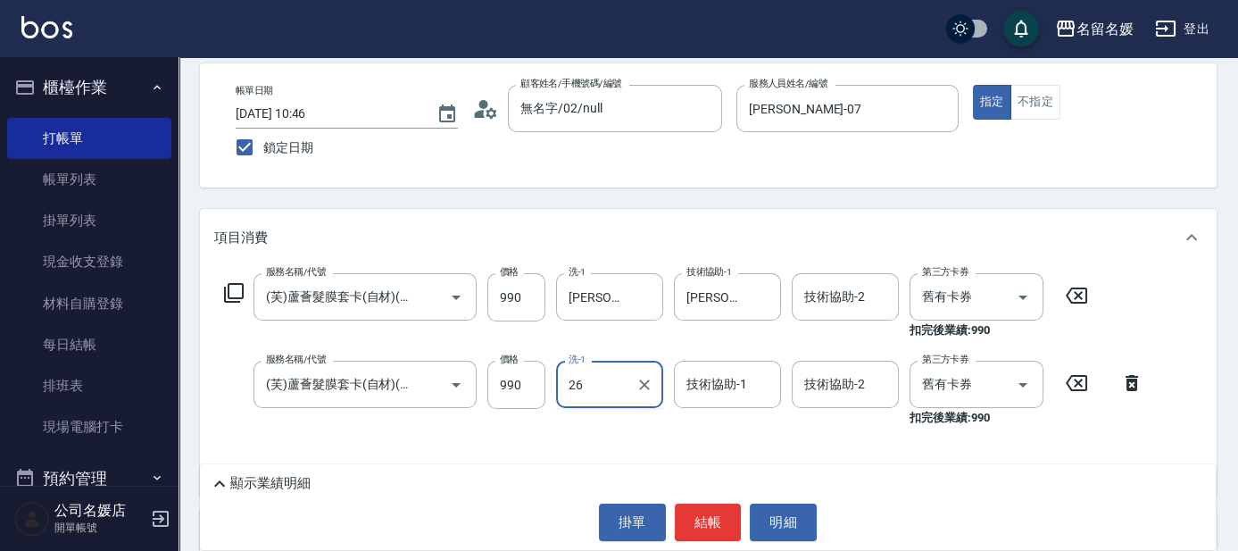
type input "[PERSON_NAME]-26"
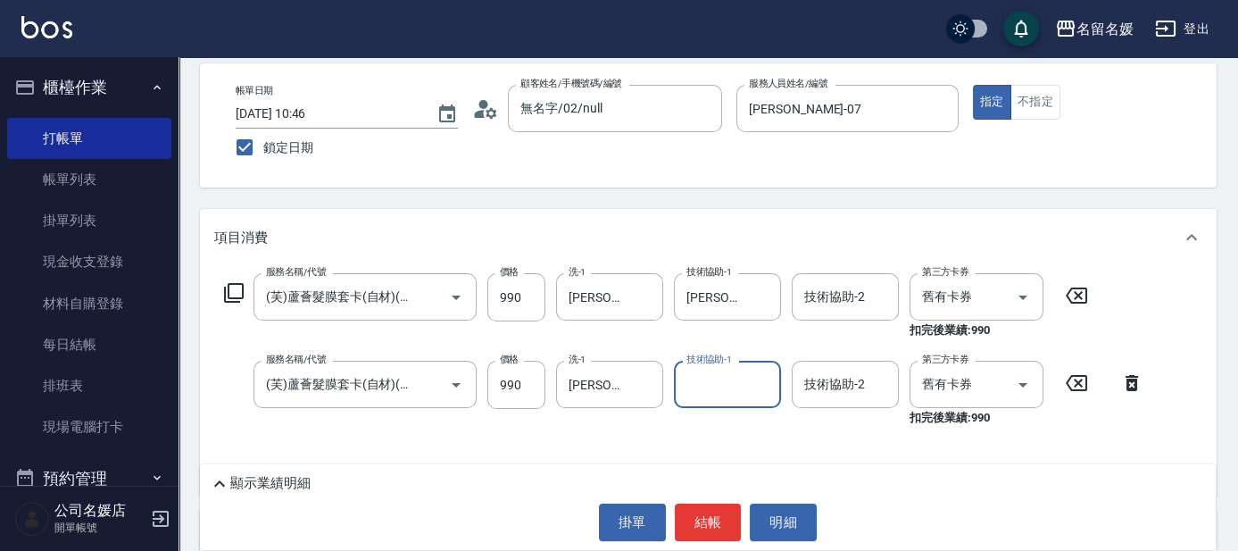
click at [700, 393] on input "技術協助-1" at bounding box center [727, 383] width 91 height 31
type input "[PERSON_NAME]-26"
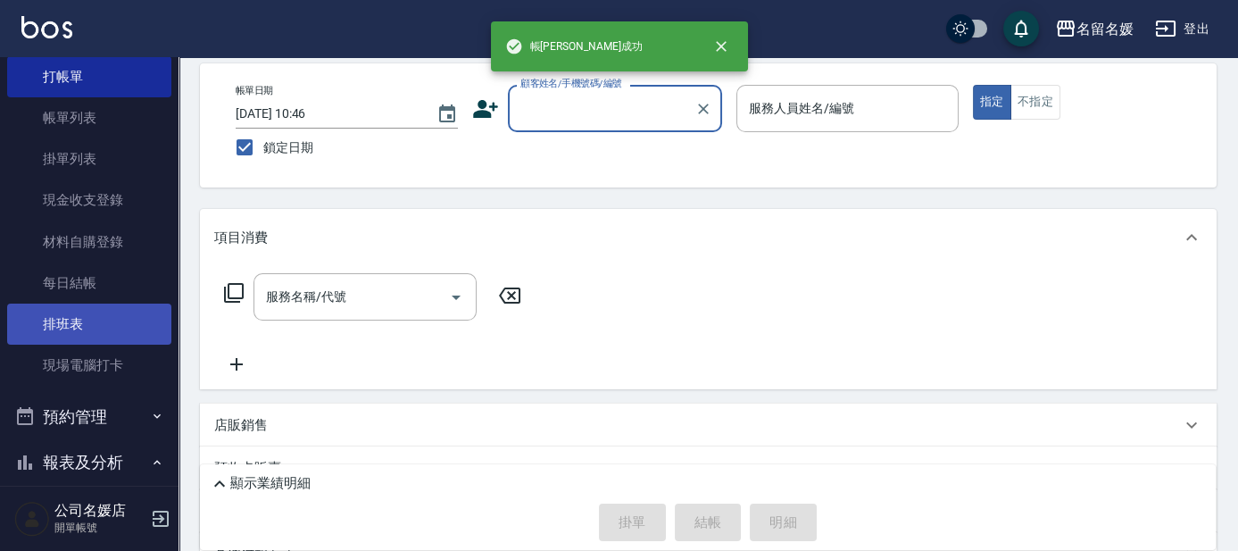
scroll to position [324, 0]
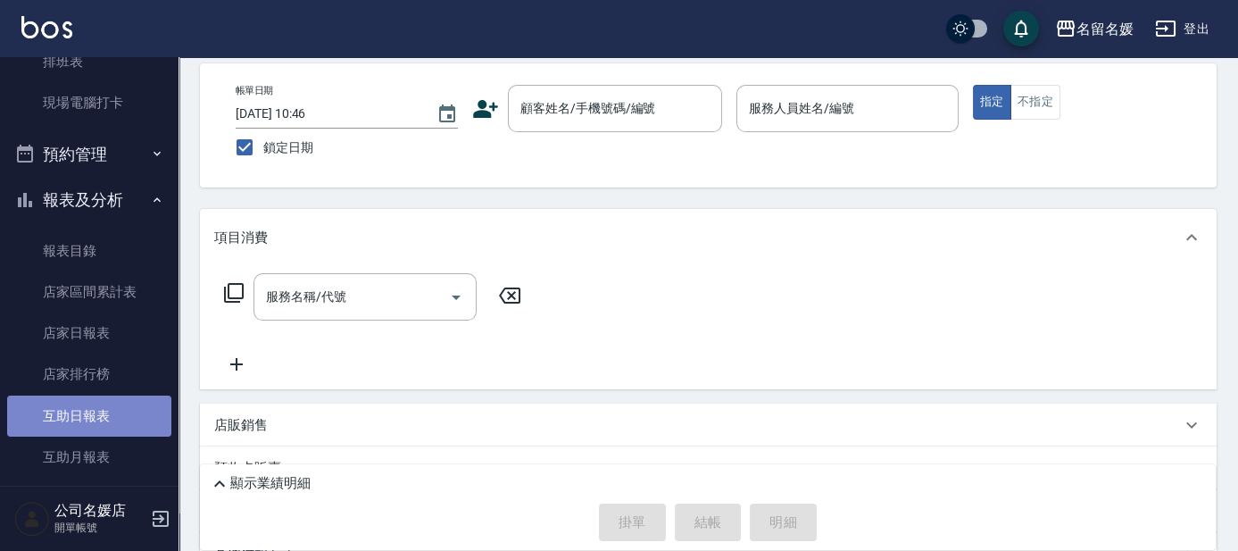
click at [122, 410] on link "互助日報表" at bounding box center [89, 415] width 164 height 41
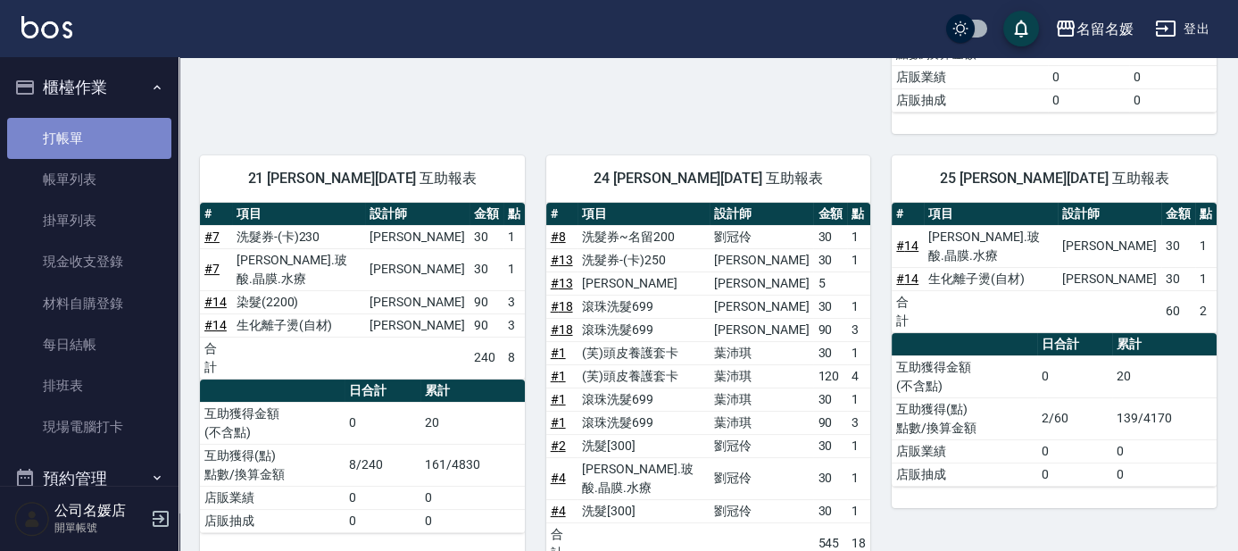
click at [112, 141] on link "打帳單" at bounding box center [89, 138] width 164 height 41
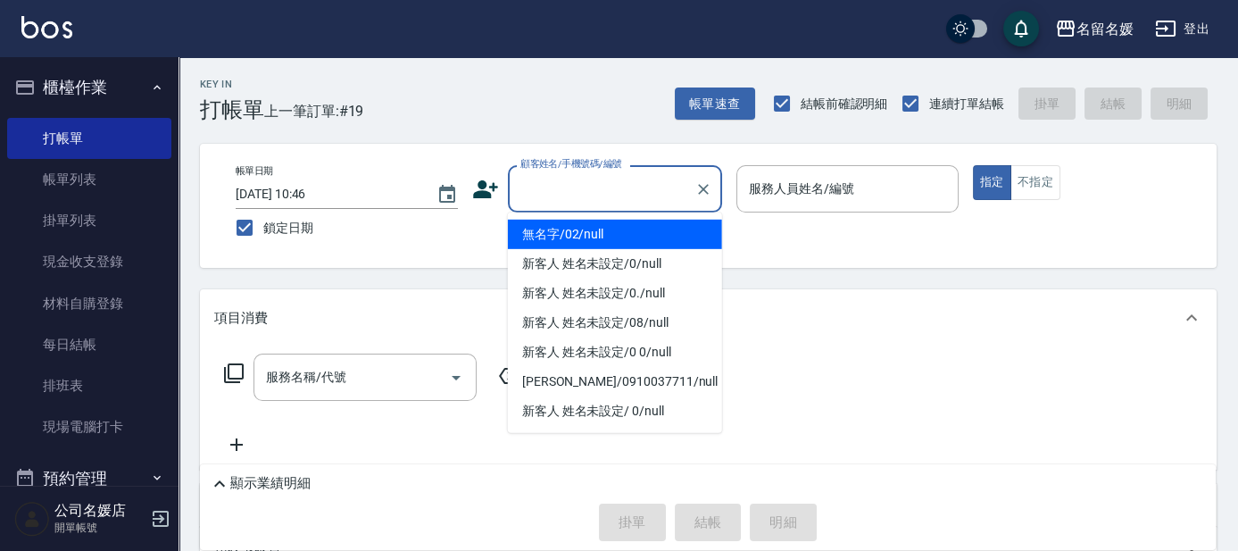
click at [584, 191] on input "顧客姓名/手機號碼/編號" at bounding box center [601, 188] width 171 height 31
type input "5"
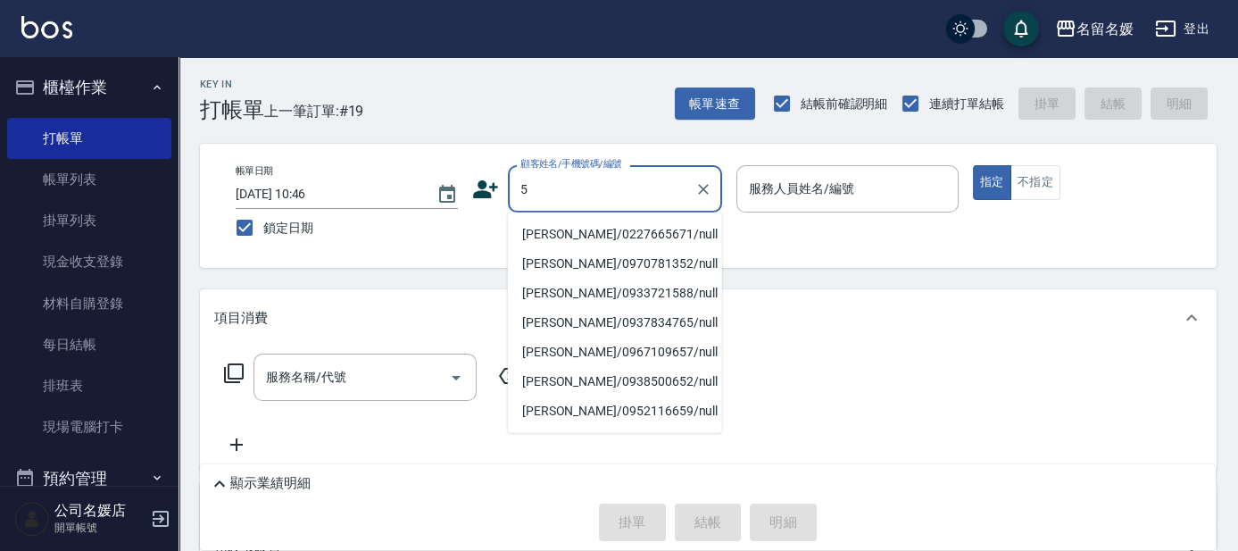
click at [524, 197] on input "5" at bounding box center [601, 188] width 171 height 31
click at [704, 186] on icon "Clear" at bounding box center [703, 189] width 11 height 11
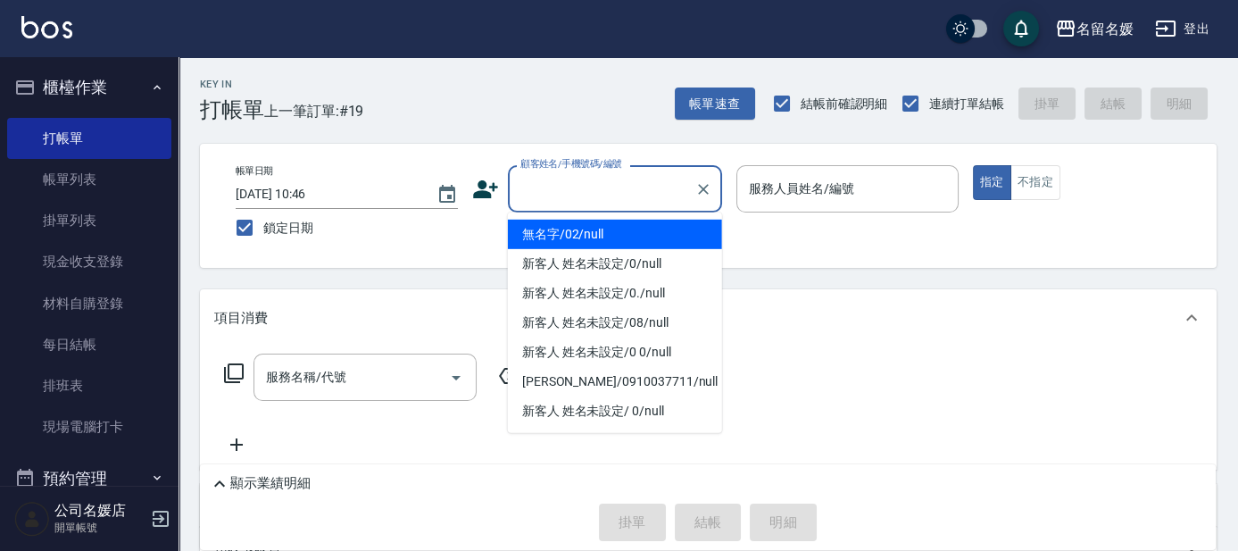
click at [562, 232] on li "無名字/02/null" at bounding box center [615, 233] width 214 height 29
type input "無名字/02/null"
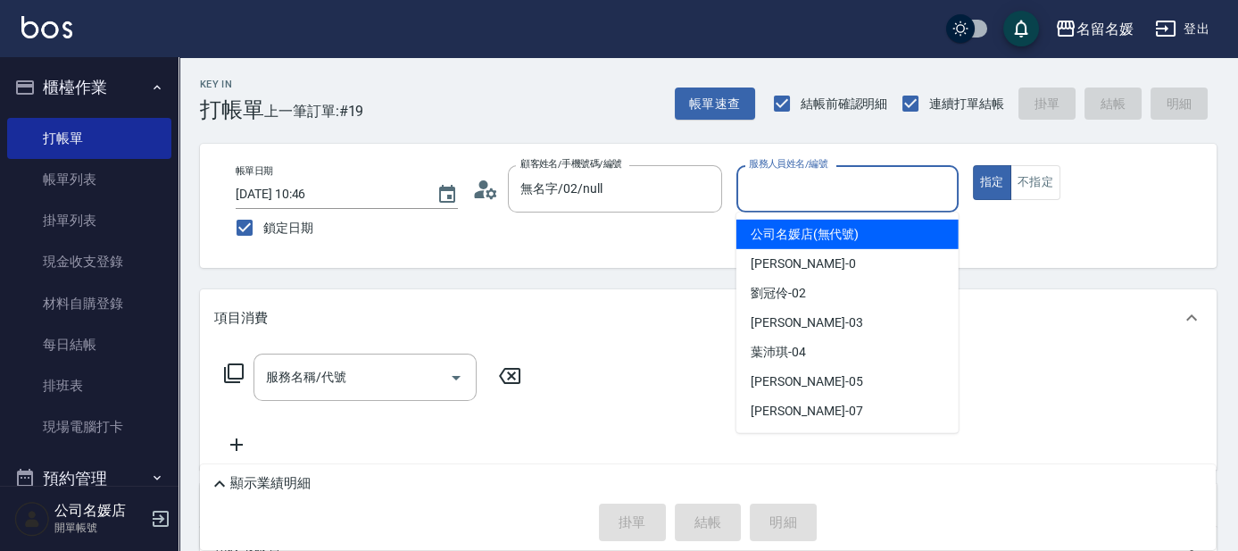
click at [830, 182] on input "服務人員姓名/編號" at bounding box center [847, 188] width 206 height 31
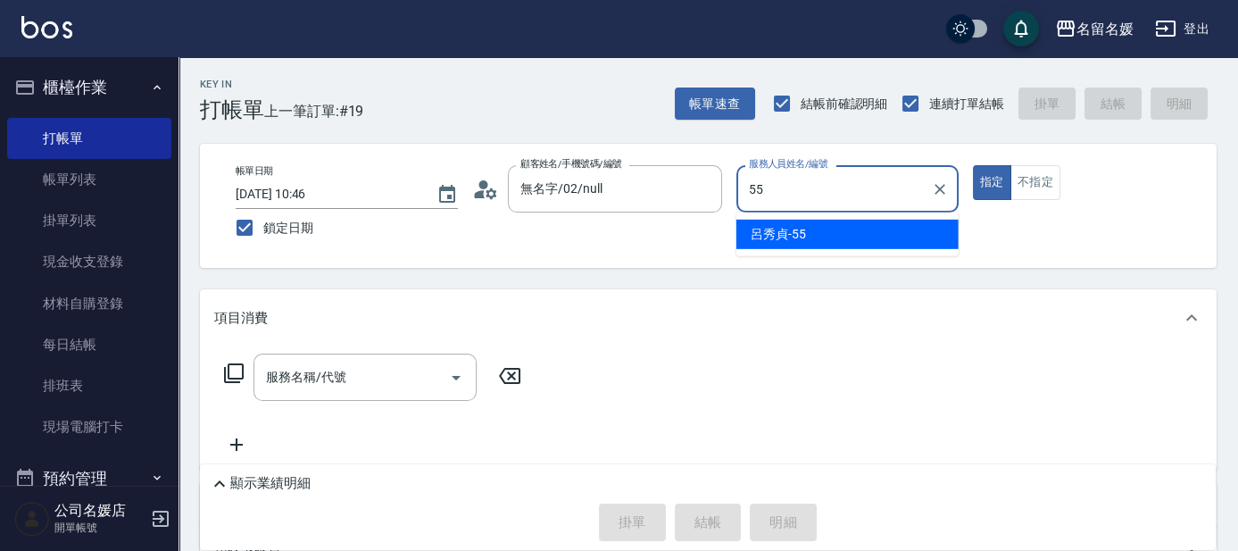
type input "55"
type button "true"
type input "呂秀貞-55"
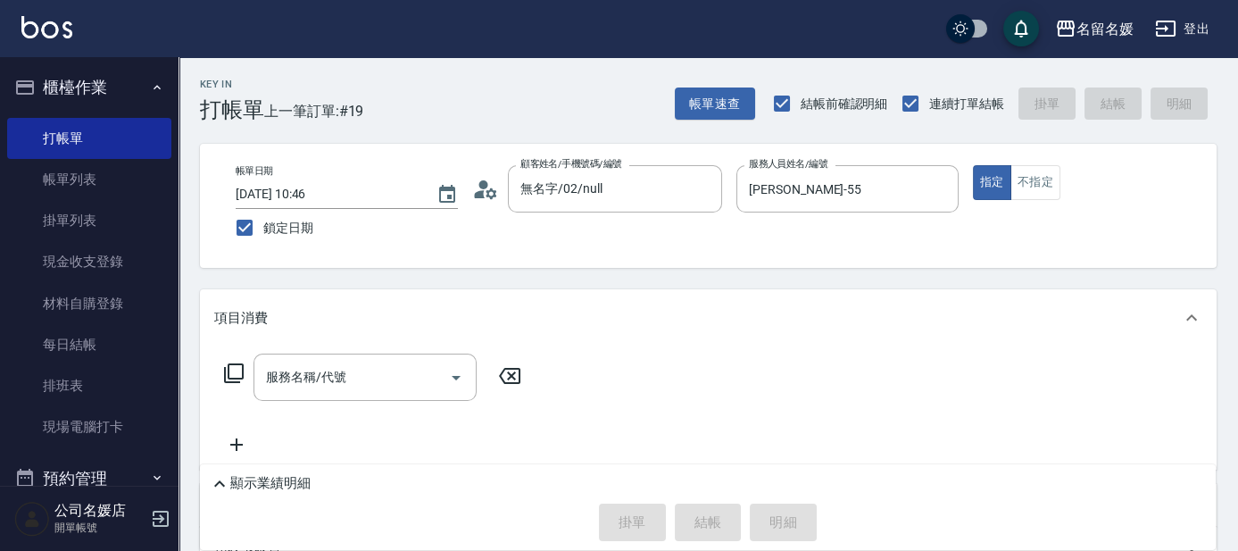
click at [230, 377] on icon at bounding box center [233, 372] width 21 height 21
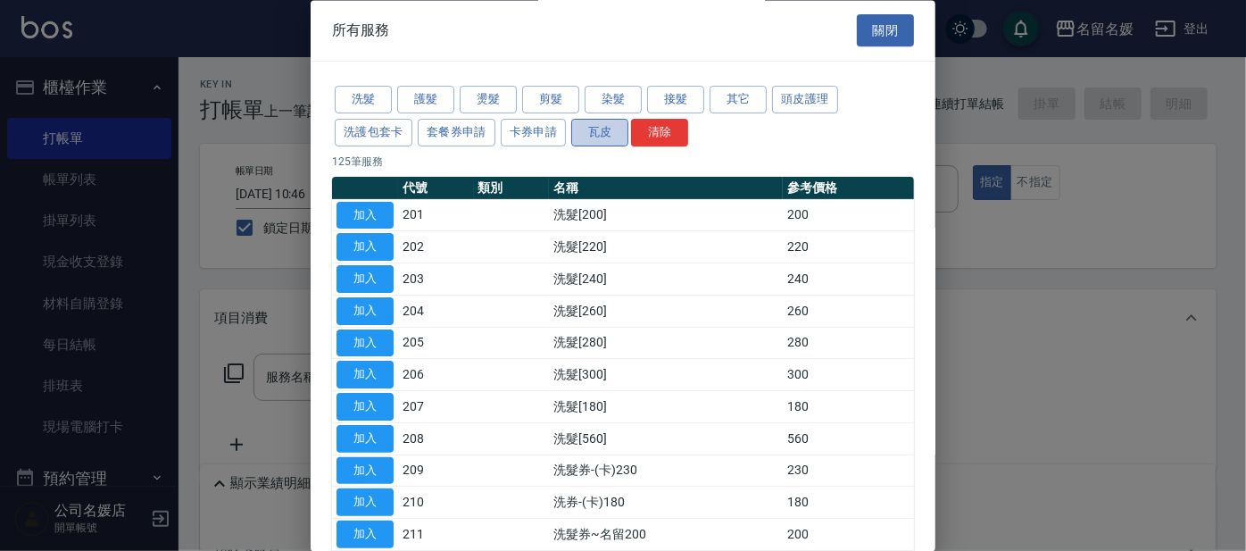
click at [604, 131] on button "瓦皮" at bounding box center [599, 133] width 57 height 28
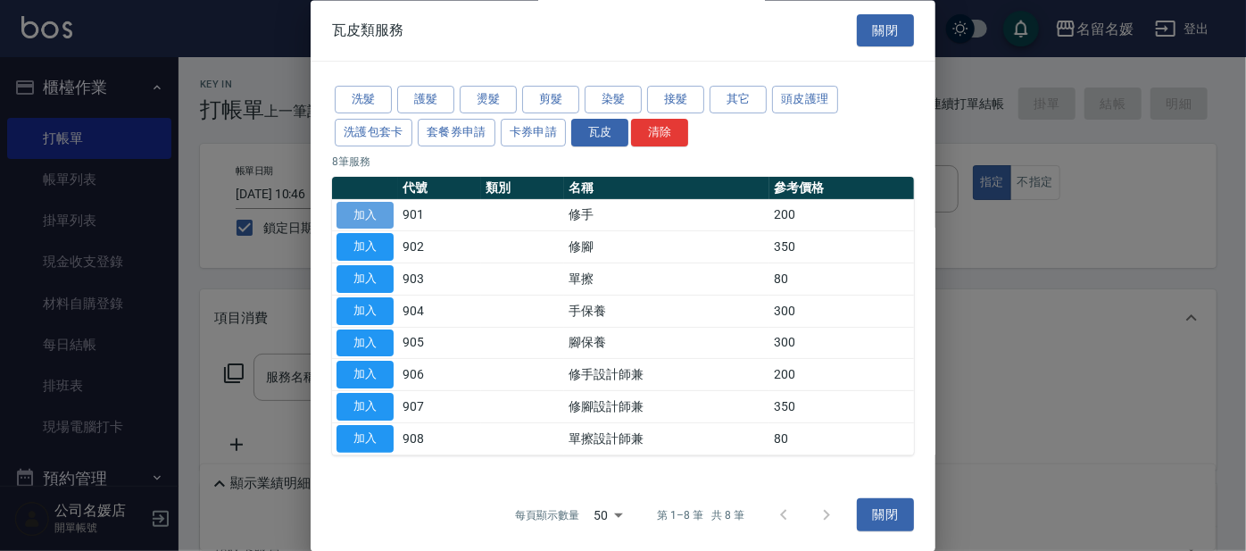
click at [360, 208] on button "加入" at bounding box center [364, 216] width 57 height 28
type input "修手(901)"
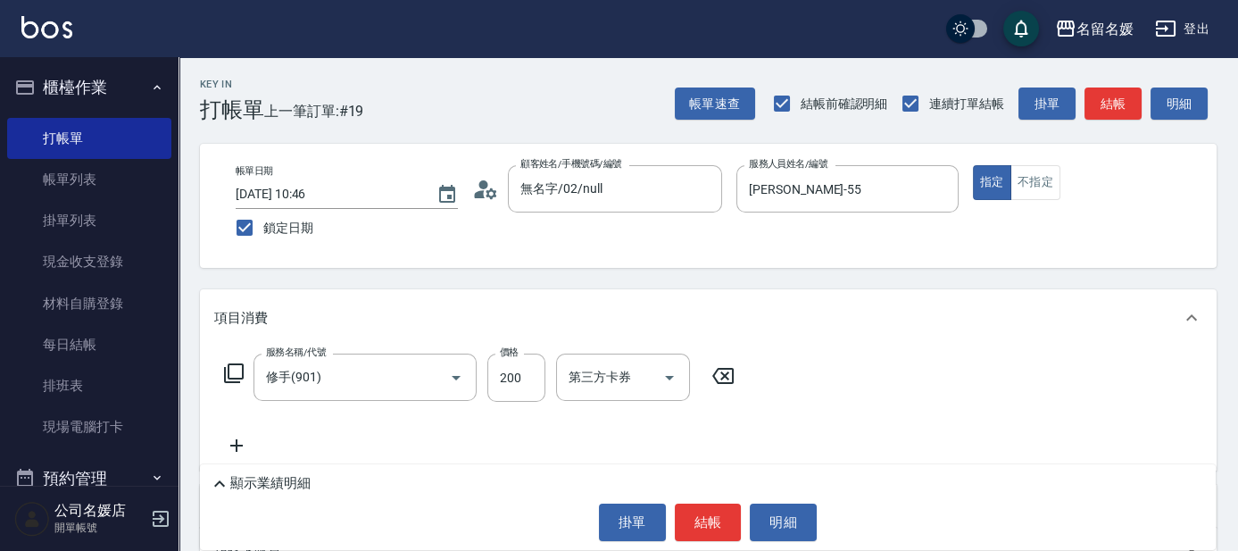
click at [240, 366] on icon at bounding box center [233, 372] width 21 height 21
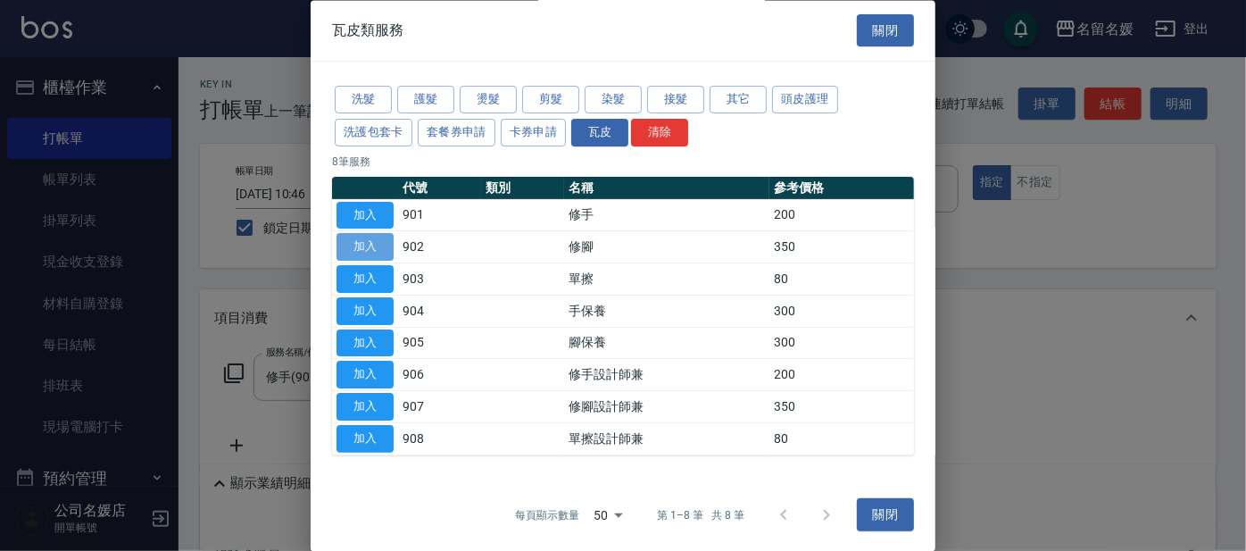
click at [372, 244] on button "加入" at bounding box center [364, 248] width 57 height 28
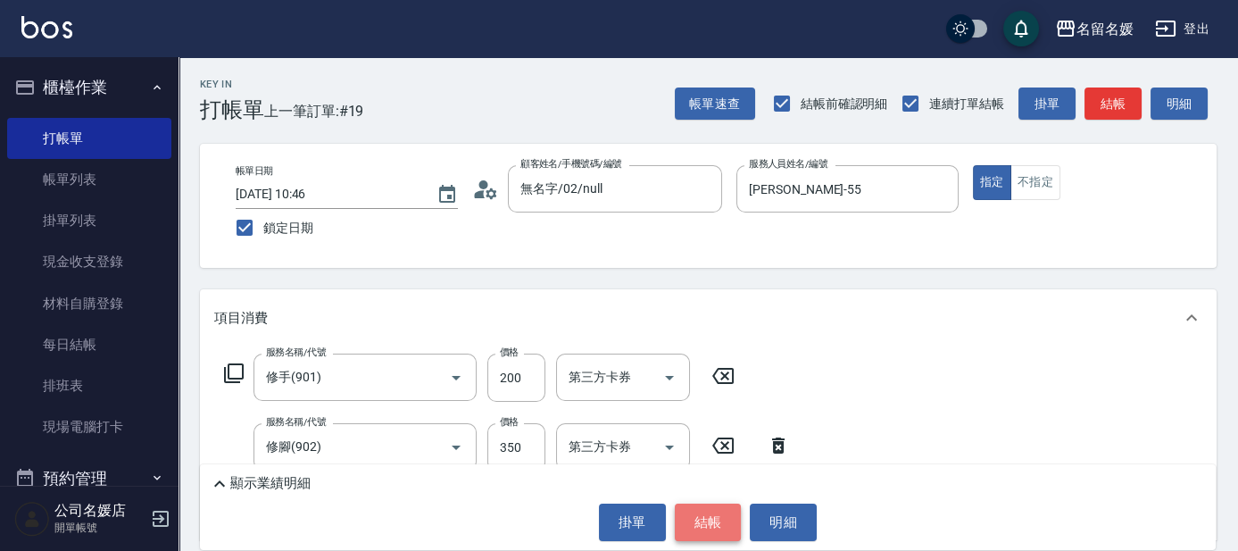
click at [708, 509] on button "結帳" at bounding box center [708, 521] width 67 height 37
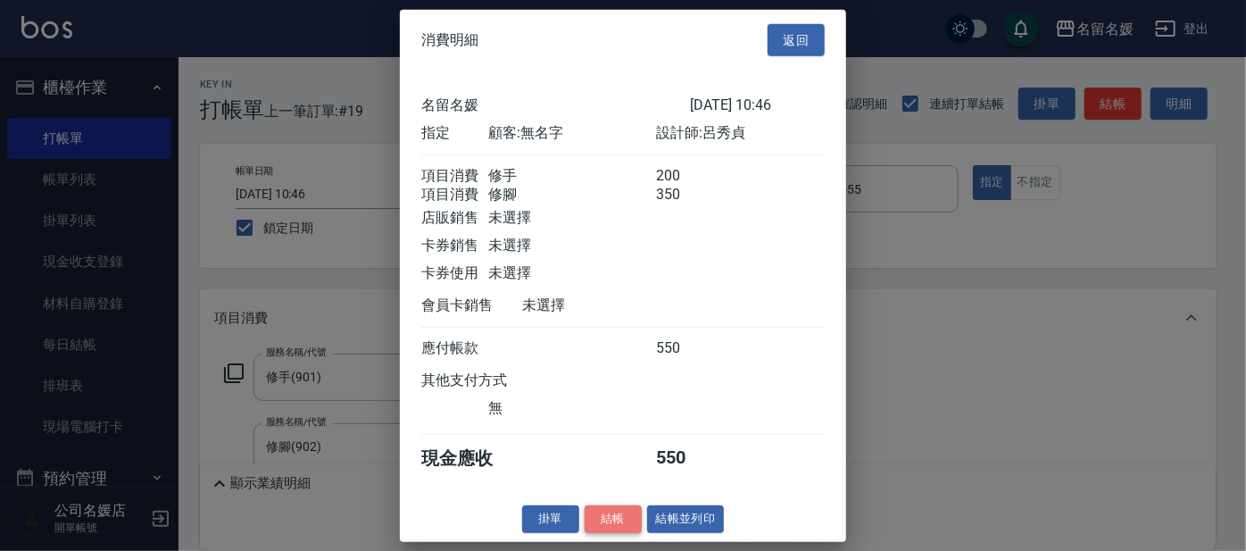
click at [604, 526] on button "結帳" at bounding box center [612, 519] width 57 height 28
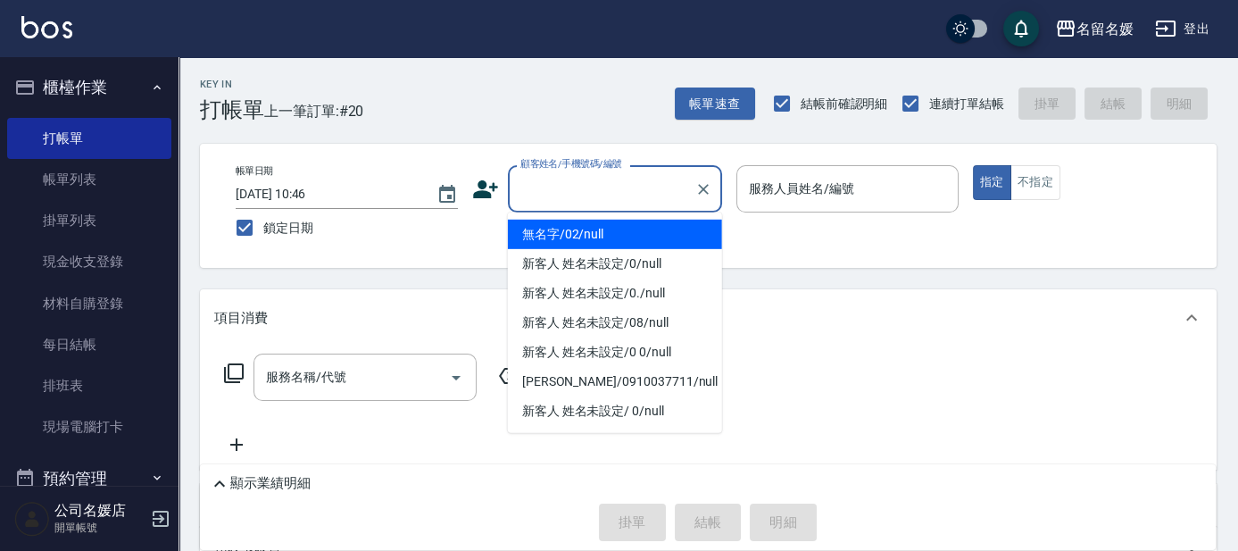
click at [586, 200] on input "顧客姓名/手機號碼/編號" at bounding box center [601, 188] width 171 height 31
type input "0"
type input "13"
type input "無名字/02/null"
type input "支援-13"
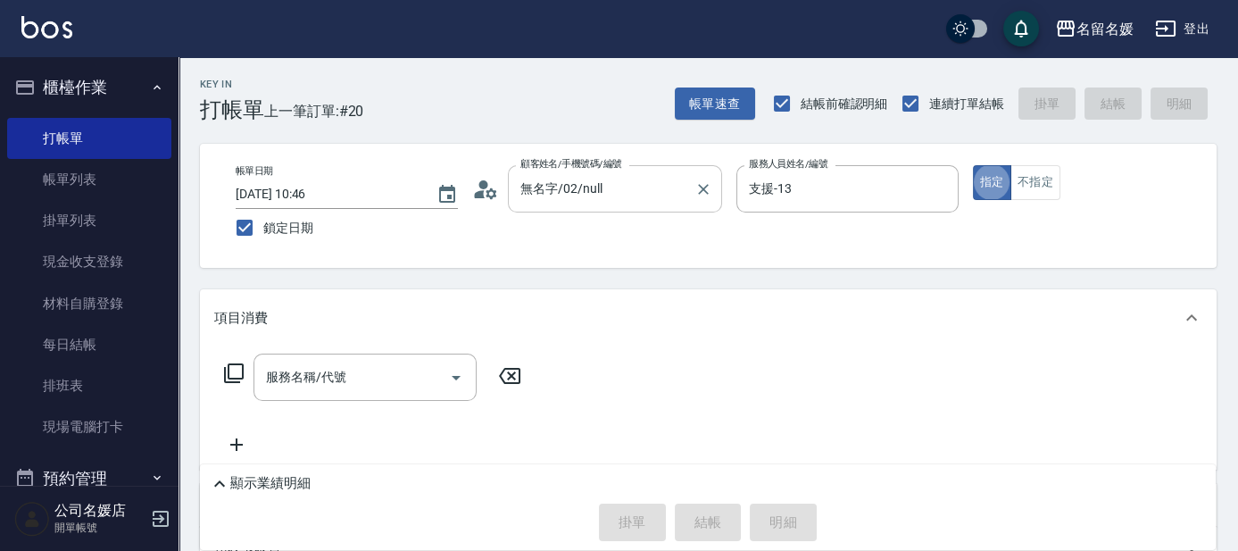
type input "新客人 姓名未設定/0/null"
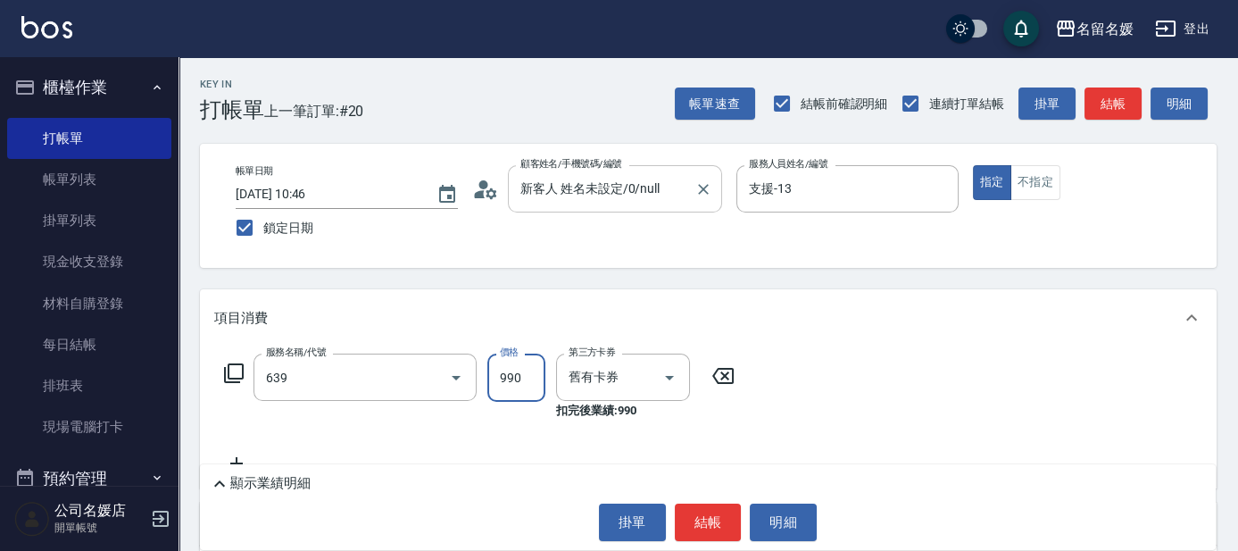
type input "(芙)蘆薈髮膜套卡(自材)(639)"
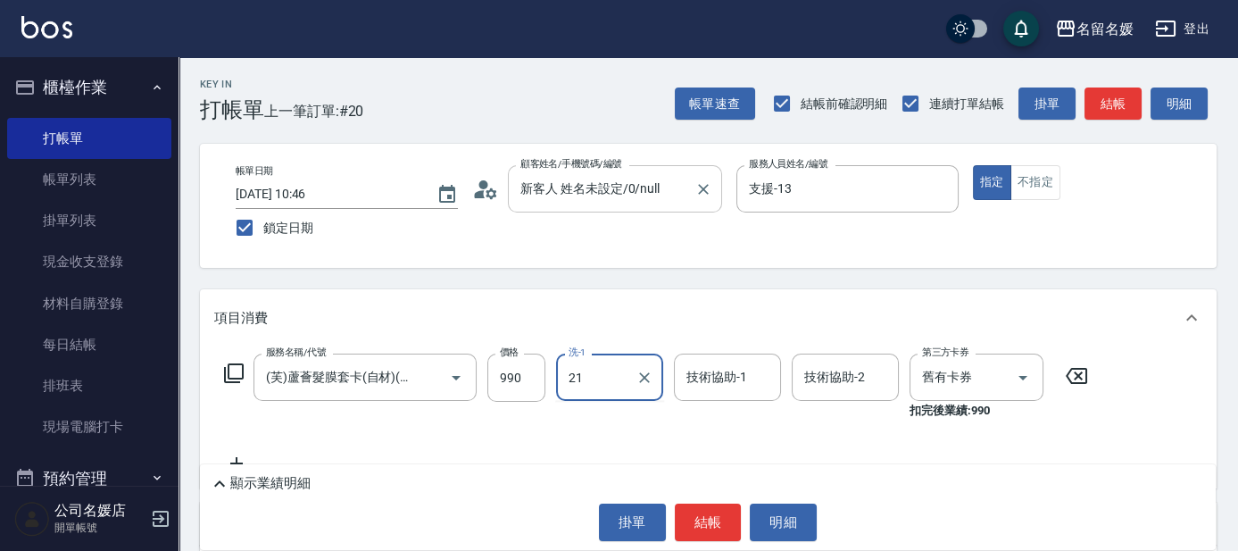
type input "21"
type input "2"
type input "[PERSON_NAME]-21"
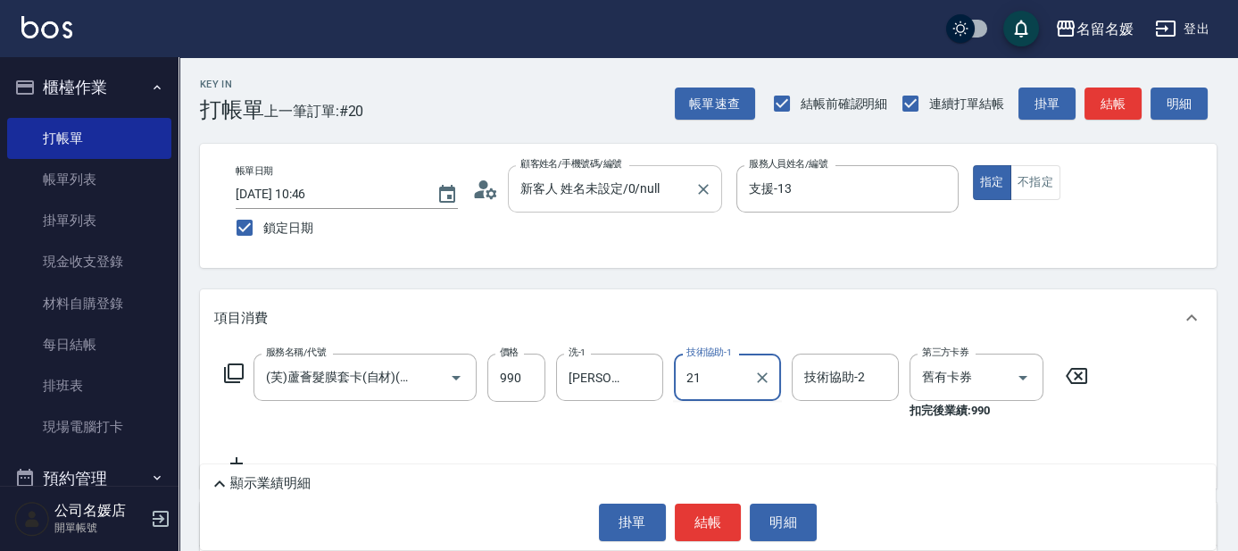
type input "[PERSON_NAME]-21"
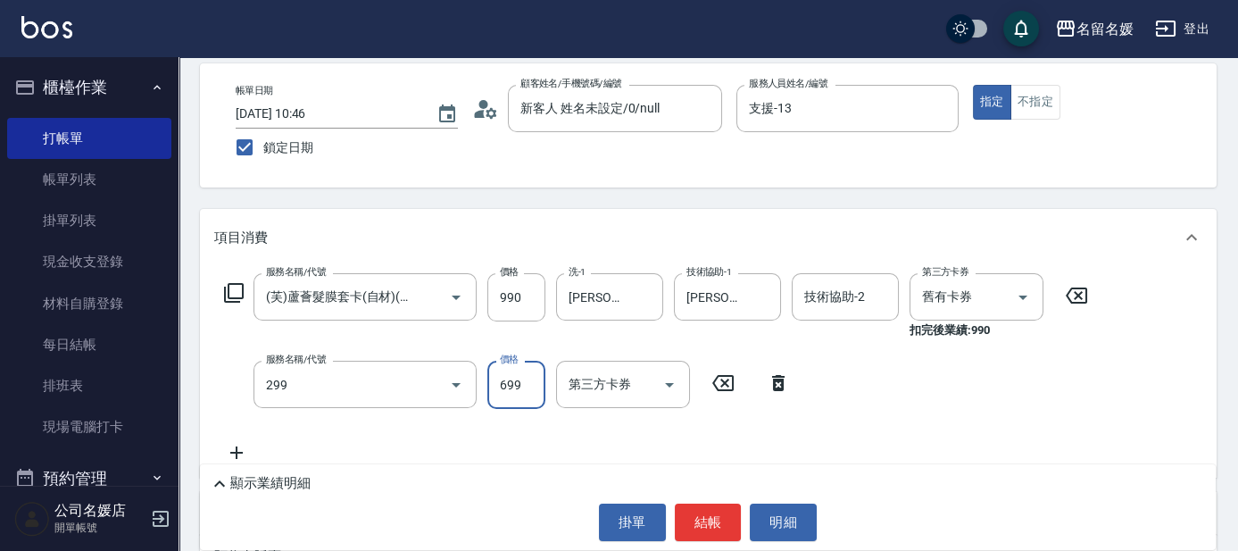
type input "滾珠洗髮699(299)"
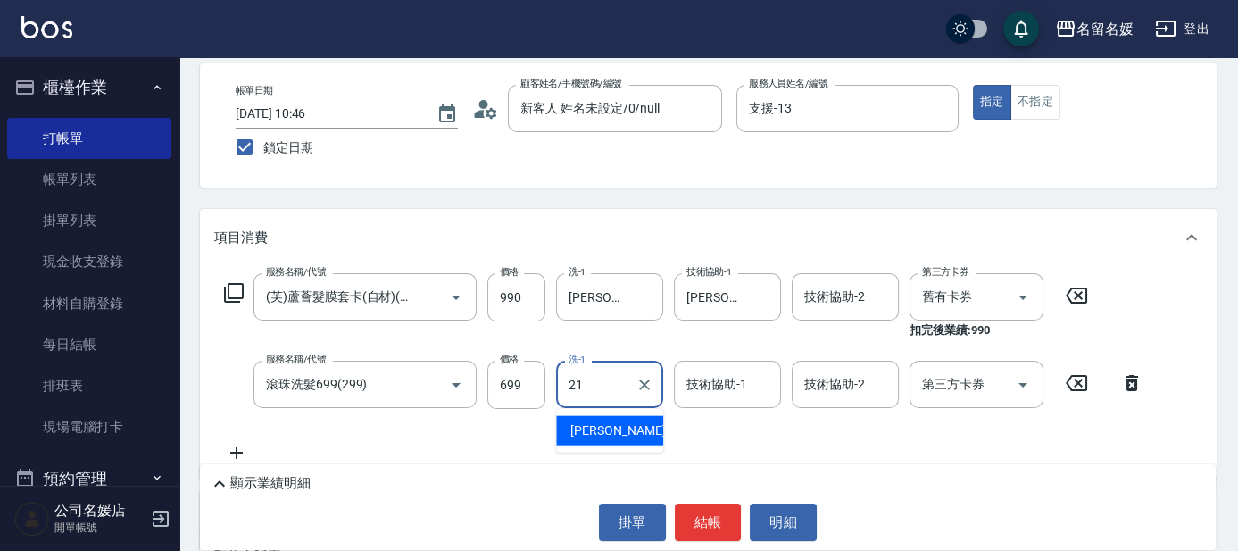
type input "21"
type input "2"
type input "[PERSON_NAME]-21"
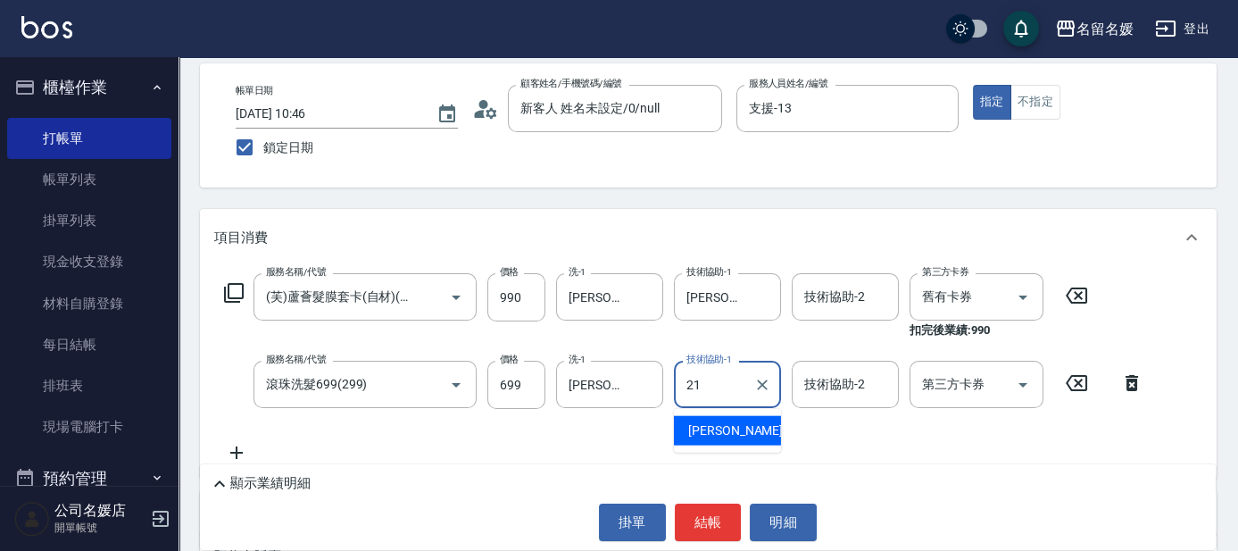
type input "[PERSON_NAME]-21"
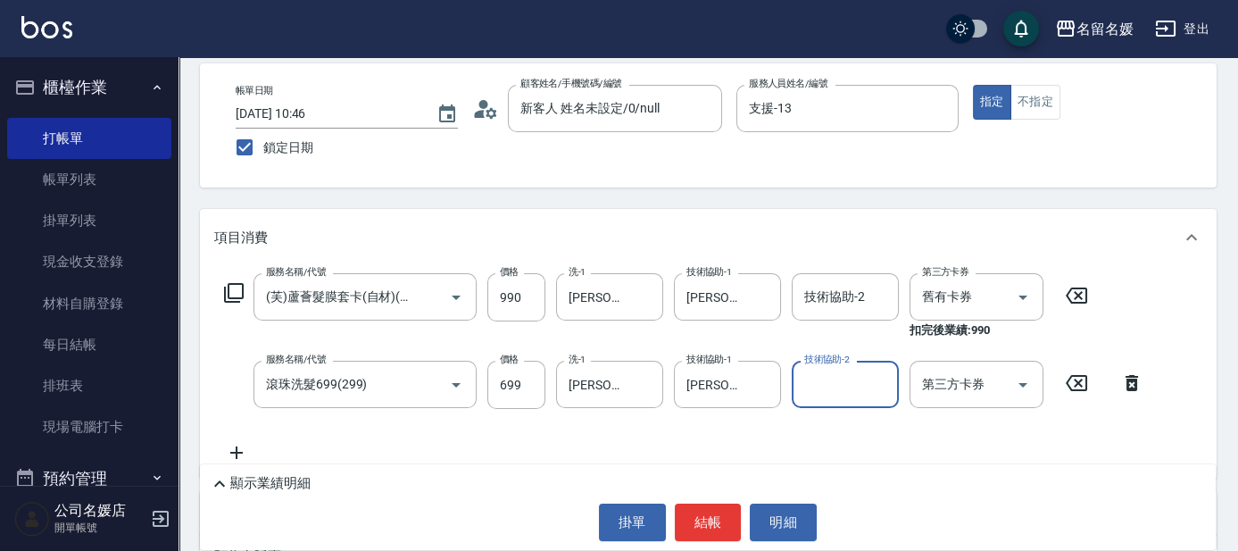
click at [606, 198] on div "Key In 打帳單 上一筆訂單:#20 帳單速查 結帳前確認明細 連續打單結帳 掛單 結帳 明細 帳單日期 2025/09/08 10:46 鎖定日期 顧客…" at bounding box center [707, 393] width 1059 height 832
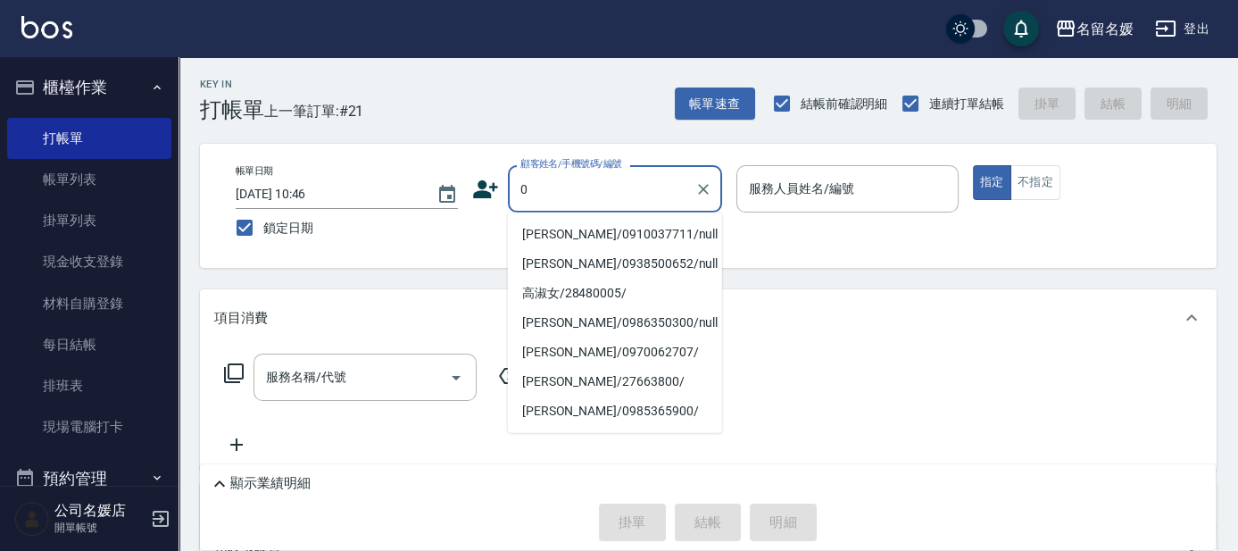
type input "0"
type input "[PERSON_NAME]/0910037711/null"
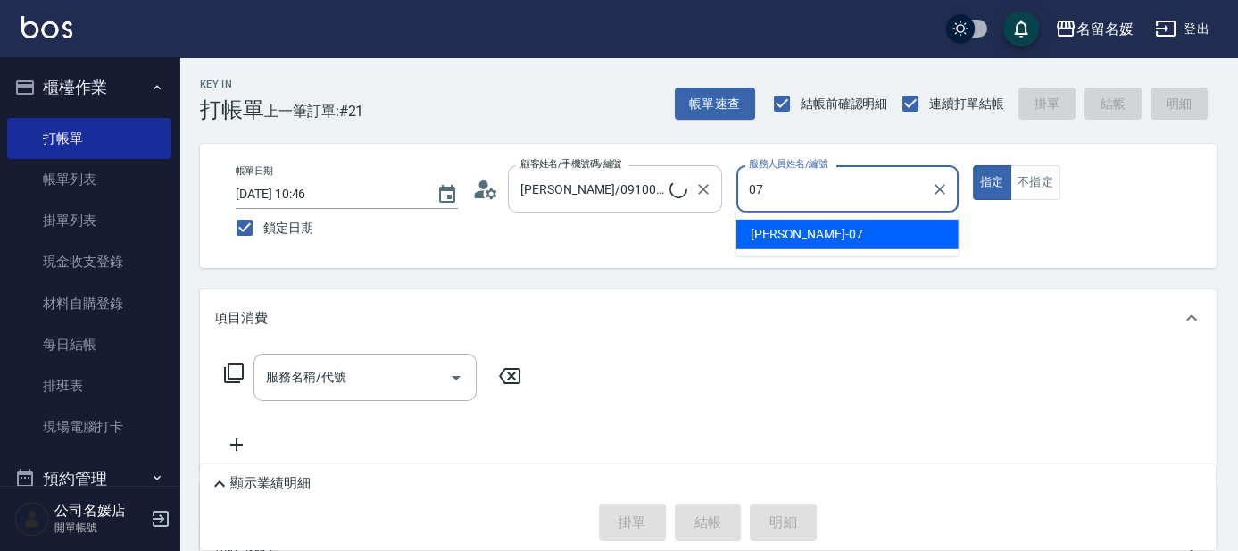
type input "07"
type input "新客人 姓名未設定/0/null"
type input "[PERSON_NAME]-07"
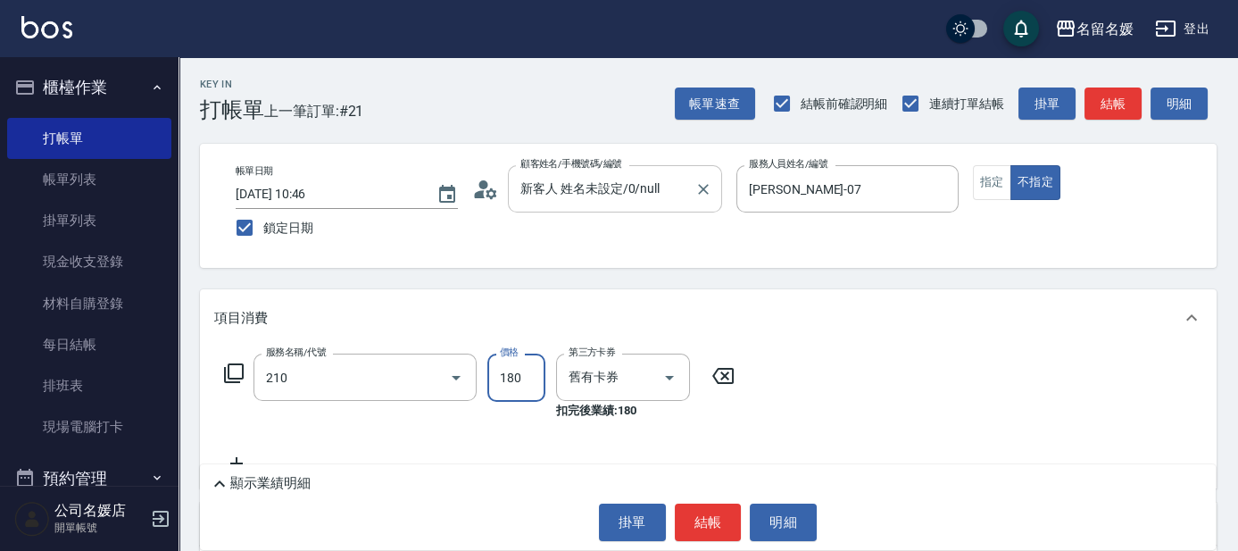
type input "洗券-(卡)180(210)"
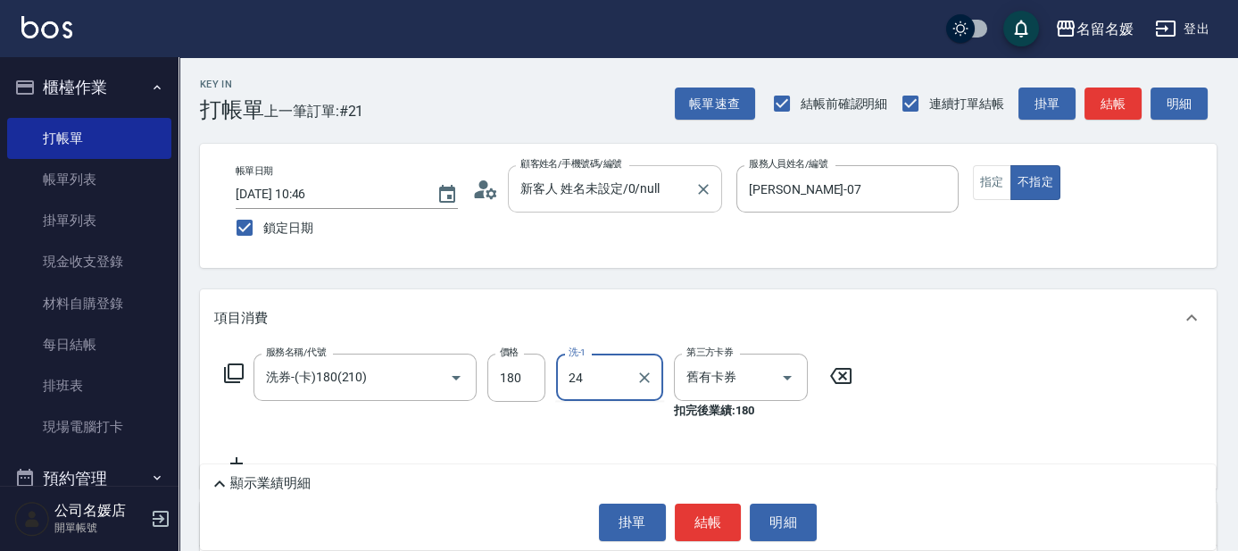
type input "[PERSON_NAME]-24"
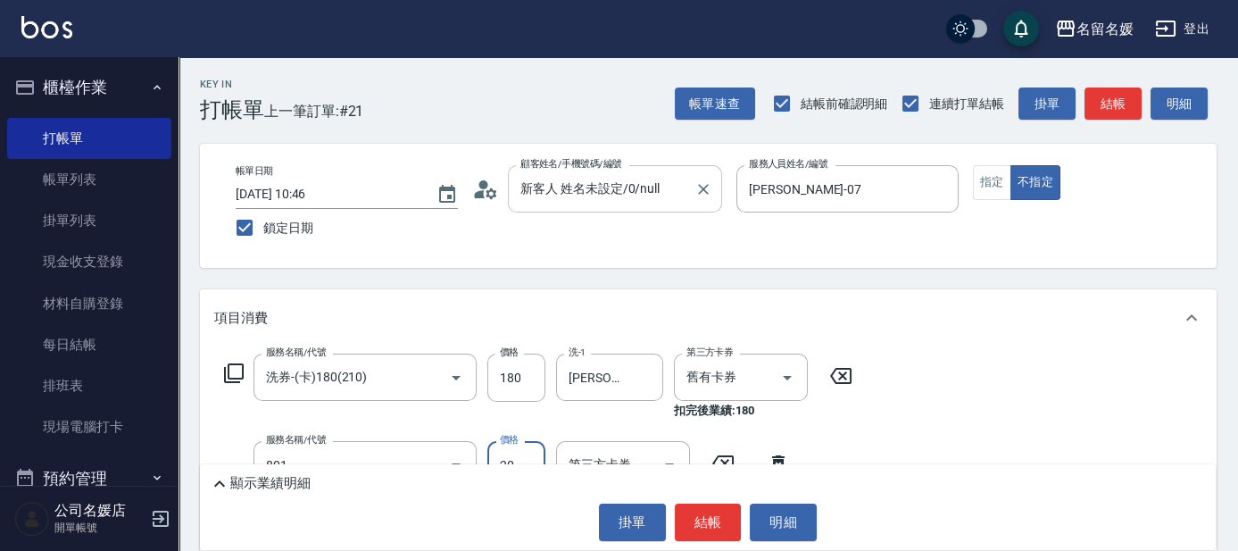
type input "潤絲(801)"
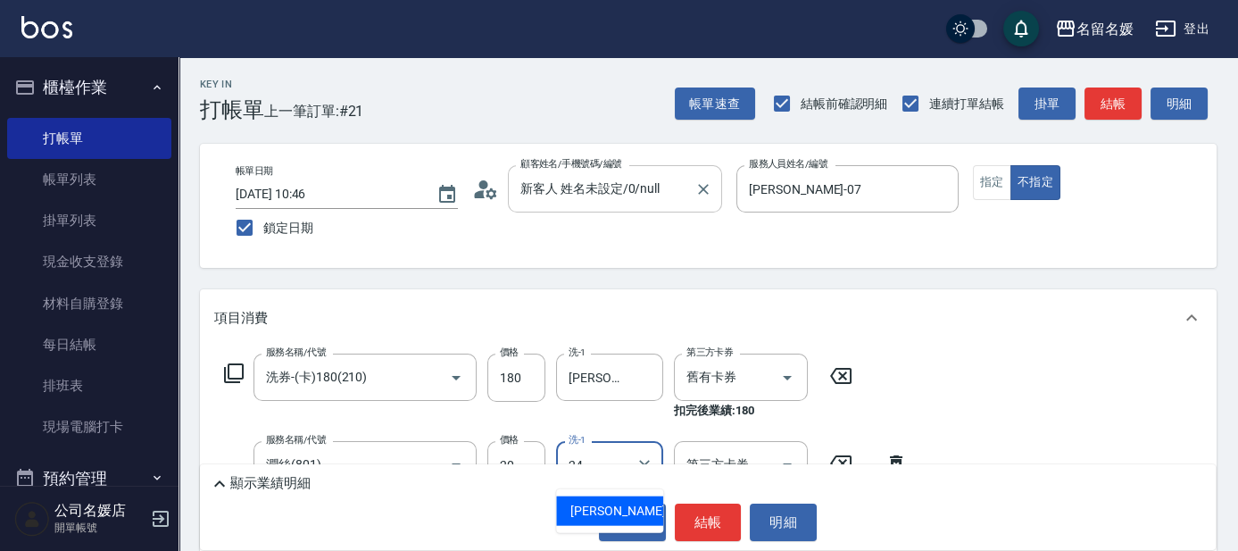
type input "[PERSON_NAME]-24"
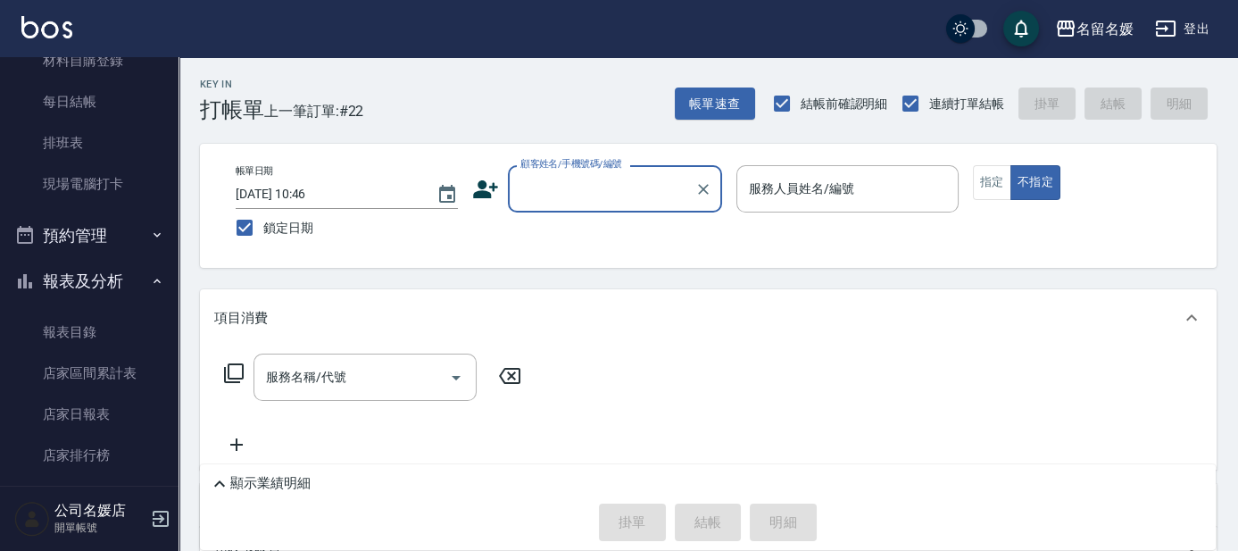
scroll to position [324, 0]
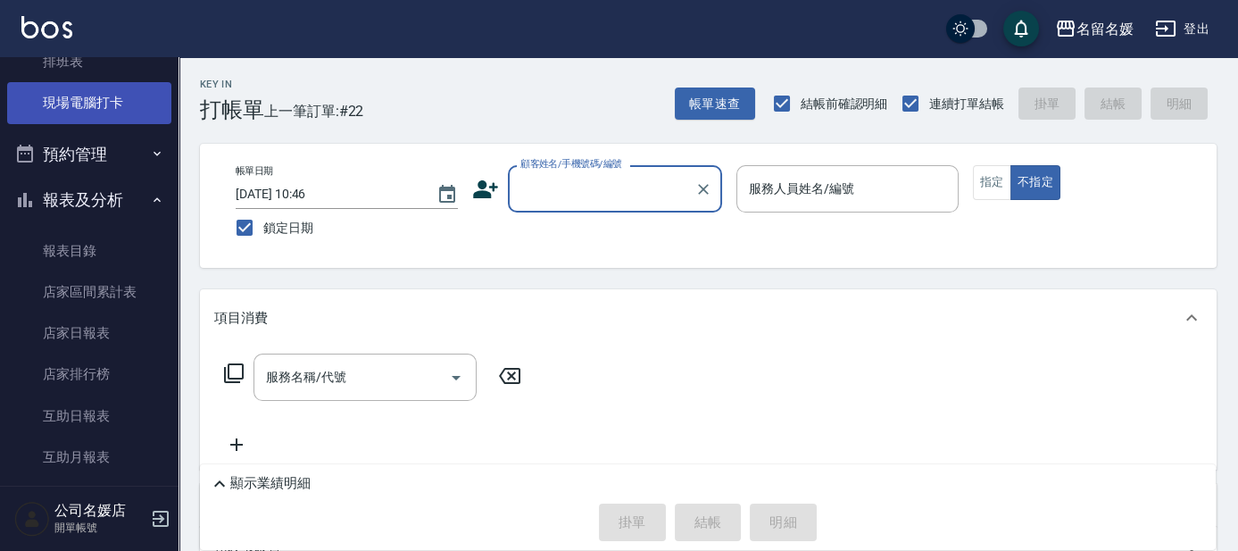
click at [111, 122] on link "現場電腦打卡" at bounding box center [89, 102] width 164 height 41
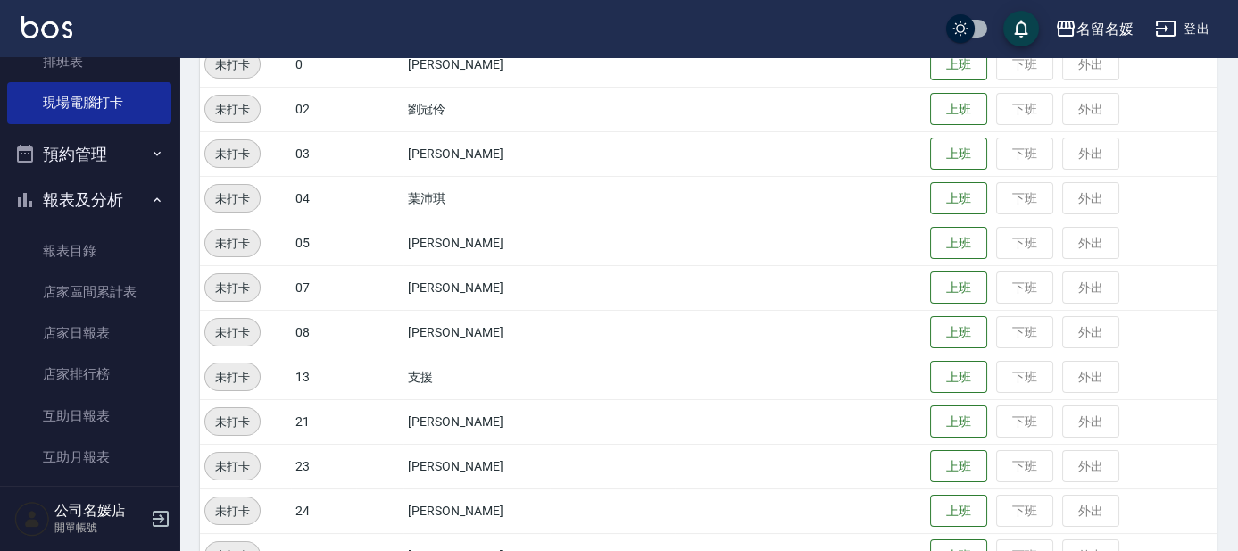
scroll to position [741, 0]
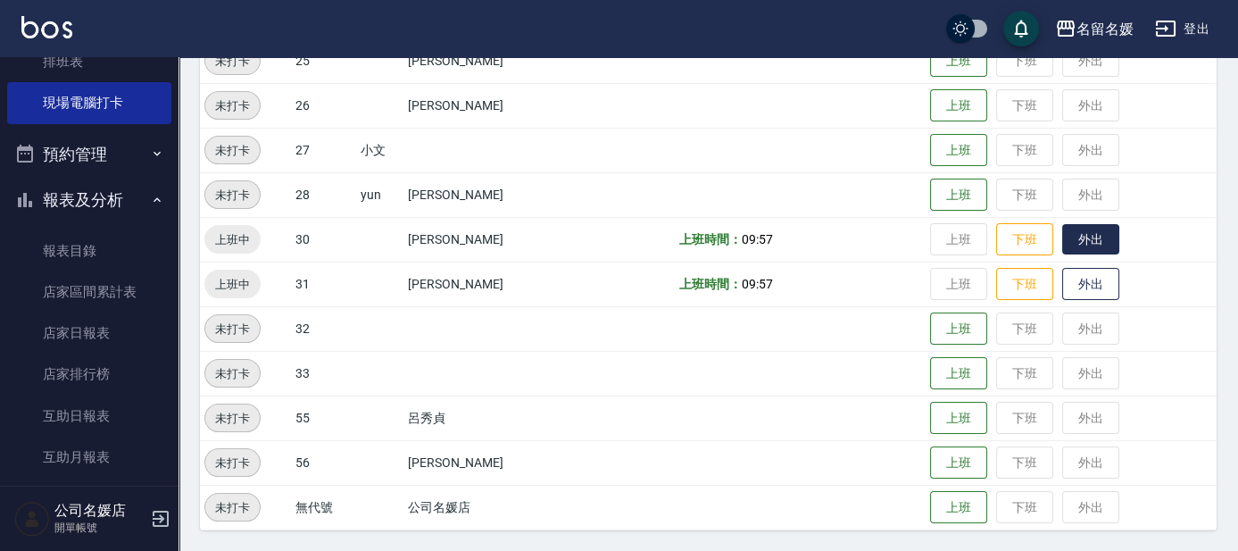
click at [1098, 227] on button "外出" at bounding box center [1090, 239] width 57 height 31
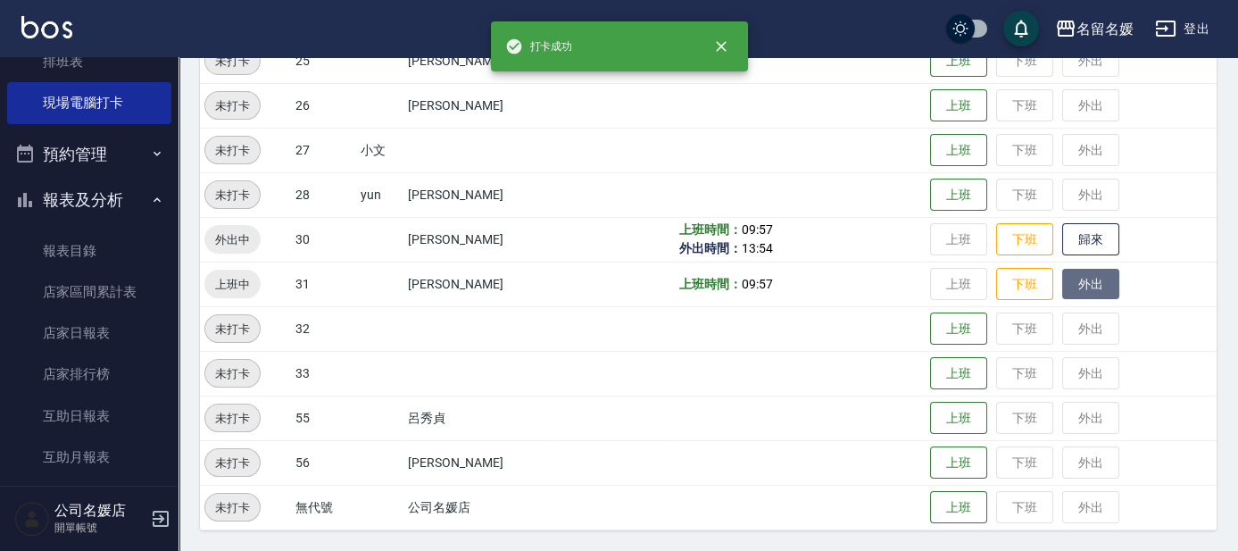
click at [1085, 284] on button "外出" at bounding box center [1090, 284] width 57 height 31
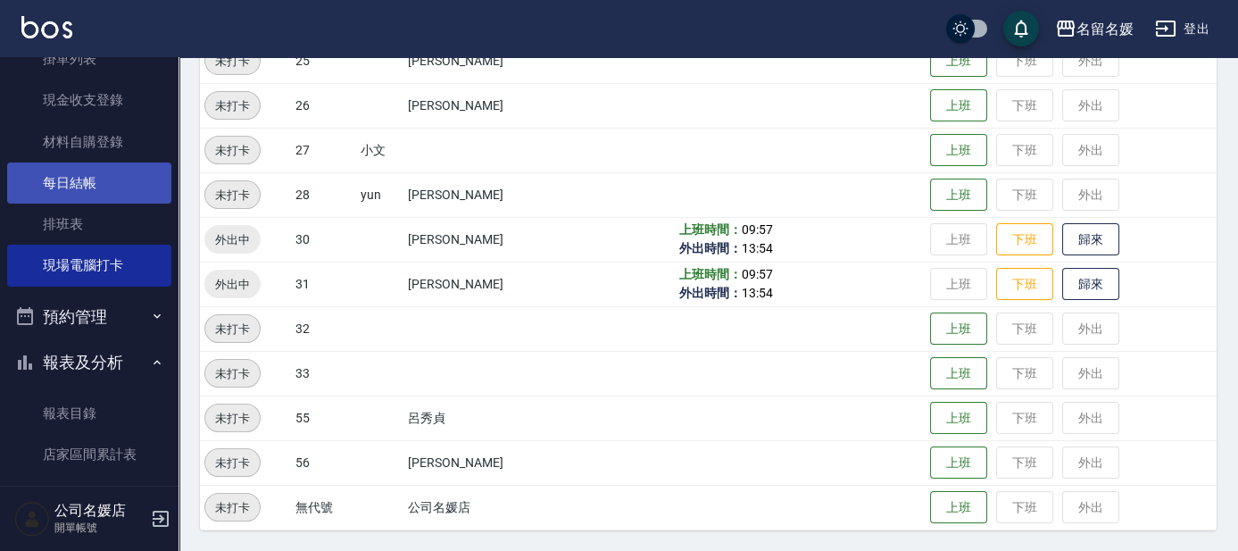
scroll to position [0, 0]
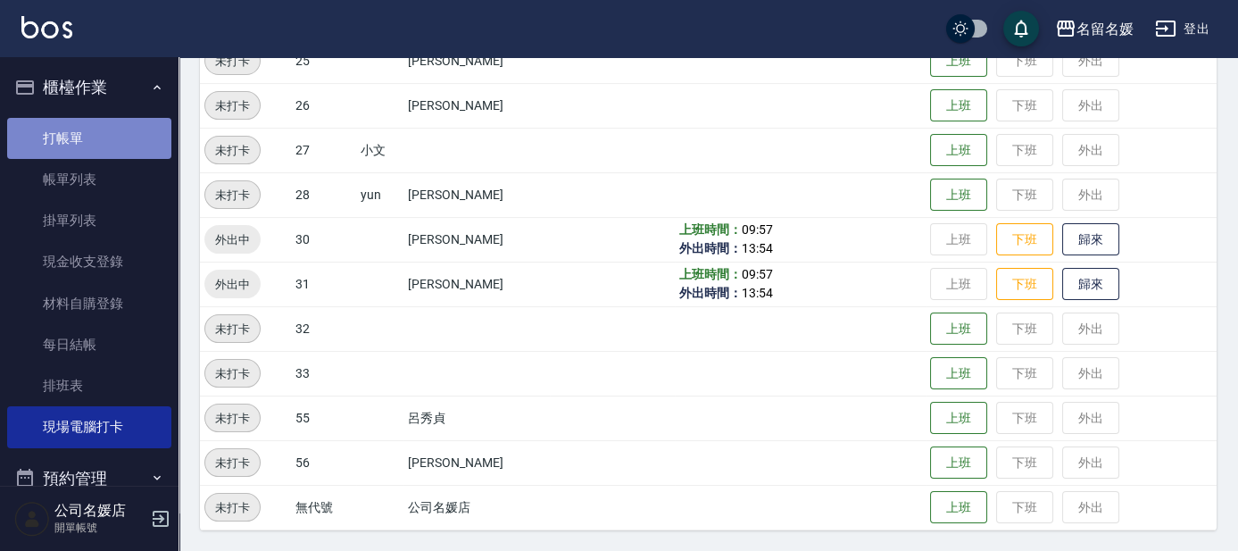
click at [116, 144] on link "打帳單" at bounding box center [89, 138] width 164 height 41
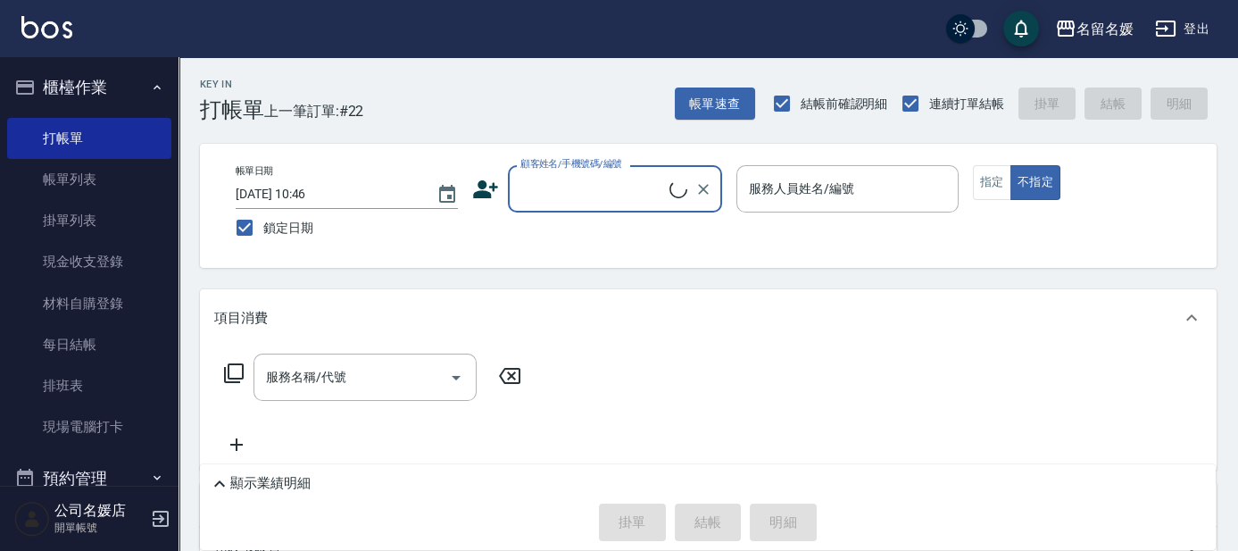
click at [615, 182] on input "顧客姓名/手機號碼/編號" at bounding box center [592, 188] width 153 height 31
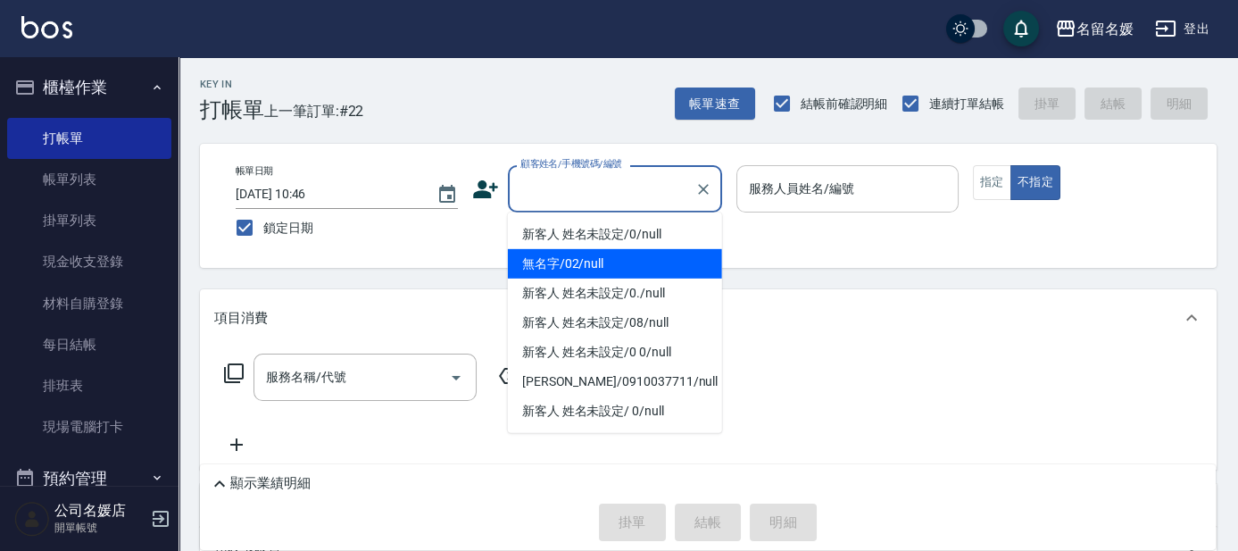
drag, startPoint x: 631, startPoint y: 267, endPoint x: 759, endPoint y: 197, distance: 146.1
click at [632, 267] on li "無名字/02/null" at bounding box center [615, 263] width 214 height 29
type input "無名字/02/null"
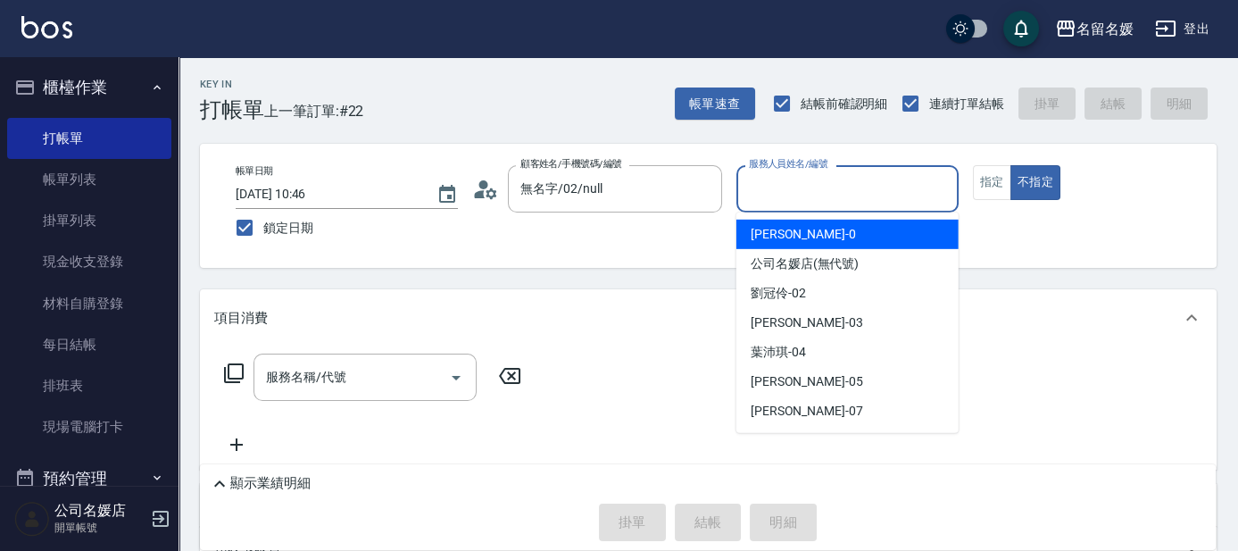
click at [762, 193] on input "服務人員姓名/編號" at bounding box center [847, 188] width 206 height 31
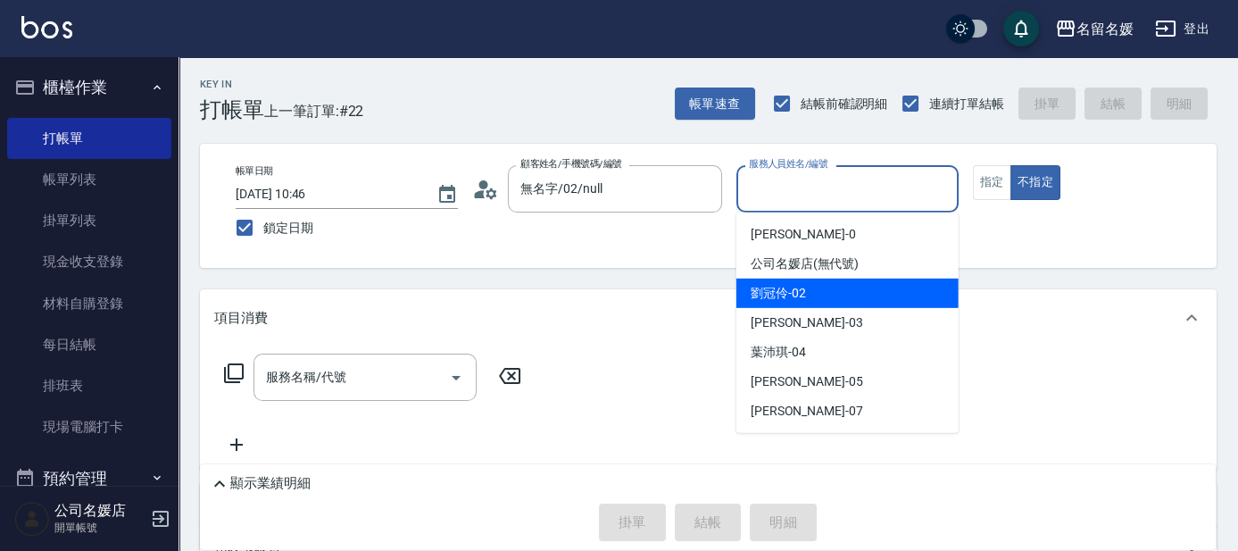
click at [791, 298] on span "劉冠伶 -02" at bounding box center [777, 293] width 55 height 19
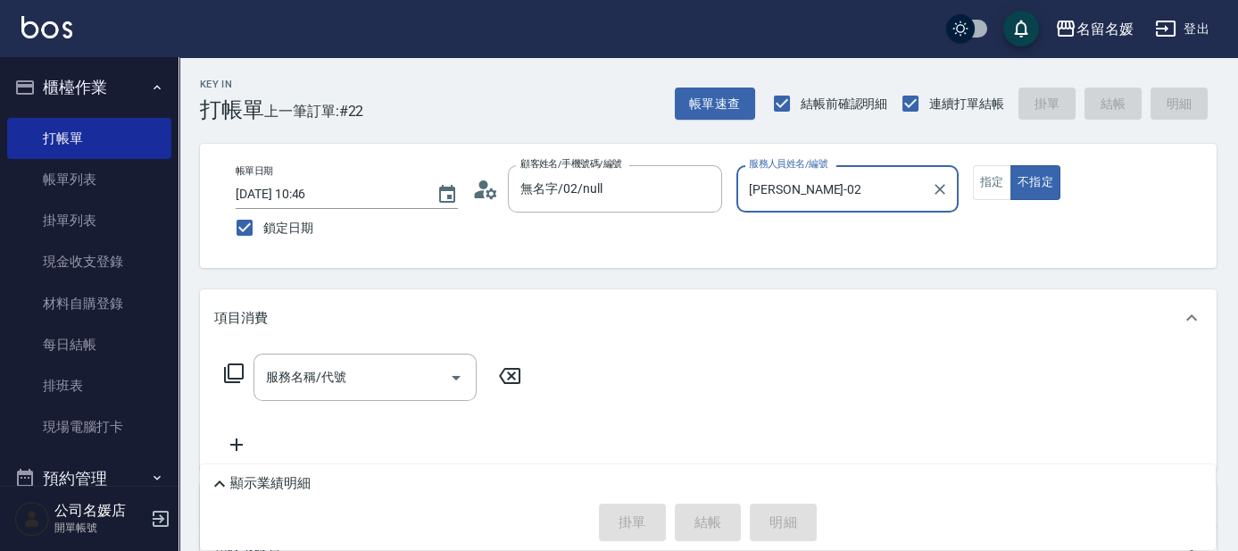
type input "[PERSON_NAME]-02"
click at [230, 362] on icon at bounding box center [233, 372] width 21 height 21
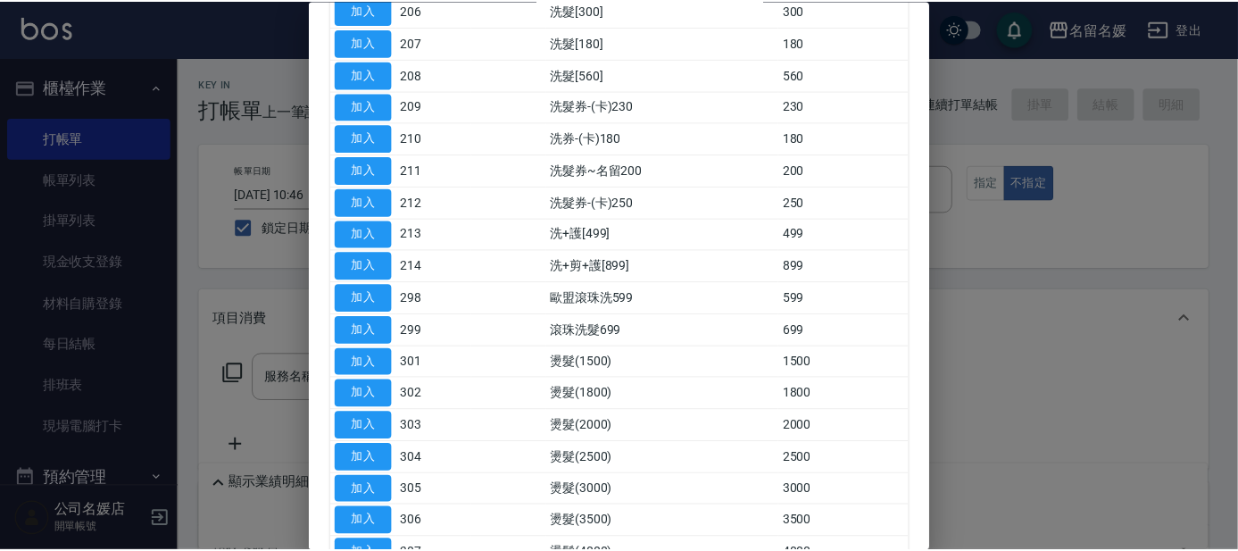
scroll to position [161, 0]
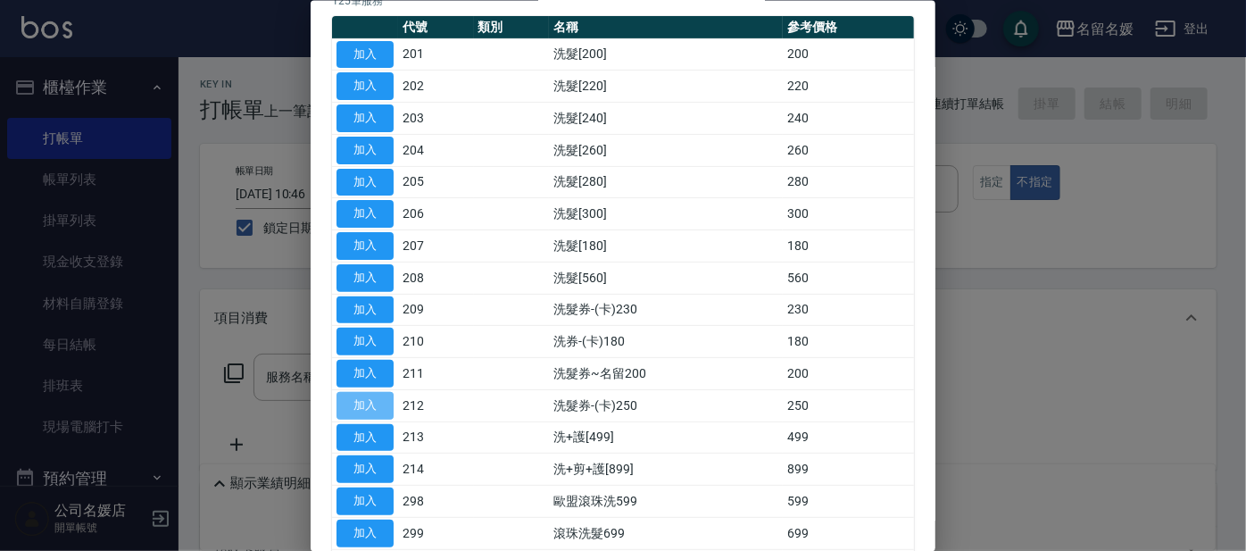
drag, startPoint x: 383, startPoint y: 396, endPoint x: 758, endPoint y: 375, distance: 375.4
click at [382, 396] on button "加入" at bounding box center [364, 405] width 57 height 28
type input "洗髮券-(卡)250(212)"
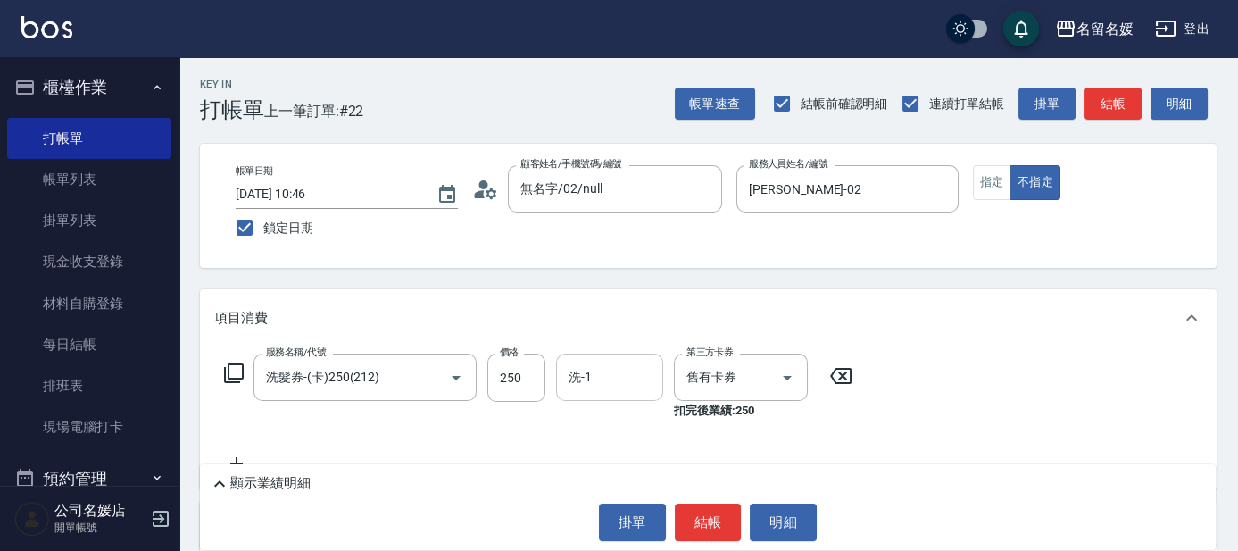
click at [622, 373] on input "洗-1" at bounding box center [609, 376] width 91 height 31
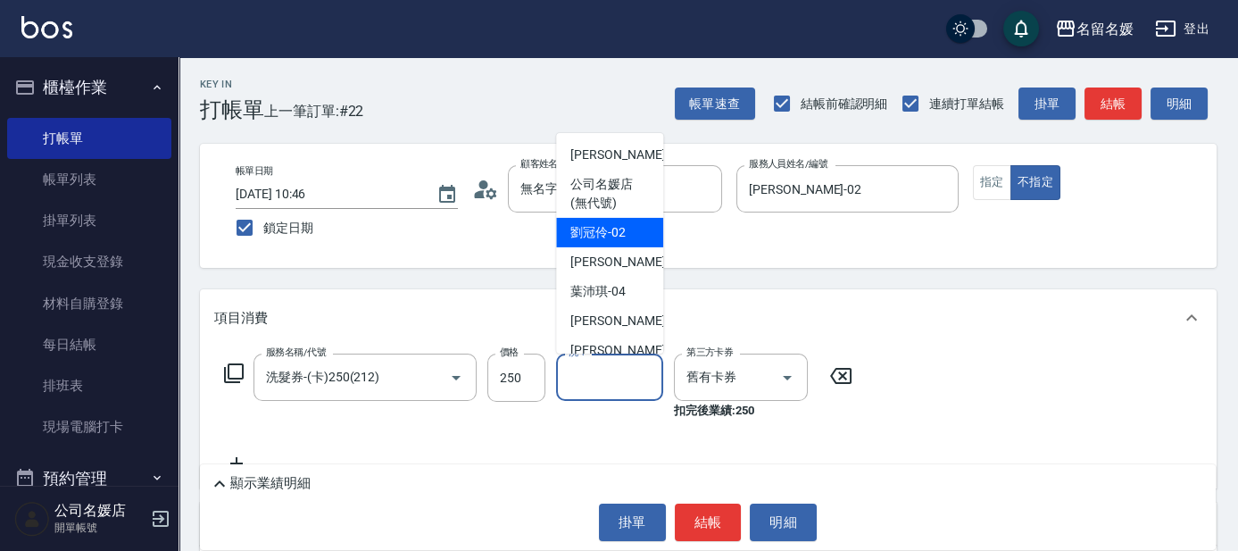
click at [625, 232] on div "劉冠伶 -02" at bounding box center [609, 232] width 107 height 29
type input "[PERSON_NAME]-02"
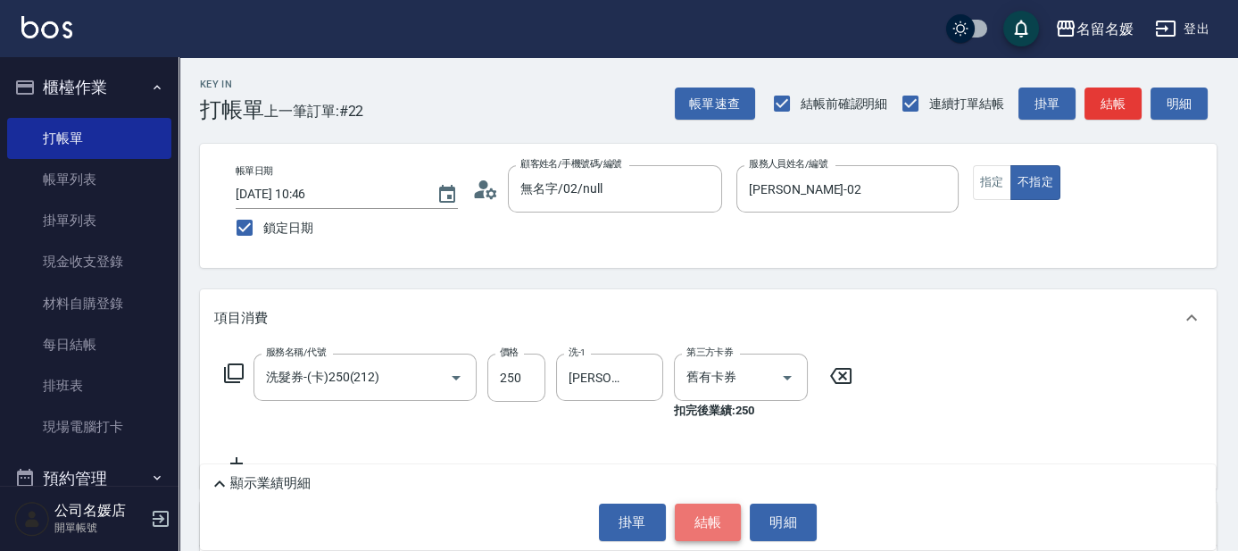
click at [721, 519] on button "結帳" at bounding box center [708, 521] width 67 height 37
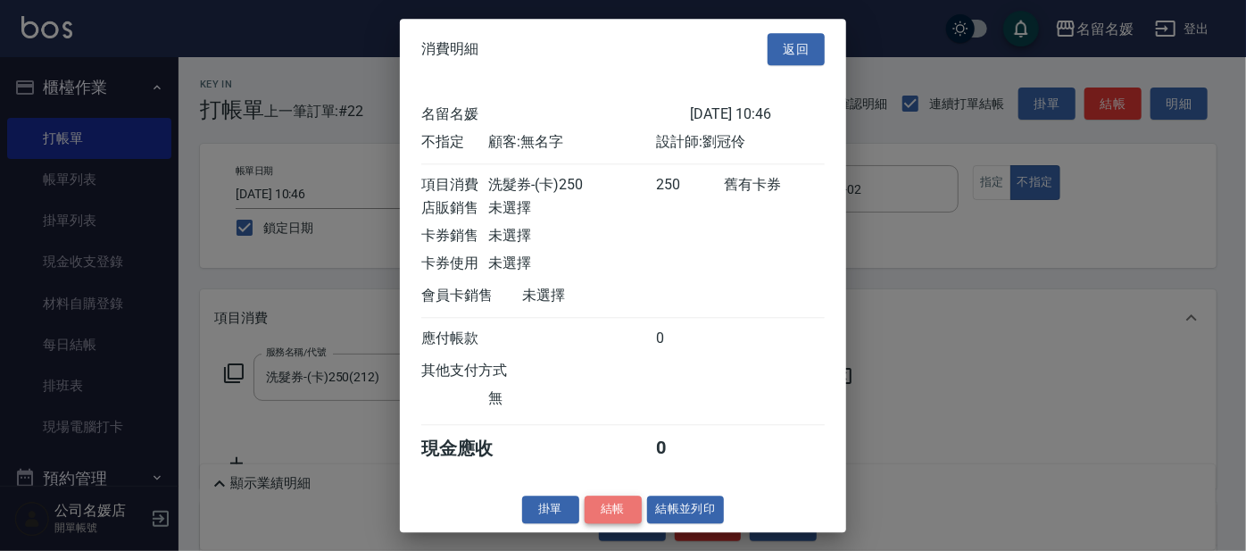
click at [615, 523] on button "結帳" at bounding box center [612, 509] width 57 height 28
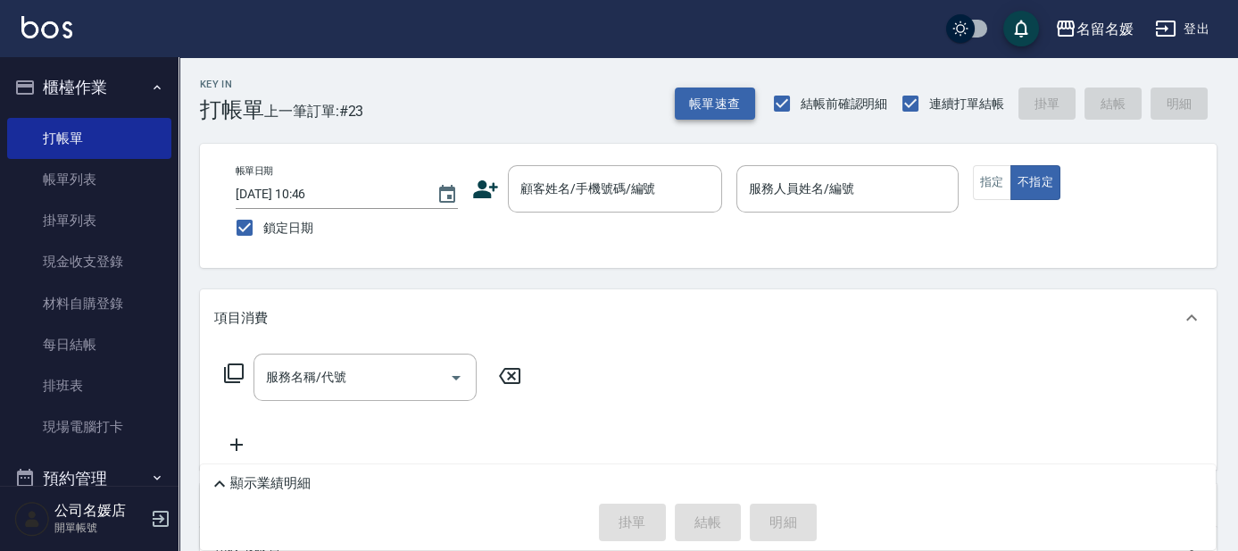
click at [700, 94] on button "帳單速查" at bounding box center [715, 103] width 80 height 33
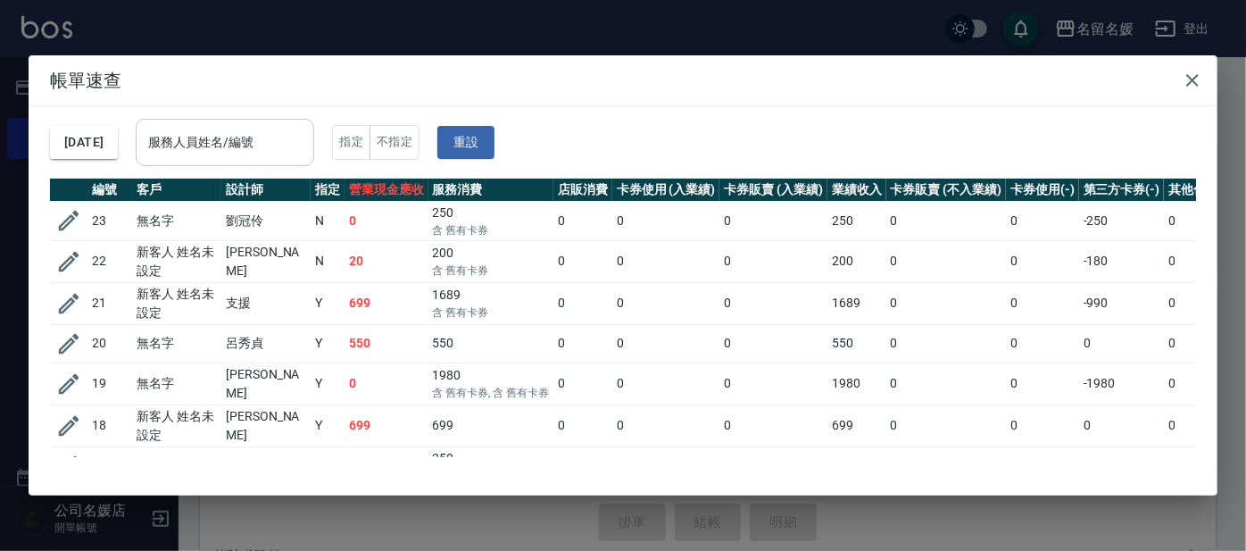
click at [223, 150] on input "服務人員姓名/編號" at bounding box center [225, 142] width 162 height 31
click at [727, 117] on div "2025/09/08 服務人員姓名/編號 服務人員姓名/編號 指定 不指定 重設" at bounding box center [623, 142] width 1146 height 72
click at [63, 215] on icon "button" at bounding box center [68, 220] width 27 height 27
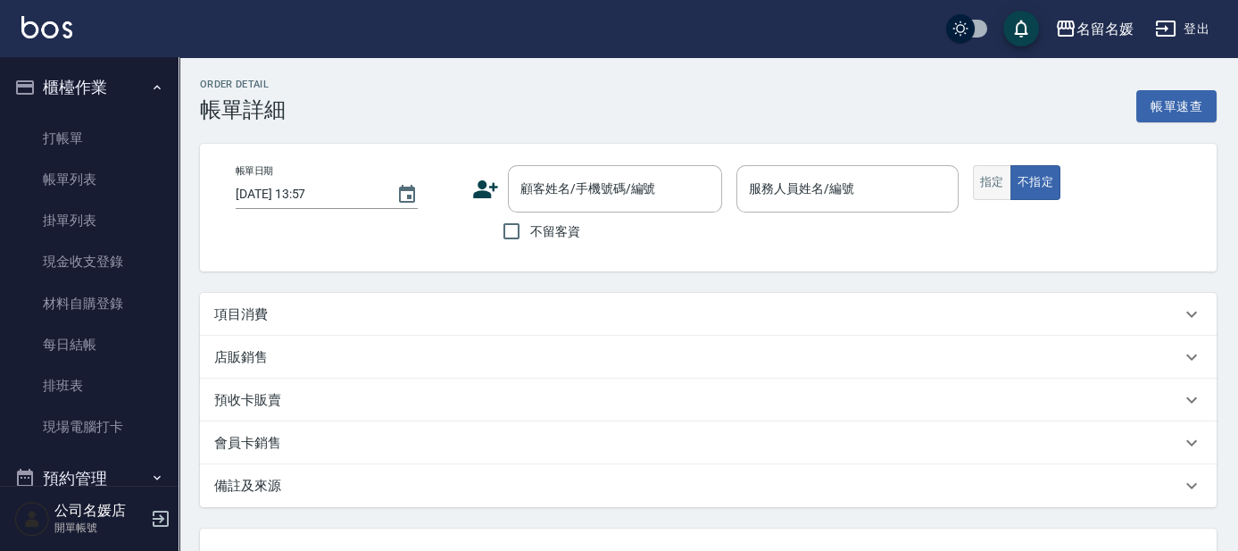
click at [988, 188] on button "指定" at bounding box center [992, 182] width 38 height 35
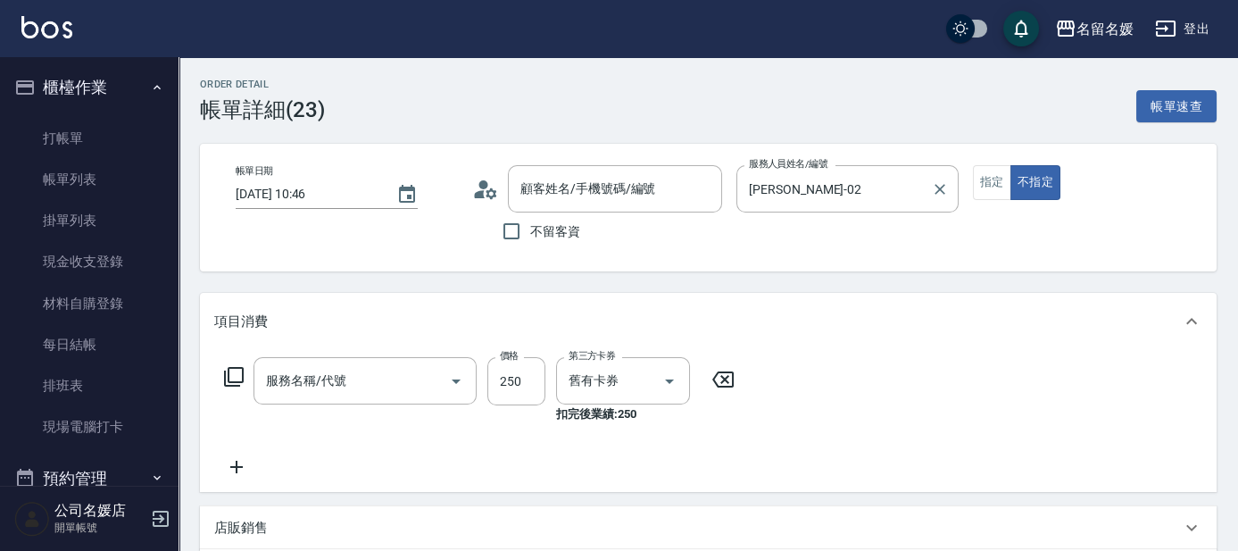
type input "[DATE] 10:46"
type input "[PERSON_NAME]-02"
type input "洗髮券-(卡)250(212)"
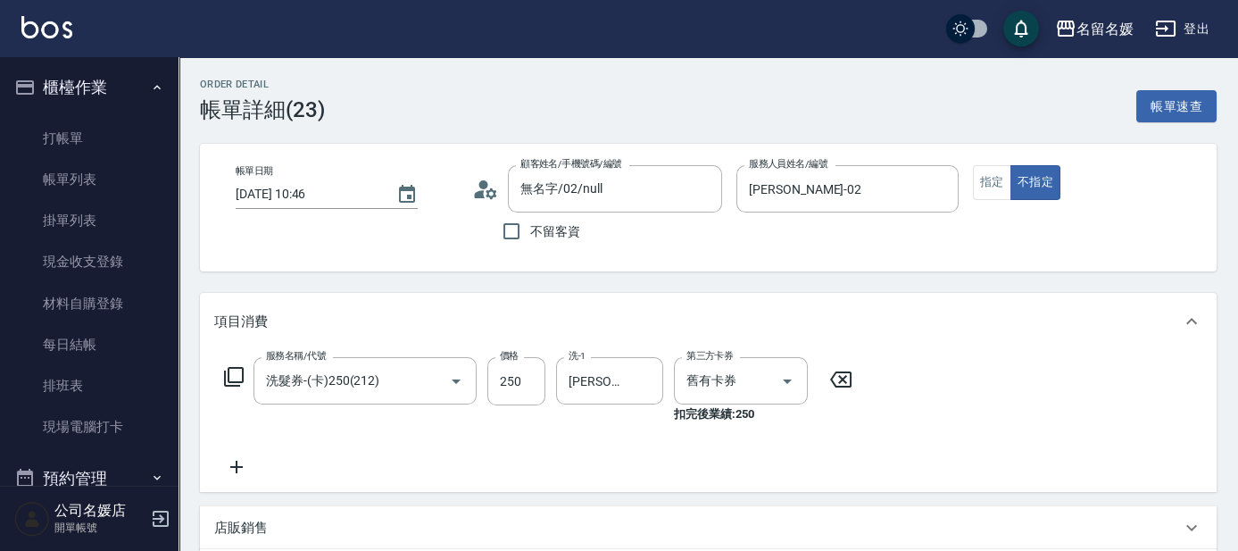
type input "無名字/02/null"
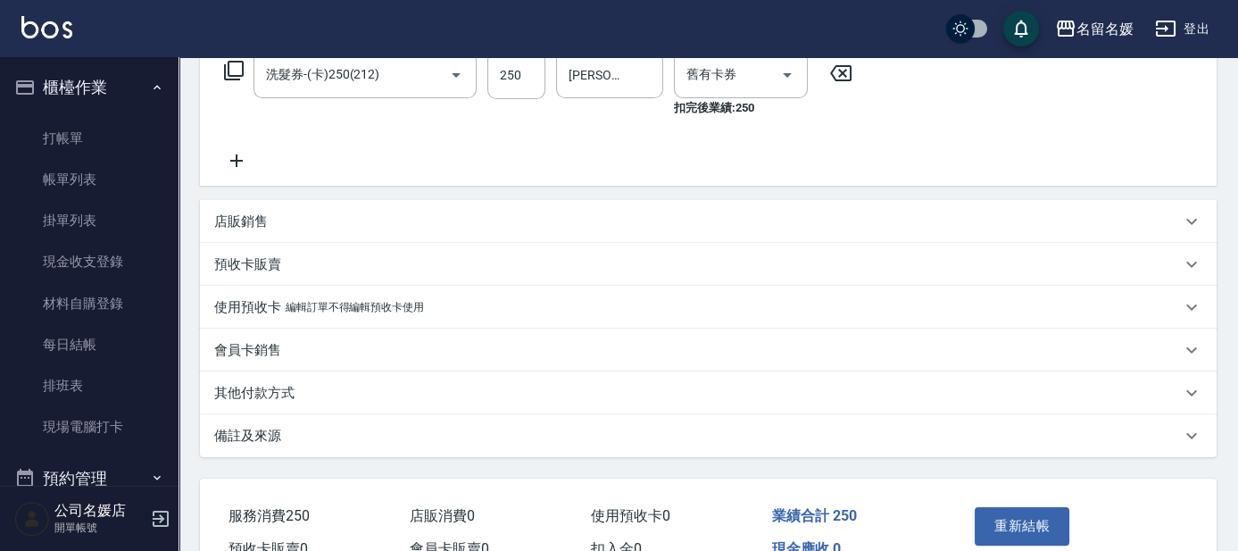
scroll to position [403, 0]
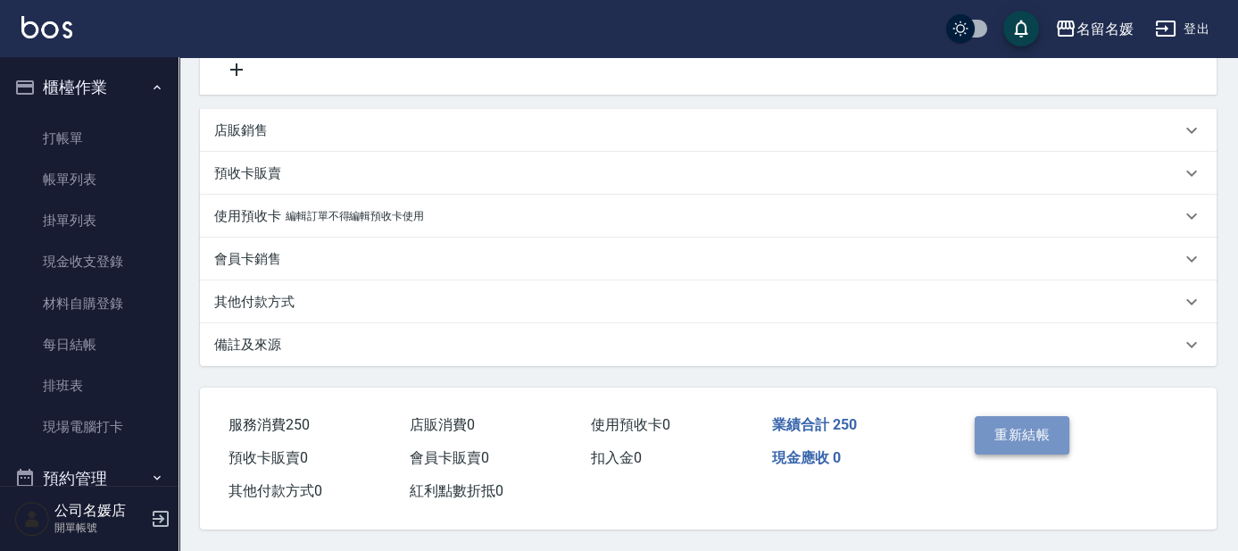
click at [1011, 424] on button "重新結帳" at bounding box center [1021, 434] width 95 height 37
click at [63, 144] on link "打帳單" at bounding box center [89, 138] width 164 height 41
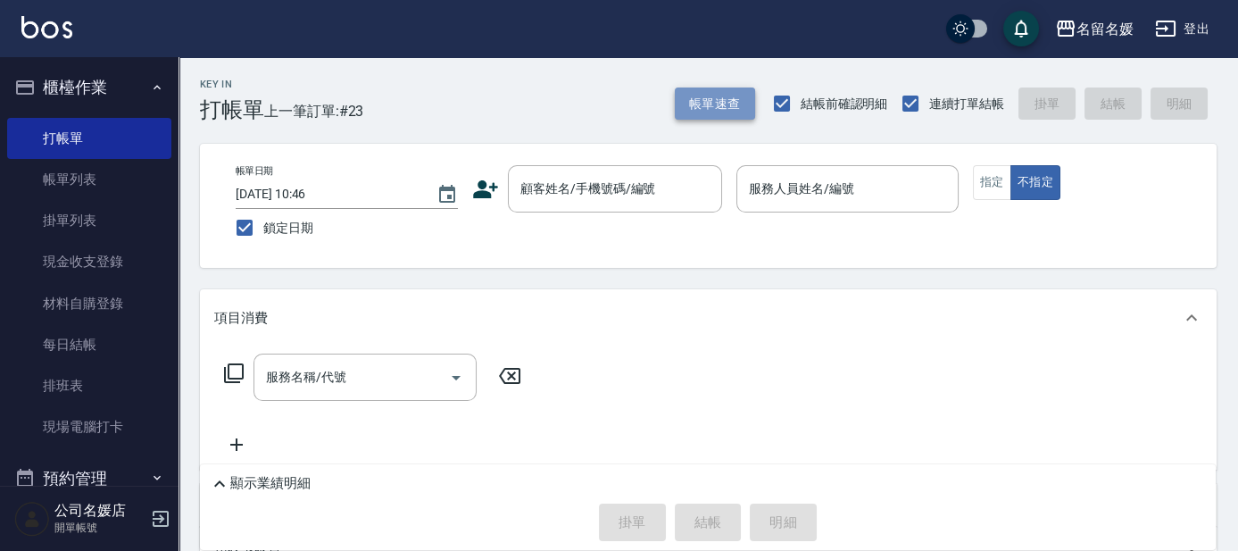
click at [687, 96] on button "帳單速查" at bounding box center [715, 103] width 80 height 33
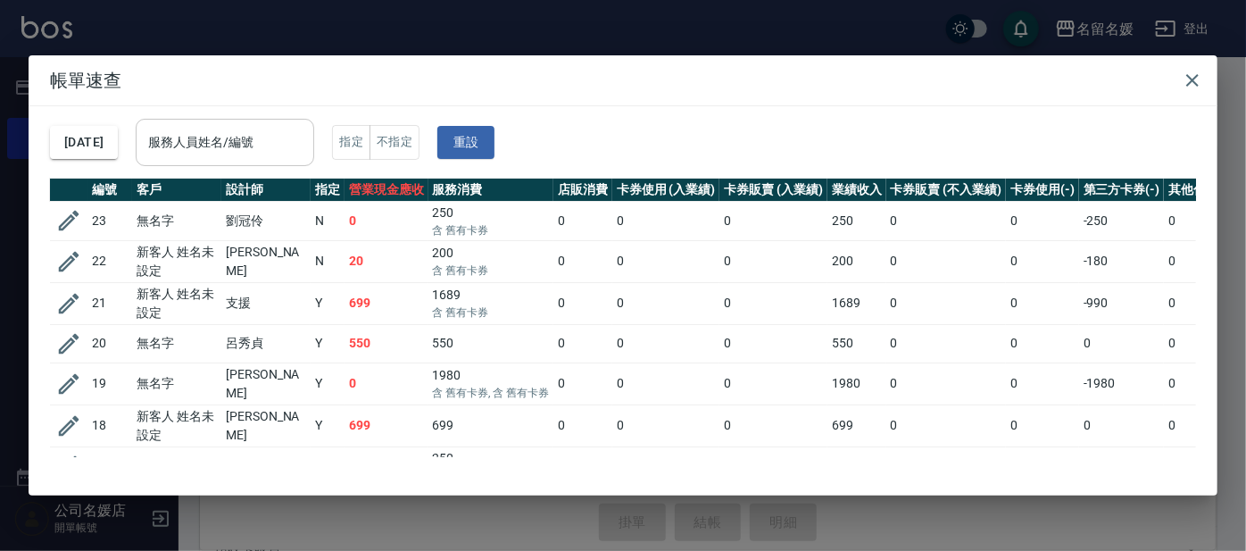
click at [237, 137] on div "服務人員姓名/編號 服務人員姓名/編號" at bounding box center [225, 142] width 178 height 47
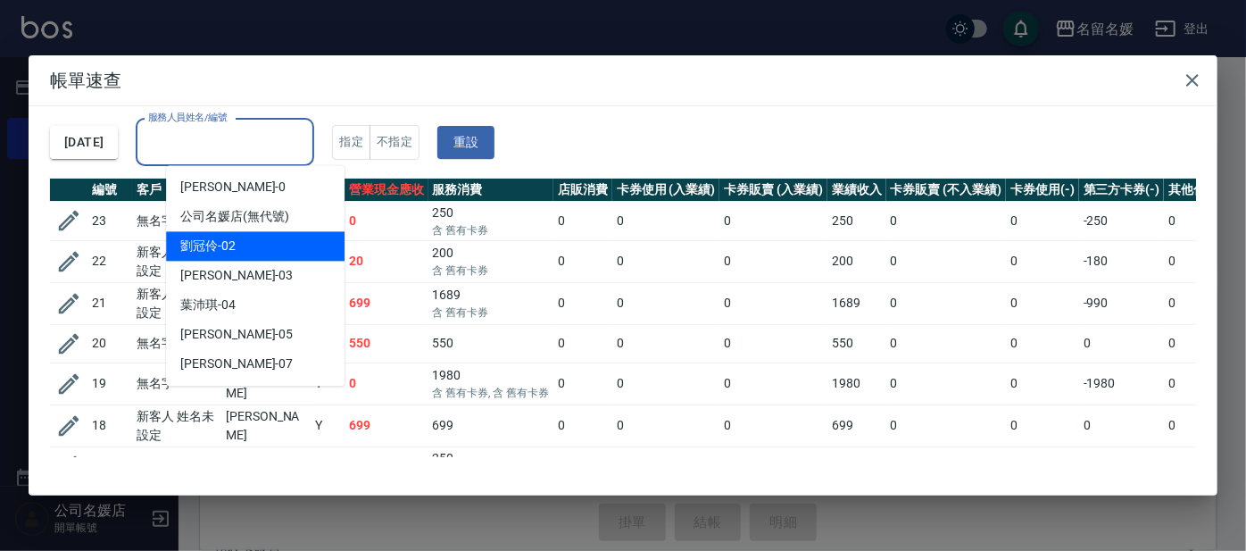
click at [257, 247] on div "劉冠伶 -02" at bounding box center [255, 245] width 178 height 29
type input "[PERSON_NAME]-02"
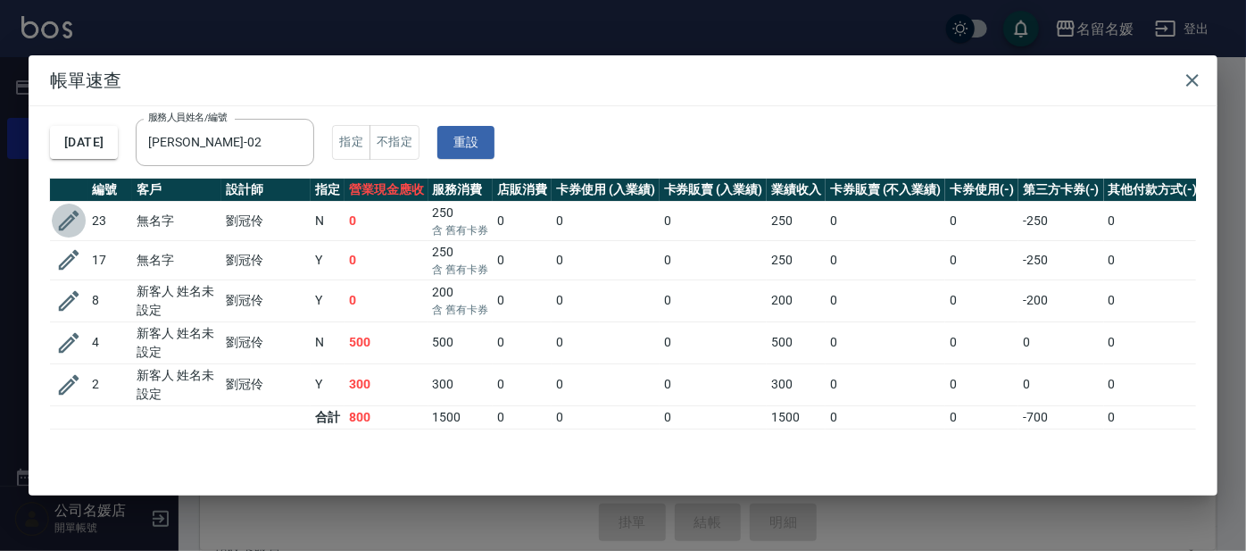
click at [66, 219] on icon "button" at bounding box center [69, 221] width 21 height 21
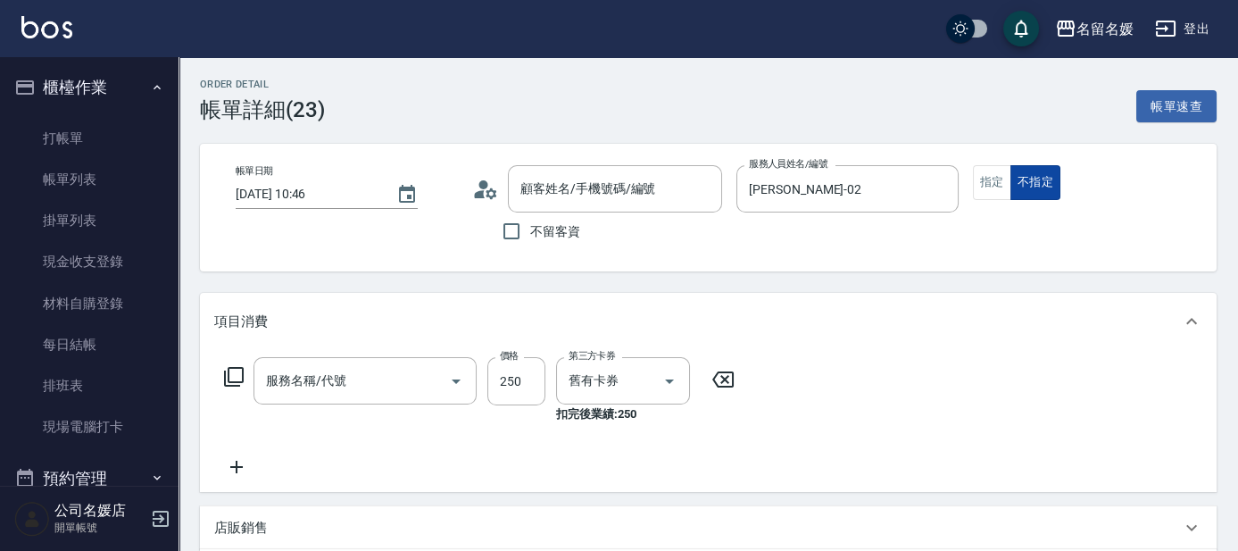
type input "[DATE] 10:46"
type input "[PERSON_NAME]-02"
click at [990, 177] on button "指定" at bounding box center [992, 182] width 38 height 35
type input "洗髮券-(卡)250(212)"
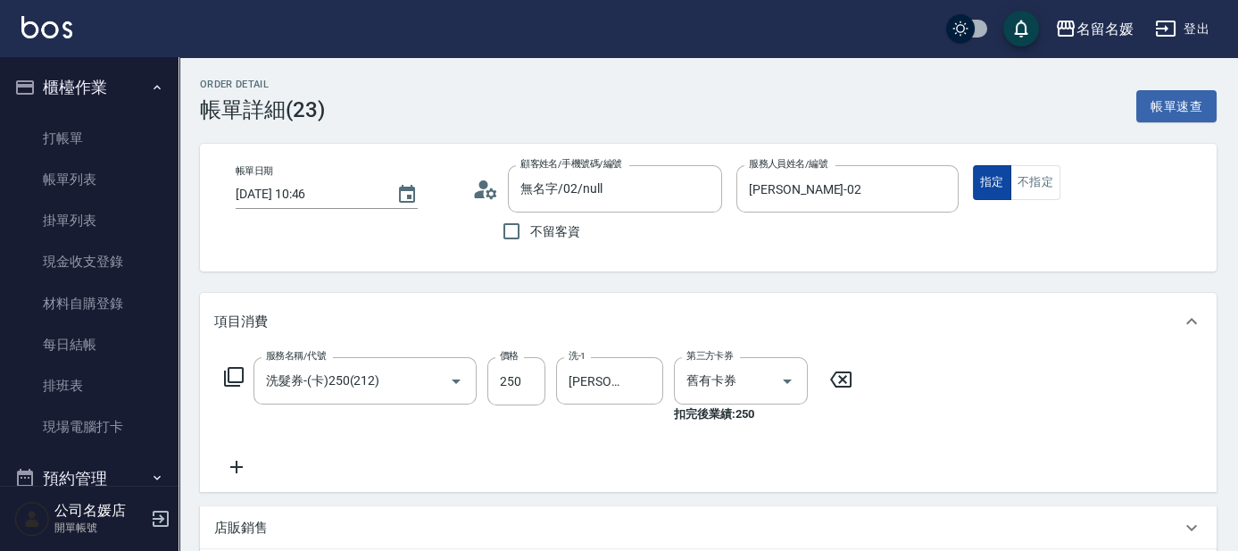
type input "無名字/02/null"
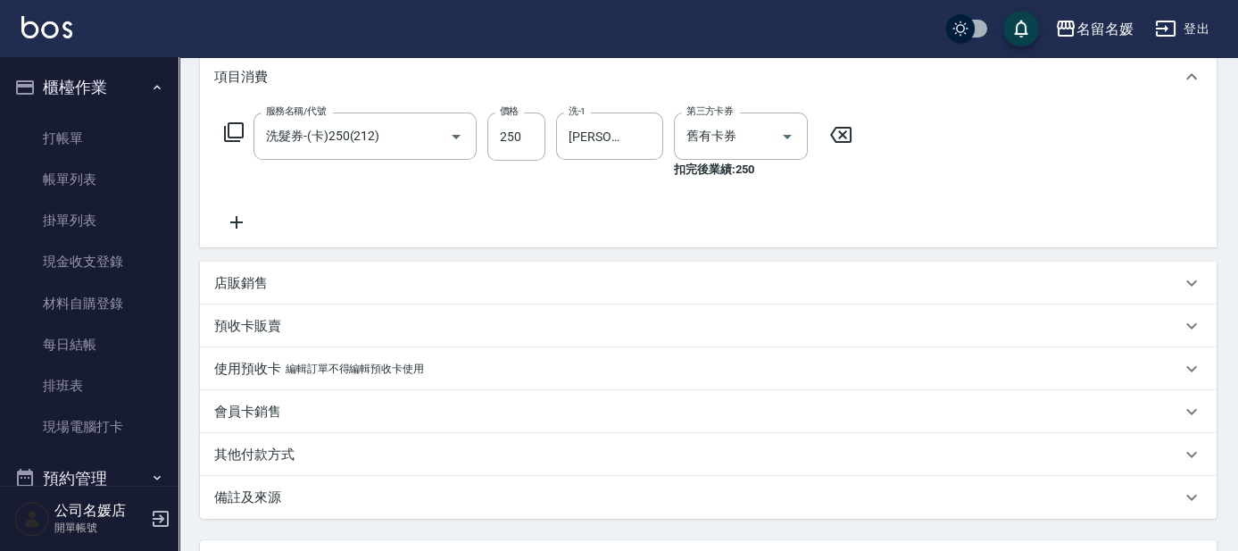
scroll to position [403, 0]
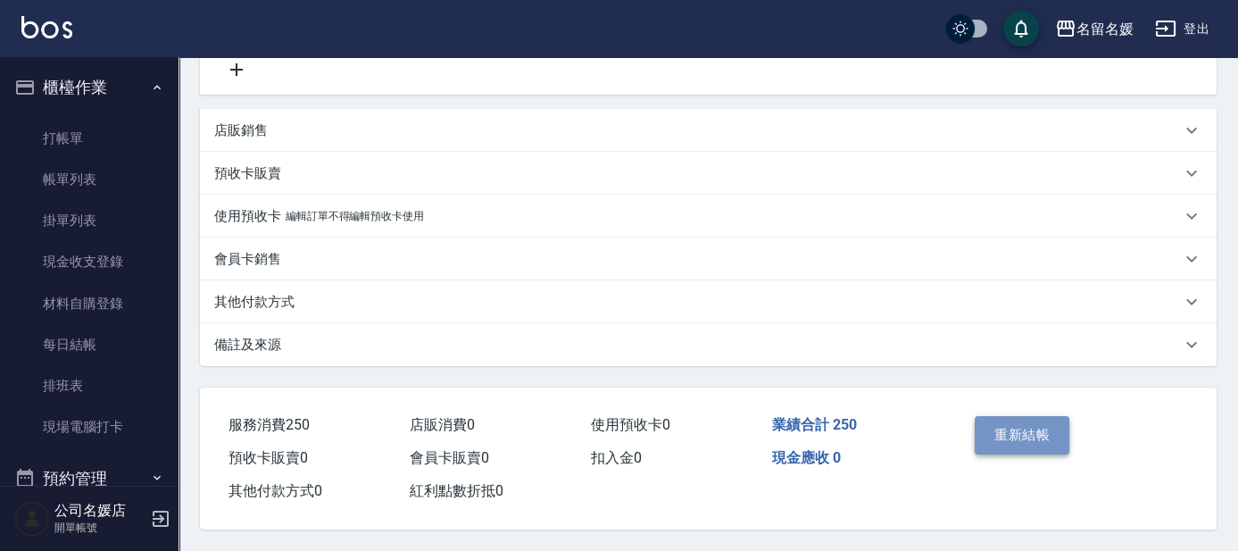
click at [1060, 417] on button "重新結帳" at bounding box center [1021, 434] width 95 height 37
click at [1007, 421] on div "Order detail 帳單詳細 (23) 帳單速查 帳單日期 2025/09/08 10:46 顧客姓名/手機號碼/編號 無名字/02/null 顧客姓名…" at bounding box center [619, 77] width 1238 height 948
